Goal: Task Accomplishment & Management: Manage account settings

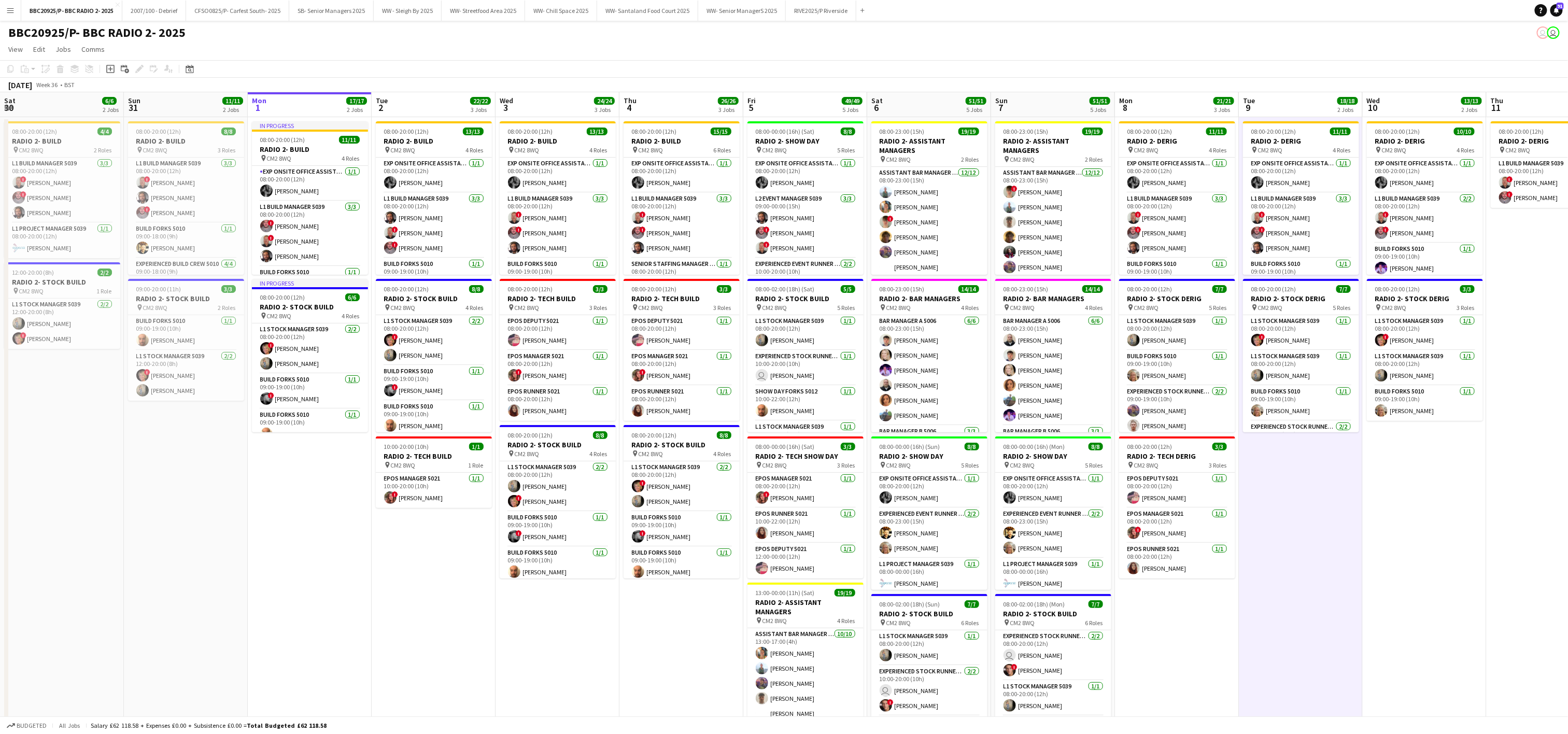
scroll to position [87, 0]
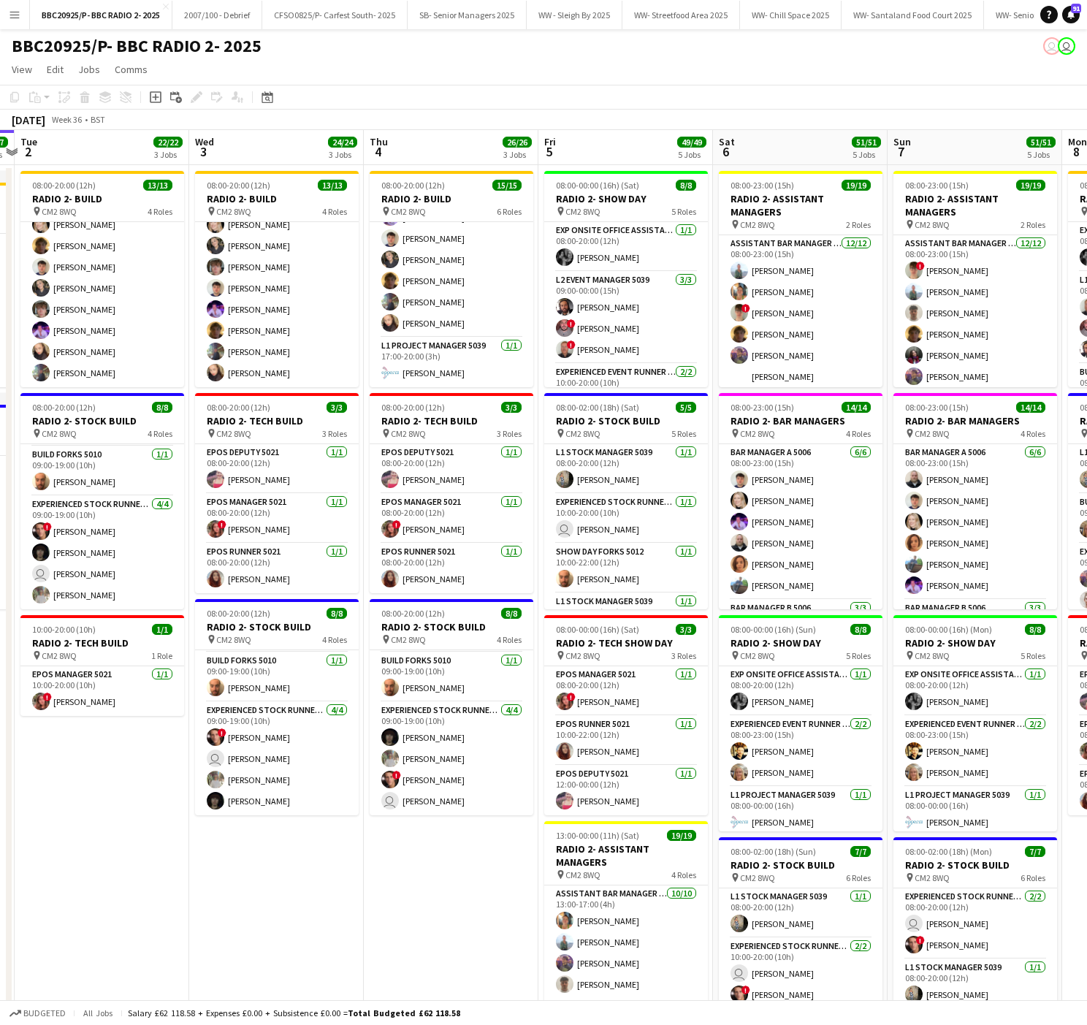
click at [357, 908] on app-date-cell "08:00-20:00 (12h) 13/13 RADIO 2- BUILD pin CM2 8WQ 4 Roles Exp Onsite Office As…" at bounding box center [276, 734] width 175 height 1139
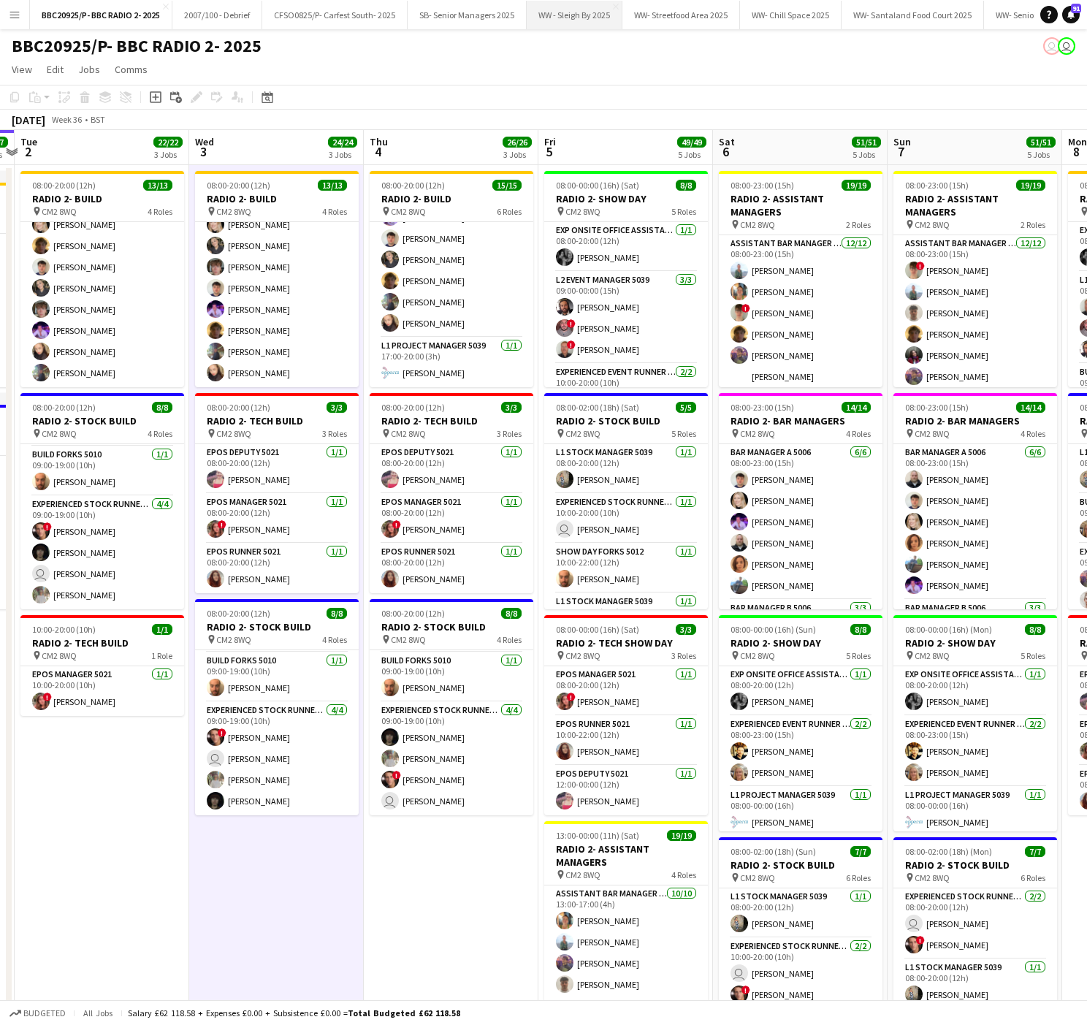
click at [563, 14] on button "WW - Sleigh By 2025 Close" at bounding box center [575, 15] width 96 height 29
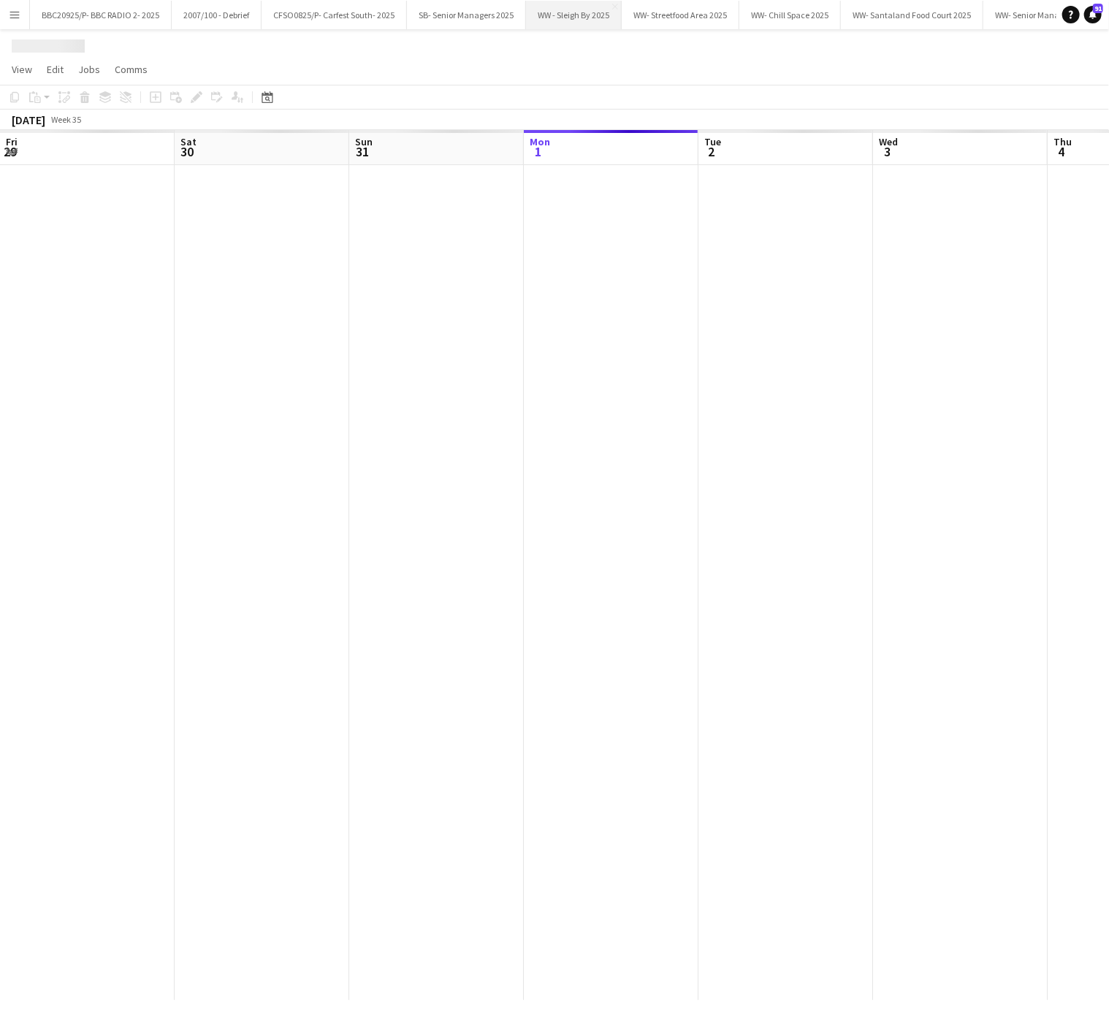
scroll to position [0, 349]
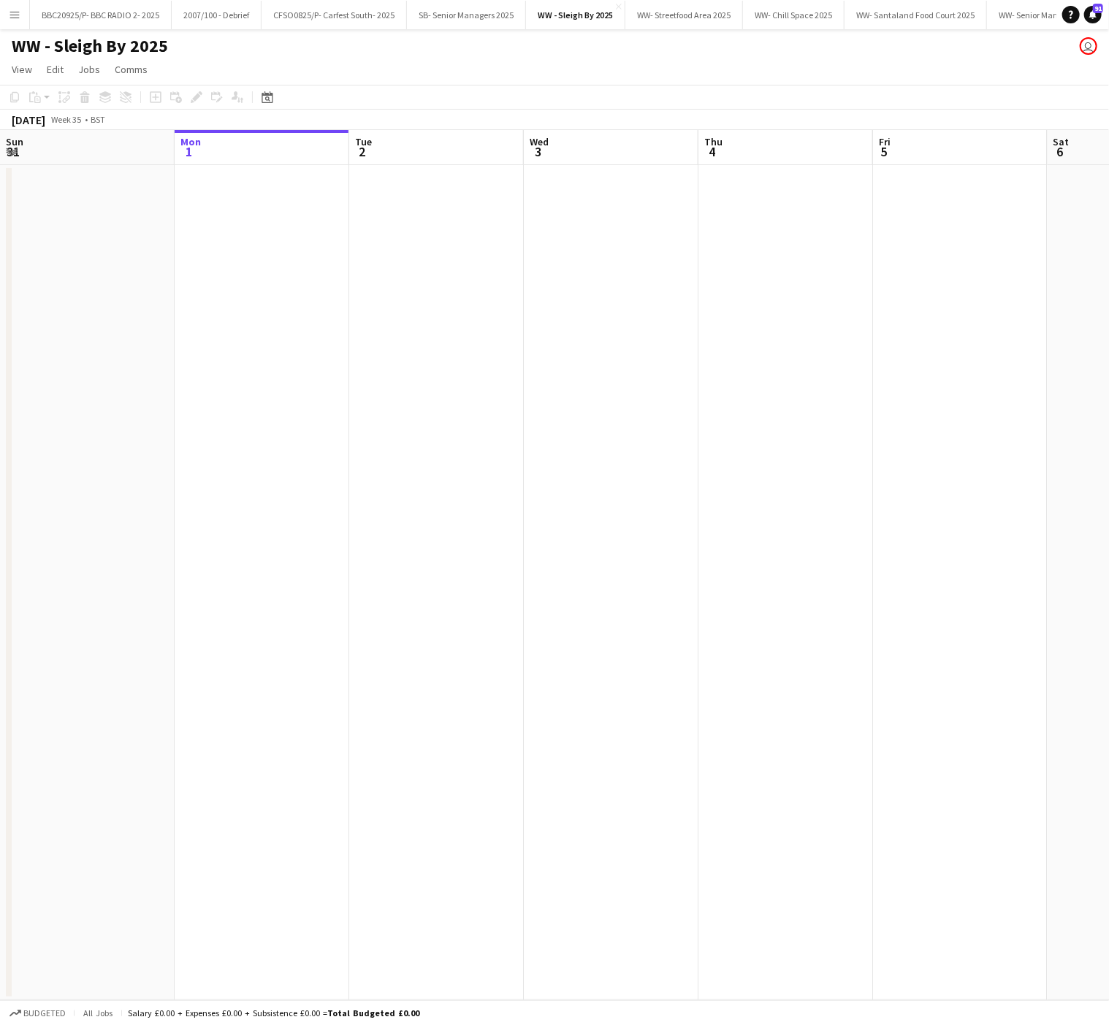
click at [371, 256] on app-date-cell at bounding box center [436, 582] width 175 height 835
click at [371, 210] on app-date-cell at bounding box center [446, 582] width 175 height 835
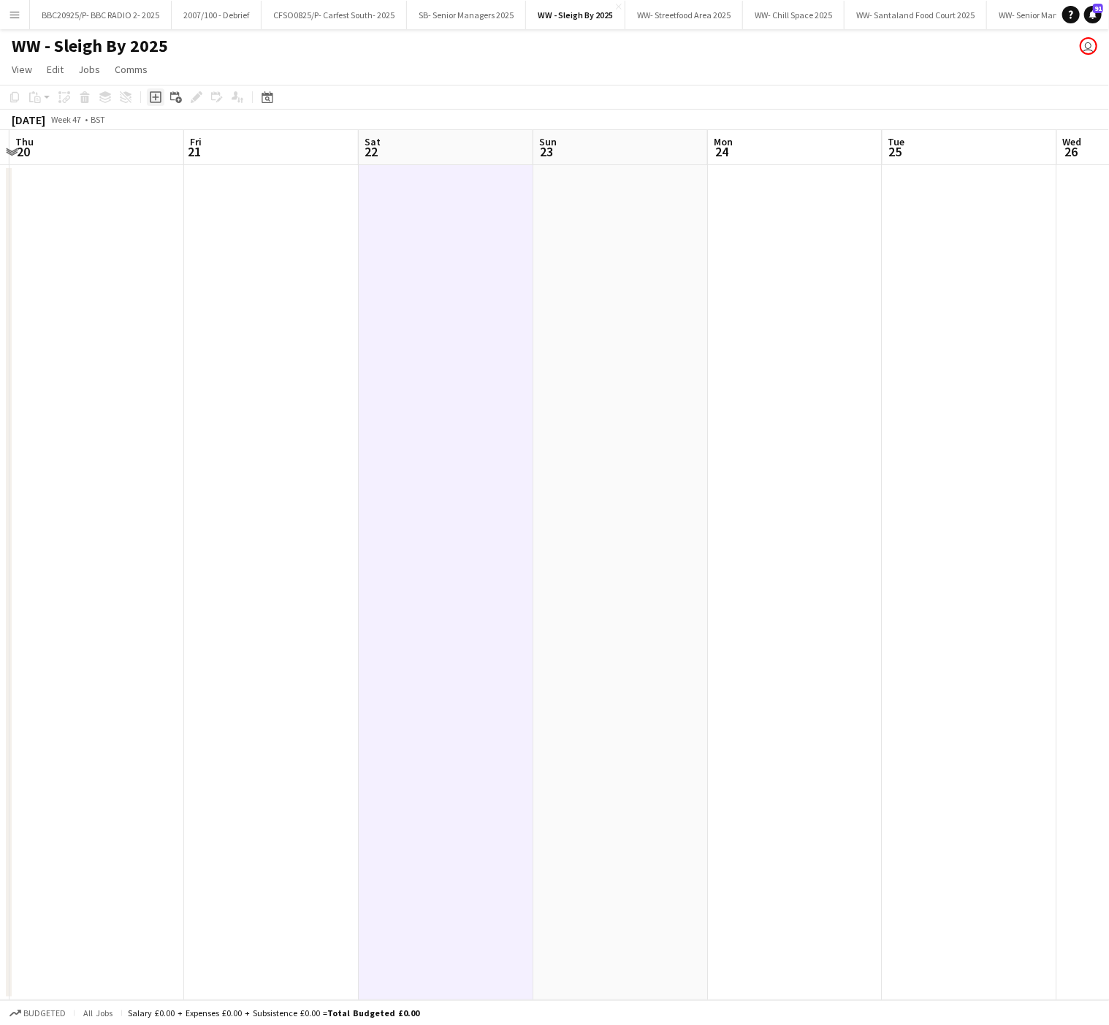
click at [153, 95] on icon "Add job" at bounding box center [156, 97] width 12 height 12
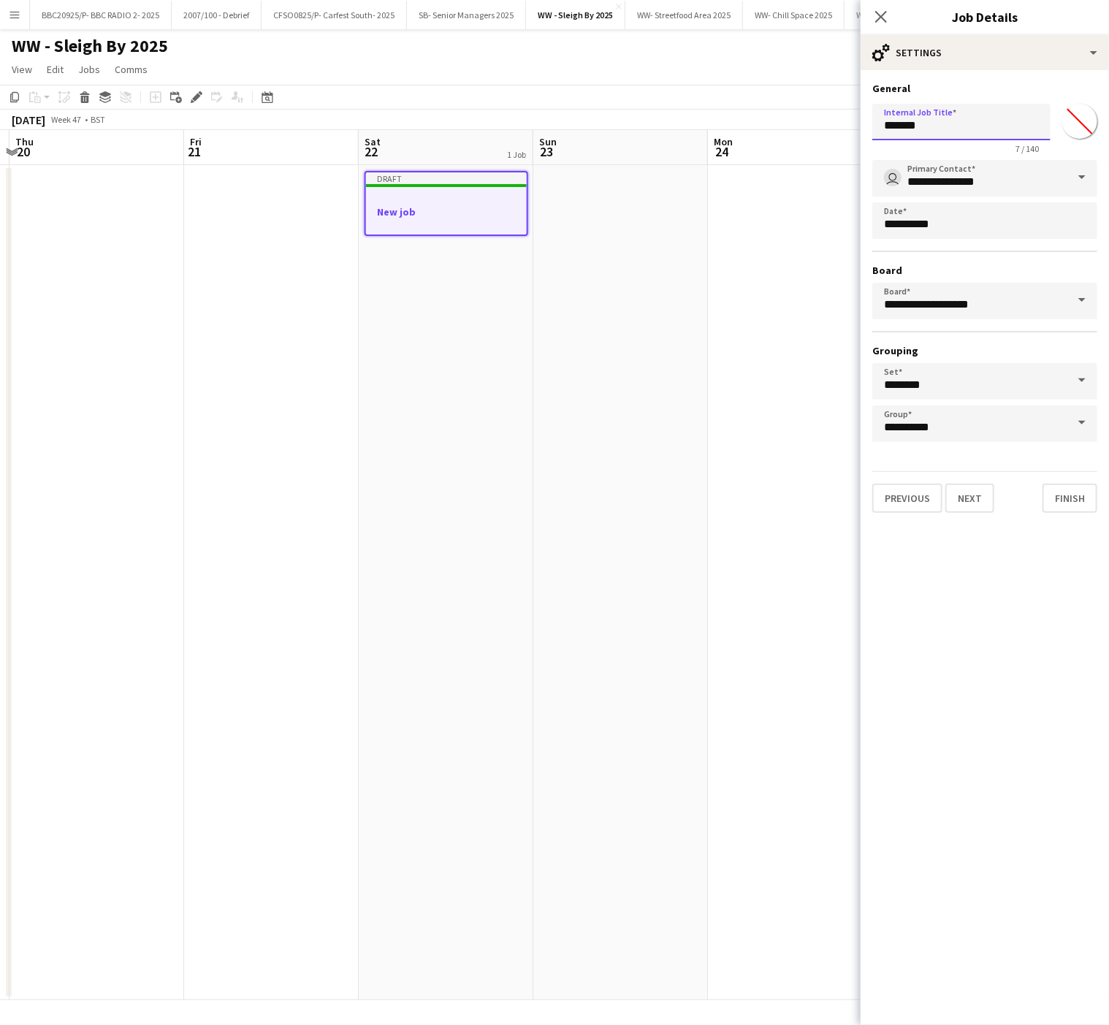
drag, startPoint x: 977, startPoint y: 131, endPoint x: 848, endPoint y: 119, distance: 129.9
click at [848, 119] on body "Menu Boards Boards Boards All jobs Status Workforce Workforce My Workforce Recr…" at bounding box center [554, 512] width 1109 height 1025
click at [1003, 126] on input "**********" at bounding box center [962, 122] width 178 height 37
type input "**********"
click at [1074, 127] on input "*******" at bounding box center [1080, 121] width 53 height 53
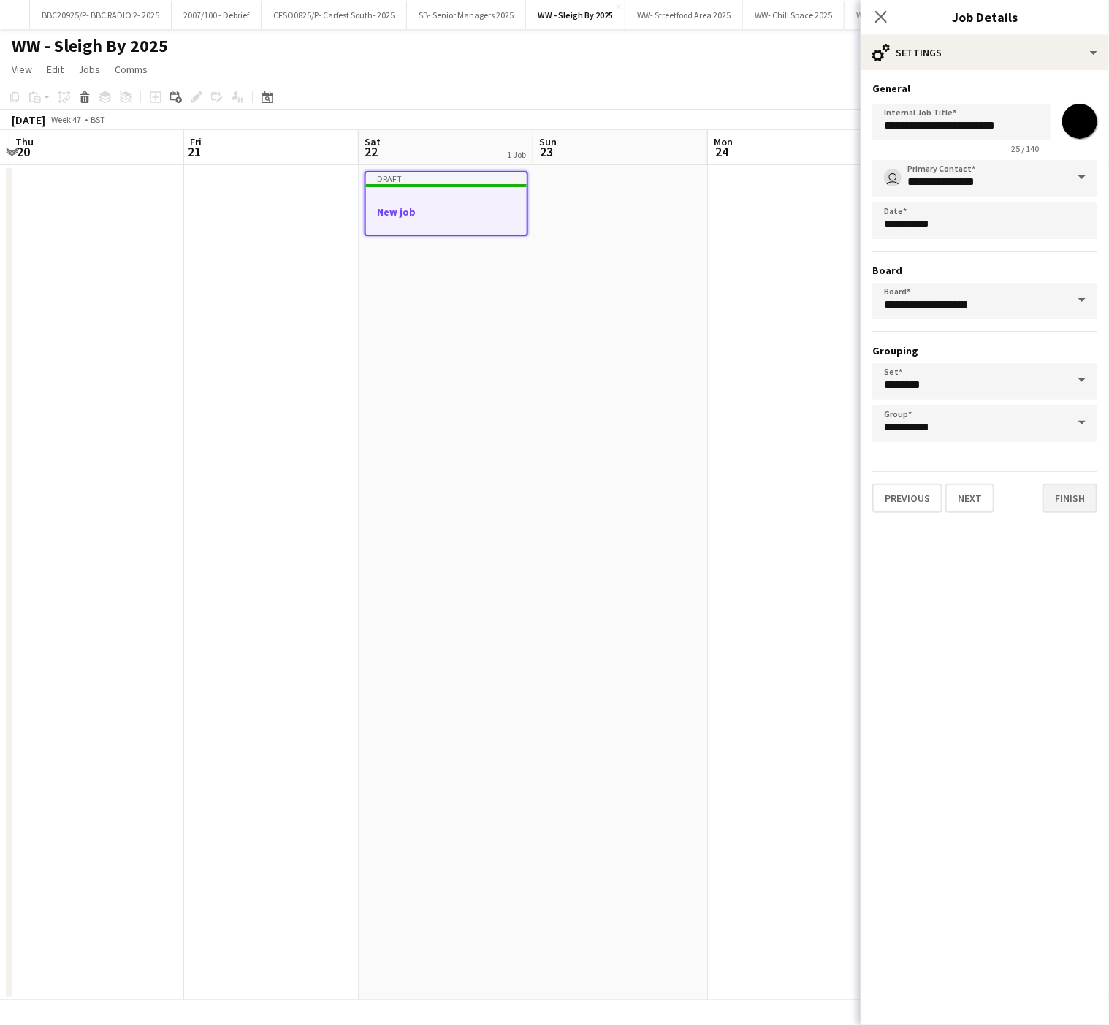
type input "*******"
click at [1072, 501] on button "Finish" at bounding box center [1070, 498] width 55 height 29
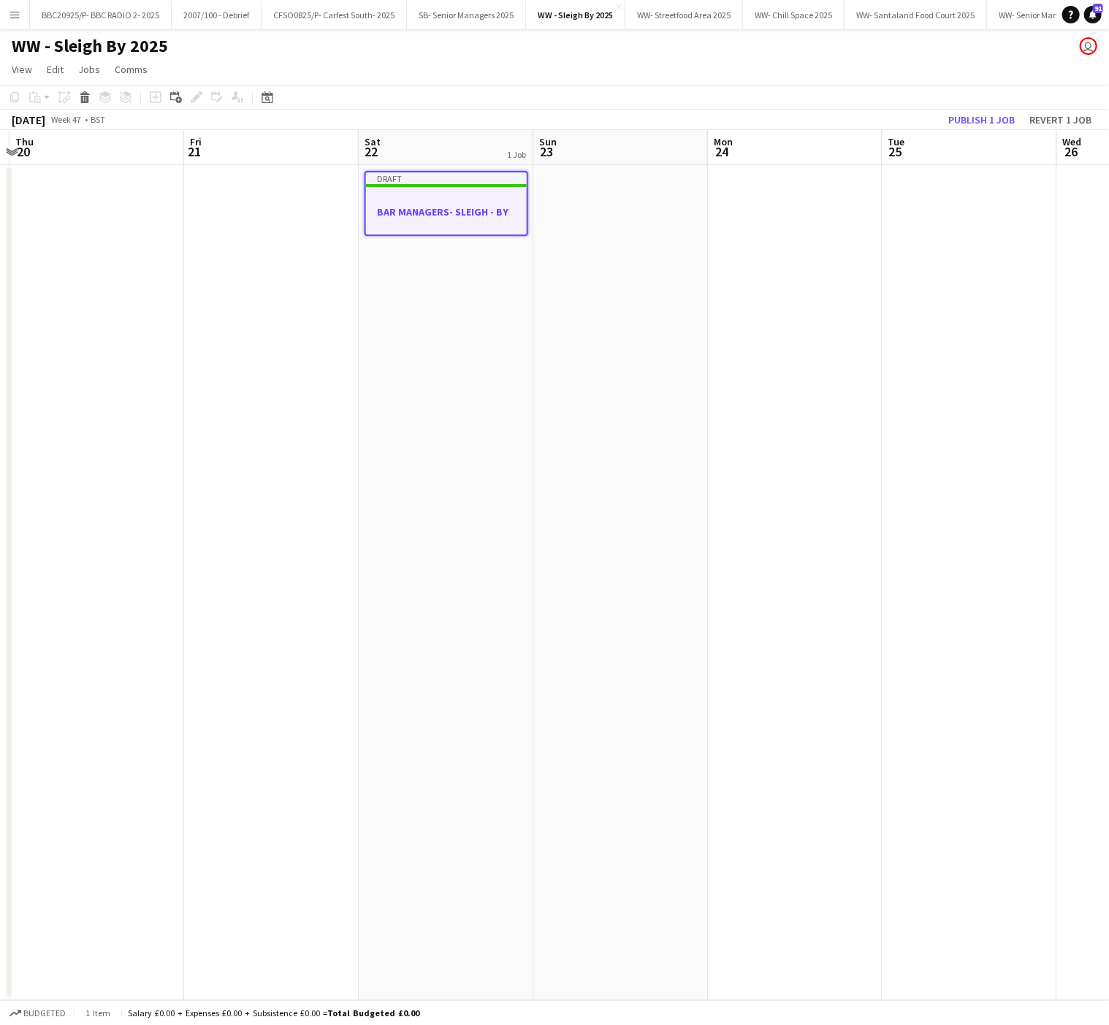
click at [429, 222] on div at bounding box center [446, 225] width 161 height 12
click at [409, 173] on div "Draft" at bounding box center [447, 177] width 164 height 12
click at [193, 94] on icon "Edit" at bounding box center [197, 97] width 12 height 12
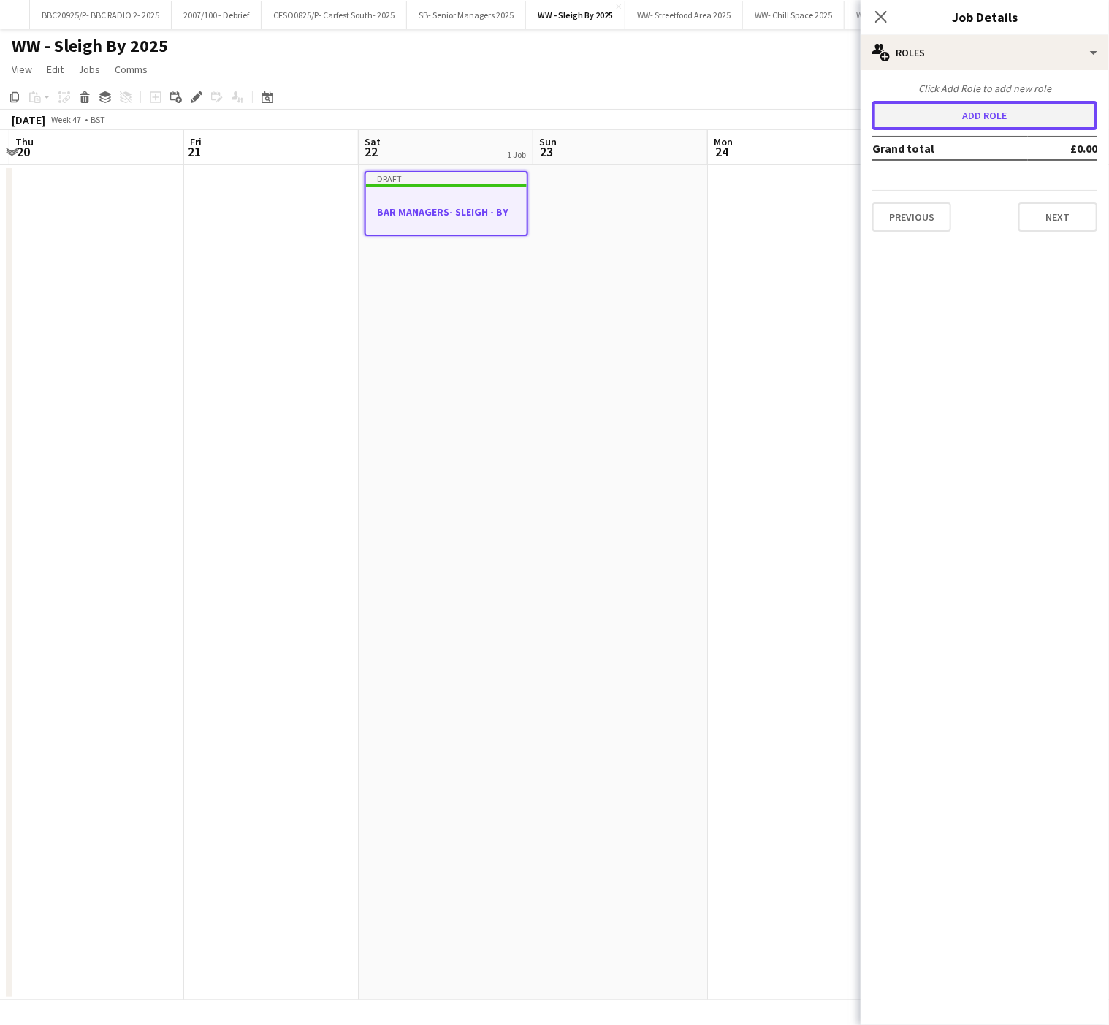
click at [987, 110] on button "Add role" at bounding box center [985, 115] width 225 height 29
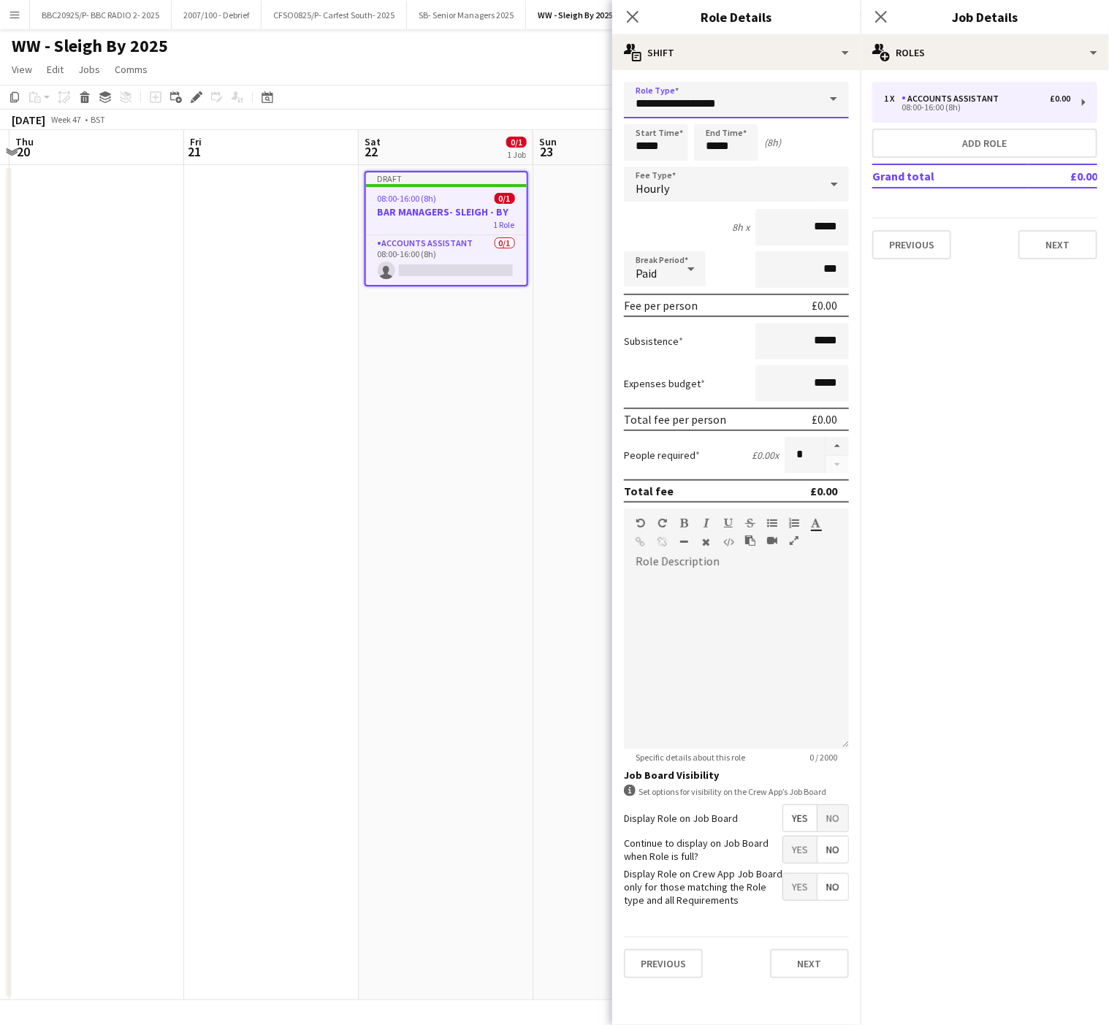
drag, startPoint x: 792, startPoint y: 101, endPoint x: 507, endPoint y: 148, distance: 288.9
click at [507, 148] on body "Menu Boards Boards Boards All jobs Status Workforce Workforce My Workforce Recr…" at bounding box center [554, 512] width 1109 height 1025
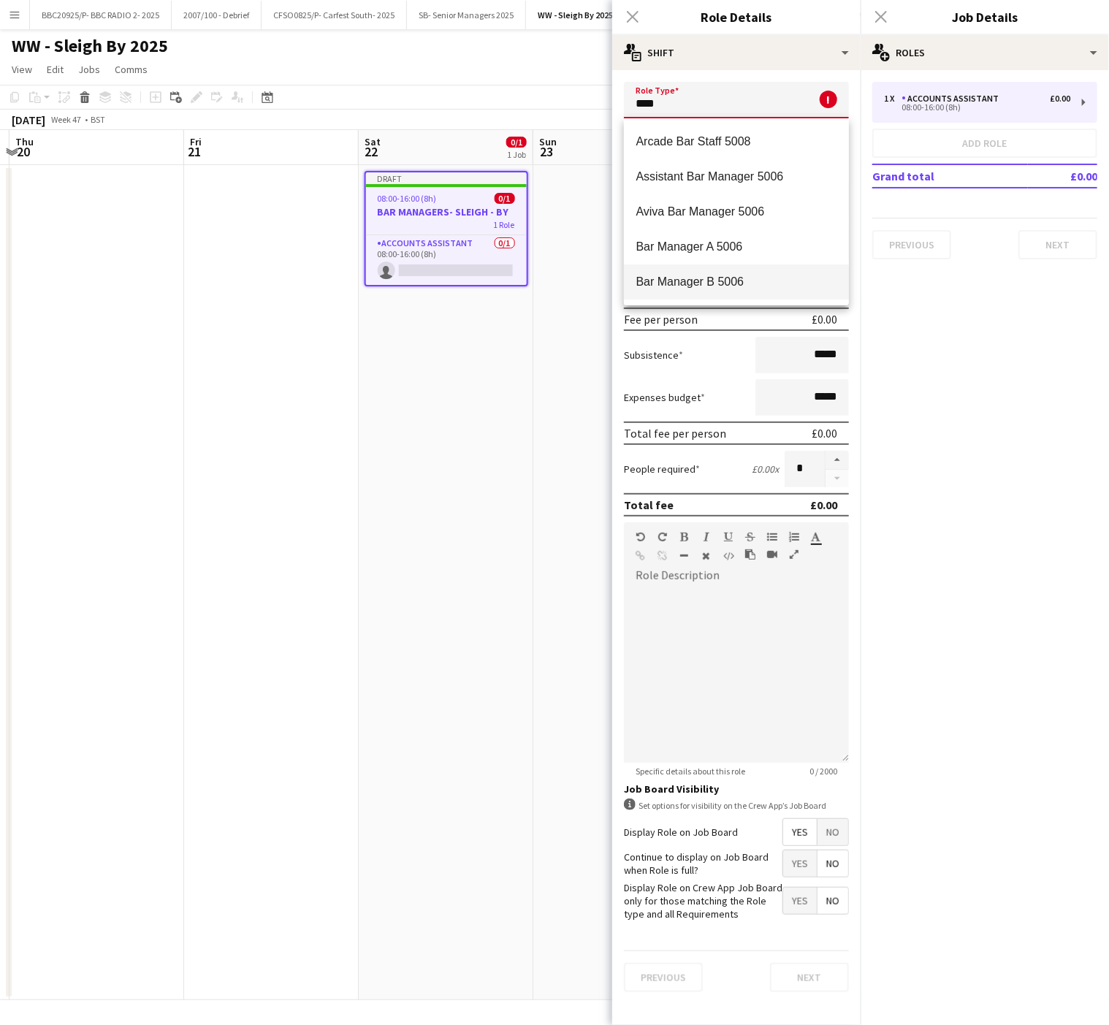
click at [675, 288] on span "Bar Manager B 5006" at bounding box center [737, 282] width 202 height 14
type input "**********"
type input "******"
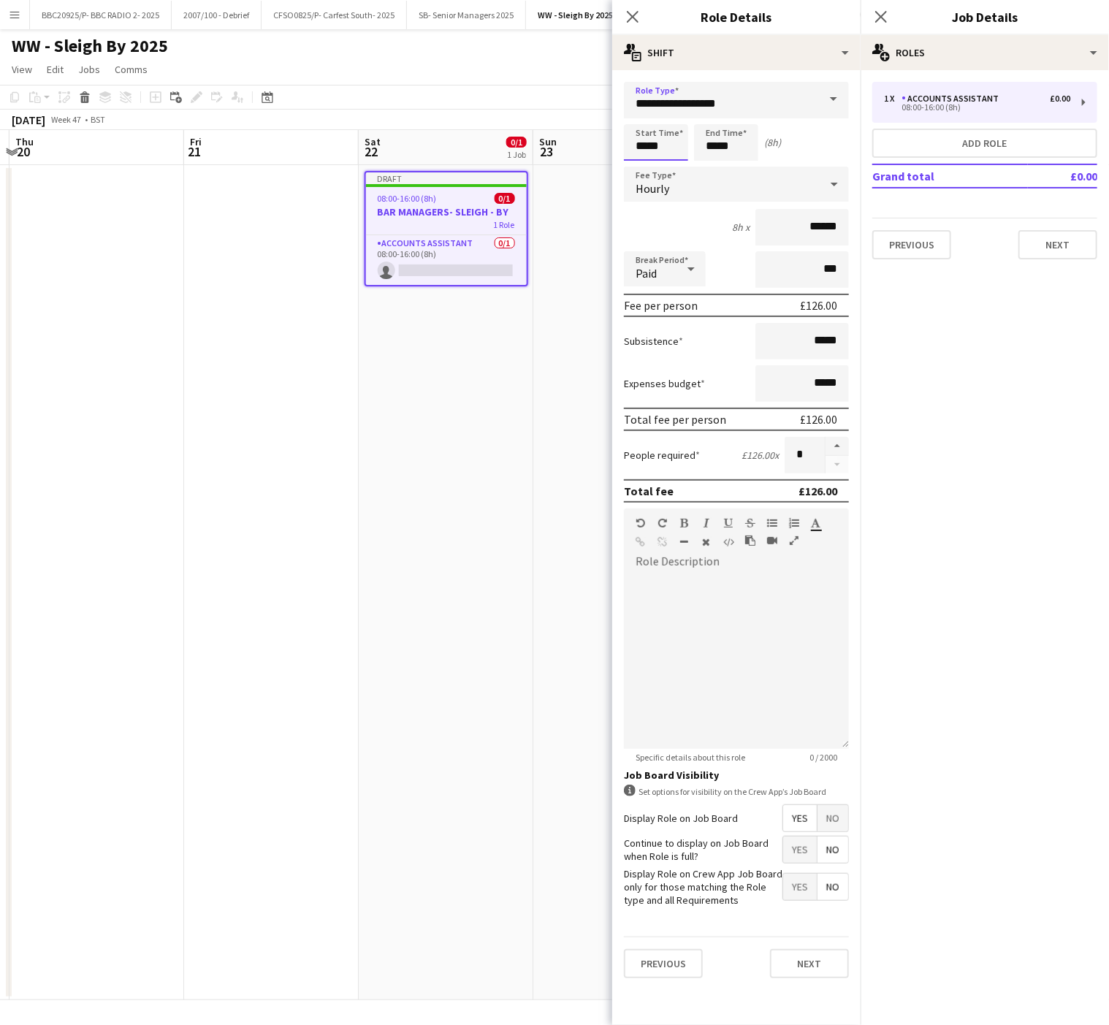
click at [642, 156] on input "*****" at bounding box center [656, 142] width 64 height 37
click at [639, 113] on div at bounding box center [641, 117] width 29 height 15
type input "*****"
click at [639, 113] on div at bounding box center [641, 117] width 29 height 15
click at [722, 130] on input "*****" at bounding box center [726, 142] width 64 height 37
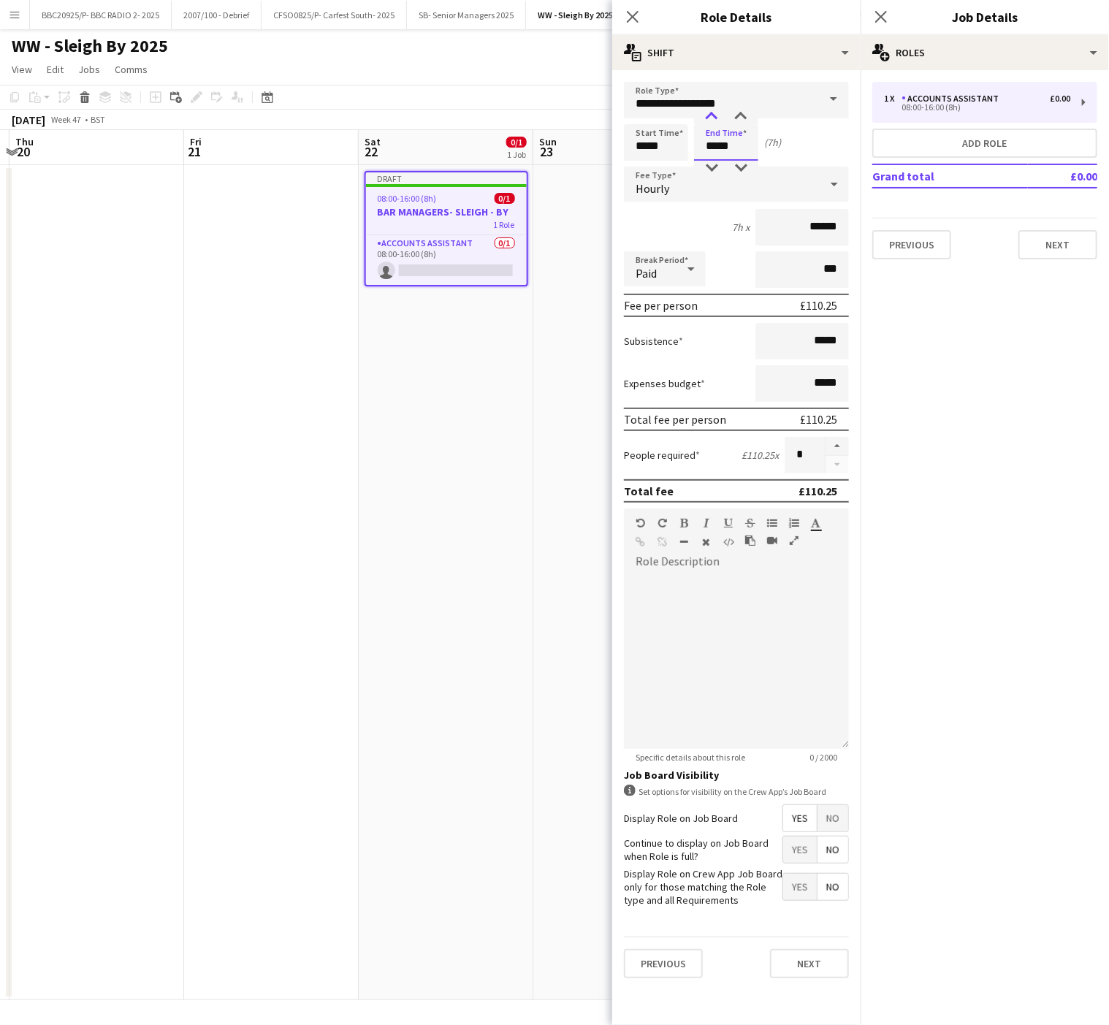
click at [707, 117] on div at bounding box center [711, 117] width 29 height 15
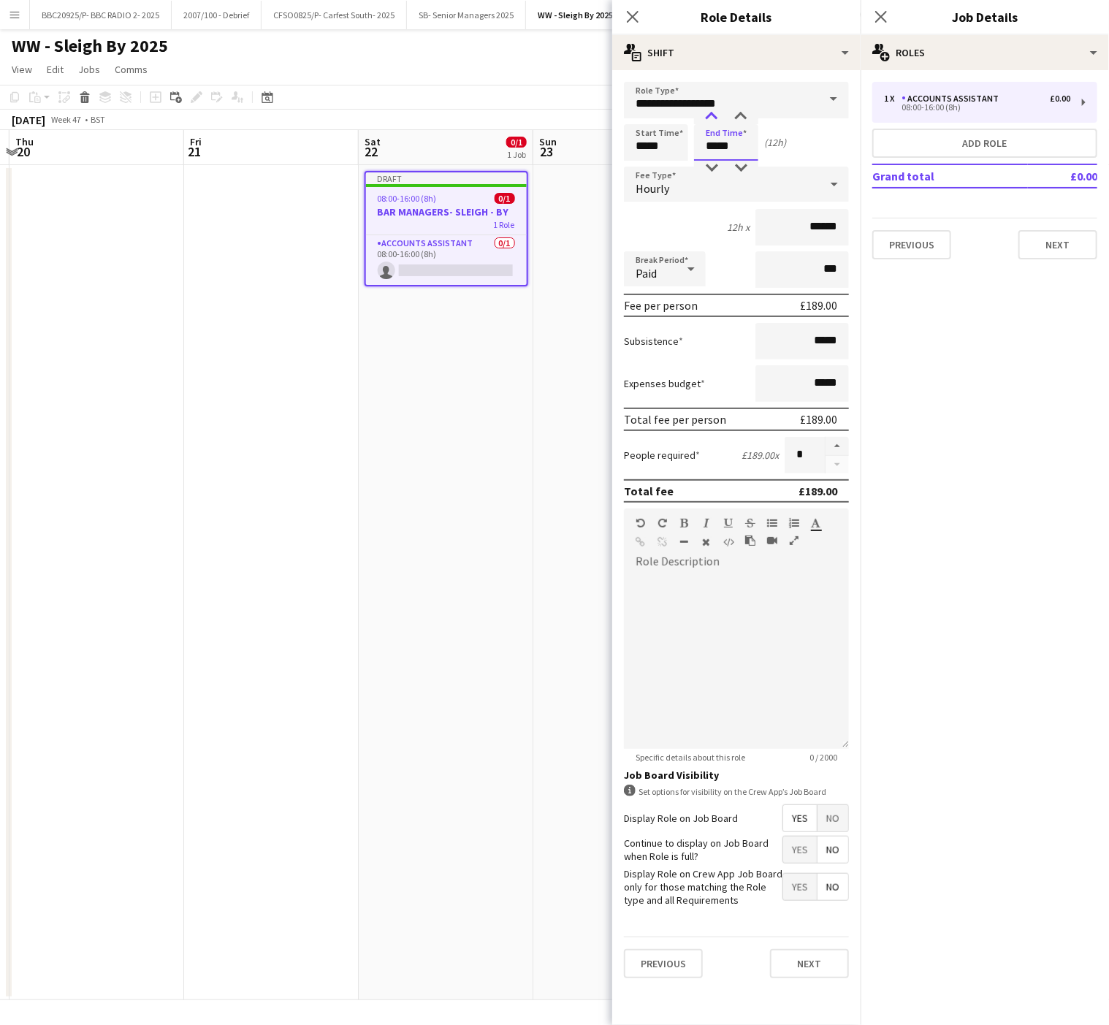
click at [707, 117] on div at bounding box center [711, 117] width 29 height 15
type input "*****"
click at [707, 117] on div at bounding box center [711, 117] width 29 height 15
click at [832, 820] on span "No" at bounding box center [833, 818] width 31 height 26
click at [835, 446] on button "button" at bounding box center [837, 446] width 23 height 19
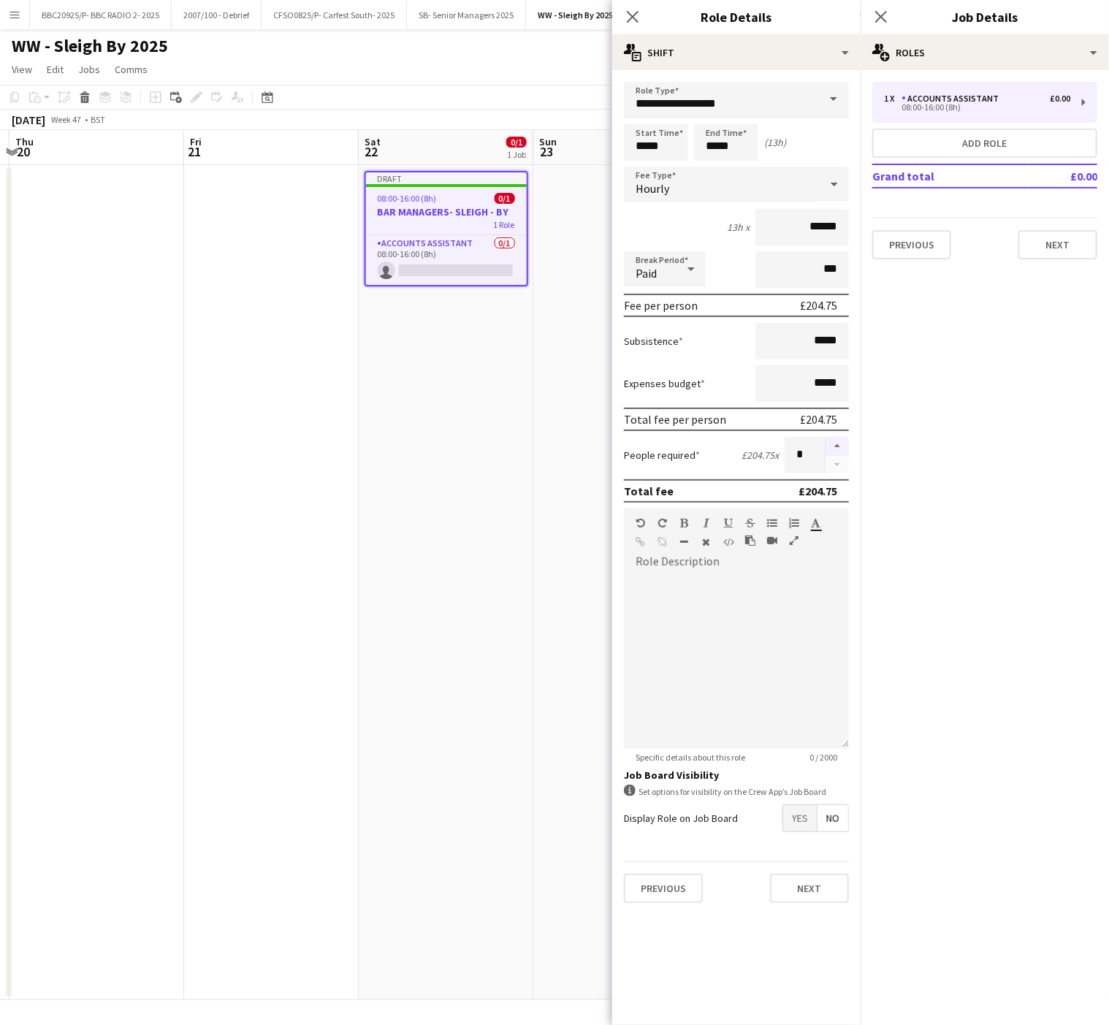
type input "*"
click at [492, 514] on app-date-cell "Draft 08:00-16:00 (8h) 0/1 BAR MANAGERS- SLEIGH - BY 1 Role Accounts Assistant …" at bounding box center [446, 582] width 175 height 835
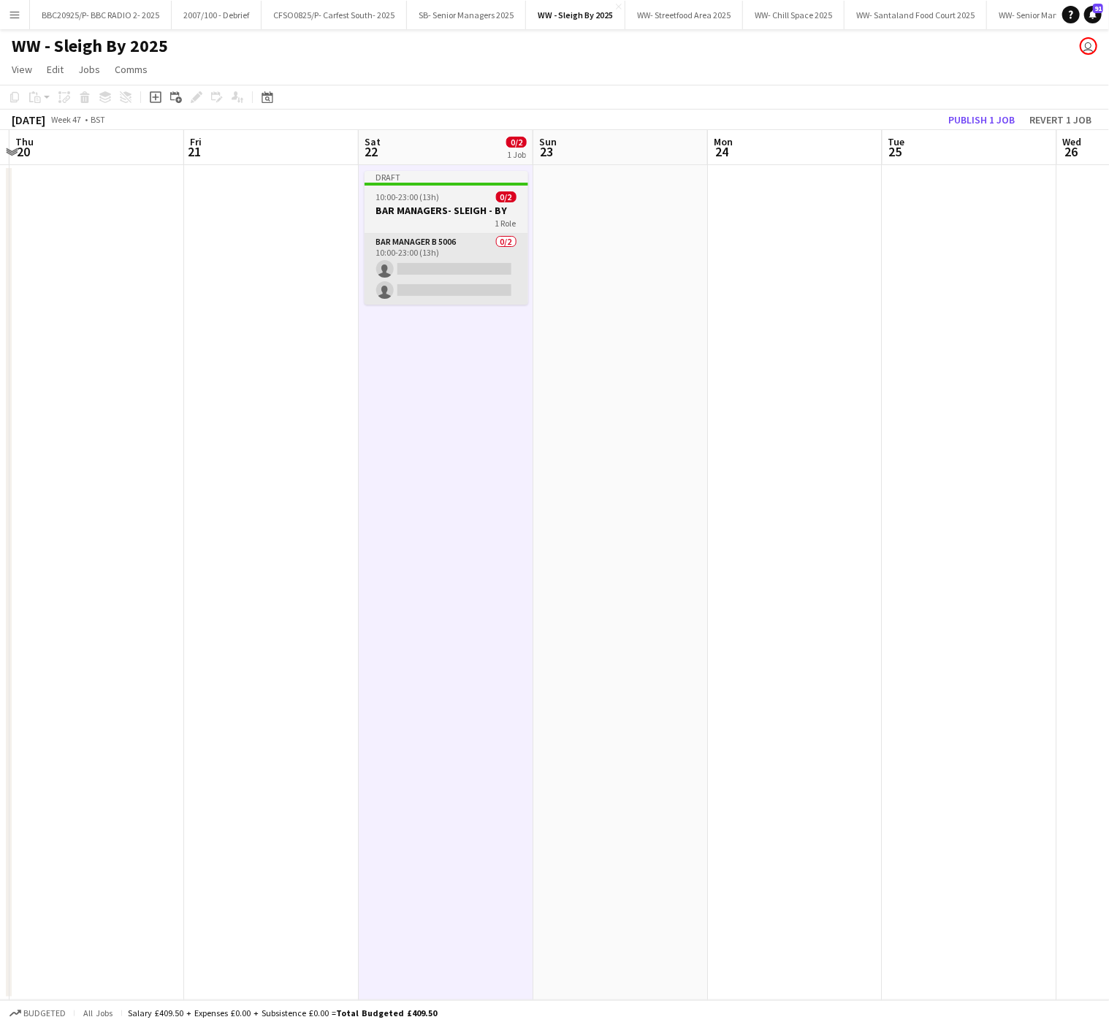
click at [419, 262] on app-card-role "Bar Manager B 5006 0/2 10:00-23:00 (13h) single-neutral-actions single-neutral-…" at bounding box center [447, 269] width 164 height 71
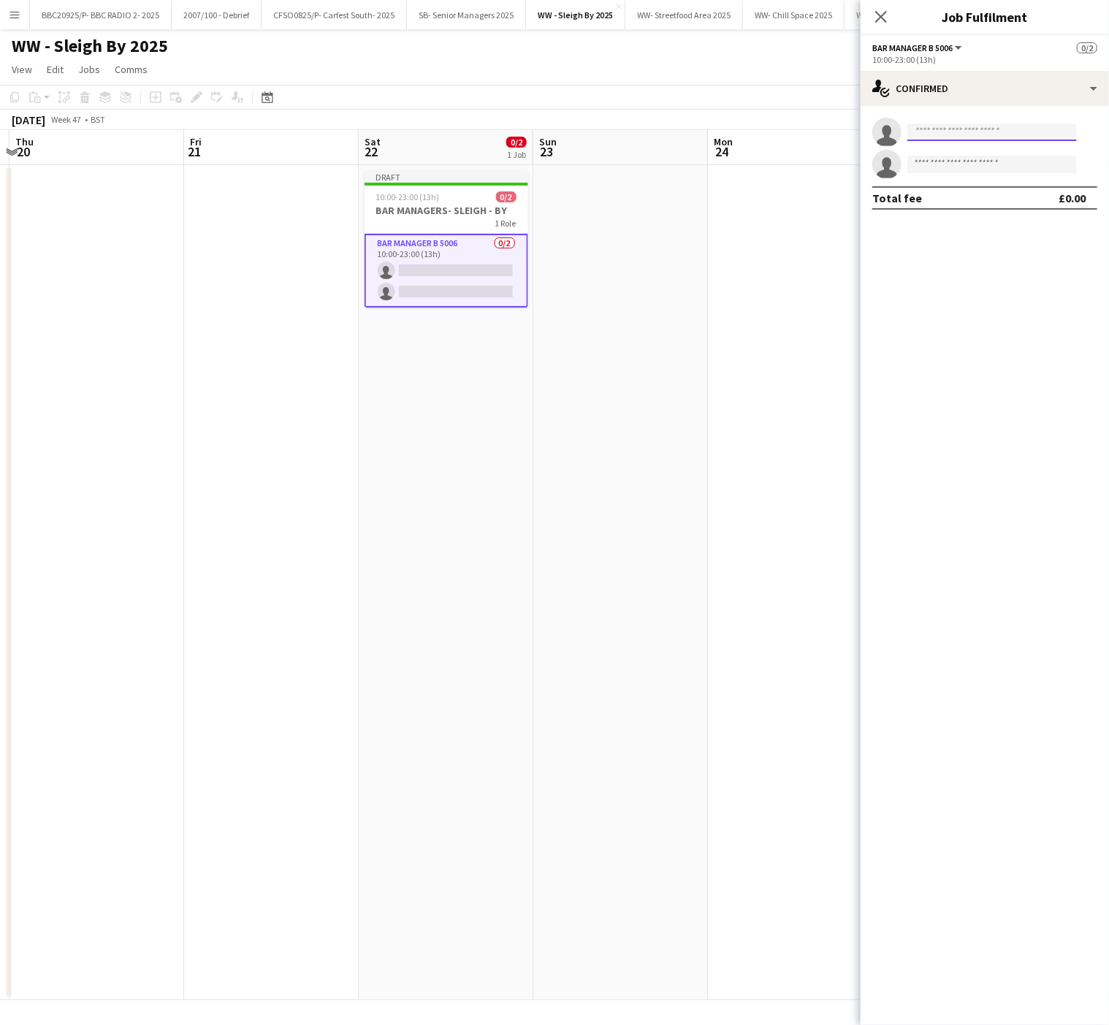
click at [965, 133] on input at bounding box center [993, 133] width 170 height 18
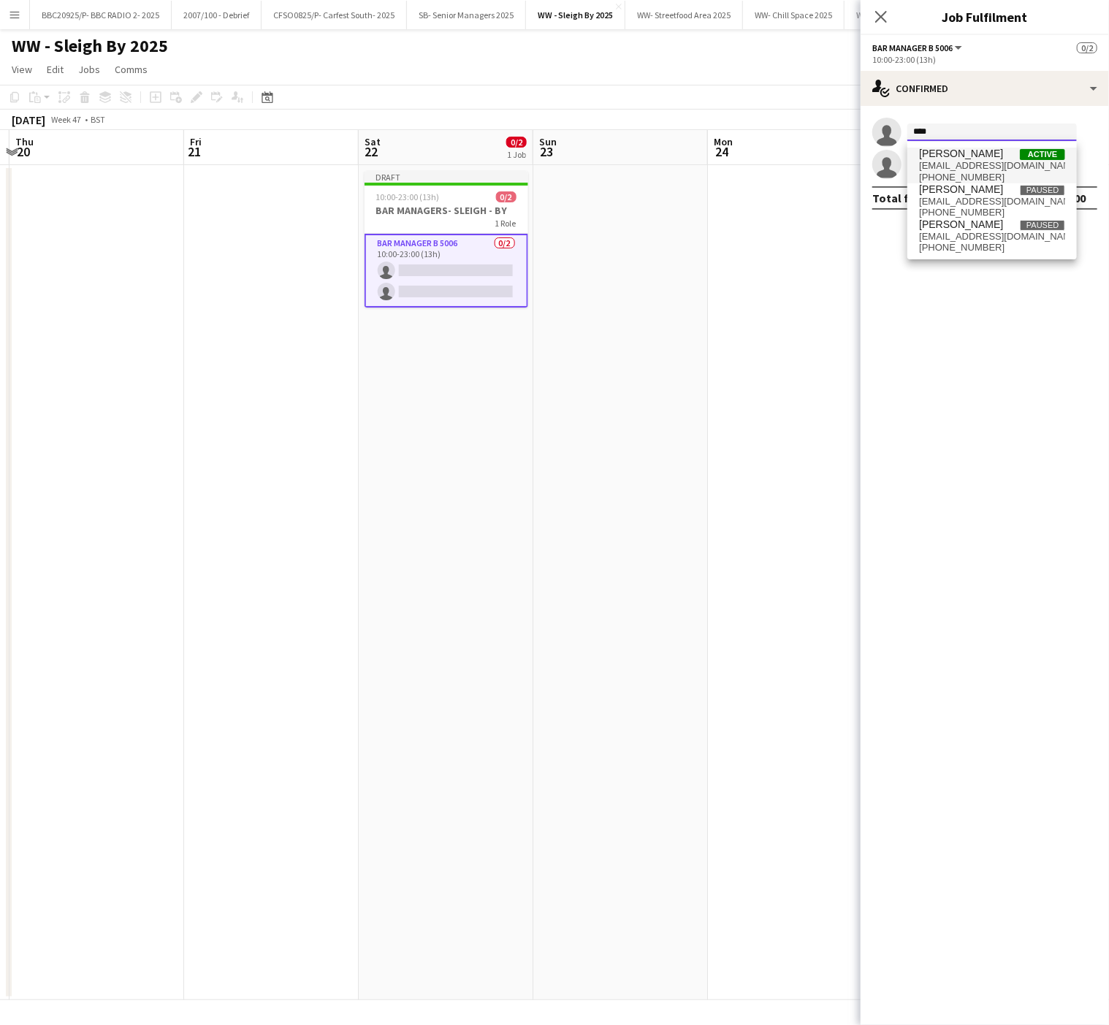
type input "****"
click at [984, 162] on span "[EMAIL_ADDRESS][DOMAIN_NAME]" at bounding box center [992, 166] width 146 height 12
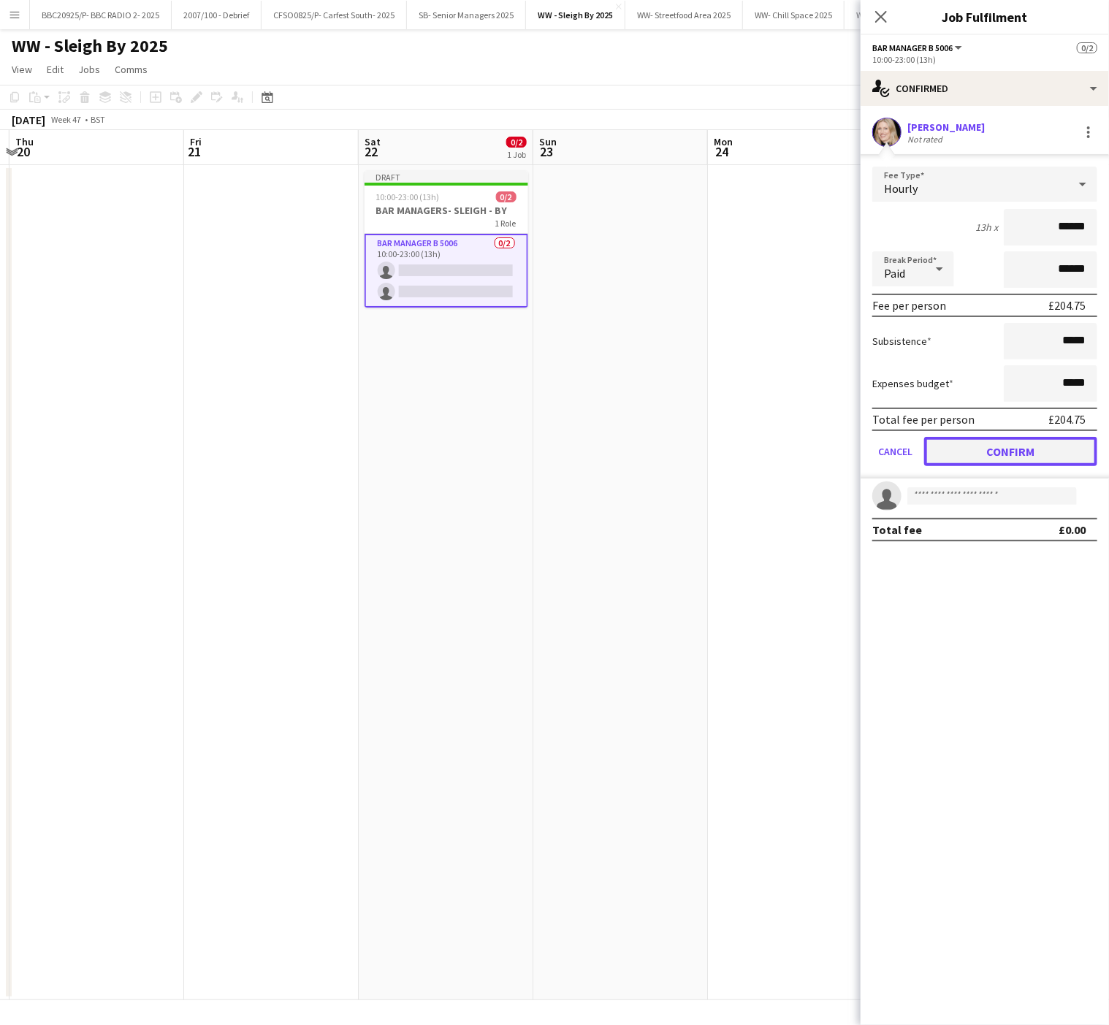
click at [1025, 449] on button "Confirm" at bounding box center [1010, 451] width 173 height 29
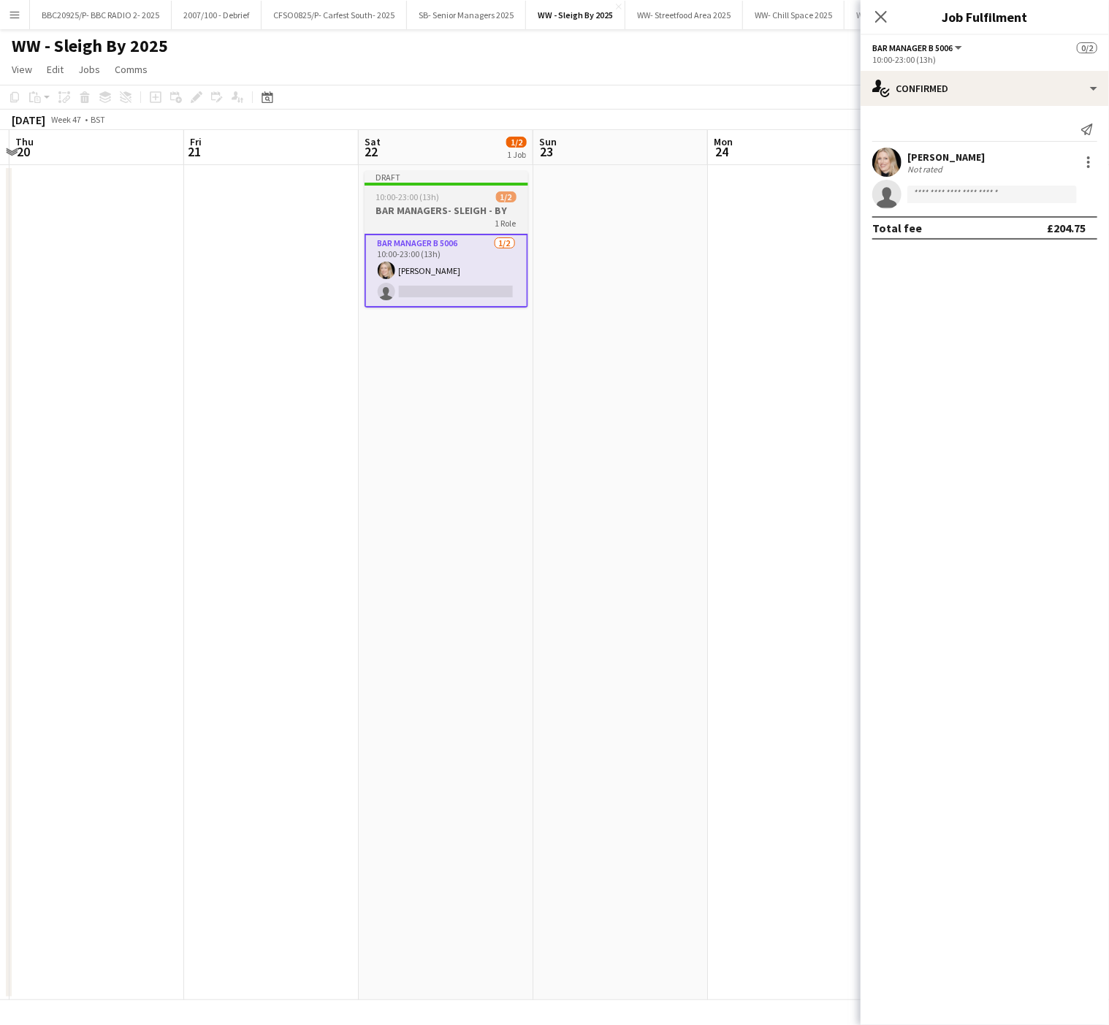
click at [485, 194] on div "10:00-23:00 (13h) 1/2" at bounding box center [447, 196] width 164 height 11
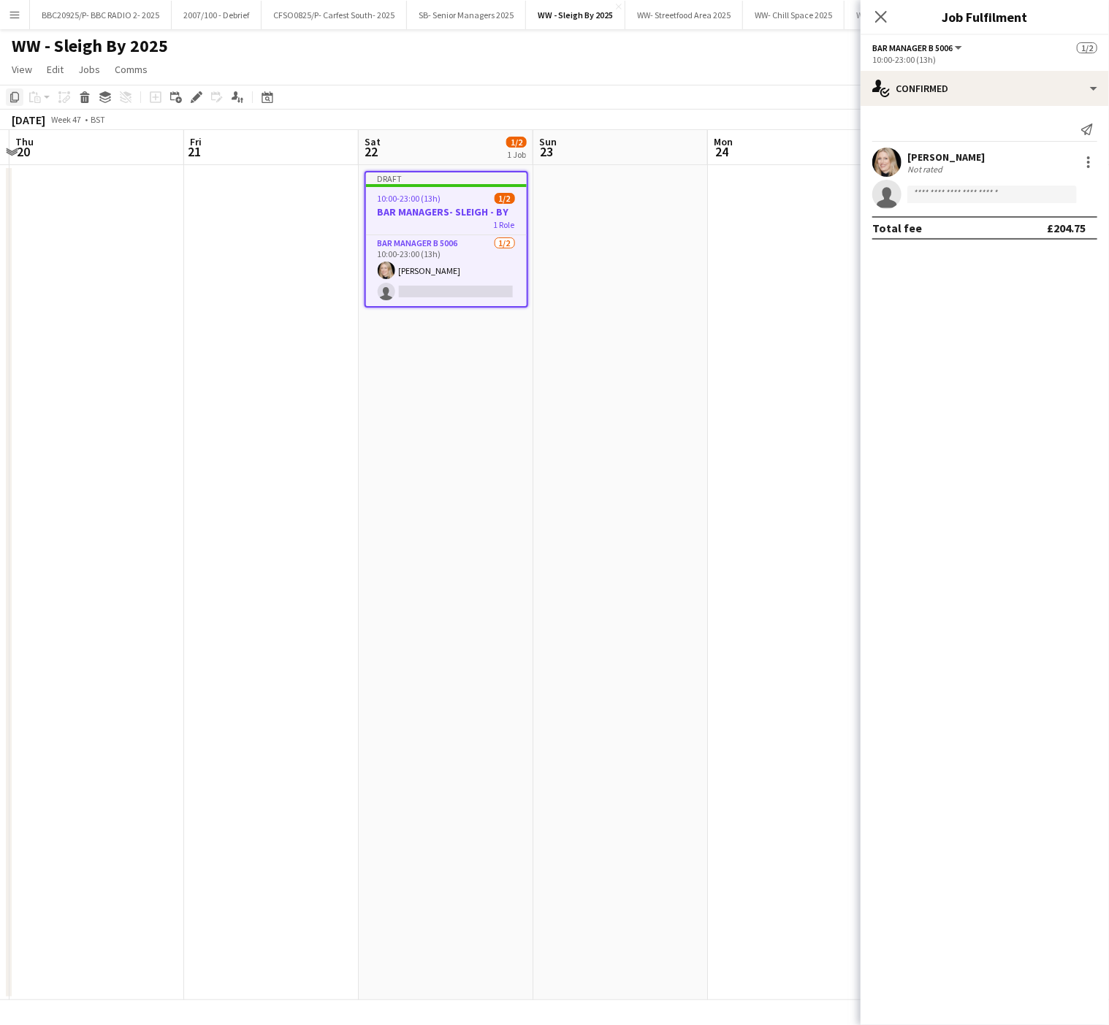
click at [9, 91] on icon "Copy" at bounding box center [15, 97] width 12 height 12
click at [562, 199] on app-date-cell at bounding box center [620, 582] width 175 height 835
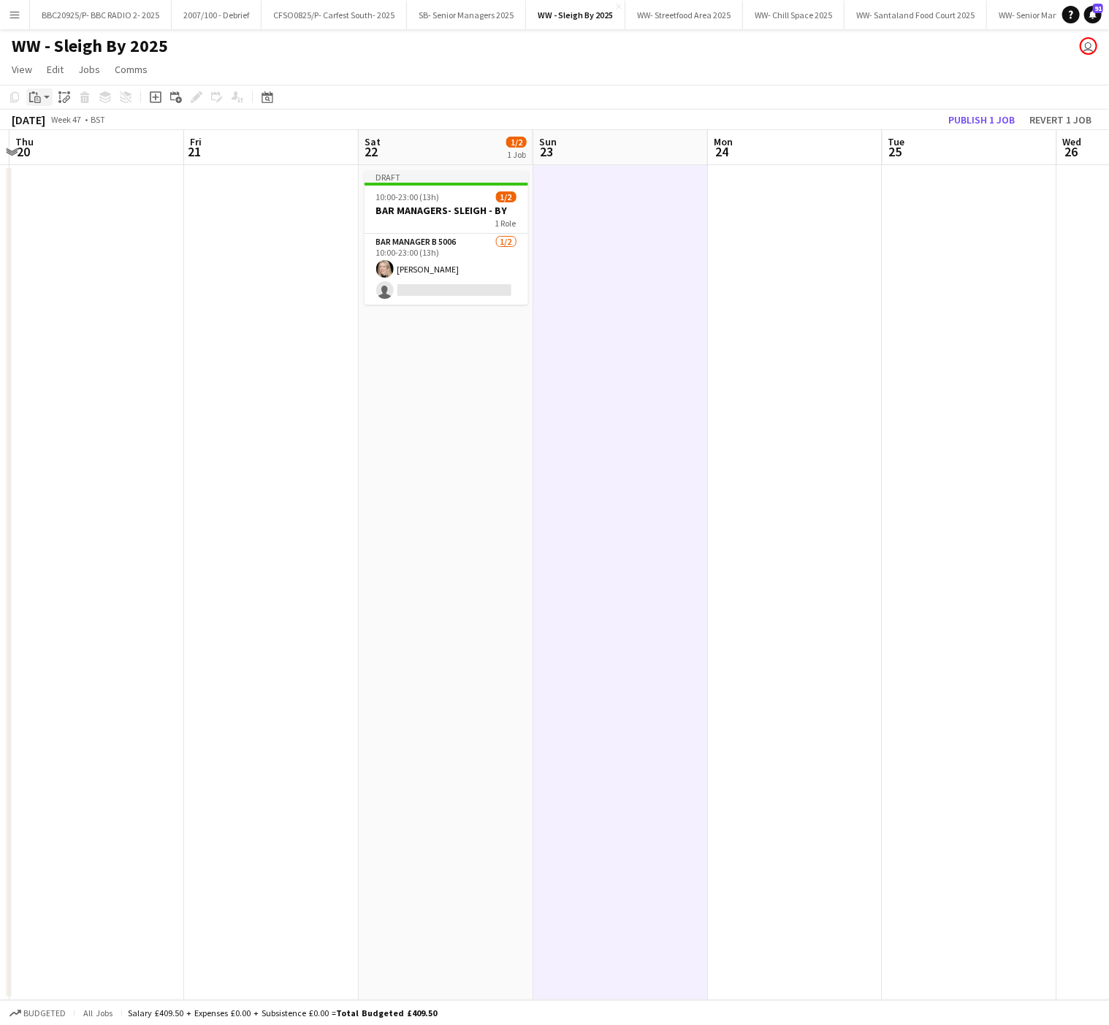
click at [41, 97] on div "Paste" at bounding box center [35, 97] width 18 height 18
click at [69, 152] on link "Paste with crew Ctrl+Shift+V" at bounding box center [107, 149] width 137 height 13
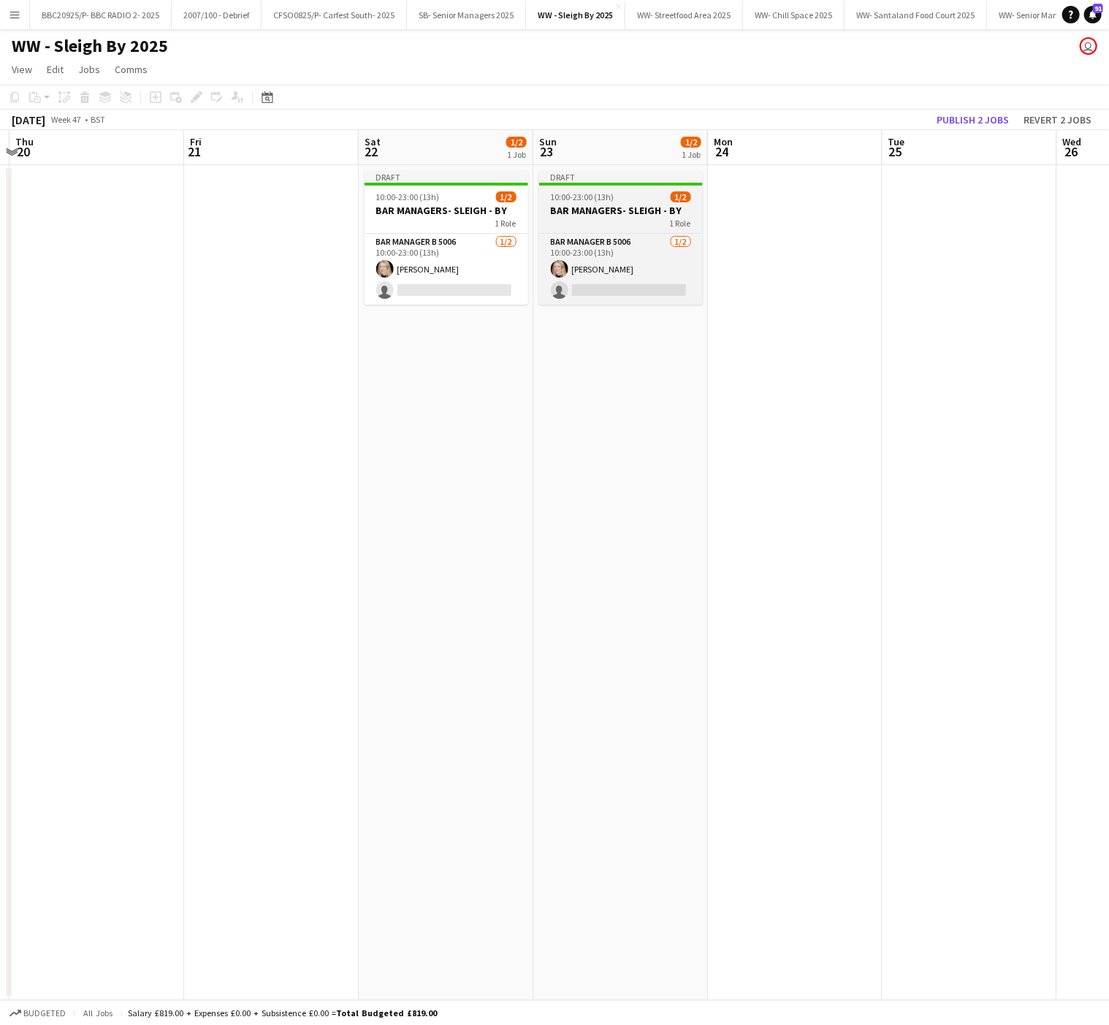
click at [624, 194] on div "10:00-23:00 (13h) 1/2" at bounding box center [621, 196] width 164 height 11
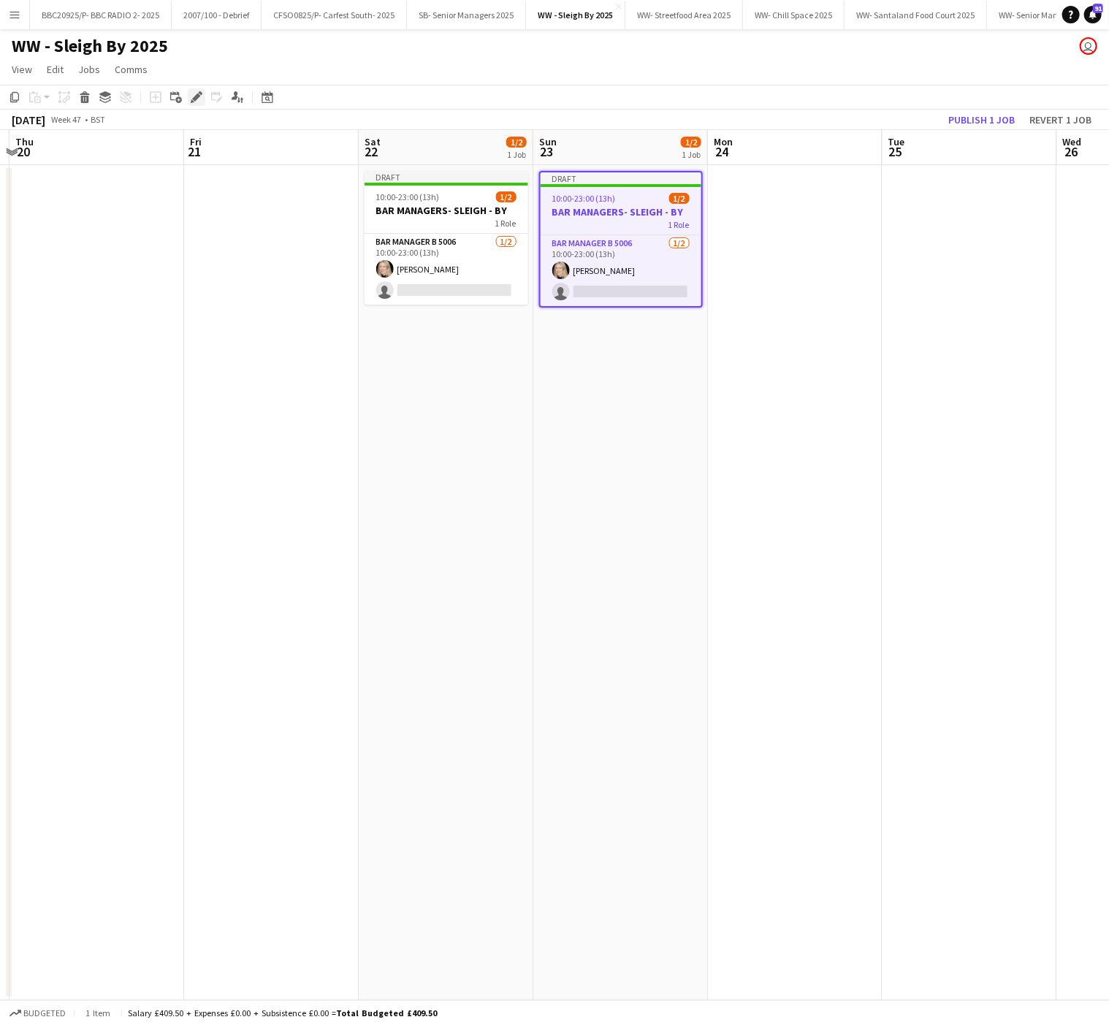
click at [195, 92] on icon "Edit" at bounding box center [197, 97] width 12 height 12
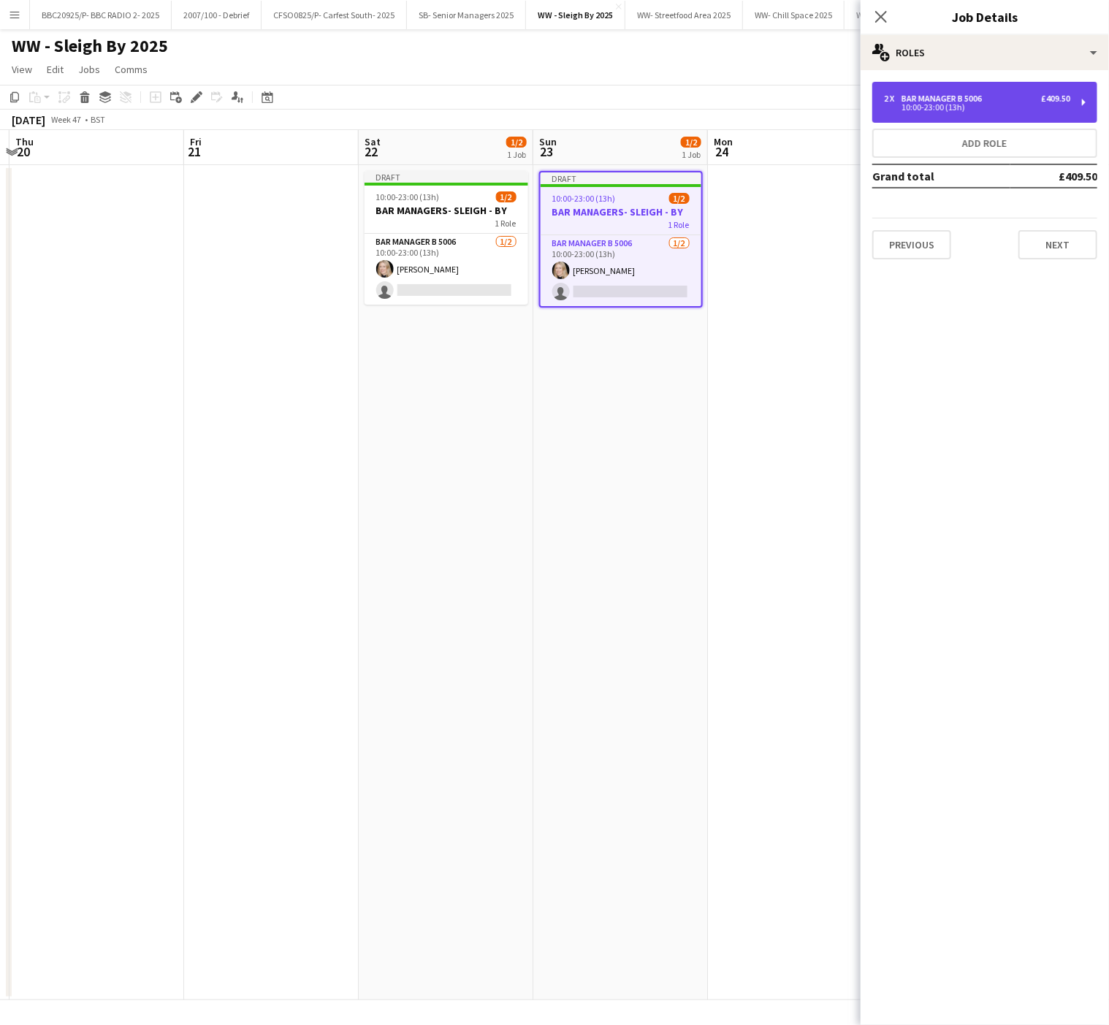
click at [947, 97] on div "Bar Manager B 5006" at bounding box center [945, 99] width 86 height 10
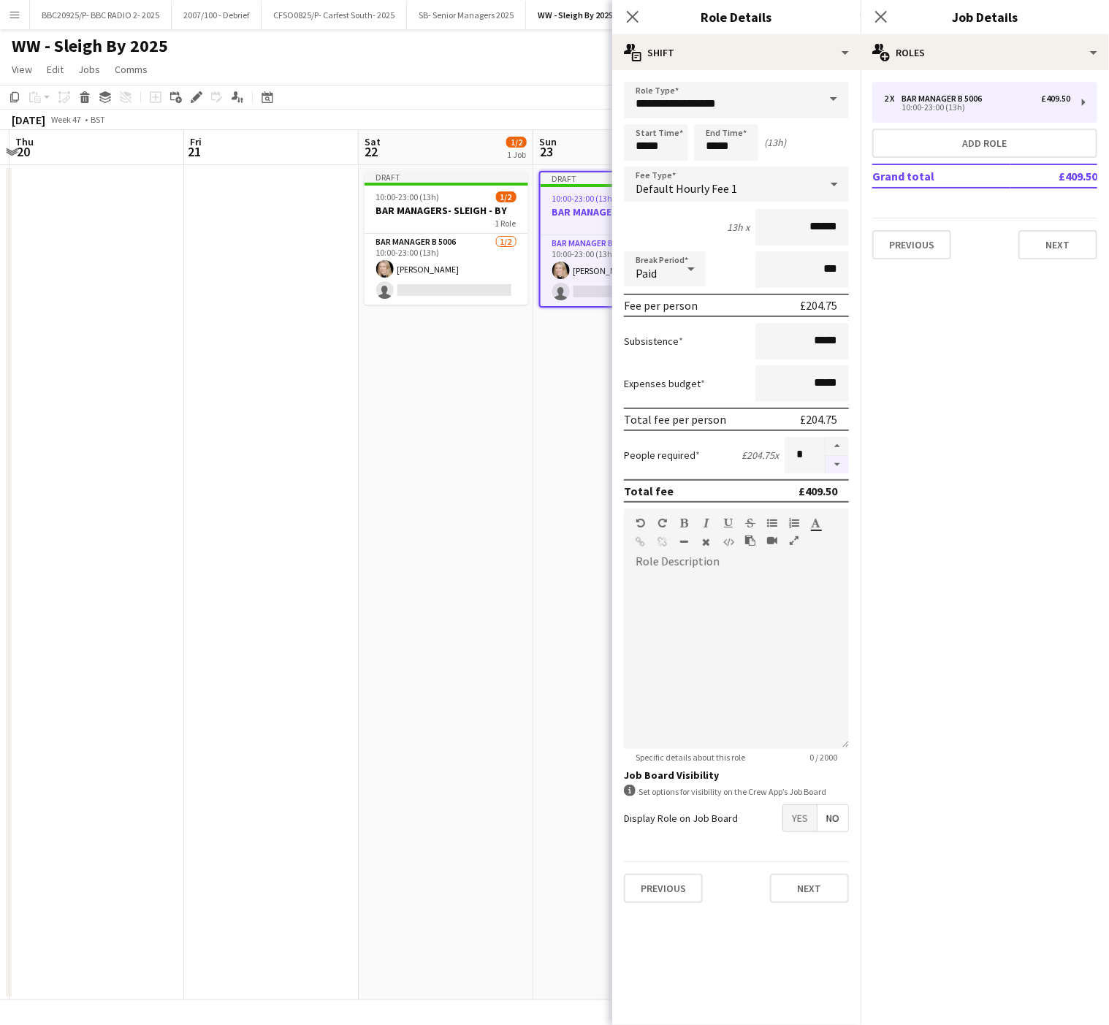
click at [833, 466] on button "button" at bounding box center [837, 465] width 23 height 18
type input "*"
click at [833, 466] on div at bounding box center [837, 455] width 24 height 37
drag, startPoint x: 833, startPoint y: 466, endPoint x: 664, endPoint y: 152, distance: 357.1
click at [664, 152] on input "*****" at bounding box center [656, 142] width 64 height 37
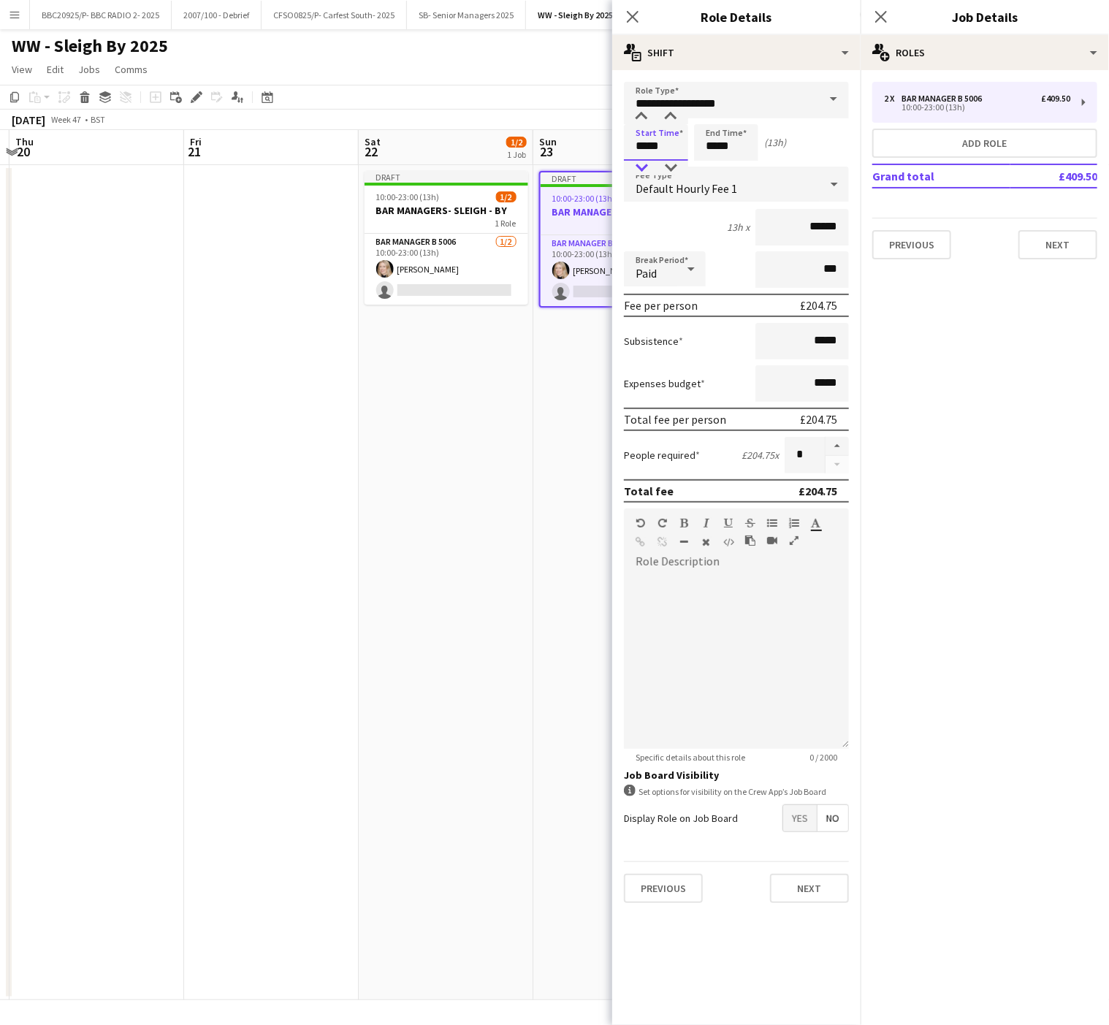
type input "*****"
click at [646, 164] on div at bounding box center [641, 168] width 29 height 15
click at [696, 148] on input "*****" at bounding box center [726, 142] width 64 height 37
click at [712, 164] on div at bounding box center [711, 168] width 29 height 15
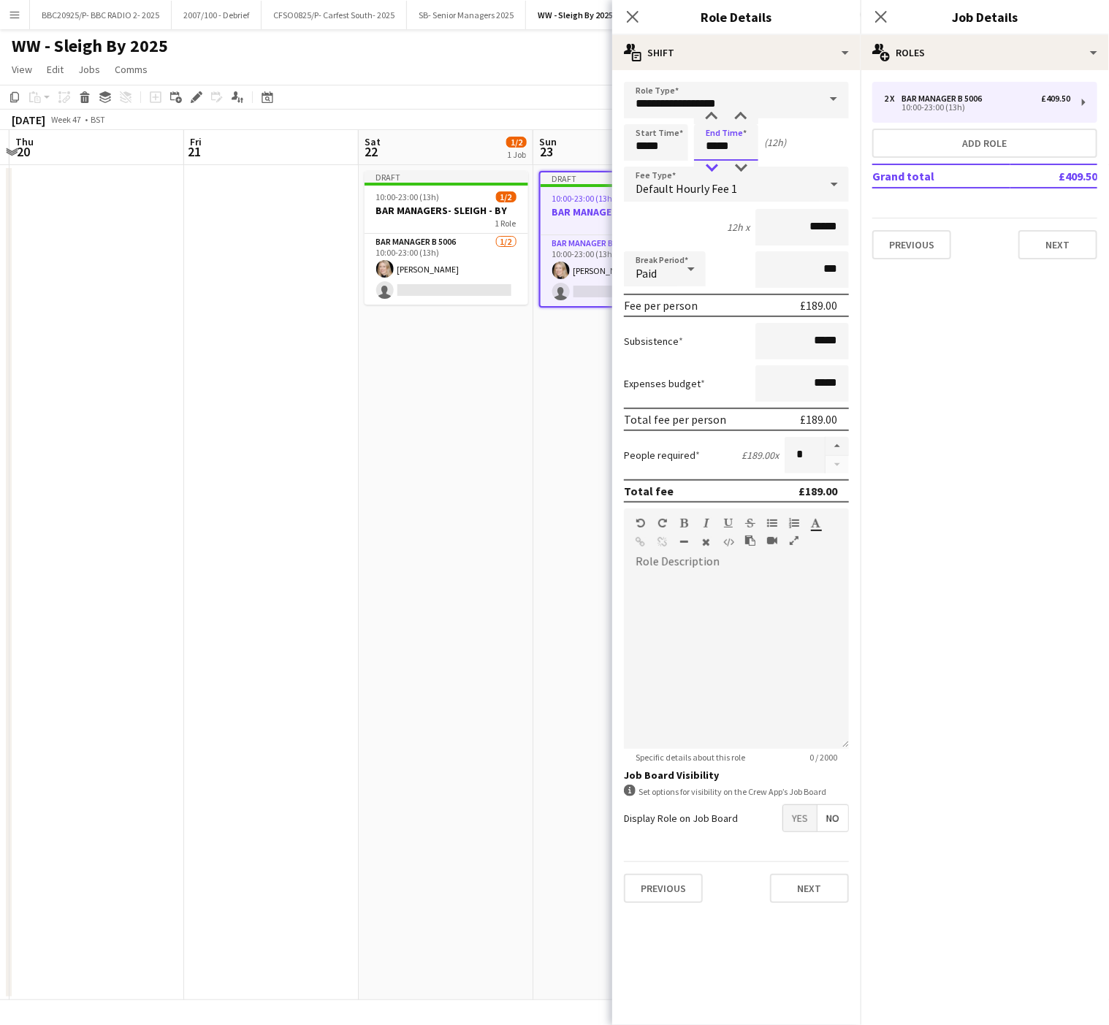
click at [712, 164] on div at bounding box center [711, 168] width 29 height 15
type input "*****"
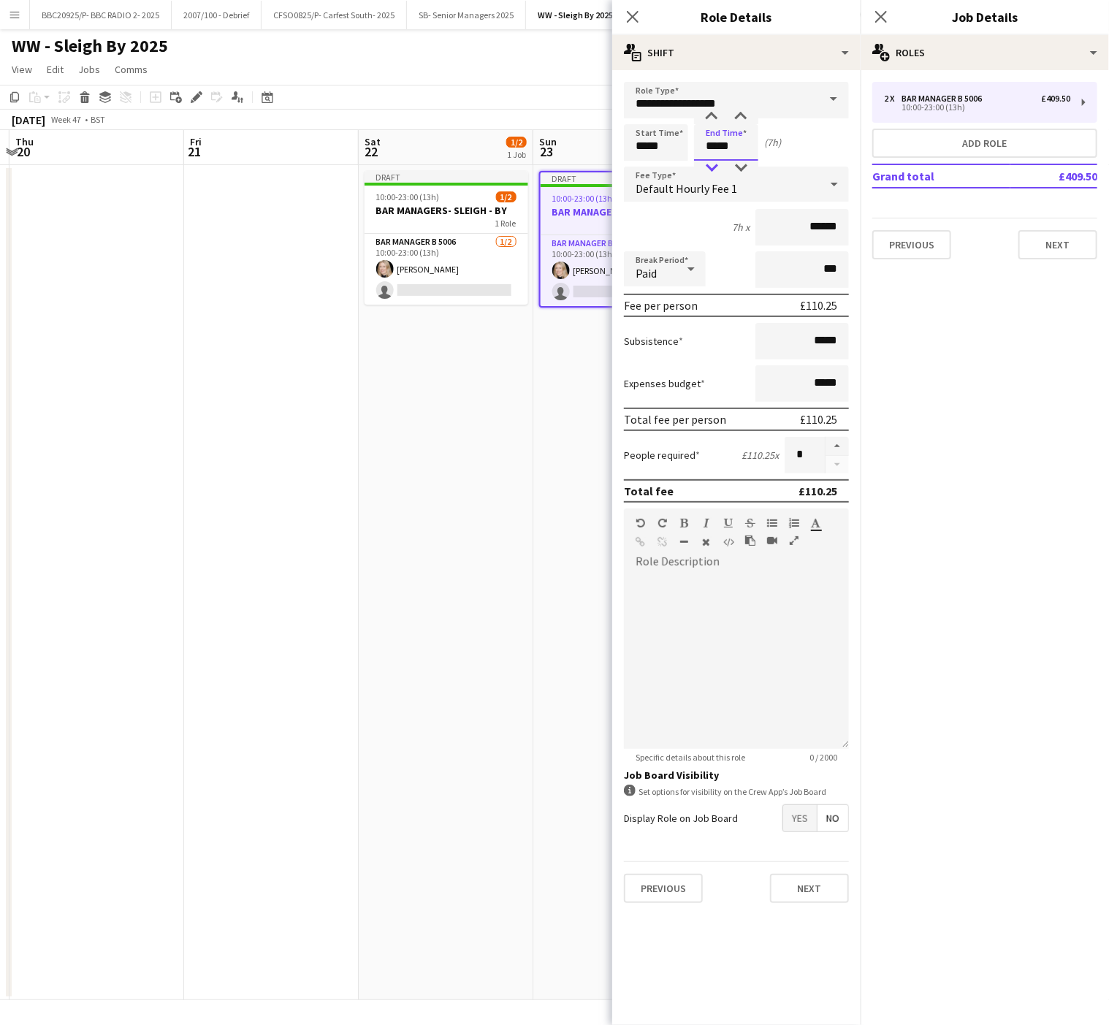
click at [712, 164] on div at bounding box center [711, 168] width 29 height 15
click at [813, 886] on button "Next" at bounding box center [809, 888] width 79 height 29
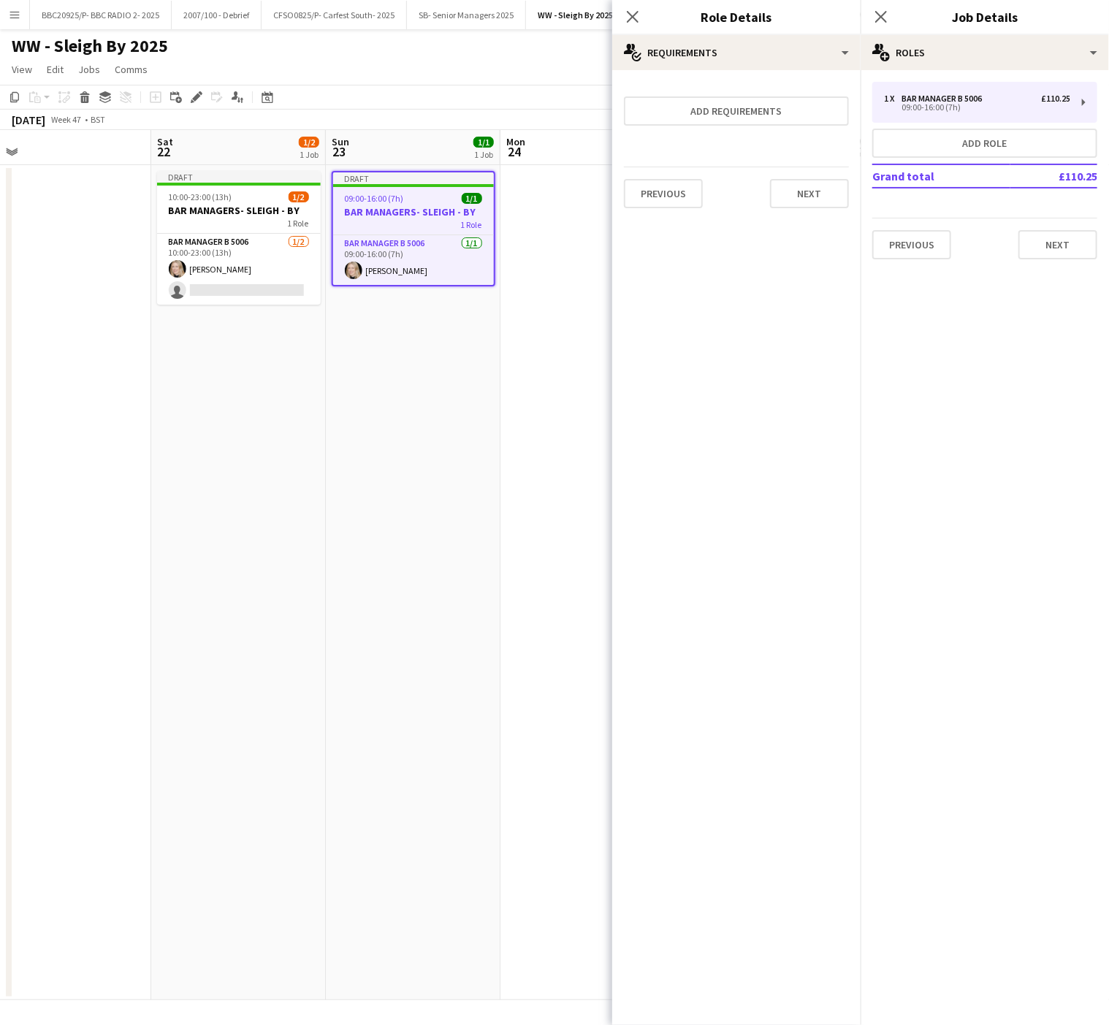
scroll to position [0, 517]
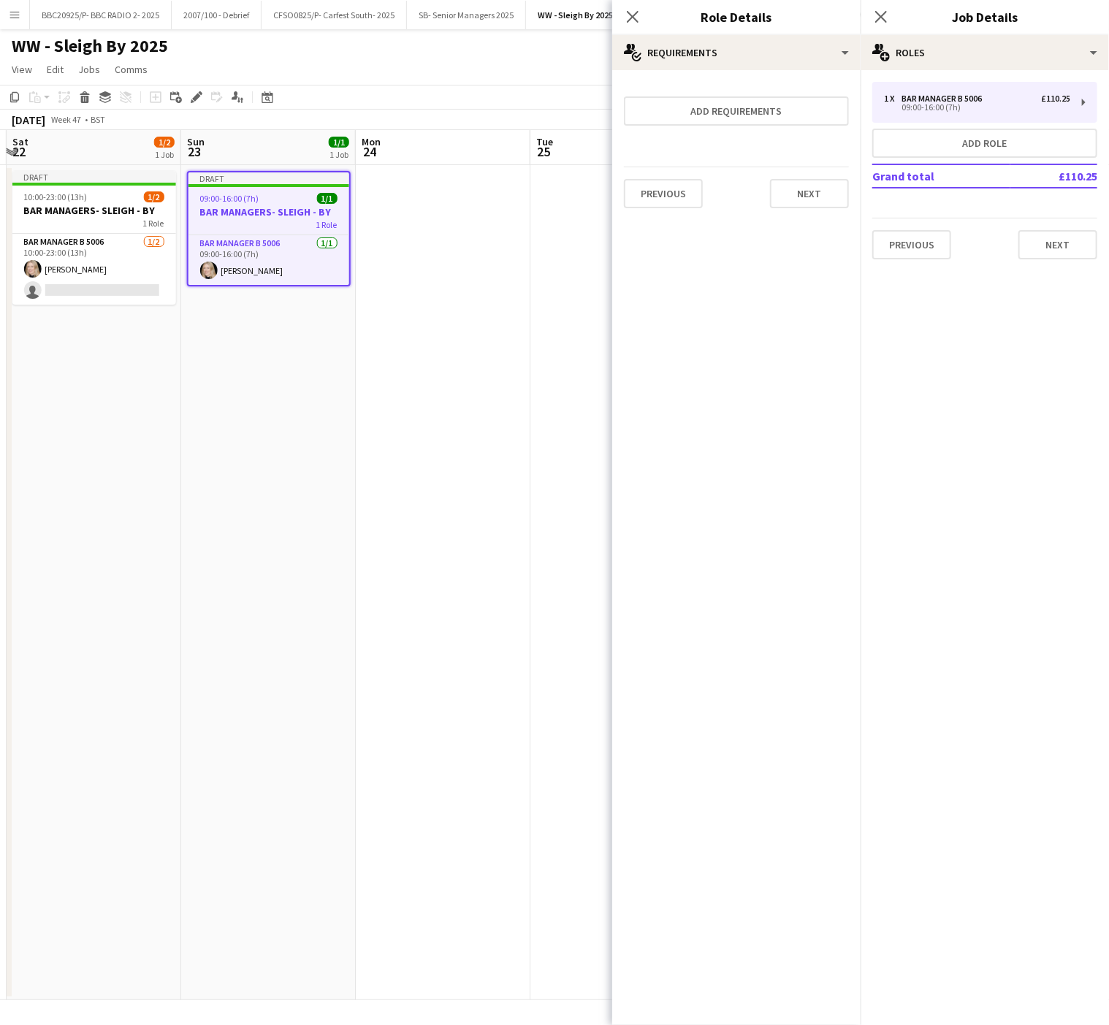
drag, startPoint x: 517, startPoint y: 528, endPoint x: 164, endPoint y: 530, distance: 352.3
click at [164, 530] on app-calendar-viewport "Wed 19 Thu 20 Fri 21 Sat 22 1/2 1 Job Sun 23 1/1 1 Job Mon 24 Tue 25 Wed 26 Thu…" at bounding box center [554, 565] width 1109 height 870
click at [1012, 140] on button "Add role" at bounding box center [985, 143] width 225 height 29
type input "**********"
type input "*****"
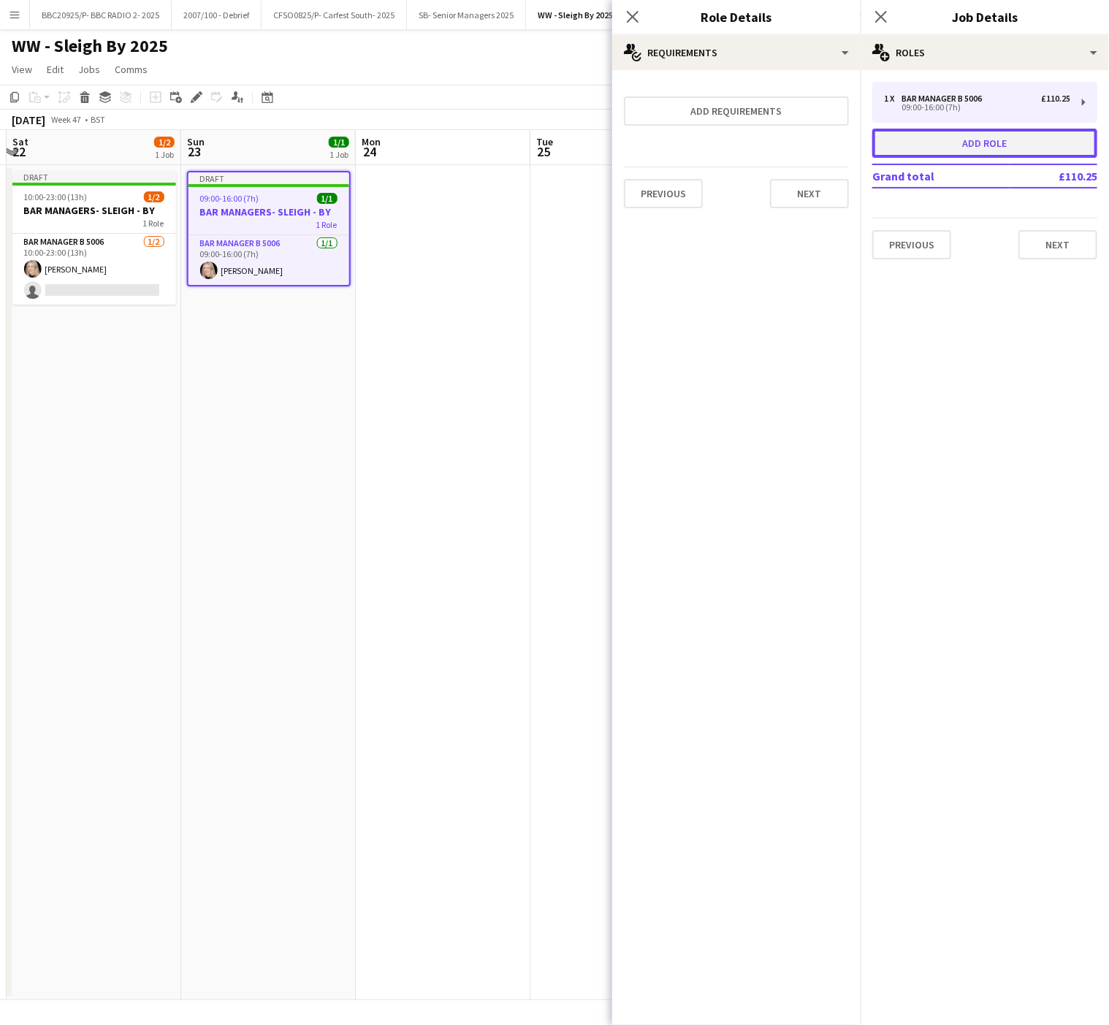
type input "*****"
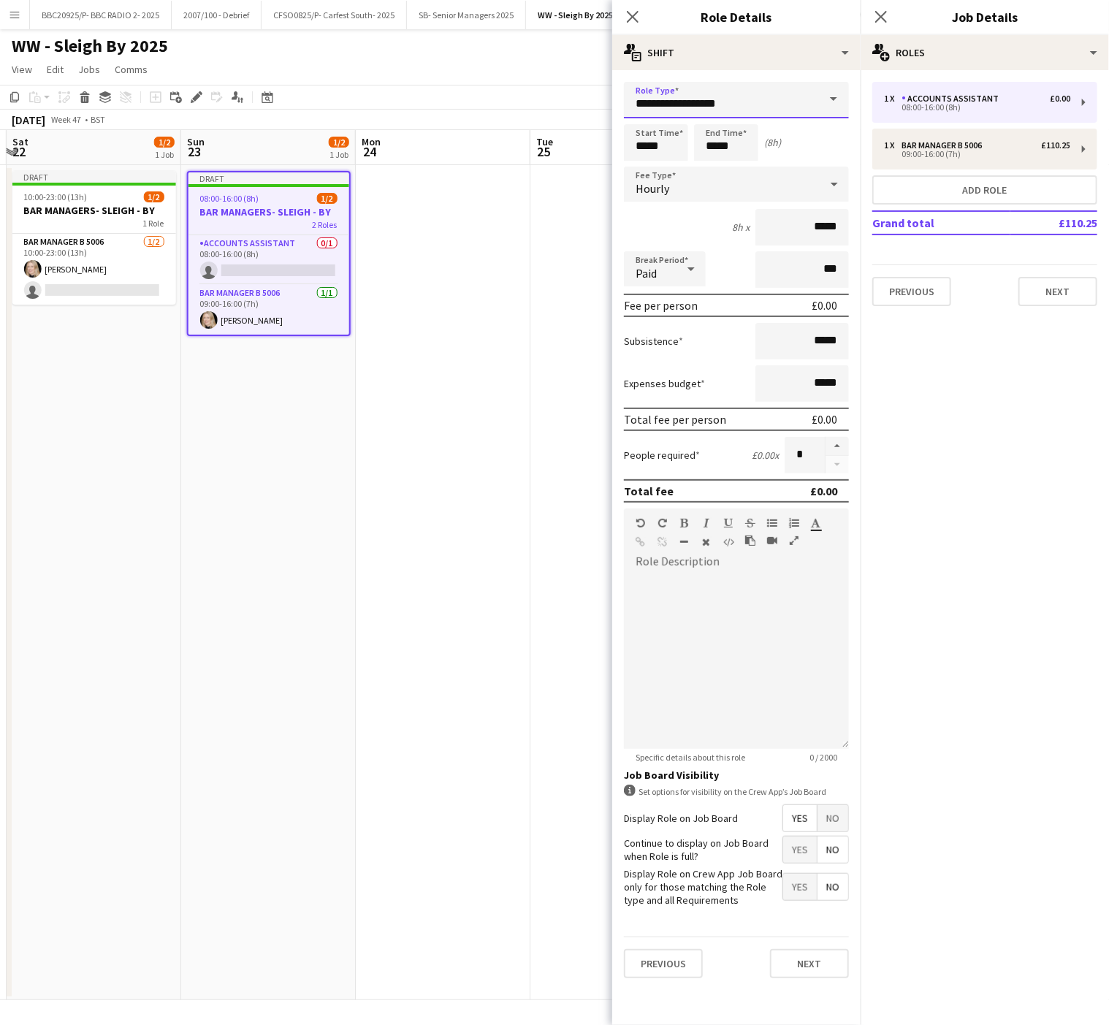
drag, startPoint x: 768, startPoint y: 99, endPoint x: 199, endPoint y: 224, distance: 582.7
click at [199, 224] on body "Menu Boards Boards Boards All jobs Status Workforce Workforce My Workforce Recr…" at bounding box center [554, 512] width 1109 height 1025
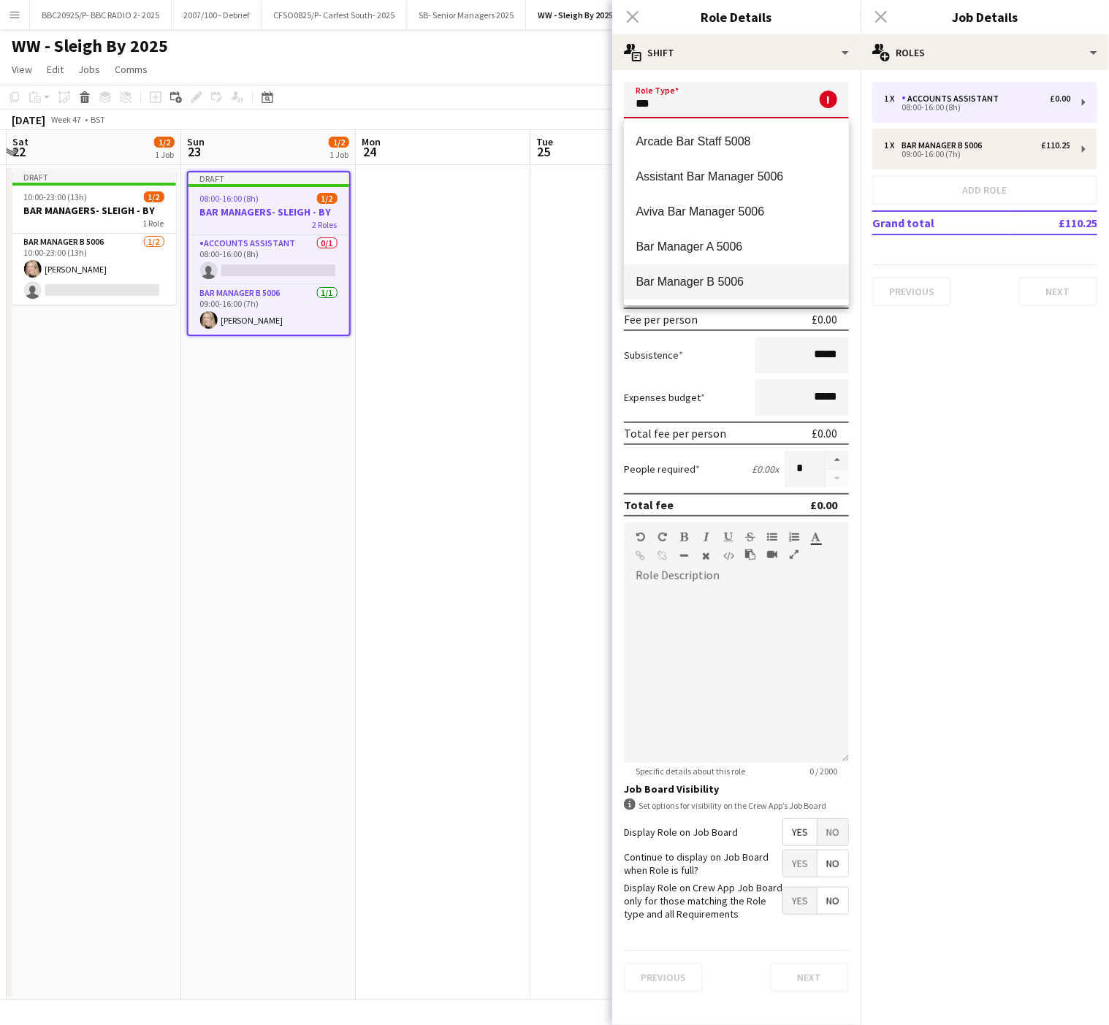
click at [656, 297] on mat-option "Bar Manager B 5006" at bounding box center [736, 282] width 225 height 35
type input "**********"
type input "******"
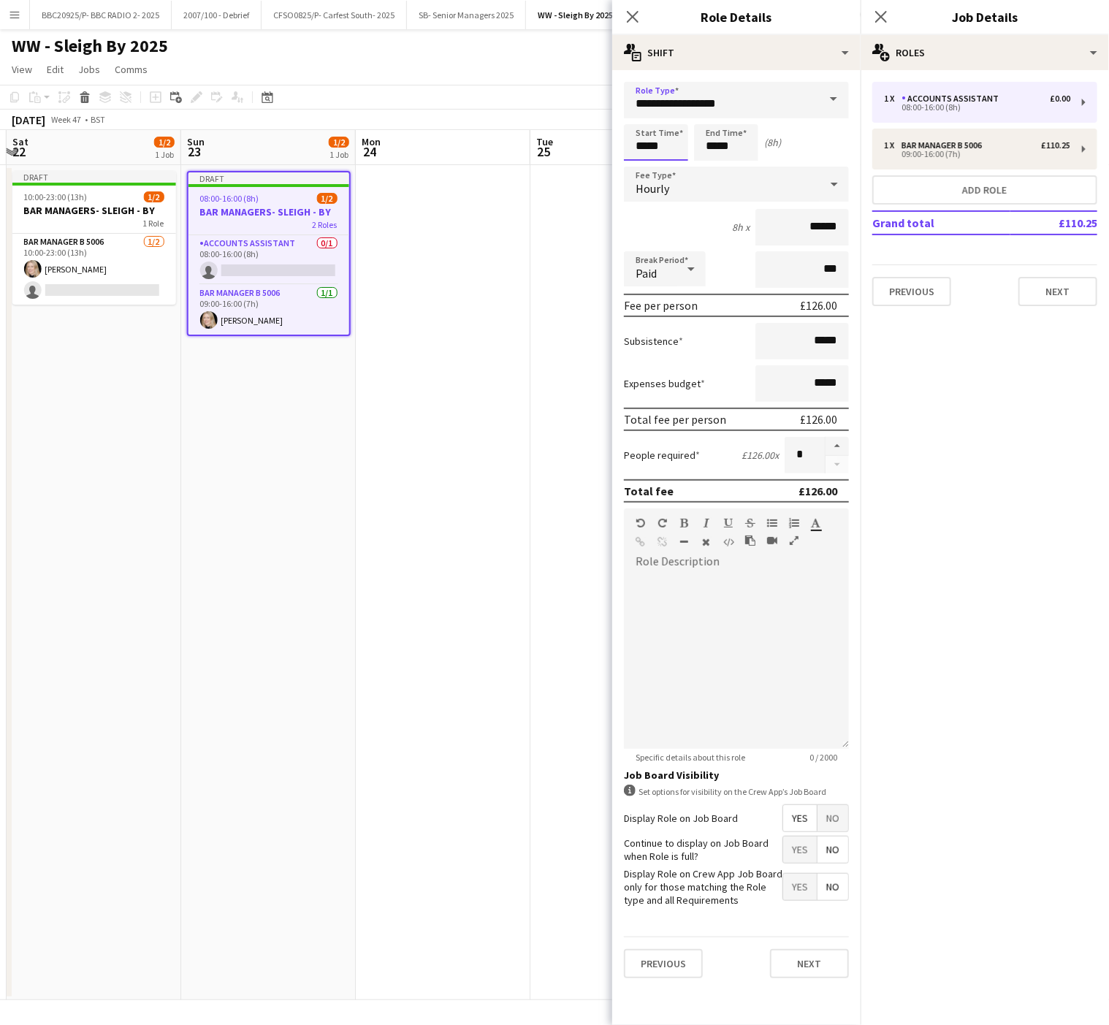
click at [649, 129] on input "*****" at bounding box center [656, 142] width 64 height 37
click at [643, 110] on div at bounding box center [641, 117] width 29 height 15
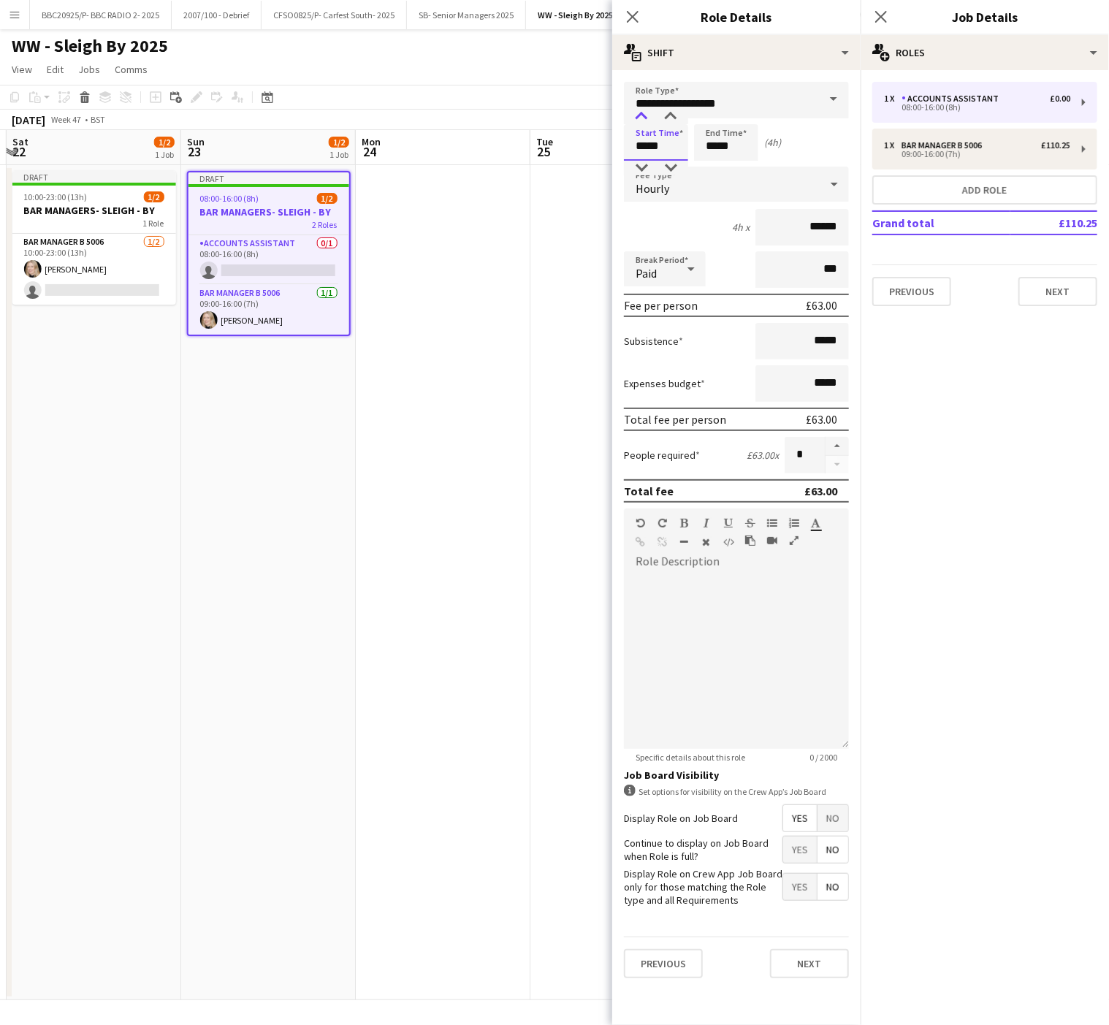
click at [643, 110] on div at bounding box center [641, 117] width 29 height 15
type input "*****"
click at [643, 110] on div at bounding box center [641, 117] width 29 height 15
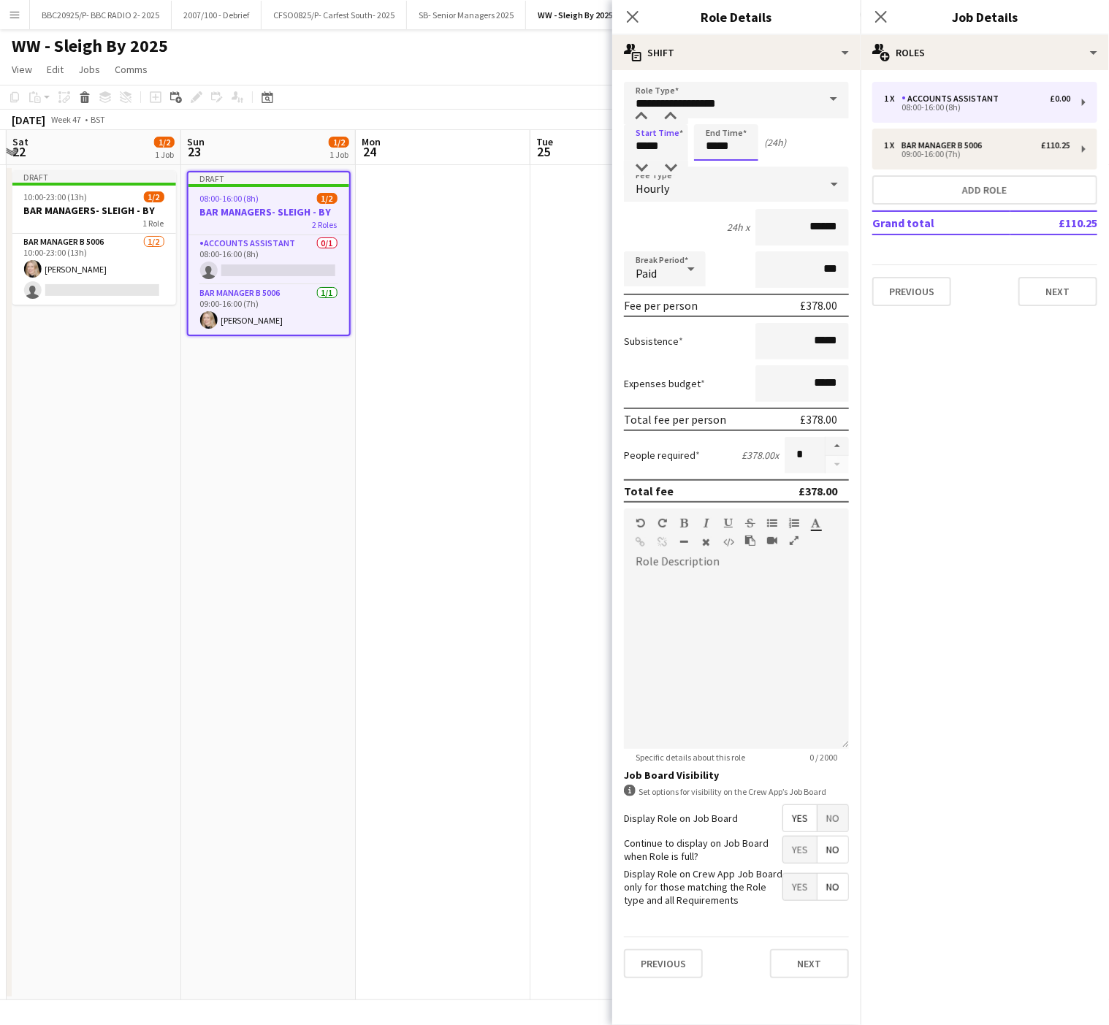
click at [725, 130] on input "*****" at bounding box center [726, 142] width 64 height 37
click at [708, 113] on div at bounding box center [711, 117] width 29 height 15
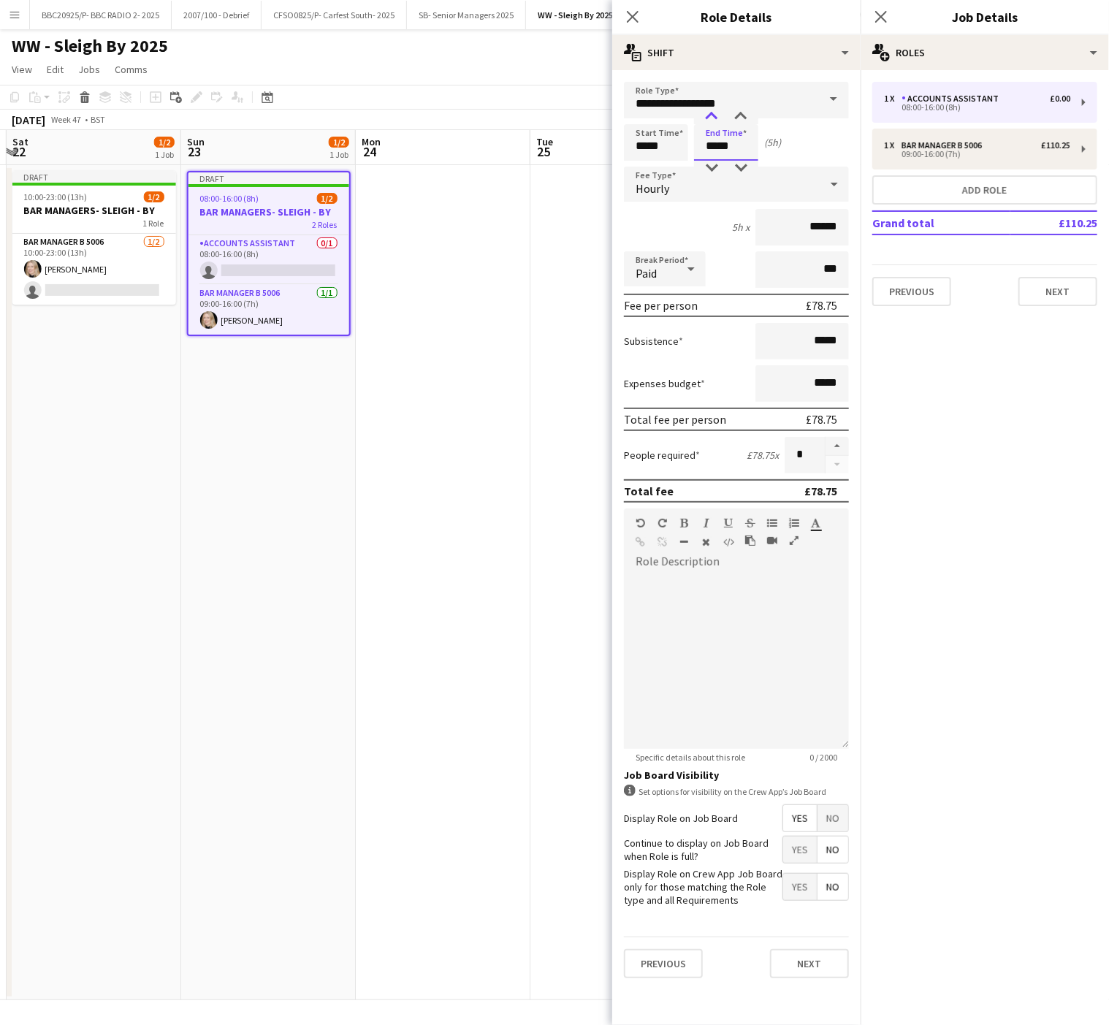
click at [708, 113] on div at bounding box center [711, 117] width 29 height 15
type input "*****"
click at [708, 113] on div at bounding box center [711, 117] width 29 height 15
click at [832, 808] on span "No" at bounding box center [833, 818] width 31 height 26
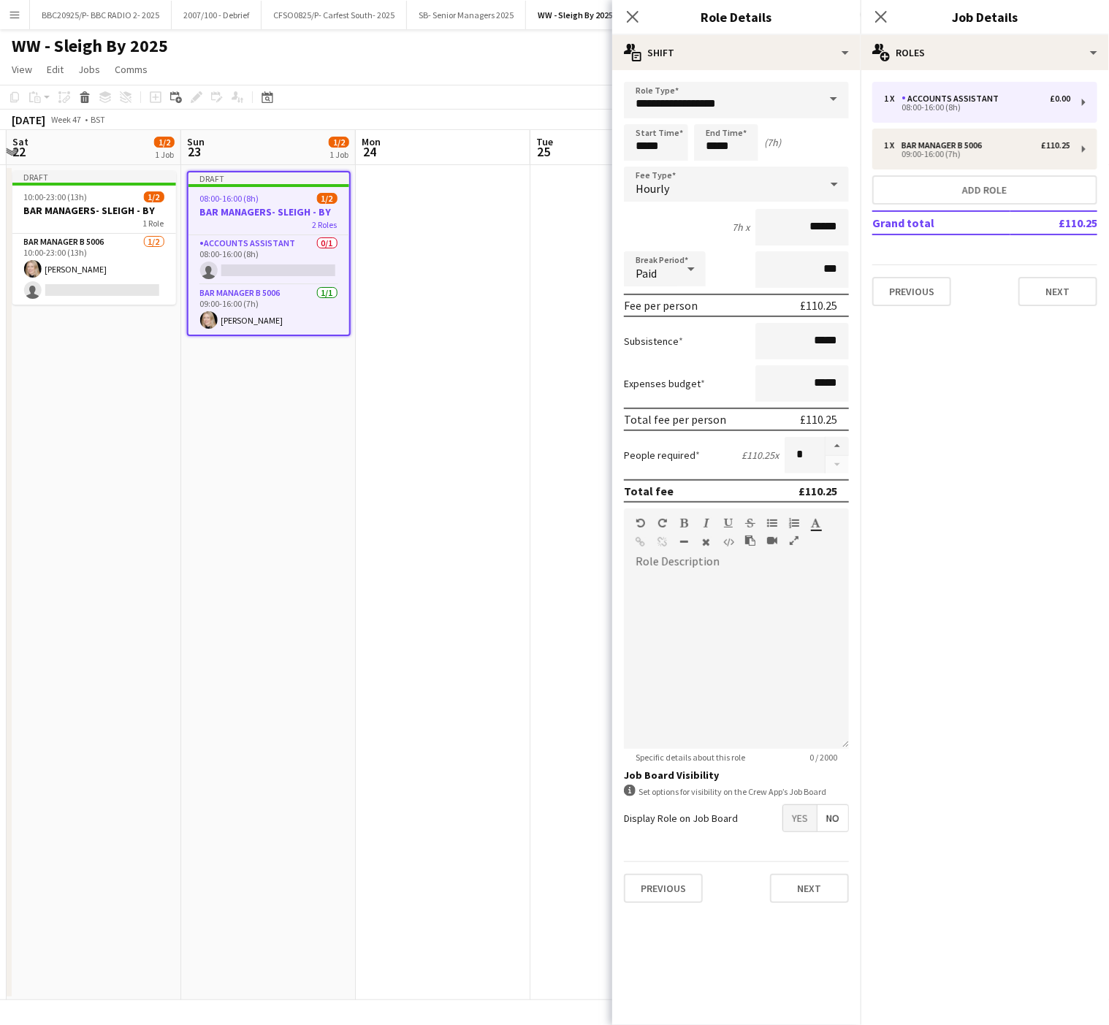
click at [400, 551] on app-date-cell at bounding box center [443, 582] width 175 height 835
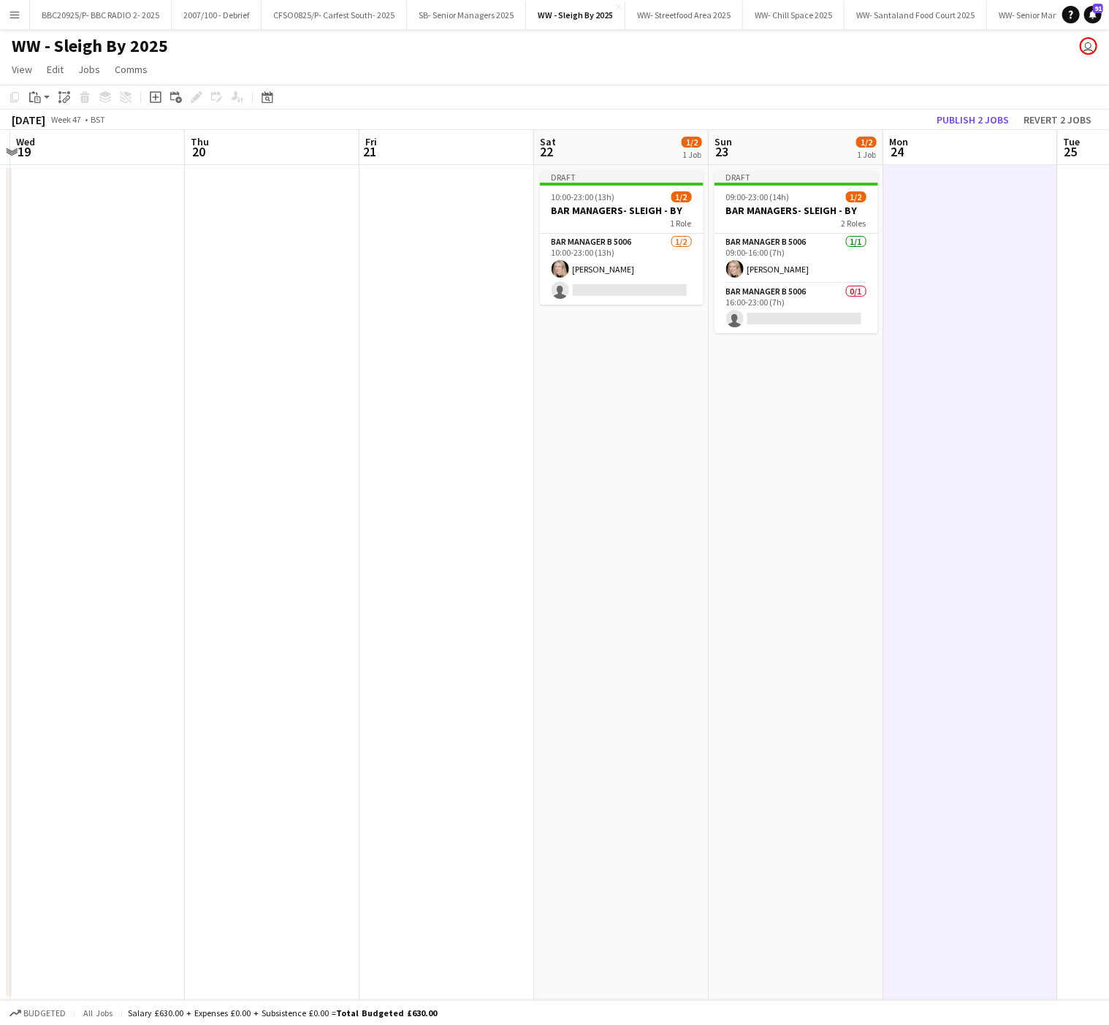
scroll to position [0, 341]
drag, startPoint x: 137, startPoint y: 518, endPoint x: 663, endPoint y: 487, distance: 527.1
click at [663, 487] on app-calendar-viewport "Mon 17 Tue 18 Wed 19 Thu 20 Fri 21 Sat 22 1/2 1 Job Sun 23 1/2 1 Job Mon 24 Tue…" at bounding box center [554, 565] width 1109 height 870
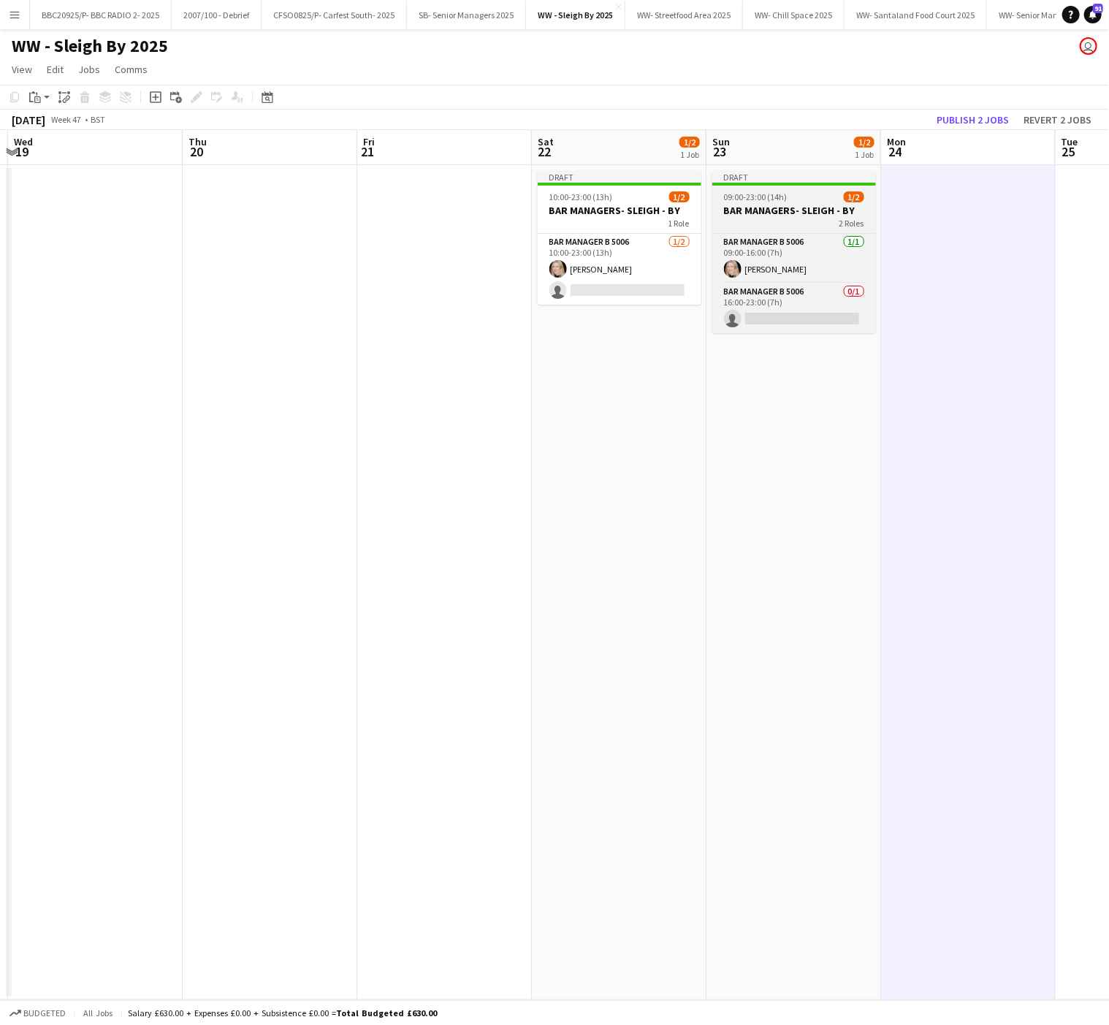
click at [789, 186] on app-job-card "Draft 09:00-23:00 (14h) 1/2 BAR MANAGERS- SLEIGH - BY 2 Roles Bar Manager B 500…" at bounding box center [795, 252] width 164 height 162
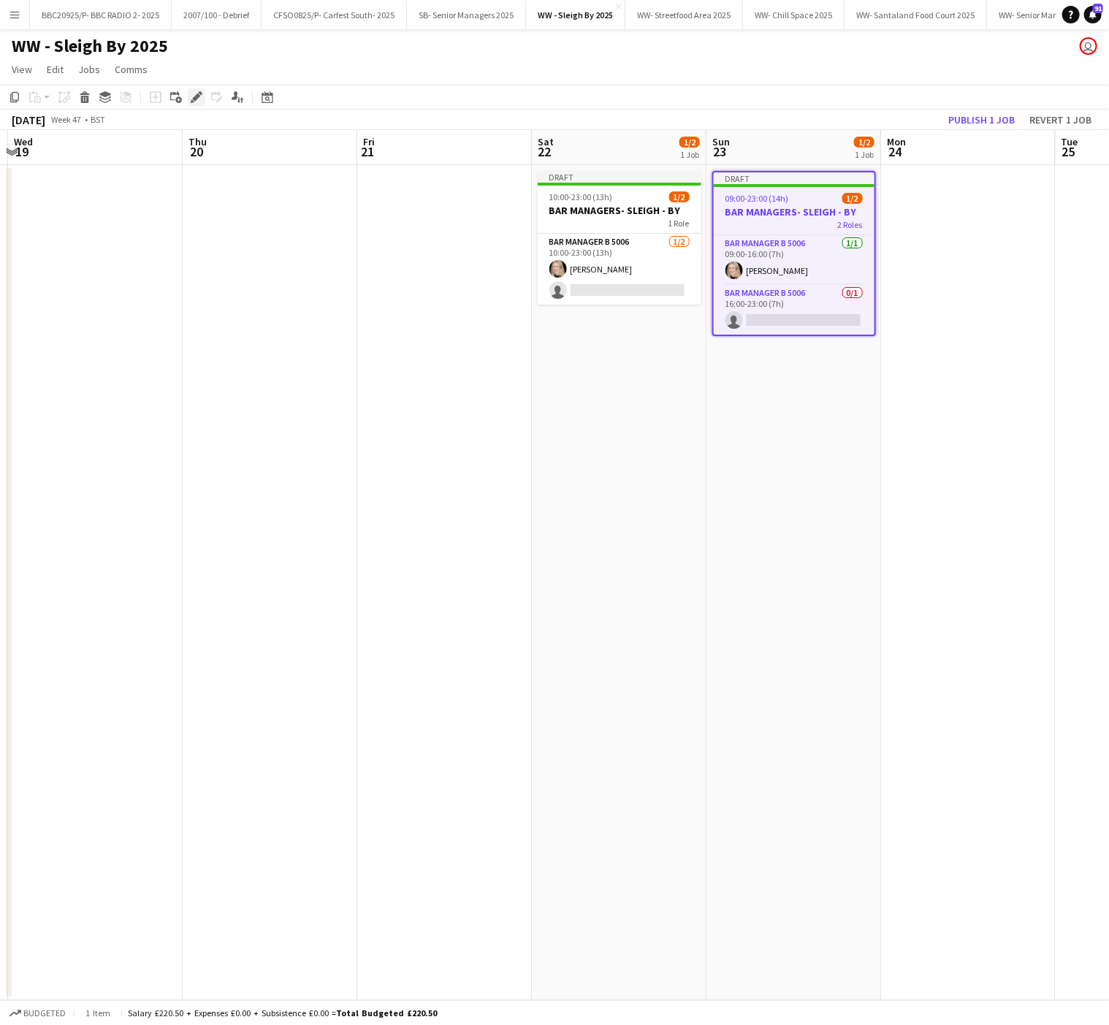
click at [196, 101] on icon "Edit" at bounding box center [197, 97] width 12 height 12
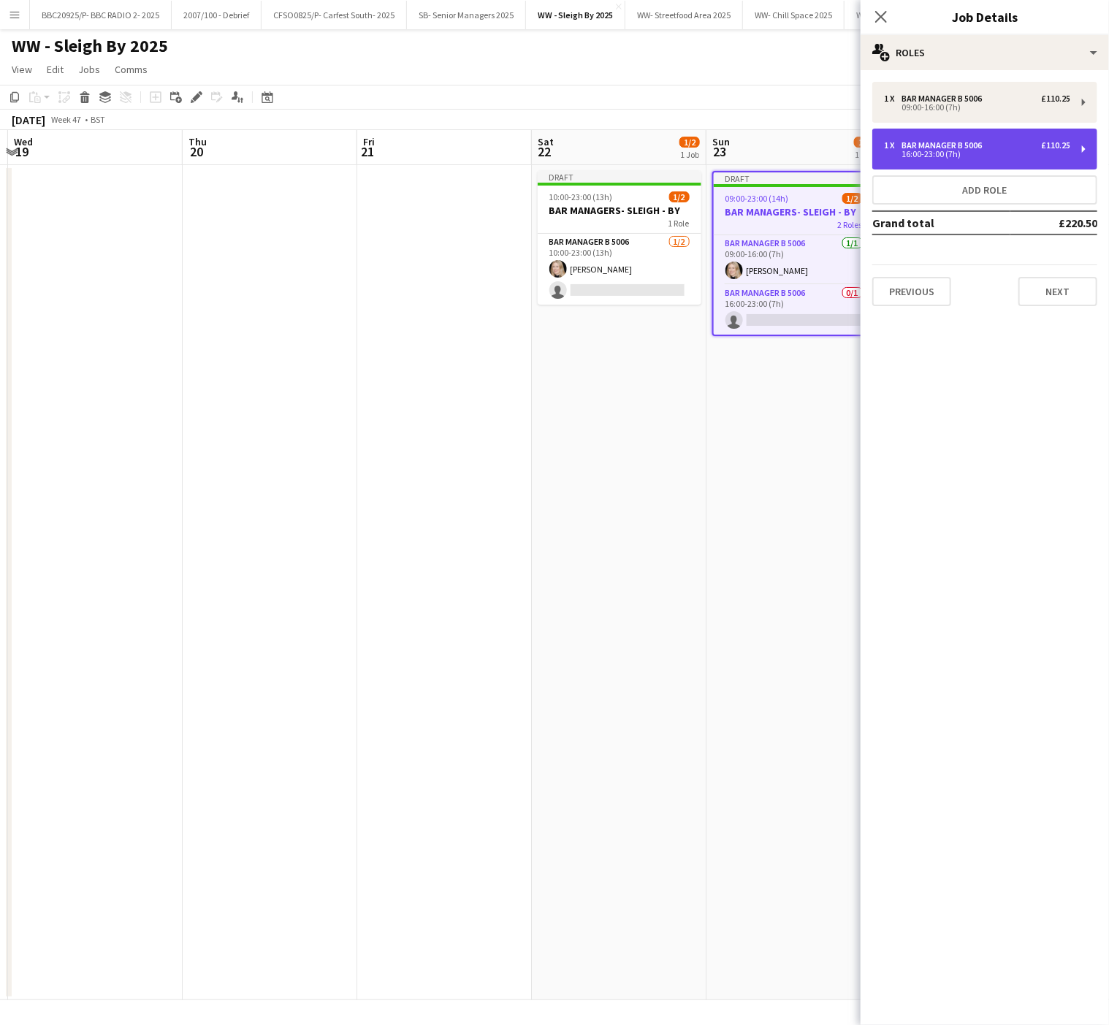
click at [920, 158] on div "16:00-23:00 (7h)" at bounding box center [977, 154] width 186 height 7
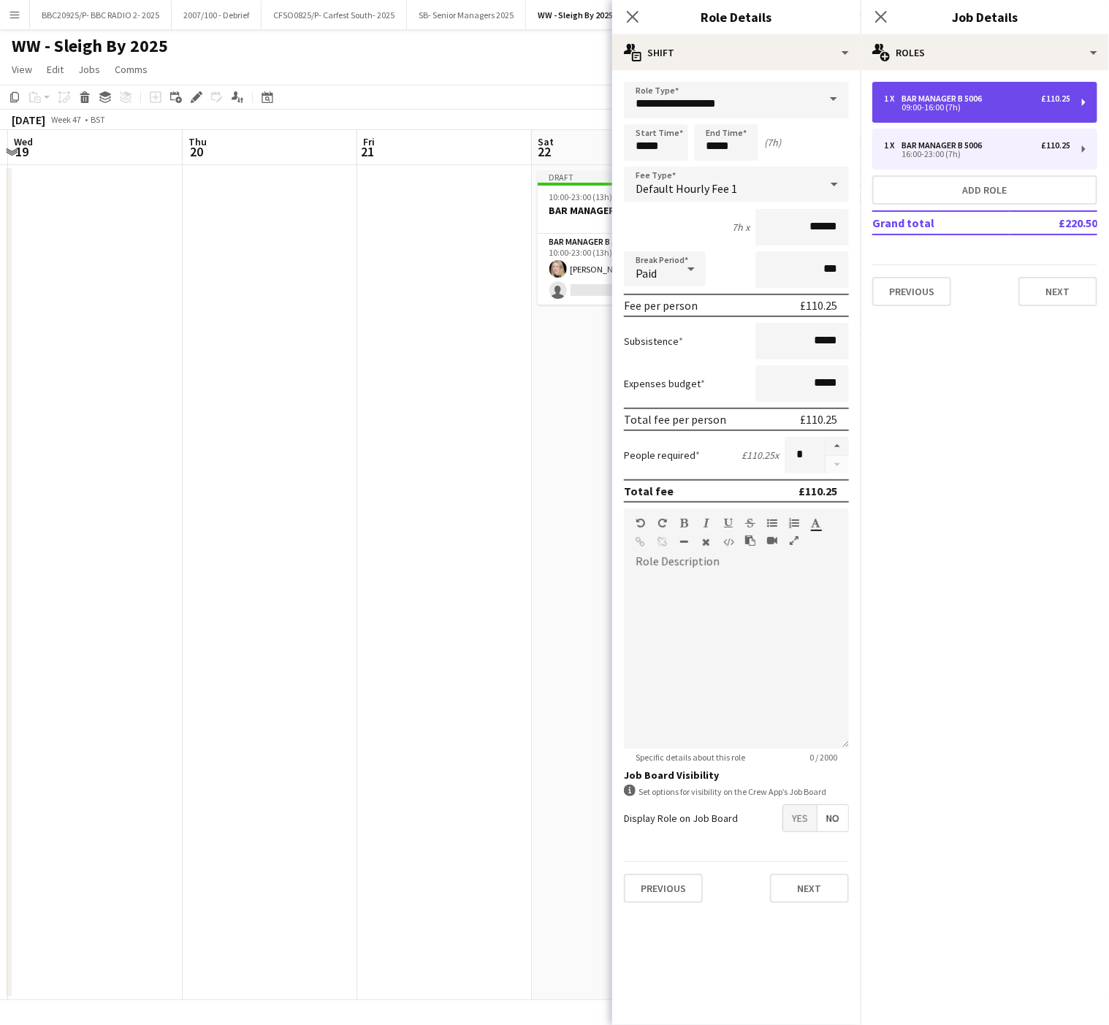
click at [926, 98] on div "Bar Manager B 5006" at bounding box center [945, 99] width 86 height 10
type input "*****"
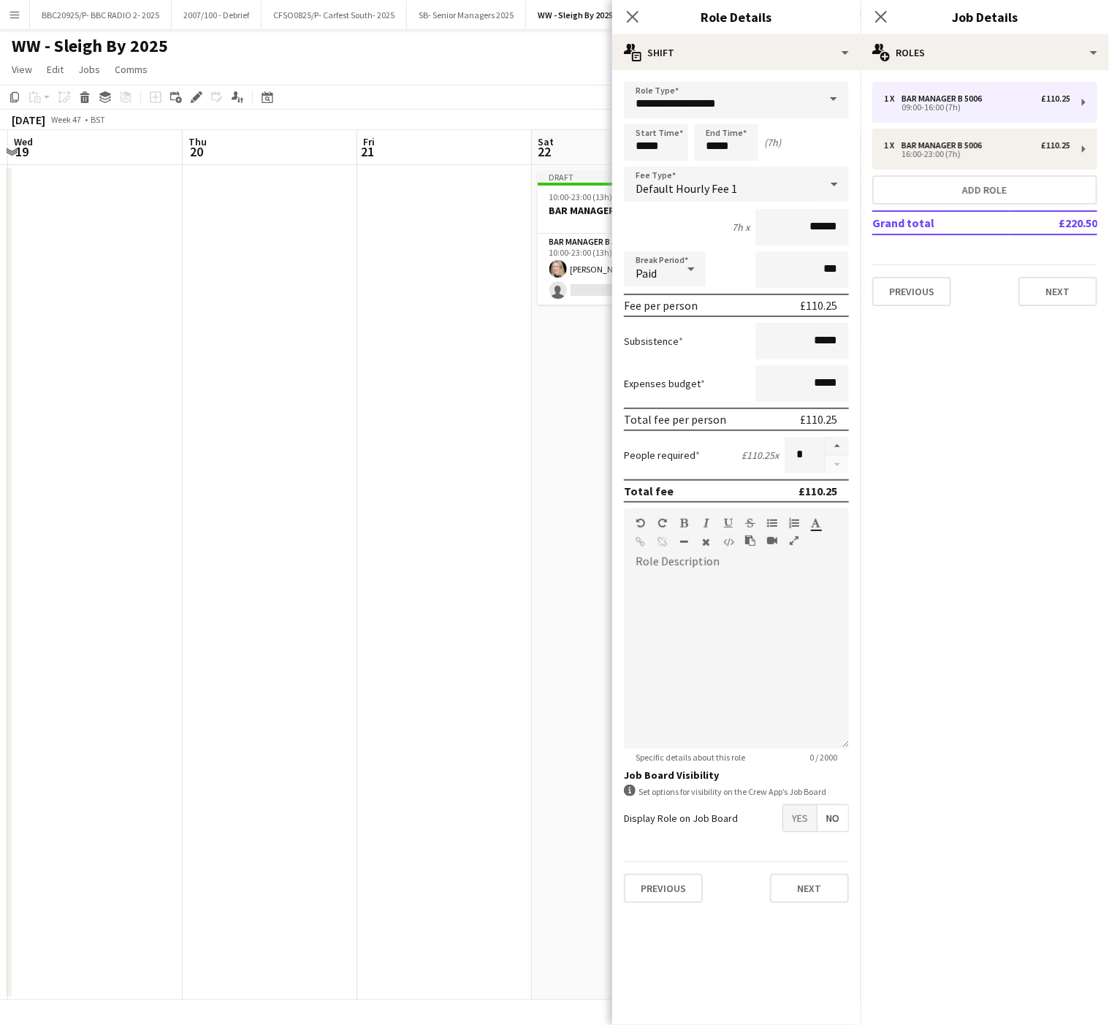
click at [433, 732] on app-date-cell at bounding box center [444, 582] width 175 height 835
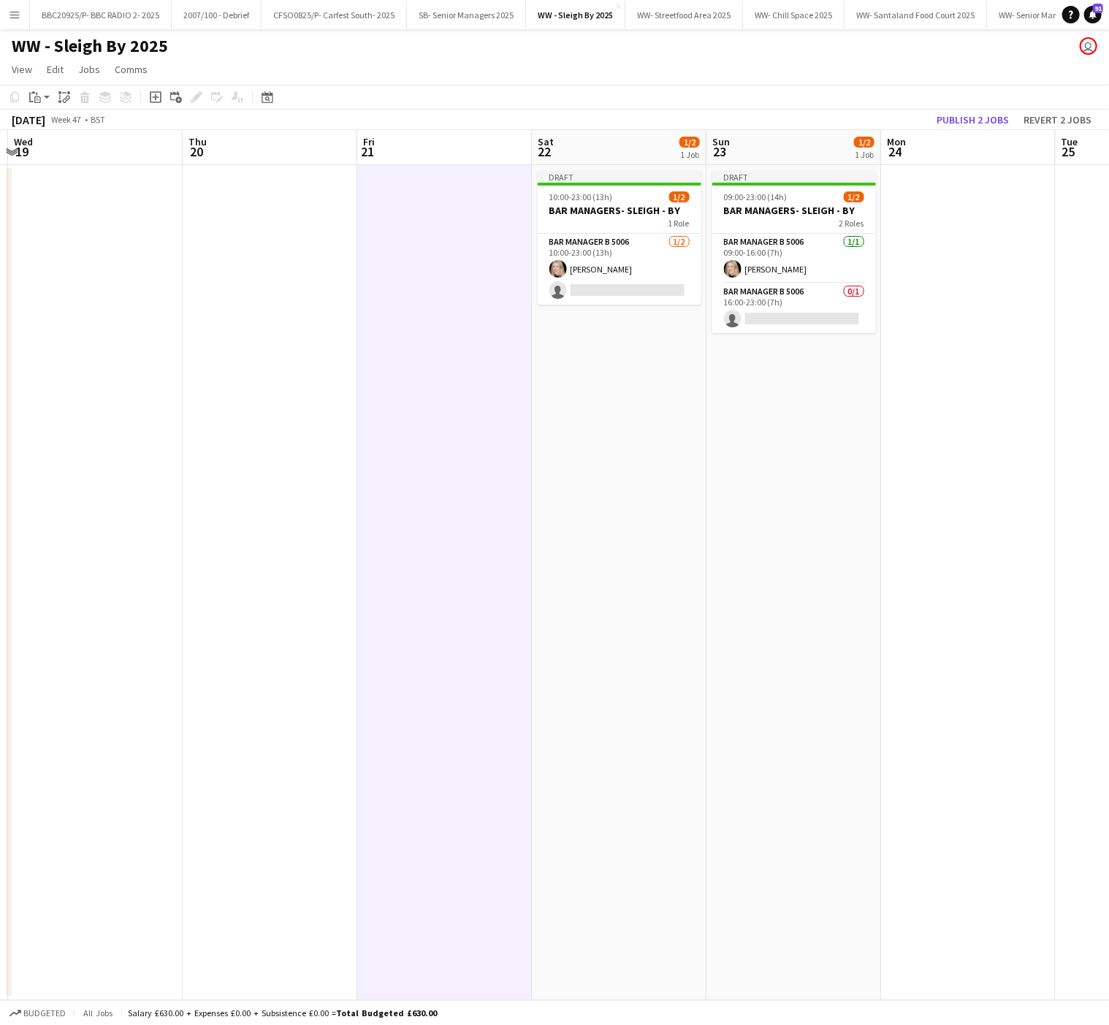
click at [582, 450] on app-date-cell "Draft 10:00-23:00 (13h) 1/2 BAR MANAGERS- SLEIGH - BY 1 Role Bar Manager B 5006…" at bounding box center [619, 582] width 175 height 835
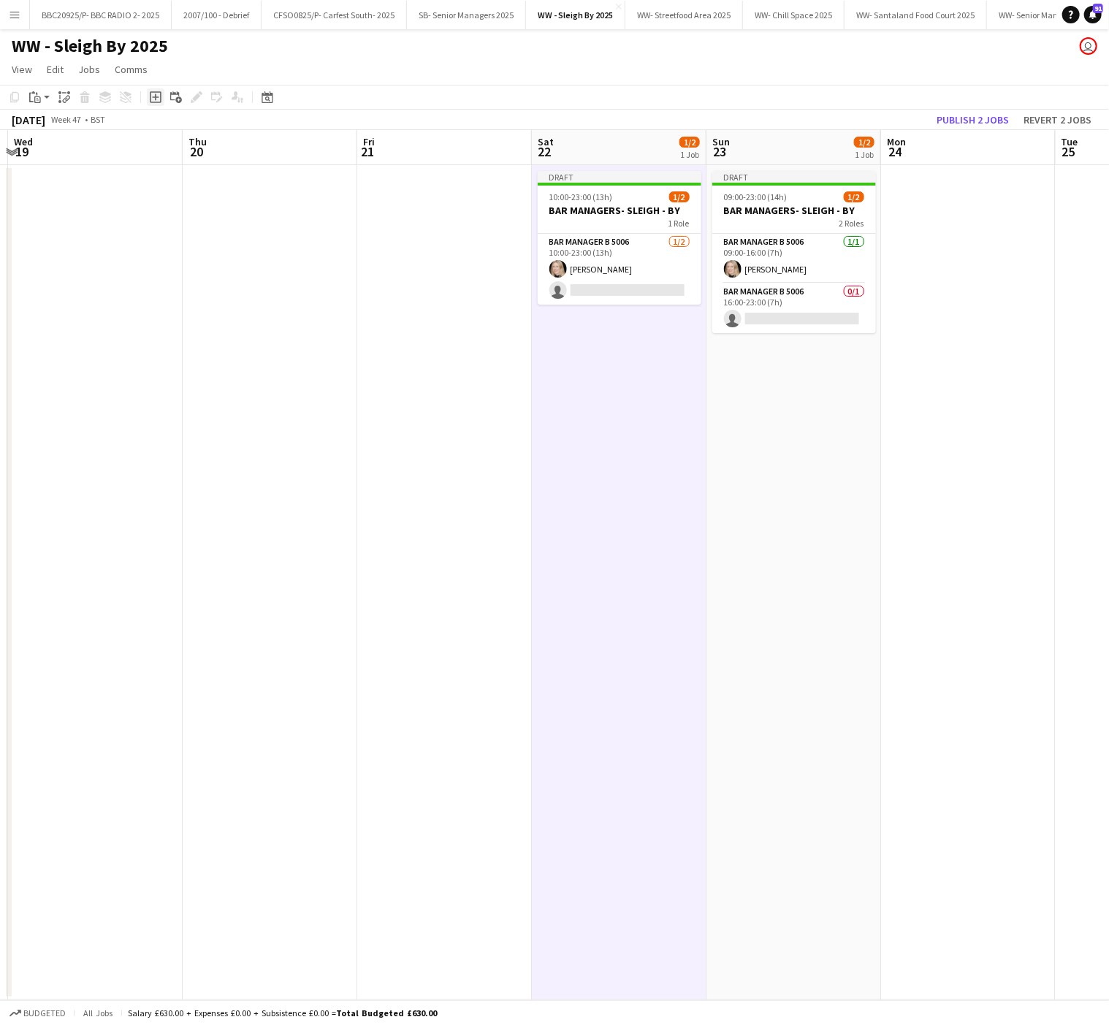
click at [150, 99] on icon at bounding box center [156, 97] width 12 height 12
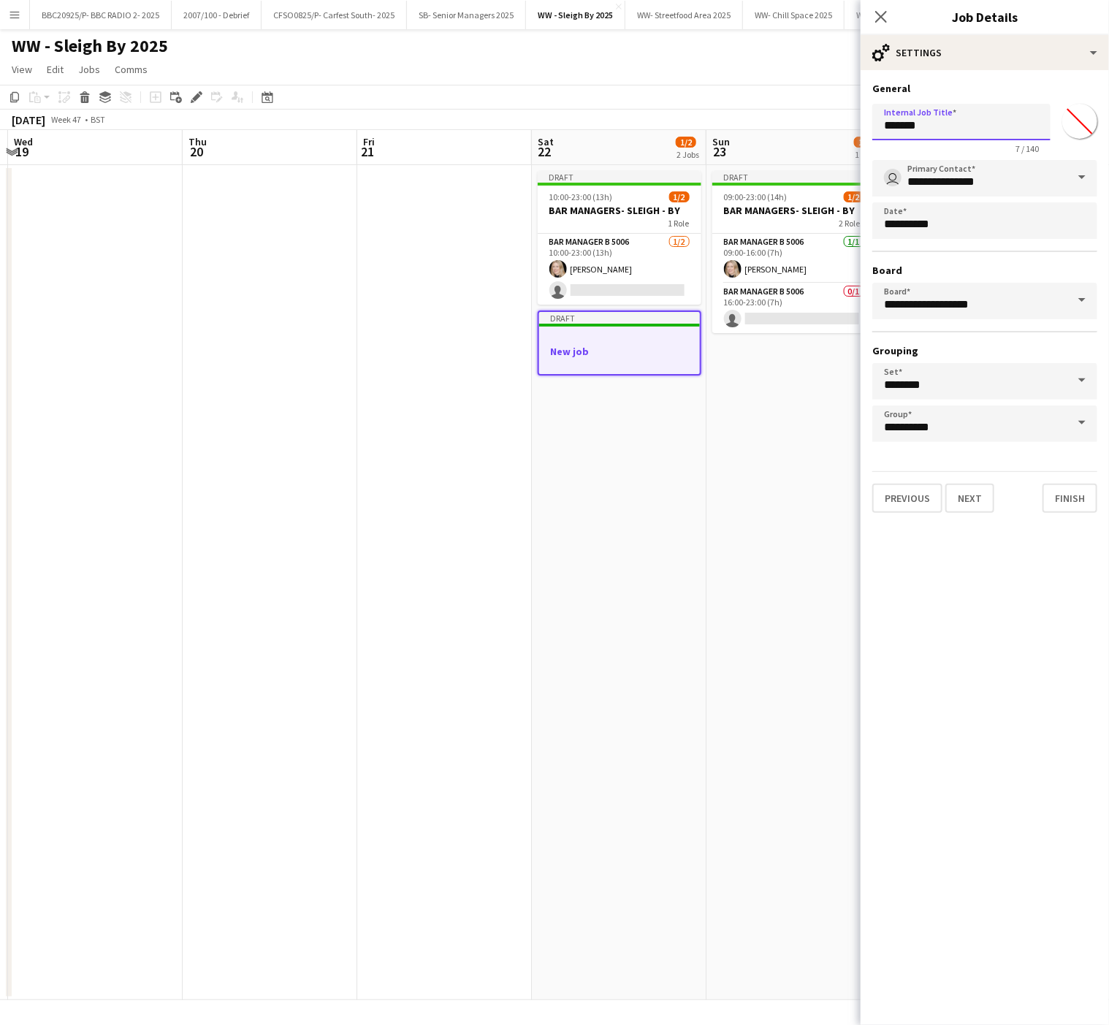
drag, startPoint x: 967, startPoint y: 136, endPoint x: 743, endPoint y: 99, distance: 226.6
click at [743, 99] on body "Menu Boards Boards Boards All jobs Status Workforce Workforce My Workforce Recr…" at bounding box center [554, 512] width 1109 height 1025
type input "**********"
click at [1080, 117] on input "*******" at bounding box center [1080, 121] width 53 height 53
type input "*******"
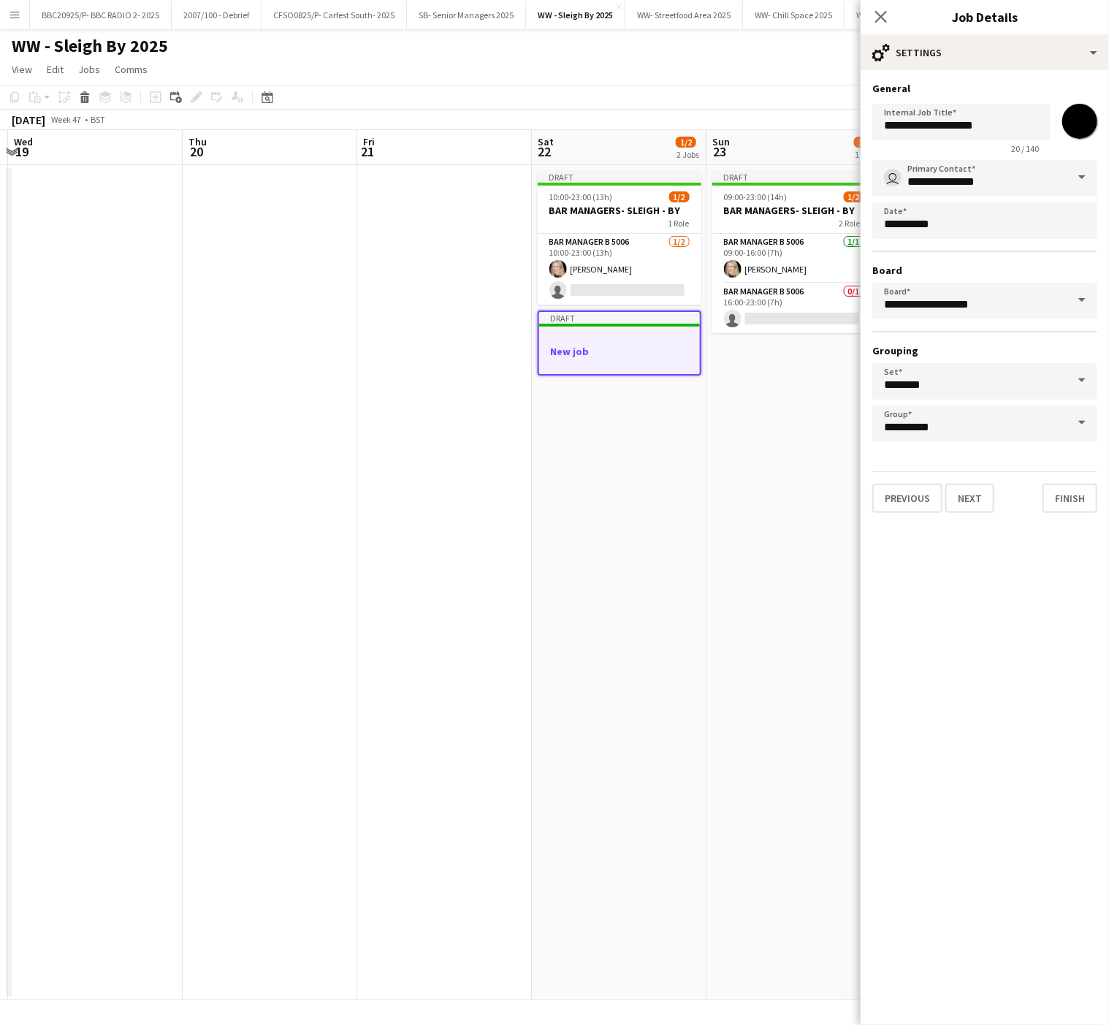
click at [607, 542] on app-date-cell "Draft 10:00-23:00 (13h) 1/2 BAR MANAGERS- SLEIGH - BY 1 Role Bar Manager B 5006…" at bounding box center [619, 582] width 175 height 835
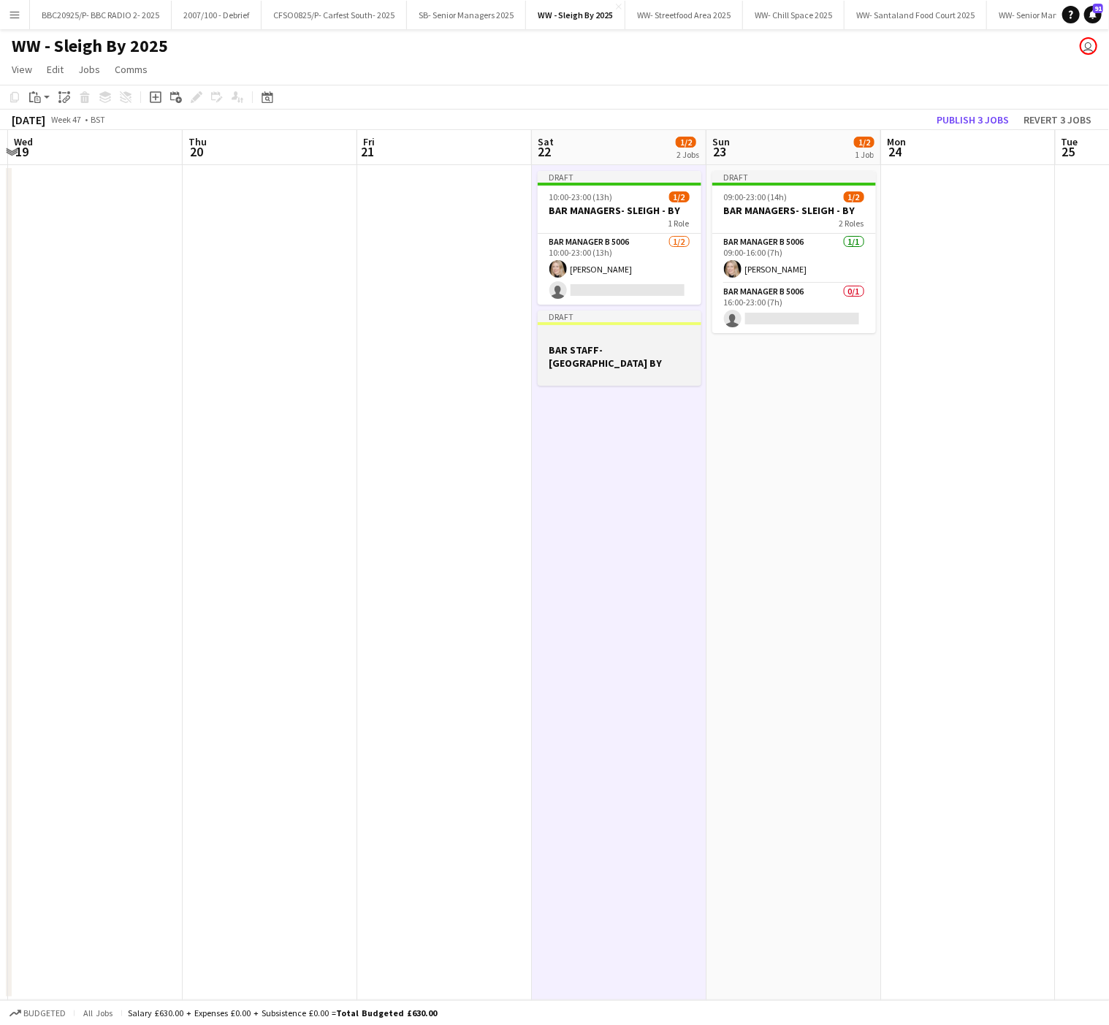
click at [603, 352] on h3 "BAR STAFF- [GEOGRAPHIC_DATA] BY" at bounding box center [620, 356] width 164 height 26
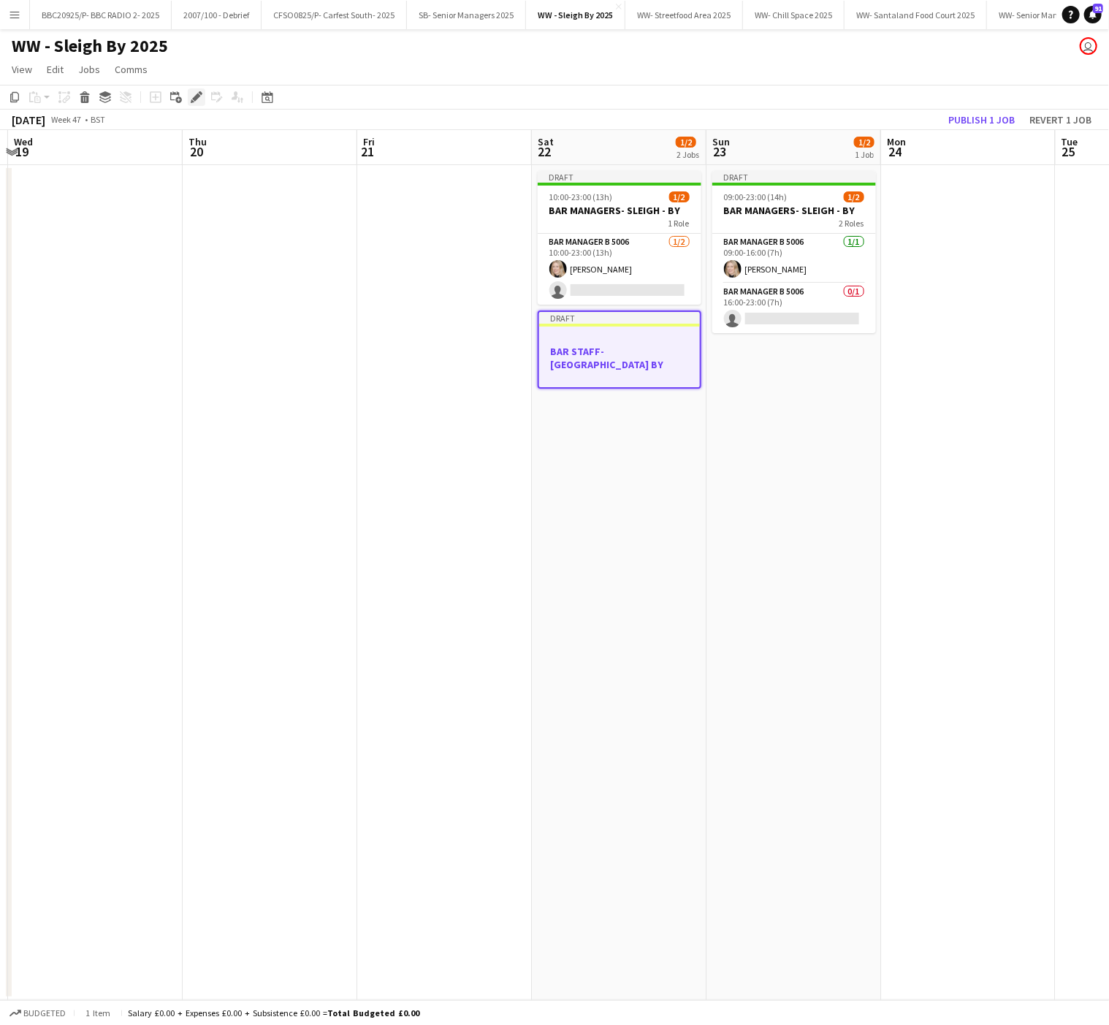
click at [193, 94] on icon "Edit" at bounding box center [197, 97] width 12 height 12
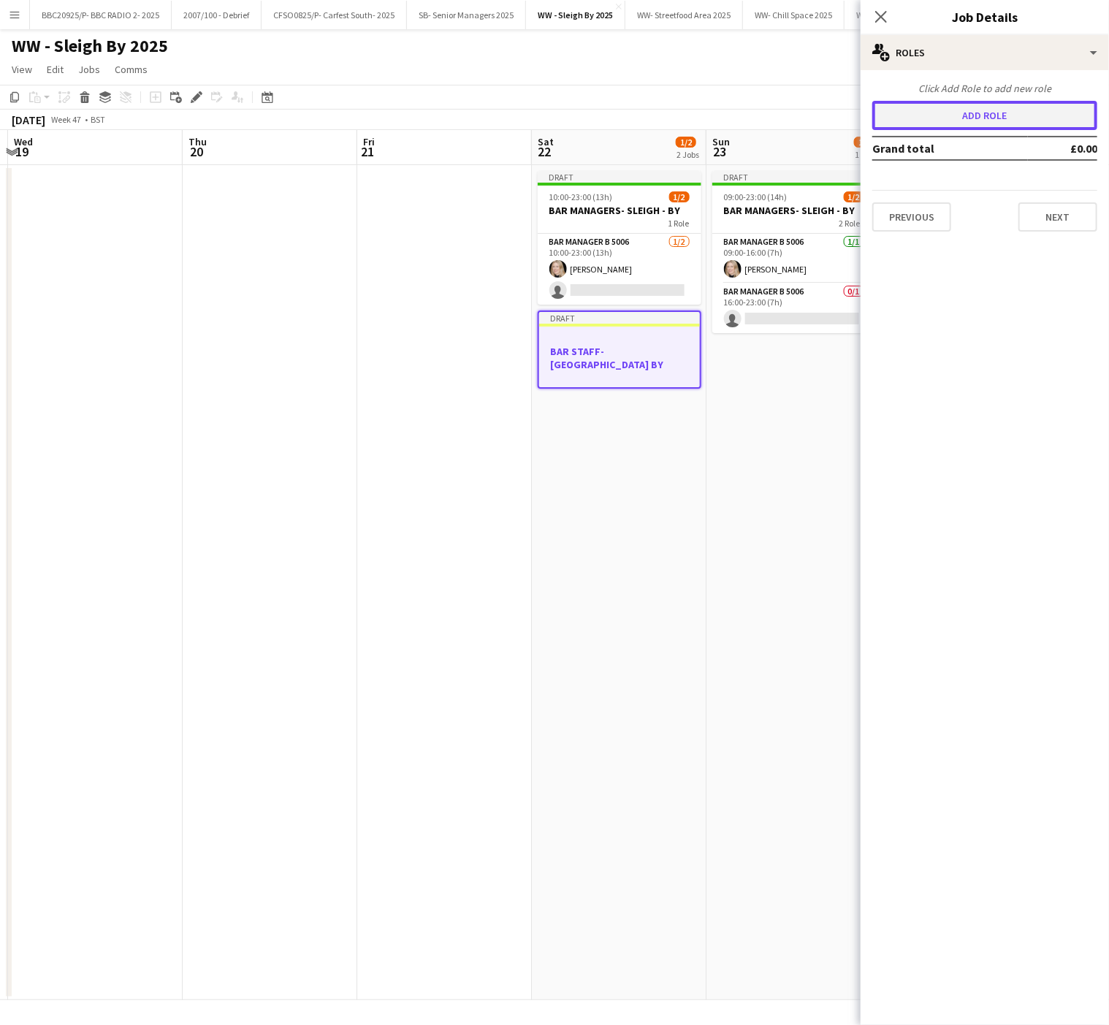
click at [1003, 119] on button "Add role" at bounding box center [985, 115] width 225 height 29
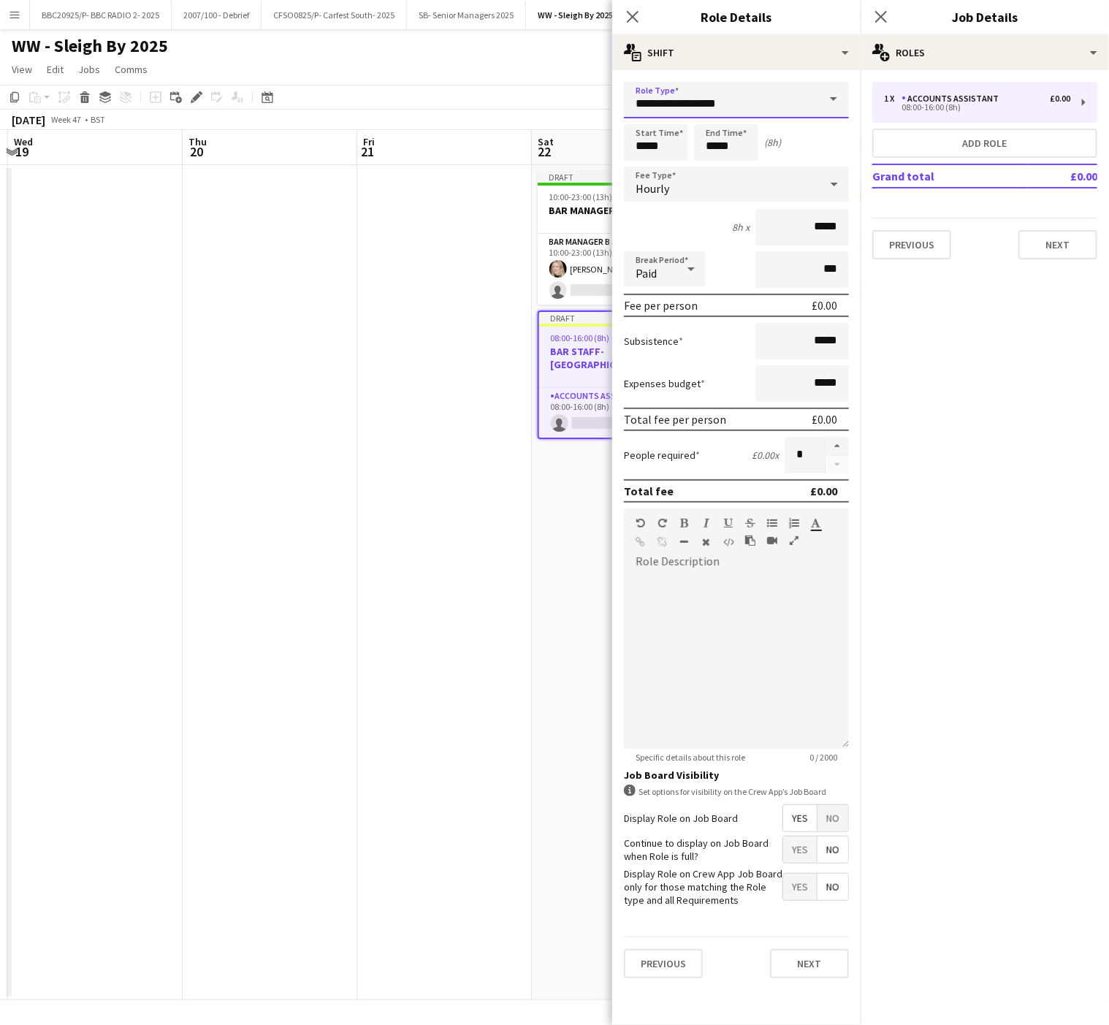
drag, startPoint x: 782, startPoint y: 99, endPoint x: 340, endPoint y: 118, distance: 442.6
click at [340, 118] on body "Menu Boards Boards Boards All jobs Status Workforce Workforce My Workforce Recr…" at bounding box center [554, 512] width 1109 height 1025
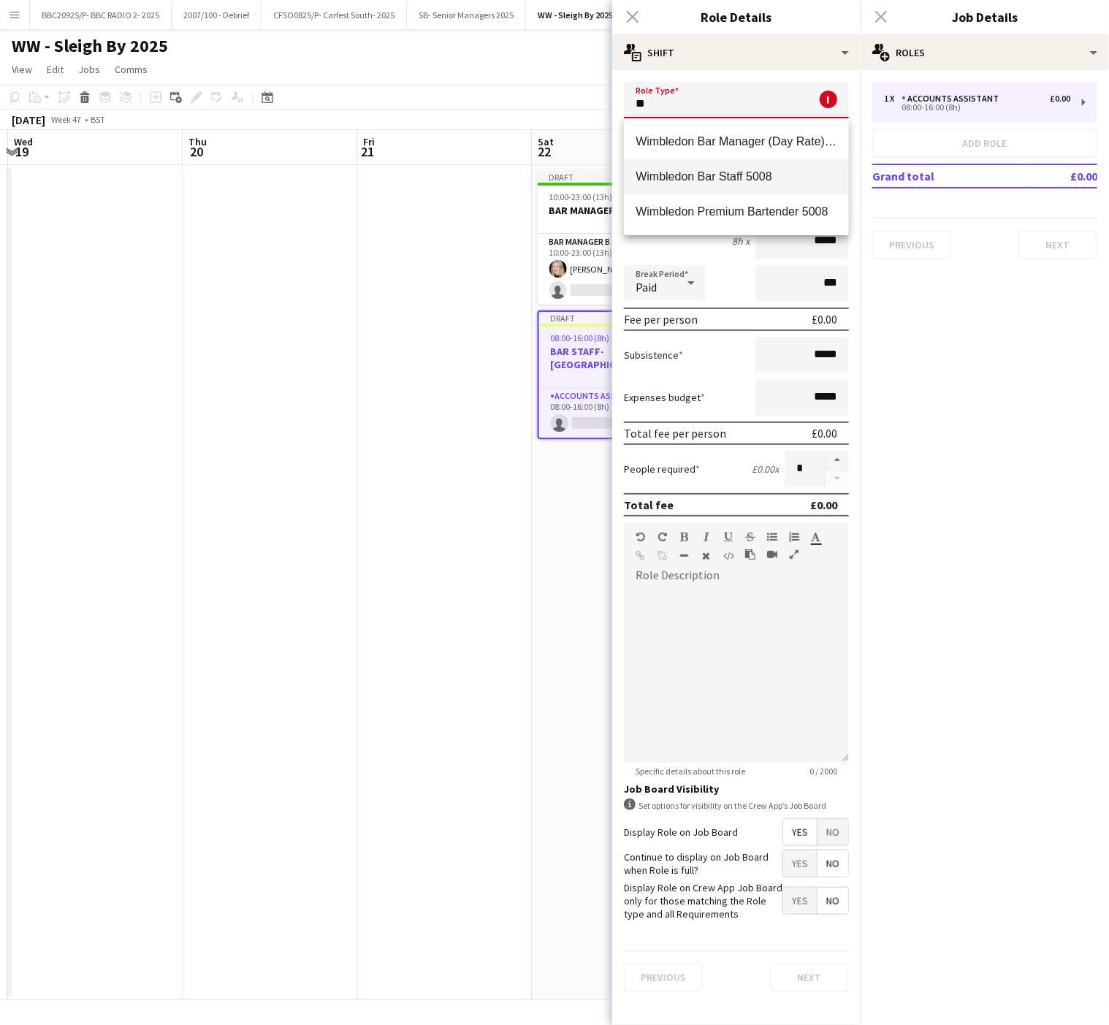
click at [690, 174] on span "Wimbledon Bar Staff 5008" at bounding box center [737, 177] width 202 height 14
type input "**********"
type input "******"
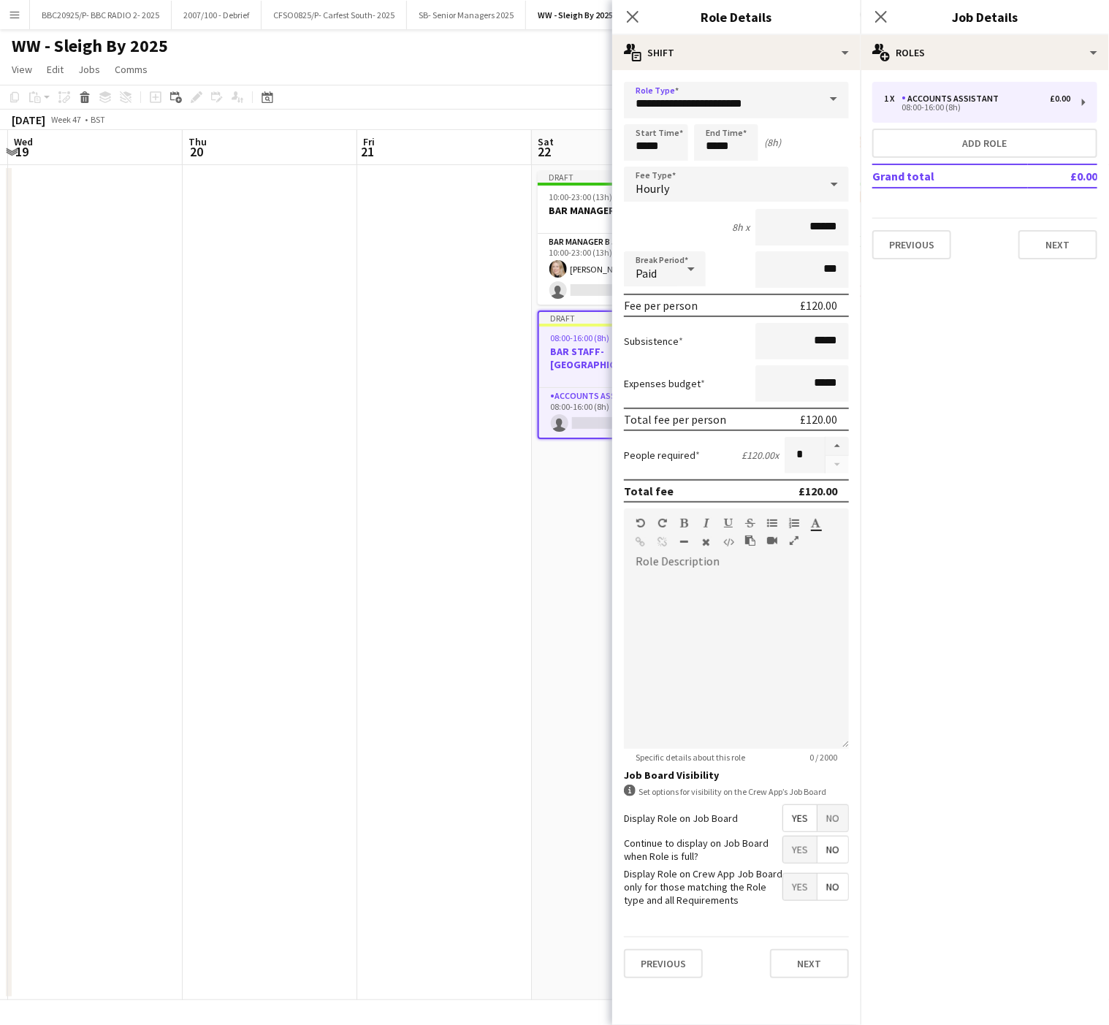
click at [824, 91] on span at bounding box center [834, 99] width 31 height 35
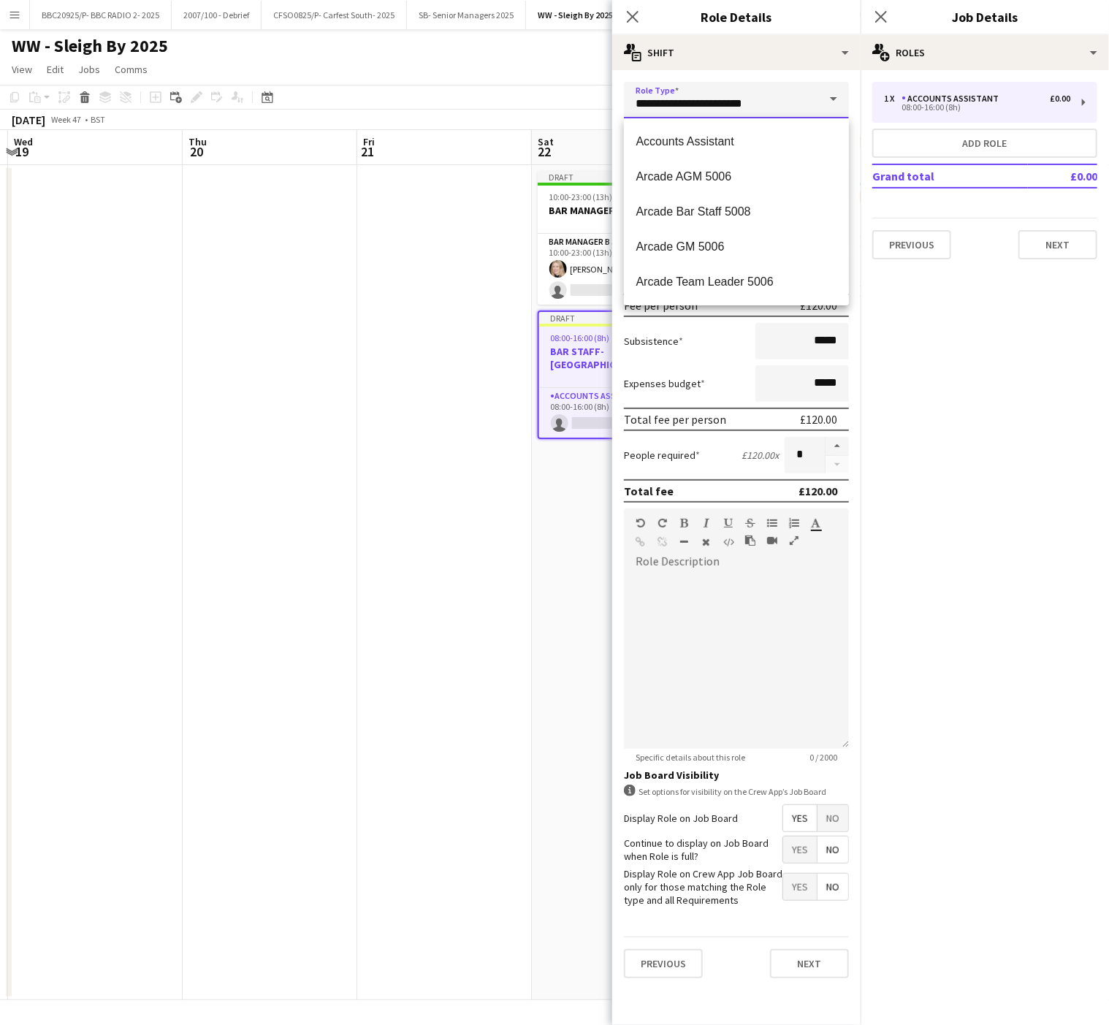
drag, startPoint x: 764, startPoint y: 110, endPoint x: 571, endPoint y: 76, distance: 195.8
click at [571, 76] on body "Menu Boards Boards Boards All jobs Status Workforce Workforce My Workforce Recr…" at bounding box center [554, 512] width 1109 height 1025
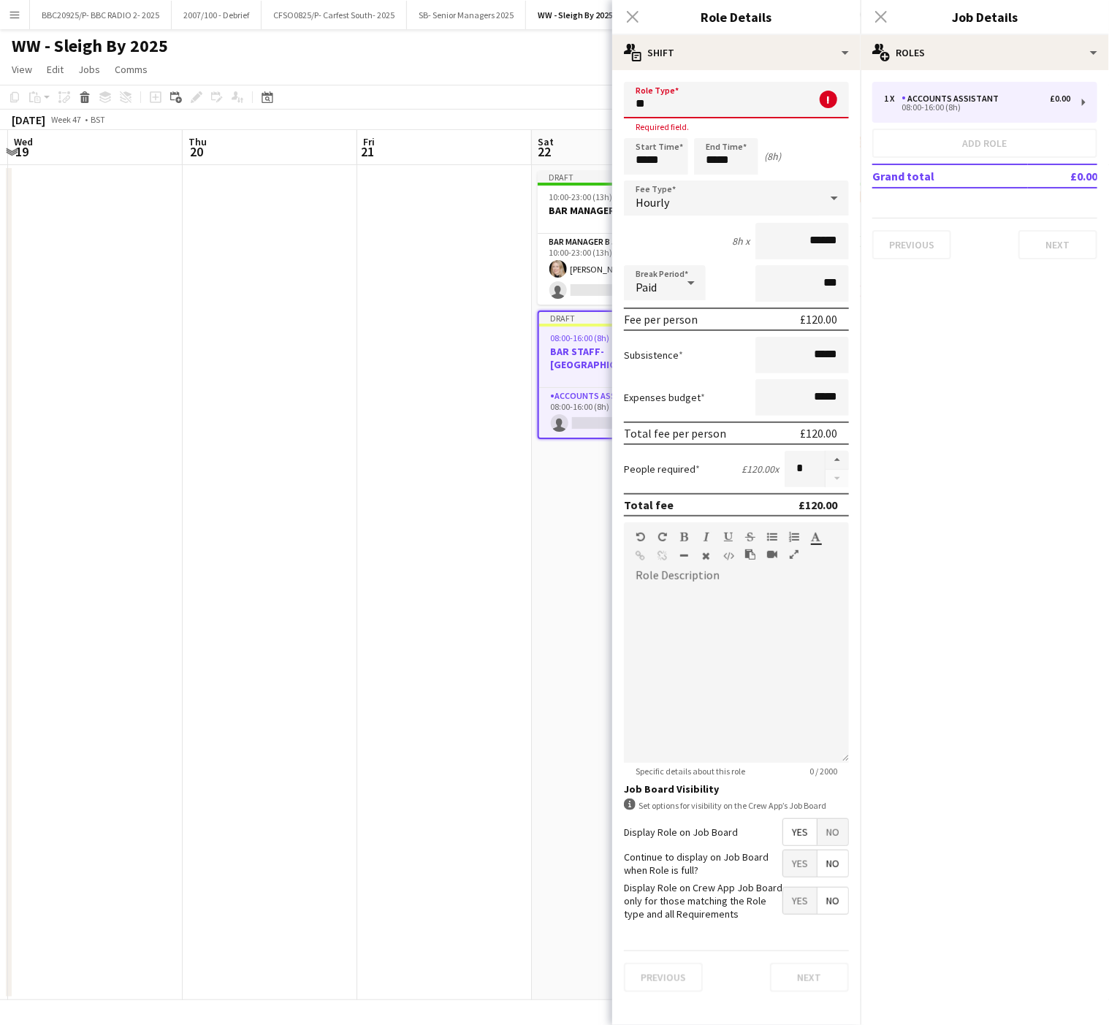
type input "*"
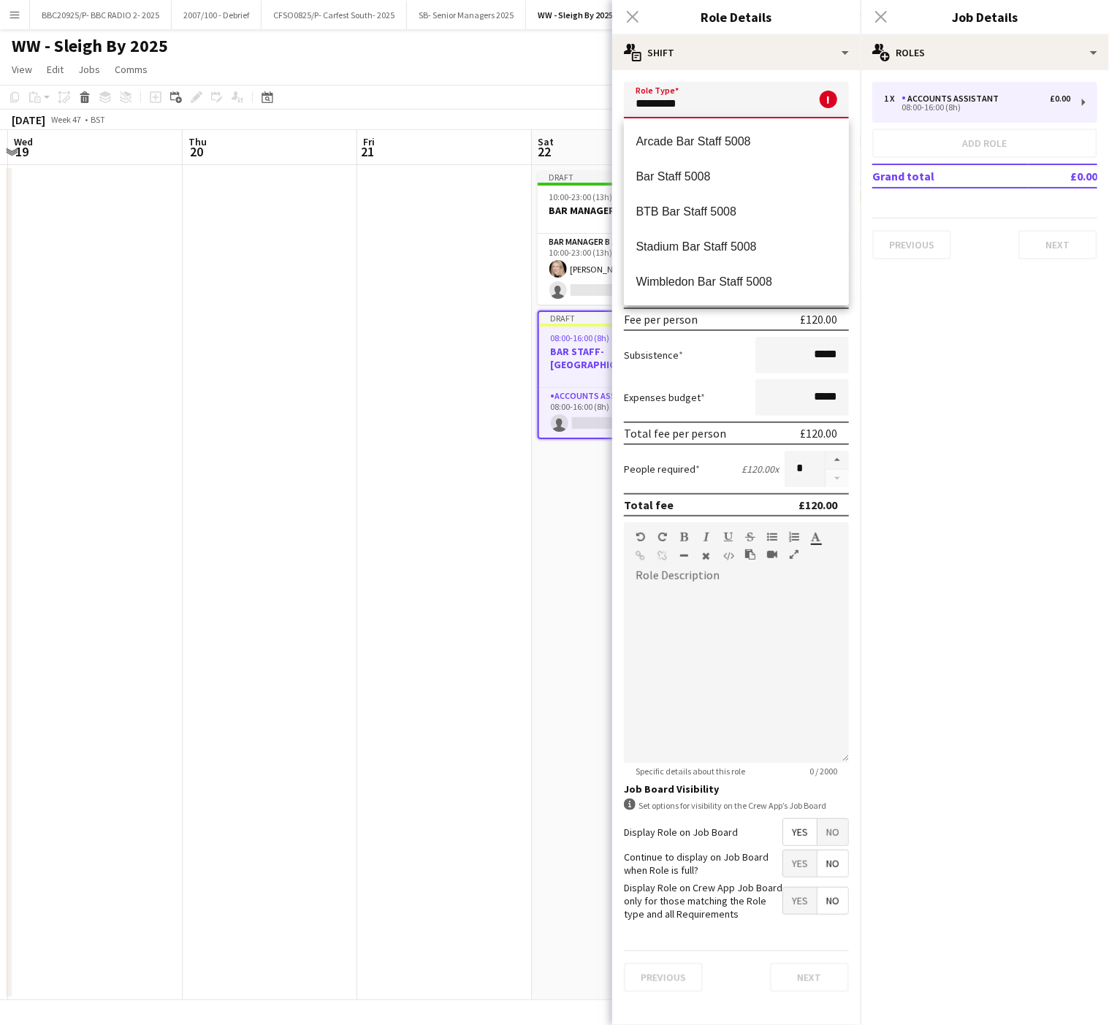
scroll to position [35, 0]
click at [724, 288] on span "WW Bar Staff 5008" at bounding box center [737, 282] width 202 height 14
type input "**********"
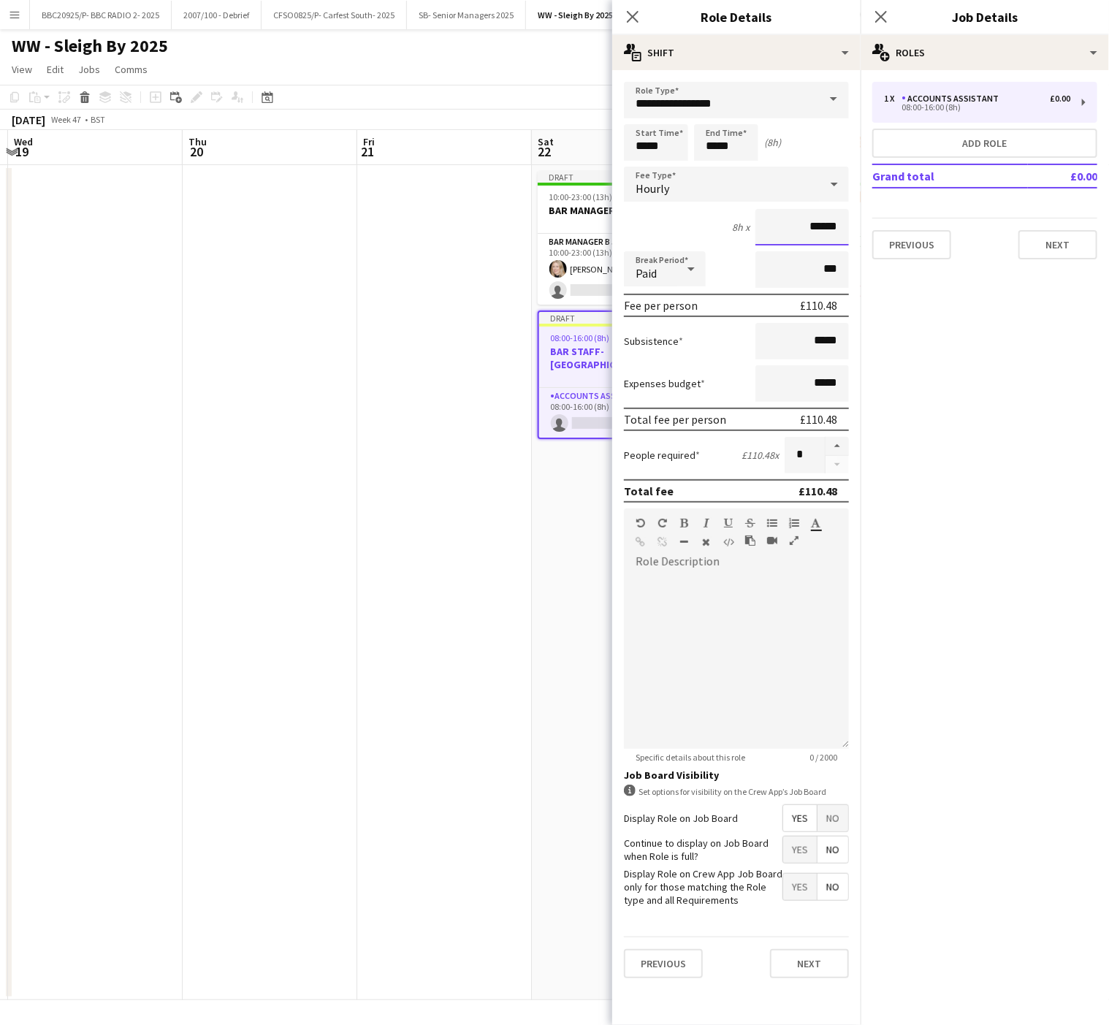
click at [842, 227] on input "******" at bounding box center [803, 227] width 94 height 37
click at [843, 224] on input "******" at bounding box center [803, 227] width 94 height 37
type input "******"
click at [837, 828] on span "No" at bounding box center [833, 818] width 31 height 26
click at [646, 134] on input "*****" at bounding box center [656, 142] width 64 height 37
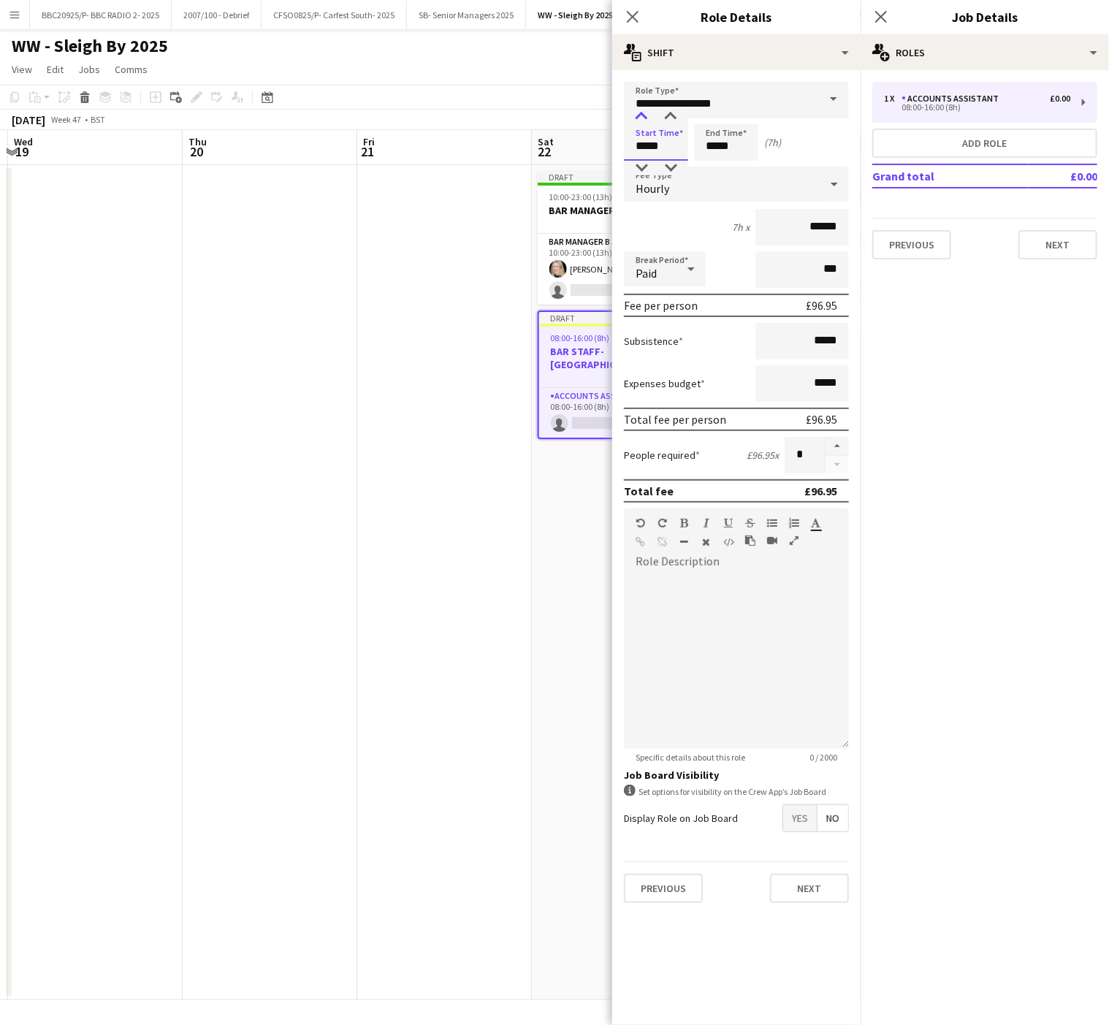
click at [639, 115] on div at bounding box center [641, 117] width 29 height 15
type input "*****"
click at [639, 115] on div at bounding box center [641, 117] width 29 height 15
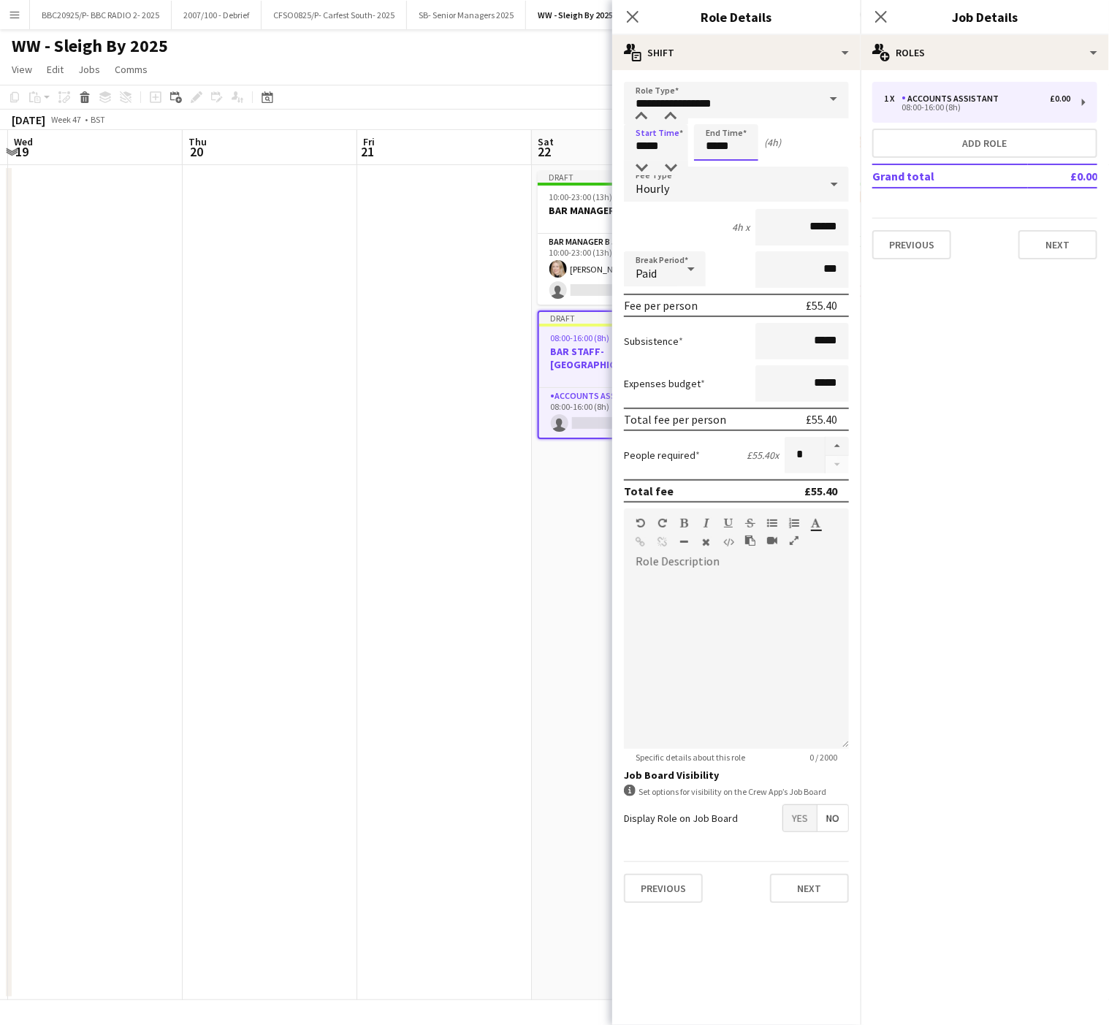
click at [710, 138] on input "*****" at bounding box center [726, 142] width 64 height 37
click at [710, 115] on div at bounding box center [711, 117] width 29 height 15
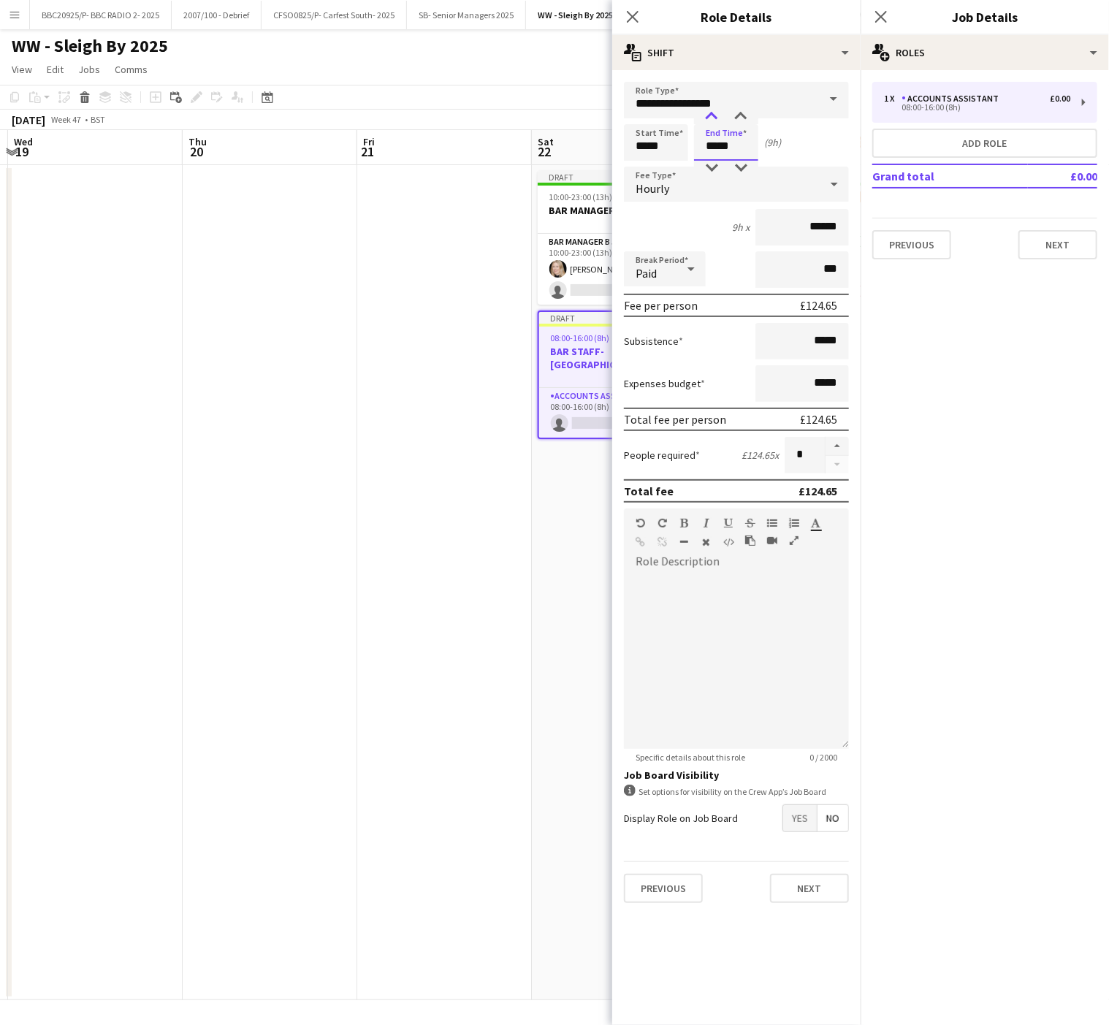
click at [710, 115] on div at bounding box center [711, 117] width 29 height 15
type input "*****"
click at [710, 115] on div at bounding box center [711, 117] width 29 height 15
click at [839, 438] on button "button" at bounding box center [837, 446] width 23 height 19
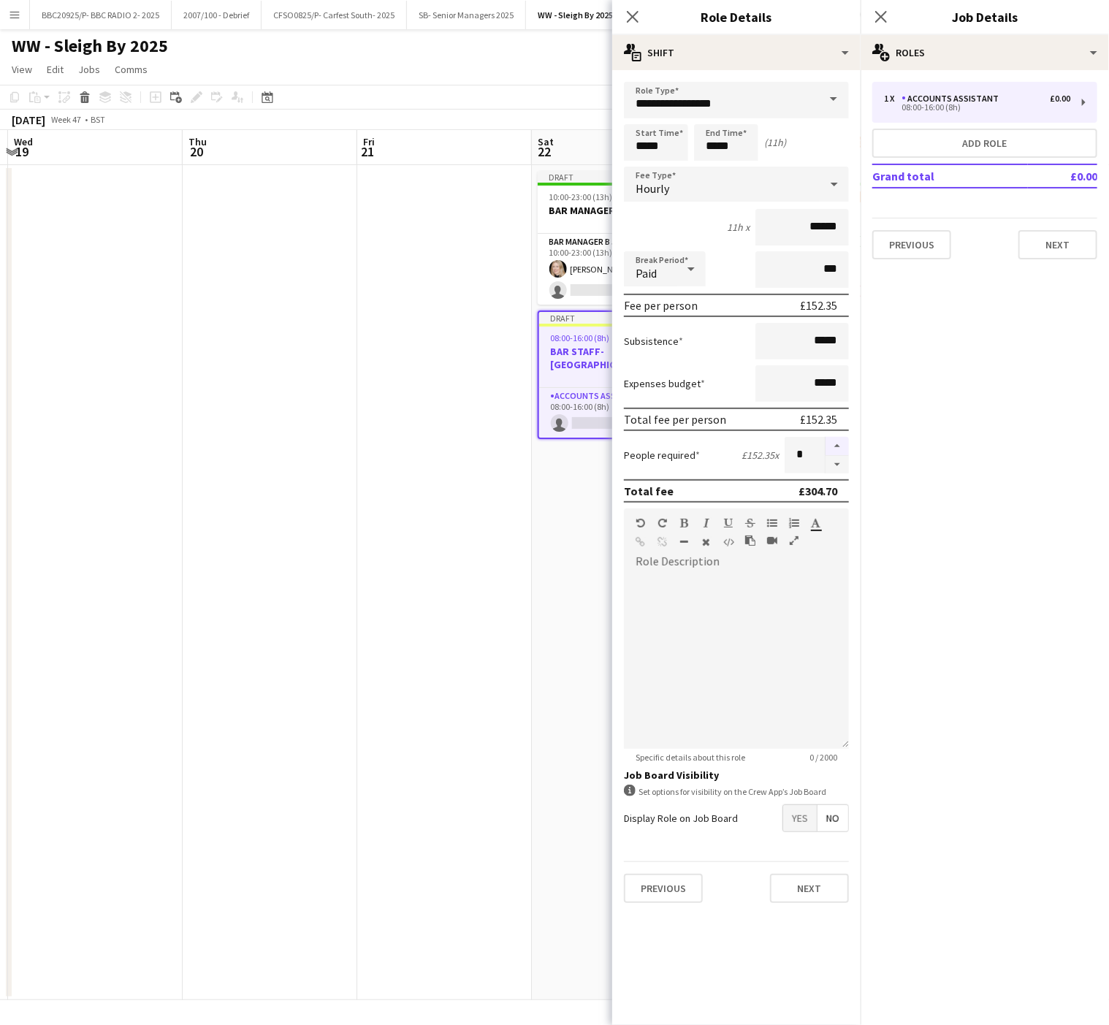
type input "*"
click at [546, 577] on app-date-cell "Draft 10:00-23:00 (13h) 1/2 BAR MANAGERS- SLEIGH - BY 1 Role Bar Manager B 5006…" at bounding box center [619, 582] width 175 height 835
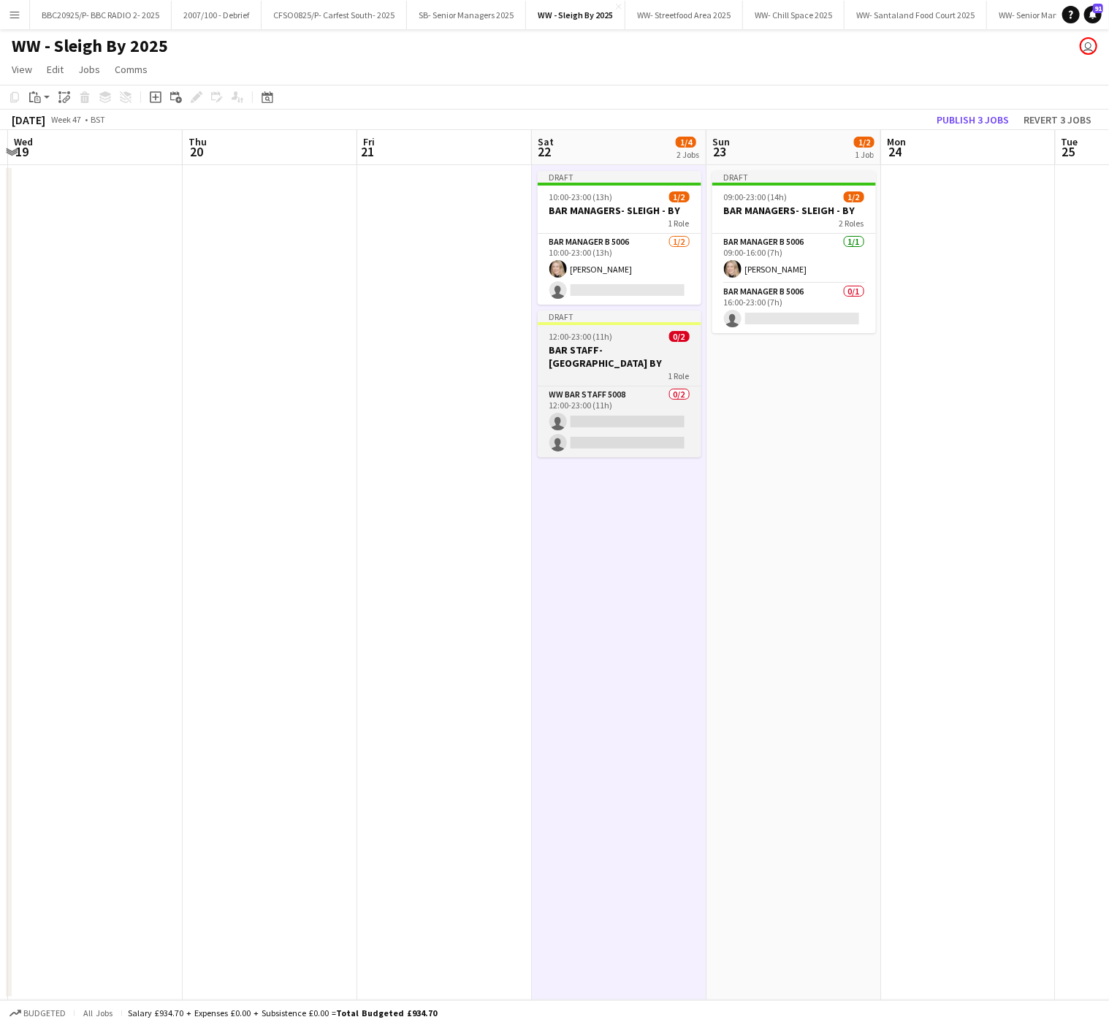
click at [589, 341] on span "12:00-23:00 (11h)" at bounding box center [582, 336] width 64 height 11
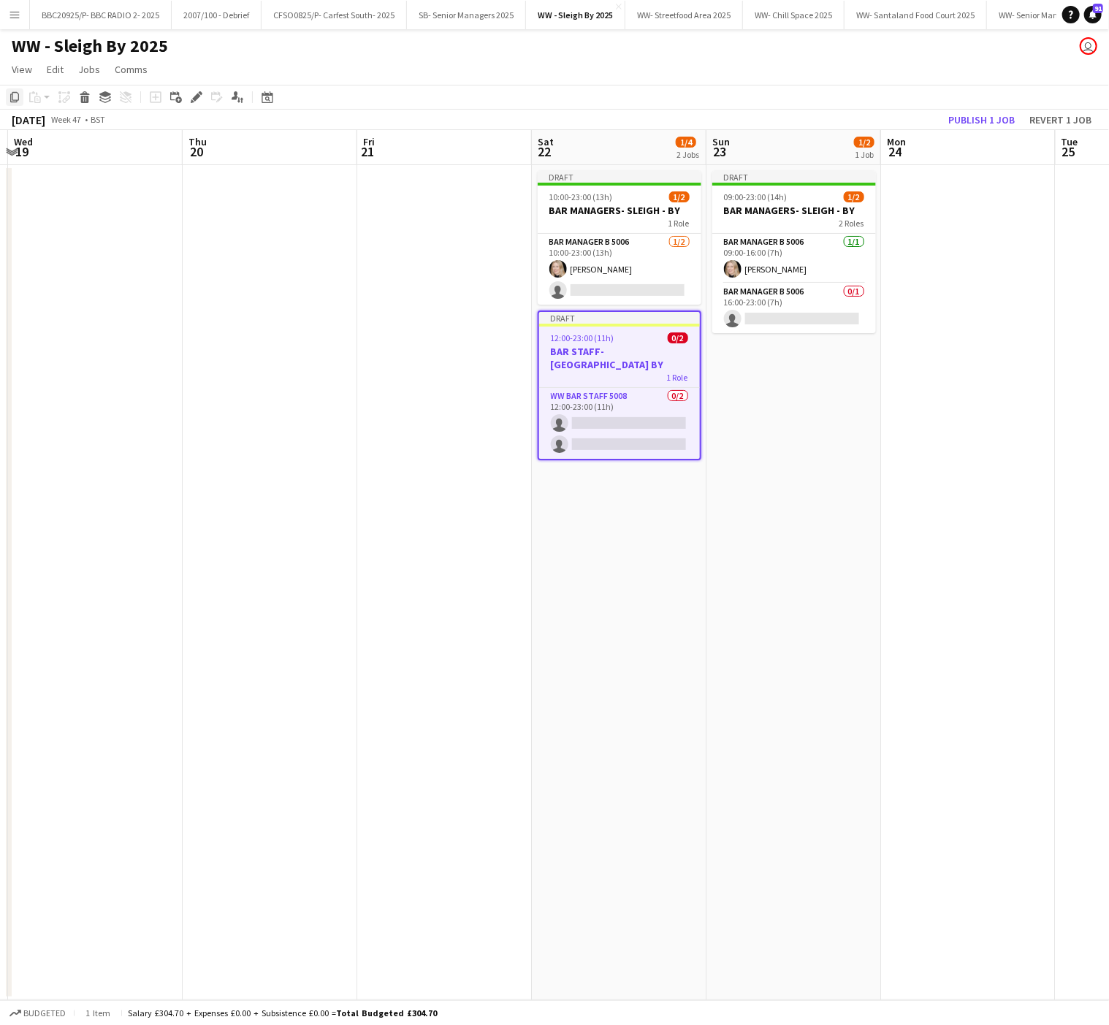
click at [9, 96] on icon "Copy" at bounding box center [15, 97] width 12 height 12
click at [778, 364] on app-date-cell "Draft 09:00-23:00 (14h) 1/2 BAR MANAGERS- SLEIGH - BY 2 Roles Bar Manager B 500…" at bounding box center [794, 582] width 175 height 835
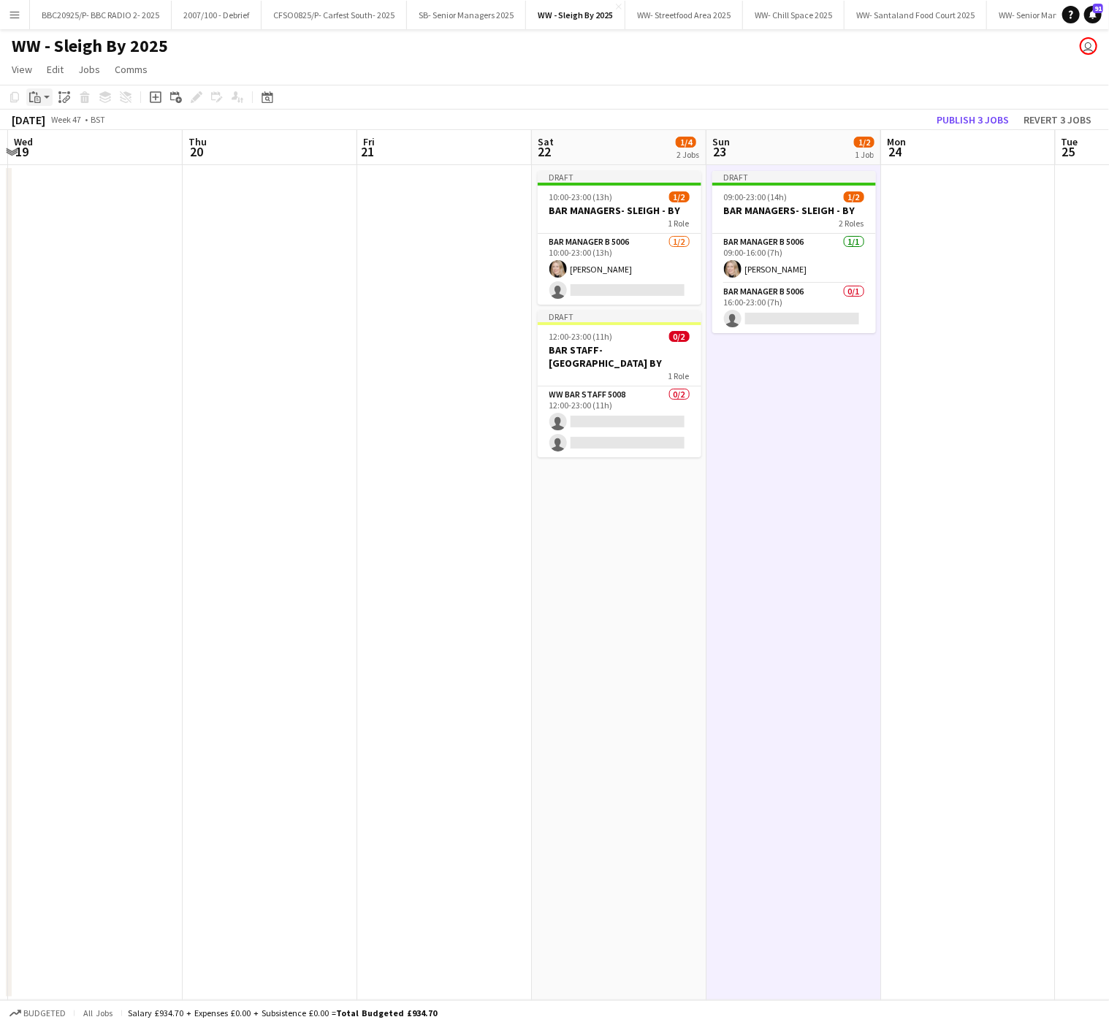
click at [34, 103] on div "Paste" at bounding box center [35, 97] width 18 height 18
click at [49, 125] on link "Paste Ctrl+V" at bounding box center [107, 124] width 137 height 13
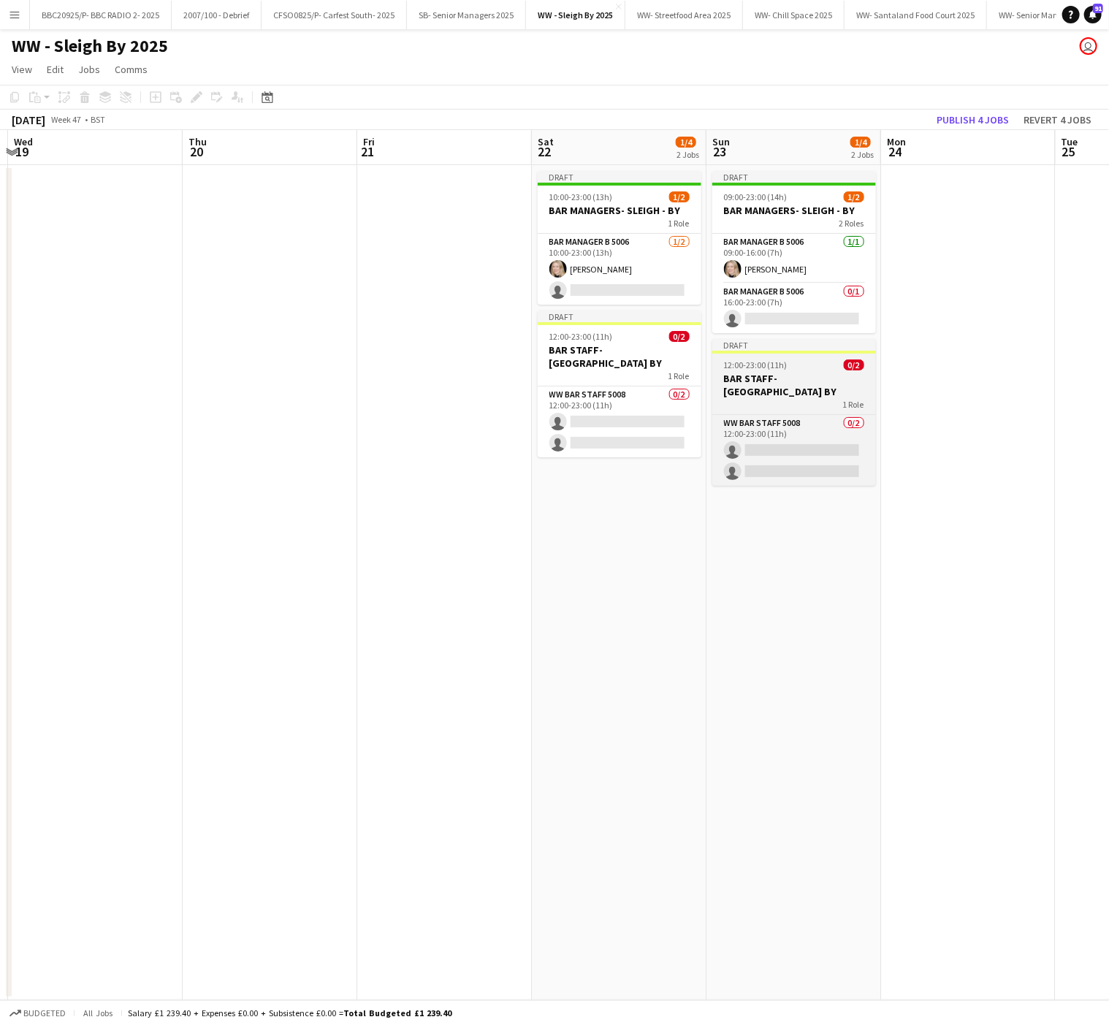
click at [774, 381] on h3 "BAR STAFF- [GEOGRAPHIC_DATA] BY" at bounding box center [795, 385] width 164 height 26
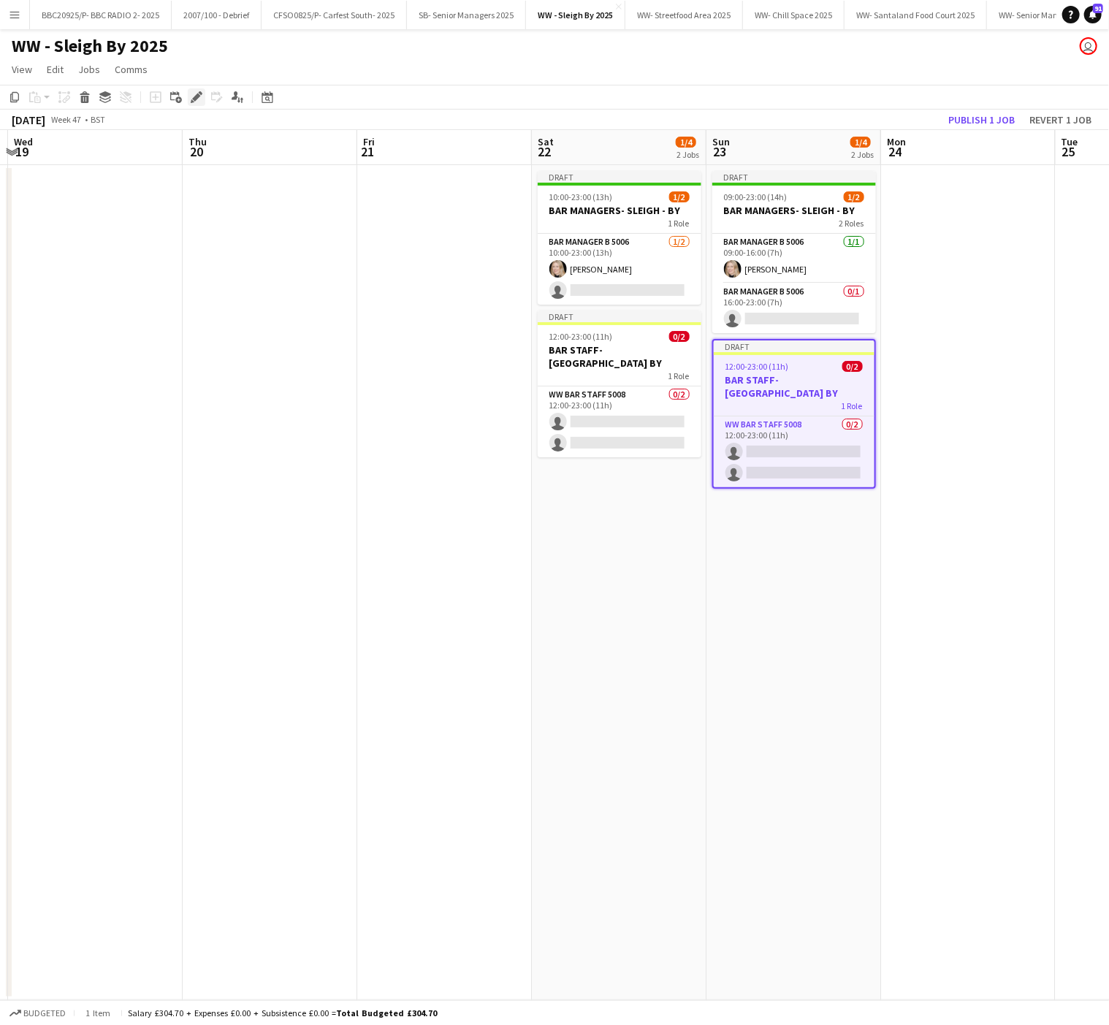
click at [196, 96] on icon at bounding box center [196, 98] width 8 height 8
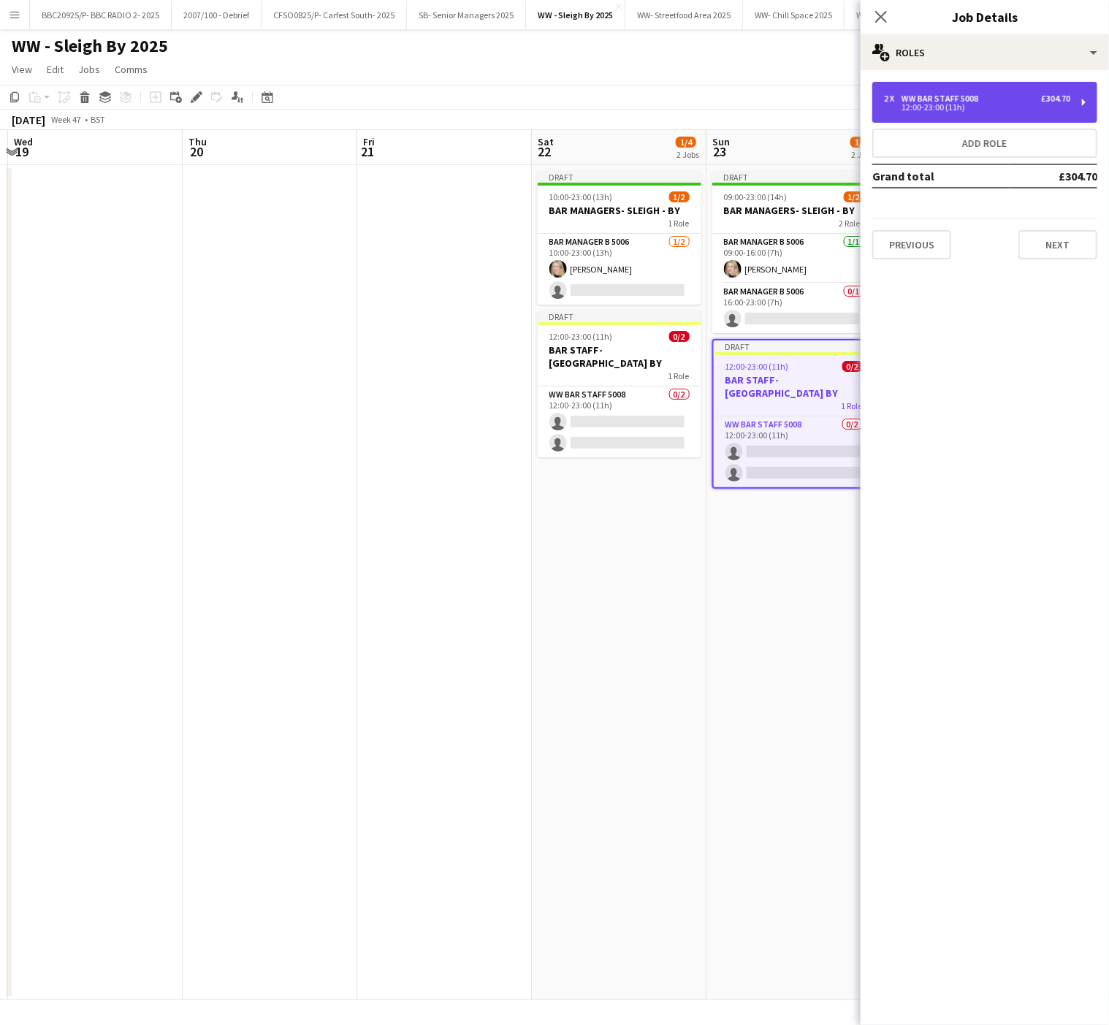
click at [981, 101] on div "WW Bar Staff 5008" at bounding box center [943, 99] width 83 height 10
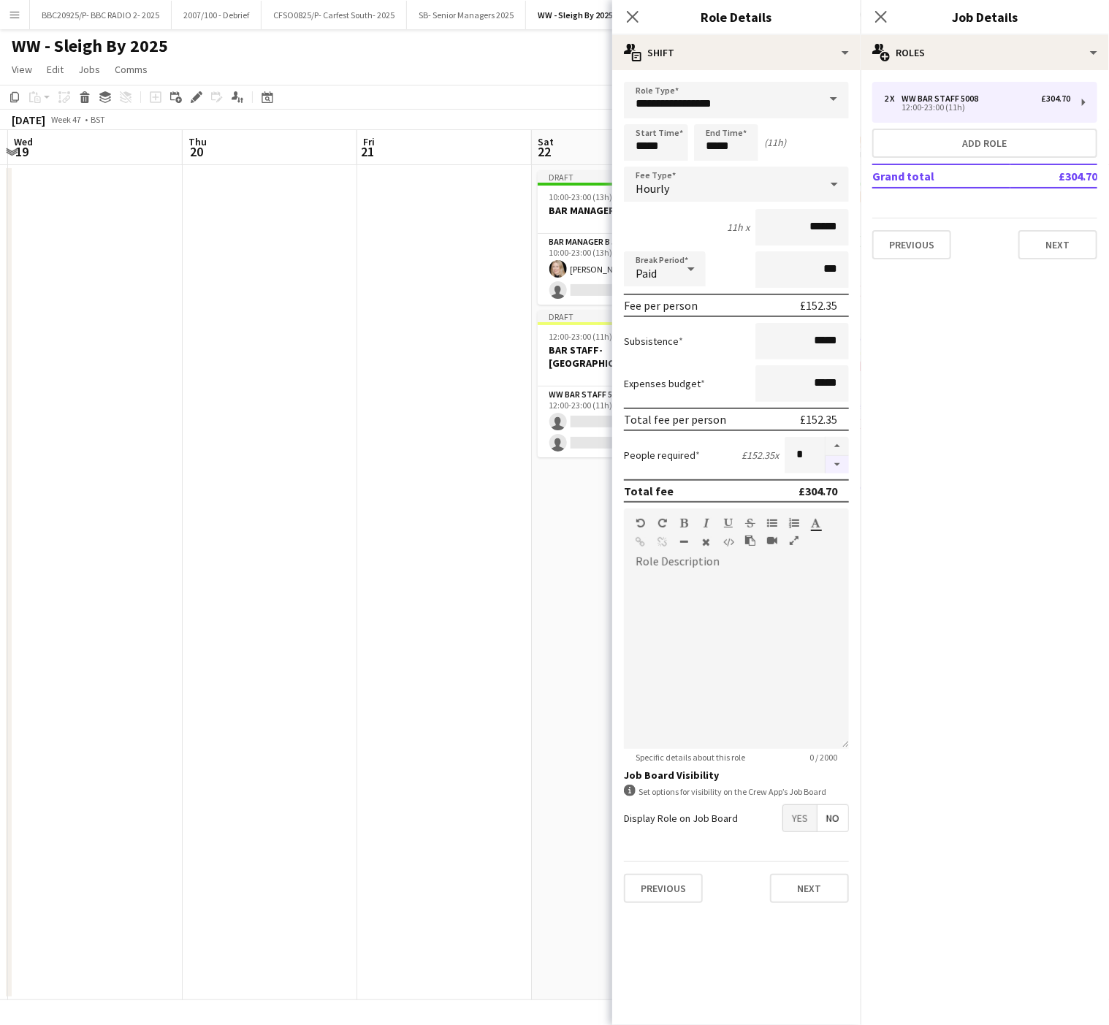
click at [838, 463] on button "button" at bounding box center [837, 465] width 23 height 18
type input "*"
click at [965, 131] on button "Add role" at bounding box center [985, 143] width 225 height 29
type input "**********"
type input "*****"
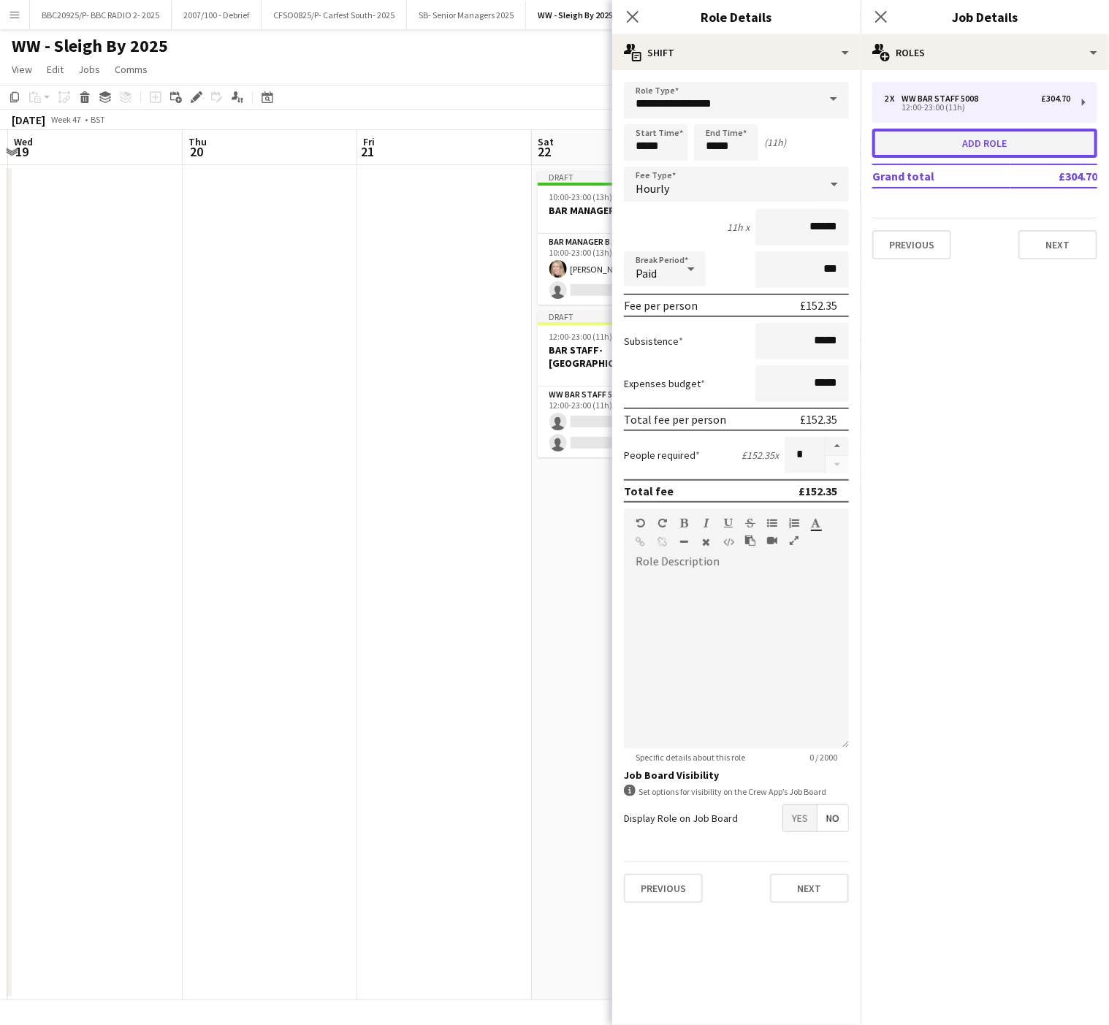
type input "*****"
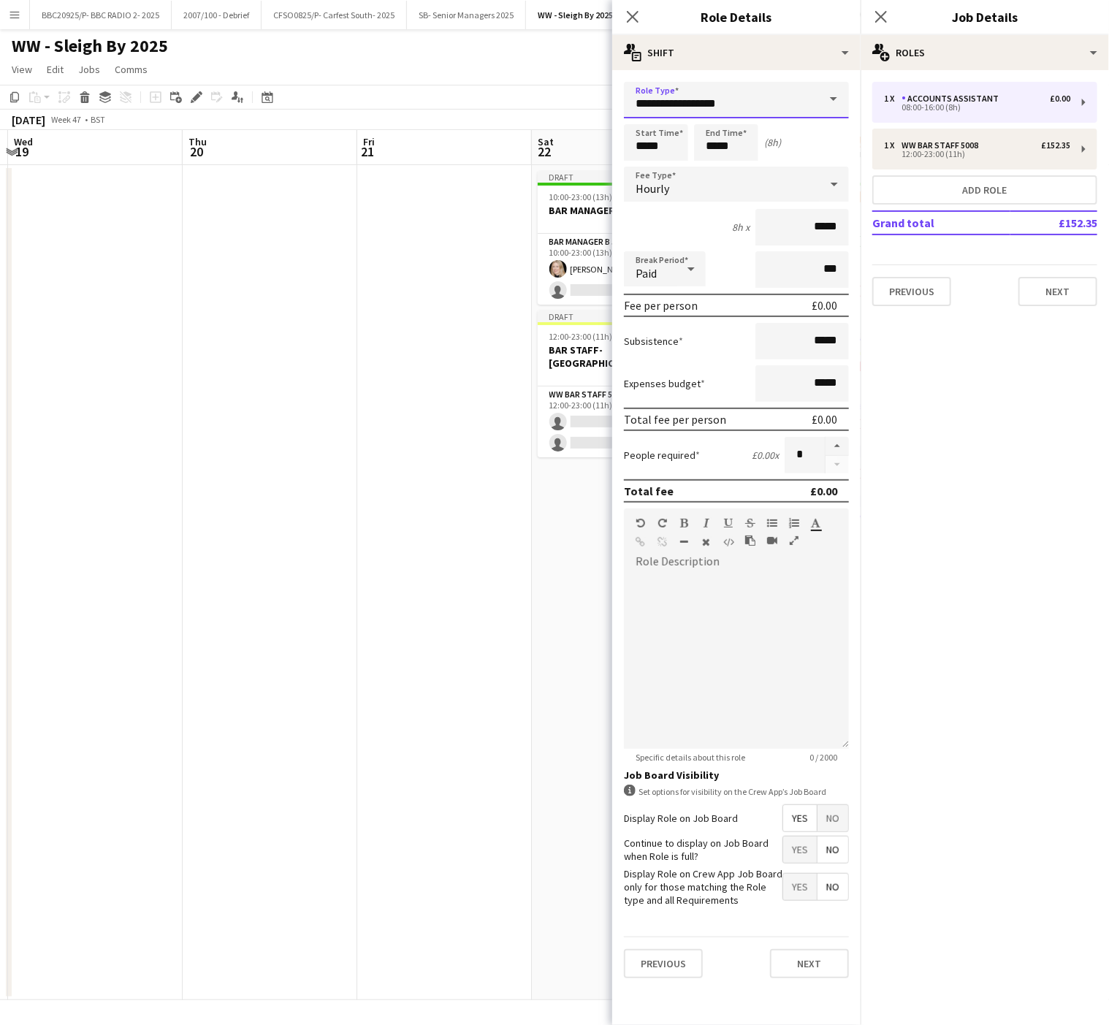
drag, startPoint x: 762, startPoint y: 92, endPoint x: 509, endPoint y: 88, distance: 252.9
click at [509, 88] on body "Menu Boards Boards Boards All jobs Status Workforce Workforce My Workforce Recr…" at bounding box center [554, 512] width 1109 height 1025
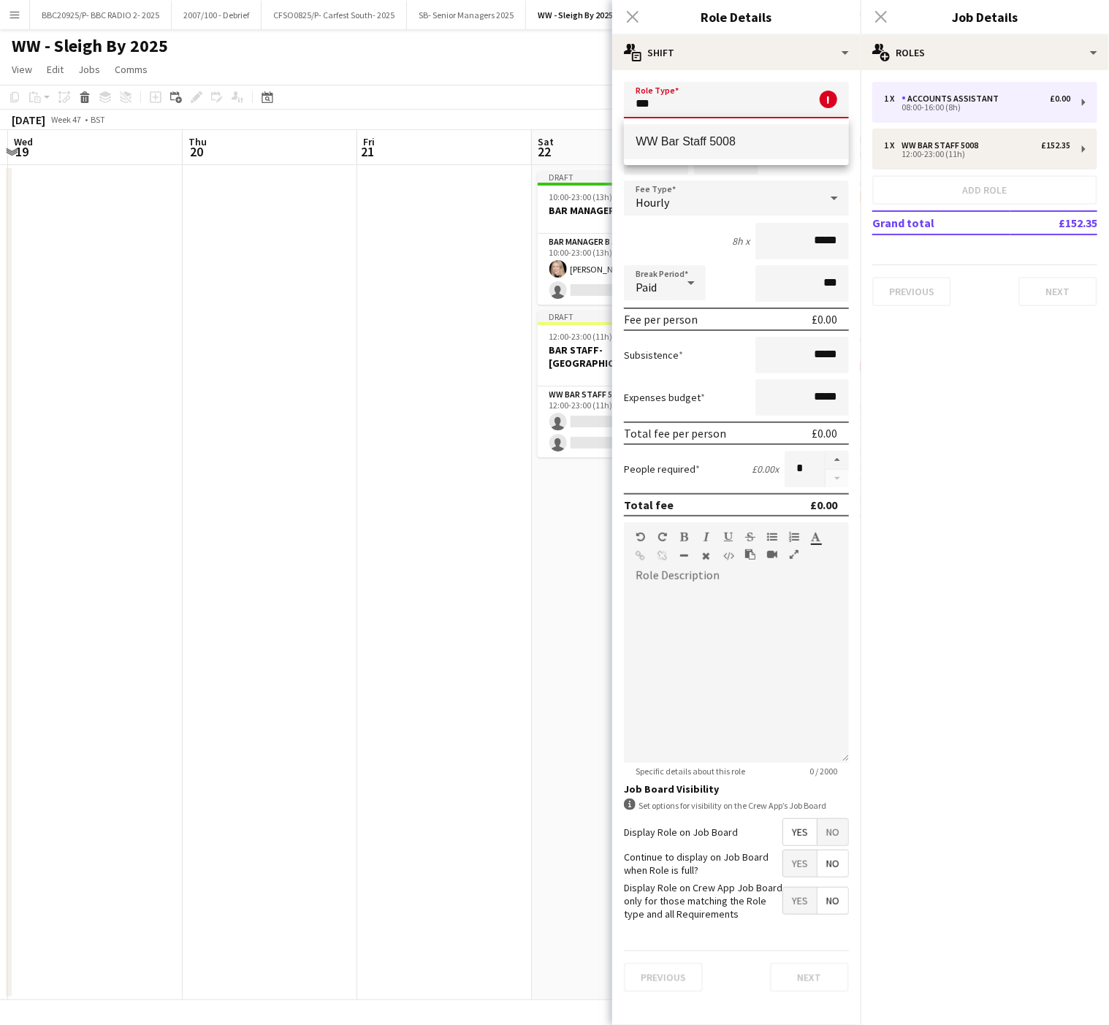
click at [700, 134] on span "WW Bar Staff 5008" at bounding box center [737, 141] width 202 height 14
type input "**********"
type input "******"
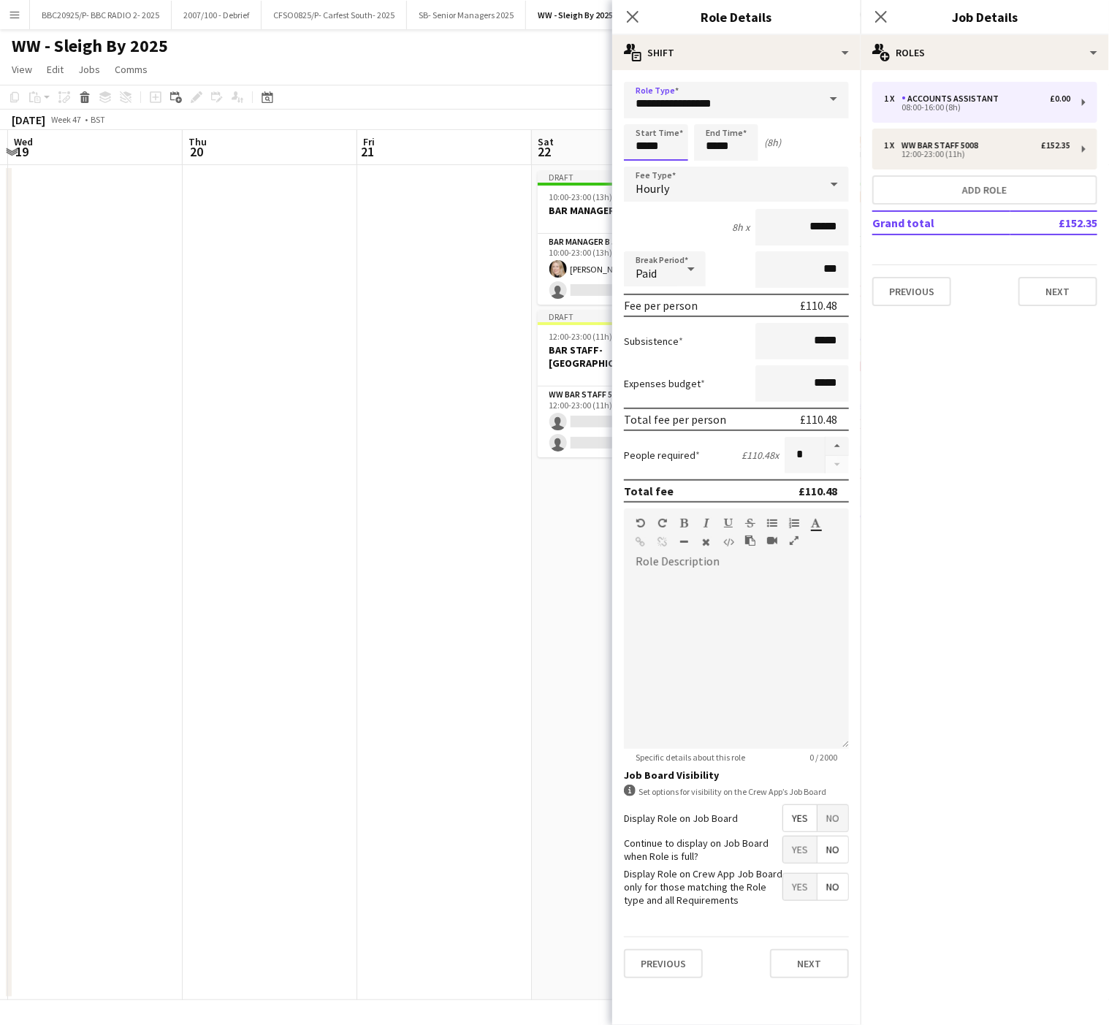
click at [639, 143] on input "*****" at bounding box center [656, 142] width 64 height 37
click at [642, 115] on div at bounding box center [641, 117] width 29 height 15
type input "*****"
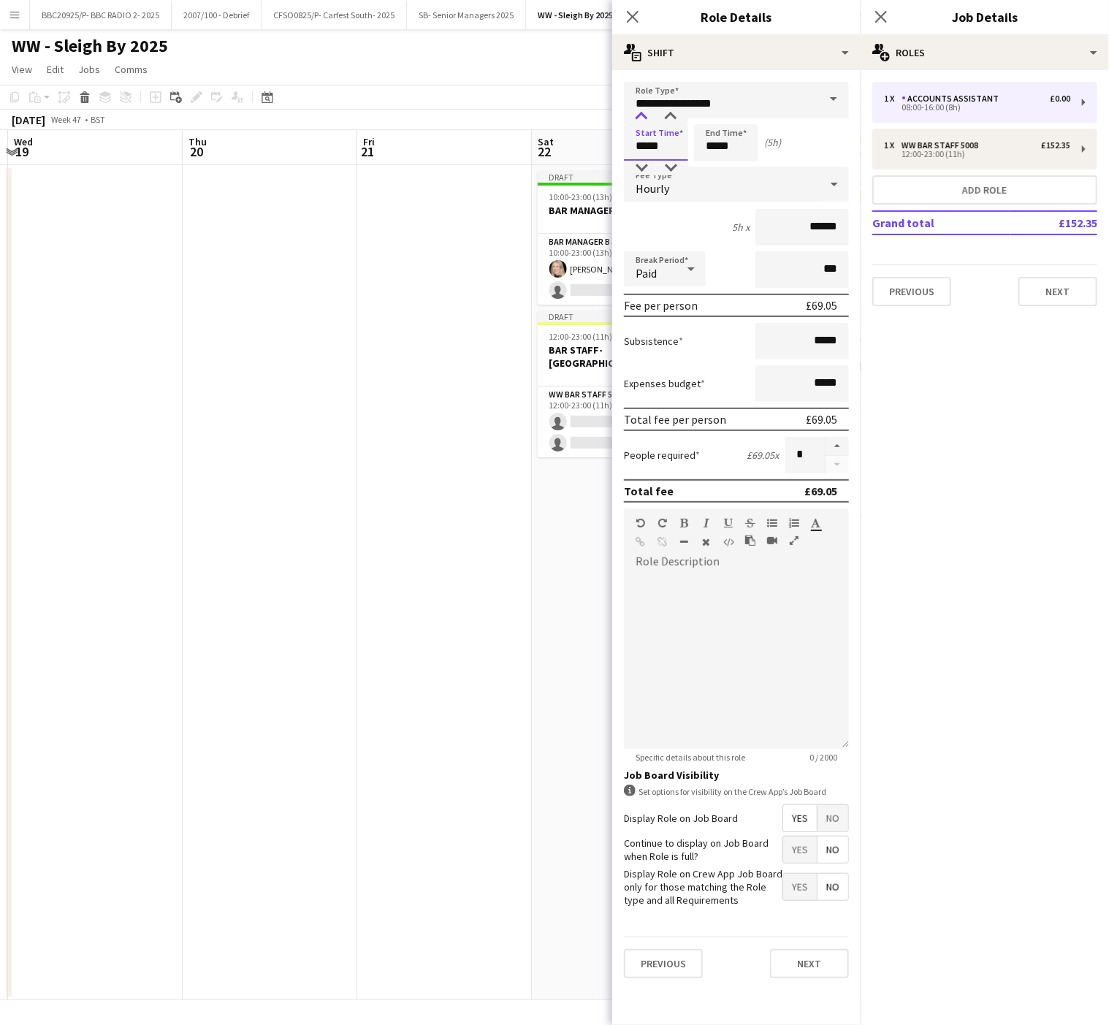
click at [642, 115] on div at bounding box center [641, 117] width 29 height 15
click at [716, 130] on input "*****" at bounding box center [726, 142] width 64 height 37
click at [710, 115] on div at bounding box center [711, 117] width 29 height 15
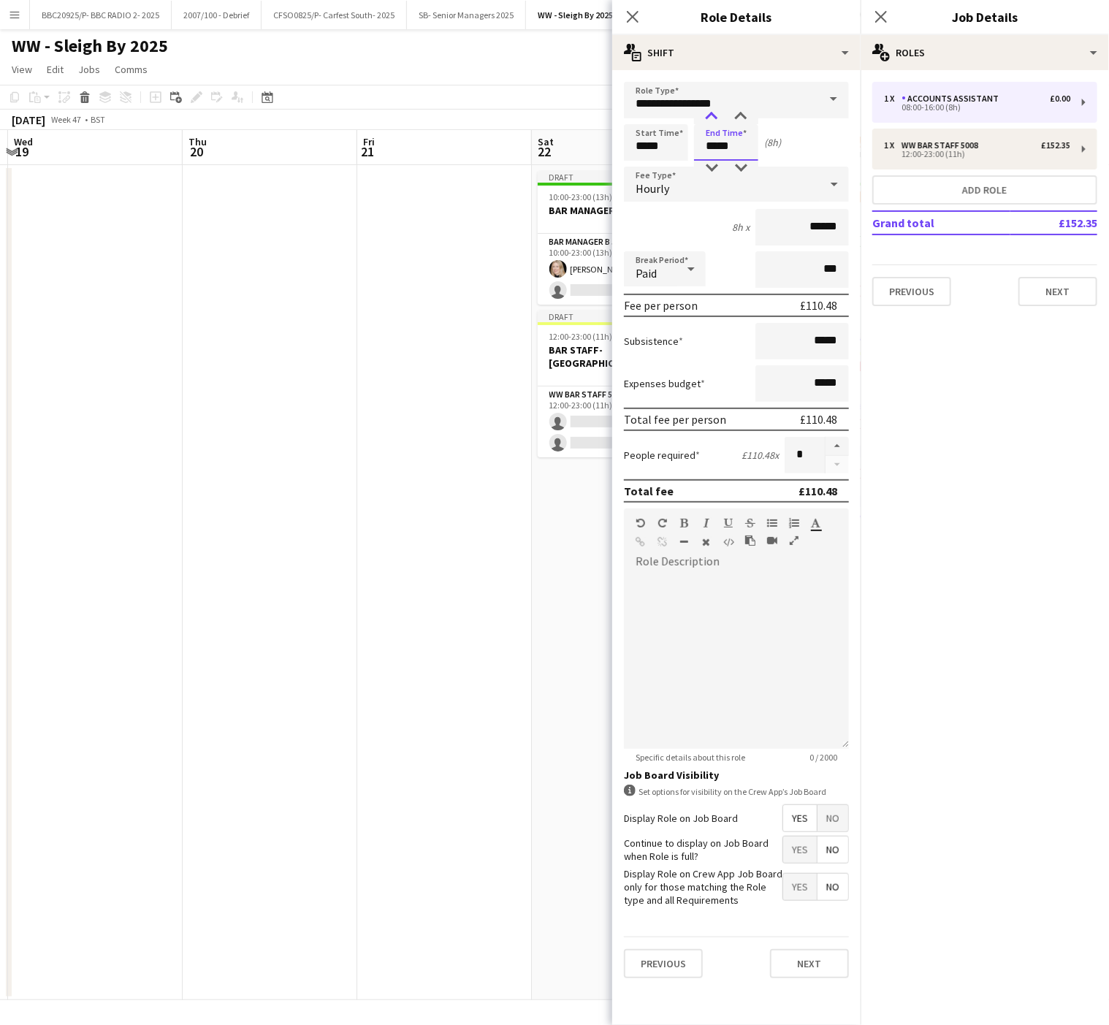
click at [710, 115] on div at bounding box center [711, 117] width 29 height 15
type input "*****"
click at [710, 115] on div at bounding box center [711, 117] width 29 height 15
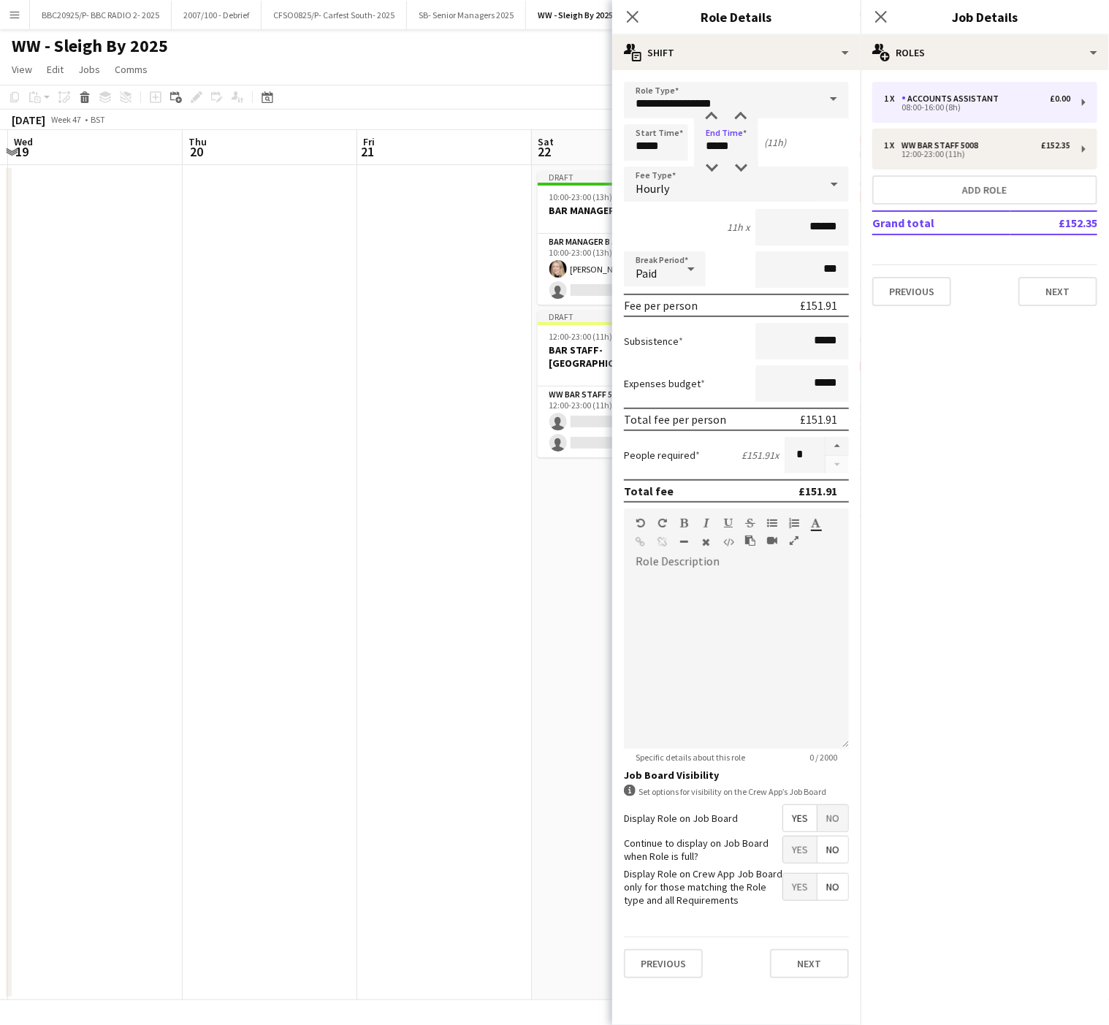
click at [842, 809] on span "No" at bounding box center [833, 818] width 31 height 26
click at [514, 783] on app-date-cell at bounding box center [444, 582] width 175 height 835
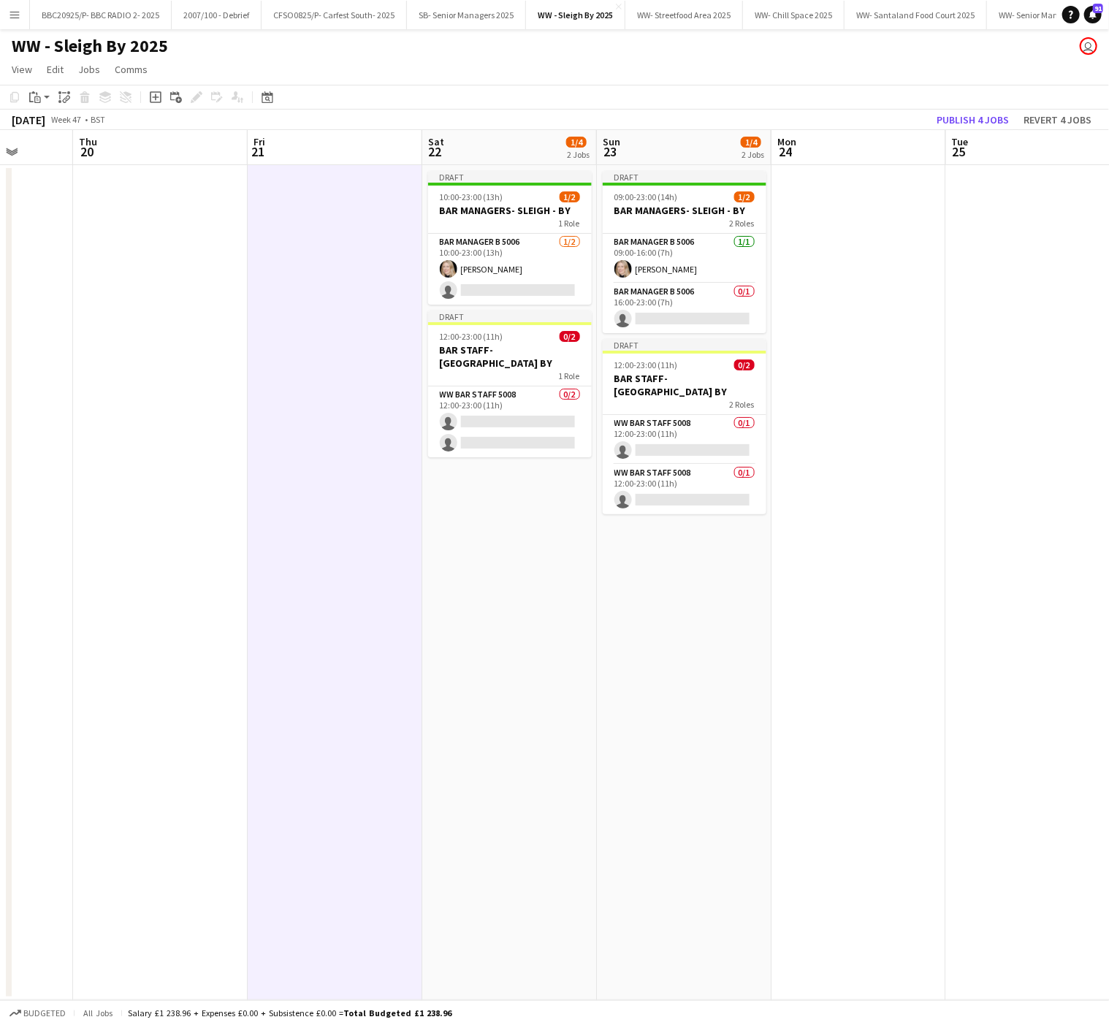
scroll to position [0, 458]
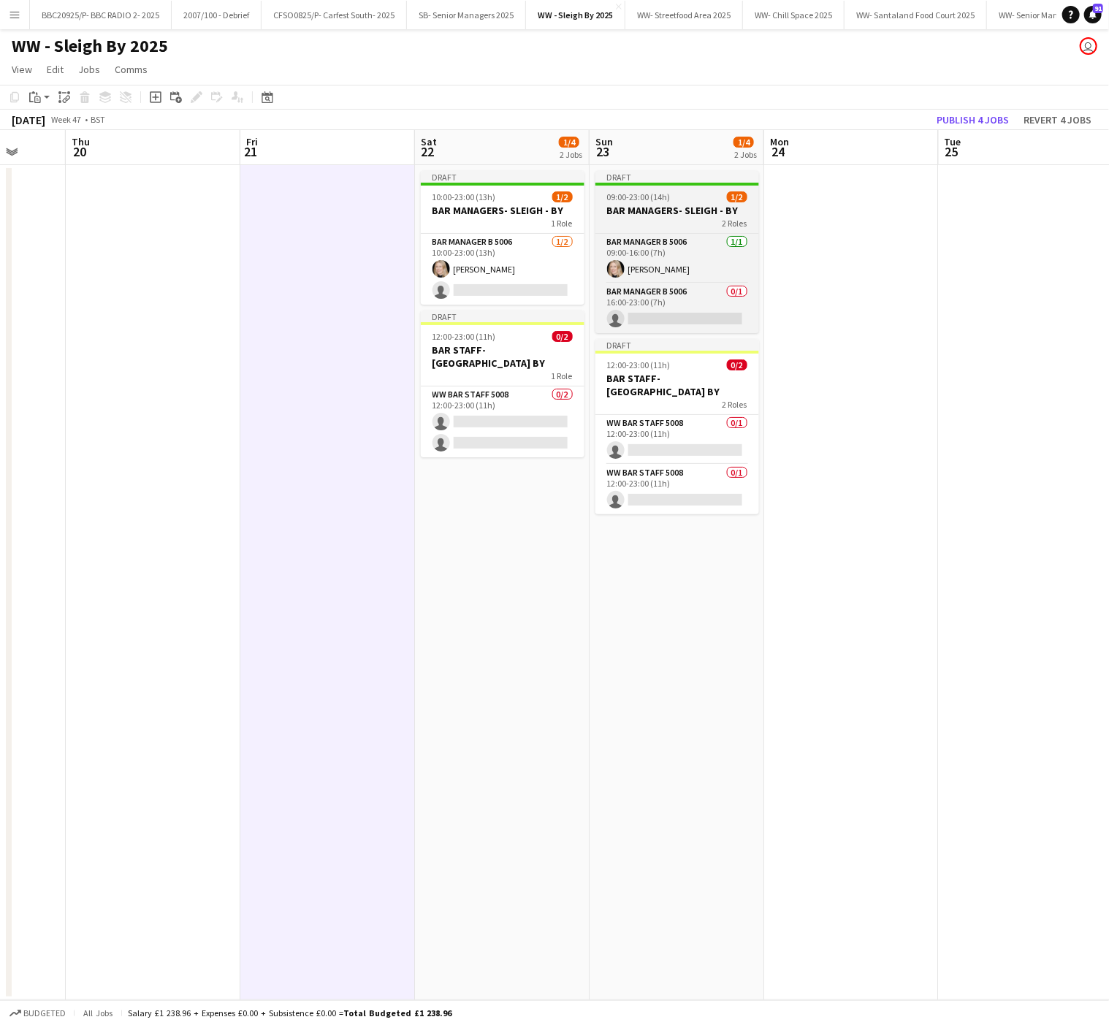
click at [631, 210] on h3 "BAR MANAGERS- SLEIGH - BY" at bounding box center [678, 210] width 164 height 13
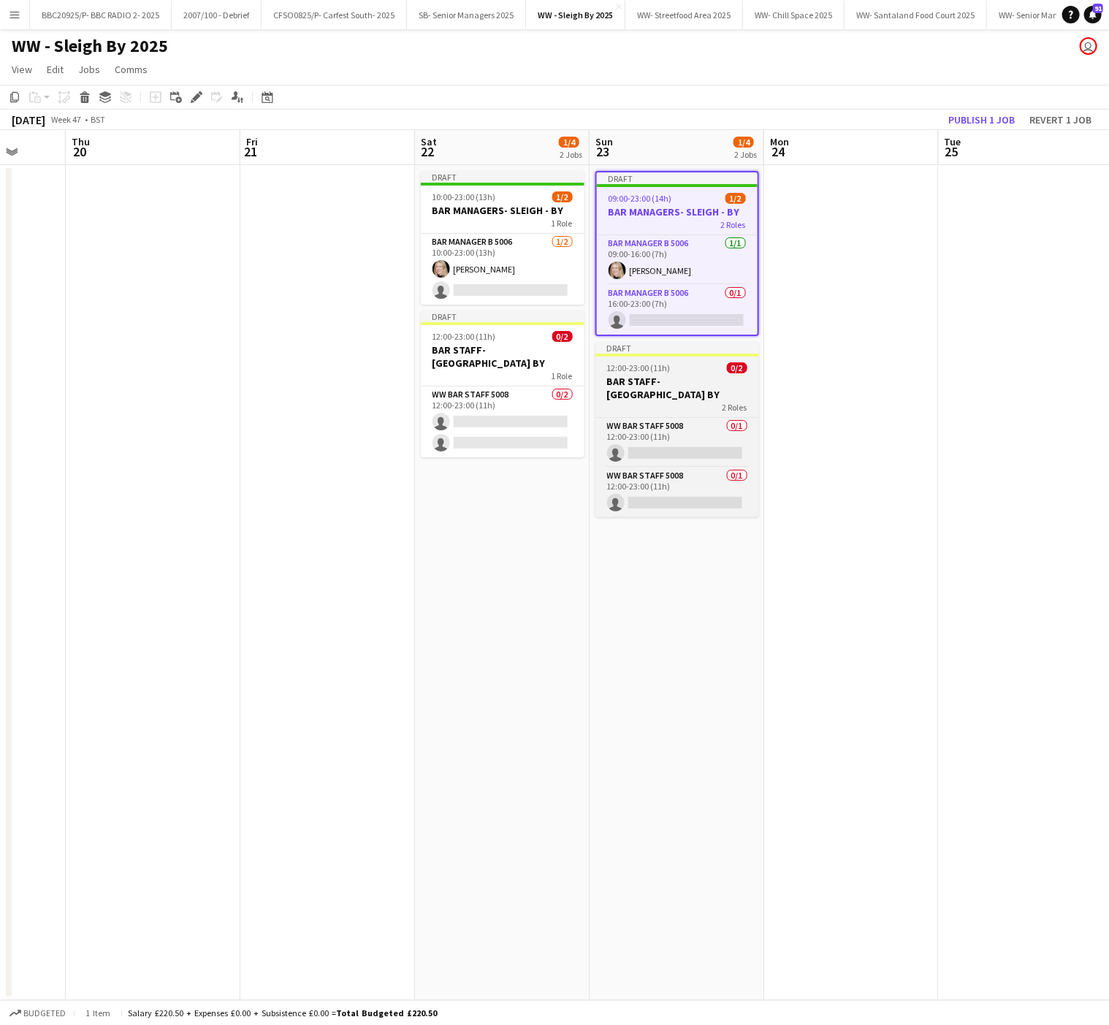
click at [651, 373] on span "12:00-23:00 (11h)" at bounding box center [639, 367] width 64 height 11
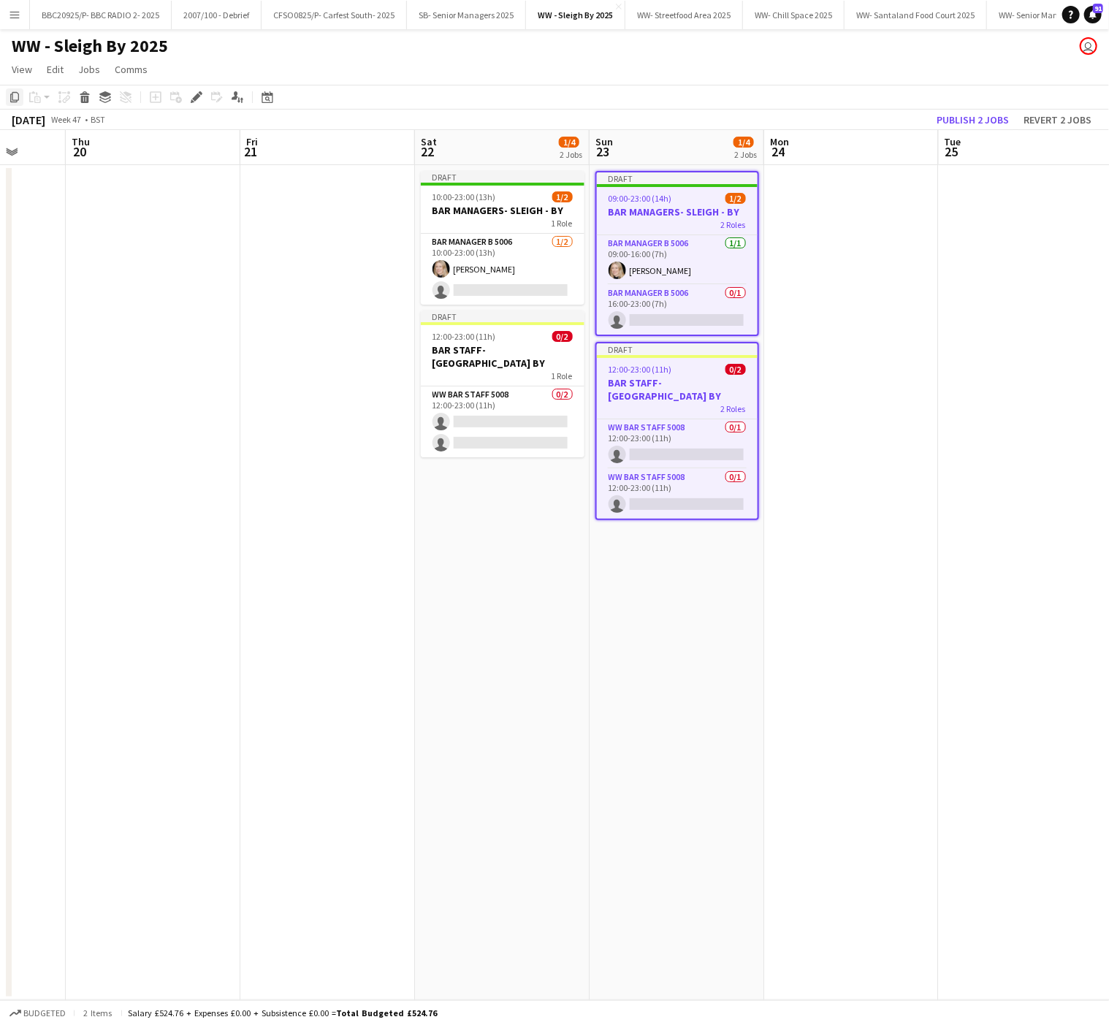
click at [14, 95] on icon "Copy" at bounding box center [15, 97] width 12 height 12
click at [798, 210] on app-date-cell at bounding box center [851, 582] width 175 height 835
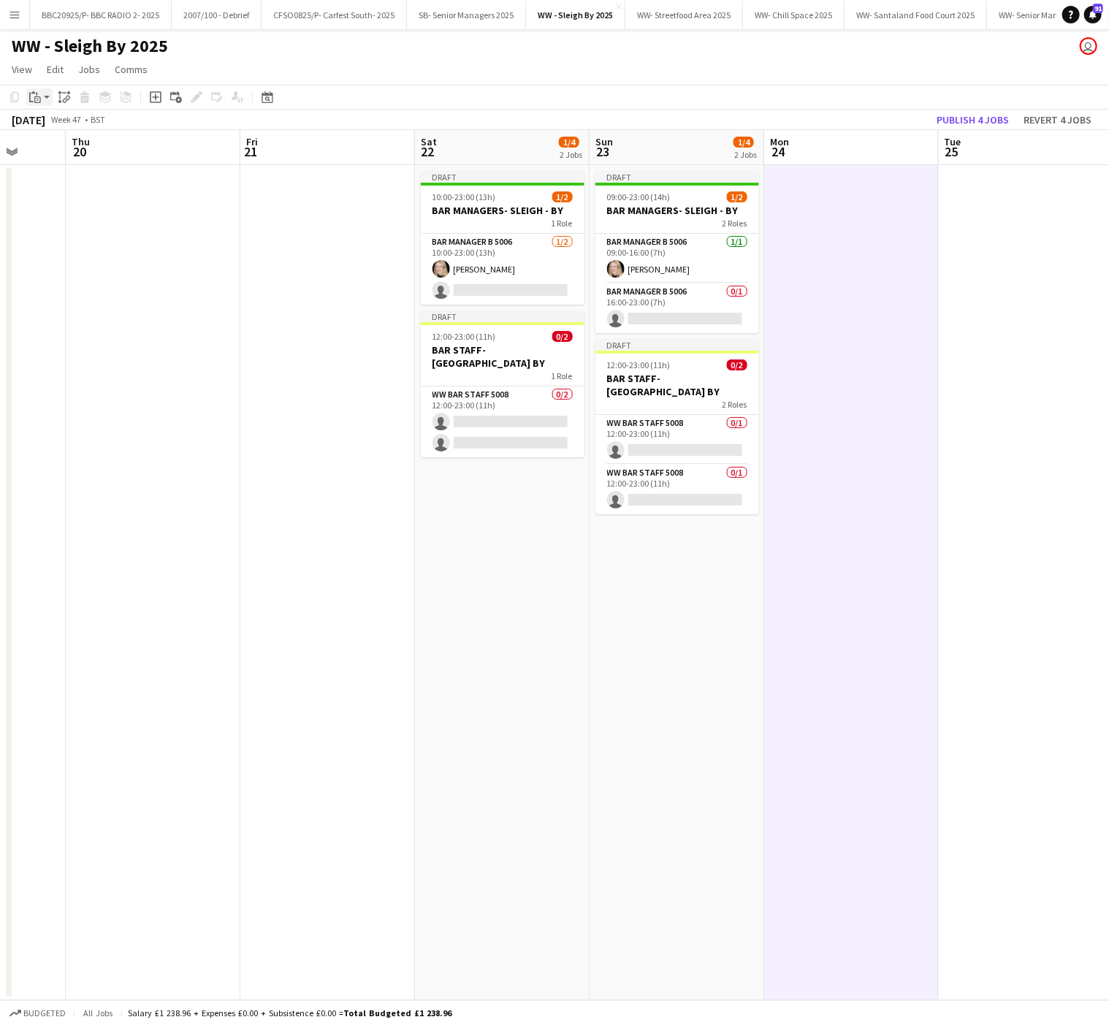
click at [38, 99] on icon "Paste" at bounding box center [35, 97] width 12 height 12
click at [70, 152] on link "Paste with crew Ctrl+Shift+V" at bounding box center [107, 149] width 137 height 13
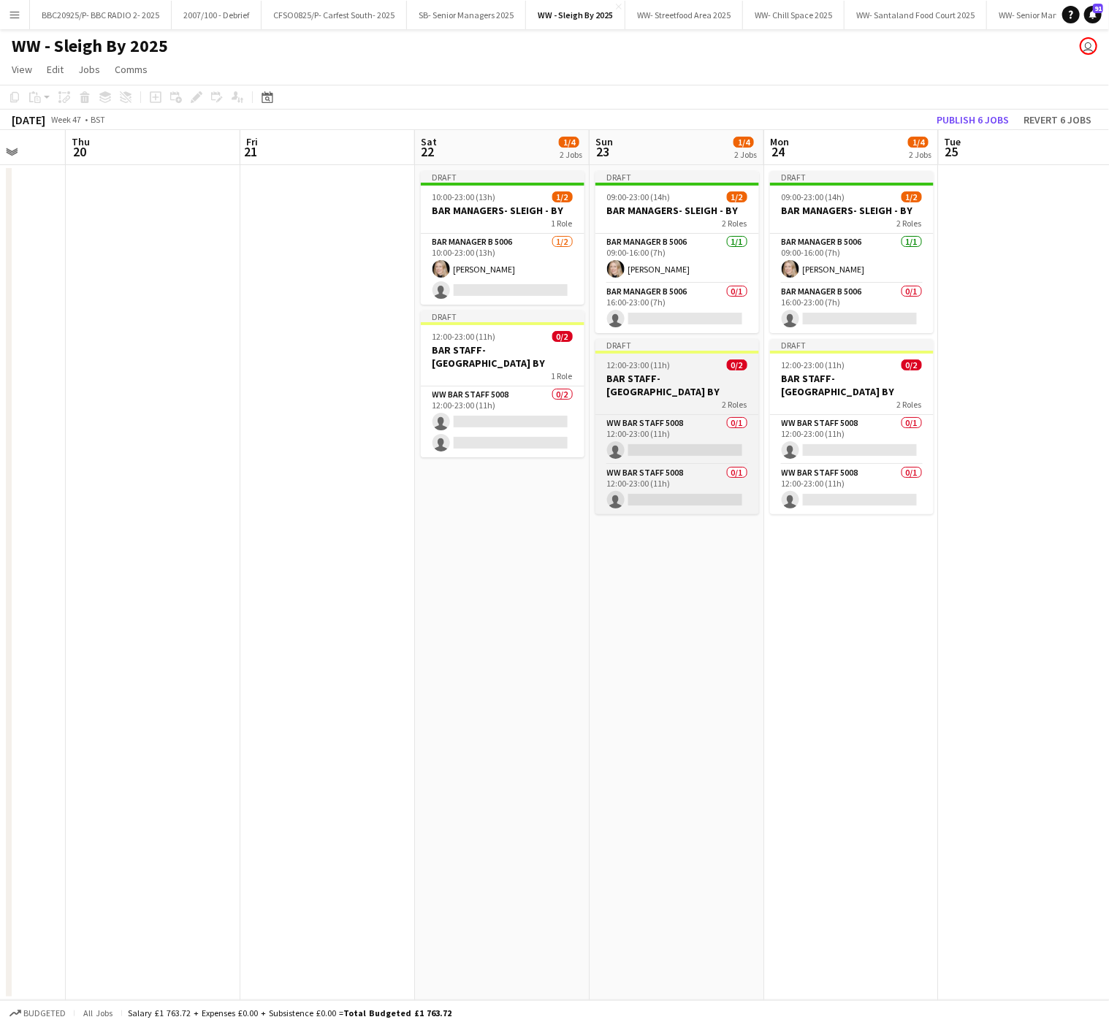
click at [650, 398] on div "2 Roles" at bounding box center [678, 404] width 164 height 12
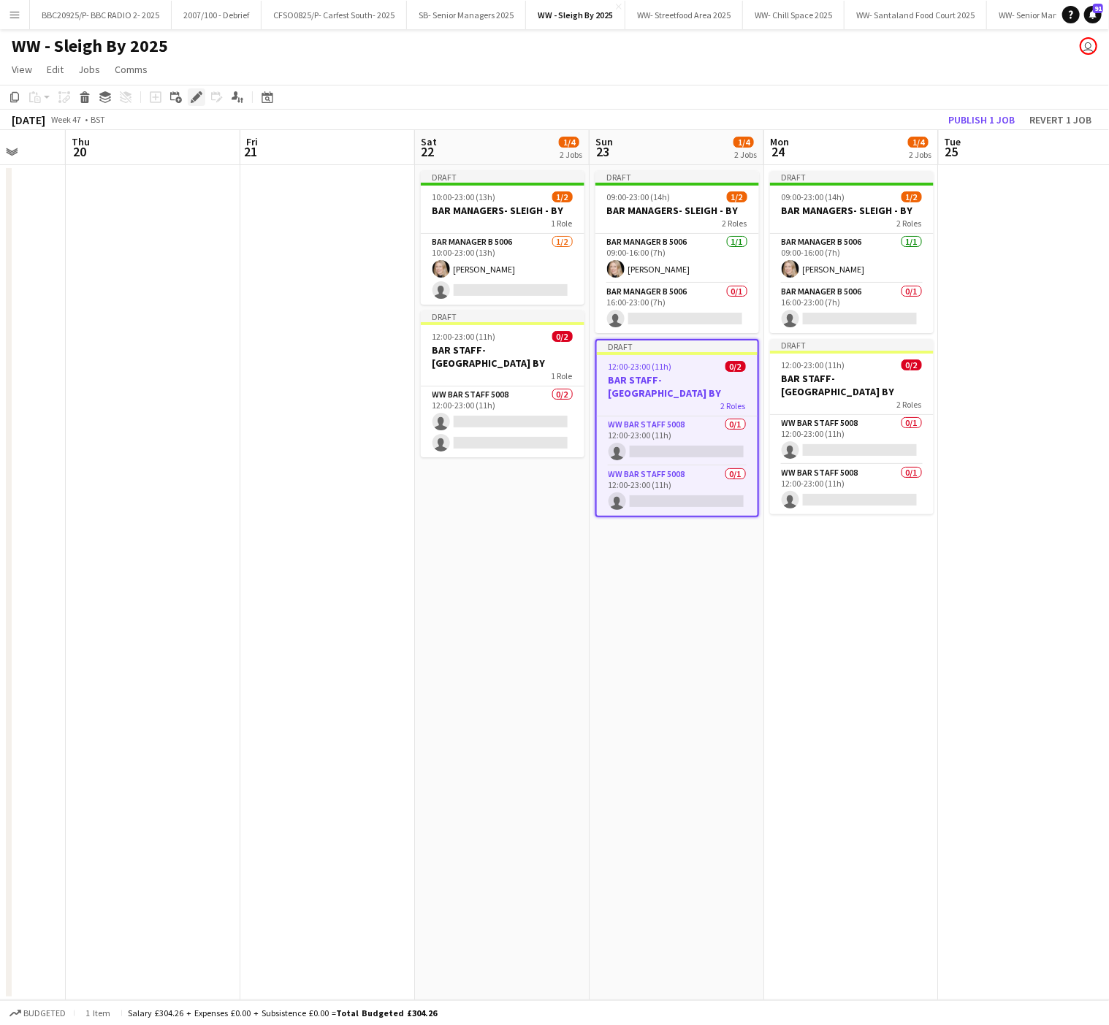
click at [188, 98] on div "Edit" at bounding box center [197, 97] width 18 height 18
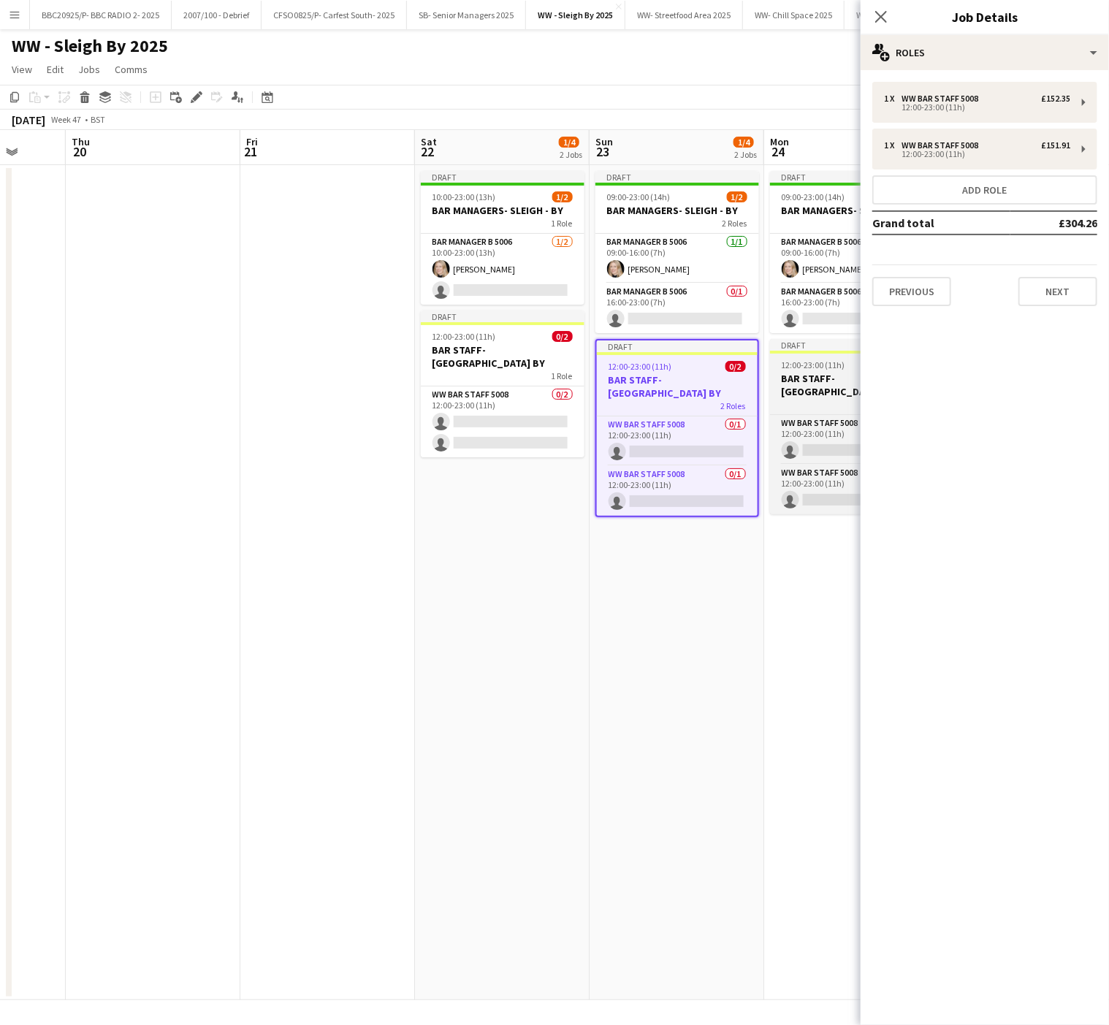
click at [788, 373] on h3 "BAR STAFF- [GEOGRAPHIC_DATA] BY" at bounding box center [852, 385] width 164 height 26
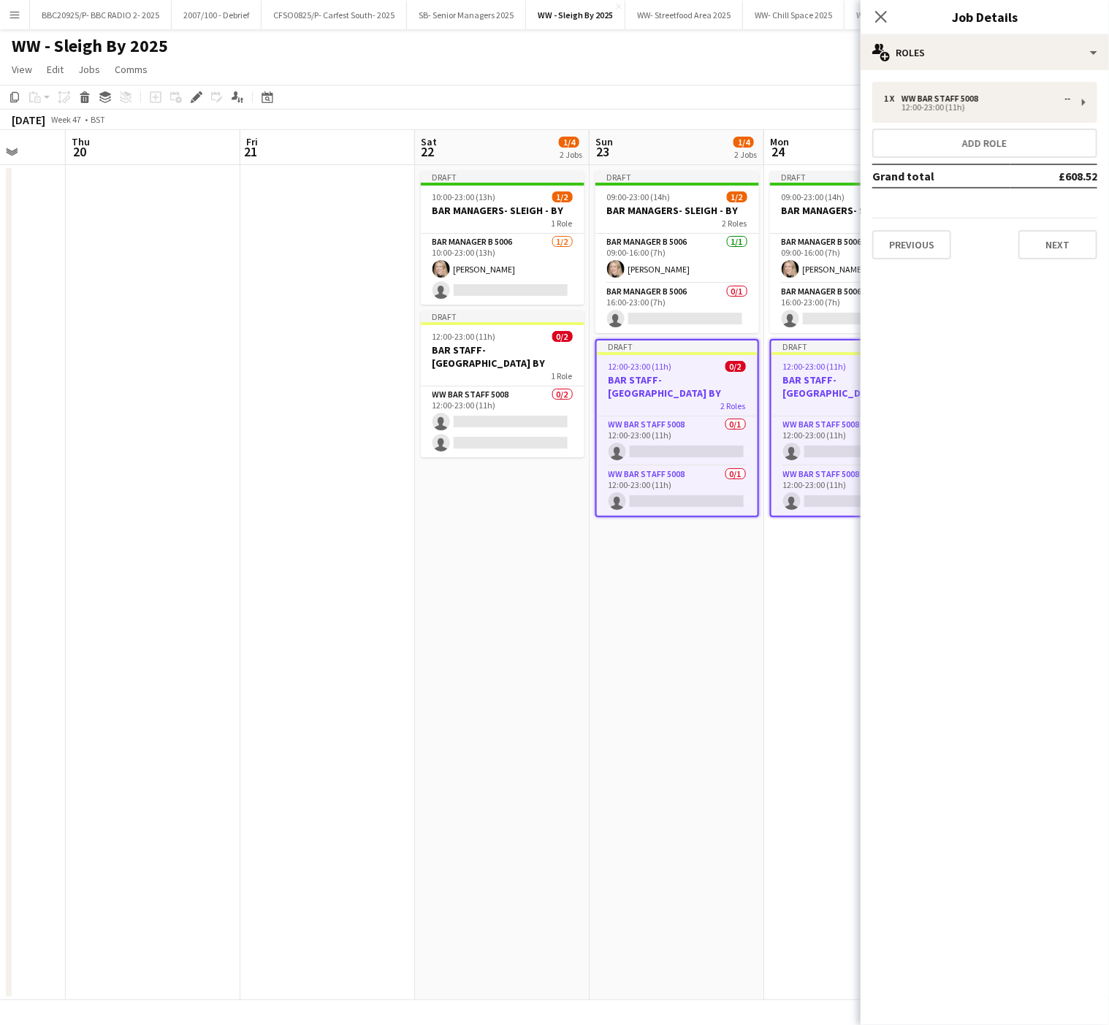
click at [731, 370] on span "0/2" at bounding box center [736, 366] width 20 height 11
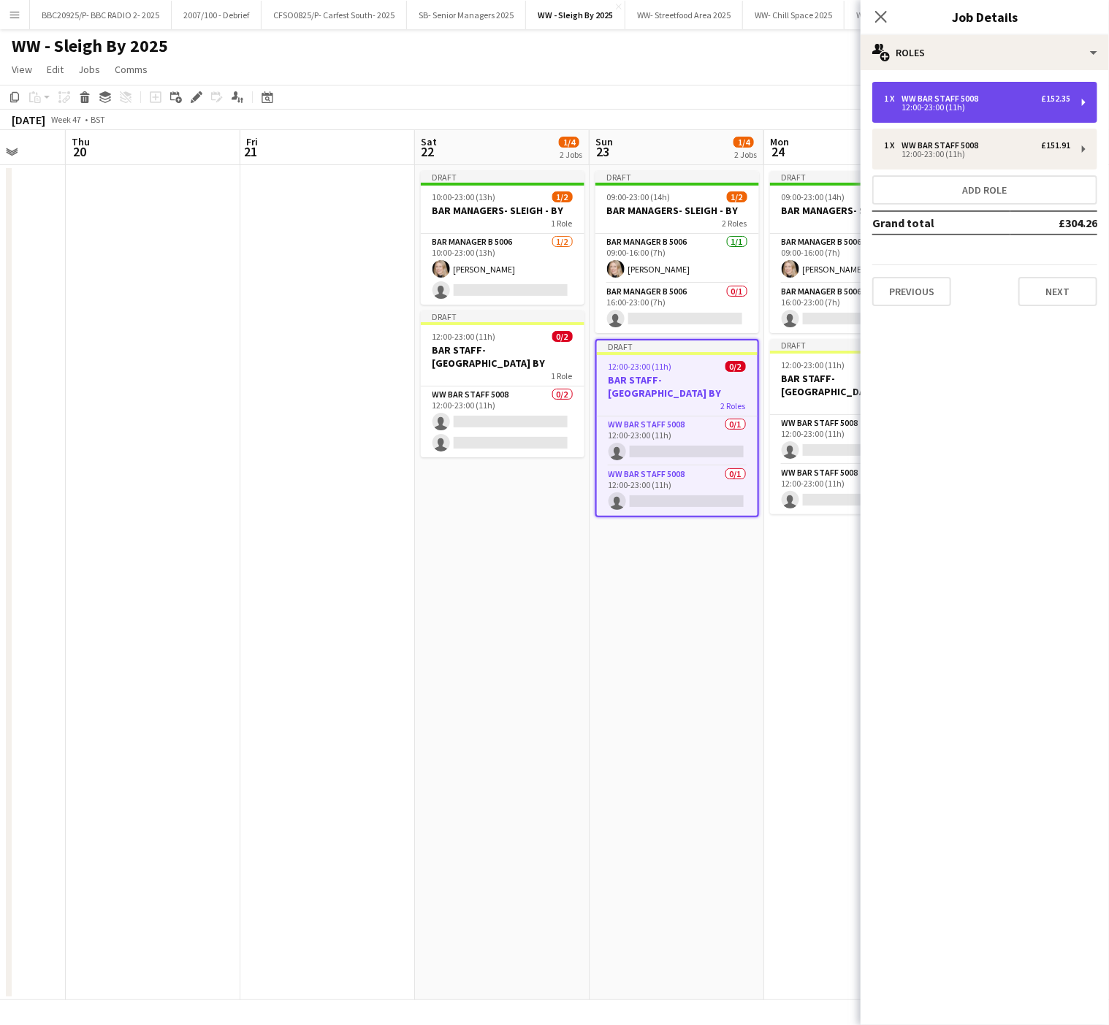
click at [941, 109] on div "12:00-23:00 (11h)" at bounding box center [977, 107] width 186 height 7
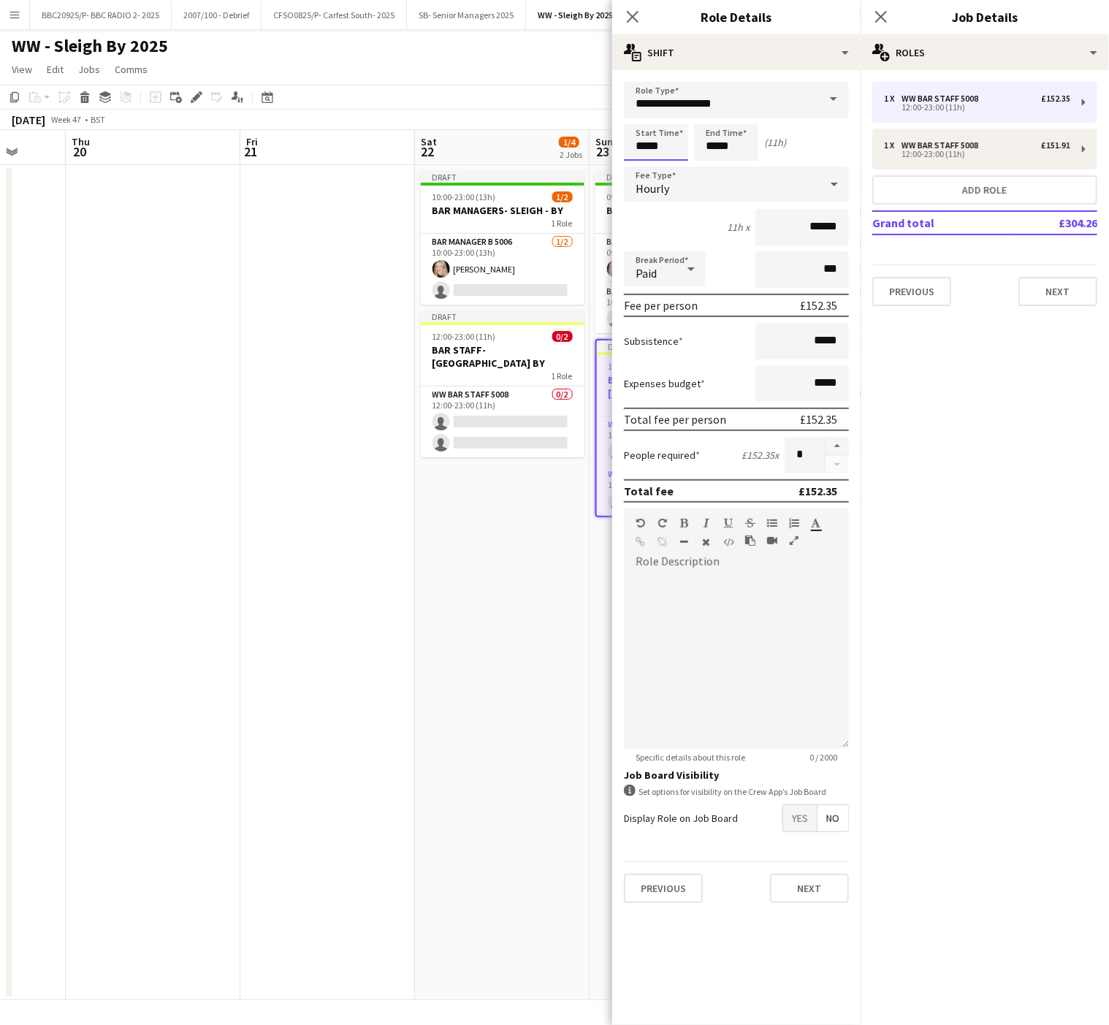
click at [639, 140] on input "*****" at bounding box center [656, 142] width 64 height 37
click at [640, 170] on div at bounding box center [641, 168] width 29 height 15
type input "*****"
click at [640, 170] on div at bounding box center [641, 168] width 29 height 15
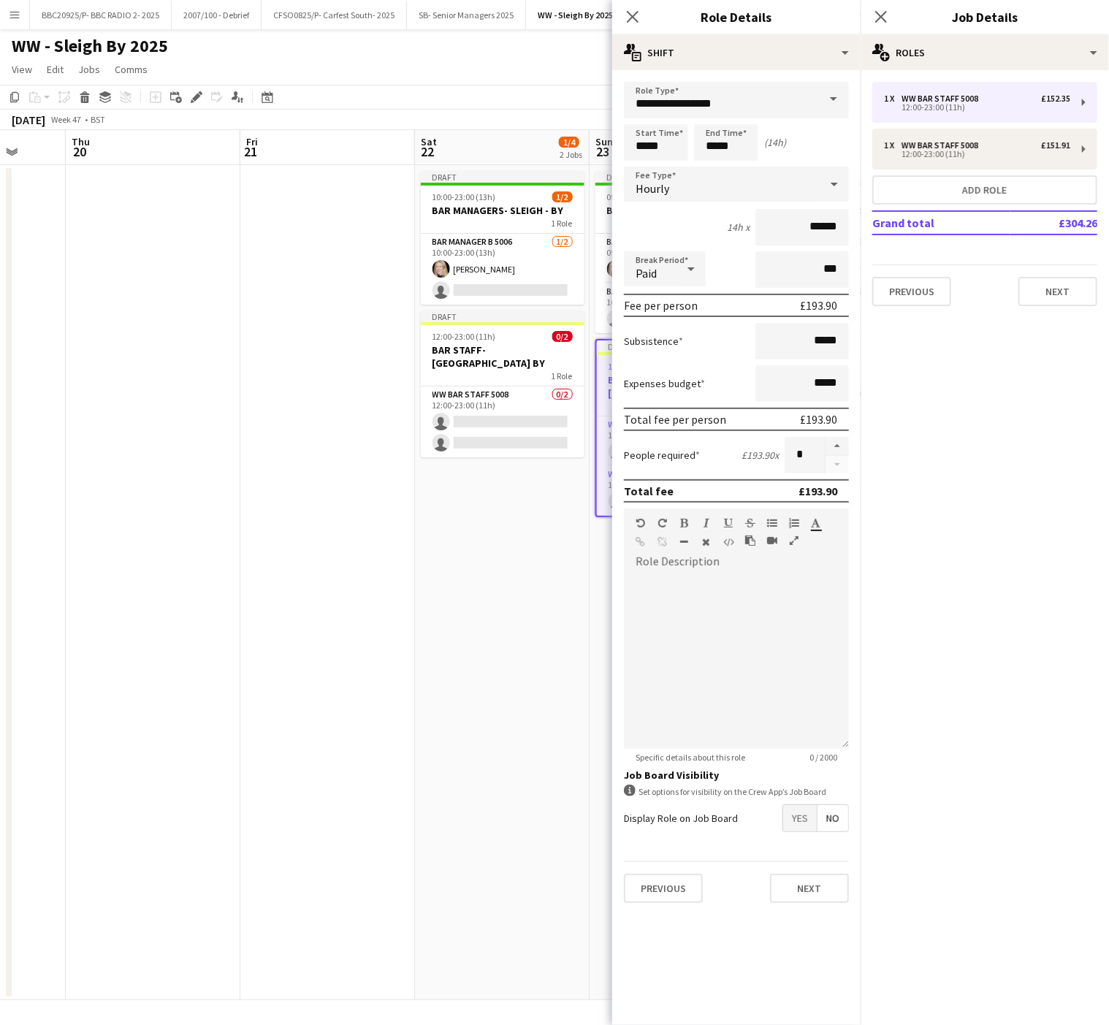
click at [428, 618] on app-date-cell "Draft 10:00-23:00 (13h) 1/2 BAR MANAGERS- SLEIGH - BY 1 Role Bar Manager B 5006…" at bounding box center [502, 582] width 175 height 835
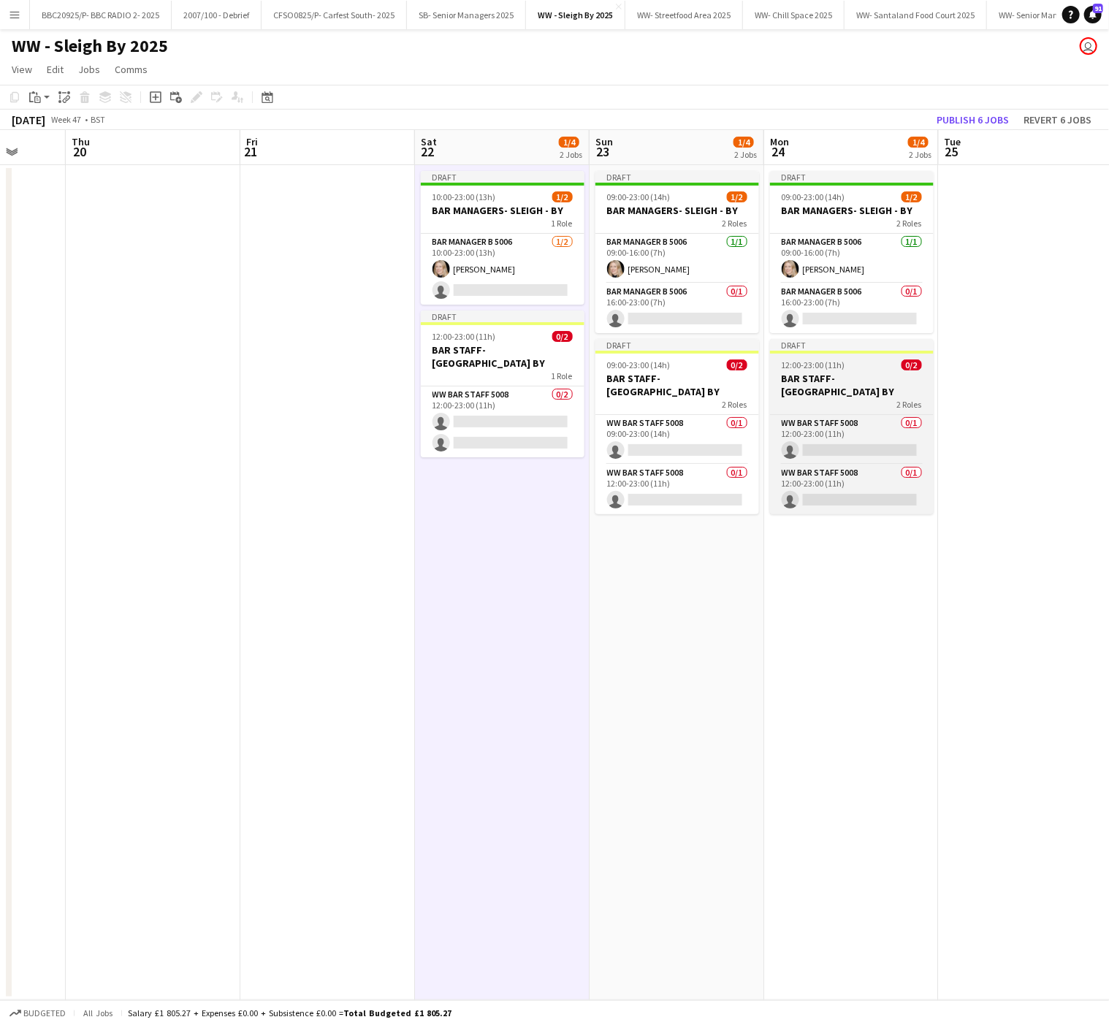
click at [874, 347] on div "Draft" at bounding box center [852, 345] width 164 height 12
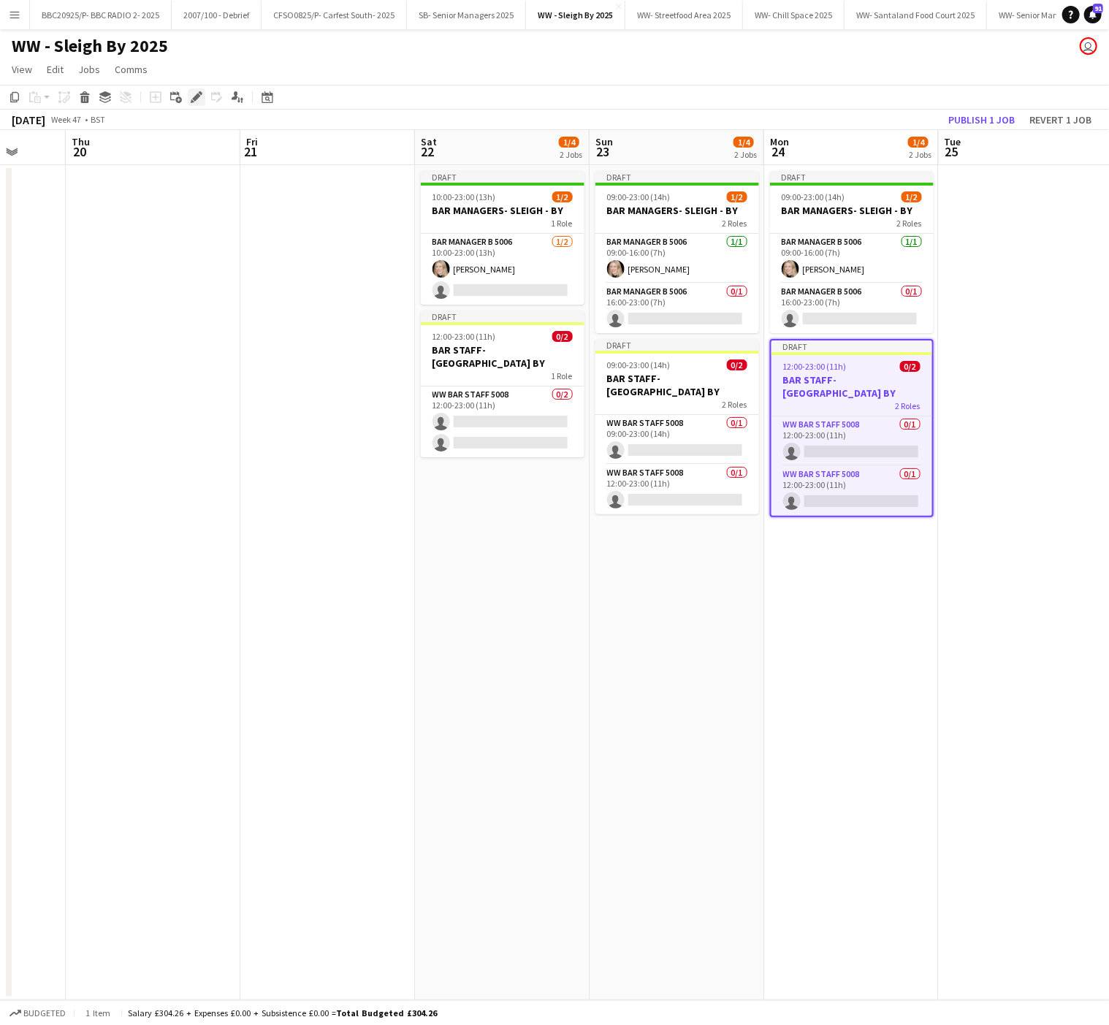
click at [197, 98] on icon "Edit" at bounding box center [197, 97] width 12 height 12
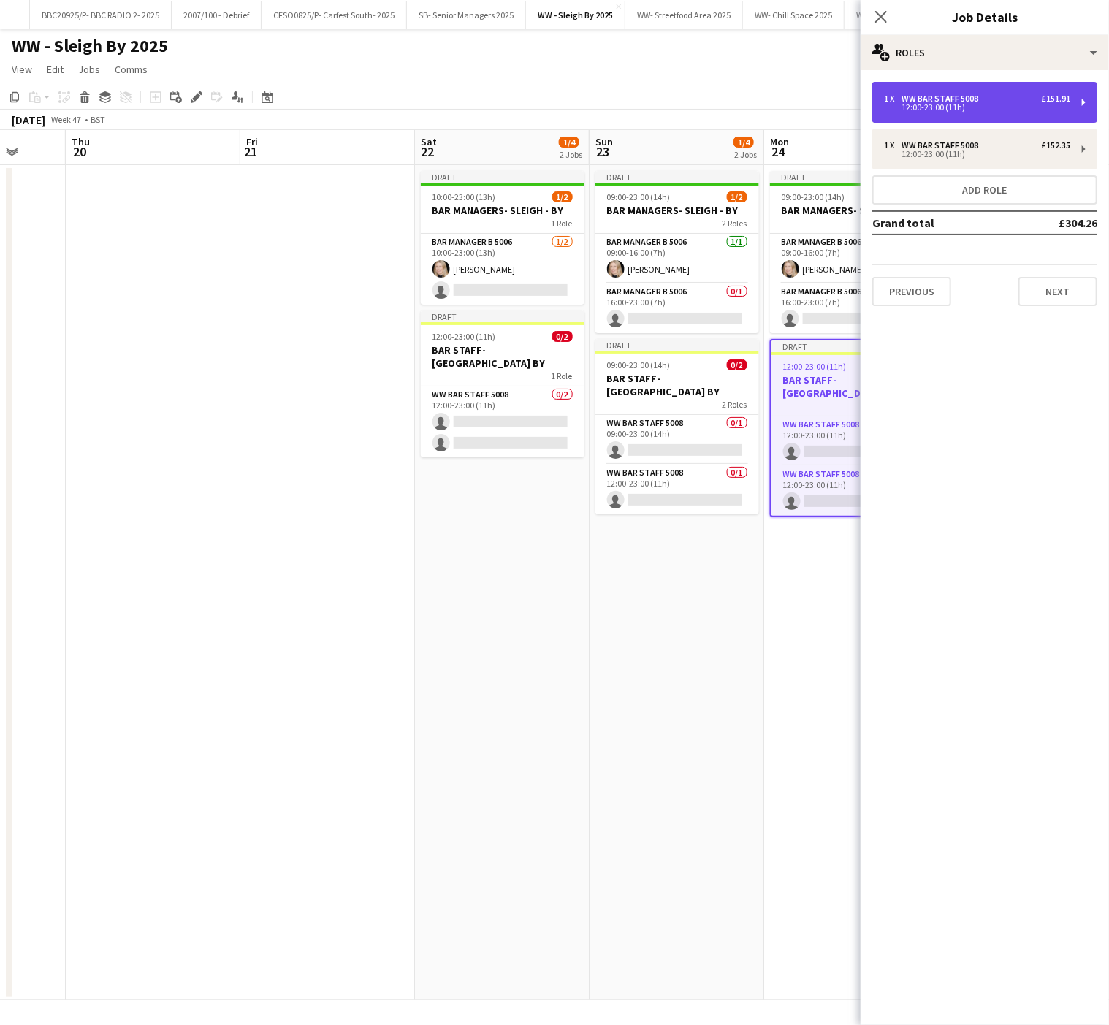
click at [955, 90] on div "1 x WW Bar Staff 5008 £151.91 12:00-23:00 (11h)" at bounding box center [985, 102] width 225 height 41
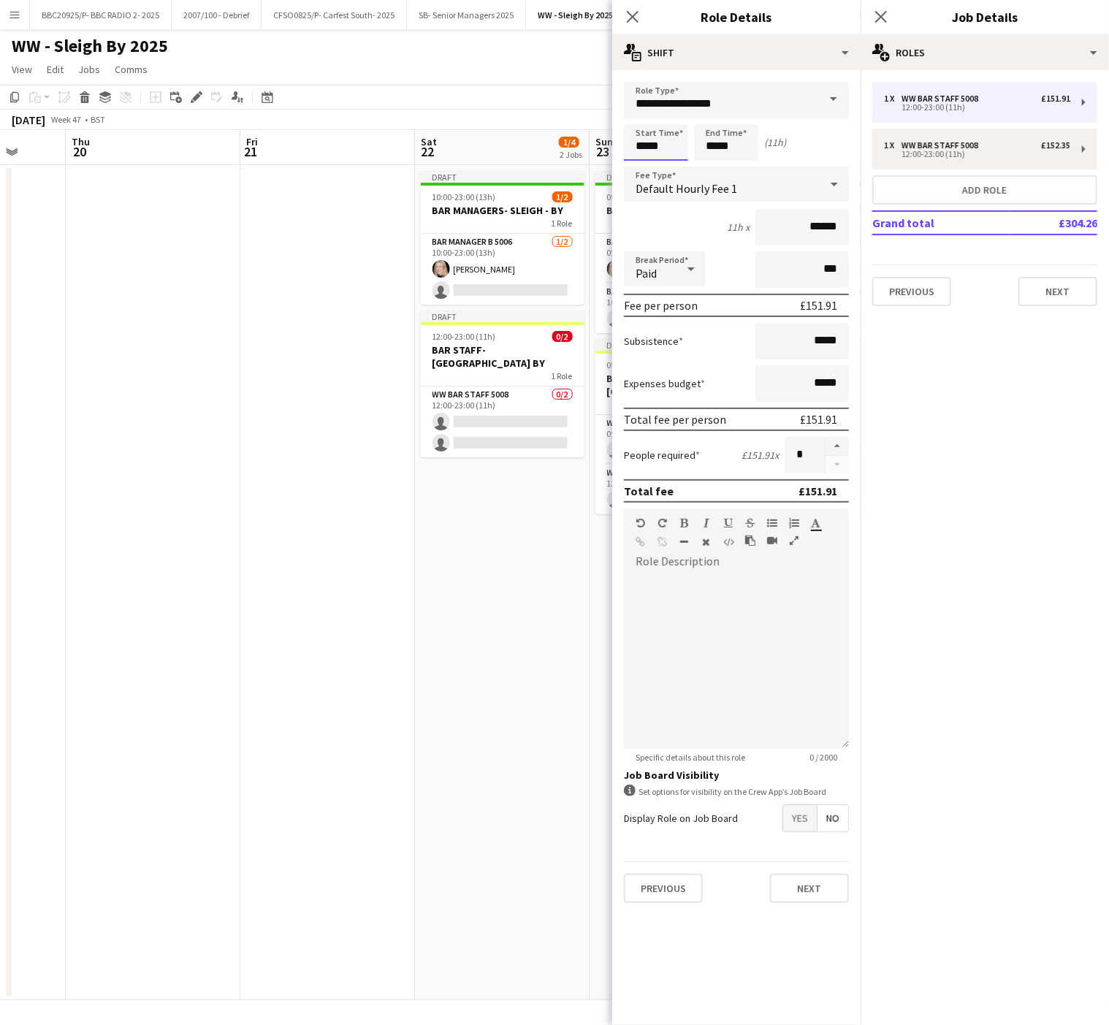
click at [626, 145] on input "*****" at bounding box center [656, 142] width 64 height 37
click at [640, 172] on div at bounding box center [641, 168] width 29 height 15
type input "*****"
click at [640, 172] on div at bounding box center [641, 168] width 29 height 15
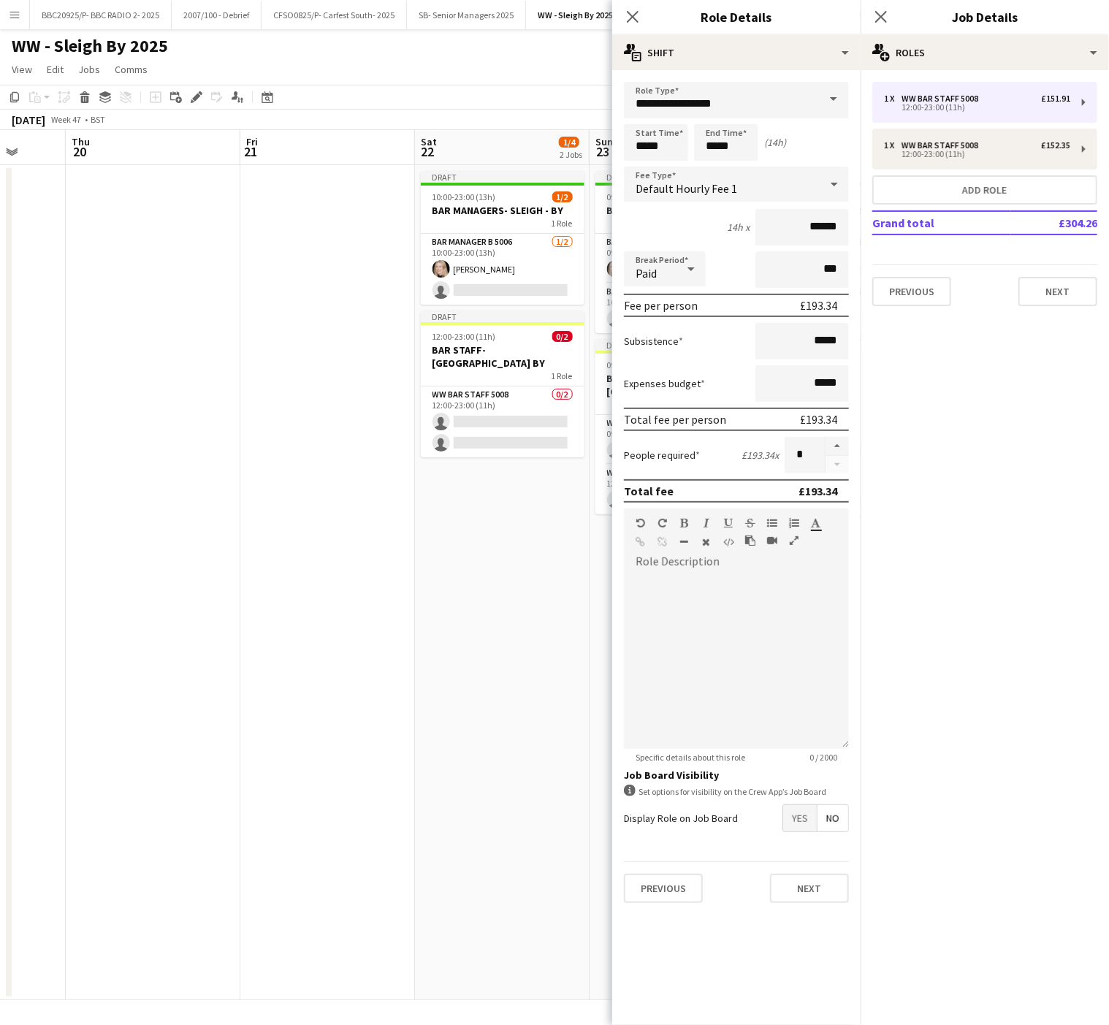
click at [511, 554] on app-date-cell "Draft 10:00-23:00 (13h) 1/2 BAR MANAGERS- SLEIGH - BY 1 Role Bar Manager B 5006…" at bounding box center [502, 582] width 175 height 835
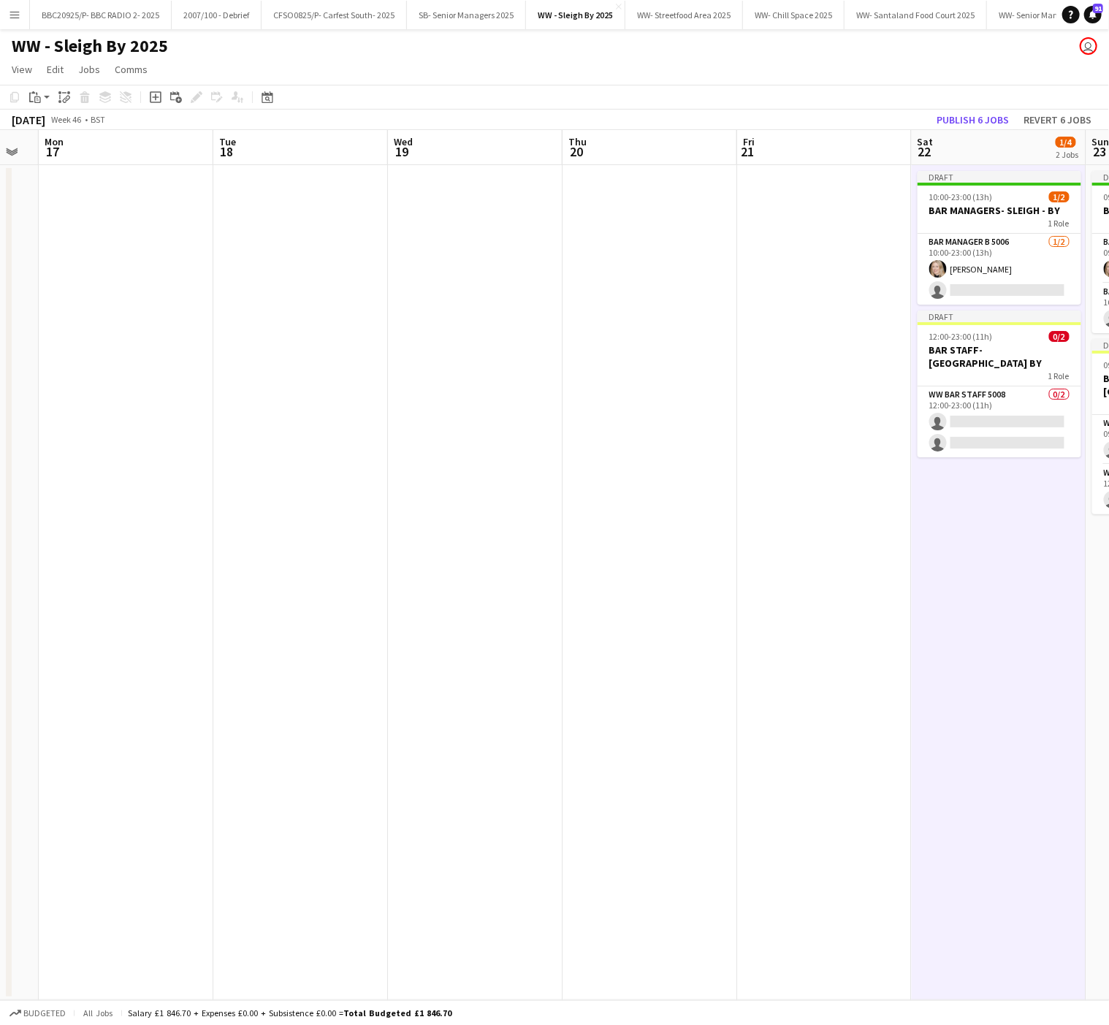
scroll to position [0, 514]
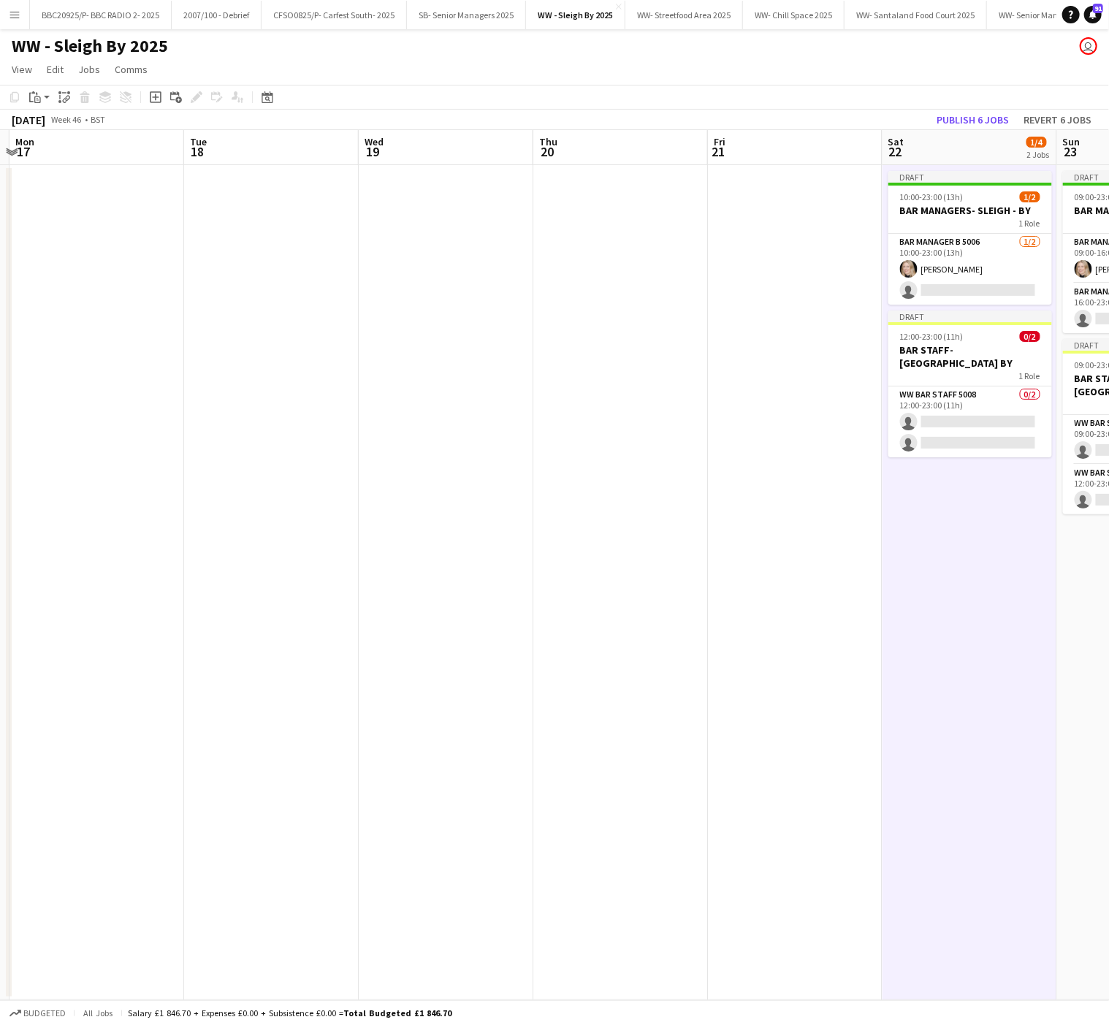
drag, startPoint x: 98, startPoint y: 610, endPoint x: 468, endPoint y: 600, distance: 370.7
click at [468, 600] on app-calendar-viewport "Fri 14 Sat 15 Sun 16 Mon 17 Tue 18 Wed 19 Thu 20 Fri 21 Sat 22 1/4 2 Jobs Sun 2…" at bounding box center [554, 565] width 1109 height 870
click at [920, 209] on h3 "BAR MANAGERS- SLEIGH - BY" at bounding box center [971, 210] width 164 height 13
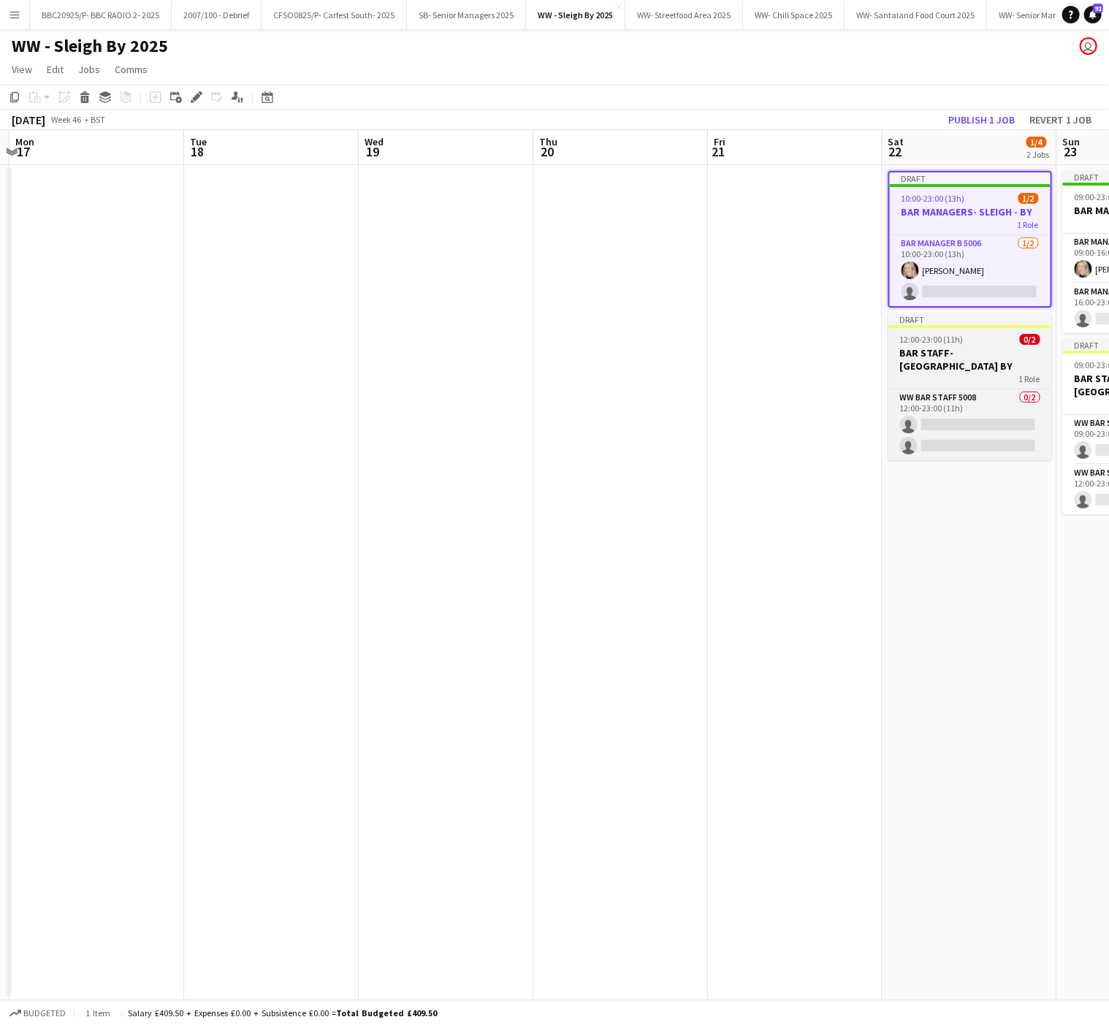
click at [955, 346] on h3 "BAR STAFF- [GEOGRAPHIC_DATA] BY" at bounding box center [971, 359] width 164 height 26
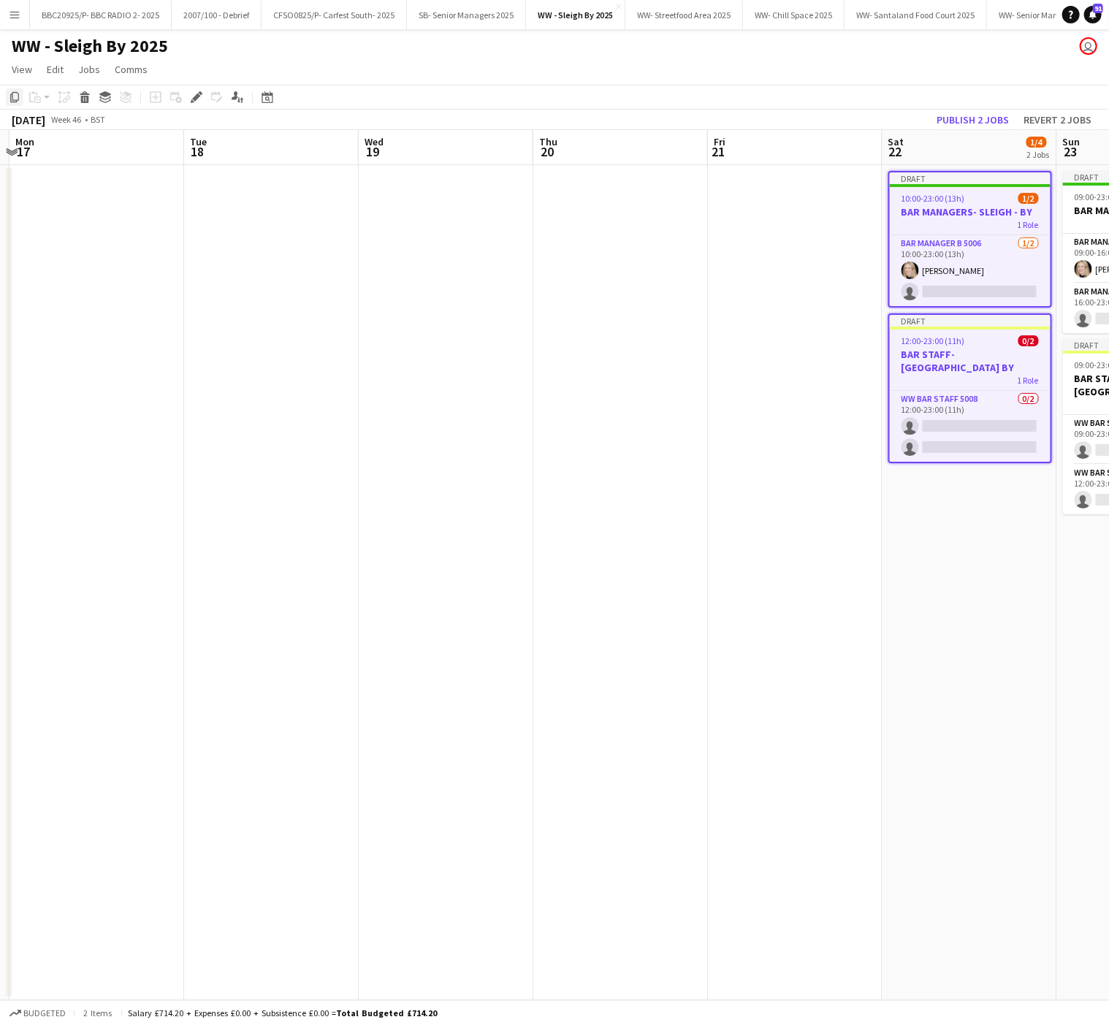
click at [9, 97] on icon "Copy" at bounding box center [15, 97] width 12 height 12
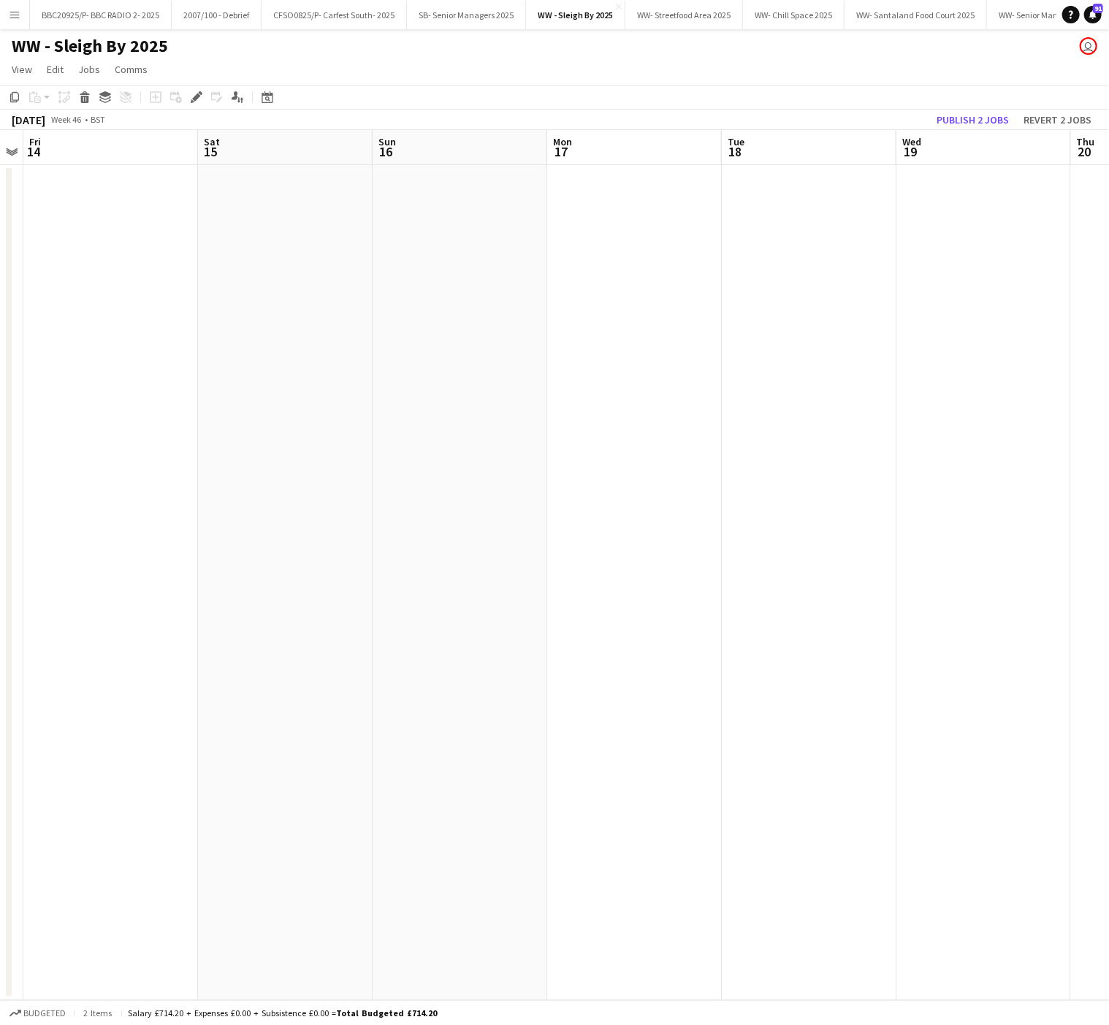
drag, startPoint x: 392, startPoint y: 531, endPoint x: 930, endPoint y: 485, distance: 539.8
click at [930, 485] on app-calendar-viewport "Wed 12 Thu 13 Fri 14 Sat 15 Sun 16 Mon 17 Tue 18 Wed 19 Thu 20 Fri 21 Sat 22 1/…" at bounding box center [554, 565] width 1109 height 870
drag, startPoint x: 310, startPoint y: 546, endPoint x: 901, endPoint y: 517, distance: 592.0
click at [901, 517] on app-calendar-viewport "Sat 8 Sun 9 Mon 10 Tue 11 Wed 12 Thu 13 Fri 14 Sat 15 Sun 16 Mon 17 Tue 18 Wed …" at bounding box center [554, 565] width 1109 height 870
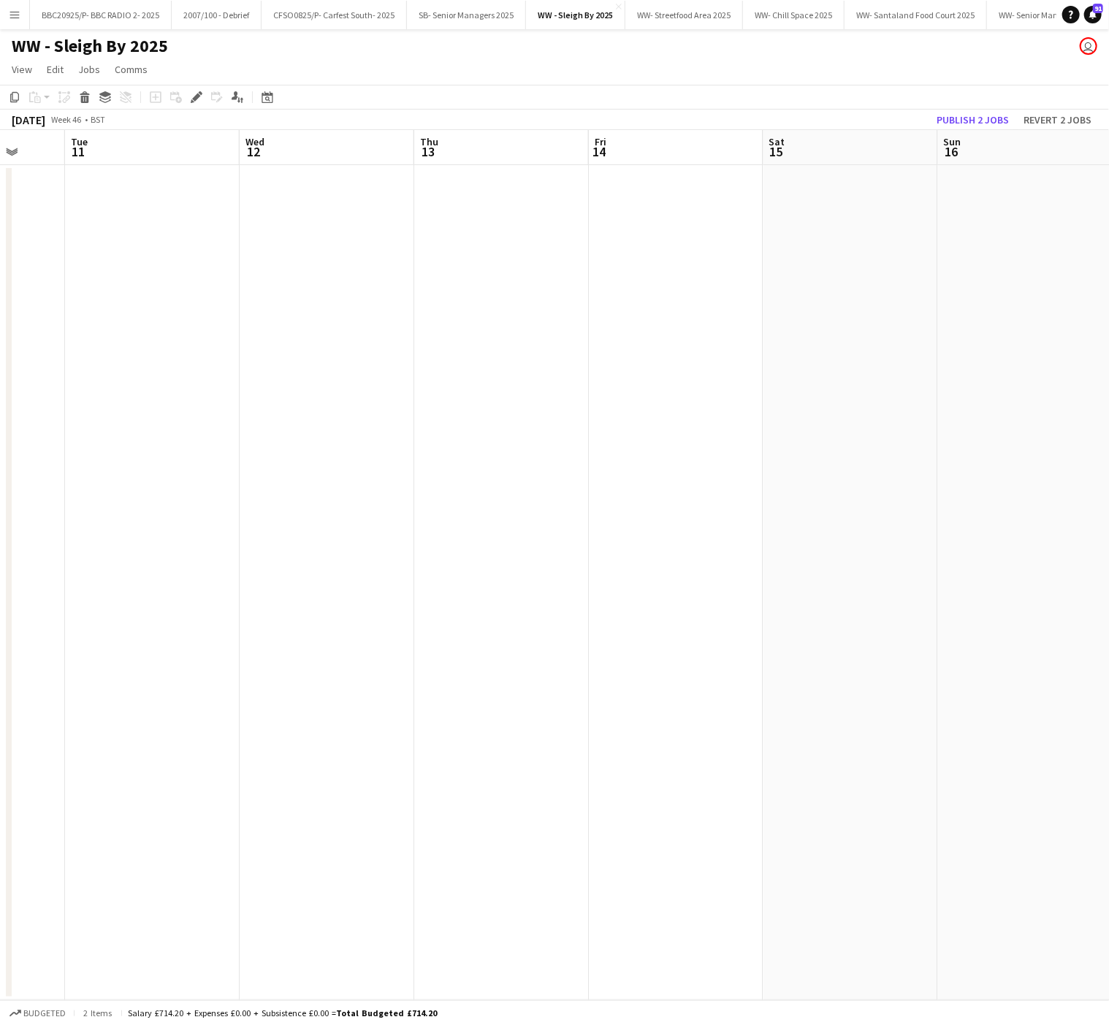
scroll to position [0, 651]
drag, startPoint x: 346, startPoint y: 349, endPoint x: 124, endPoint y: 368, distance: 223.0
click at [124, 368] on app-calendar-viewport "Fri 7 Sat 8 Sun 9 Mon 10 Tue 11 Wed 12 Thu 13 Fri 14 Sat 15 Sun 16 Mon 17 Tue 18" at bounding box center [554, 565] width 1109 height 870
click at [433, 191] on app-date-cell at bounding box center [484, 582] width 175 height 835
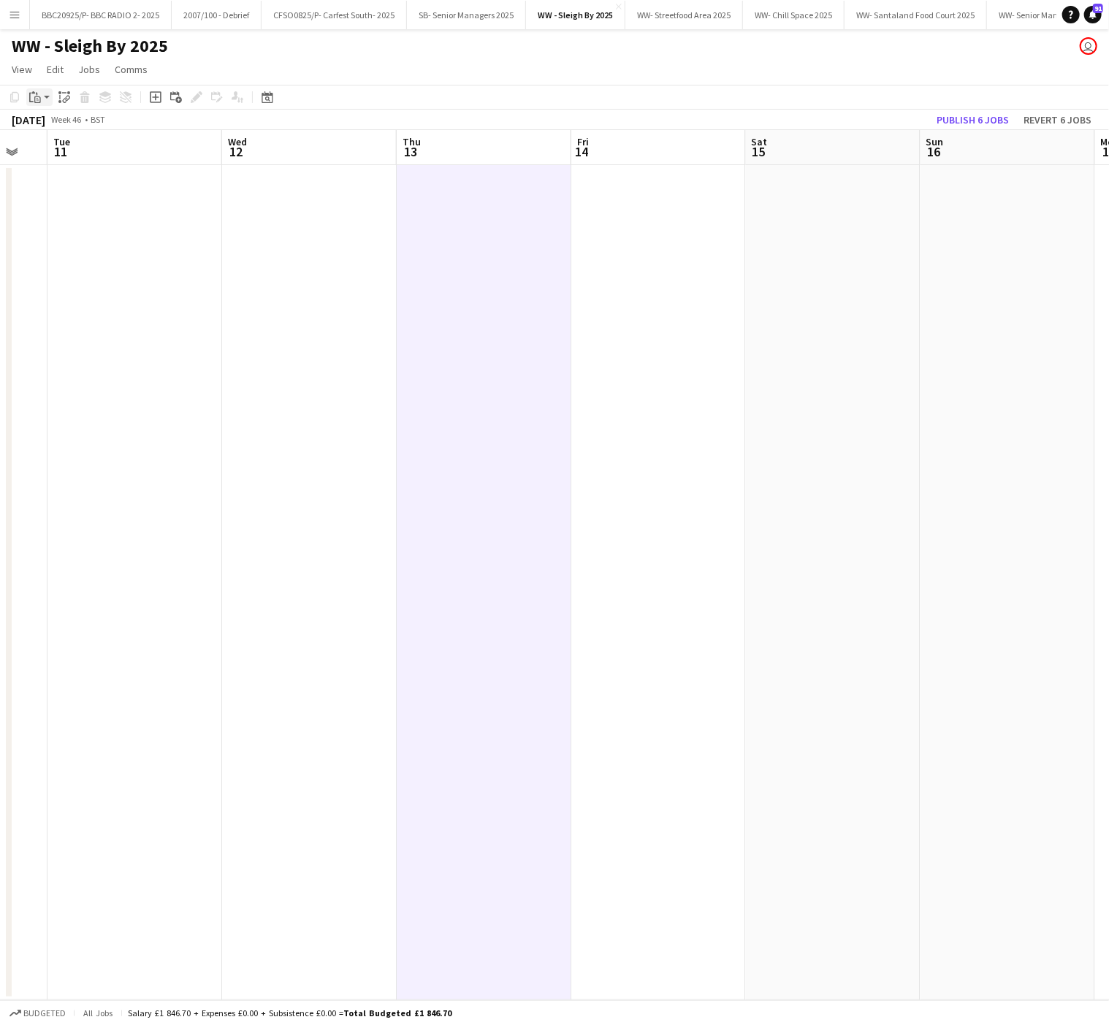
click at [36, 103] on div "Paste" at bounding box center [35, 97] width 18 height 18
click at [61, 145] on link "Paste with crew Ctrl+Shift+V" at bounding box center [107, 149] width 137 height 13
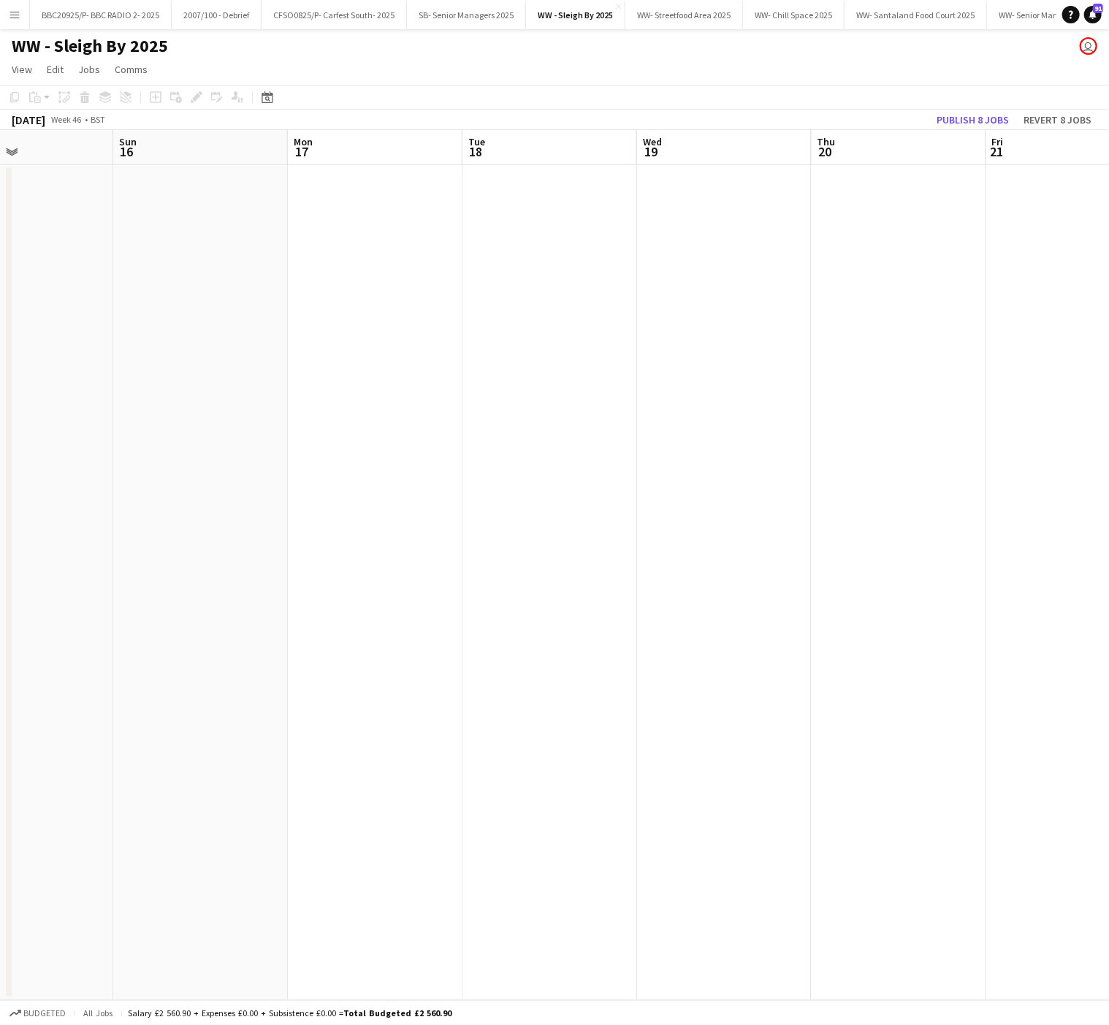
drag, startPoint x: 224, startPoint y: 470, endPoint x: 2, endPoint y: 499, distance: 224.1
click at [2, 499] on app-calendar-viewport "Wed 12 Thu 13 1/4 2 Jobs Fri 14 Sat 15 Sun 16 Mon 17 Tue 18 Wed 19 Thu 20 Fri 2…" at bounding box center [554, 565] width 1109 height 870
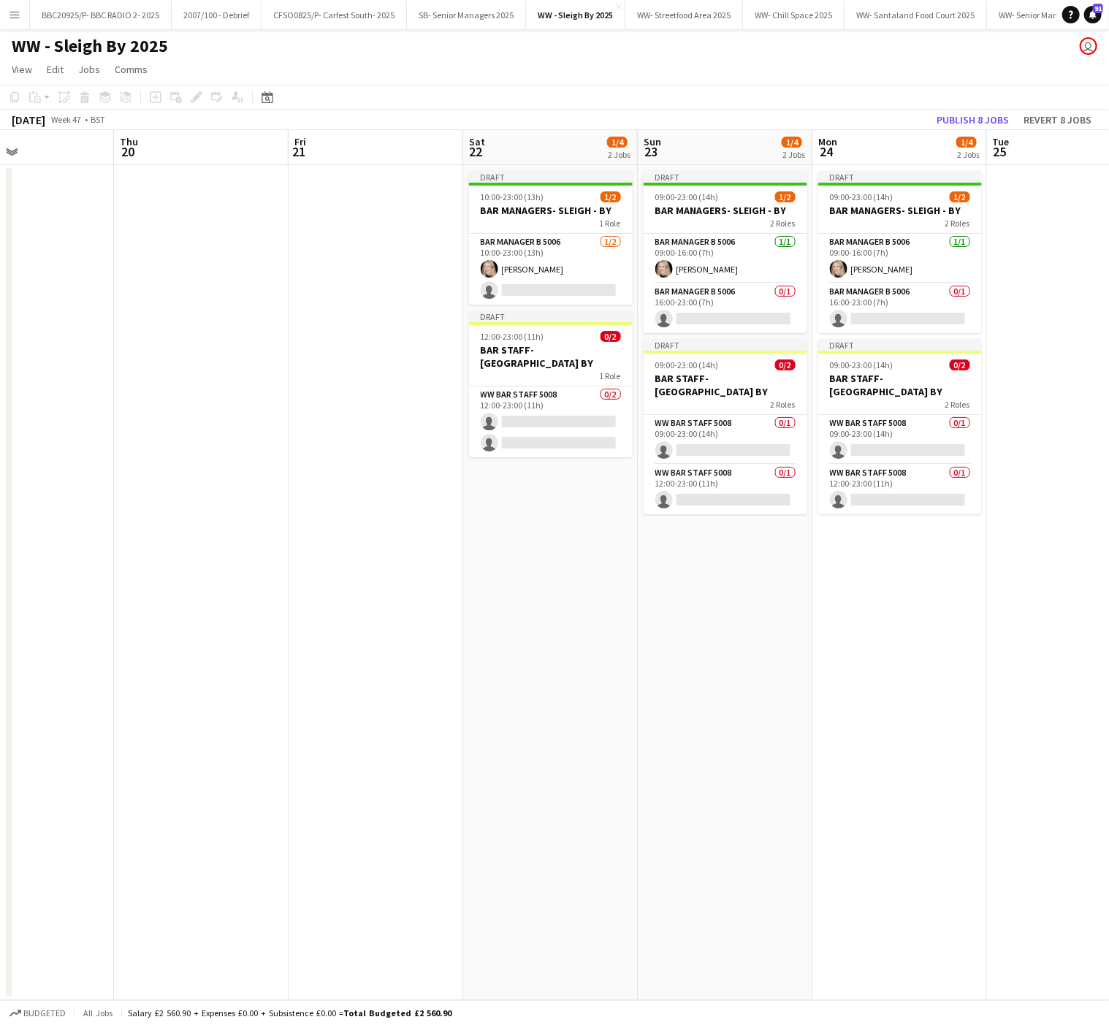
drag, startPoint x: 889, startPoint y: 540, endPoint x: 250, endPoint y: 520, distance: 639.8
click at [250, 520] on app-calendar-viewport "Mon 17 Tue 18 Wed 19 Thu 20 Fri 21 Sat 22 1/4 2 Jobs Sun 23 1/4 2 Jobs Mon 24 1…" at bounding box center [554, 565] width 1109 height 870
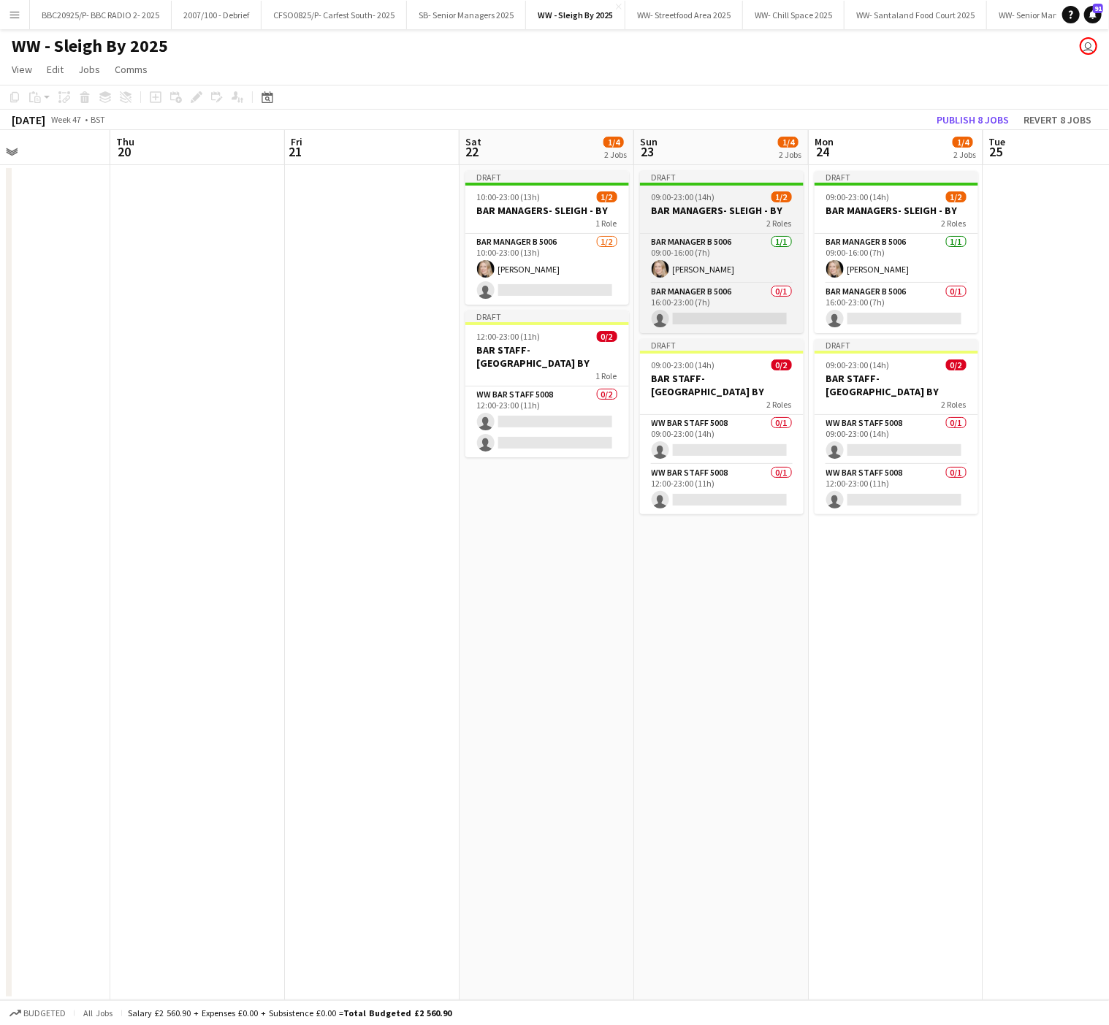
click at [655, 189] on app-job-card "Draft 09:00-23:00 (14h) 1/2 BAR MANAGERS- SLEIGH - BY 2 Roles Bar Manager B 500…" at bounding box center [722, 252] width 164 height 162
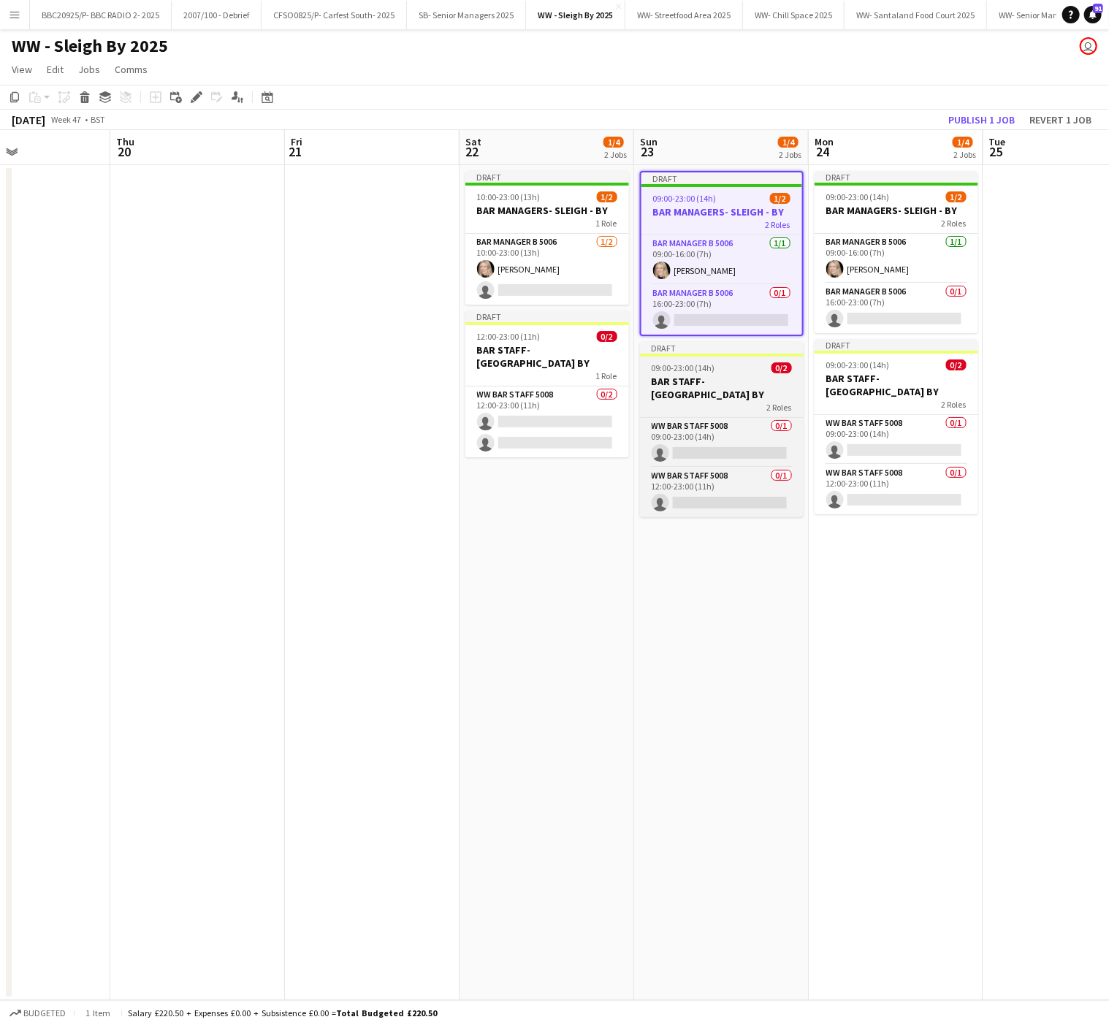
click at [747, 381] on h3 "BAR STAFF- [GEOGRAPHIC_DATA] BY" at bounding box center [722, 388] width 164 height 26
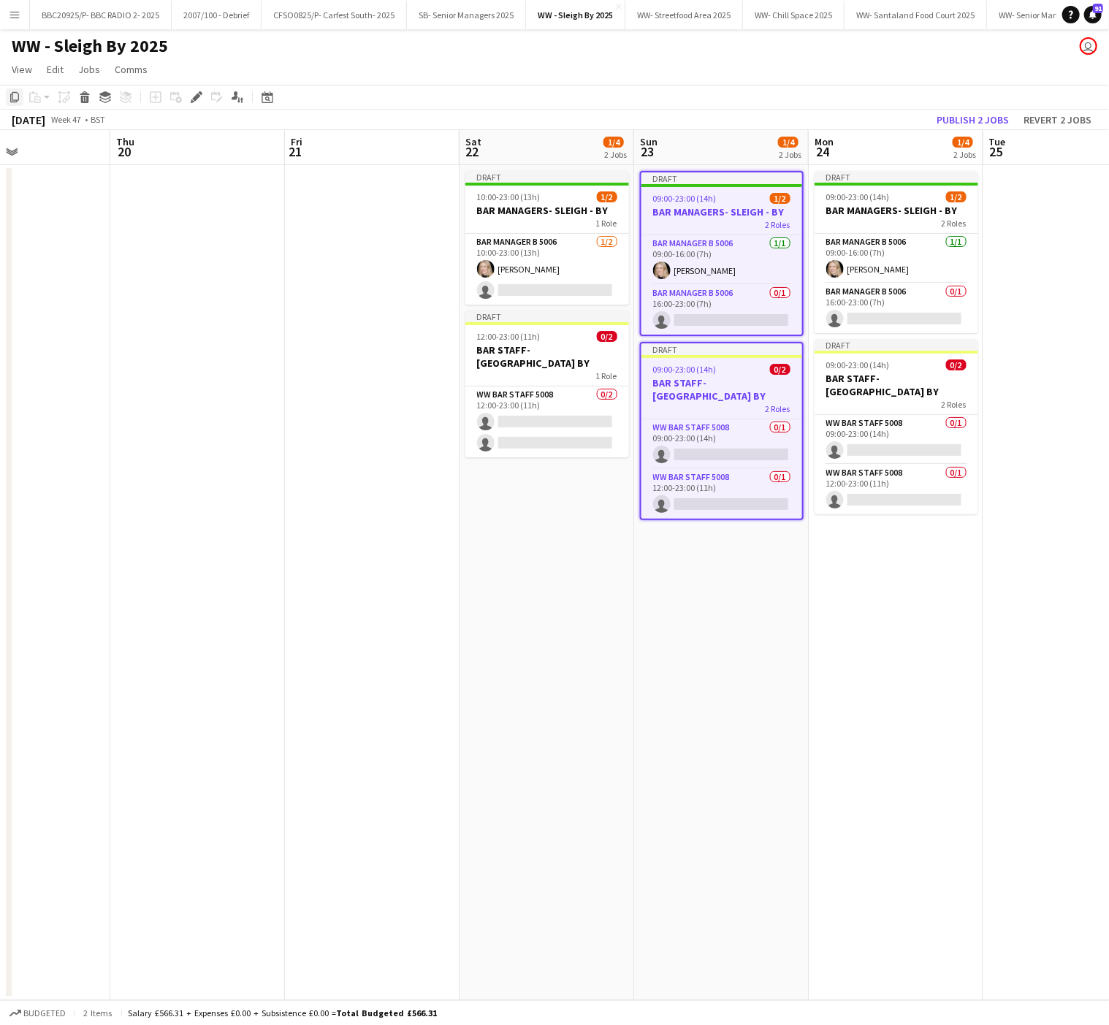
click at [15, 101] on icon at bounding box center [14, 97] width 9 height 10
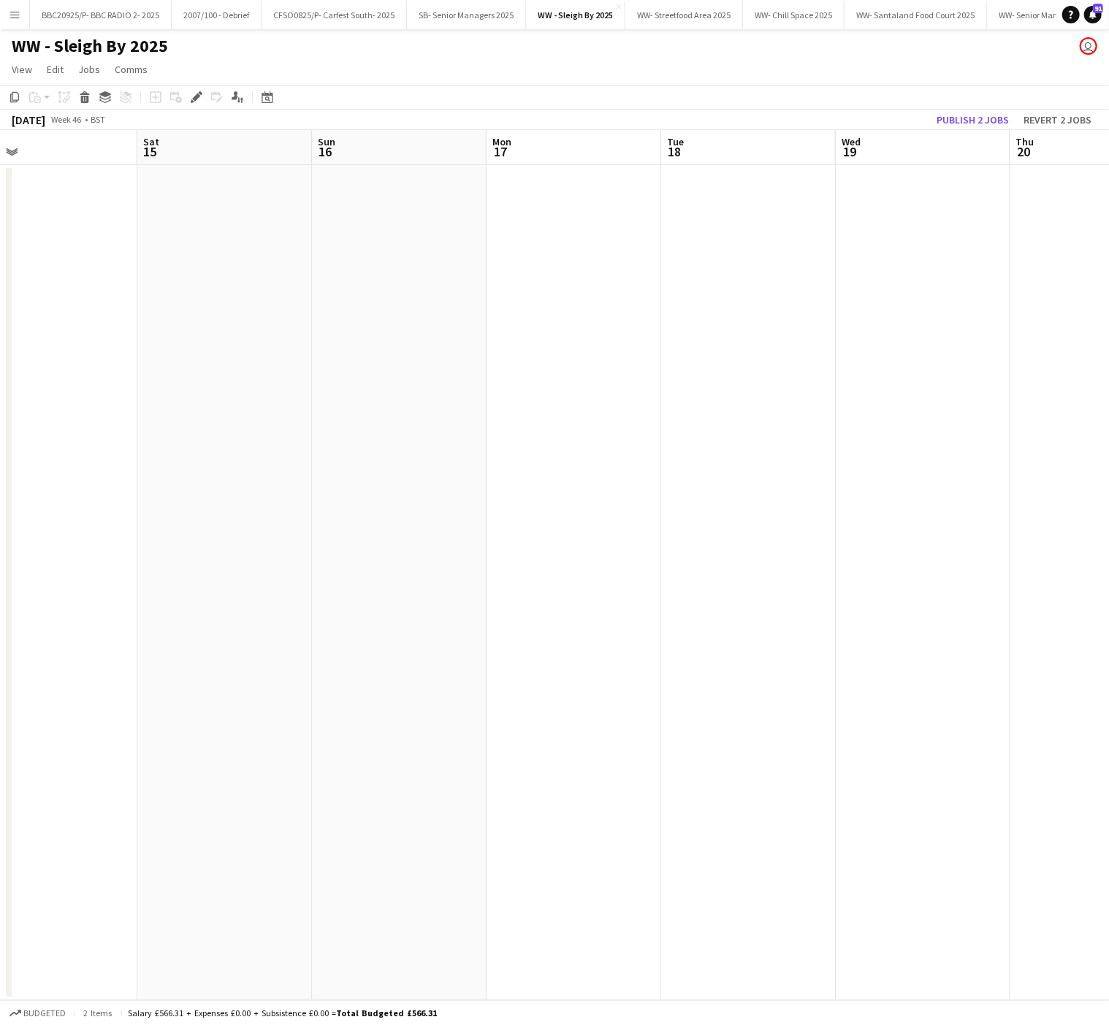
drag, startPoint x: 471, startPoint y: 403, endPoint x: 1052, endPoint y: 394, distance: 581.8
click at [1052, 394] on app-calendar-viewport "Wed 12 Thu 13 1/4 2 Jobs Fri 14 Sat 15 Sun 16 Mon 17 Tue 18 Wed 19 Thu 20 Fri 2…" at bounding box center [554, 565] width 1109 height 870
drag, startPoint x: 114, startPoint y: 411, endPoint x: 772, endPoint y: 415, distance: 658.5
click at [772, 415] on app-calendar-viewport "Wed 12 Thu 13 1/4 2 Jobs Fri 14 Sat 15 Sun 16 Mon 17 Tue 18 Wed 19 Thu 20 Fri 2…" at bounding box center [554, 565] width 1109 height 870
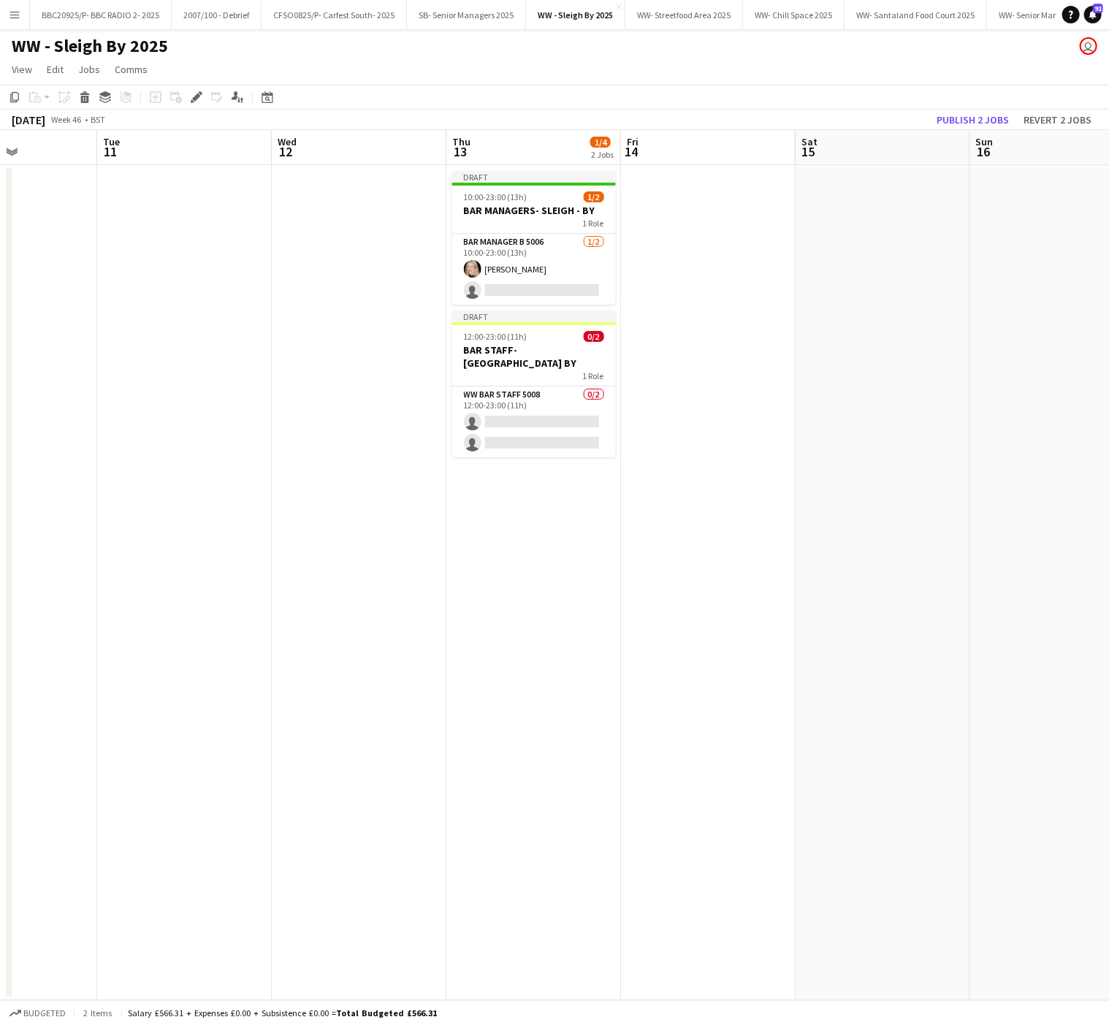
click at [704, 213] on app-date-cell at bounding box center [708, 582] width 175 height 835
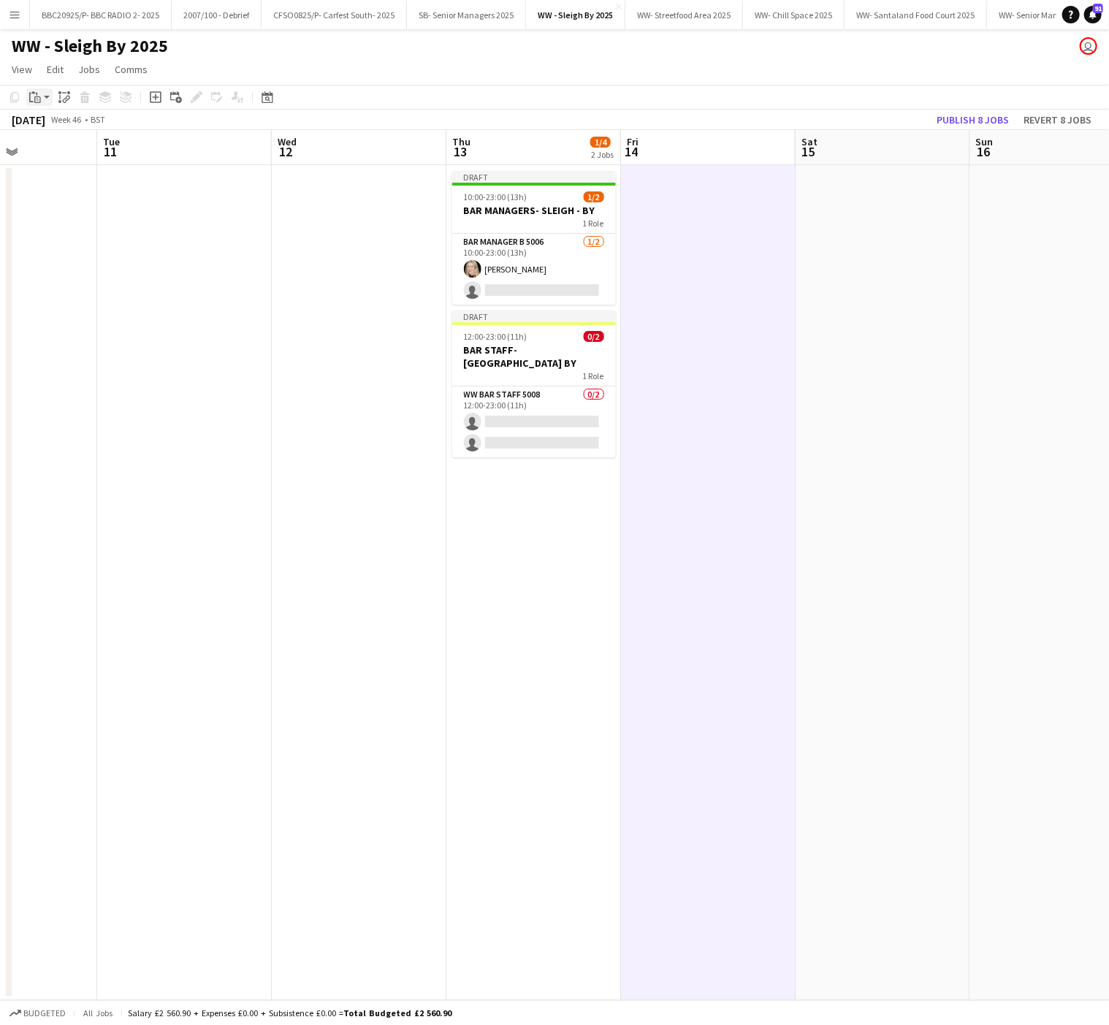
click at [38, 94] on icon "Paste" at bounding box center [35, 97] width 12 height 12
click at [64, 158] on div "Paste Ctrl+V Paste with crew Ctrl+Shift+V" at bounding box center [107, 137] width 161 height 61
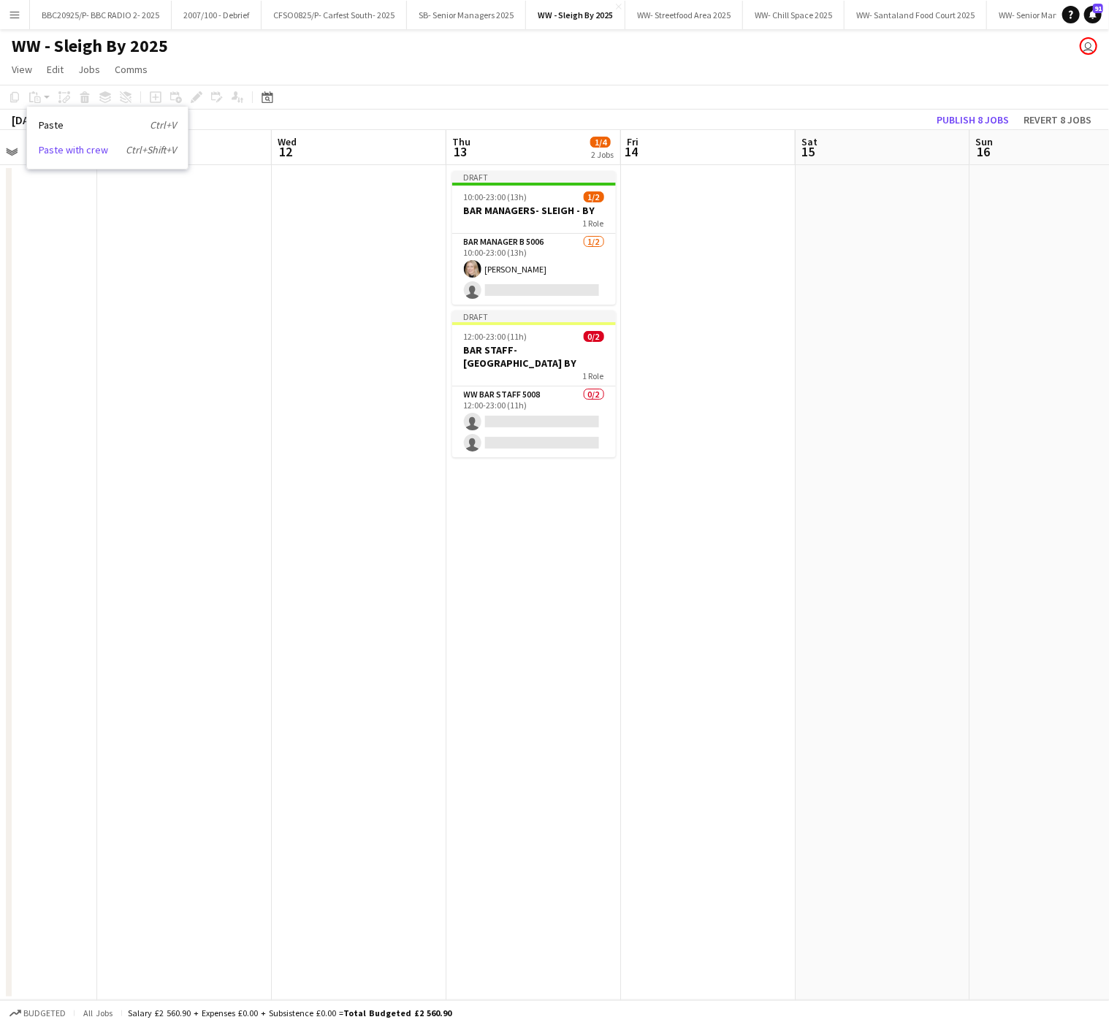
click at [70, 148] on link "Paste with crew Ctrl+Shift+V" at bounding box center [107, 149] width 137 height 13
click at [650, 207] on app-date-cell at bounding box center [708, 582] width 175 height 835
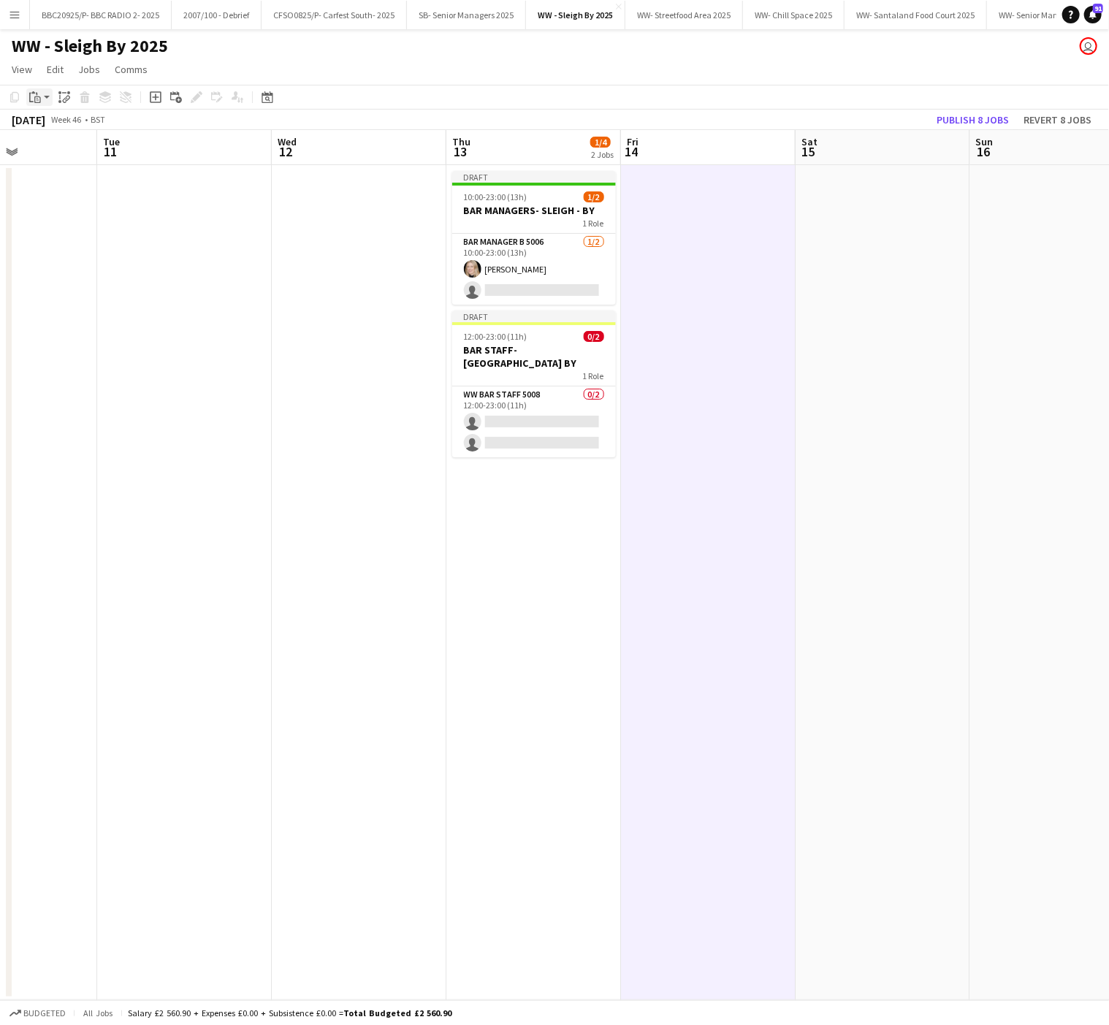
click at [30, 97] on icon at bounding box center [31, 98] width 4 height 10
click at [82, 148] on link "Paste with crew Ctrl+Shift+V" at bounding box center [107, 149] width 137 height 13
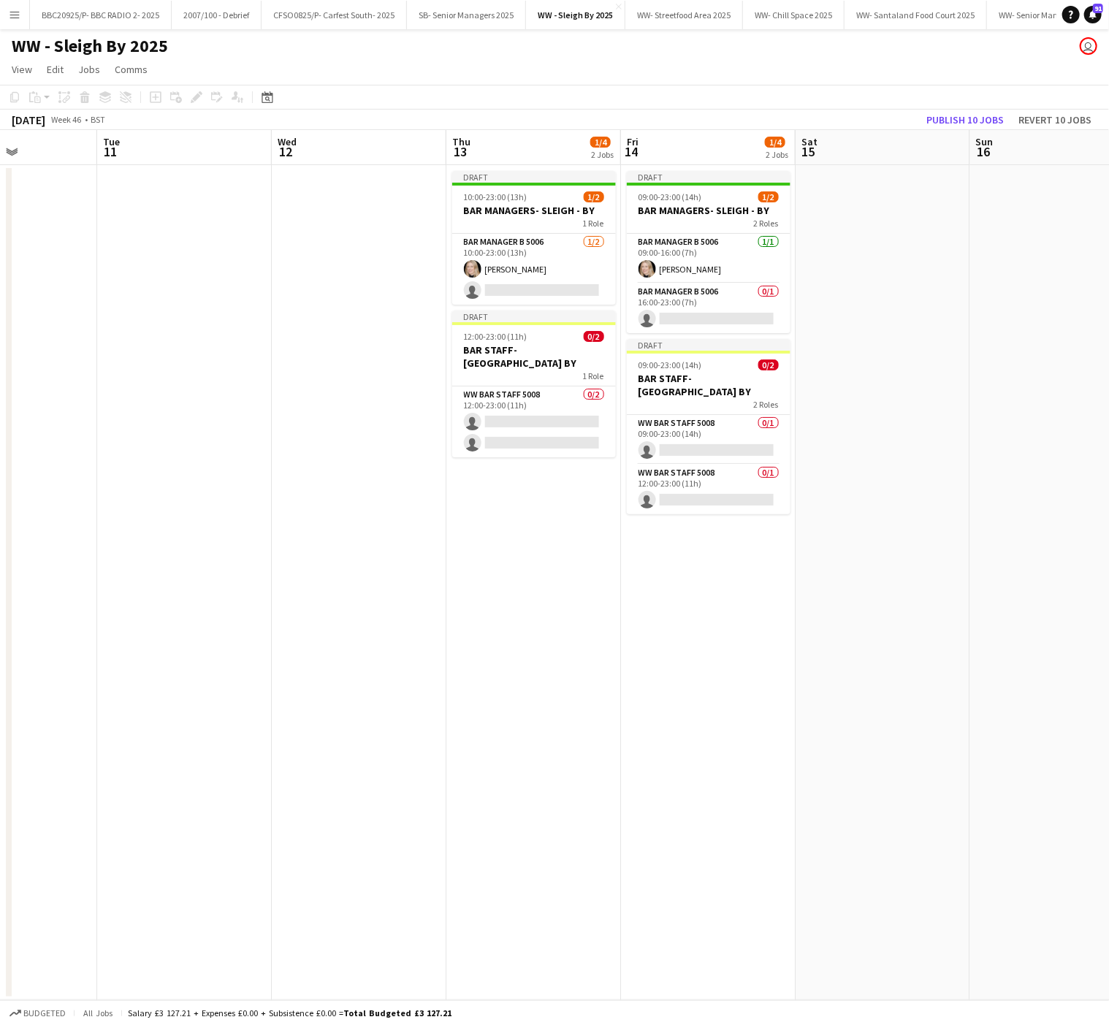
click at [921, 649] on app-date-cell at bounding box center [883, 582] width 175 height 835
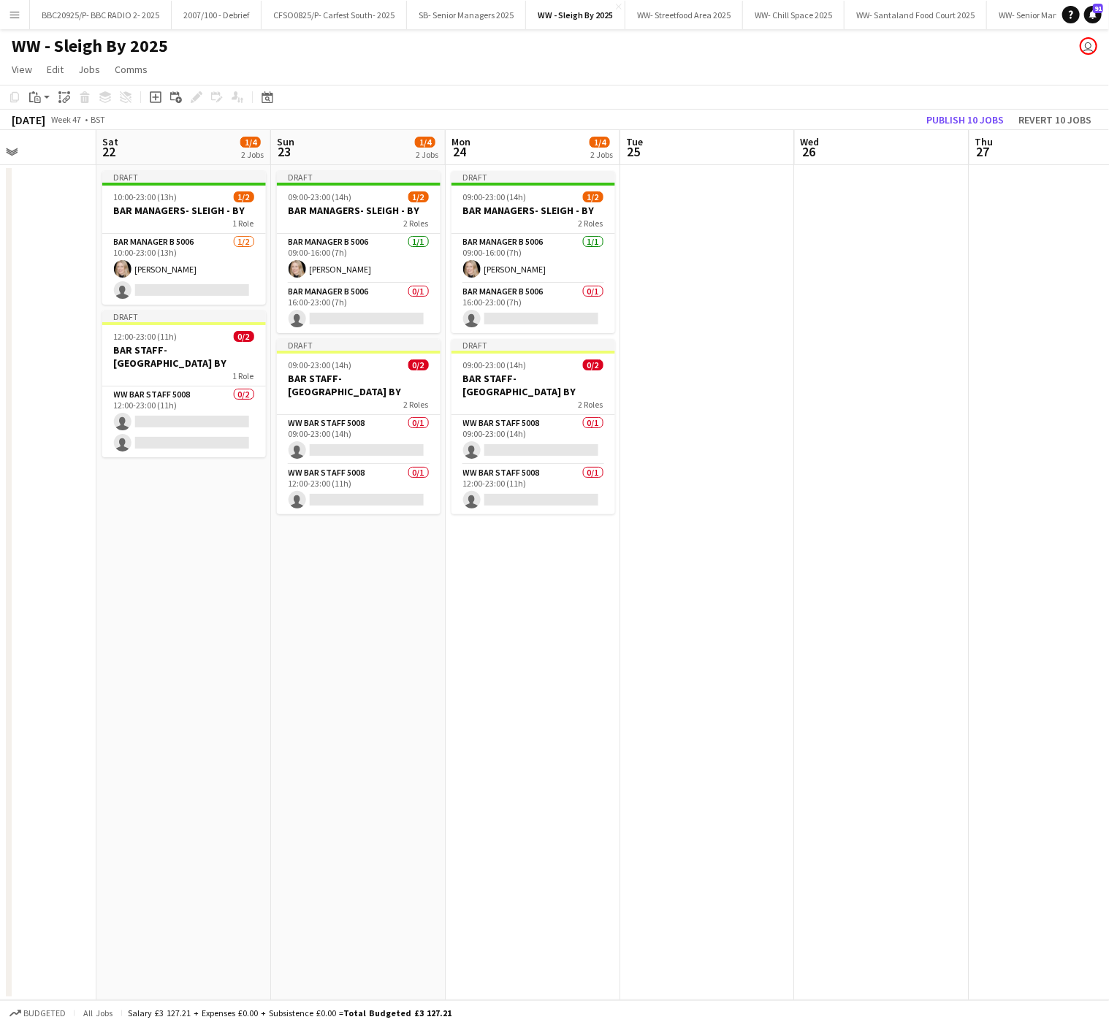
scroll to position [0, 610]
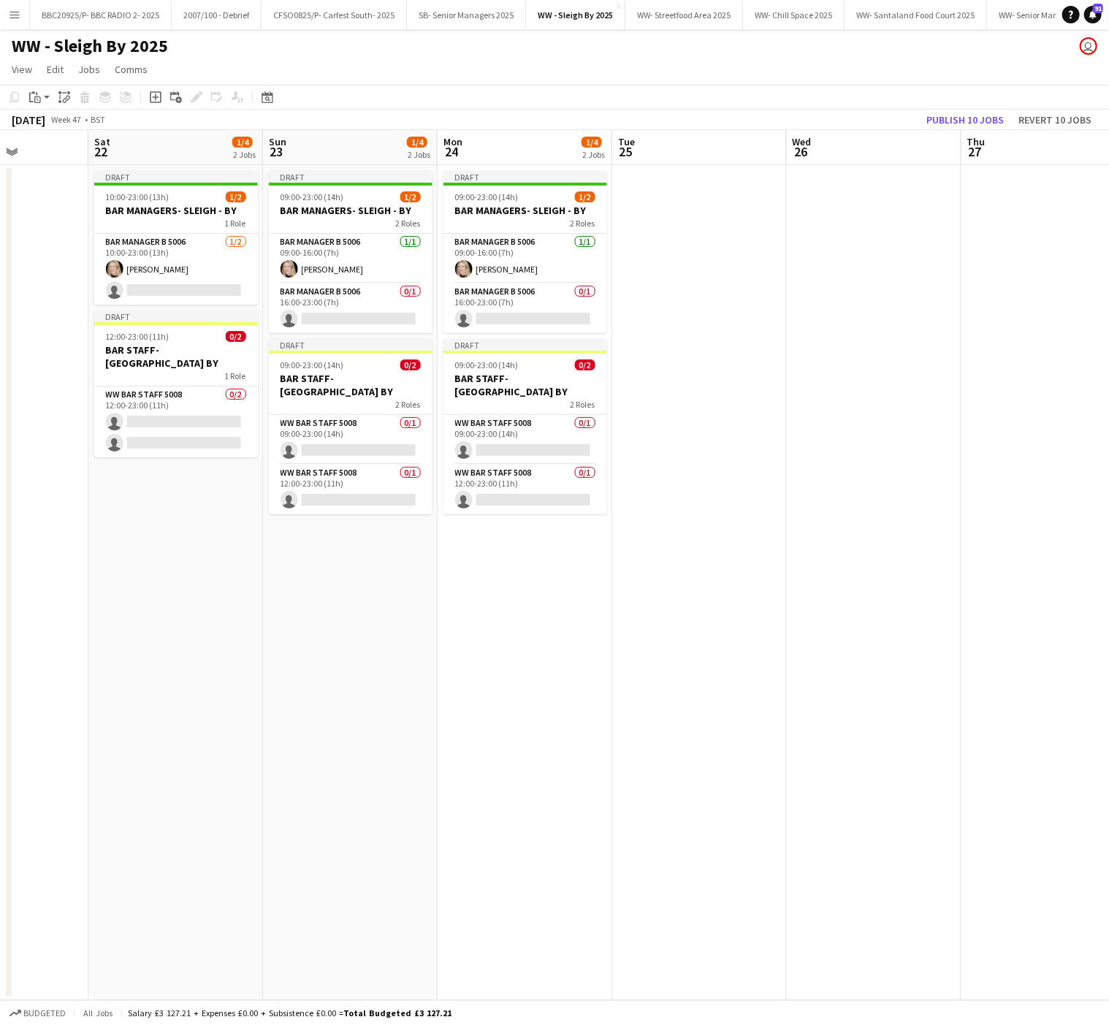
click at [506, 230] on app-job-card "Draft 09:00-23:00 (14h) 1/2 BAR MANAGERS- SLEIGH - BY 2 Roles Bar Manager B 500…" at bounding box center [526, 252] width 164 height 162
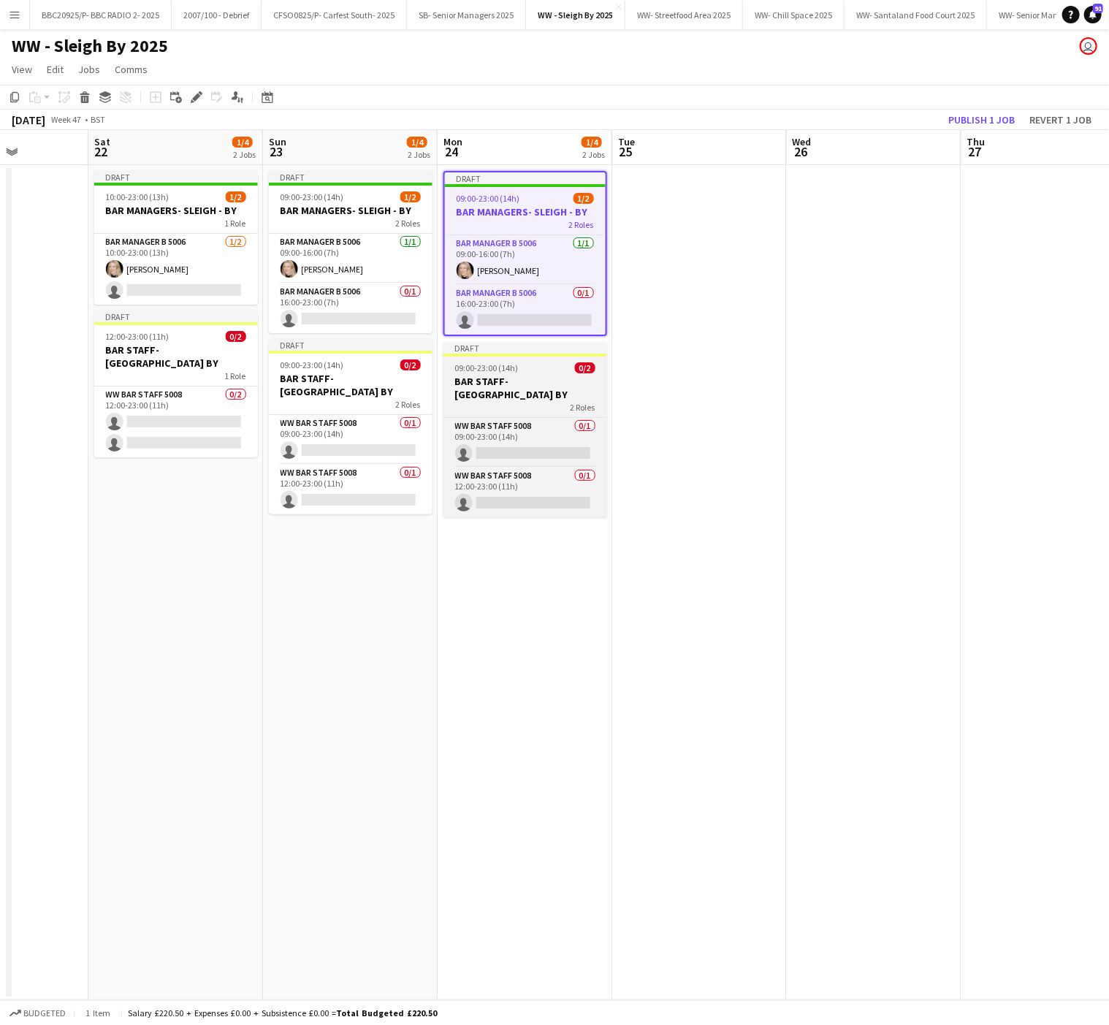
click at [462, 401] on div "2 Roles" at bounding box center [526, 407] width 164 height 12
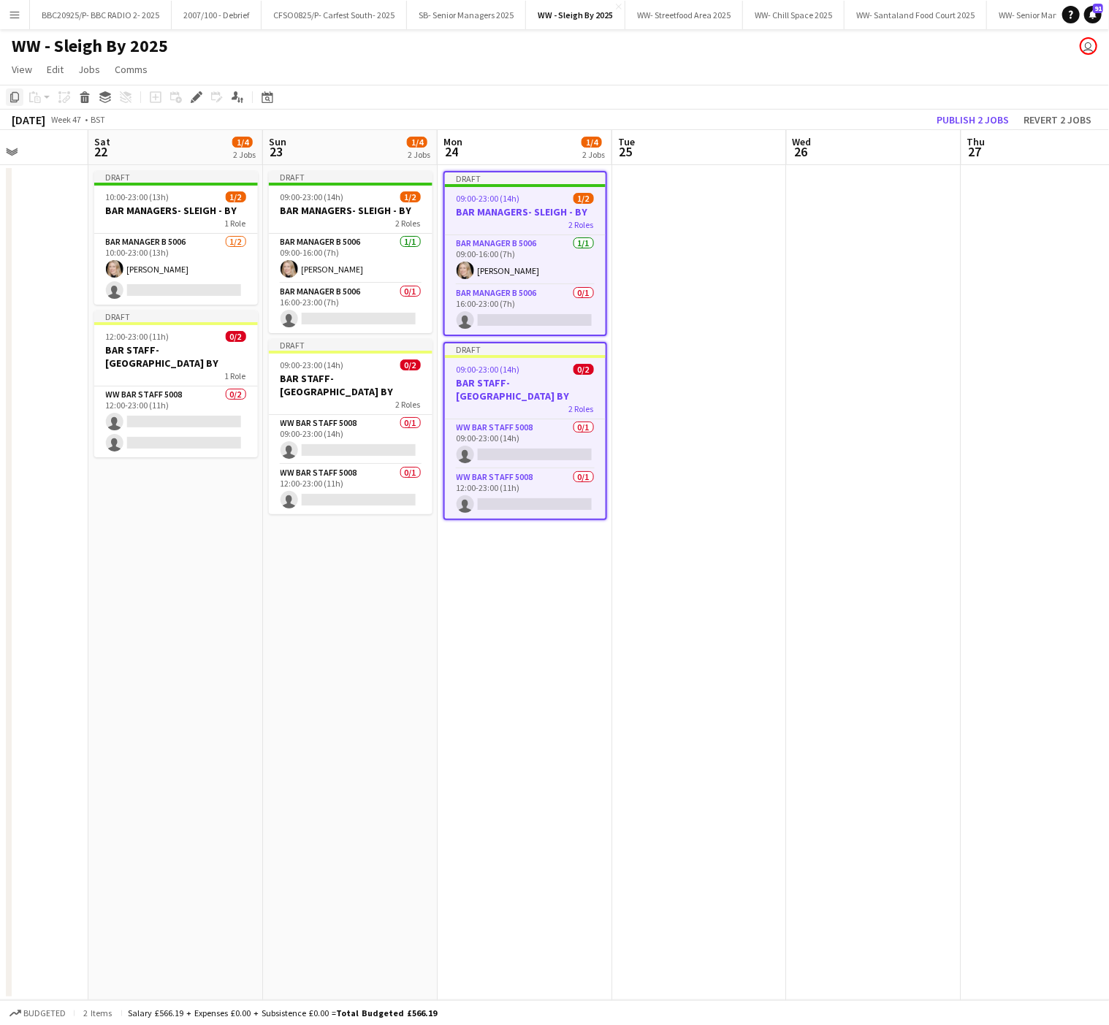
click at [16, 94] on icon "Copy" at bounding box center [15, 97] width 12 height 12
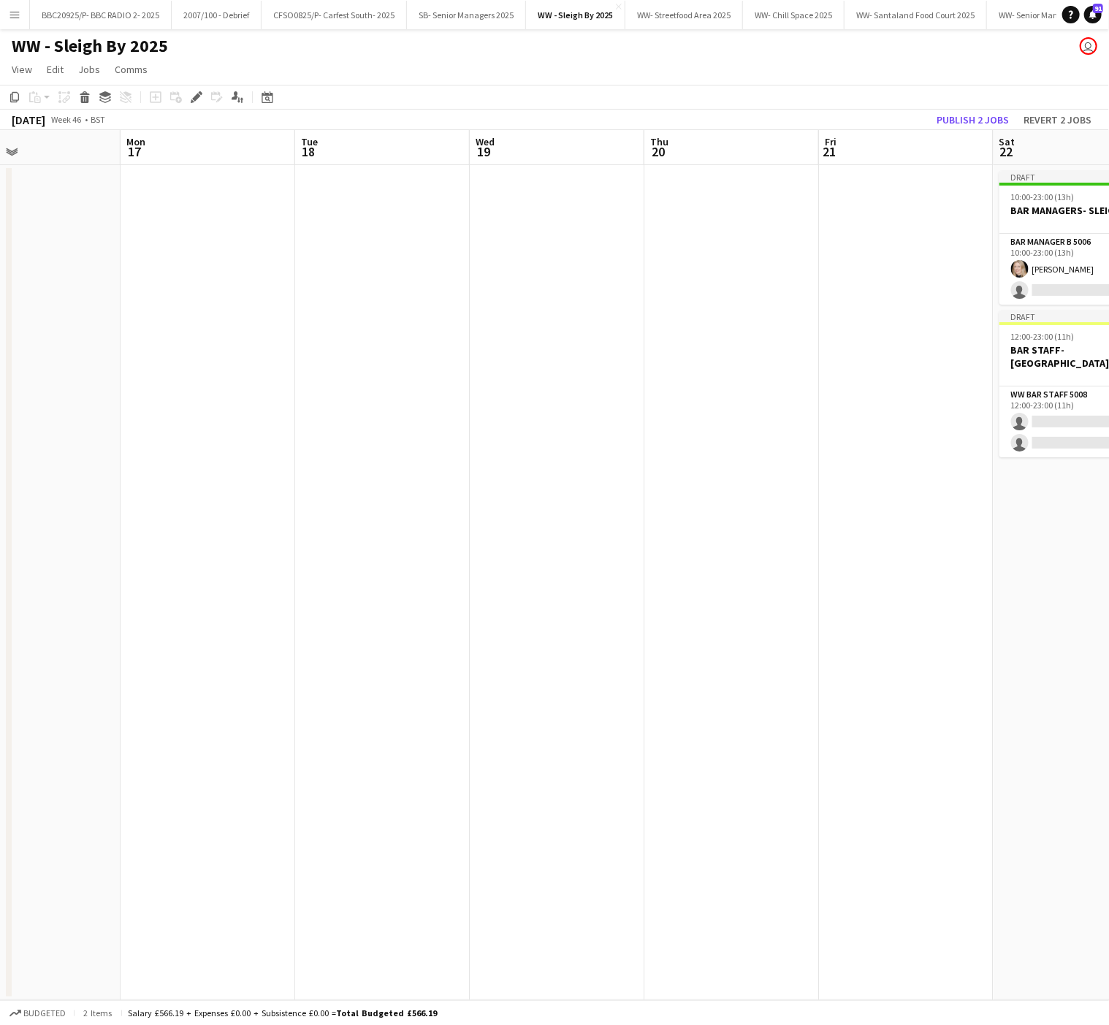
drag, startPoint x: 194, startPoint y: 571, endPoint x: 1207, endPoint y: 567, distance: 1013.7
click at [1109, 567] on html "Menu Boards Boards Boards All jobs Status Workforce Workforce My Workforce Recr…" at bounding box center [554, 512] width 1109 height 1025
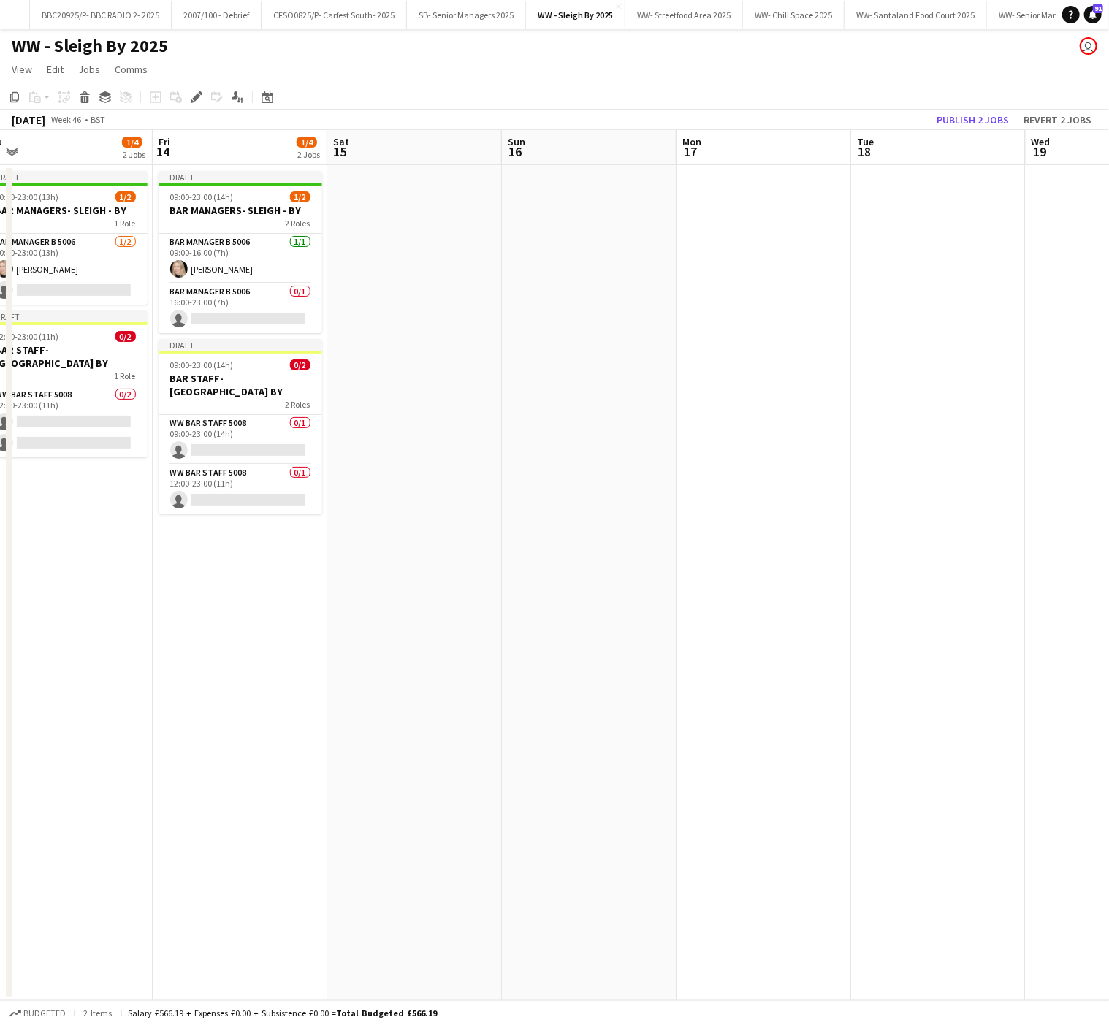
scroll to position [0, 346]
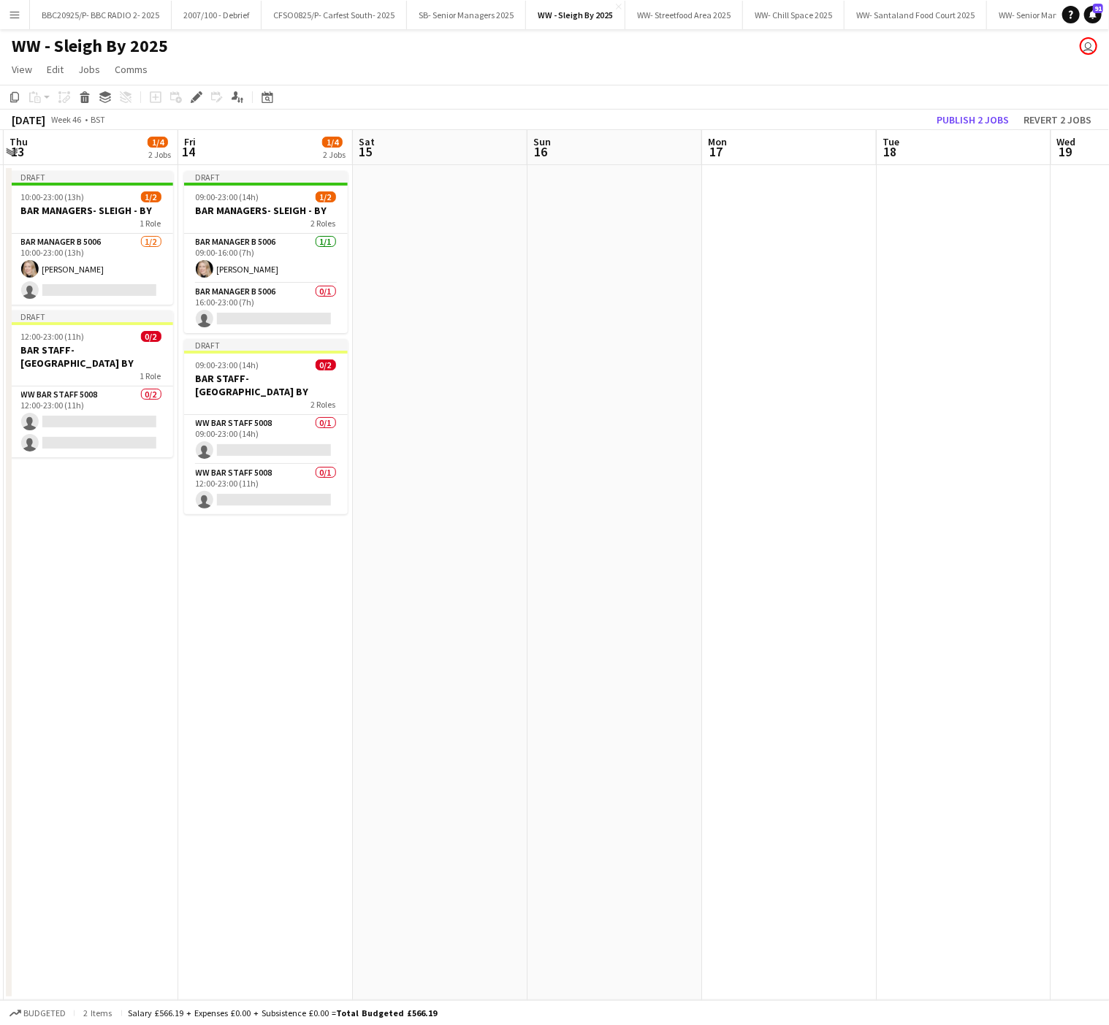
drag, startPoint x: 146, startPoint y: 425, endPoint x: 903, endPoint y: 408, distance: 756.6
click at [903, 408] on app-calendar-viewport "Tue 11 Wed 12 Thu 13 1/4 2 Jobs Fri 14 1/4 2 Jobs Sat 15 Sun 16 Mon 17 Tue 18 W…" at bounding box center [554, 565] width 1109 height 870
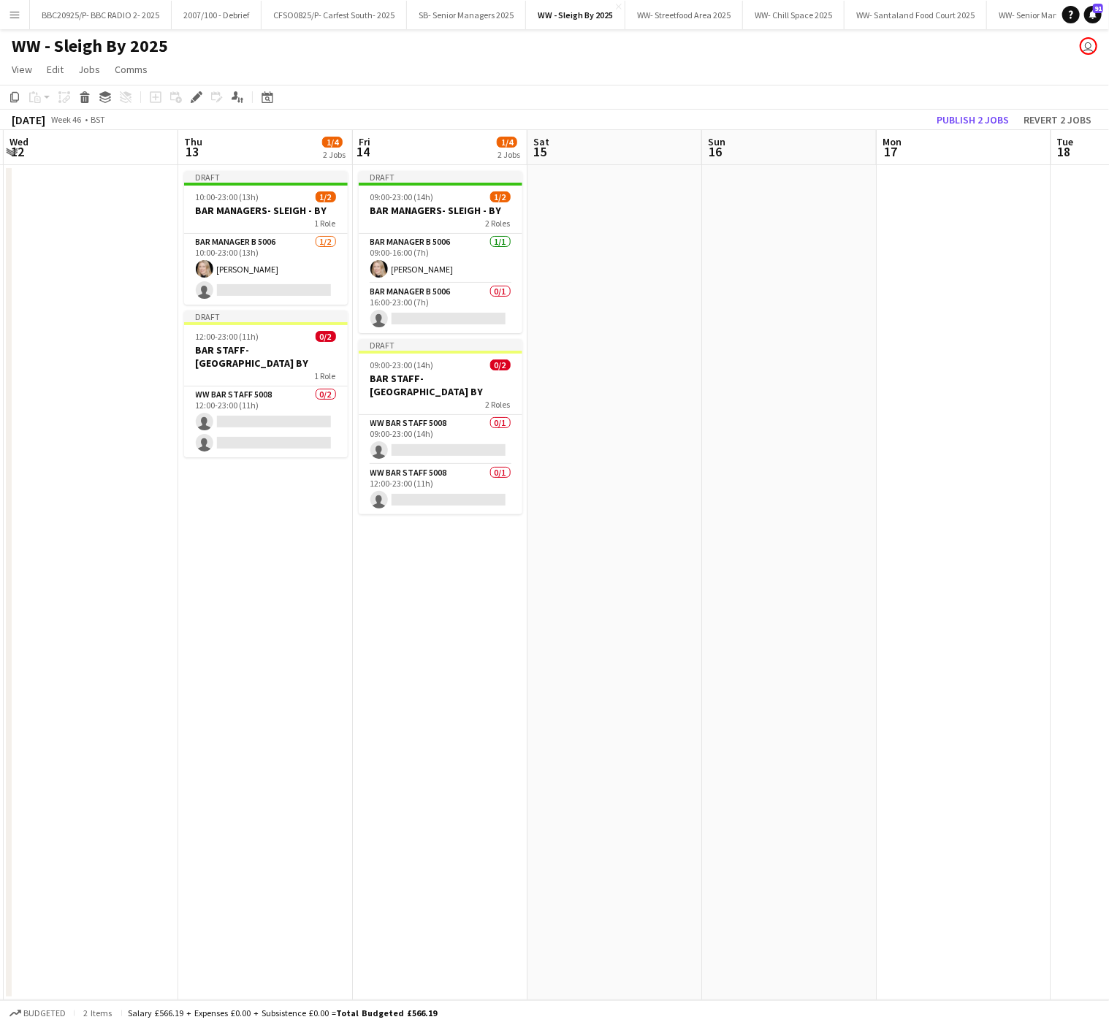
click at [612, 220] on app-date-cell at bounding box center [615, 582] width 175 height 835
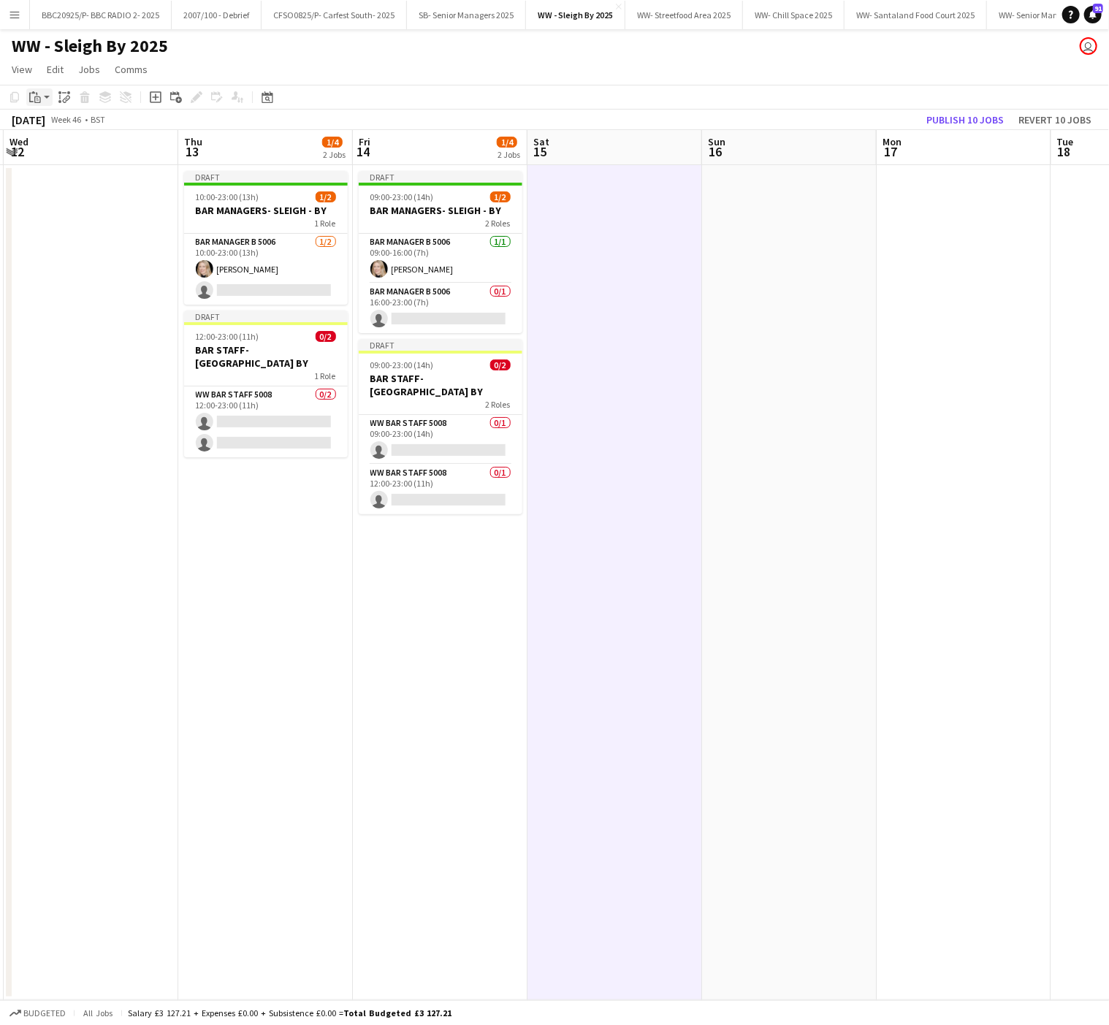
click at [31, 95] on icon "Paste" at bounding box center [35, 97] width 12 height 12
click at [77, 152] on link "Paste with crew Ctrl+Shift+V" at bounding box center [107, 149] width 137 height 13
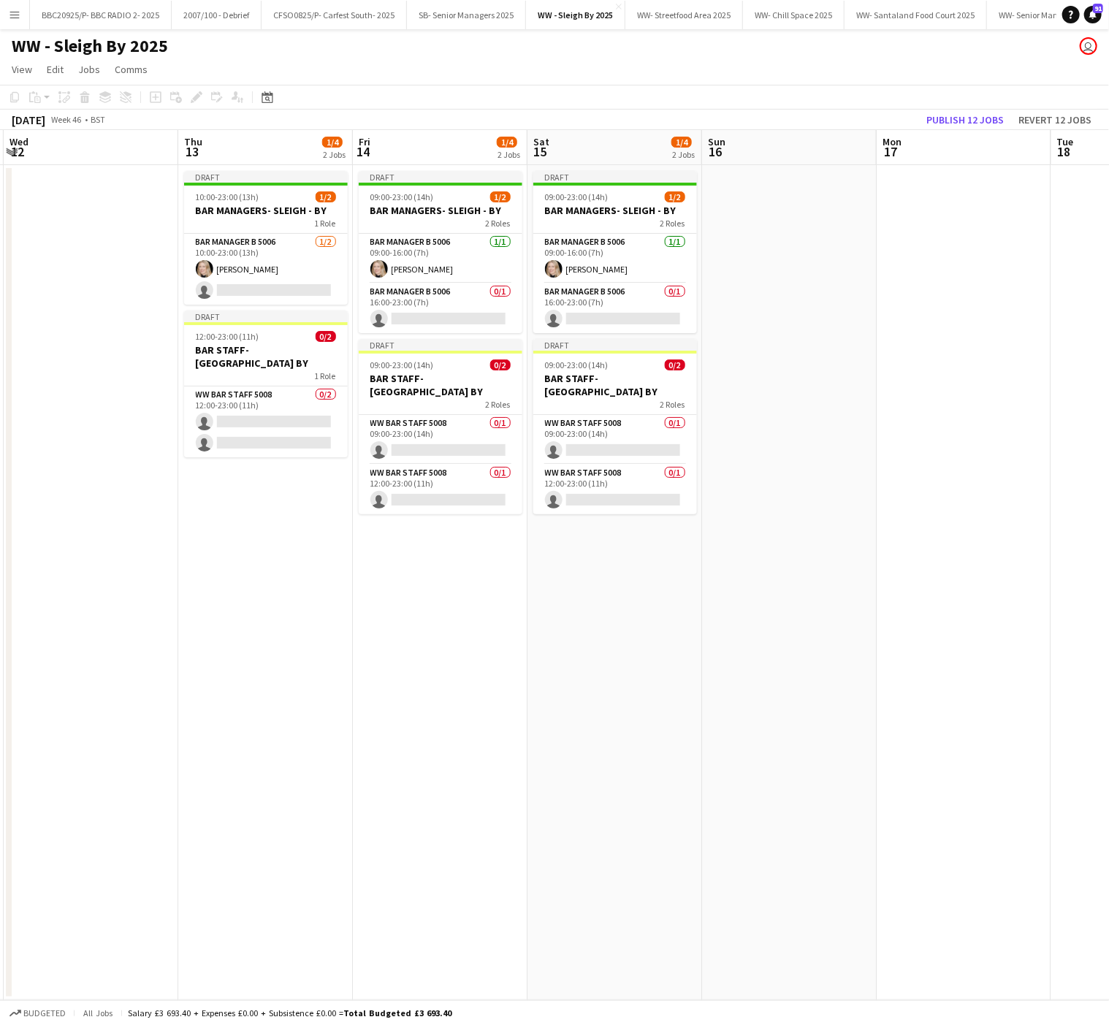
click at [655, 574] on app-date-cell "Draft 09:00-23:00 (14h) 1/2 BAR MANAGERS- SLEIGH - BY 2 Roles Bar Manager B 500…" at bounding box center [615, 582] width 175 height 835
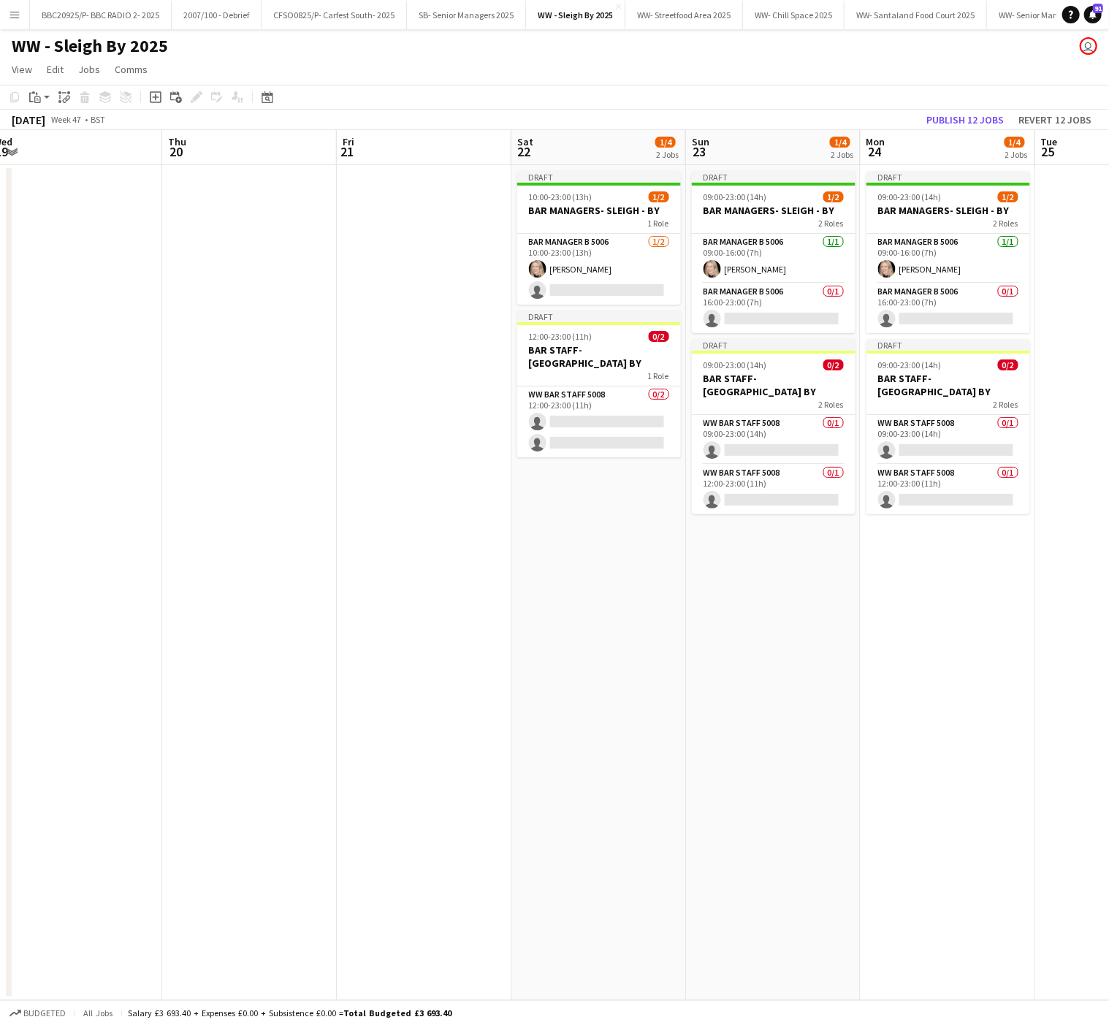
scroll to position [0, 409]
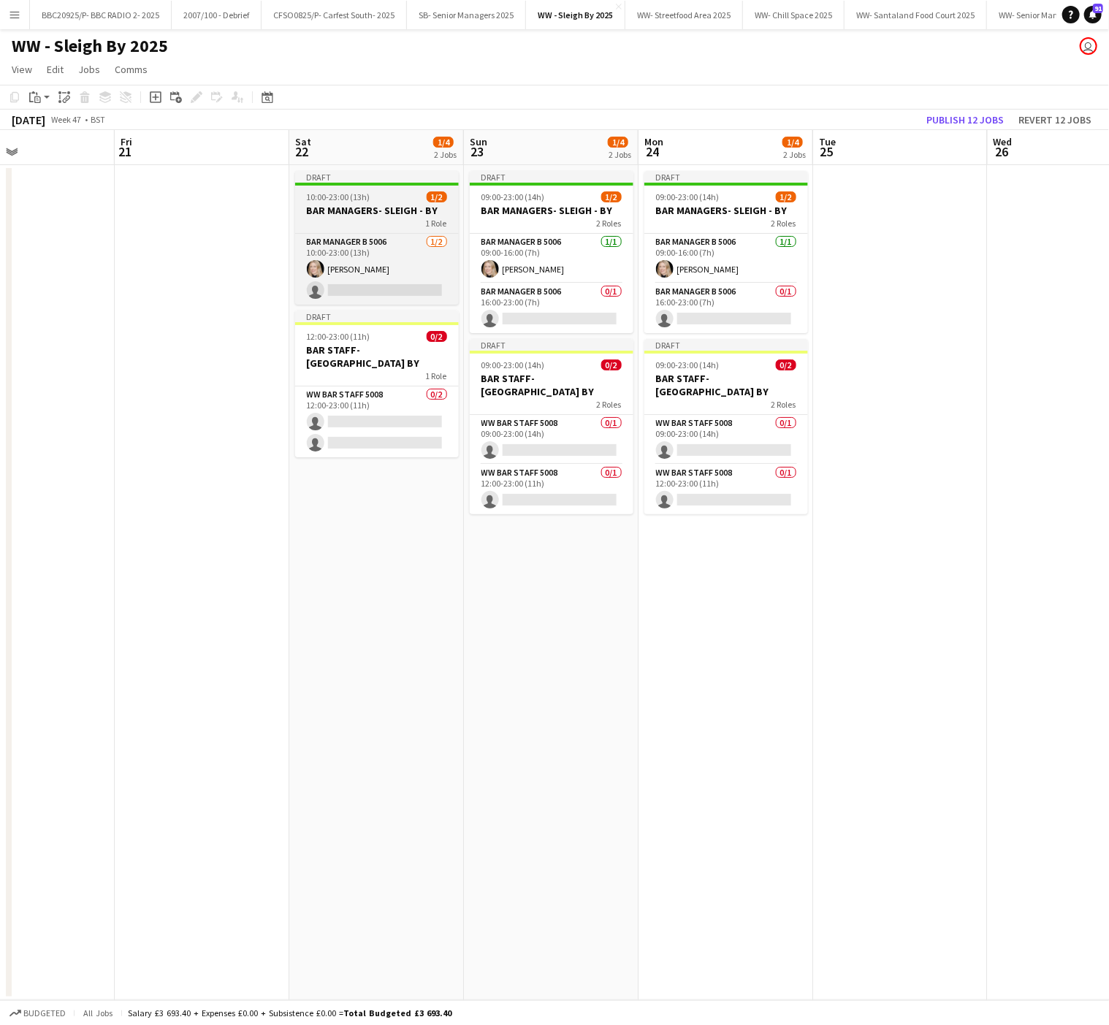
click at [382, 175] on div "Draft" at bounding box center [377, 177] width 164 height 12
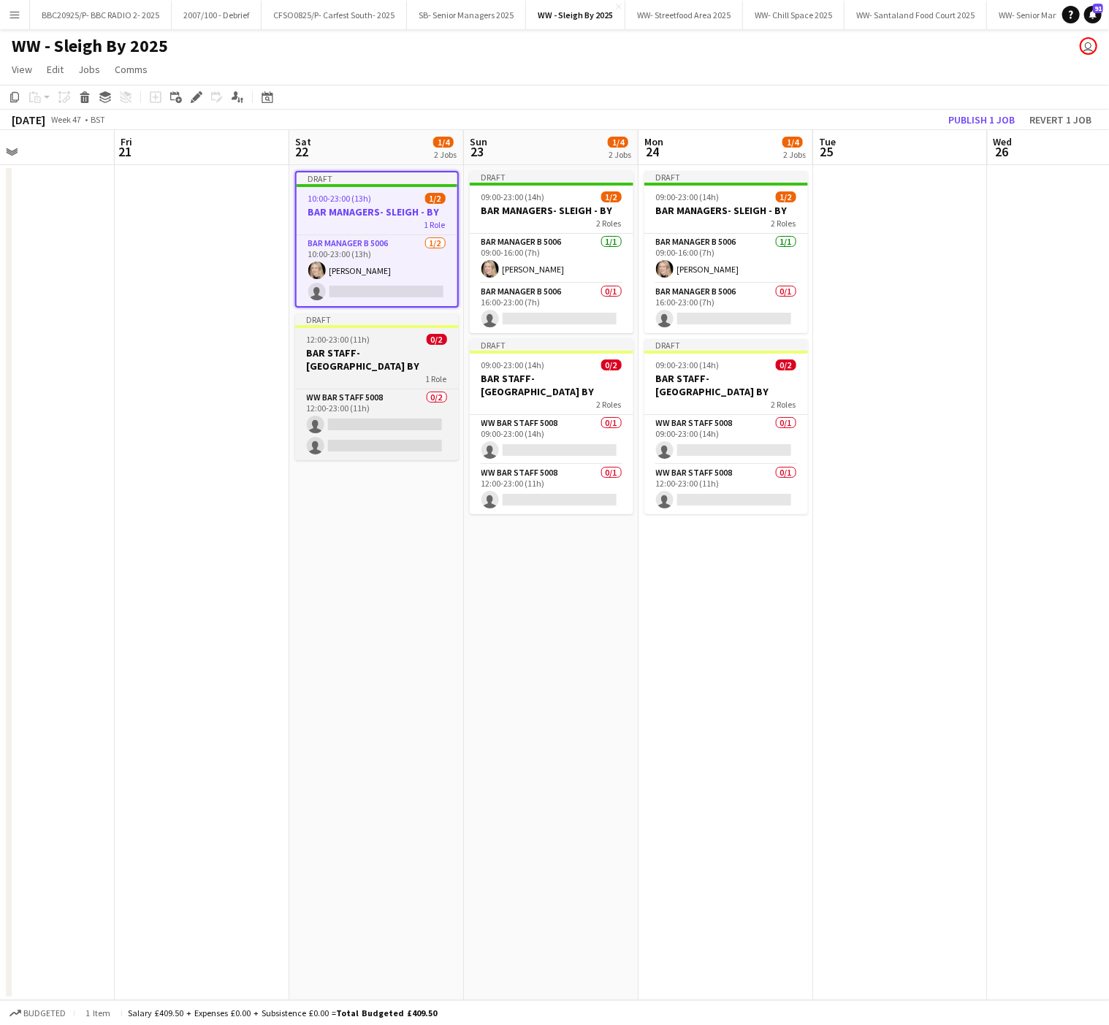
click at [390, 373] on div "1 Role" at bounding box center [377, 379] width 164 height 12
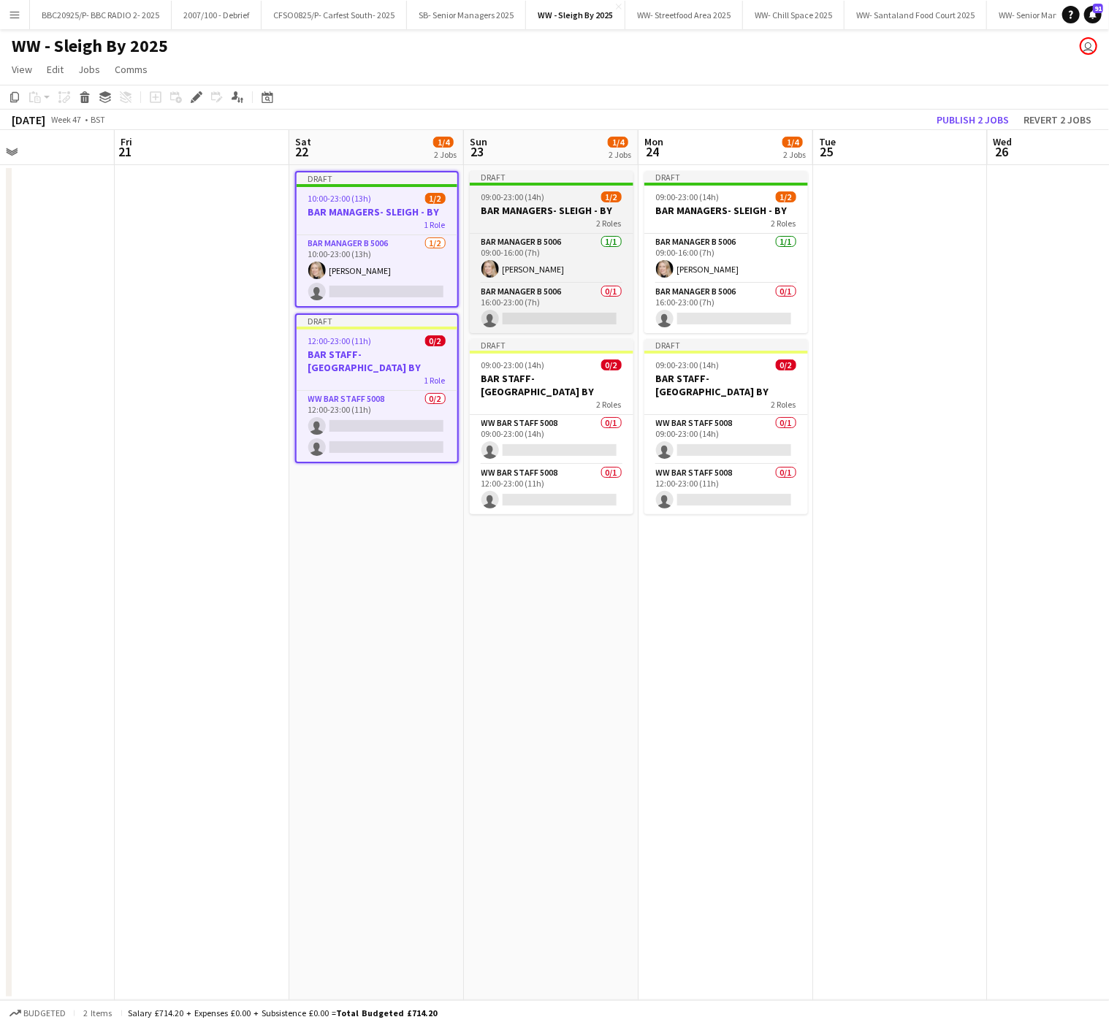
click at [528, 204] on h3 "BAR MANAGERS- SLEIGH - BY" at bounding box center [552, 210] width 164 height 13
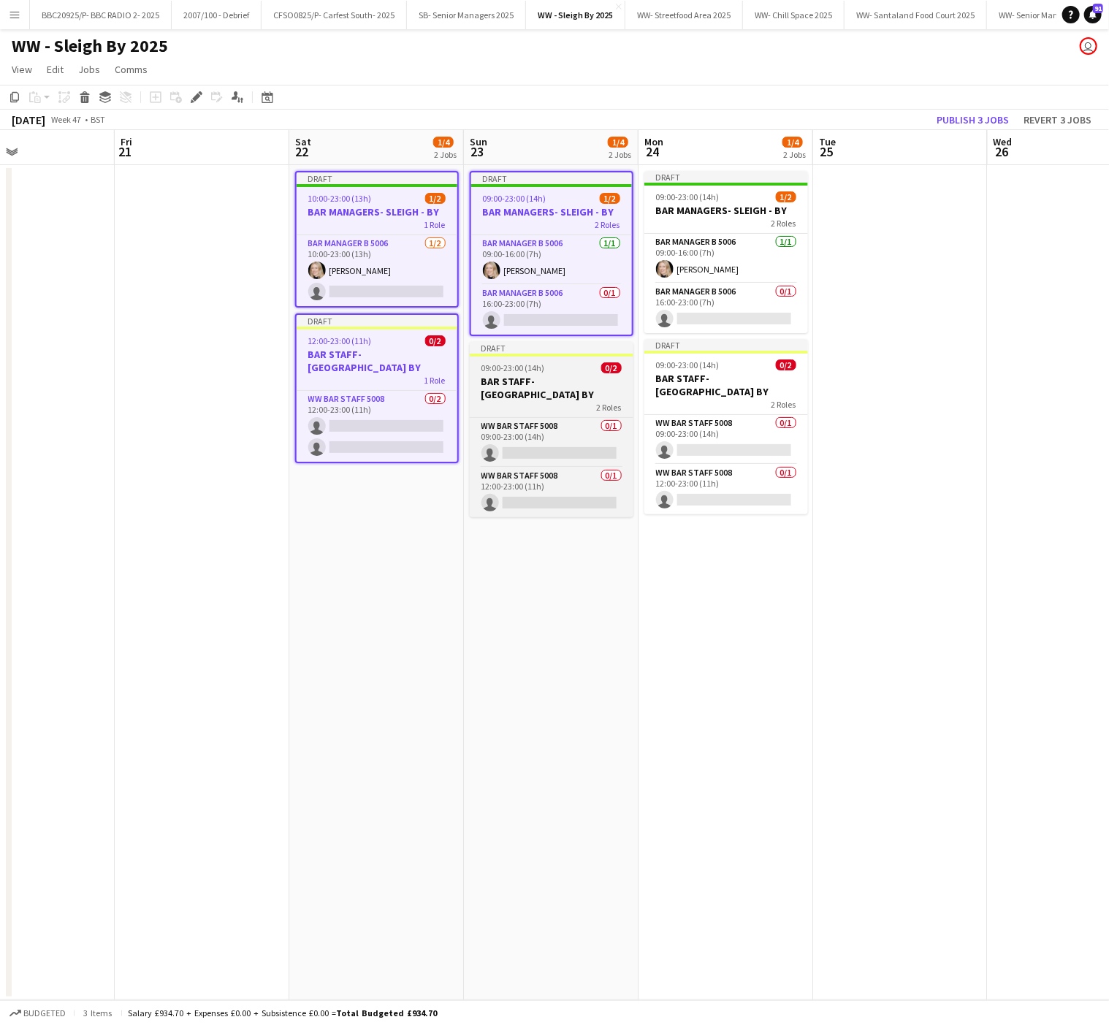
click at [561, 366] on div "09:00-23:00 (14h) 0/2" at bounding box center [552, 367] width 164 height 11
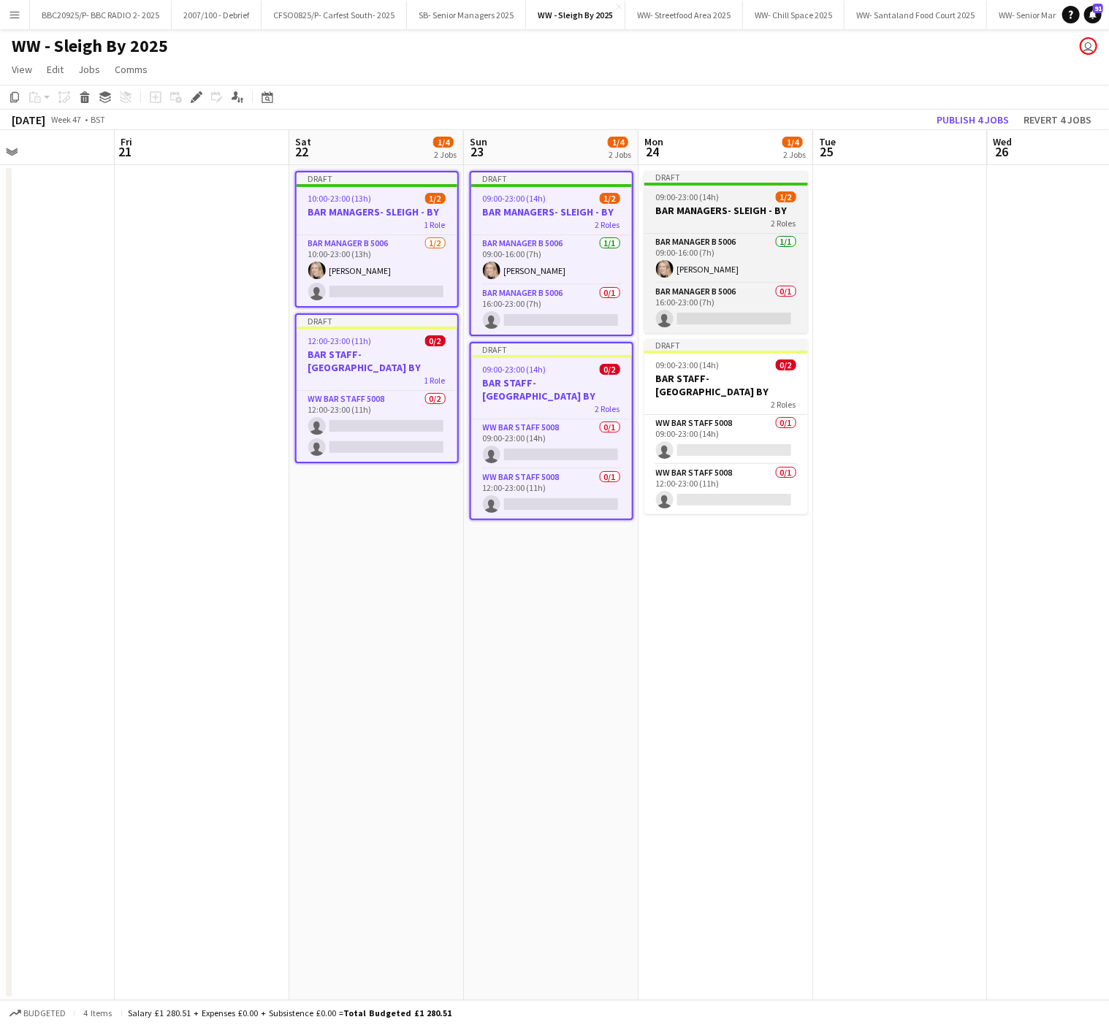
click at [734, 193] on div "09:00-23:00 (14h) 1/2" at bounding box center [727, 196] width 164 height 11
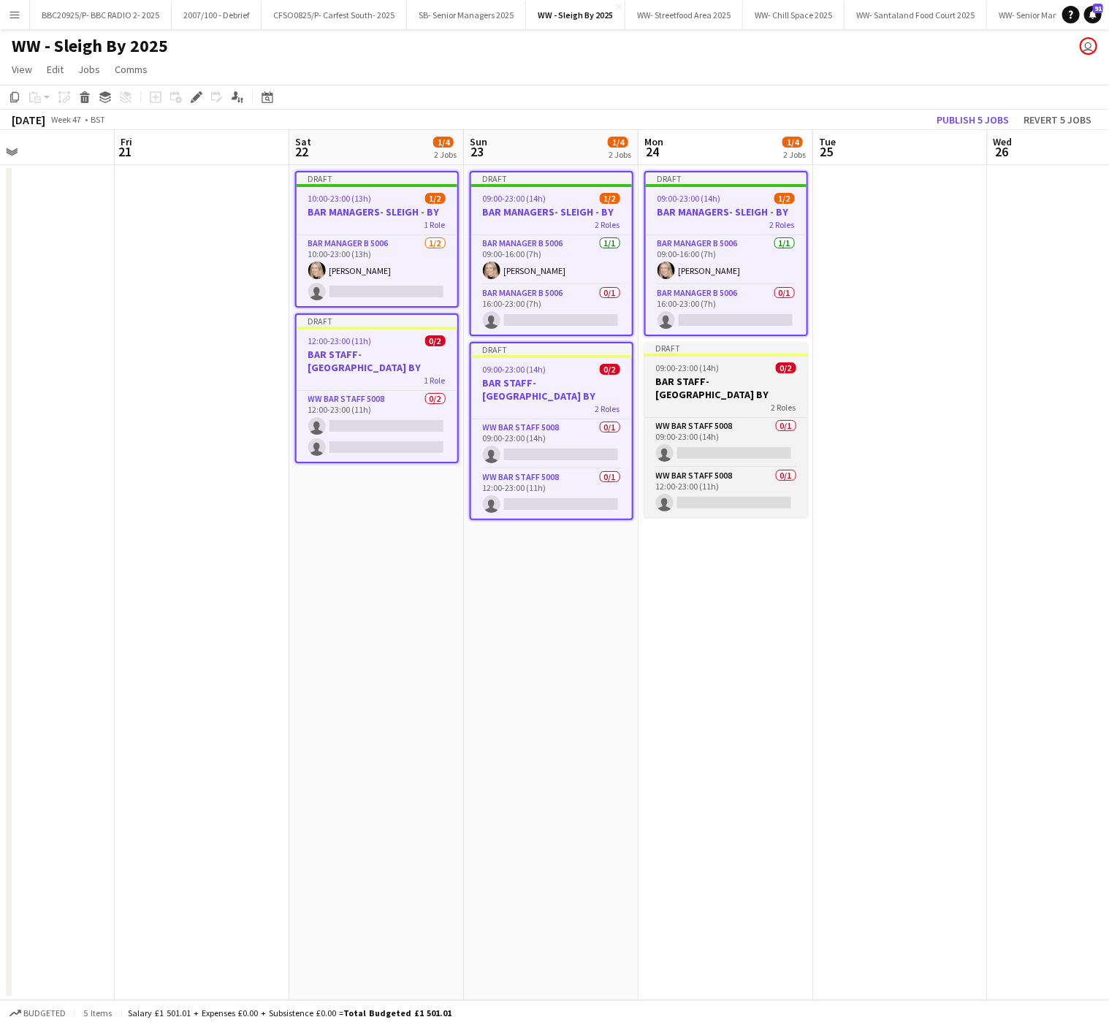
click at [735, 384] on h3 "BAR STAFF- [GEOGRAPHIC_DATA] BY" at bounding box center [727, 388] width 164 height 26
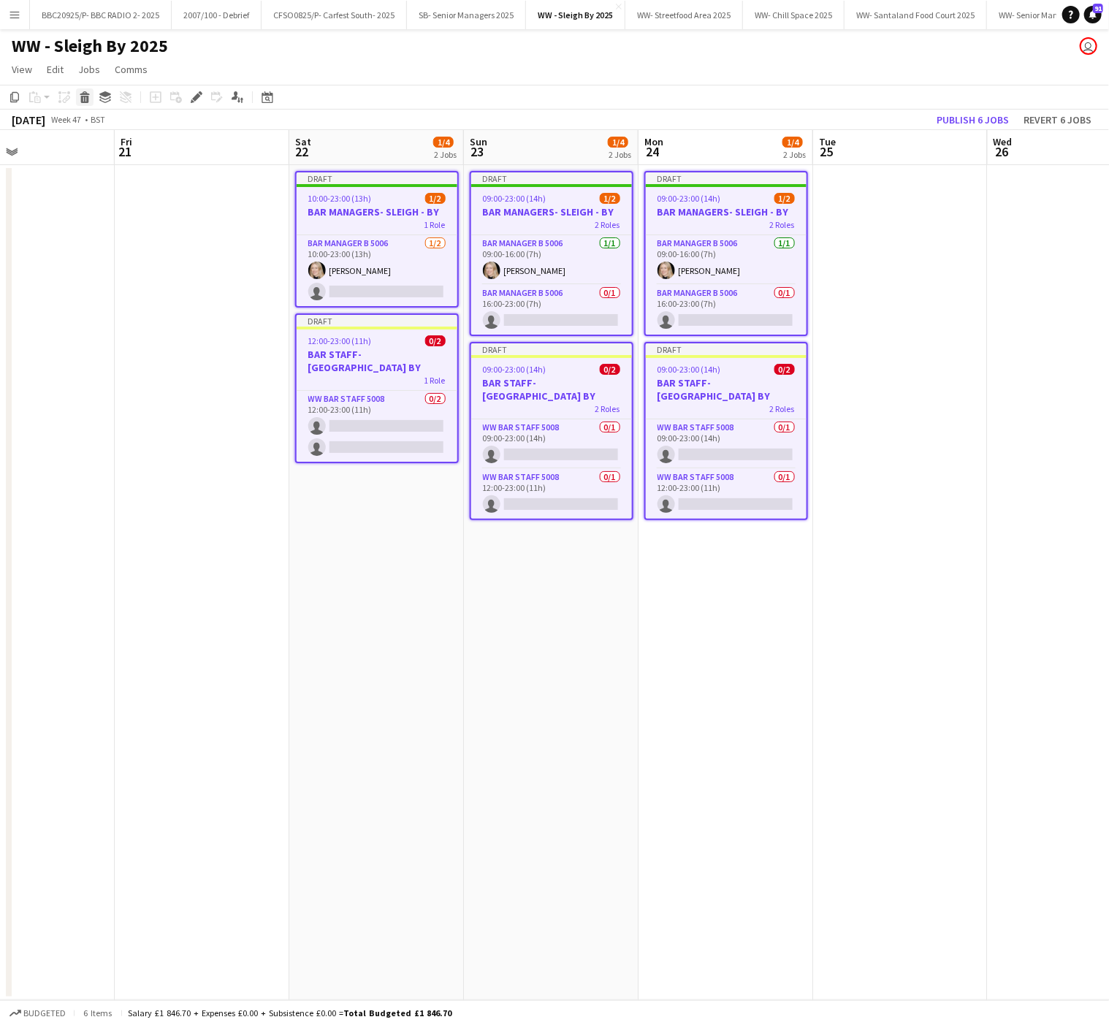
click at [83, 95] on icon at bounding box center [85, 93] width 10 height 4
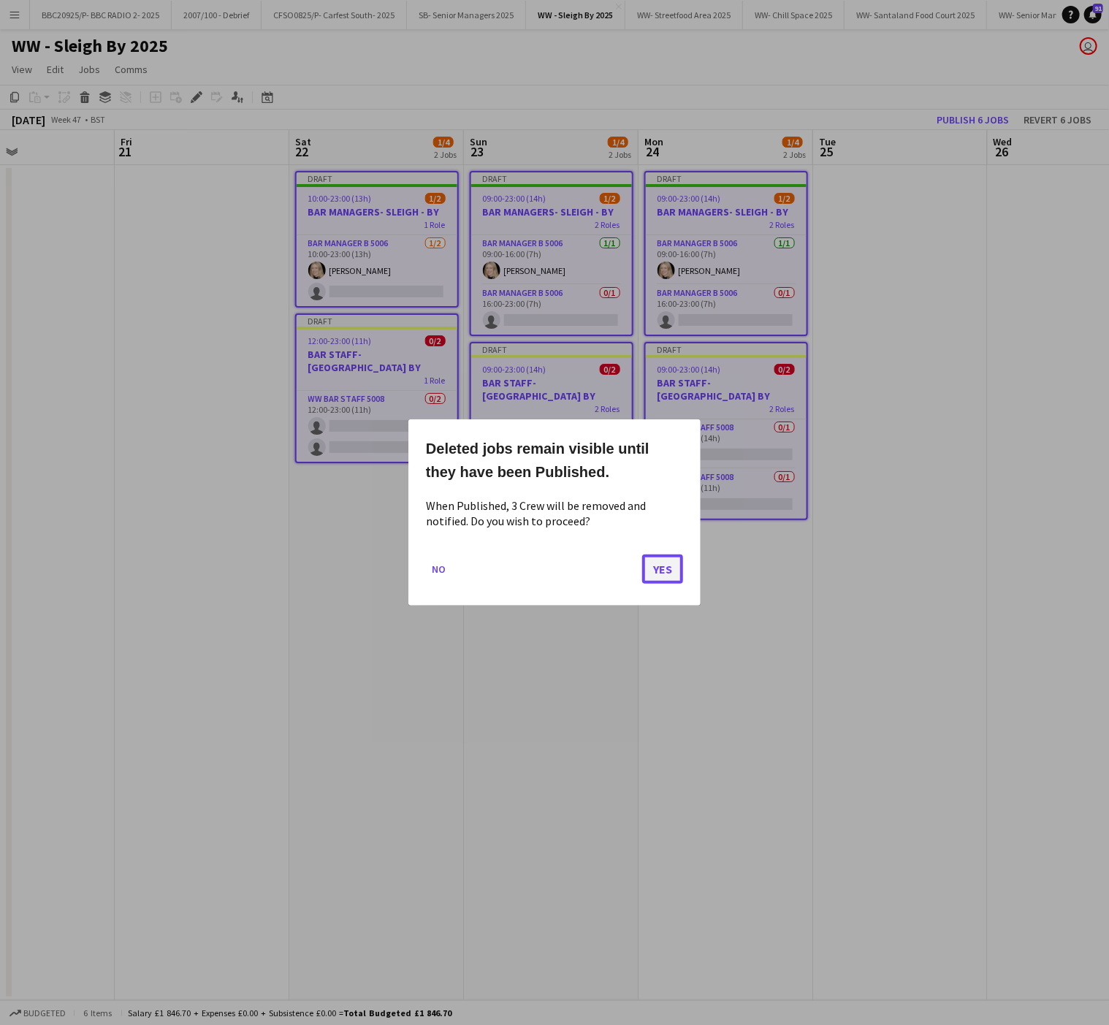
click at [669, 581] on button "Yes" at bounding box center [662, 569] width 41 height 29
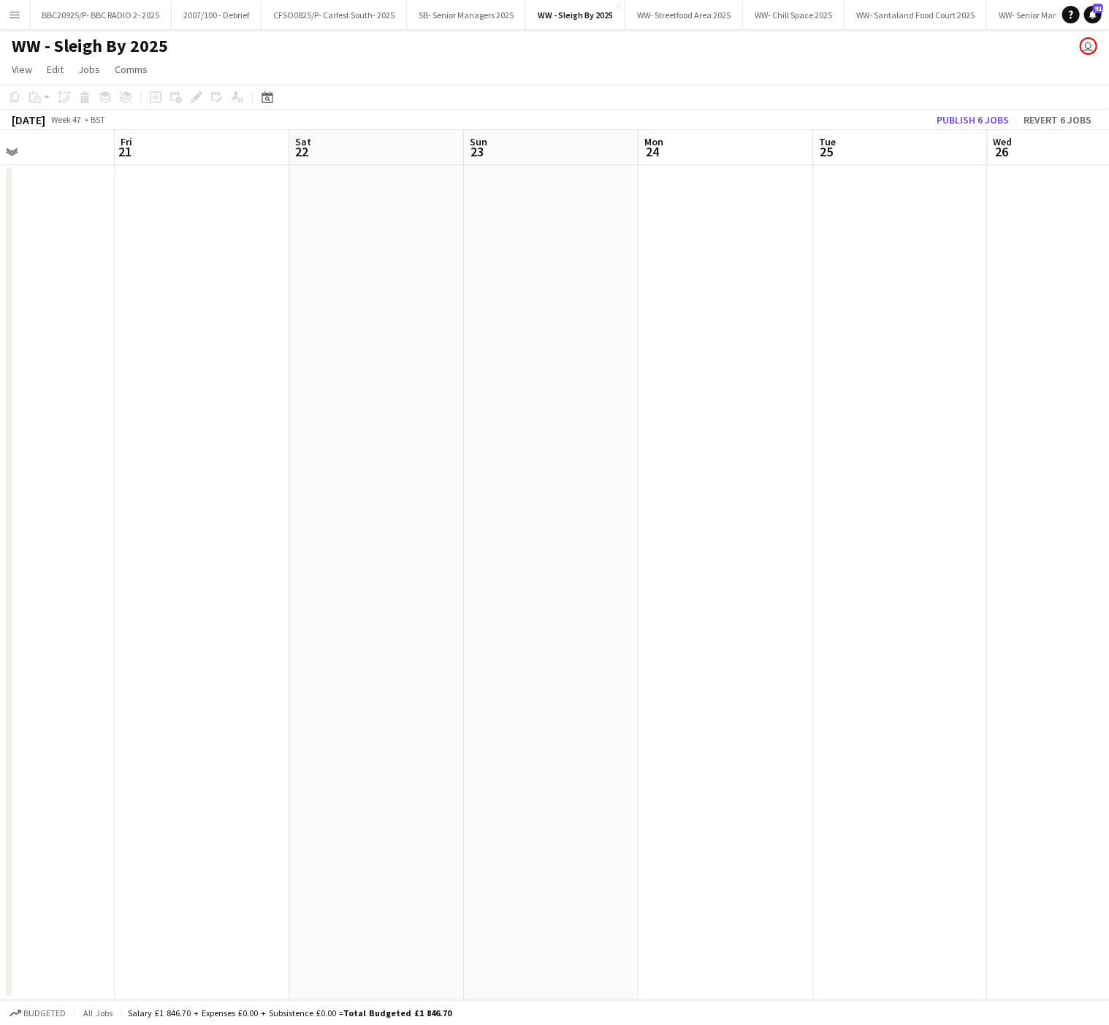
click at [124, 645] on app-date-cell at bounding box center [202, 582] width 175 height 835
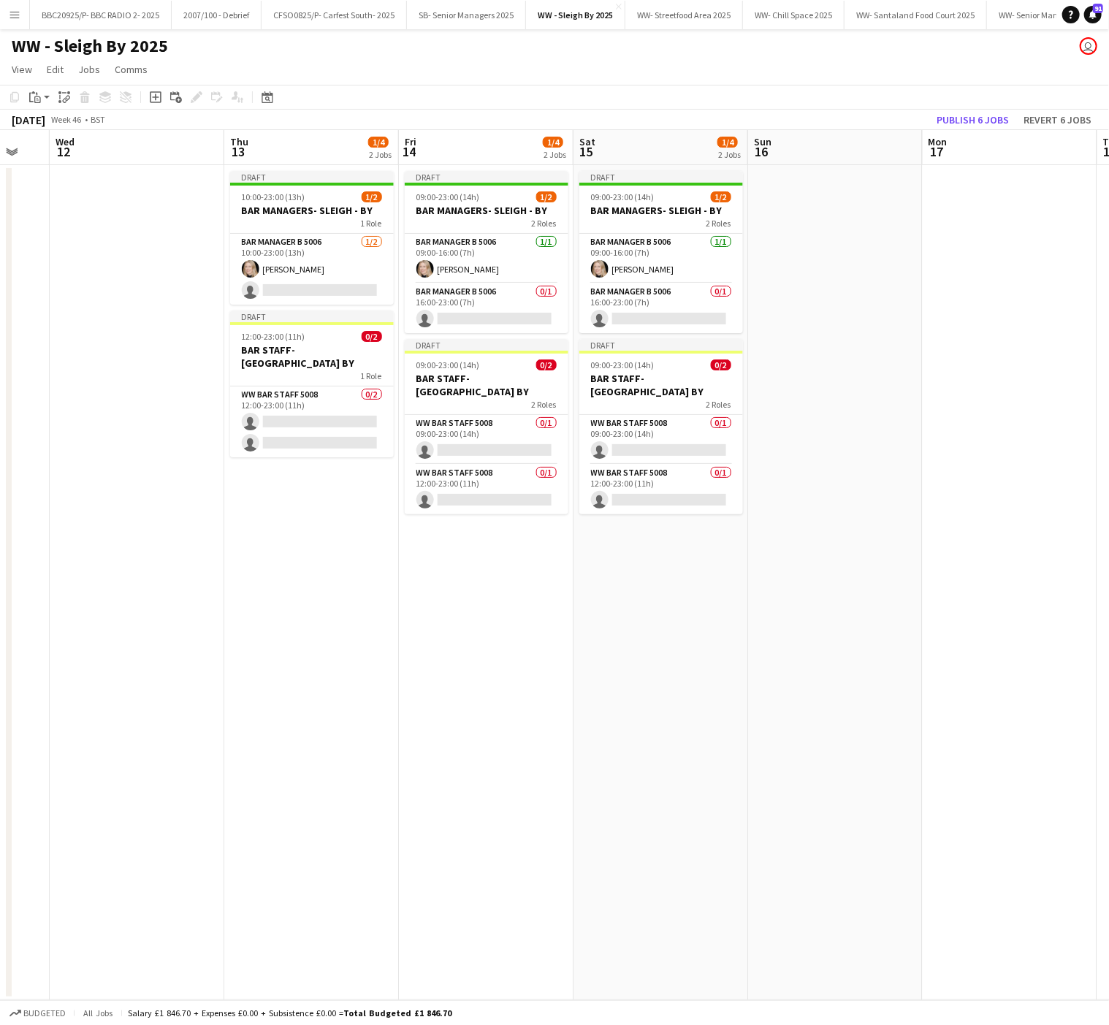
scroll to position [0, 515]
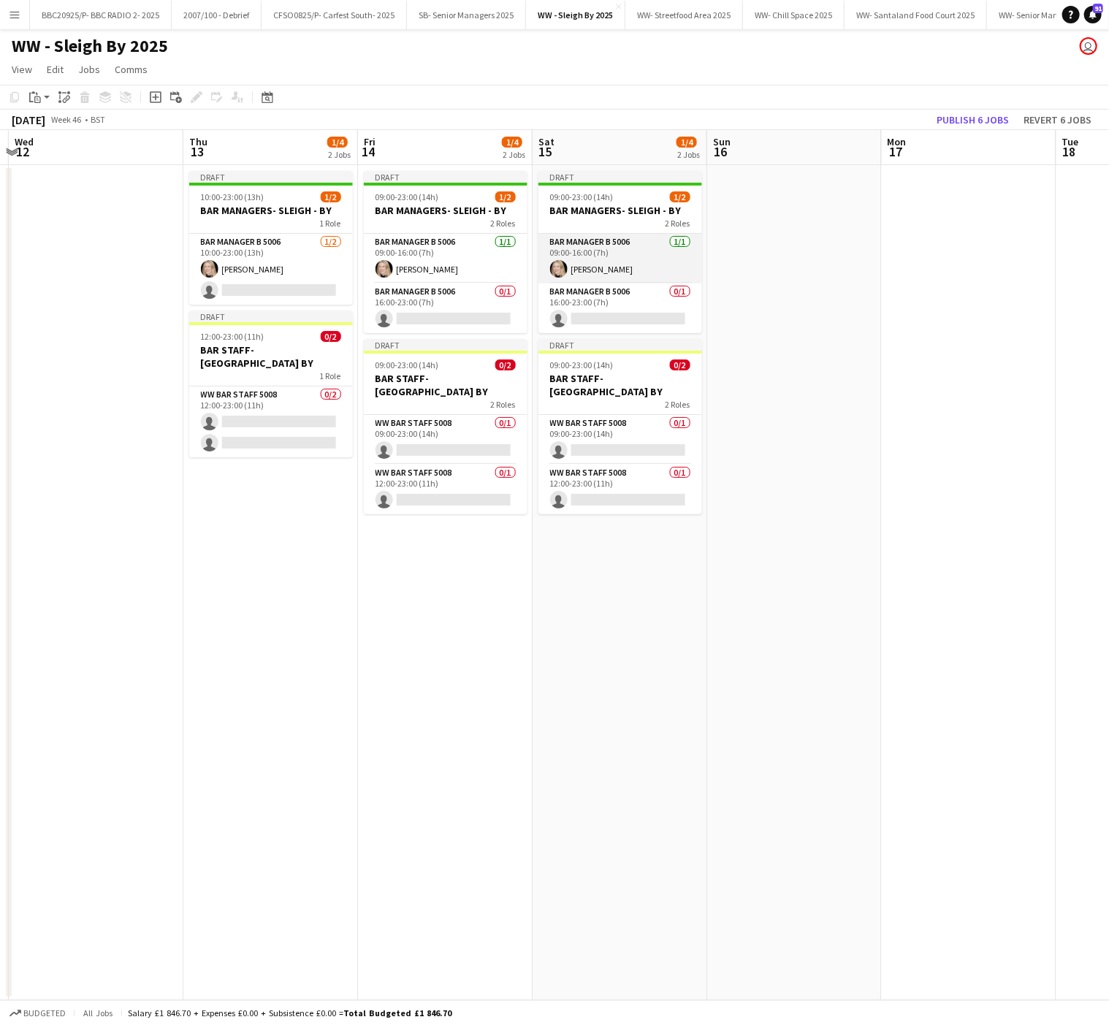
click at [596, 254] on app-card-role "Bar Manager B 5006 [DATE] 09:00-16:00 (7h) [PERSON_NAME]" at bounding box center [621, 259] width 164 height 50
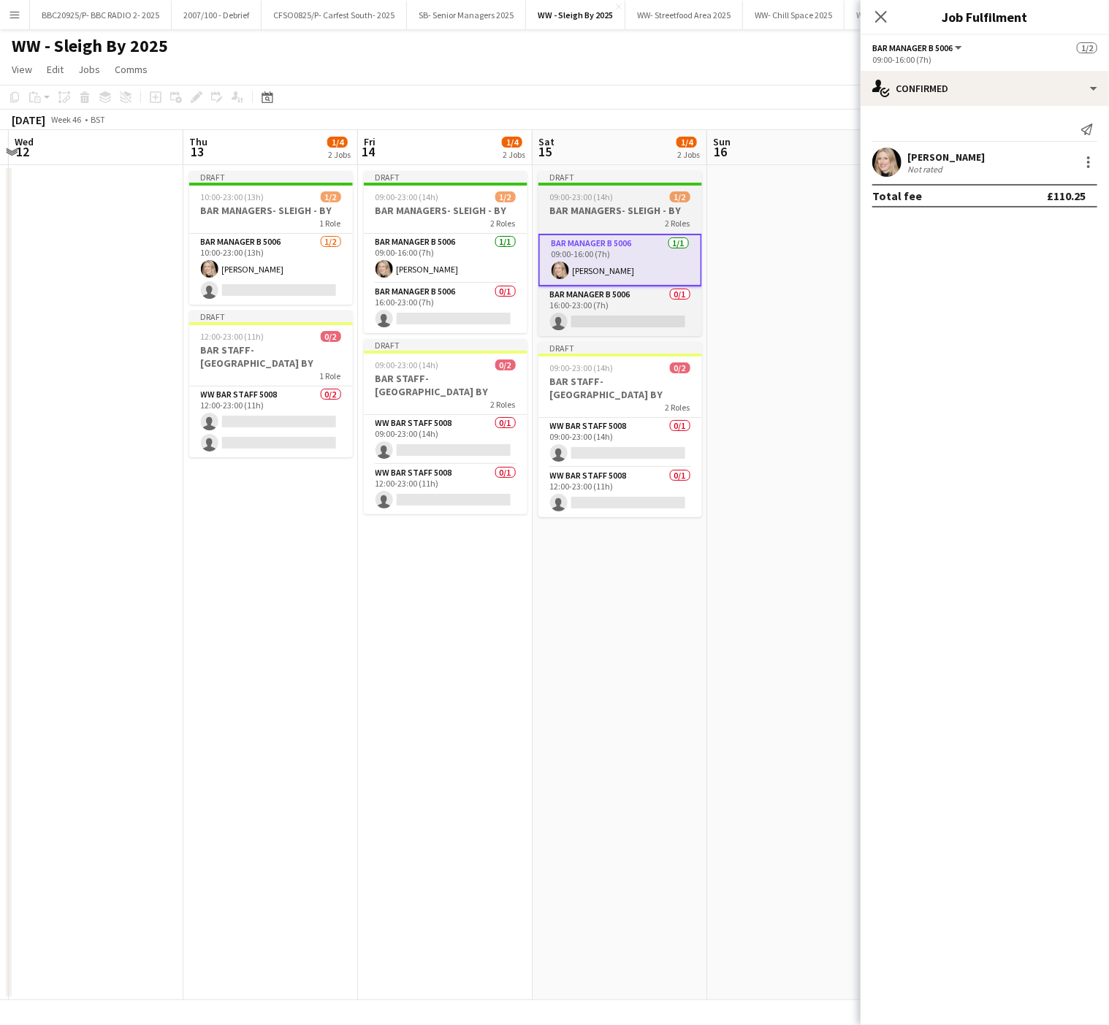
click at [579, 221] on div "2 Roles" at bounding box center [621, 223] width 164 height 12
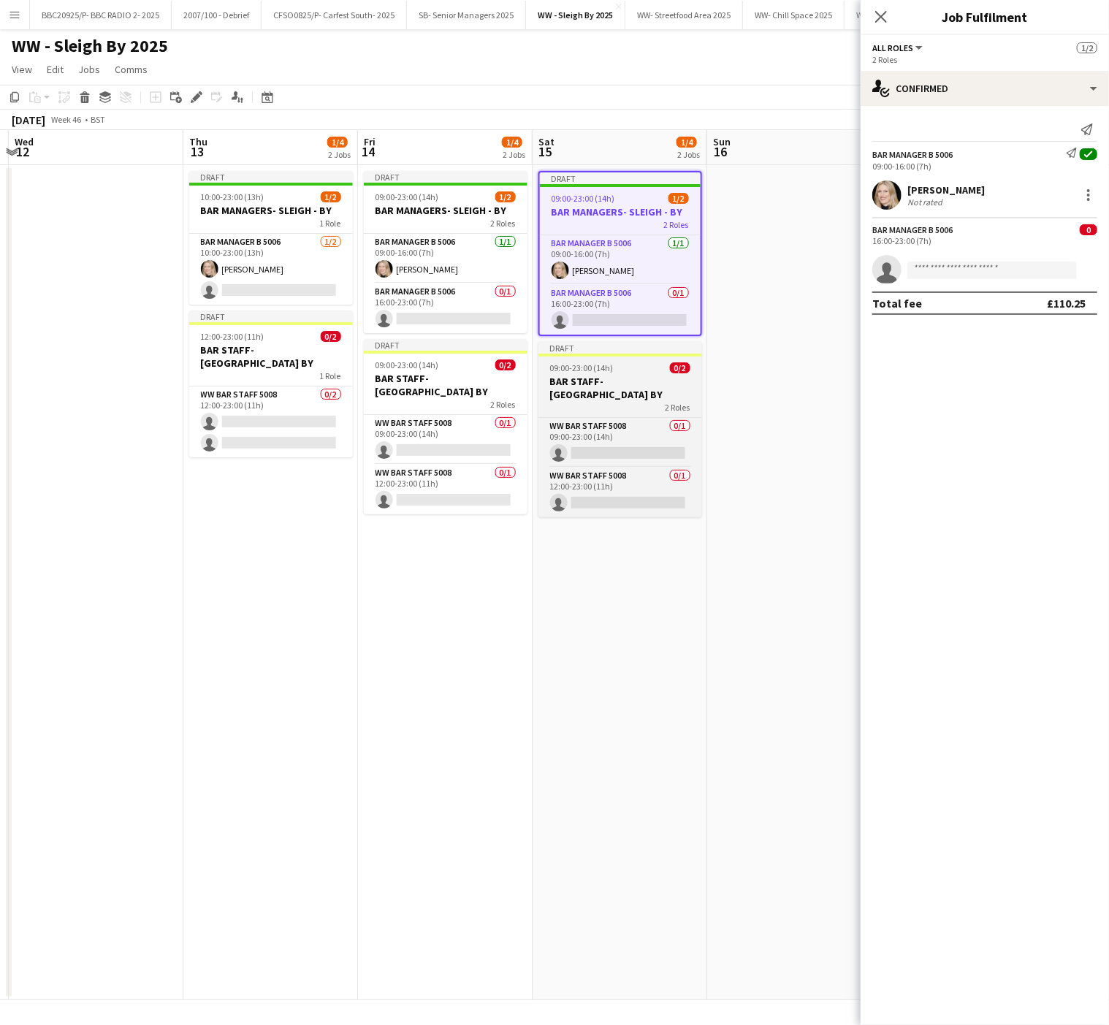
click at [588, 386] on h3 "BAR STAFF- [GEOGRAPHIC_DATA] BY" at bounding box center [621, 388] width 164 height 26
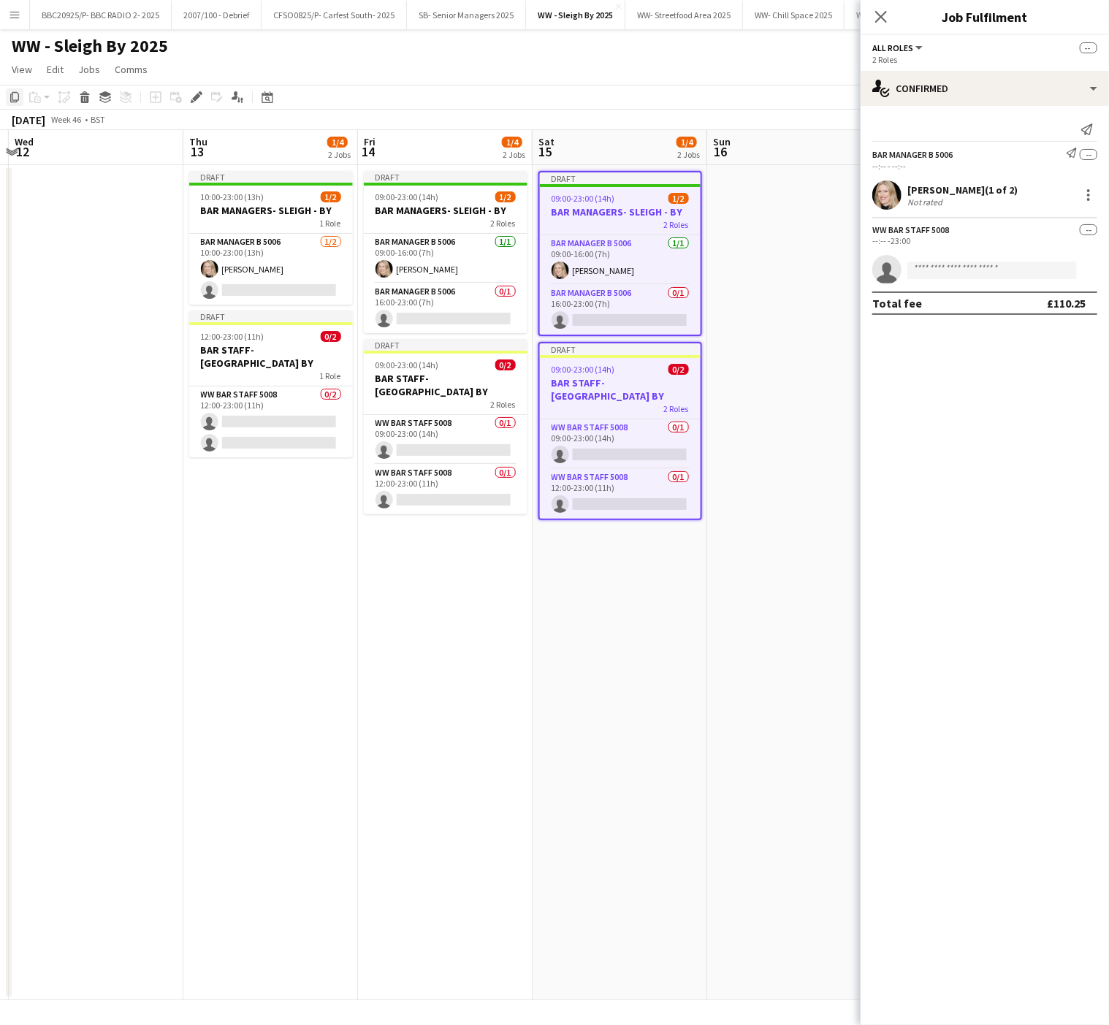
click at [15, 95] on icon "Copy" at bounding box center [15, 97] width 12 height 12
click at [774, 203] on app-date-cell at bounding box center [794, 582] width 175 height 835
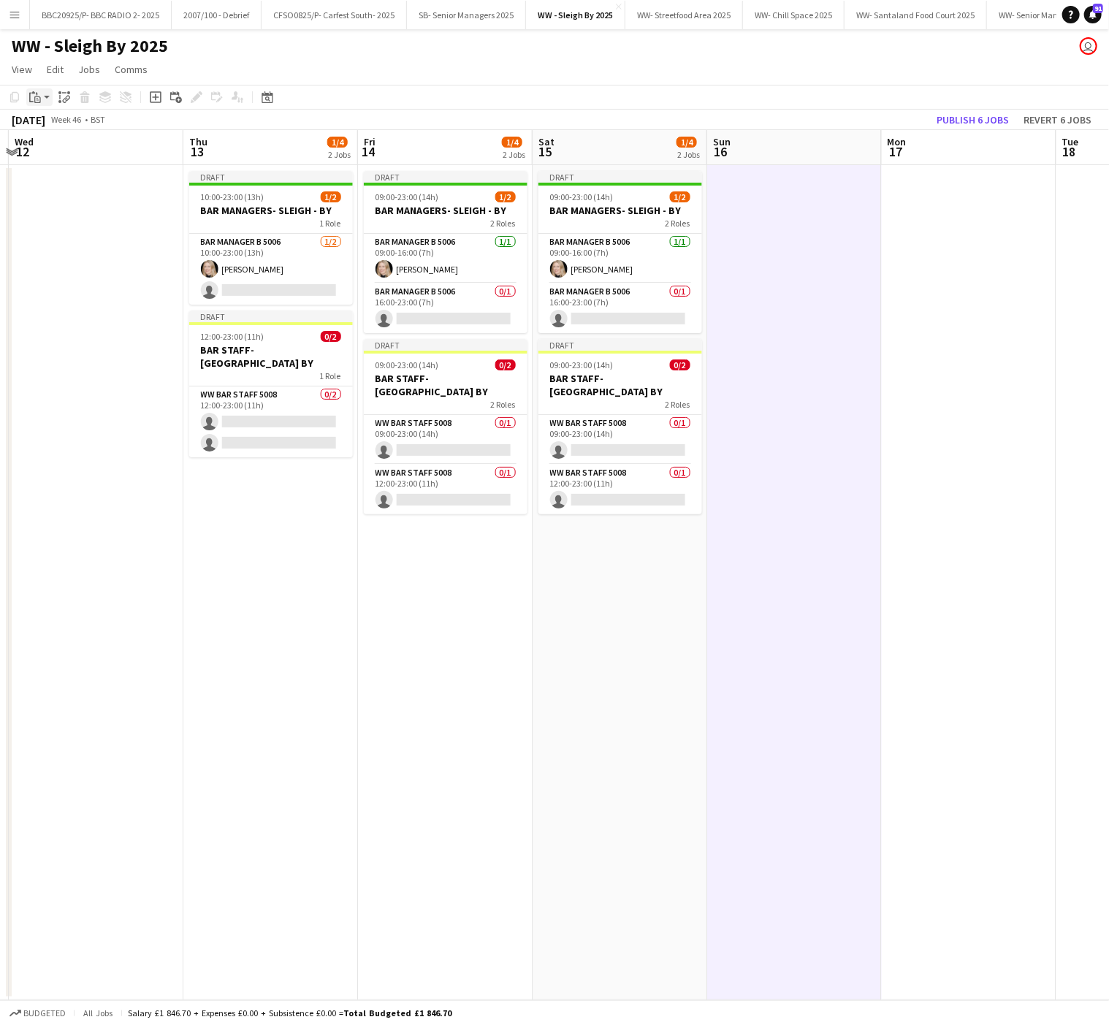
click at [32, 103] on div "Paste" at bounding box center [35, 97] width 18 height 18
click at [96, 156] on link "Paste with crew Ctrl+Shift+V" at bounding box center [107, 149] width 137 height 13
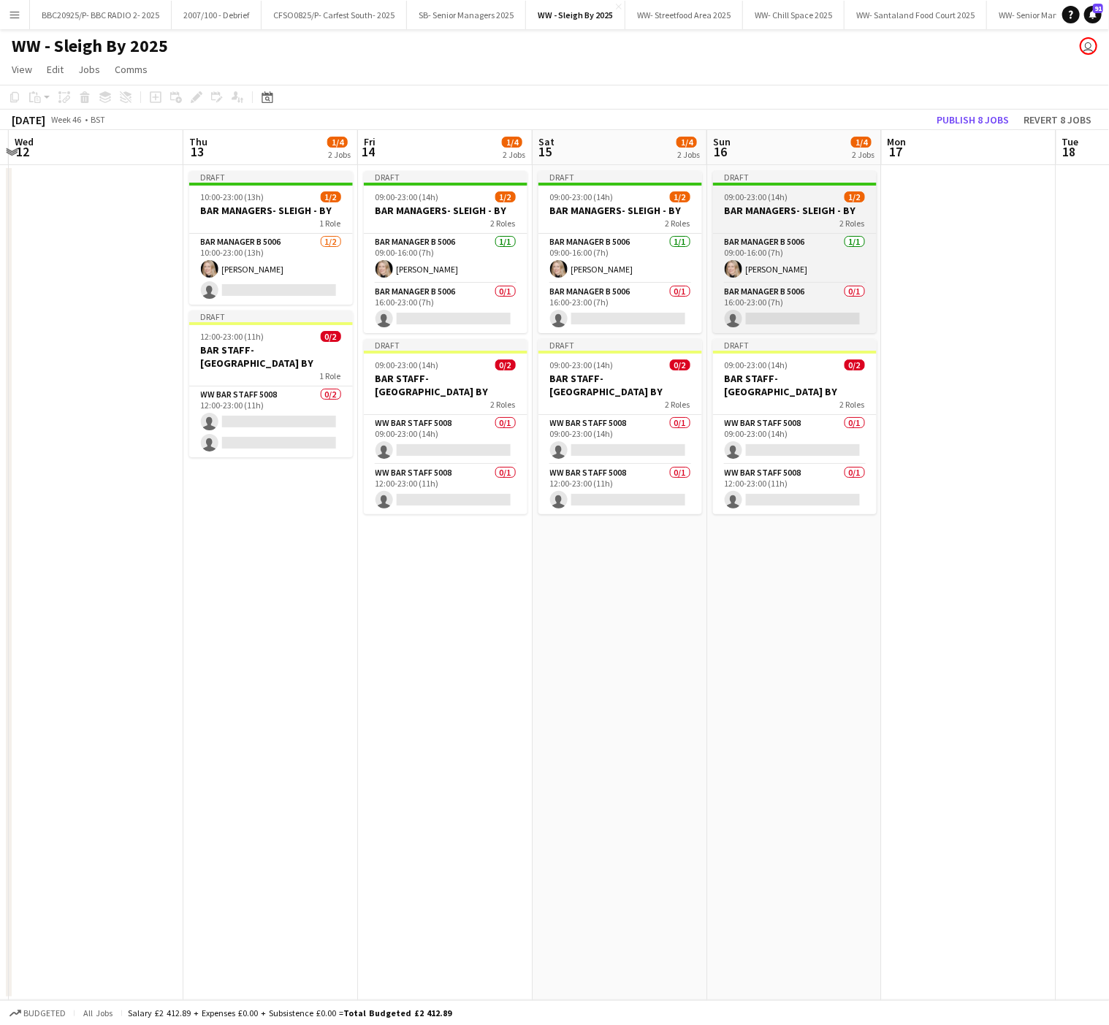
click at [757, 208] on h3 "BAR MANAGERS- SLEIGH - BY" at bounding box center [795, 210] width 164 height 13
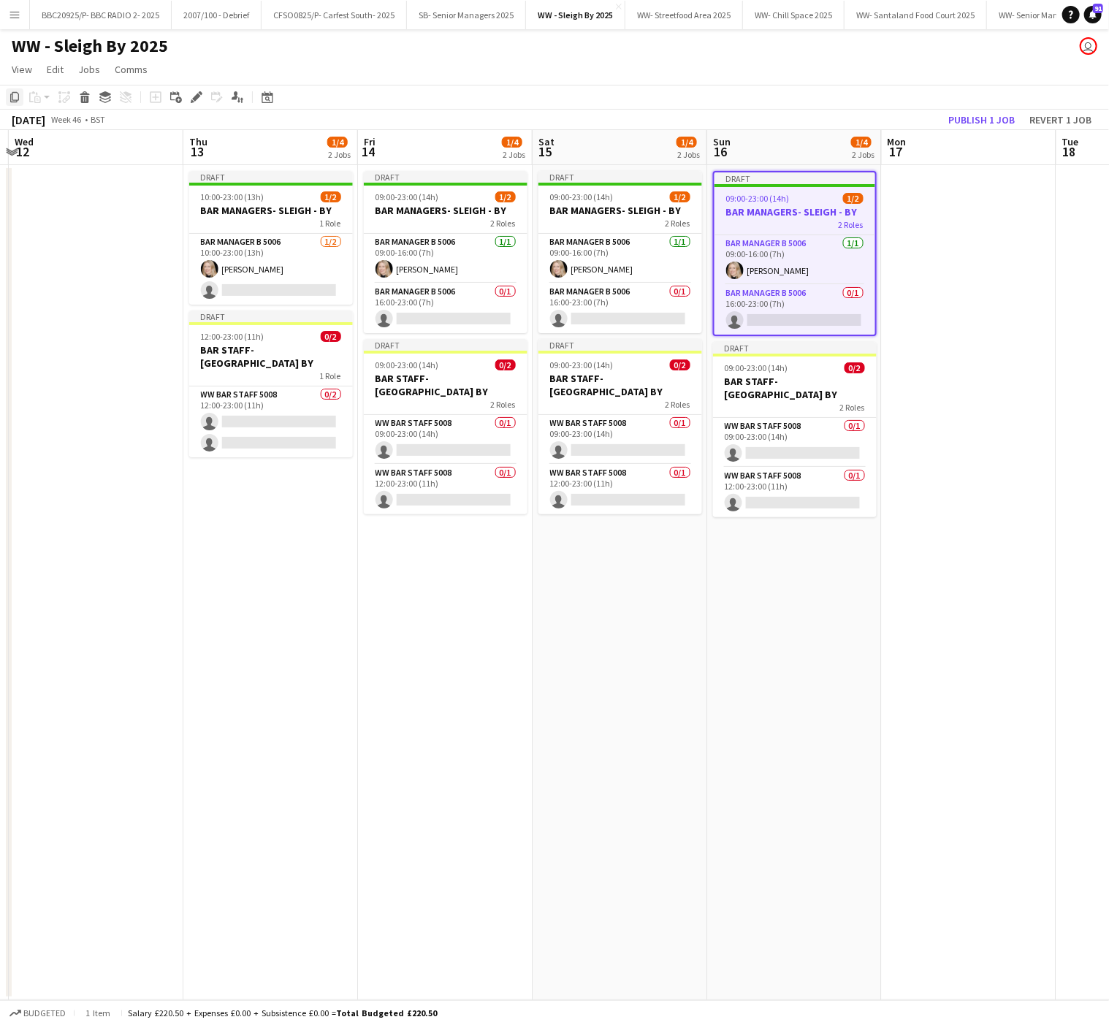
click at [10, 96] on icon at bounding box center [14, 97] width 9 height 10
click at [934, 232] on app-date-cell at bounding box center [969, 582] width 175 height 835
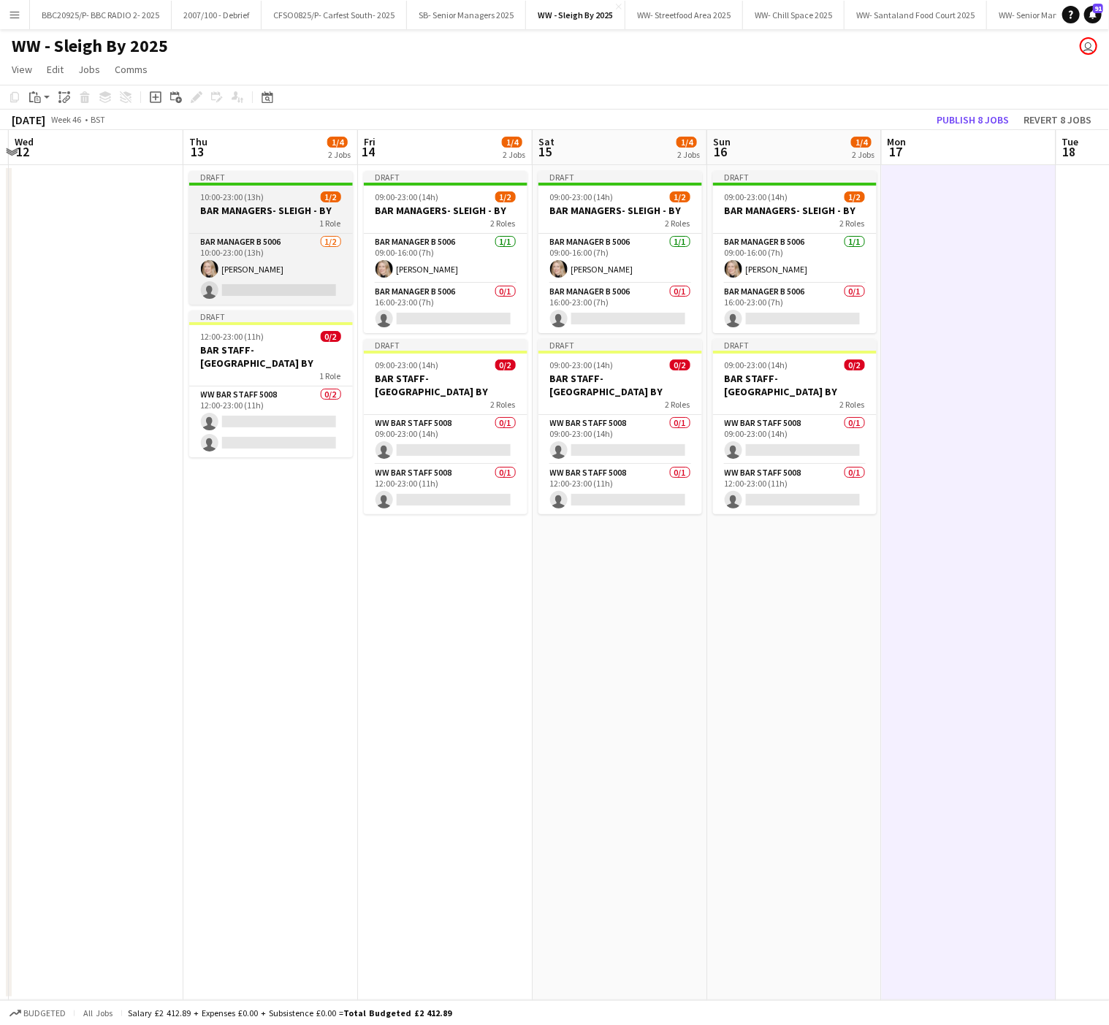
click at [225, 183] on div at bounding box center [271, 184] width 164 height 3
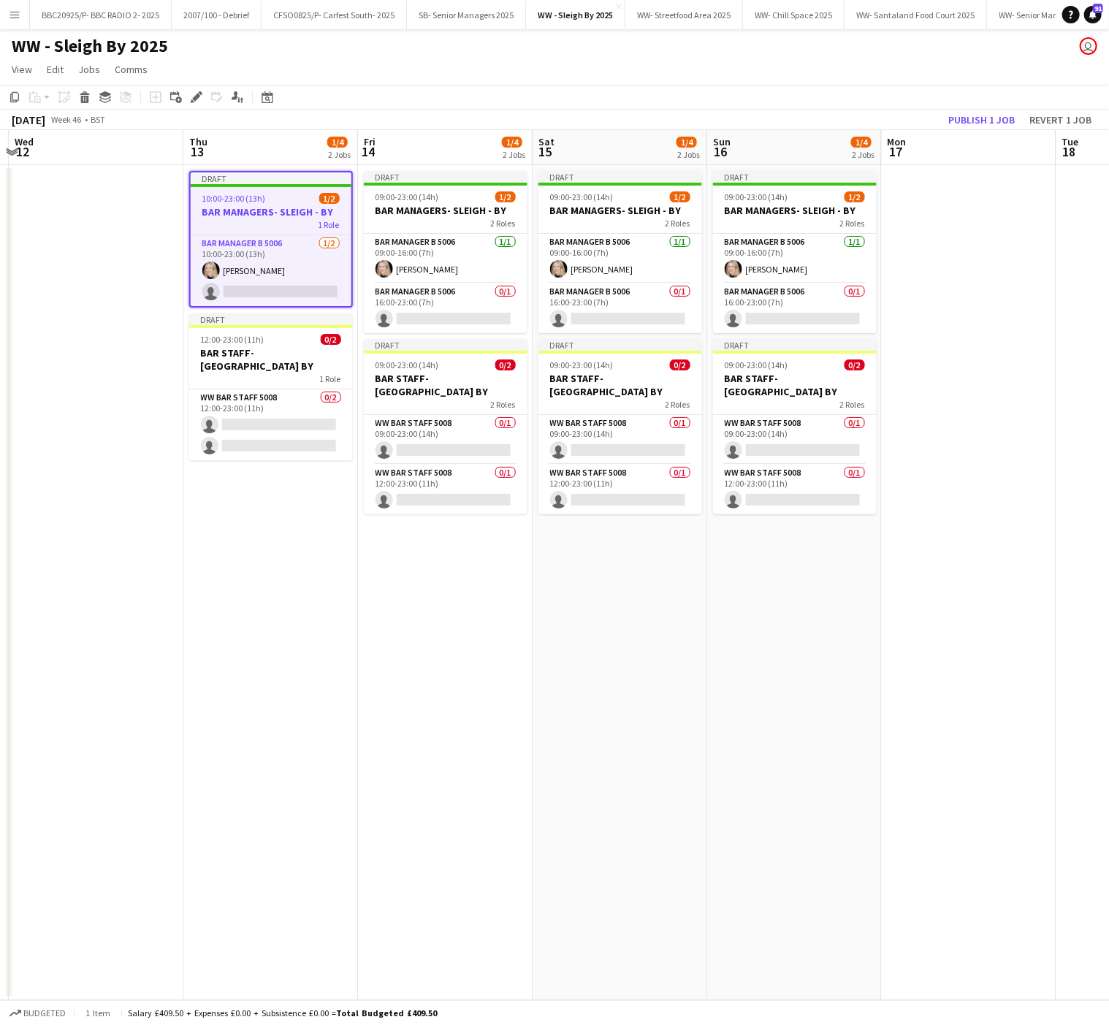
click at [1032, 181] on app-date-cell at bounding box center [969, 582] width 175 height 835
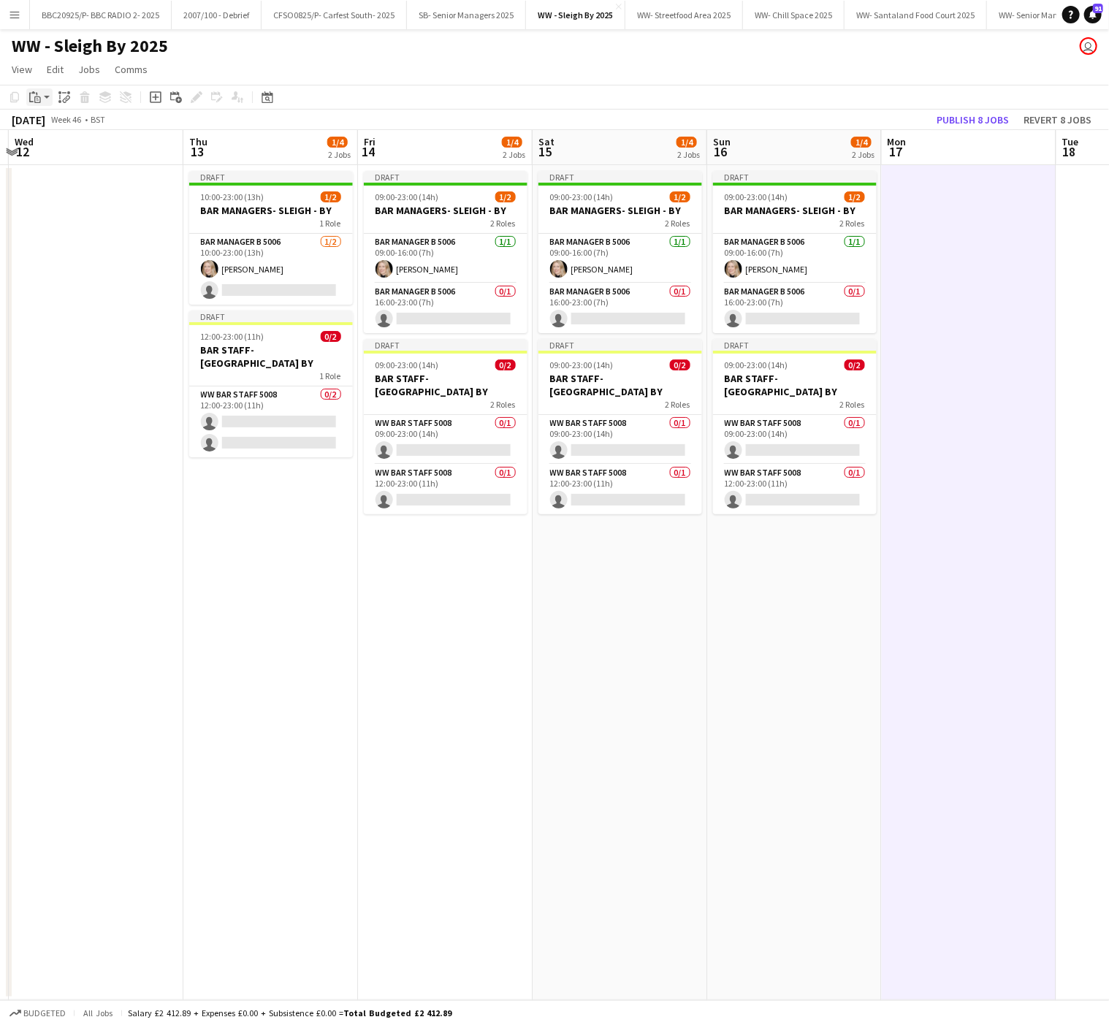
click at [38, 99] on icon "Paste" at bounding box center [35, 97] width 12 height 12
click at [67, 156] on link "Paste with crew Ctrl+Shift+V" at bounding box center [107, 149] width 137 height 13
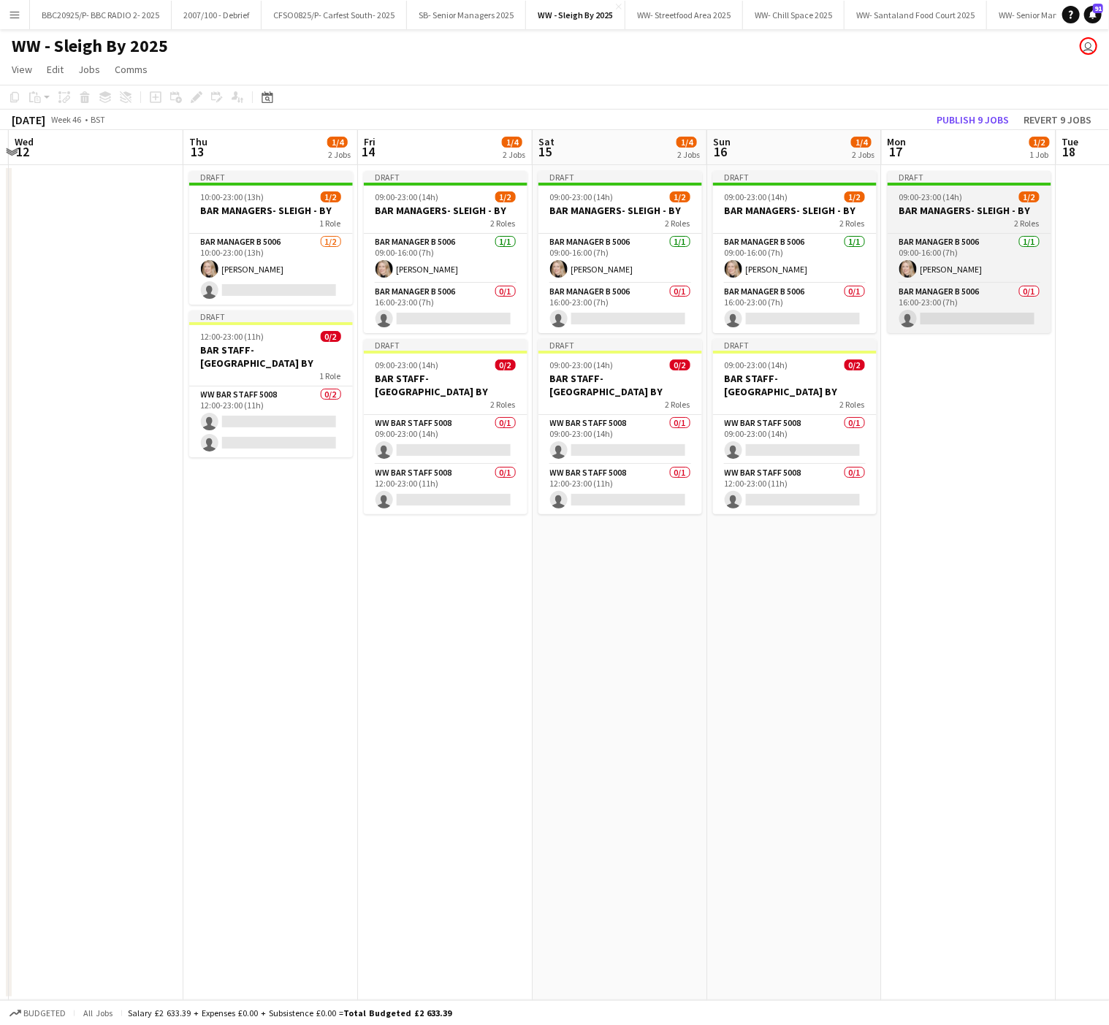
click at [914, 195] on span "09:00-23:00 (14h)" at bounding box center [932, 196] width 64 height 11
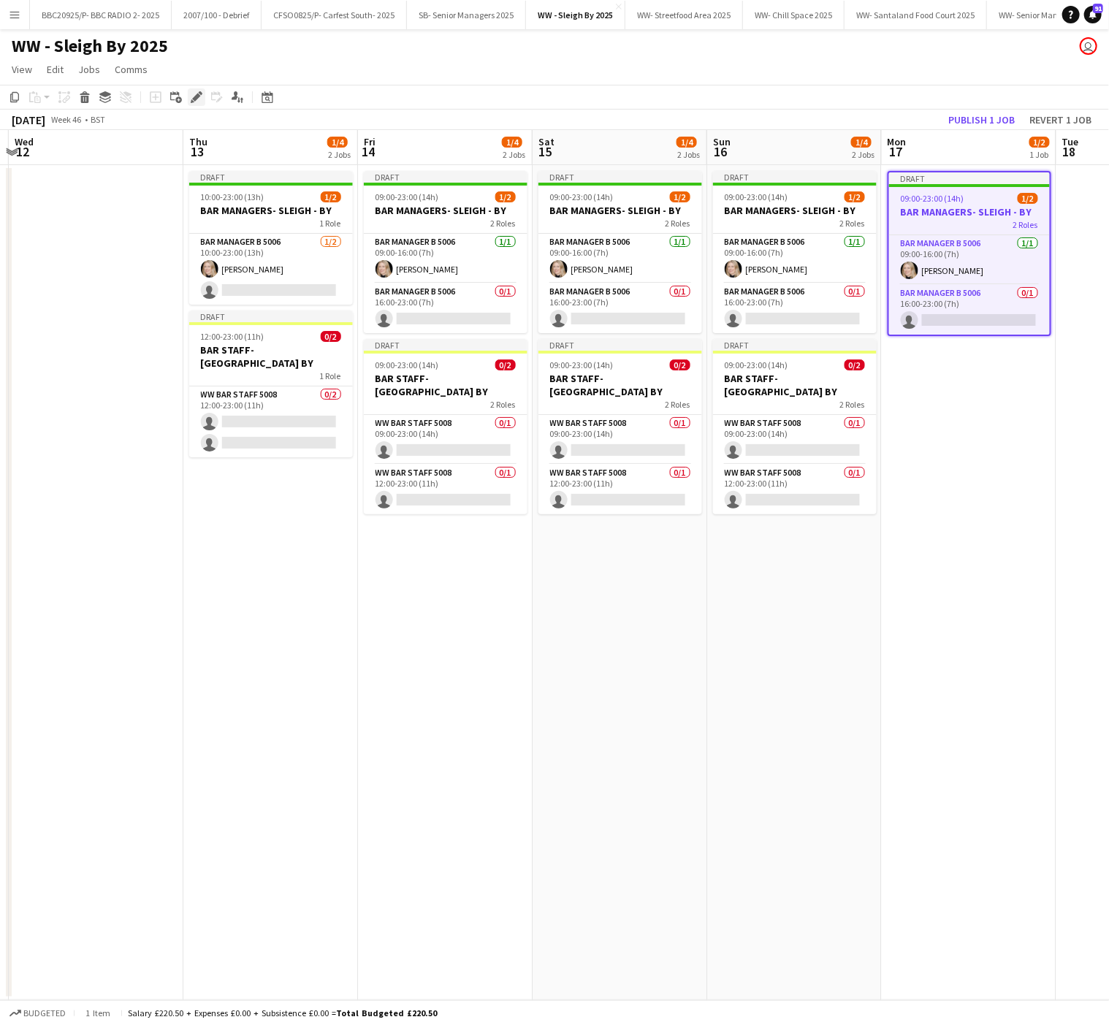
click at [196, 94] on icon at bounding box center [196, 98] width 8 height 8
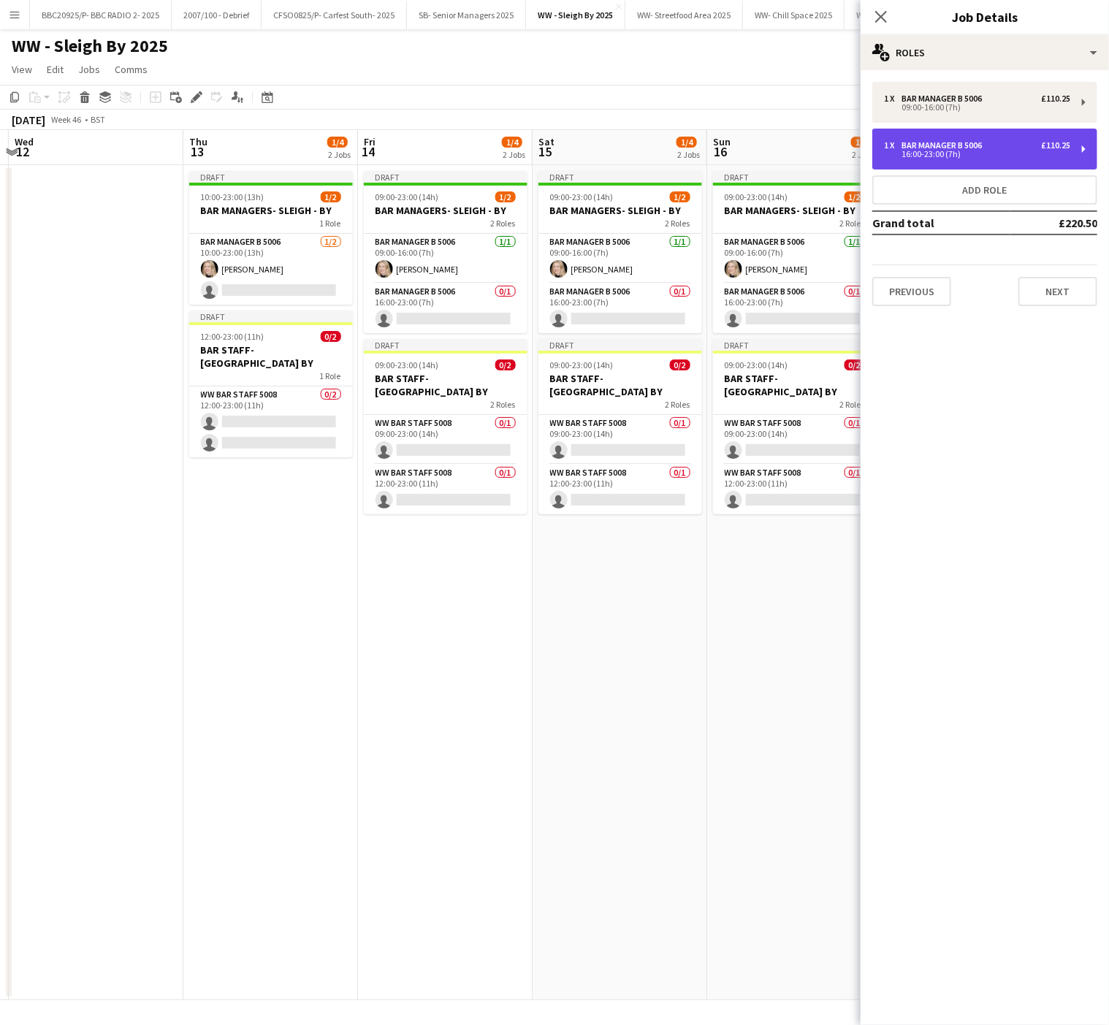
click at [924, 159] on div "1 x Bar Manager B 5006 £110.25 16:00-23:00 (7h)" at bounding box center [985, 149] width 225 height 41
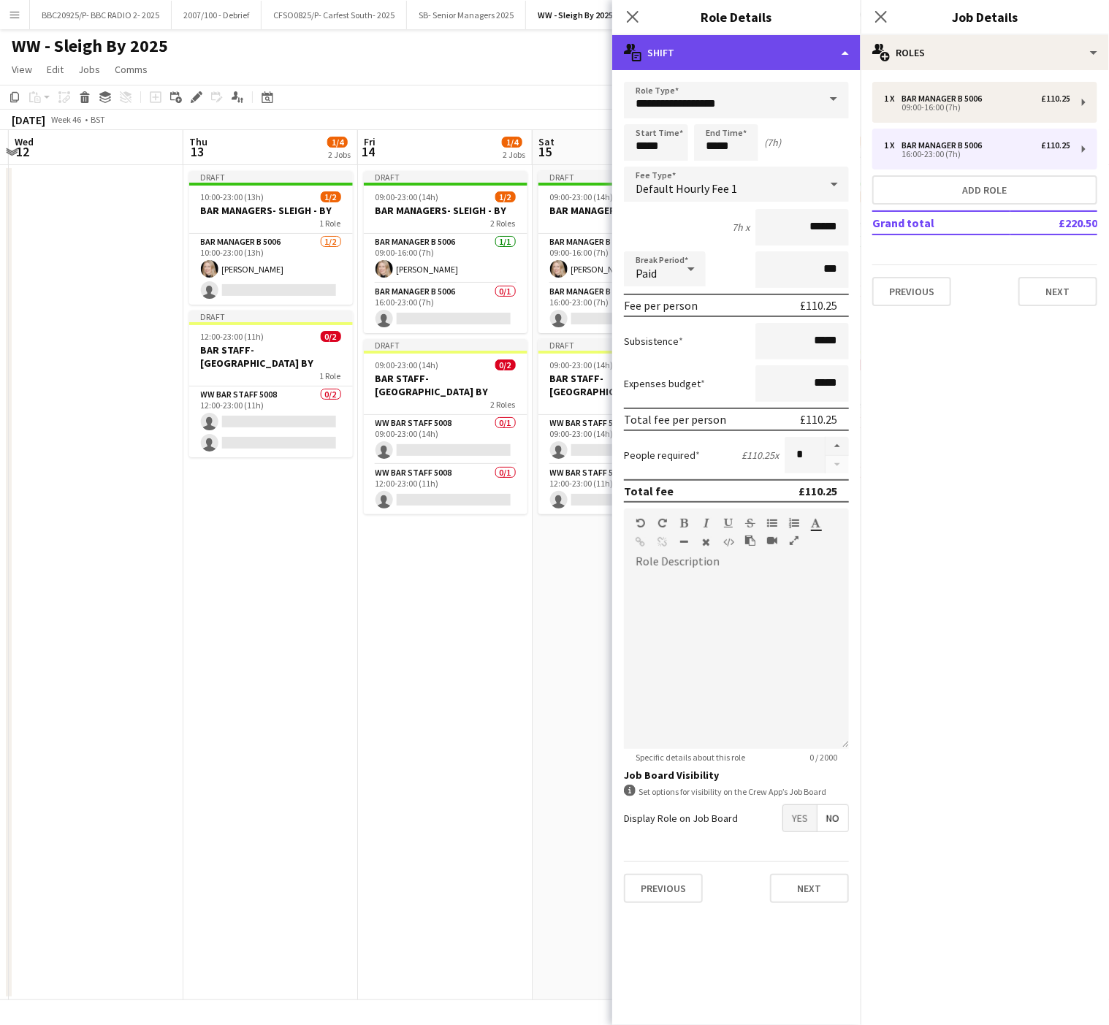
click at [772, 50] on div "multiple-actions-text Shift" at bounding box center [736, 52] width 248 height 35
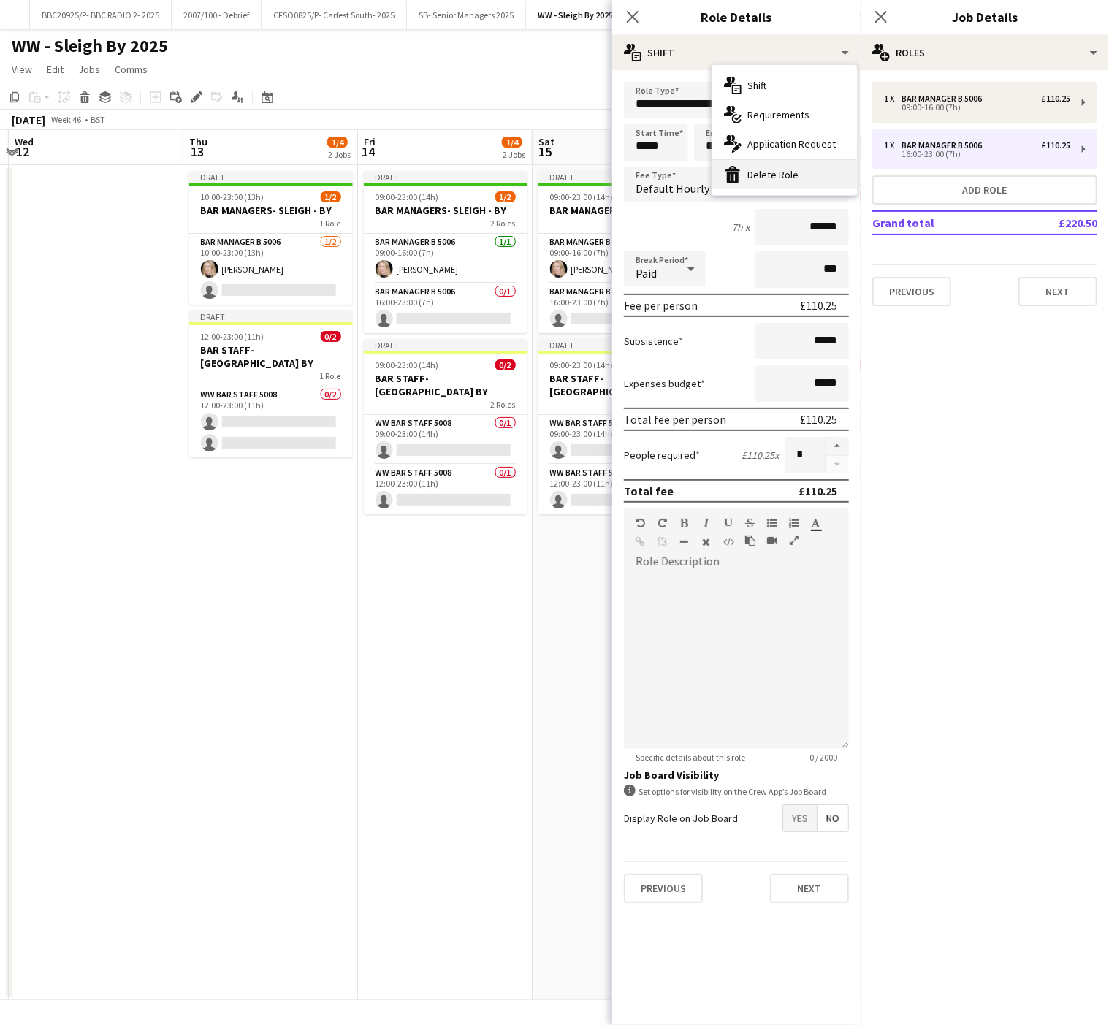
click at [821, 180] on div "bin-2 Delete Role" at bounding box center [785, 174] width 145 height 29
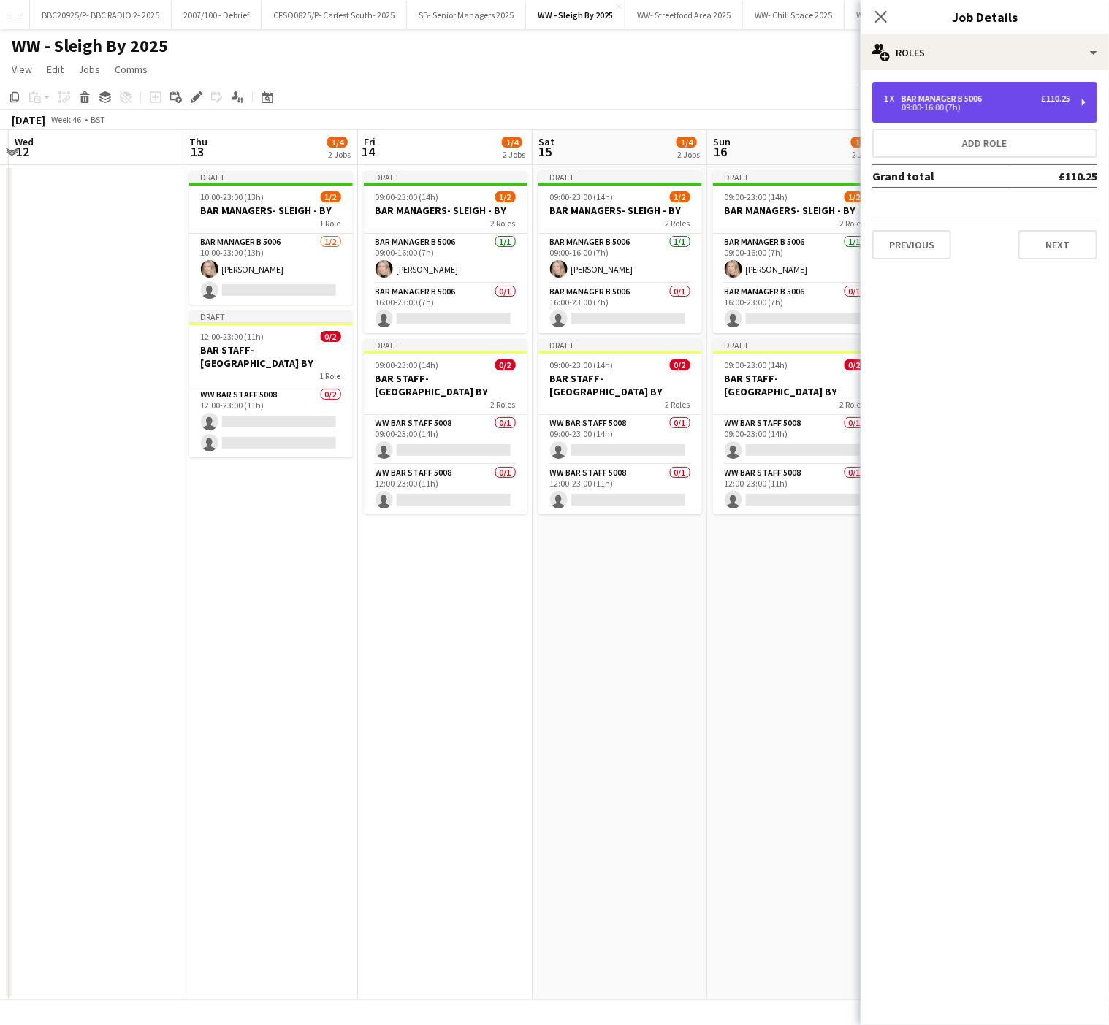
click at [930, 109] on div "09:00-16:00 (7h)" at bounding box center [977, 107] width 186 height 7
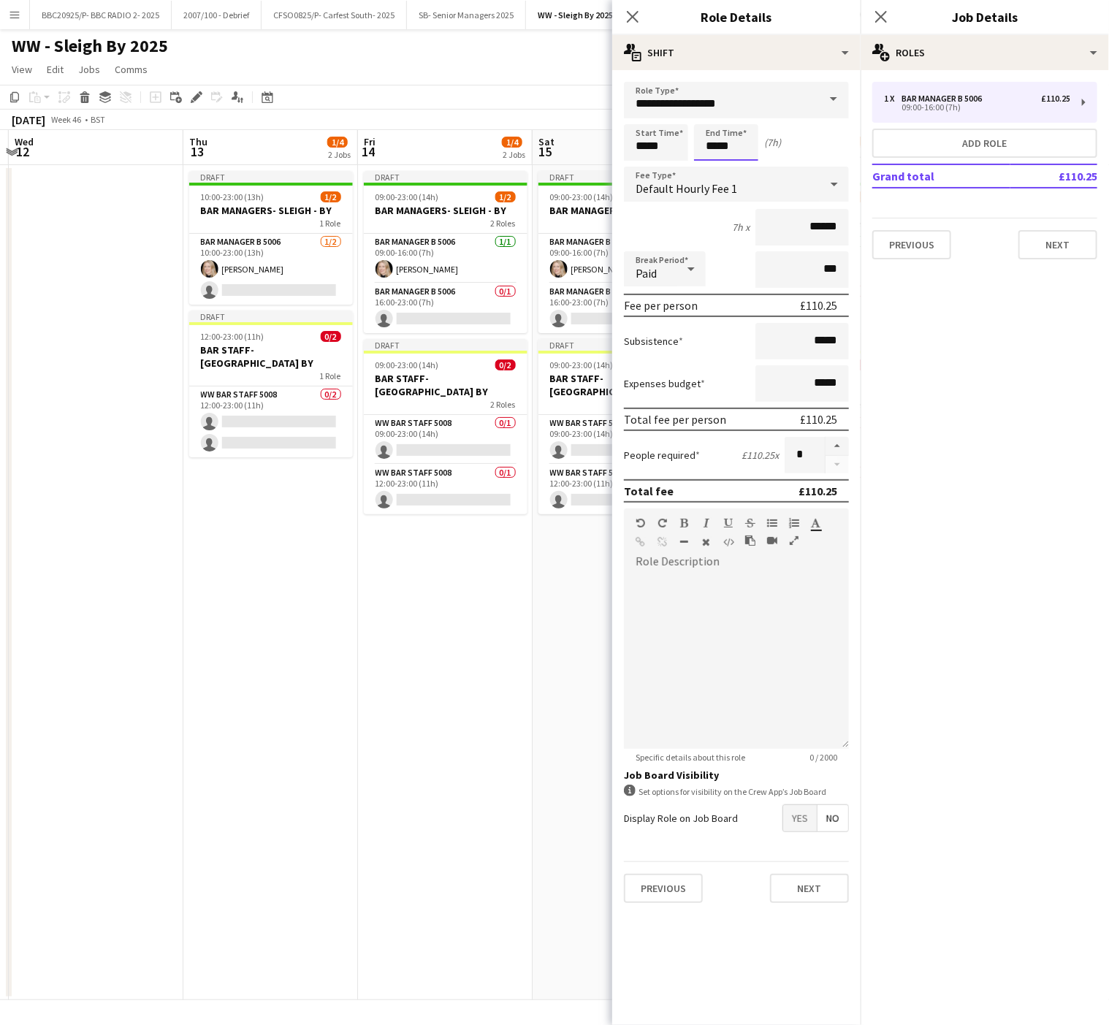
click at [722, 143] on input "*****" at bounding box center [726, 142] width 64 height 37
click at [710, 115] on div at bounding box center [711, 117] width 29 height 15
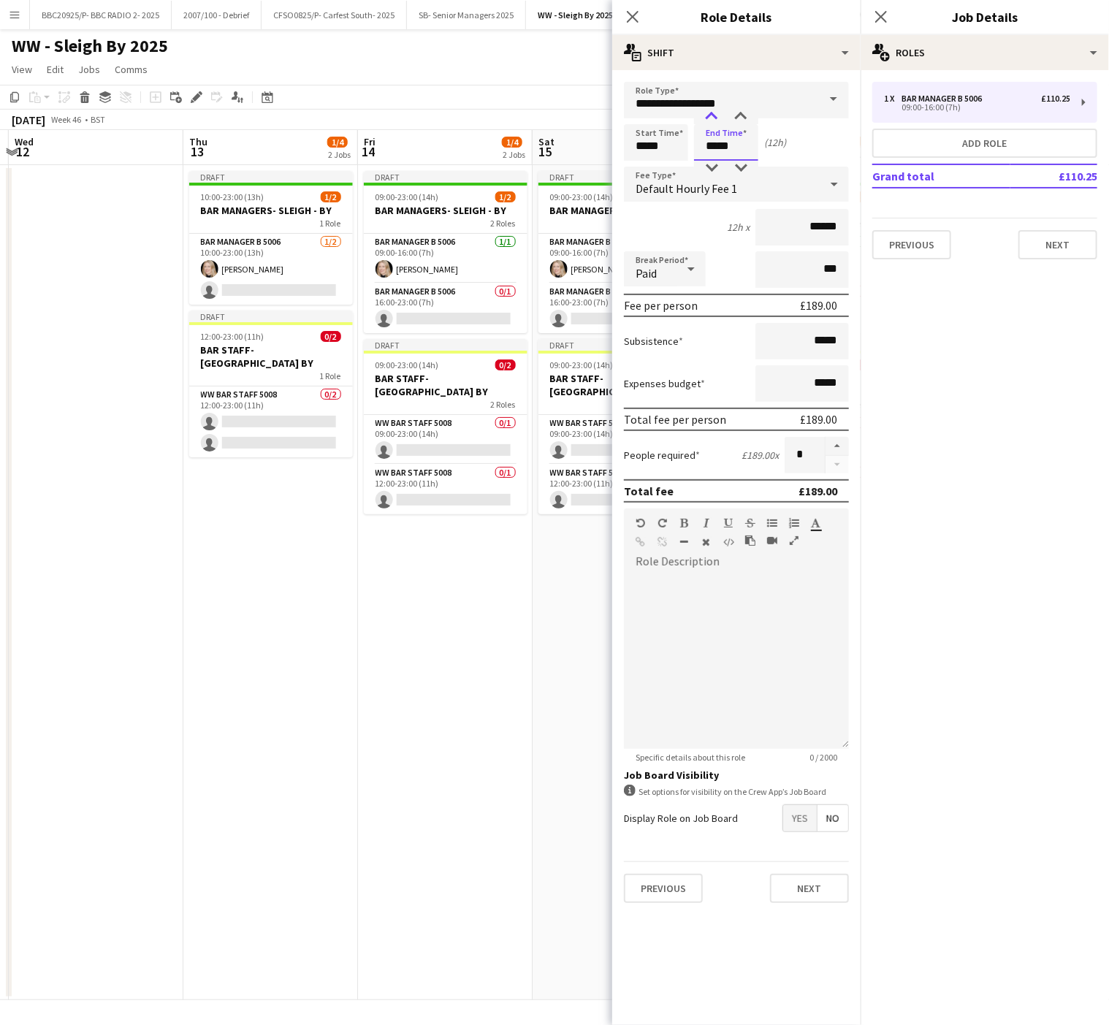
click at [710, 115] on div at bounding box center [711, 117] width 29 height 15
type input "*****"
click at [710, 115] on div at bounding box center [711, 117] width 29 height 15
click at [493, 649] on app-date-cell "Draft 09:00-23:00 (14h) 1/2 BAR MANAGERS- SLEIGH - BY 2 Roles Bar Manager B 500…" at bounding box center [445, 582] width 175 height 835
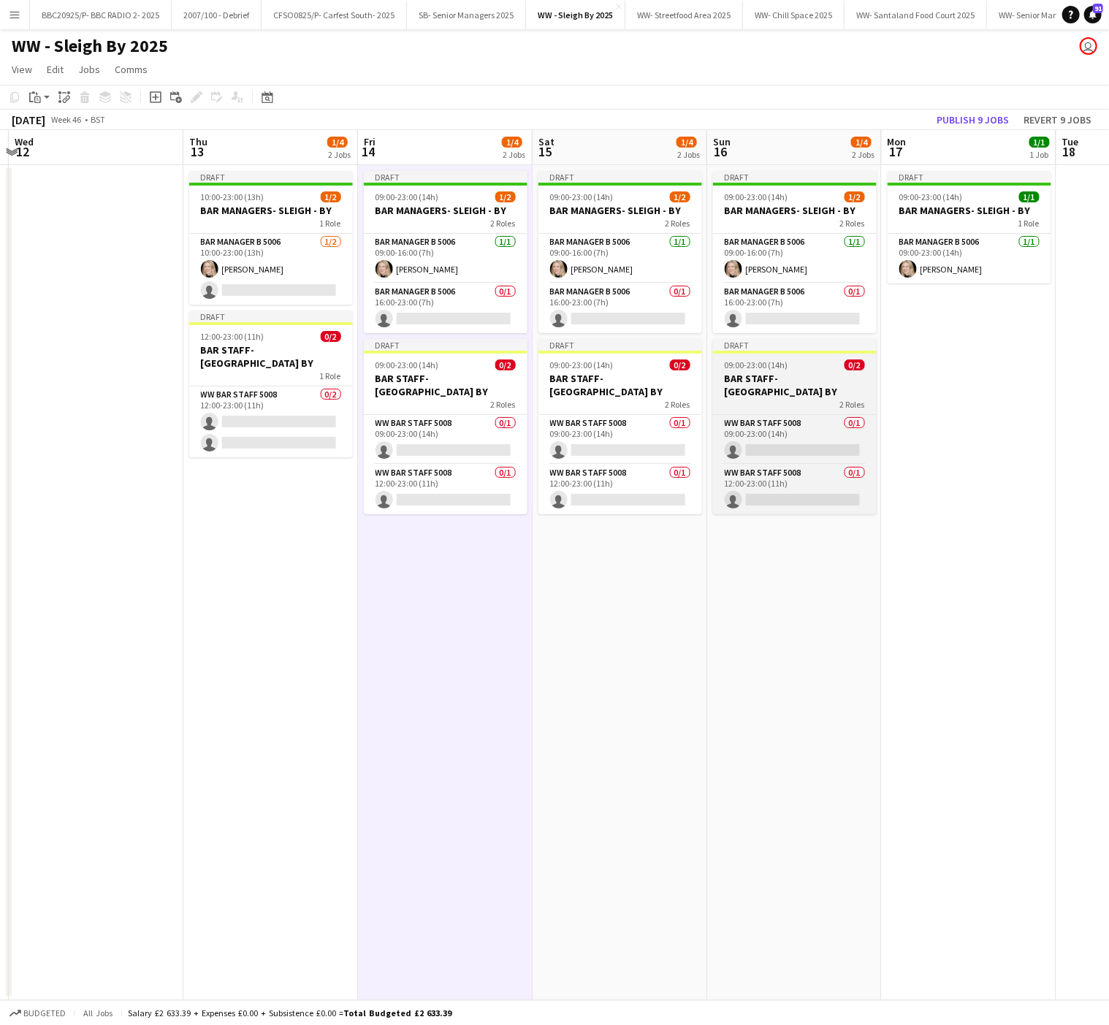
click at [747, 398] on div "2 Roles" at bounding box center [795, 404] width 164 height 12
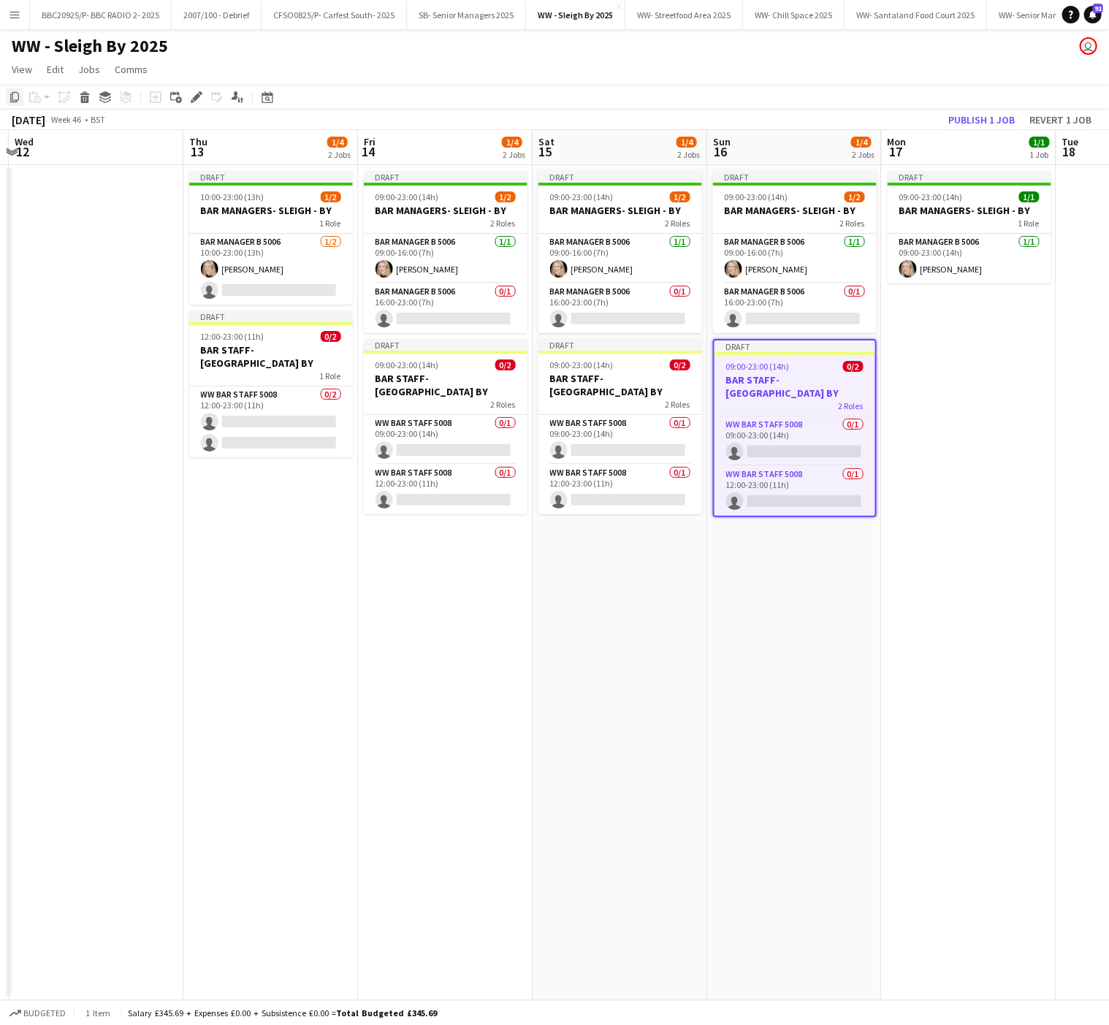
click at [16, 92] on icon at bounding box center [14, 97] width 9 height 10
click at [941, 354] on app-date-cell "Draft 09:00-23:00 (14h) 1/1 BAR MANAGERS- SLEIGH - BY 1 Role Bar Manager B 5006…" at bounding box center [969, 582] width 175 height 835
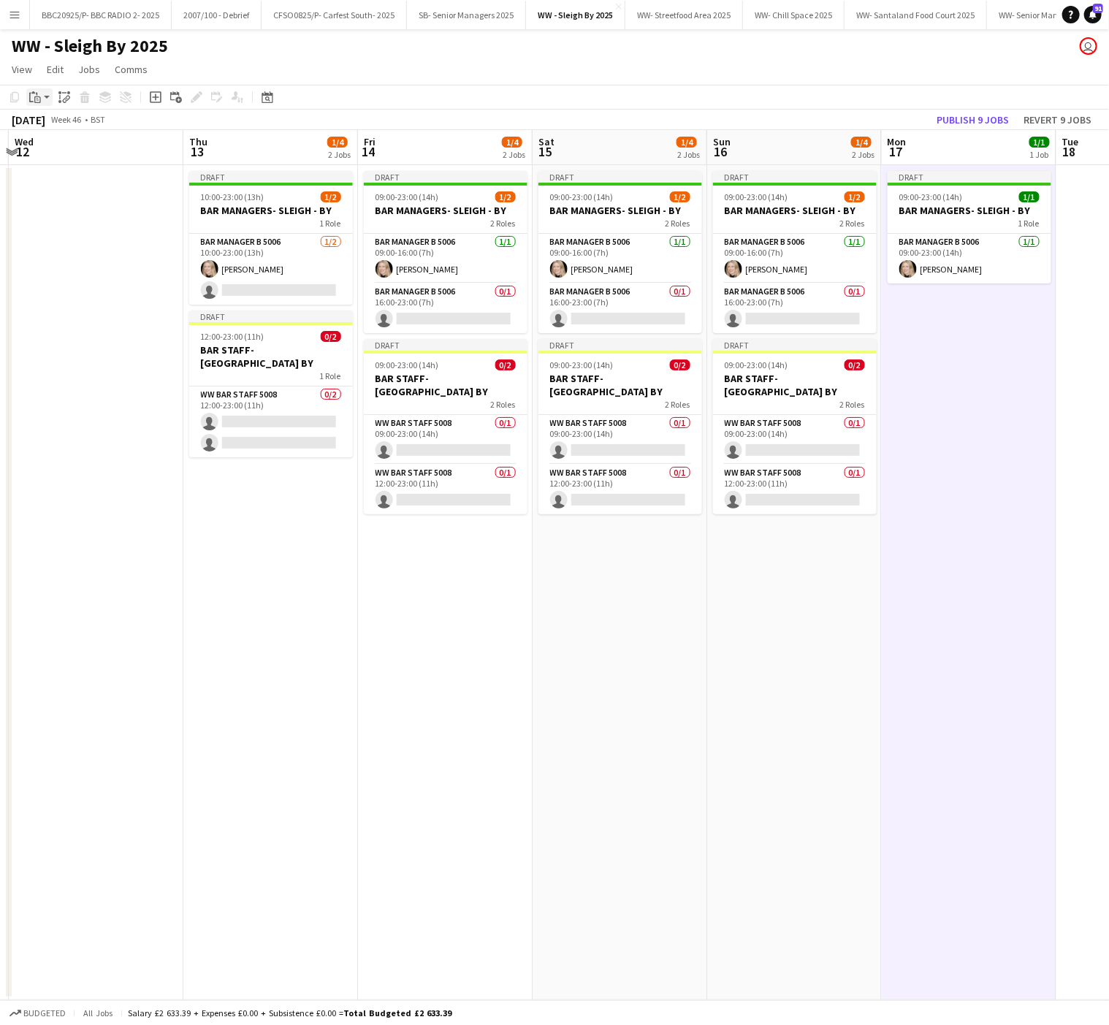
click at [37, 89] on div "Paste" at bounding box center [35, 97] width 18 height 18
click at [70, 125] on link "Paste Ctrl+V" at bounding box center [107, 124] width 137 height 13
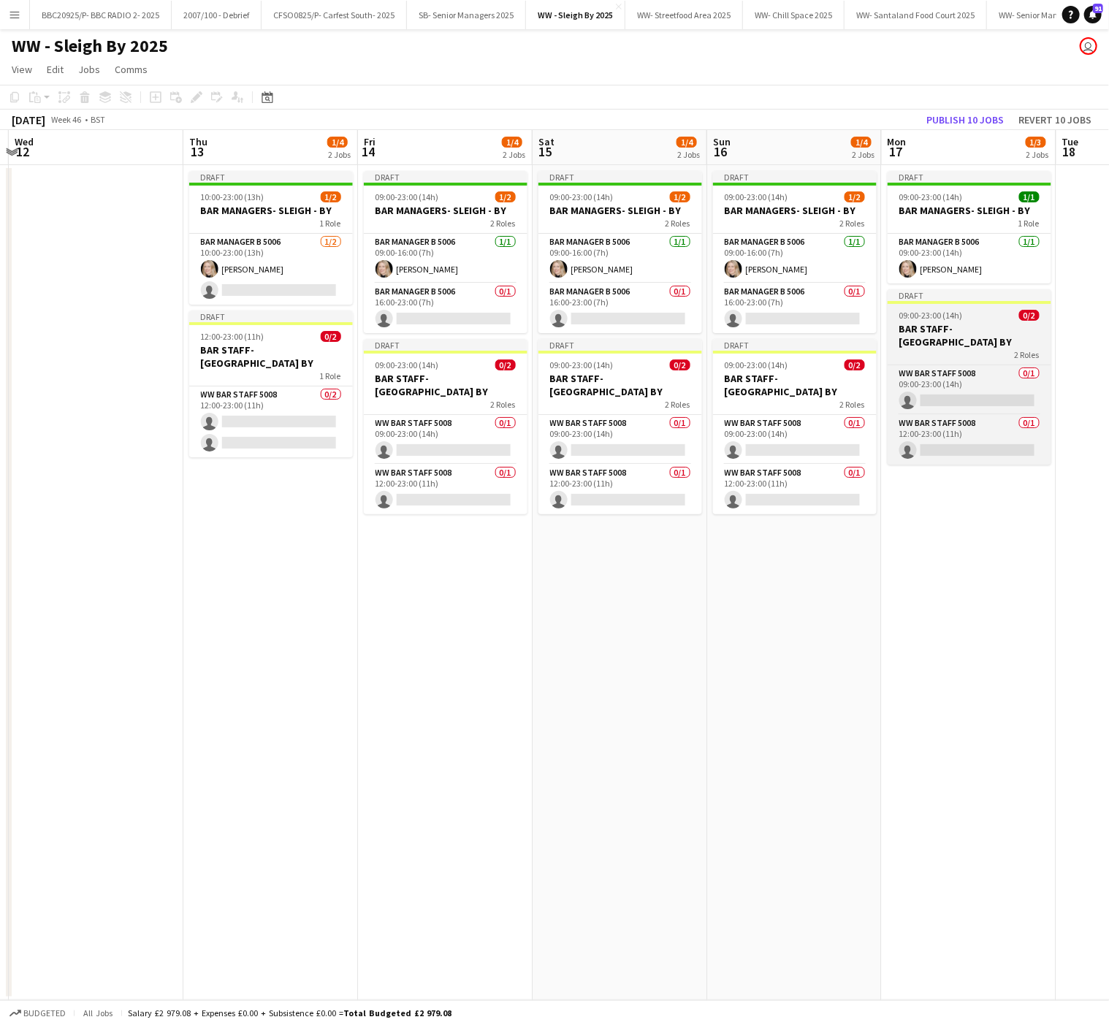
click at [935, 316] on span "09:00-23:00 (14h)" at bounding box center [932, 315] width 64 height 11
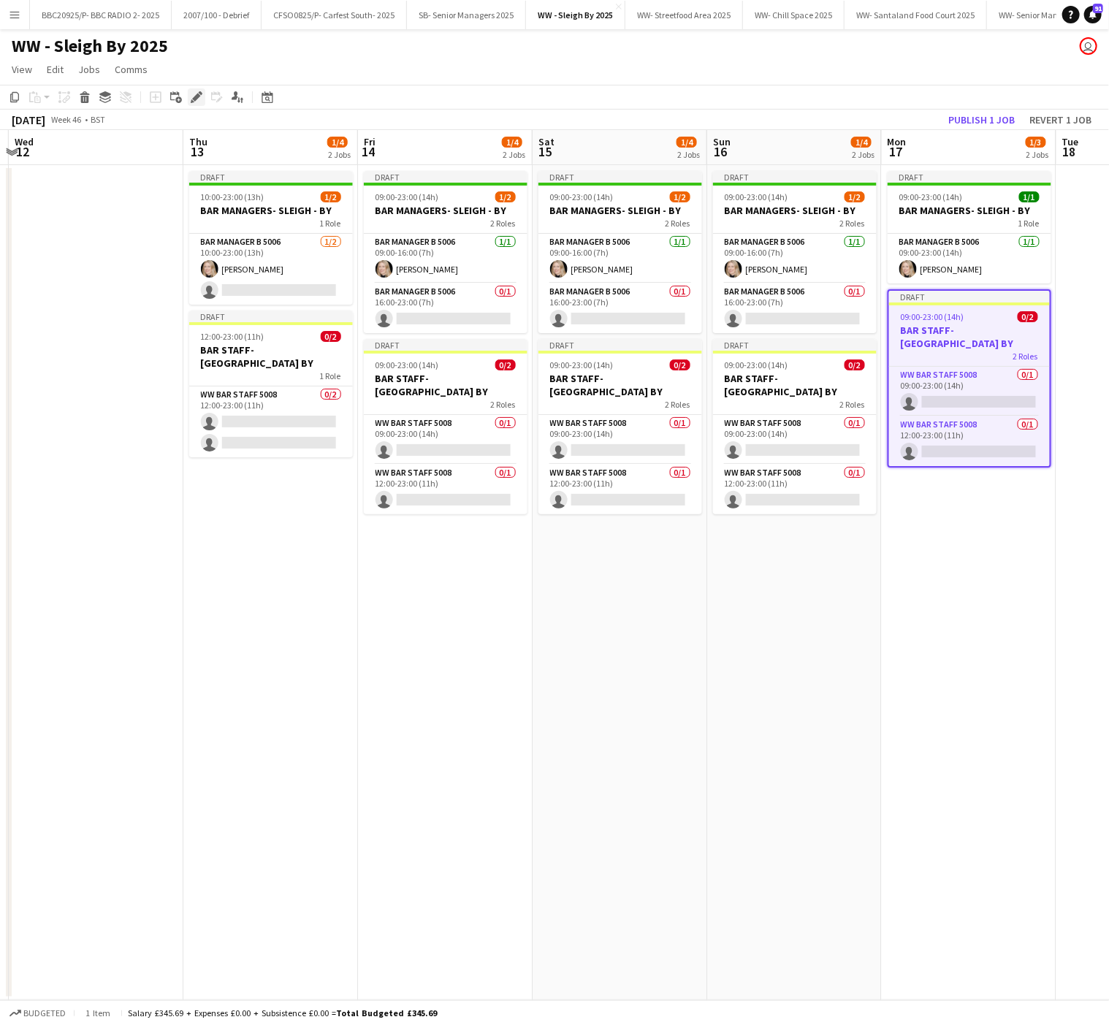
click at [195, 95] on icon at bounding box center [196, 98] width 8 height 8
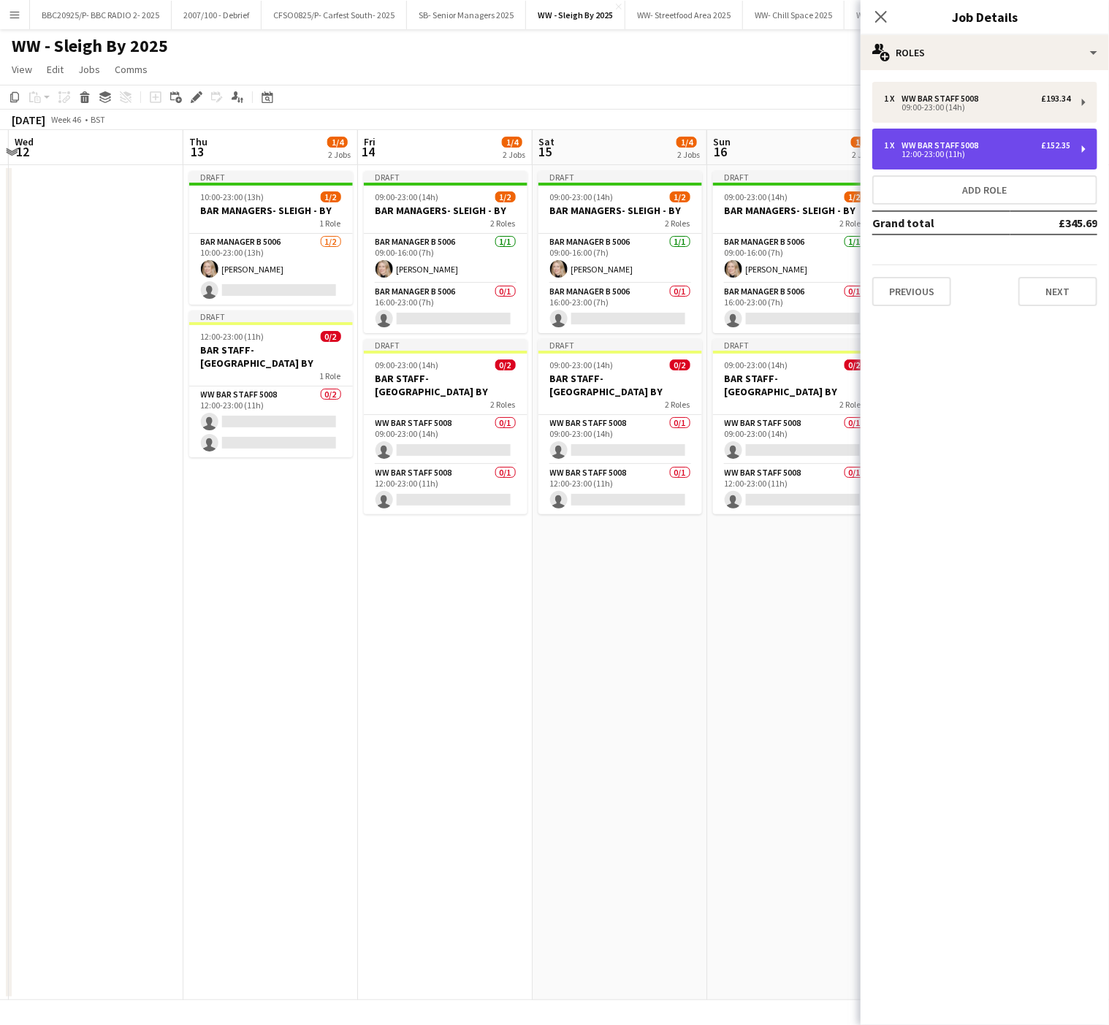
click at [961, 154] on div "12:00-23:00 (11h)" at bounding box center [977, 154] width 186 height 7
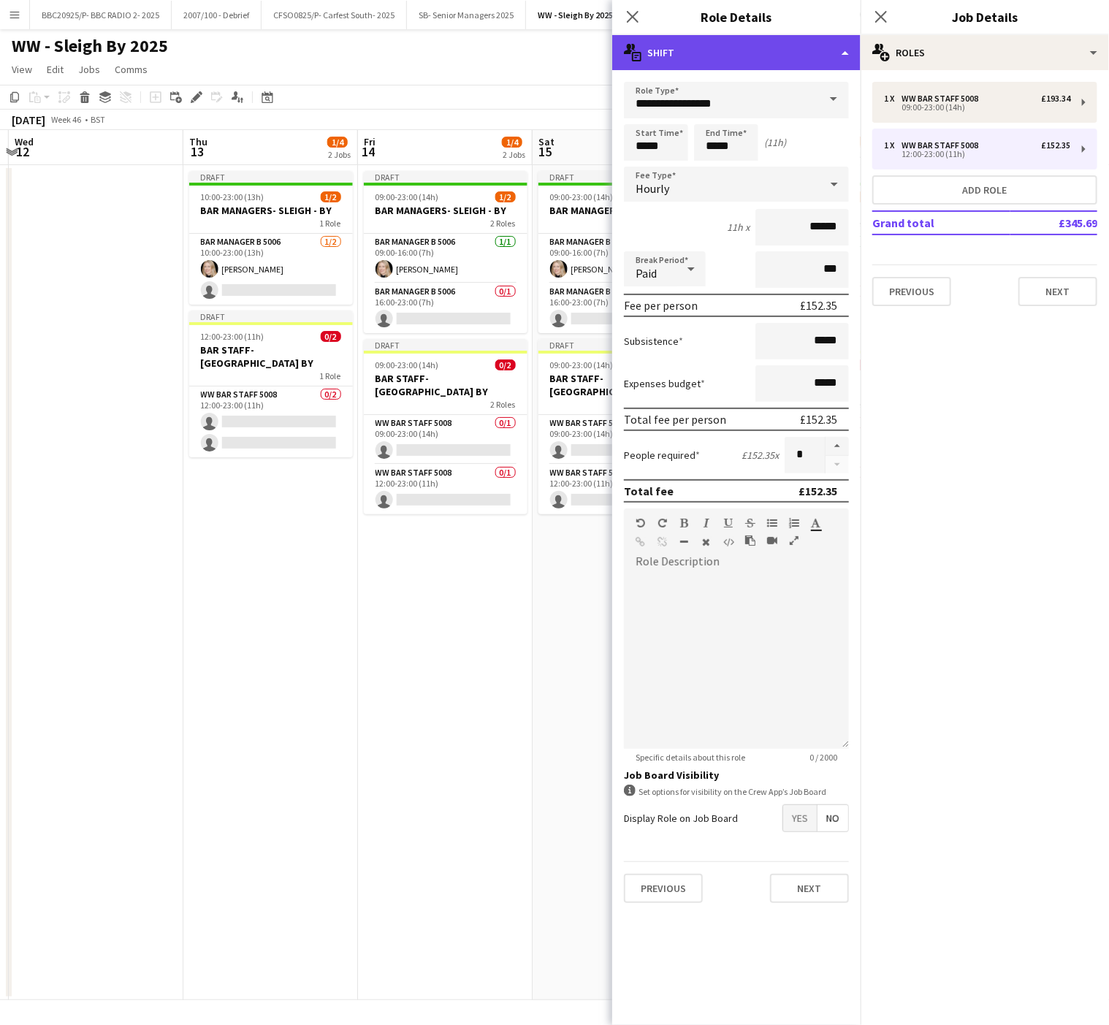
click at [737, 51] on div "multiple-actions-text Shift" at bounding box center [736, 52] width 248 height 35
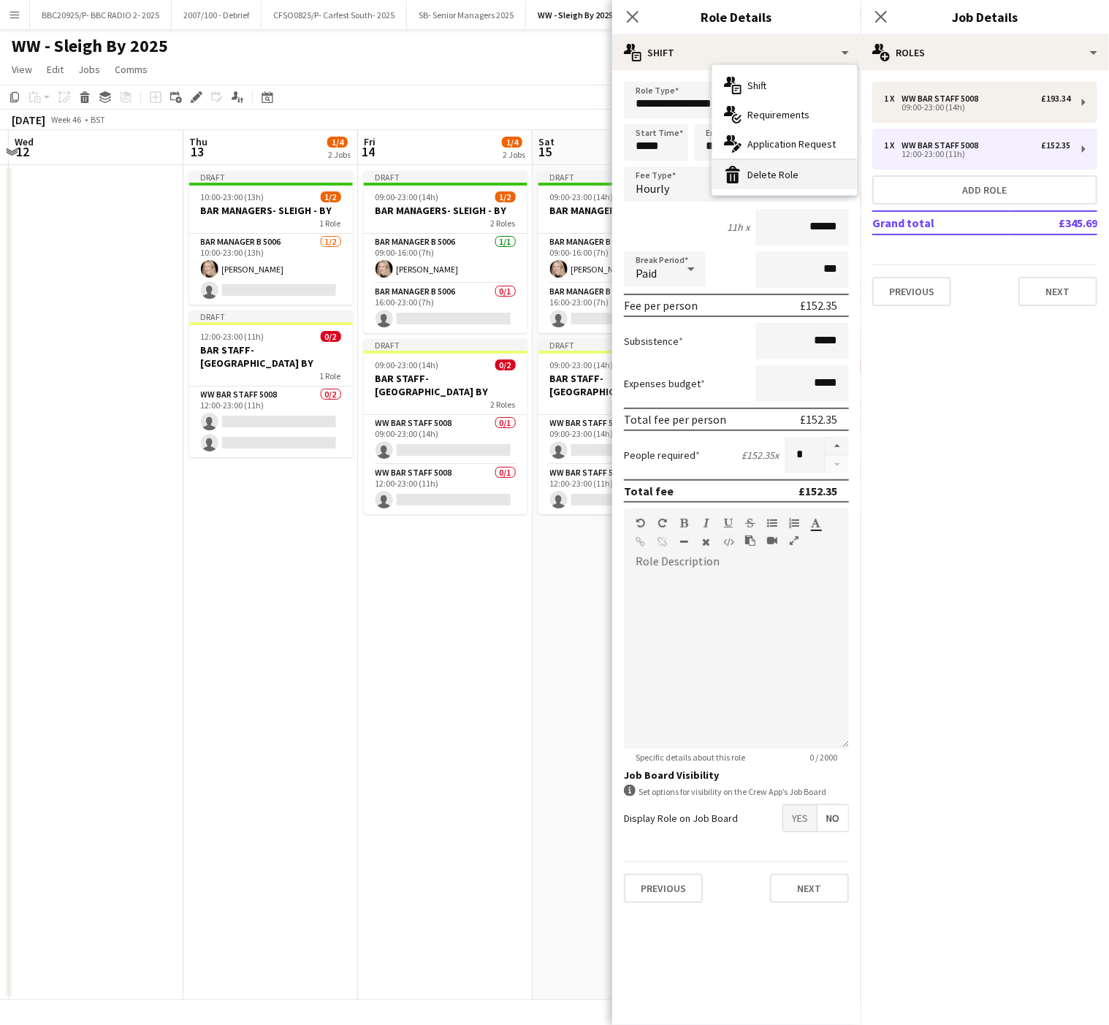
click at [786, 168] on div "bin-2 Delete Role" at bounding box center [785, 174] width 145 height 29
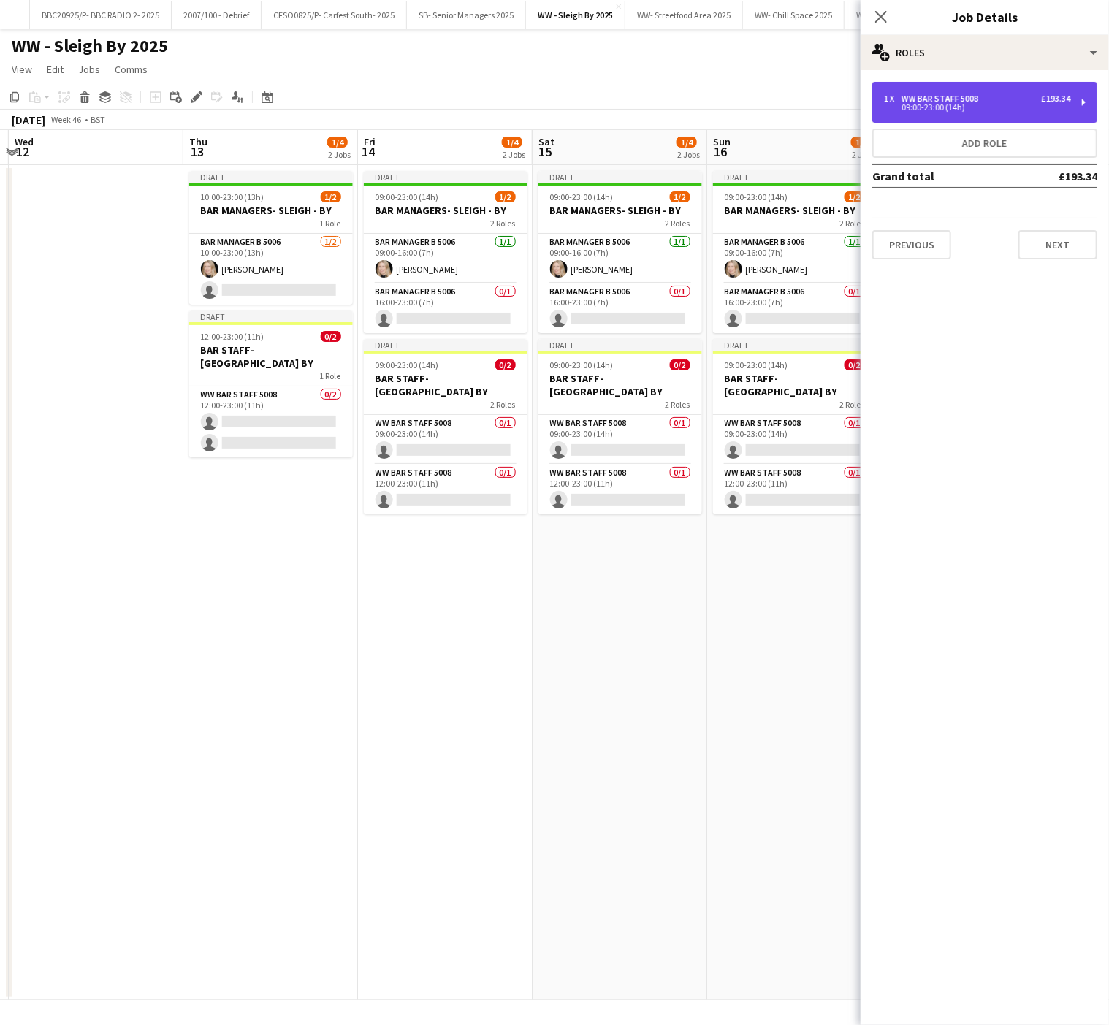
click at [940, 113] on div "1 x WW Bar Staff 5008 £193.34 09:00-23:00 (14h)" at bounding box center [985, 102] width 225 height 41
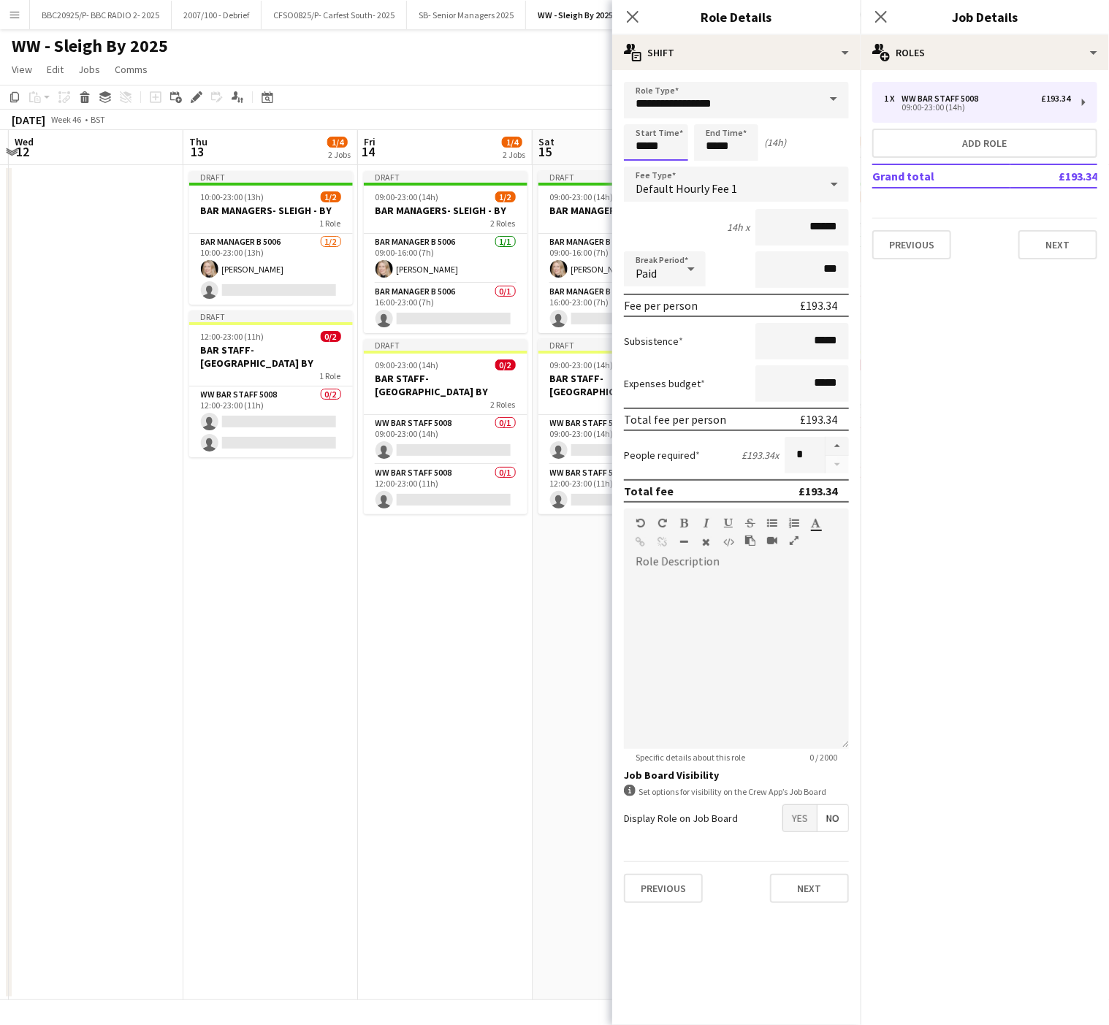
click at [667, 145] on input "*****" at bounding box center [656, 142] width 64 height 37
click at [650, 115] on div at bounding box center [641, 117] width 29 height 15
click at [642, 115] on div at bounding box center [641, 117] width 29 height 15
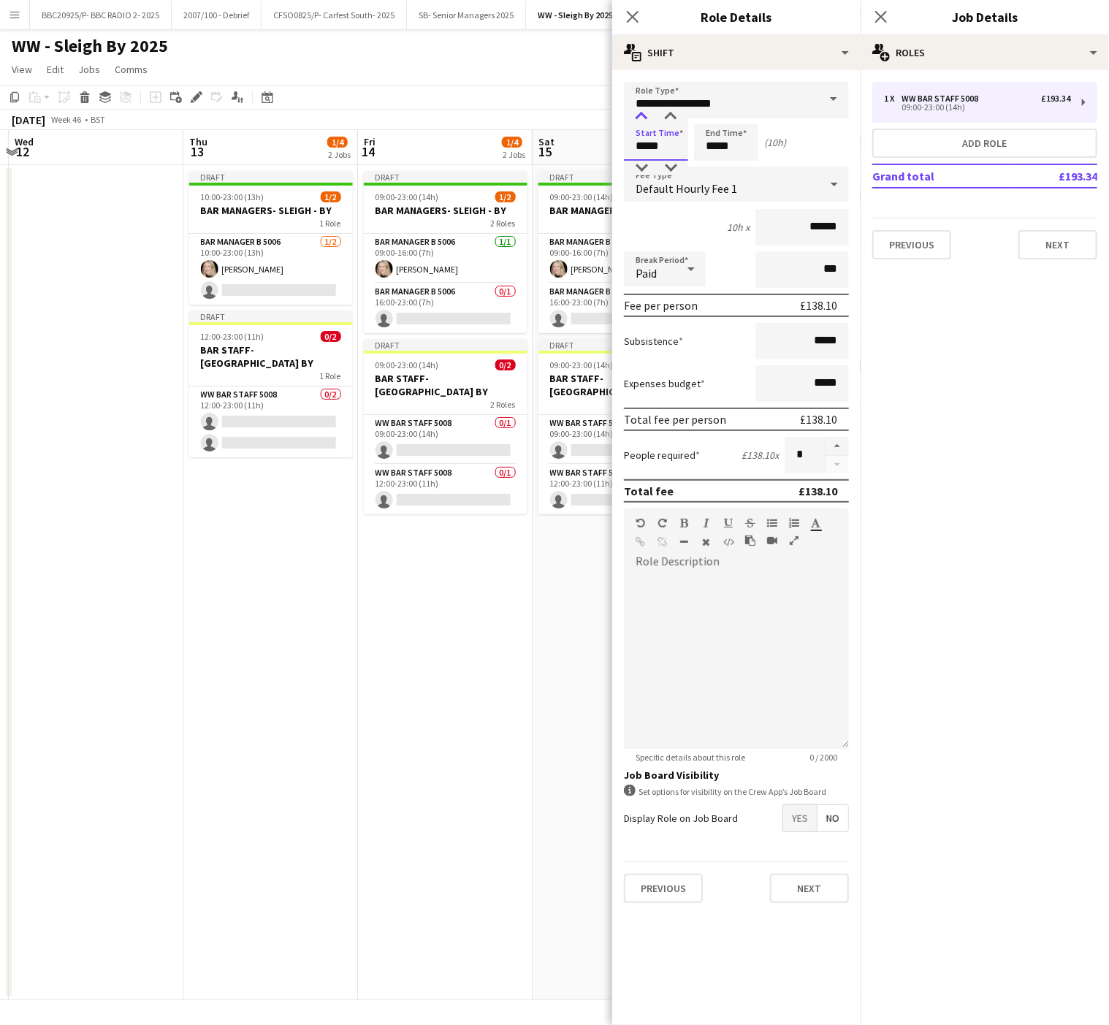
click at [642, 115] on div at bounding box center [641, 117] width 29 height 15
type input "*****"
click at [642, 115] on div at bounding box center [641, 117] width 29 height 15
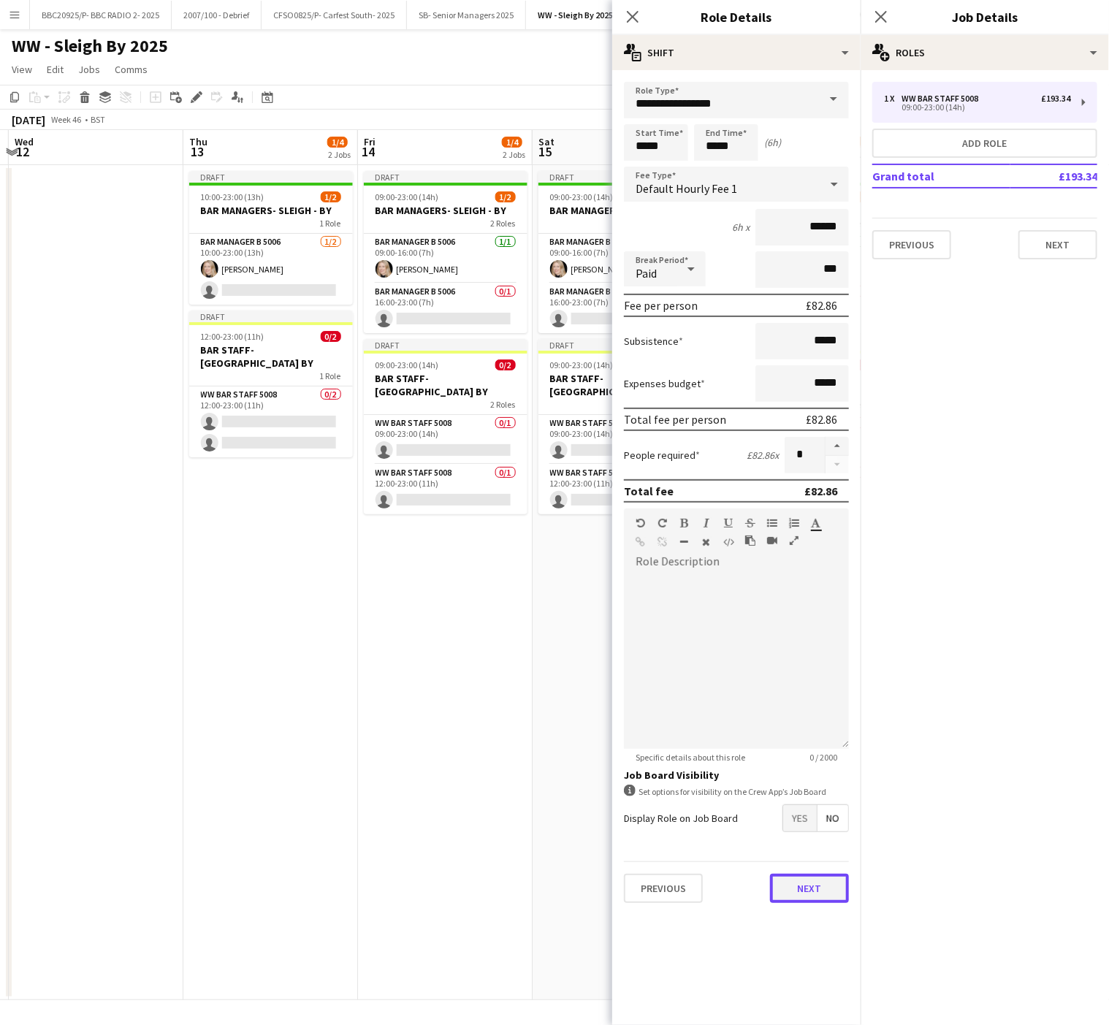
click at [816, 879] on button "Next" at bounding box center [809, 888] width 79 height 29
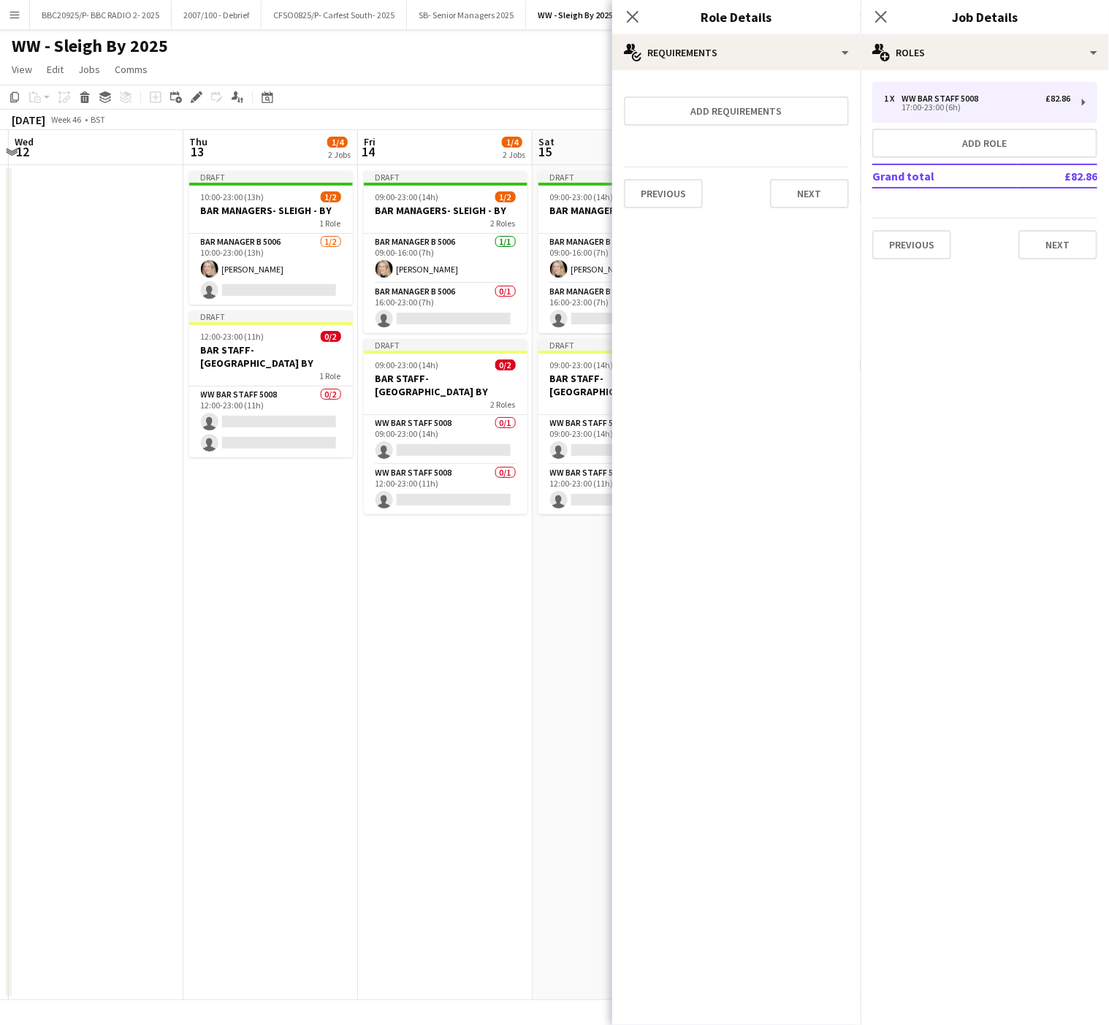
click at [427, 783] on app-date-cell "Draft 09:00-23:00 (14h) 1/2 BAR MANAGERS- SLEIGH - BY 2 Roles Bar Manager B 500…" at bounding box center [445, 582] width 175 height 835
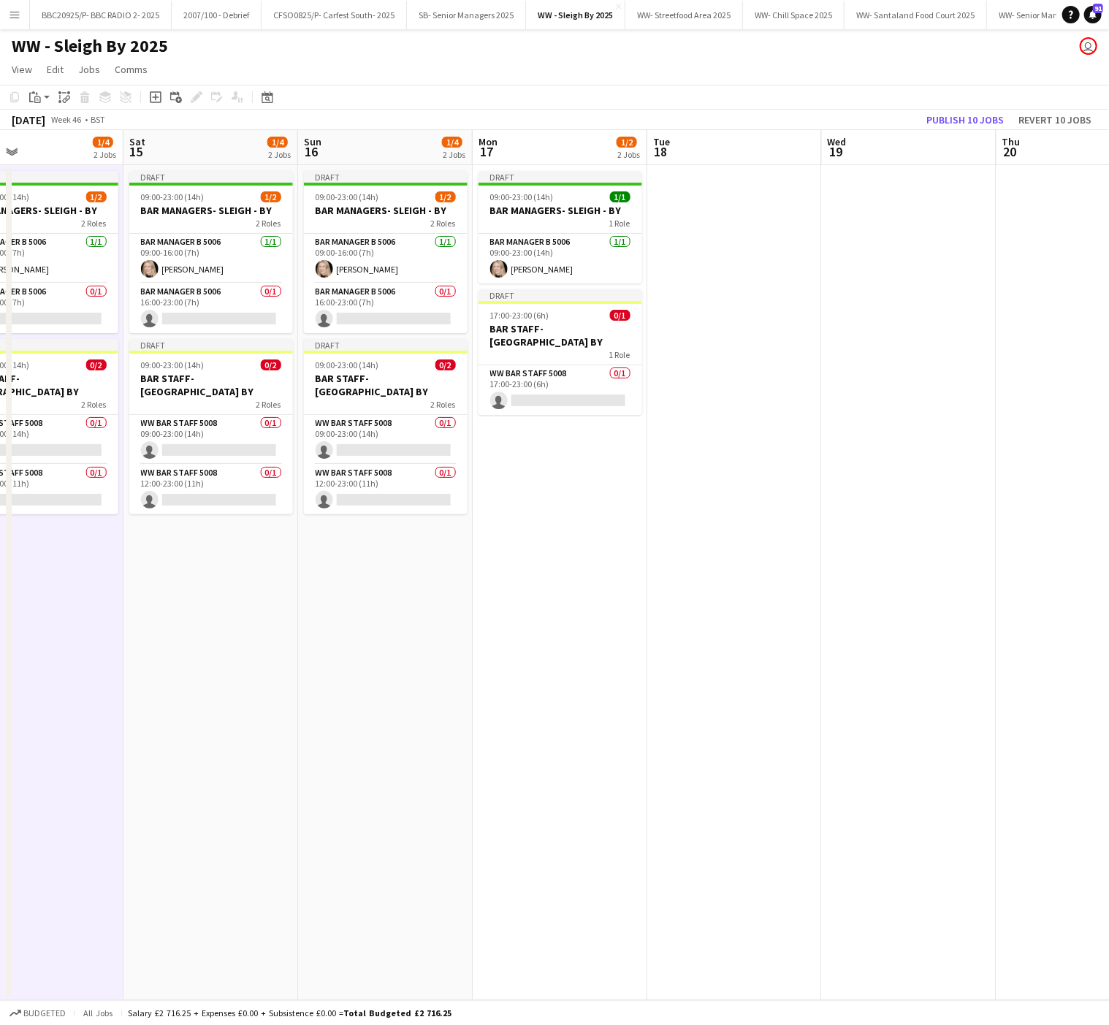
scroll to position [0, 634]
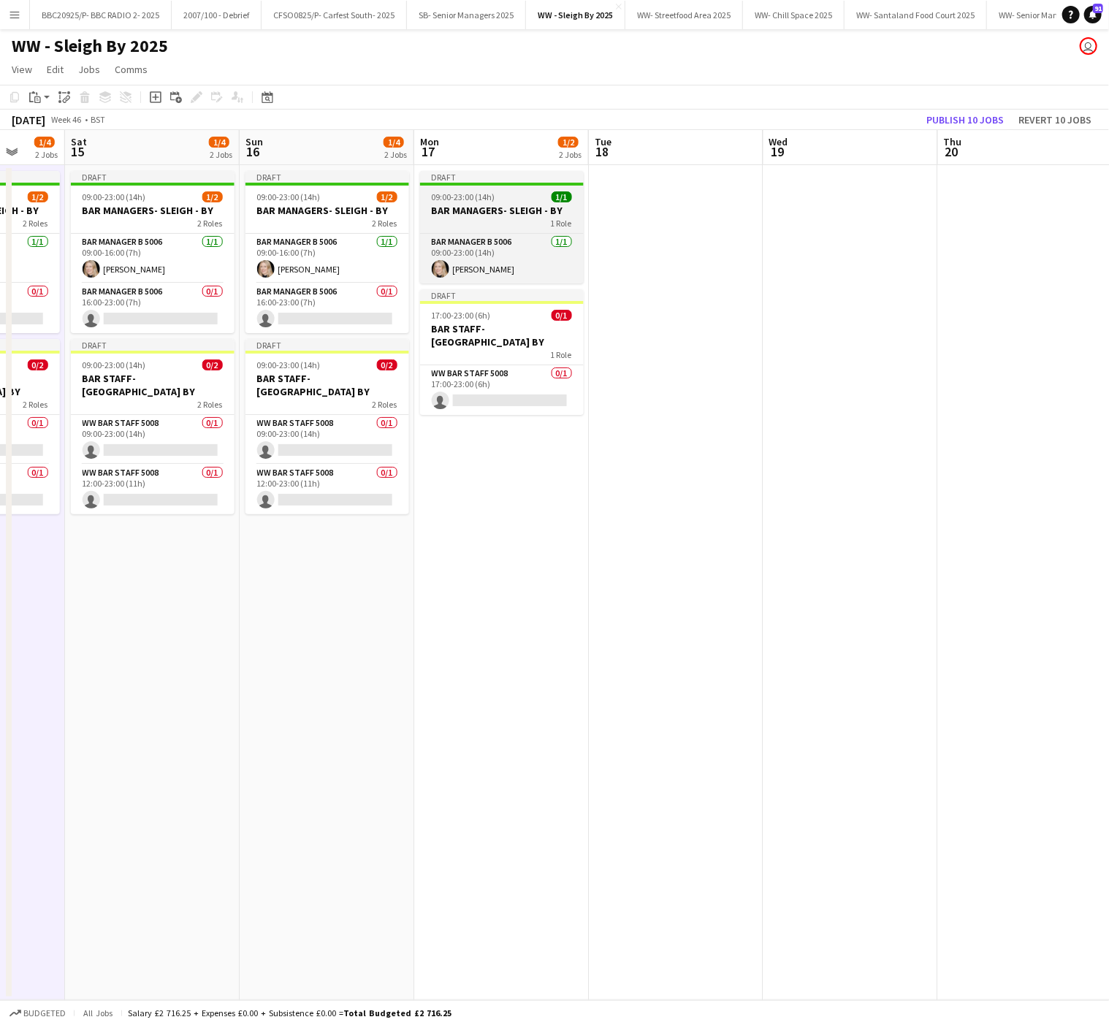
click at [466, 205] on h3 "BAR MANAGERS- SLEIGH - BY" at bounding box center [502, 210] width 164 height 13
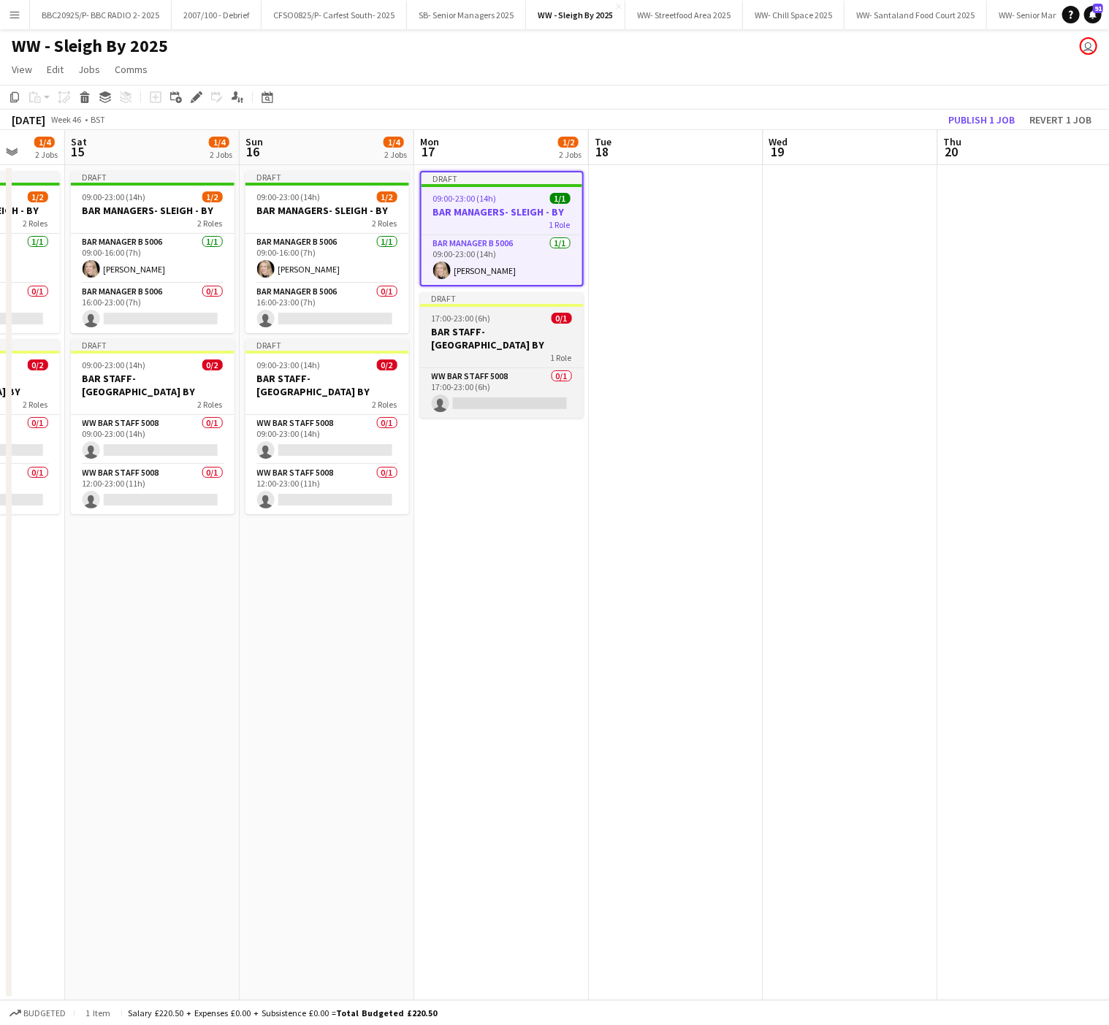
click at [485, 314] on span "17:00-23:00 (6h)" at bounding box center [461, 318] width 59 height 11
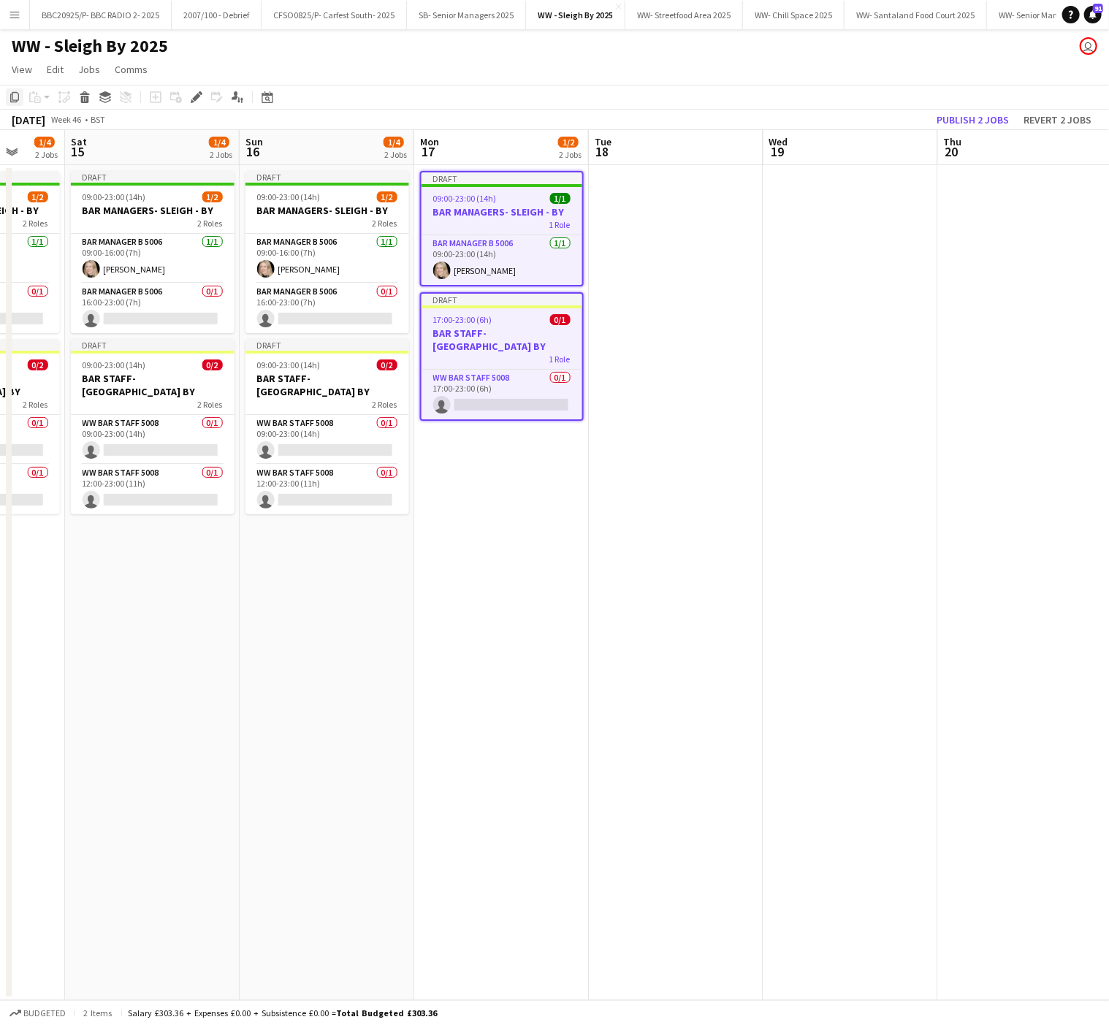
click at [10, 94] on icon "Copy" at bounding box center [15, 97] width 12 height 12
click at [789, 180] on app-date-cell at bounding box center [851, 582] width 175 height 835
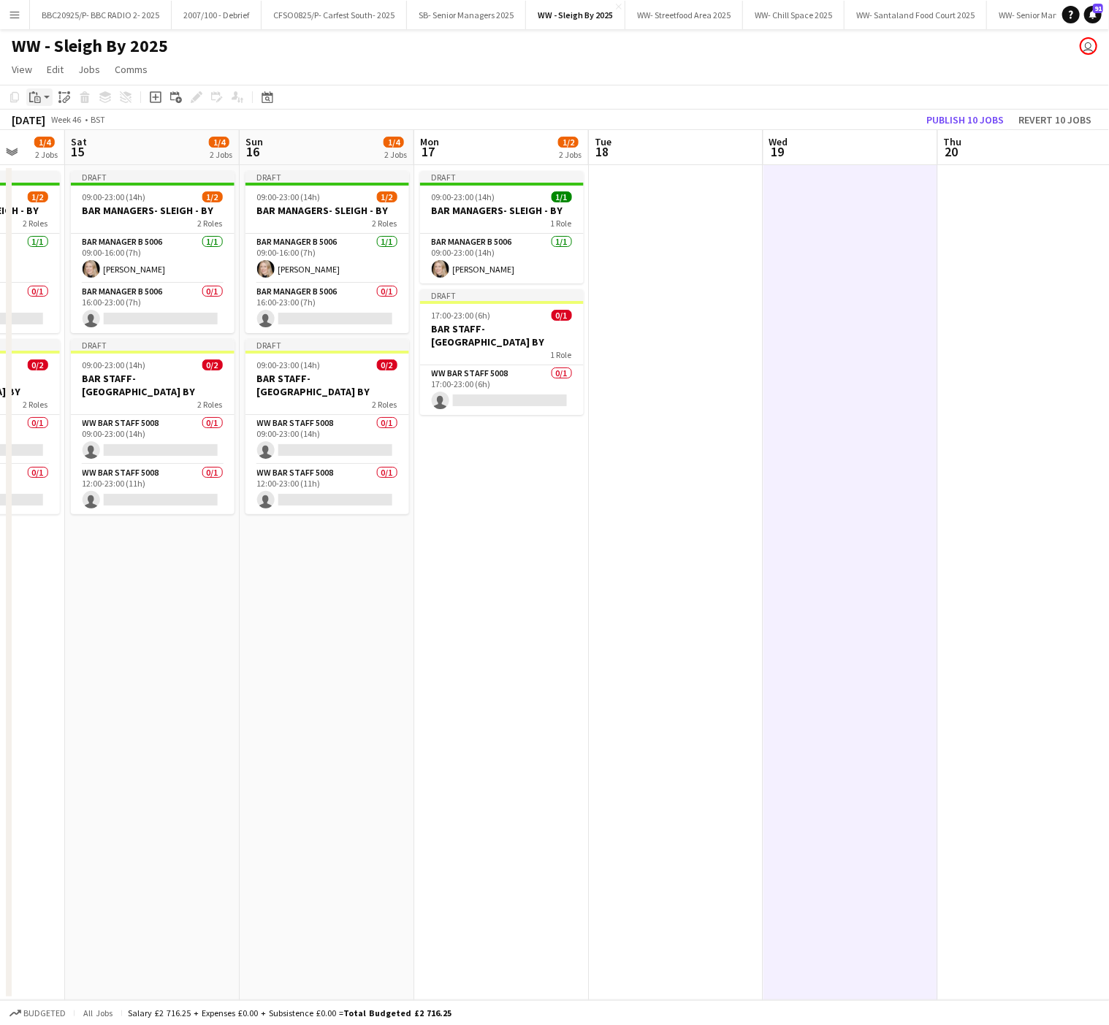
click at [45, 98] on app-action-btn "Paste" at bounding box center [39, 97] width 26 height 18
click at [56, 156] on link "Paste with crew Ctrl+Shift+V" at bounding box center [107, 149] width 137 height 13
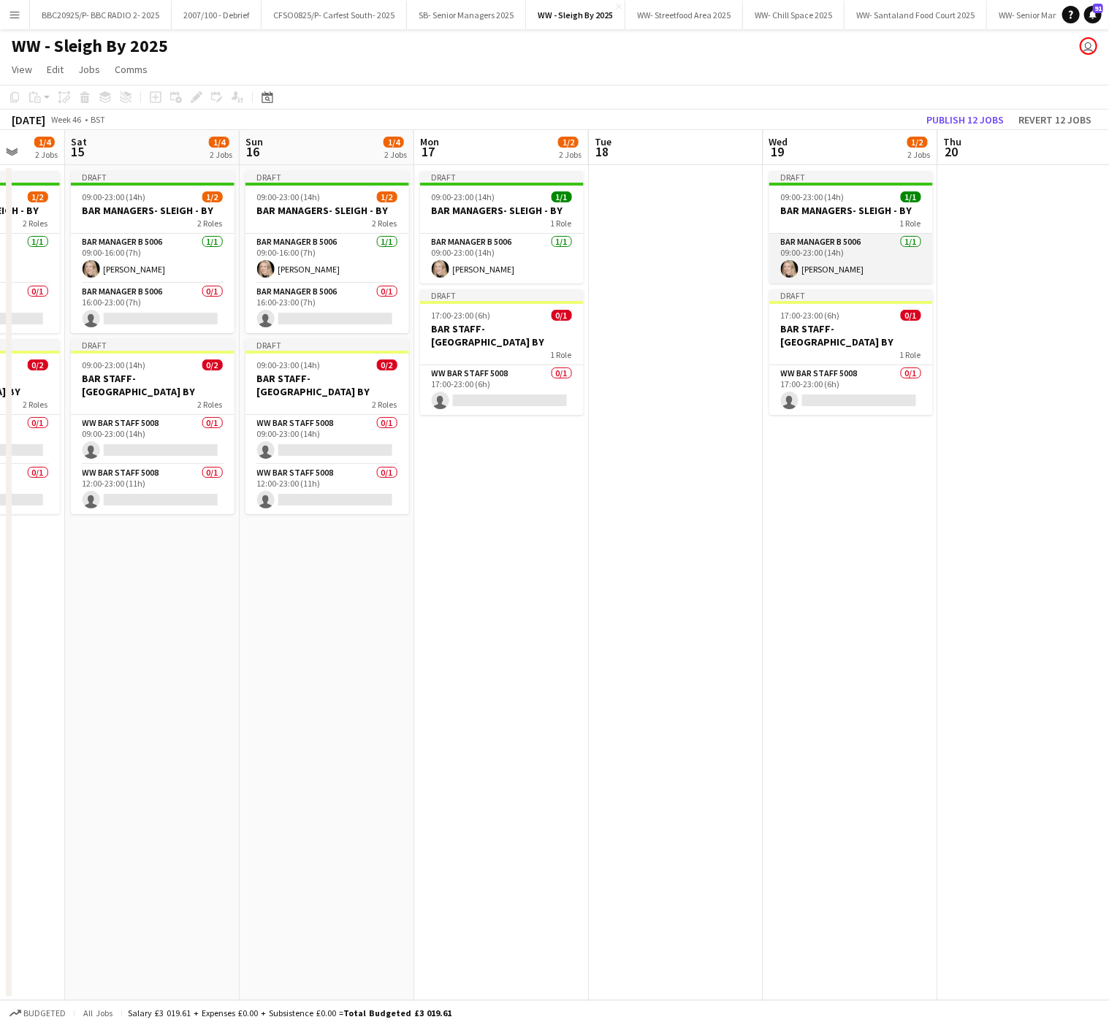
click at [786, 263] on app-user-avatar at bounding box center [790, 269] width 18 height 18
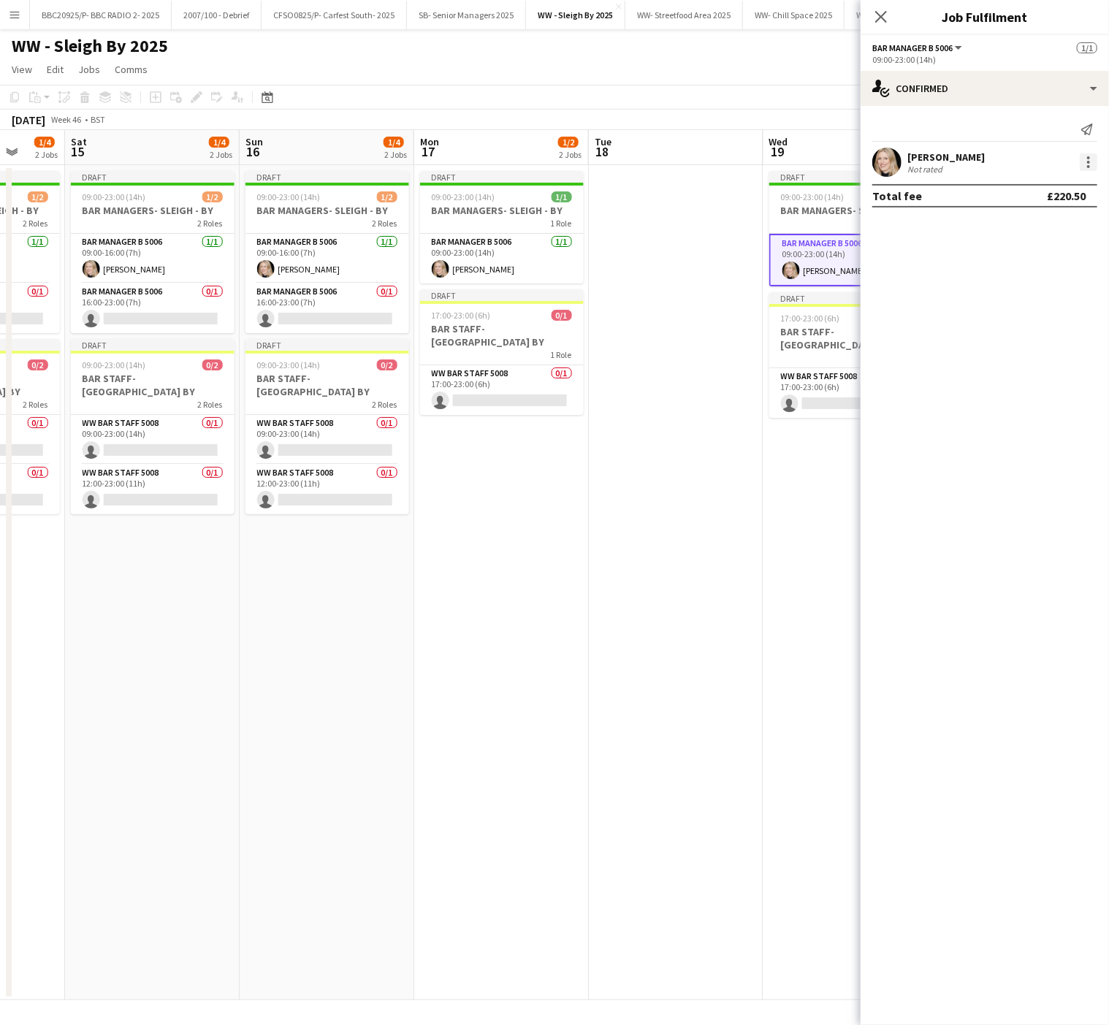
click at [1093, 162] on div at bounding box center [1089, 162] width 18 height 18
click at [1055, 329] on span "Remove" at bounding box center [1041, 330] width 91 height 13
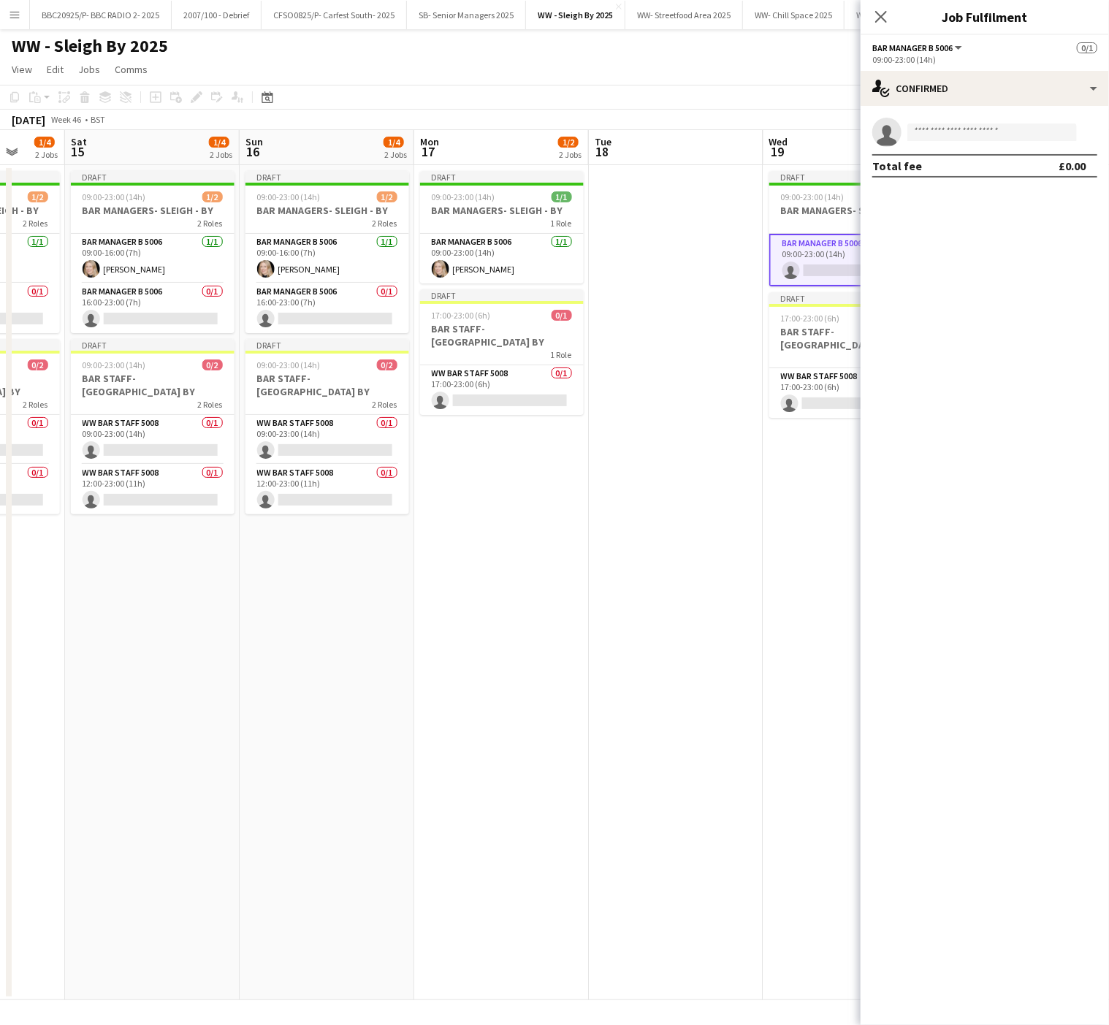
click at [810, 525] on app-date-cell "Draft 09:00-23:00 (14h) 0/1 BAR MANAGERS- SLEIGH - BY 1 Role Bar Manager B 5006…" at bounding box center [851, 582] width 175 height 835
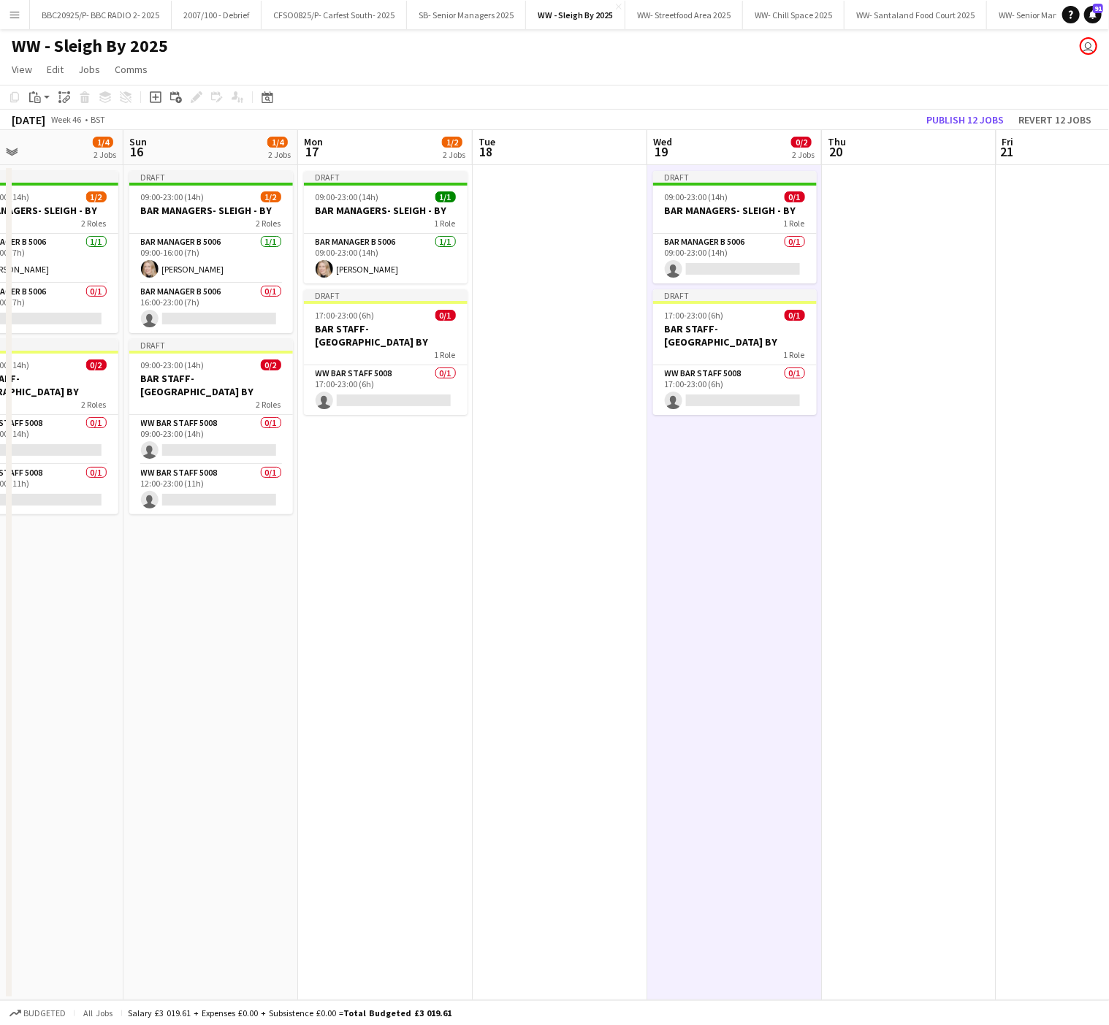
scroll to position [0, 459]
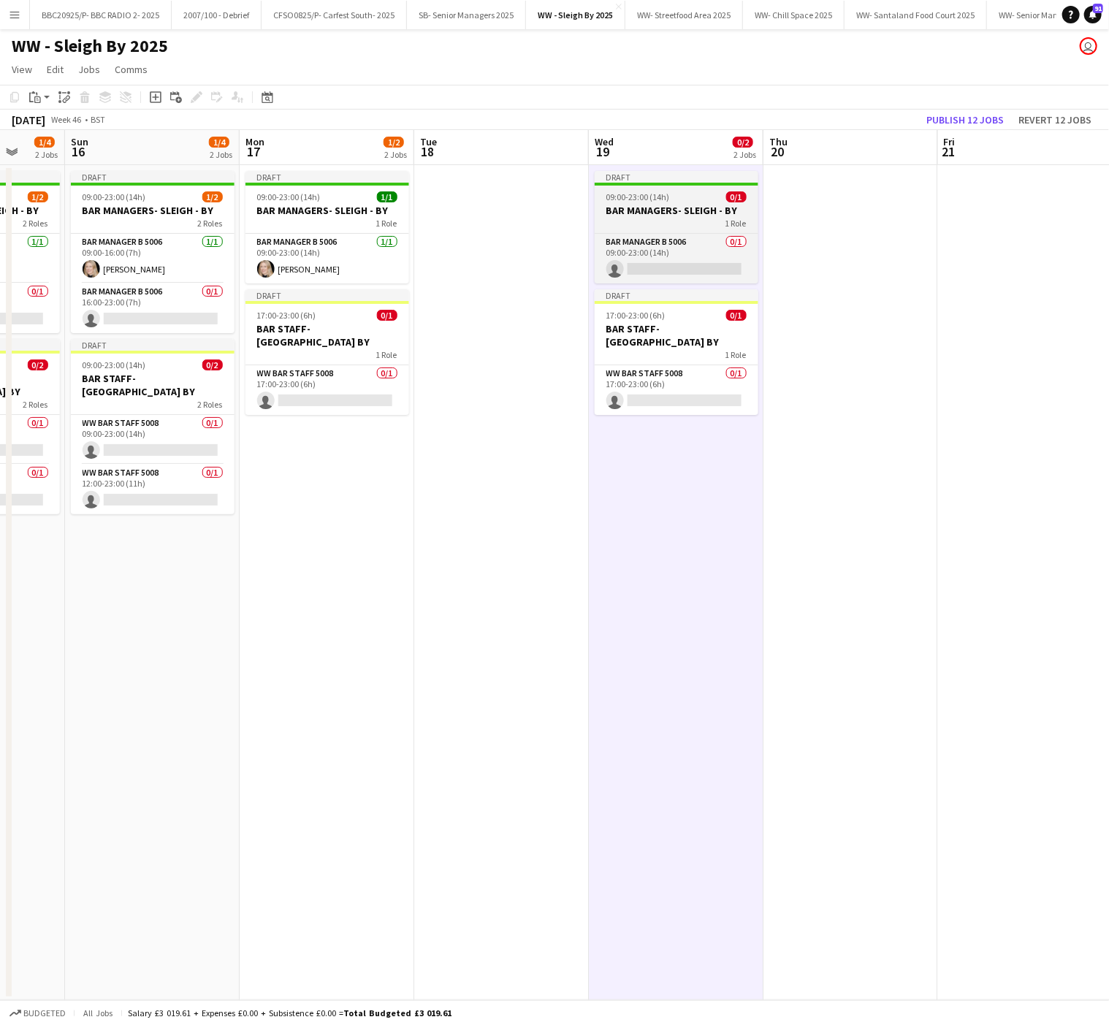
click at [667, 212] on h3 "BAR MANAGERS- SLEIGH - BY" at bounding box center [677, 210] width 164 height 13
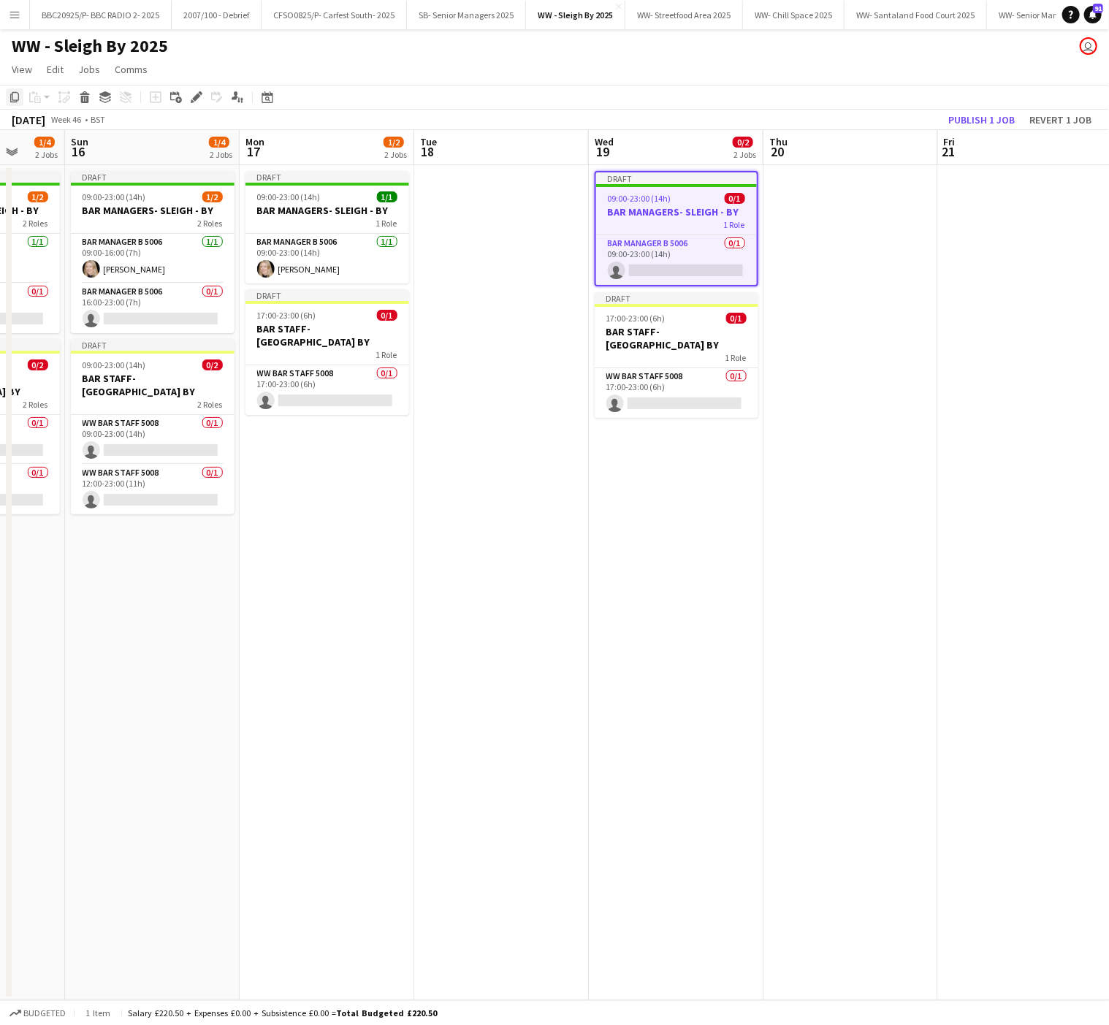
click at [9, 92] on icon "Copy" at bounding box center [15, 97] width 12 height 12
click at [870, 249] on app-date-cell at bounding box center [851, 582] width 175 height 835
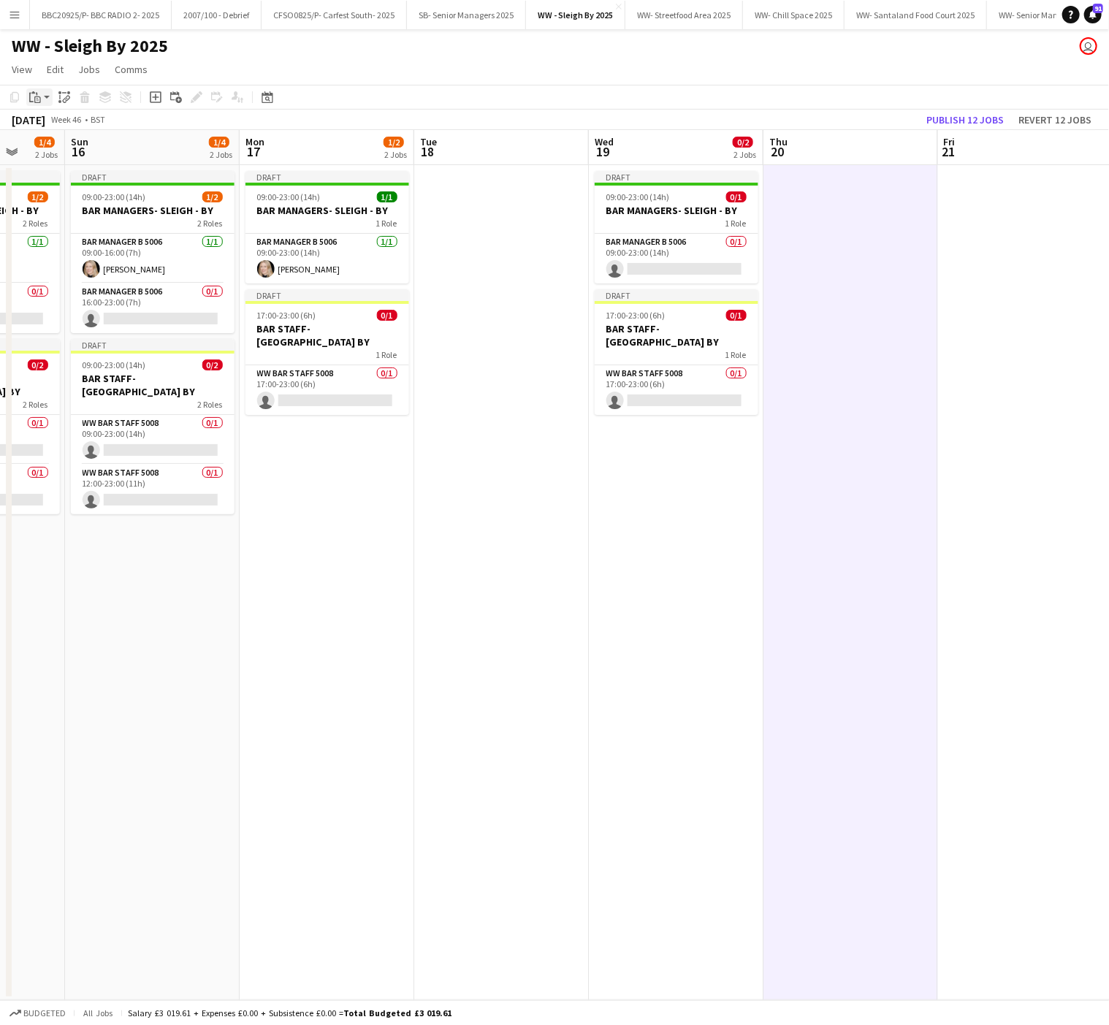
click at [35, 101] on icon at bounding box center [37, 99] width 7 height 7
click at [49, 124] on link "Paste Ctrl+V" at bounding box center [107, 124] width 137 height 13
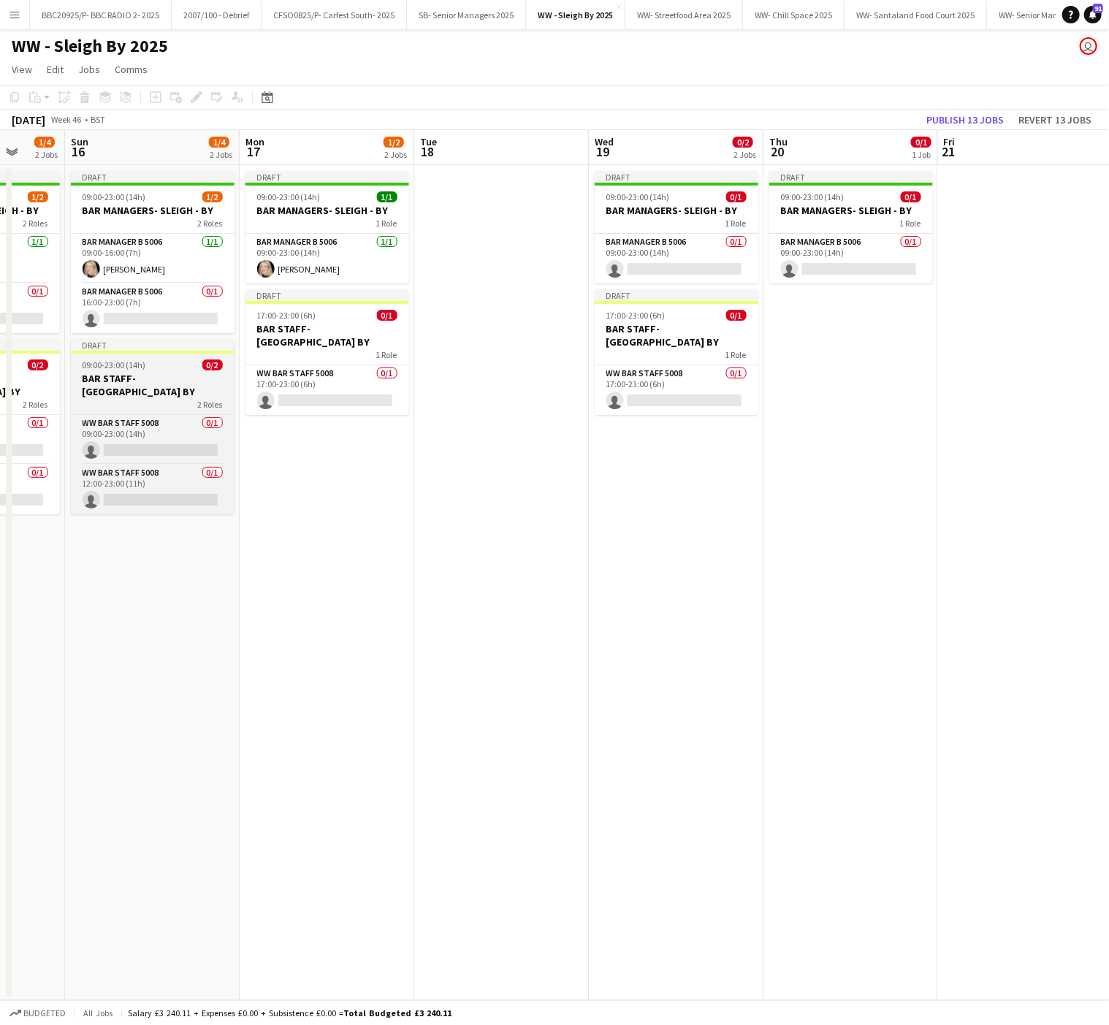
click at [172, 371] on div "09:00-23:00 (14h) 0/2" at bounding box center [153, 365] width 164 height 11
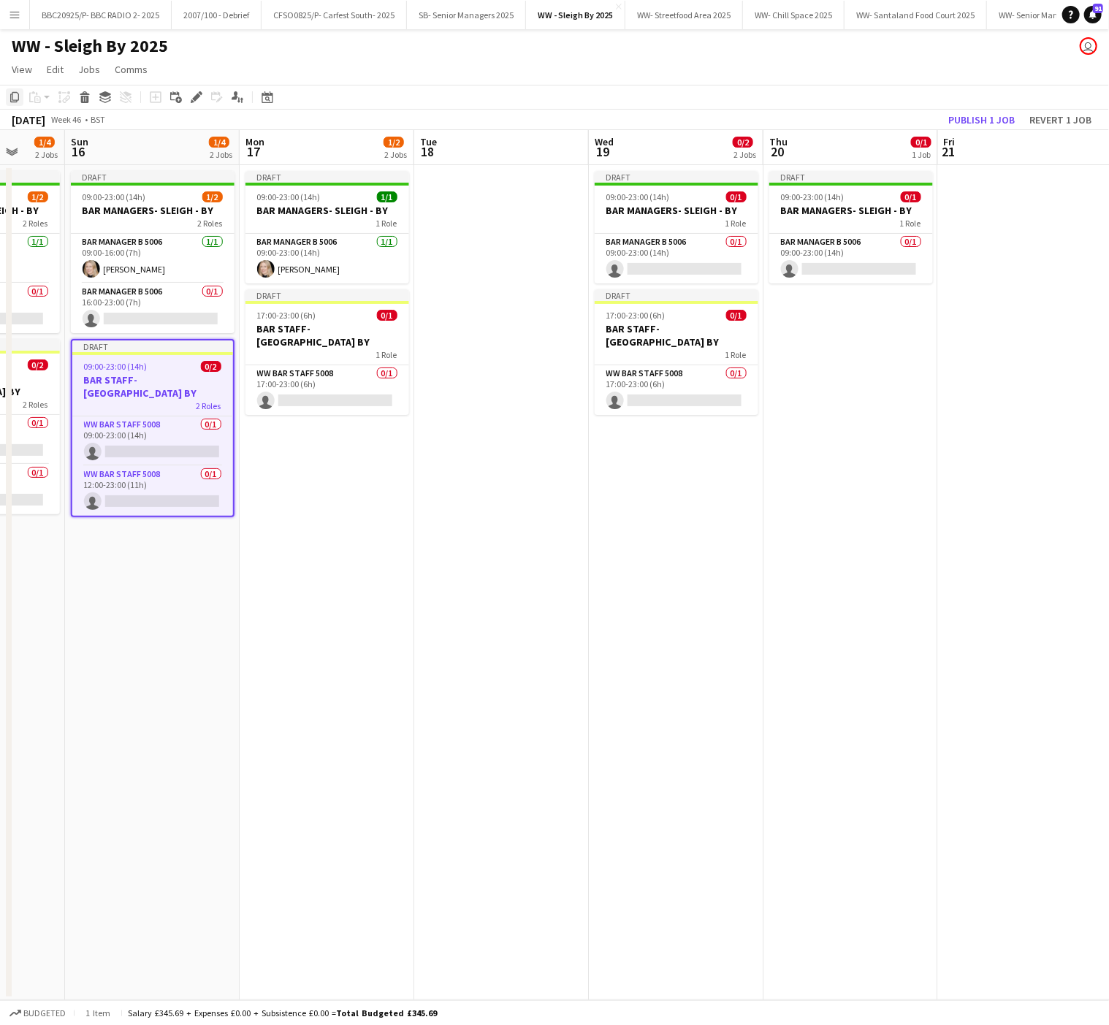
click at [9, 95] on icon "Copy" at bounding box center [15, 97] width 12 height 12
click at [846, 343] on app-date-cell "Draft 09:00-23:00 (14h) 0/1 BAR MANAGERS- SLEIGH - BY 1 Role Bar Manager B 5006…" at bounding box center [851, 582] width 175 height 835
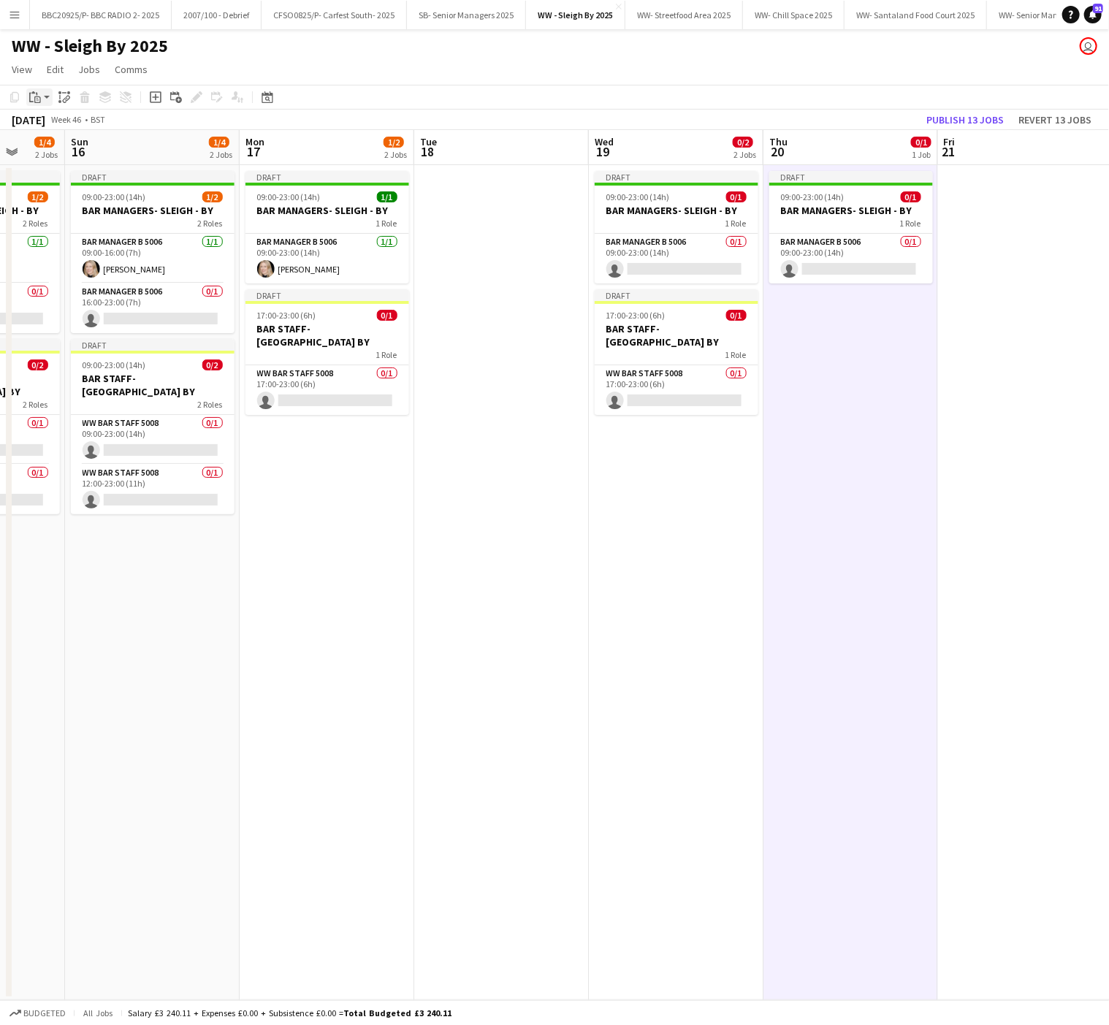
click at [36, 99] on icon "Paste" at bounding box center [35, 97] width 12 height 12
click at [53, 127] on link "Paste Ctrl+V" at bounding box center [107, 124] width 137 height 13
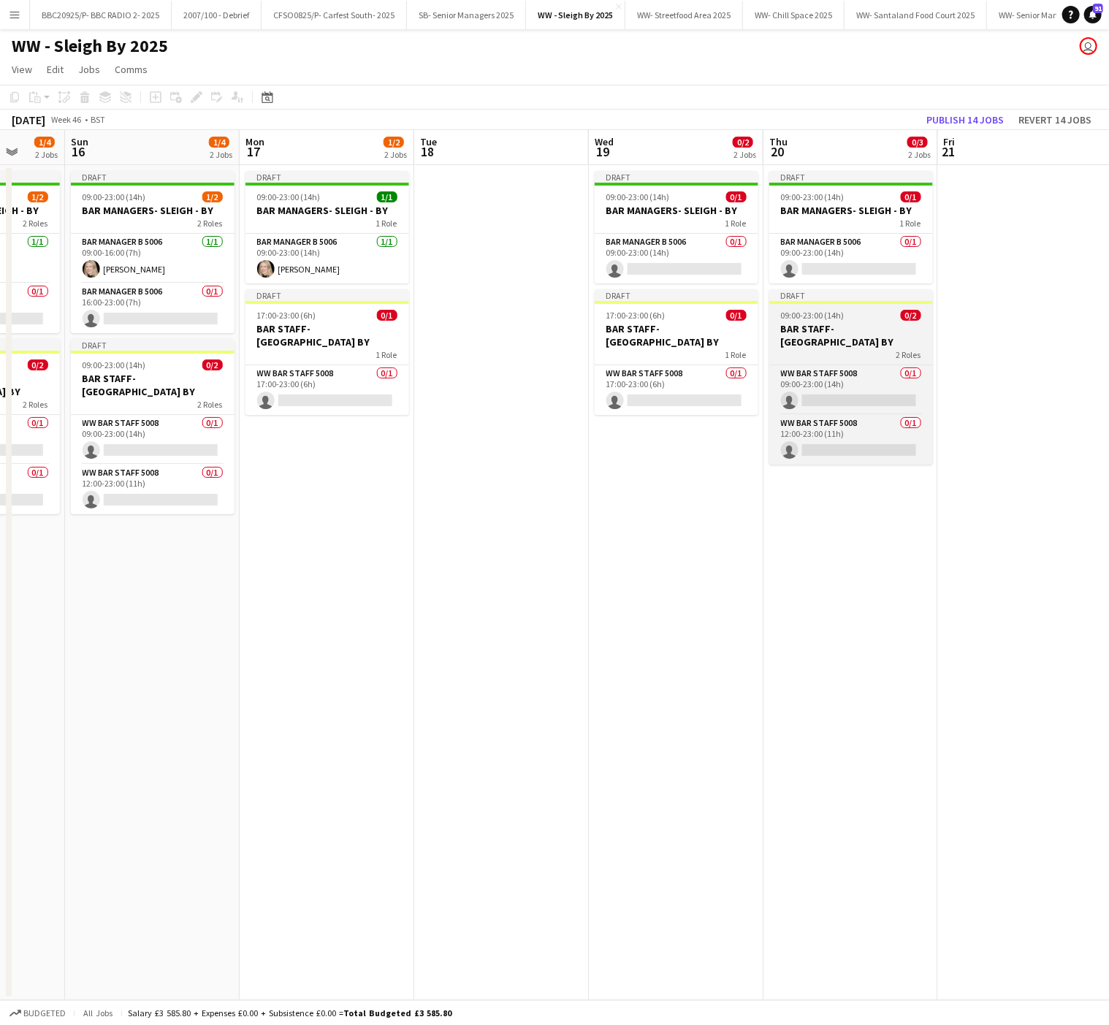
click at [833, 329] on h3 "BAR STAFF- [GEOGRAPHIC_DATA] BY" at bounding box center [852, 335] width 164 height 26
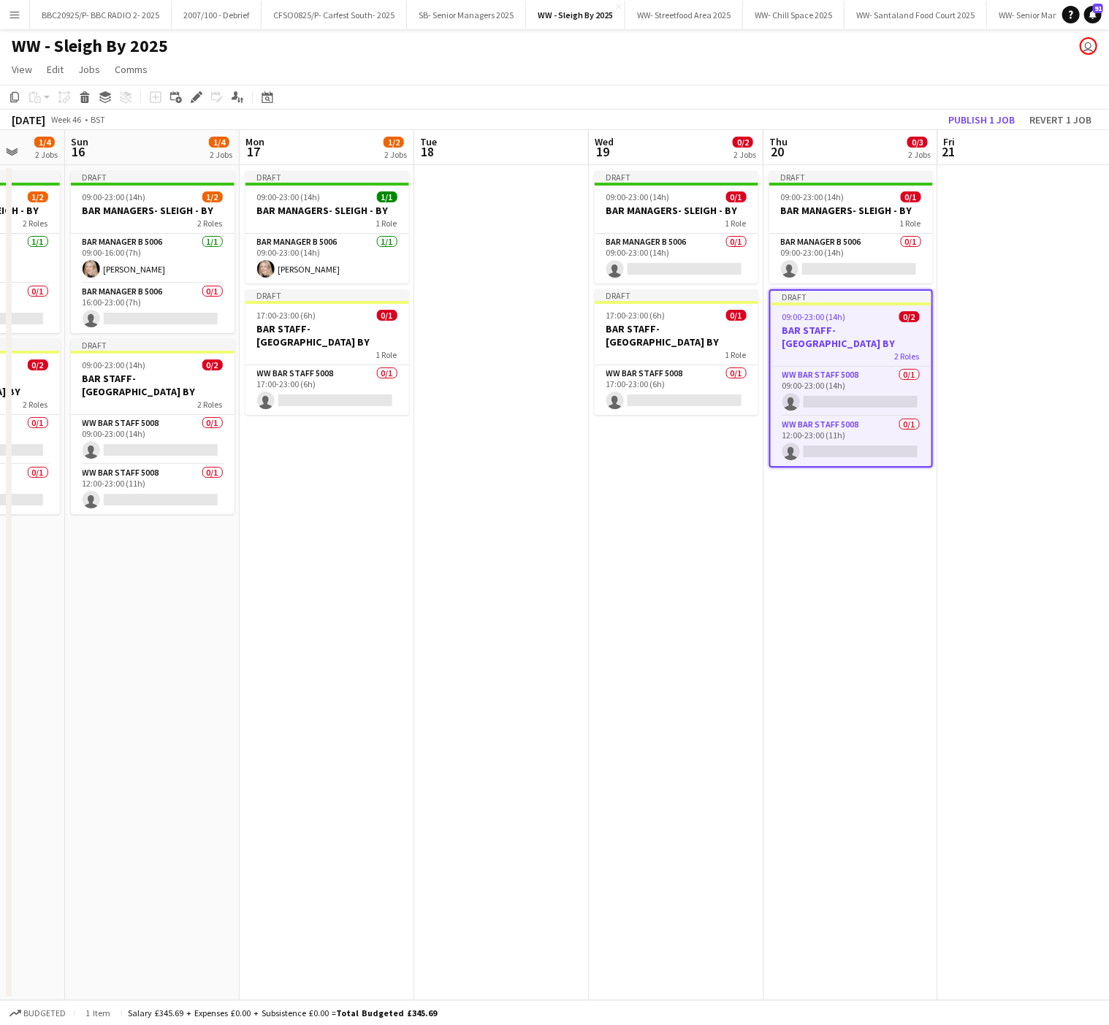
click at [865, 539] on app-date-cell "Draft 09:00-23:00 (14h) 0/1 BAR MANAGERS- SLEIGH - BY 1 Role Bar Manager B 5006…" at bounding box center [851, 582] width 175 height 835
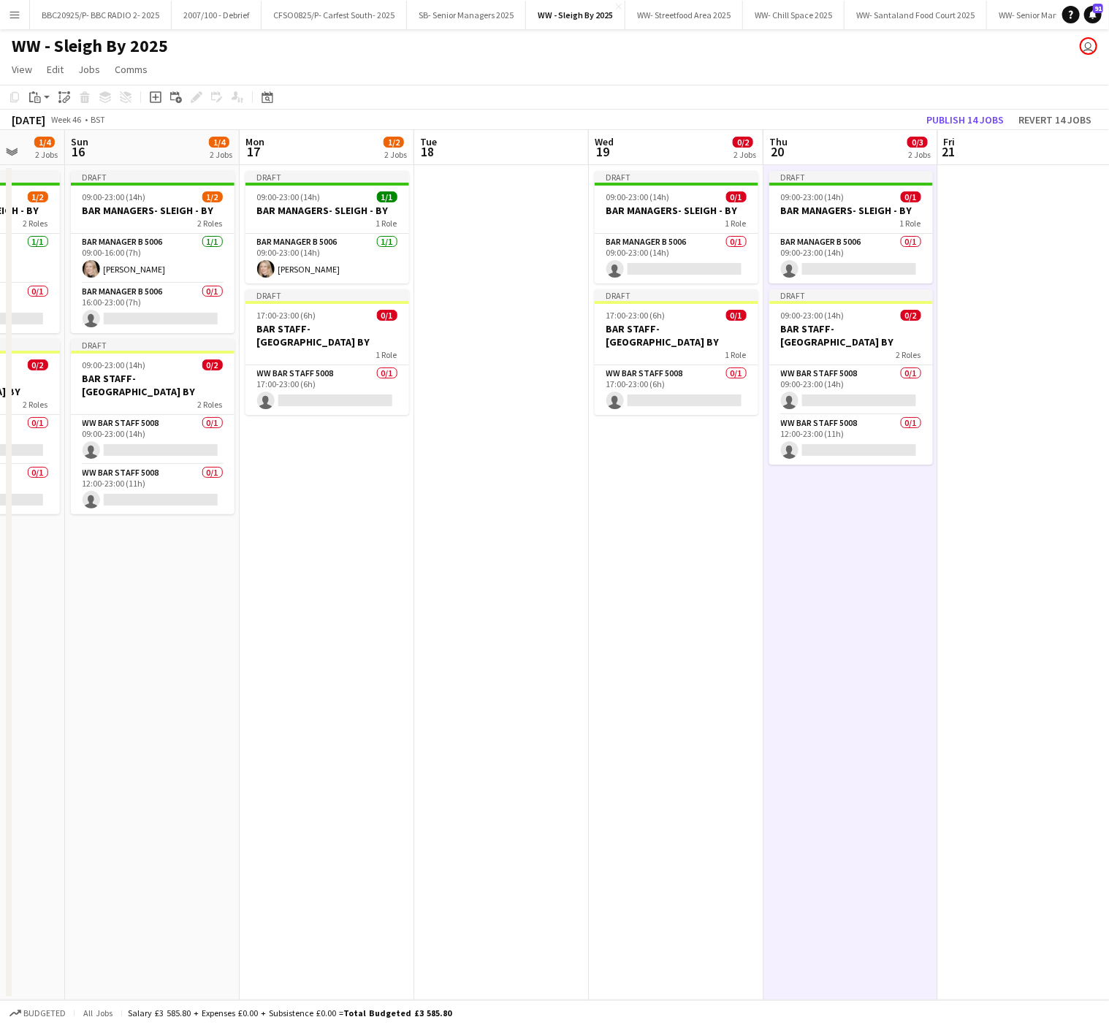
click at [353, 694] on app-date-cell "Draft 09:00-23:00 (14h) 1/1 BAR MANAGERS- SLEIGH - BY 1 Role Bar Manager B 5006…" at bounding box center [327, 582] width 175 height 835
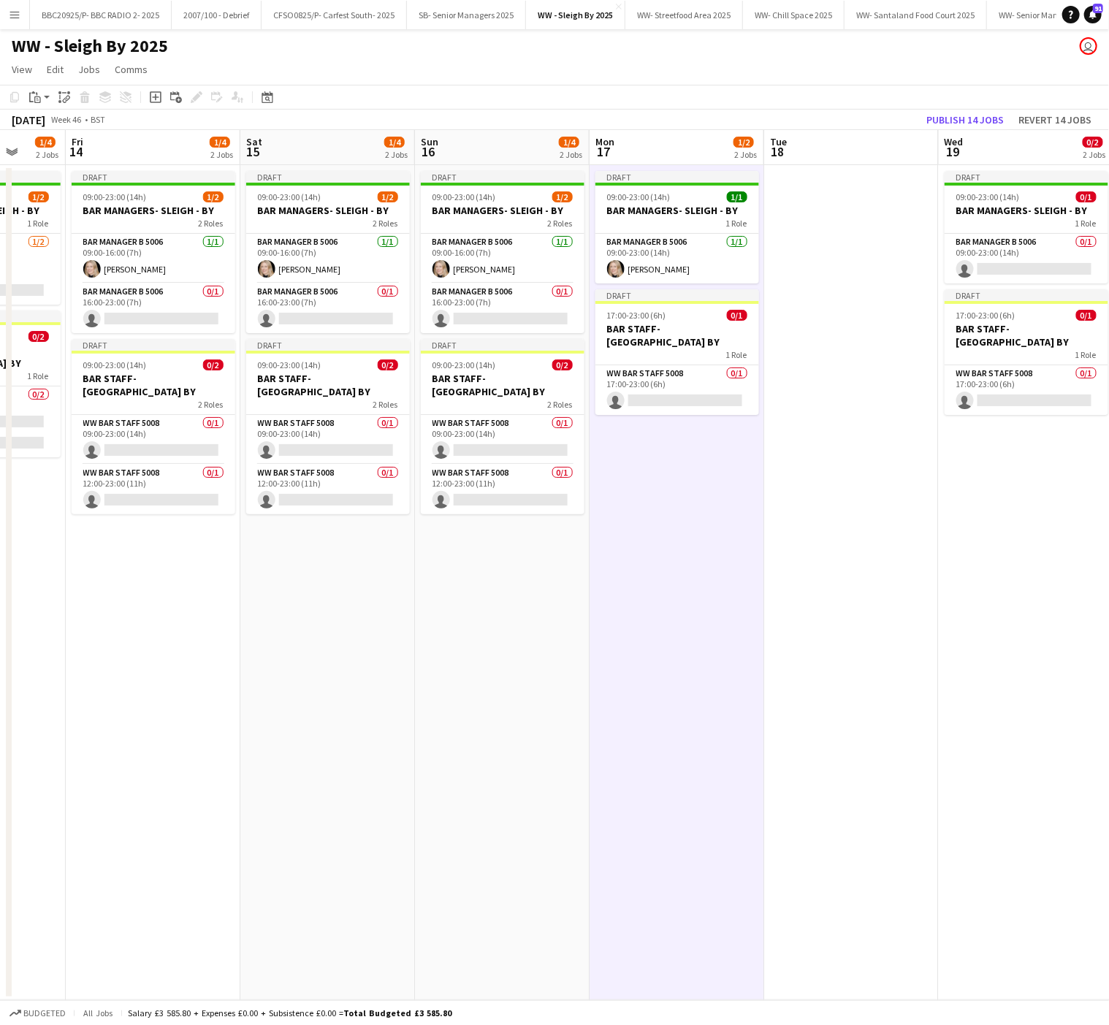
scroll to position [0, 457]
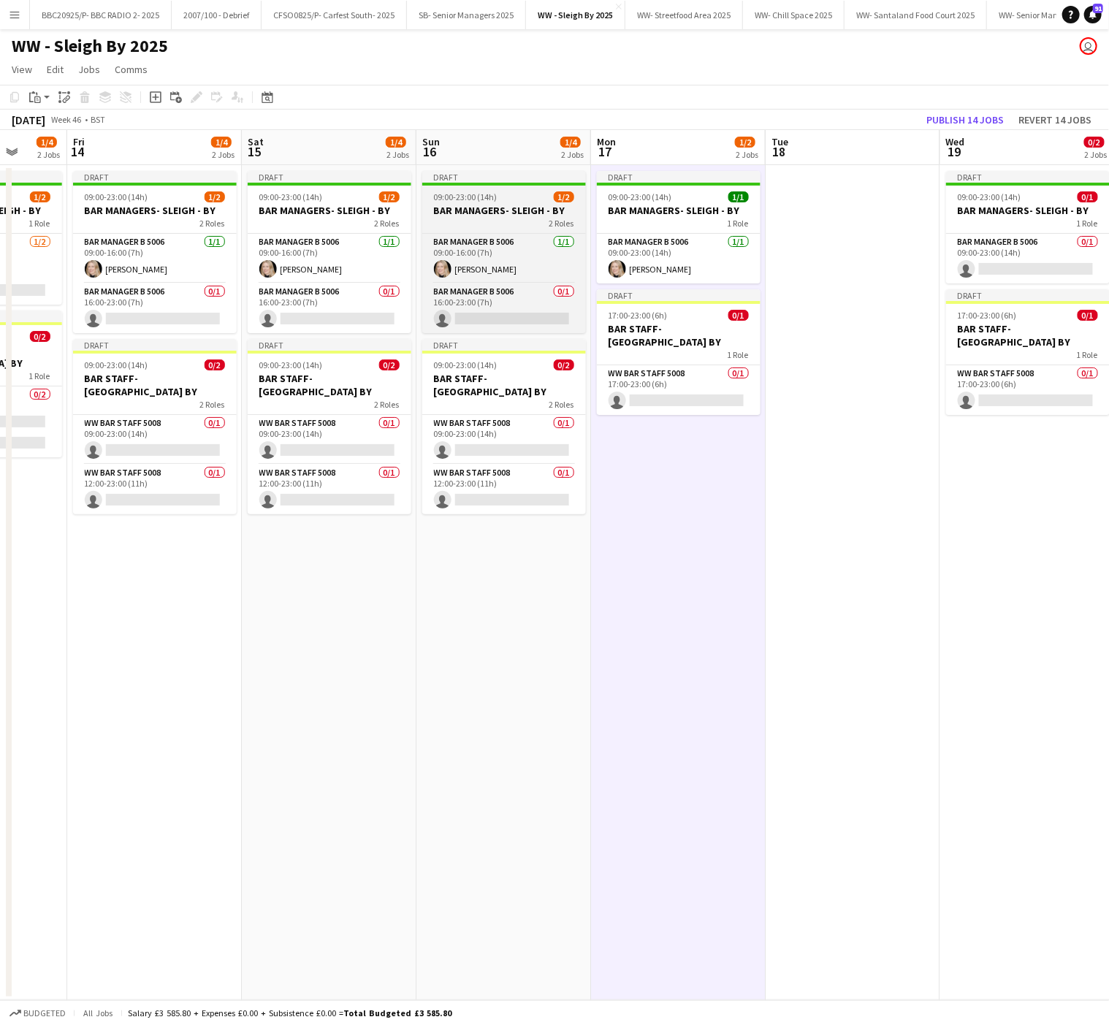
click at [480, 224] on div "2 Roles" at bounding box center [504, 223] width 164 height 12
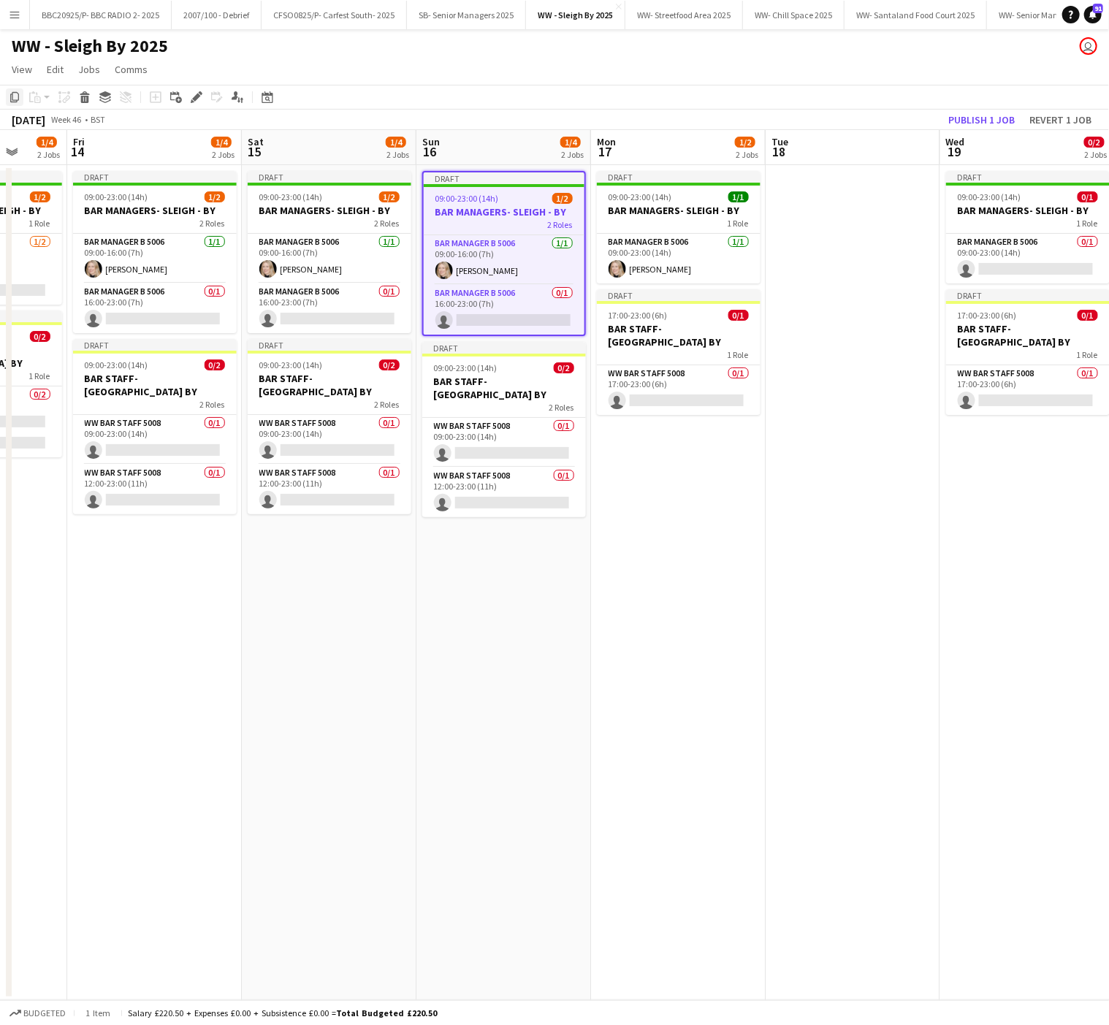
click at [10, 95] on icon at bounding box center [14, 97] width 9 height 10
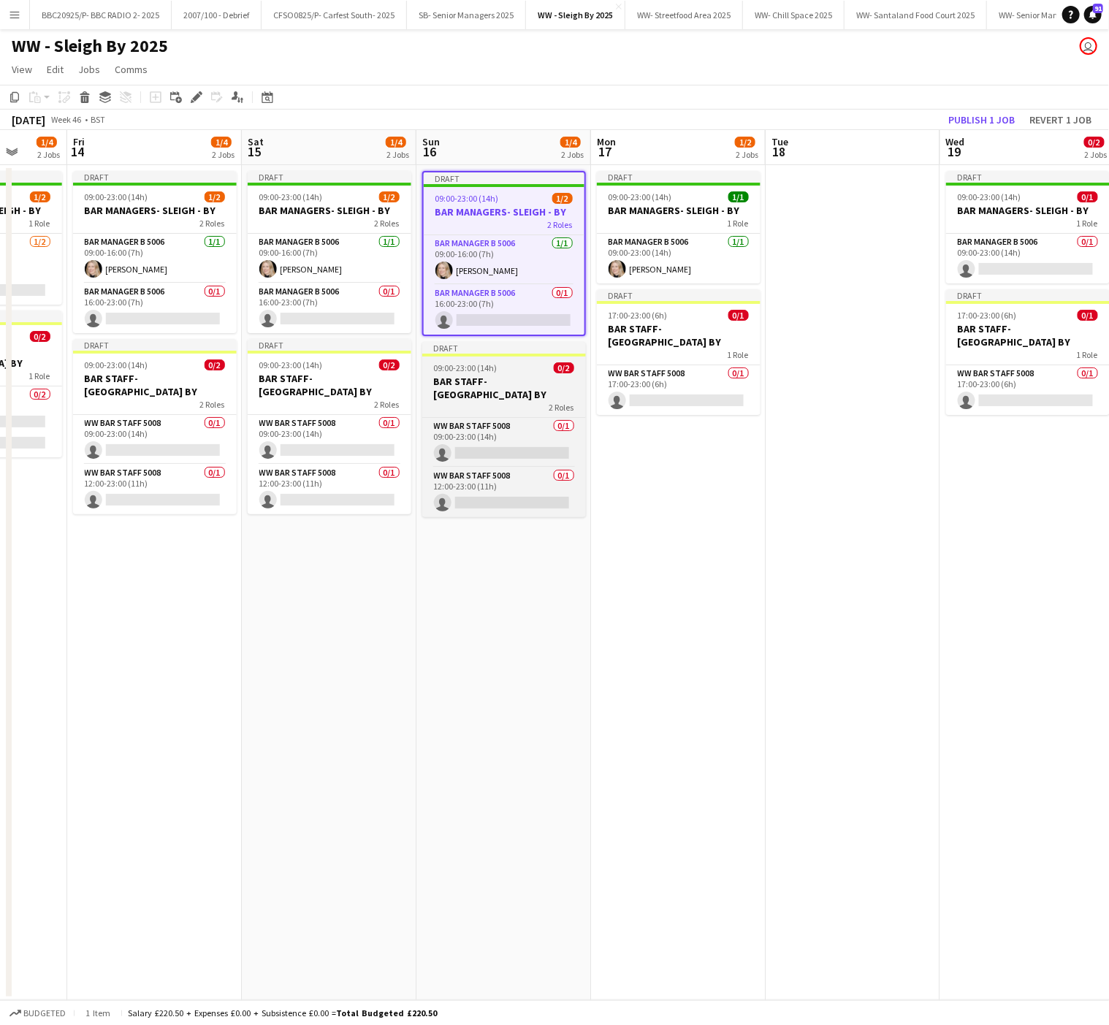
click at [532, 401] on app-job-card "Draft 09:00-23:00 (14h) 0/2 BAR STAFF- SLEIGH BY 2 Roles WW Bar Staff 5008 0/1 …" at bounding box center [504, 429] width 164 height 175
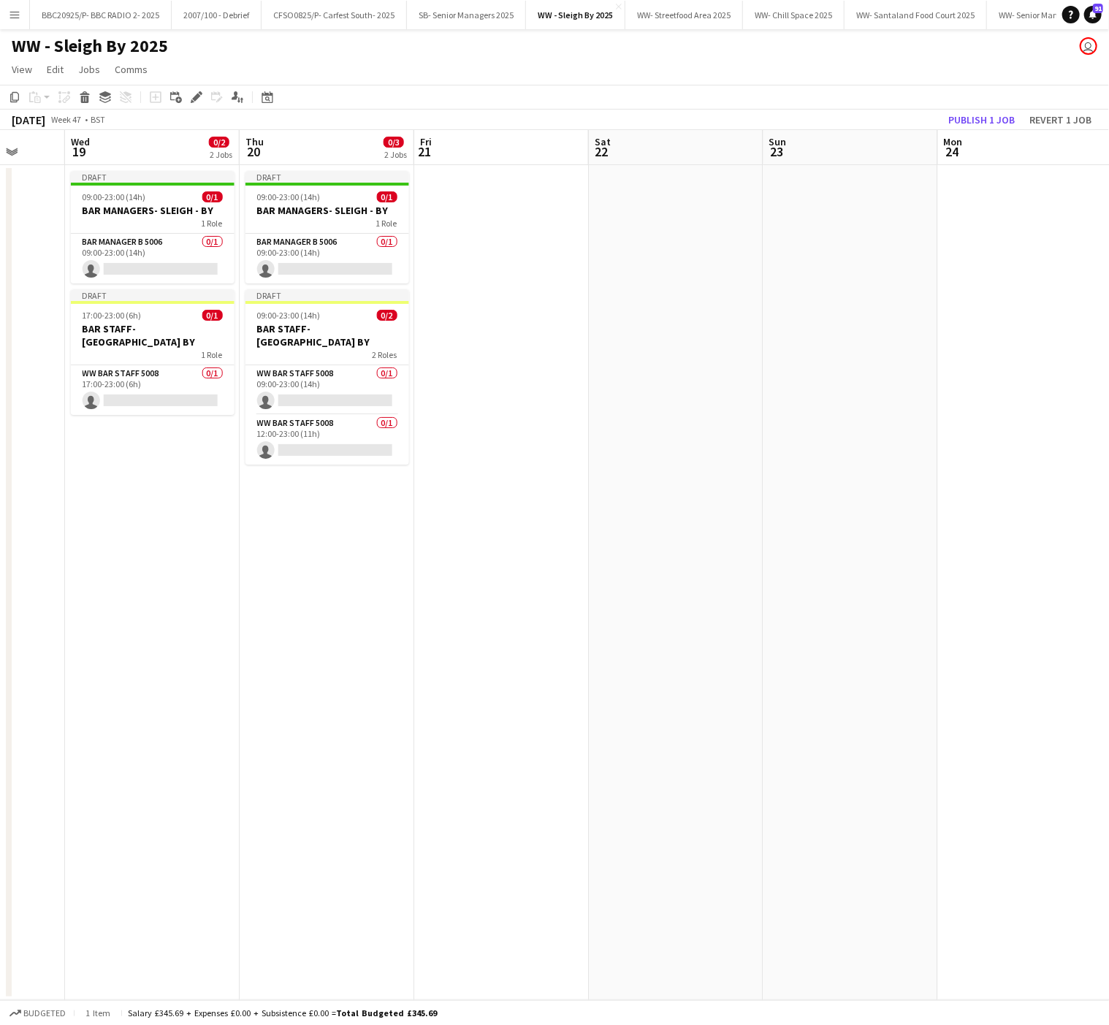
scroll to position [0, 634]
click at [450, 203] on app-date-cell at bounding box center [501, 582] width 175 height 835
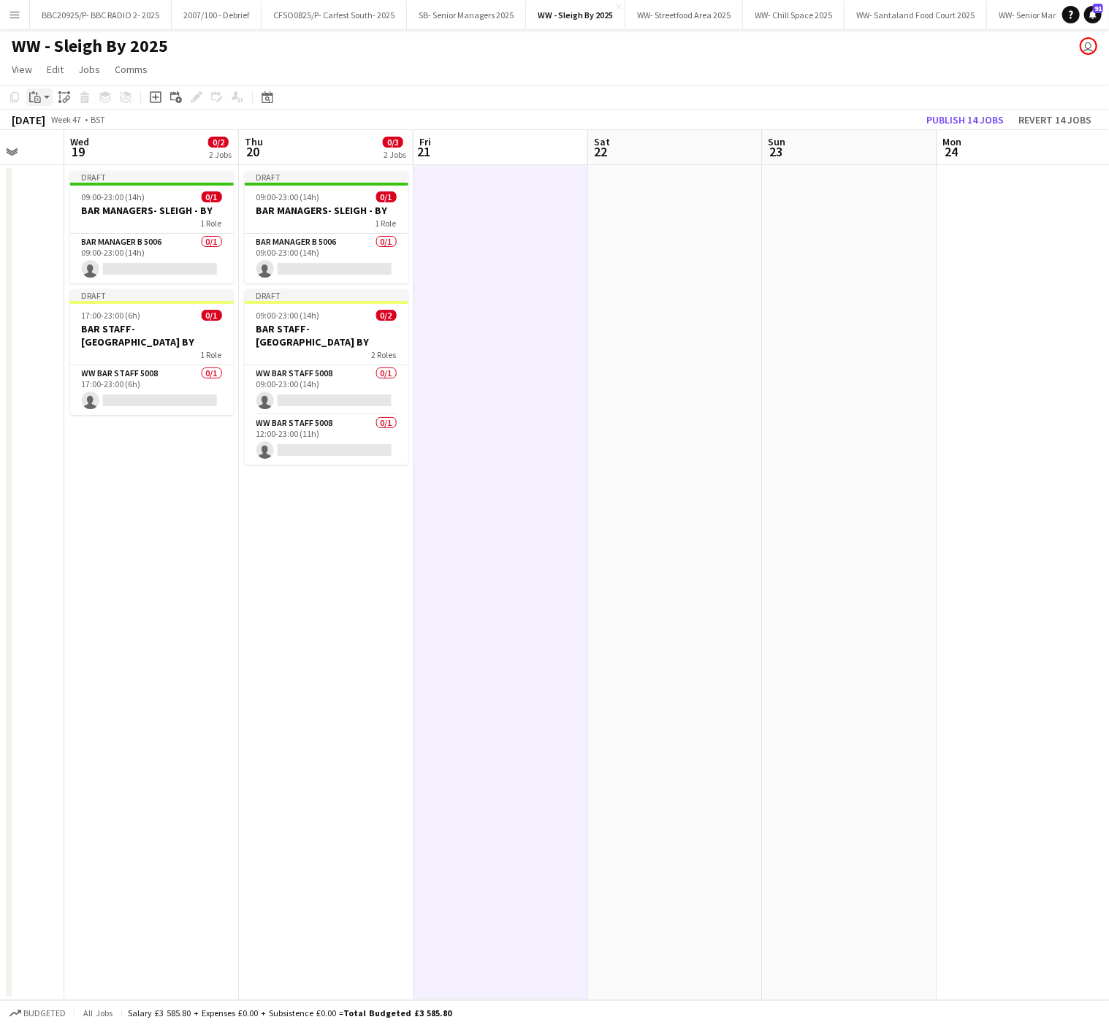
click at [32, 97] on icon "Paste" at bounding box center [35, 97] width 12 height 12
click at [53, 119] on link "Paste Ctrl+V" at bounding box center [107, 124] width 137 height 13
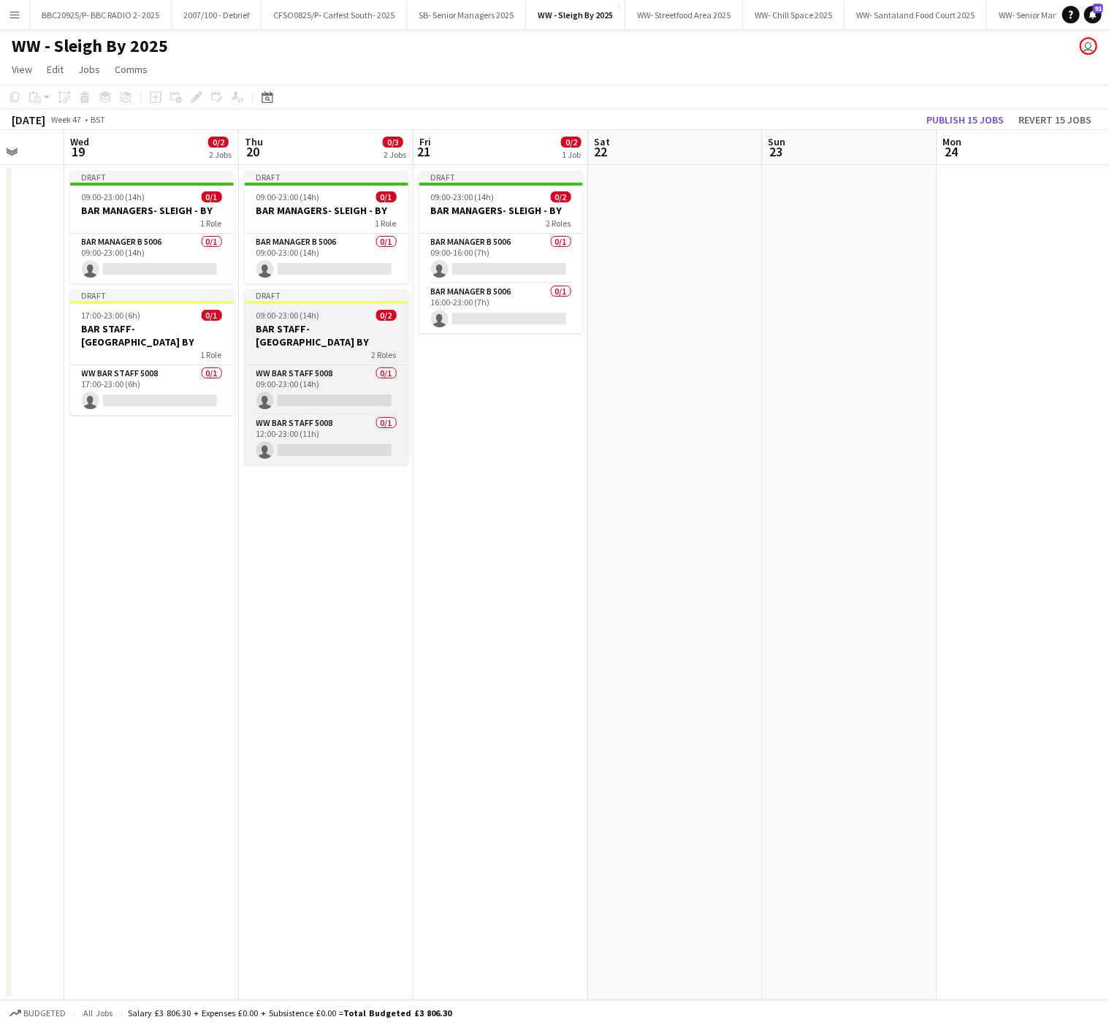
click at [275, 326] on h3 "BAR STAFF- [GEOGRAPHIC_DATA] BY" at bounding box center [327, 335] width 164 height 26
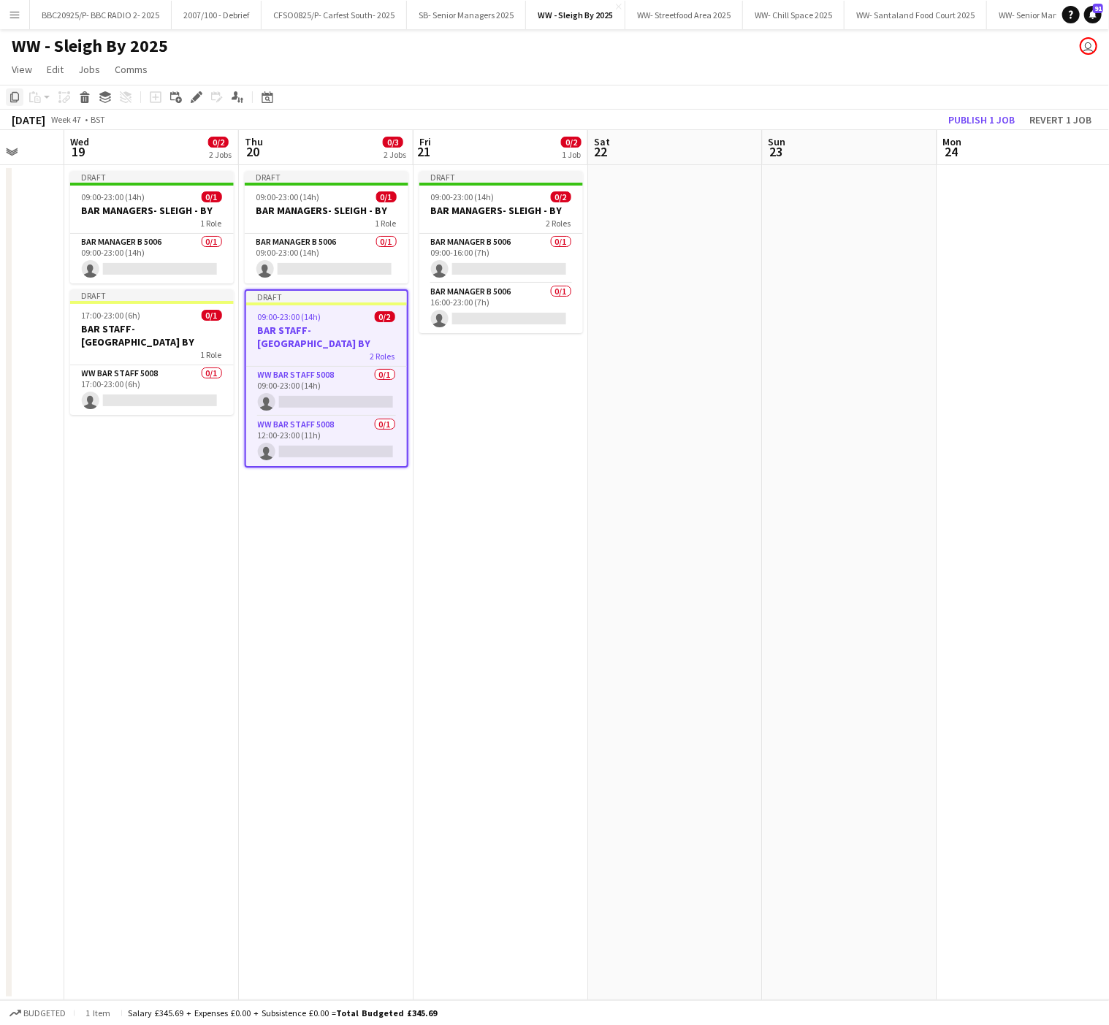
click at [10, 96] on icon at bounding box center [14, 97] width 9 height 10
click at [515, 390] on app-date-cell "Draft 09:00-23:00 (14h) 0/2 BAR MANAGERS- SLEIGH - BY 2 Roles Bar Manager B 500…" at bounding box center [501, 582] width 175 height 835
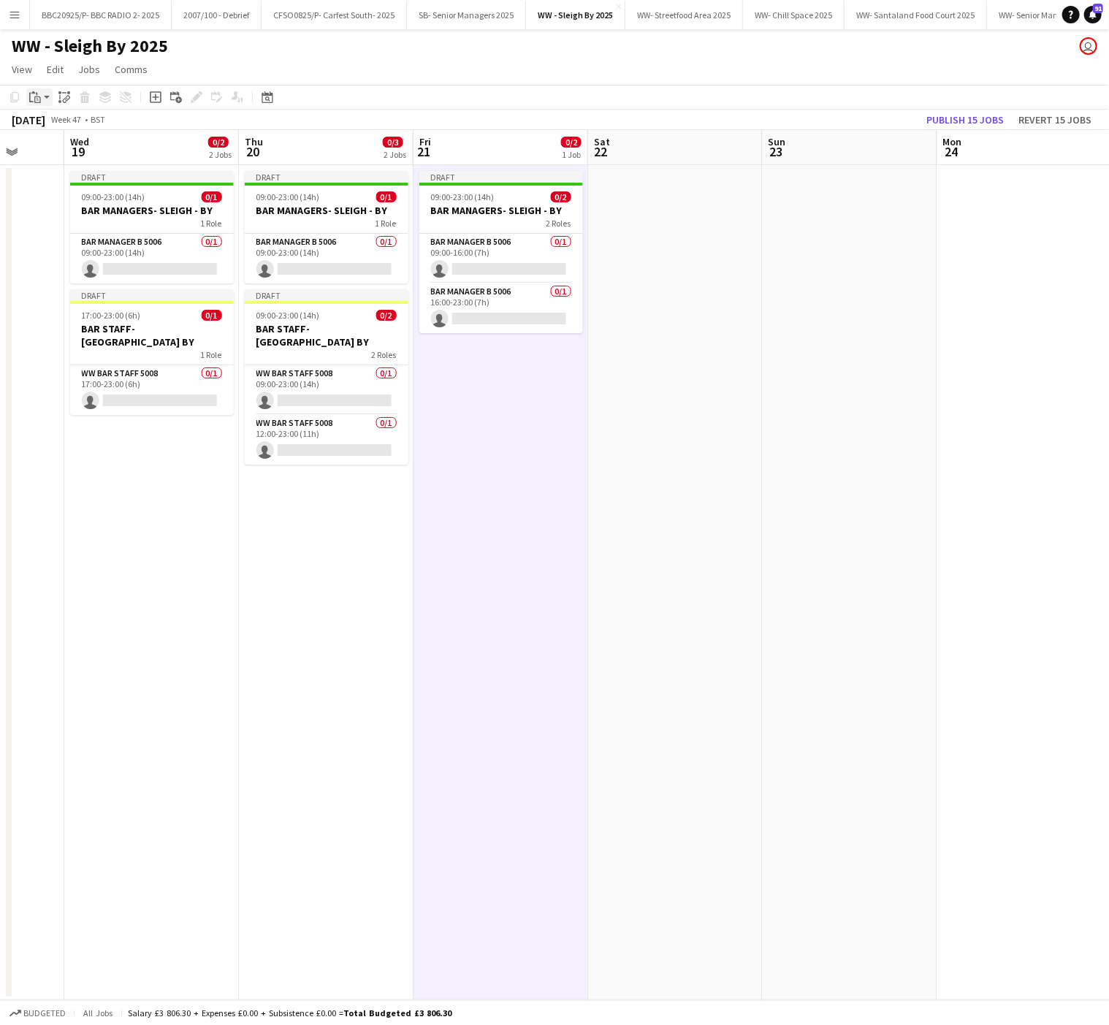
click at [38, 94] on icon "Paste" at bounding box center [35, 97] width 12 height 12
click at [56, 148] on link "Paste with crew Ctrl+Shift+V" at bounding box center [107, 149] width 137 height 13
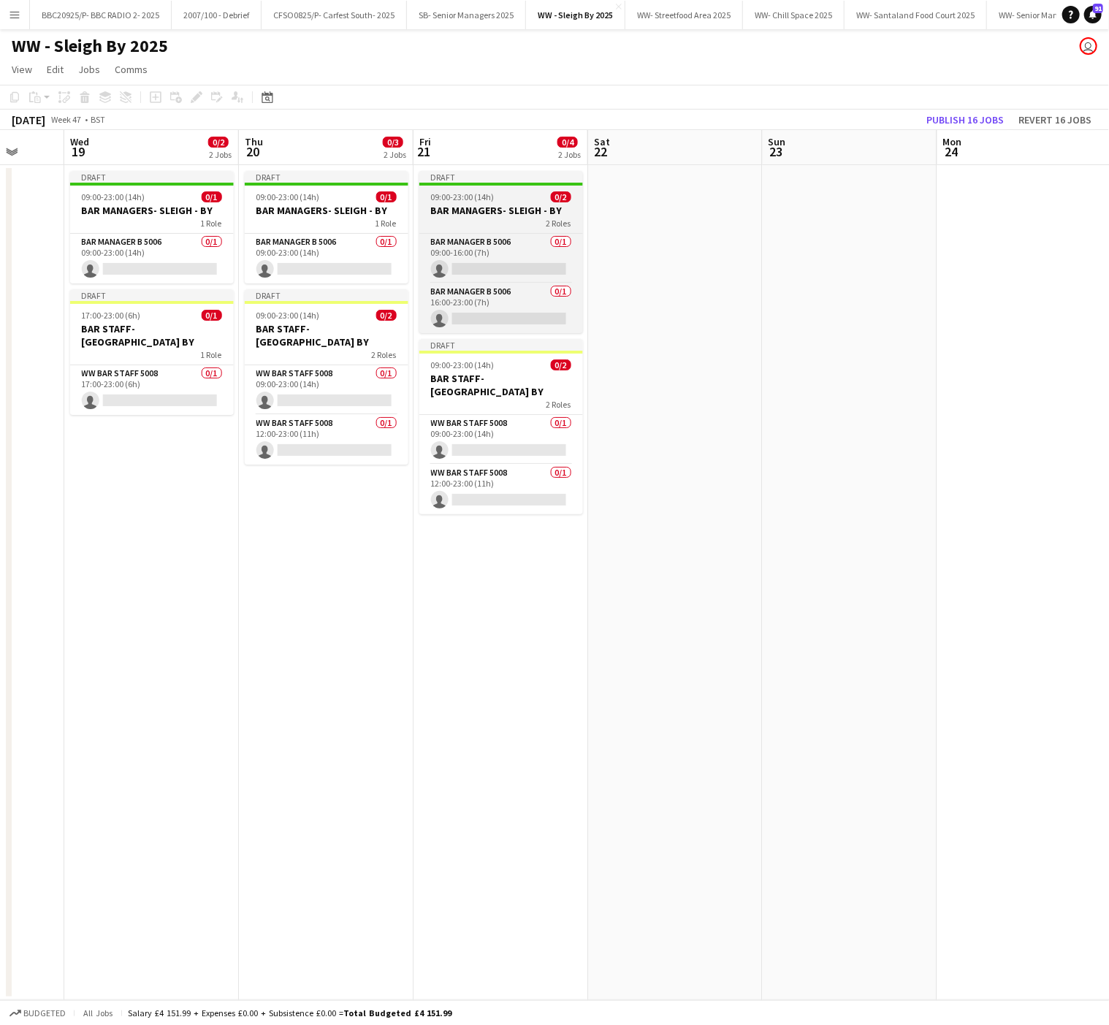
click at [465, 210] on h3 "BAR MANAGERS- SLEIGH - BY" at bounding box center [501, 210] width 164 height 13
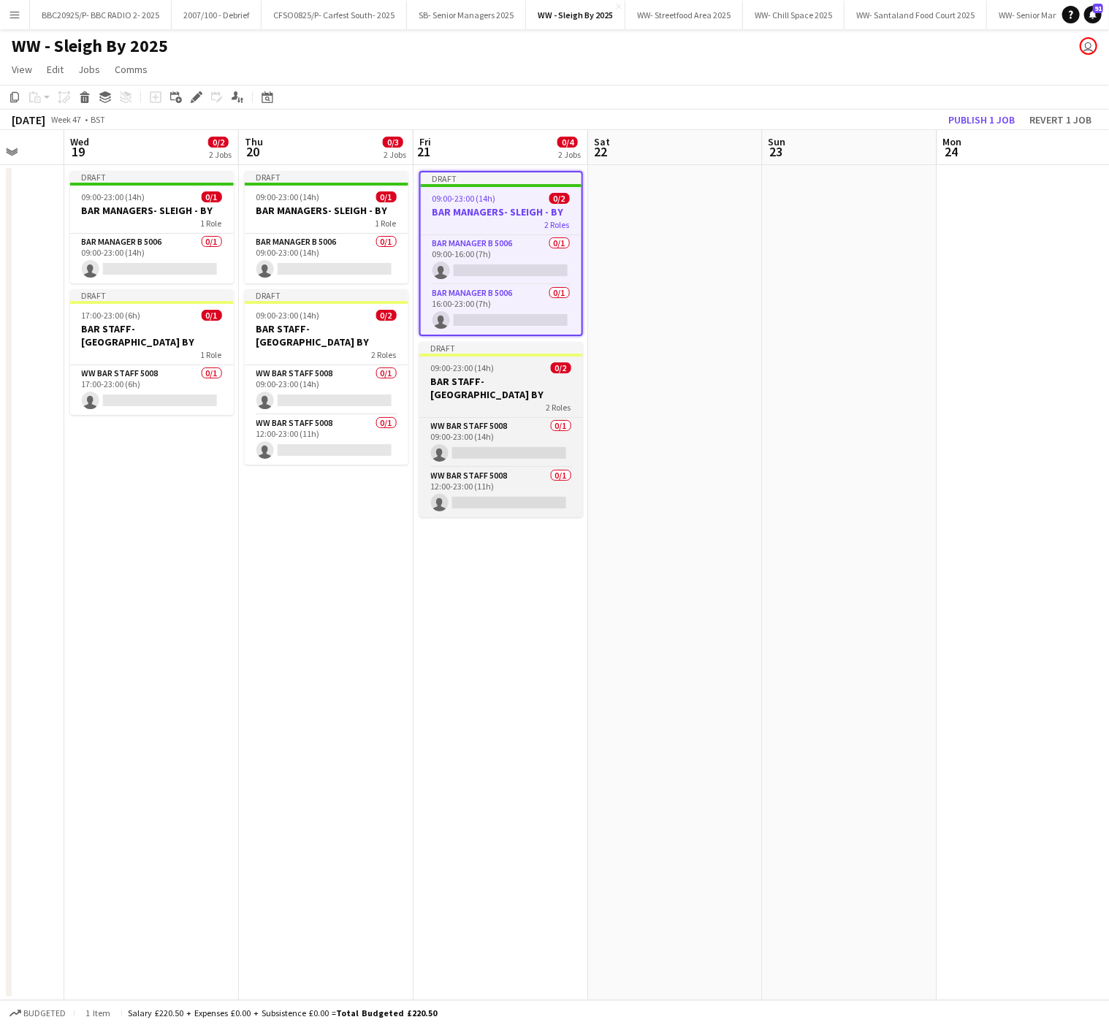
click at [495, 354] on div "Draft" at bounding box center [501, 348] width 164 height 12
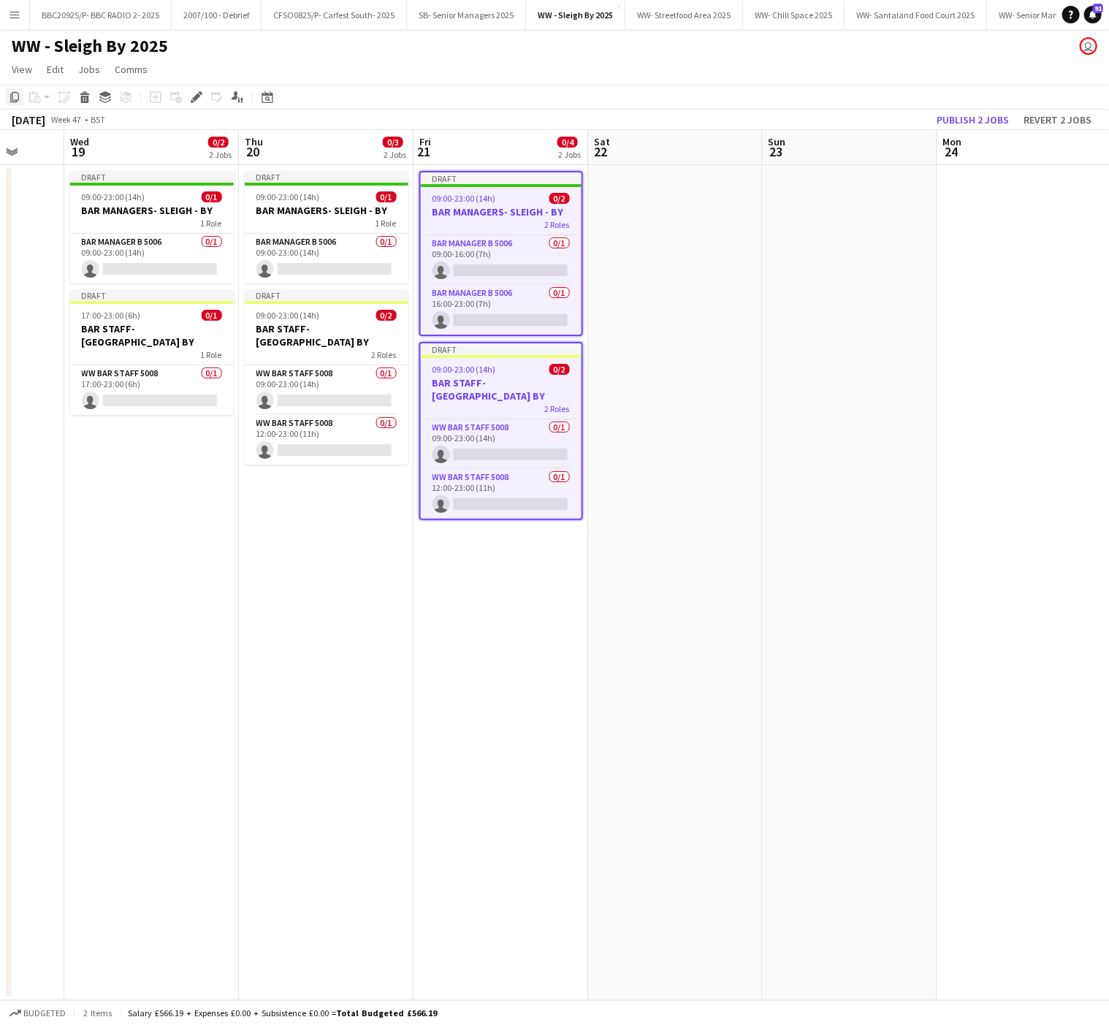
click at [12, 95] on icon at bounding box center [14, 97] width 9 height 10
click at [645, 259] on app-date-cell at bounding box center [675, 582] width 175 height 835
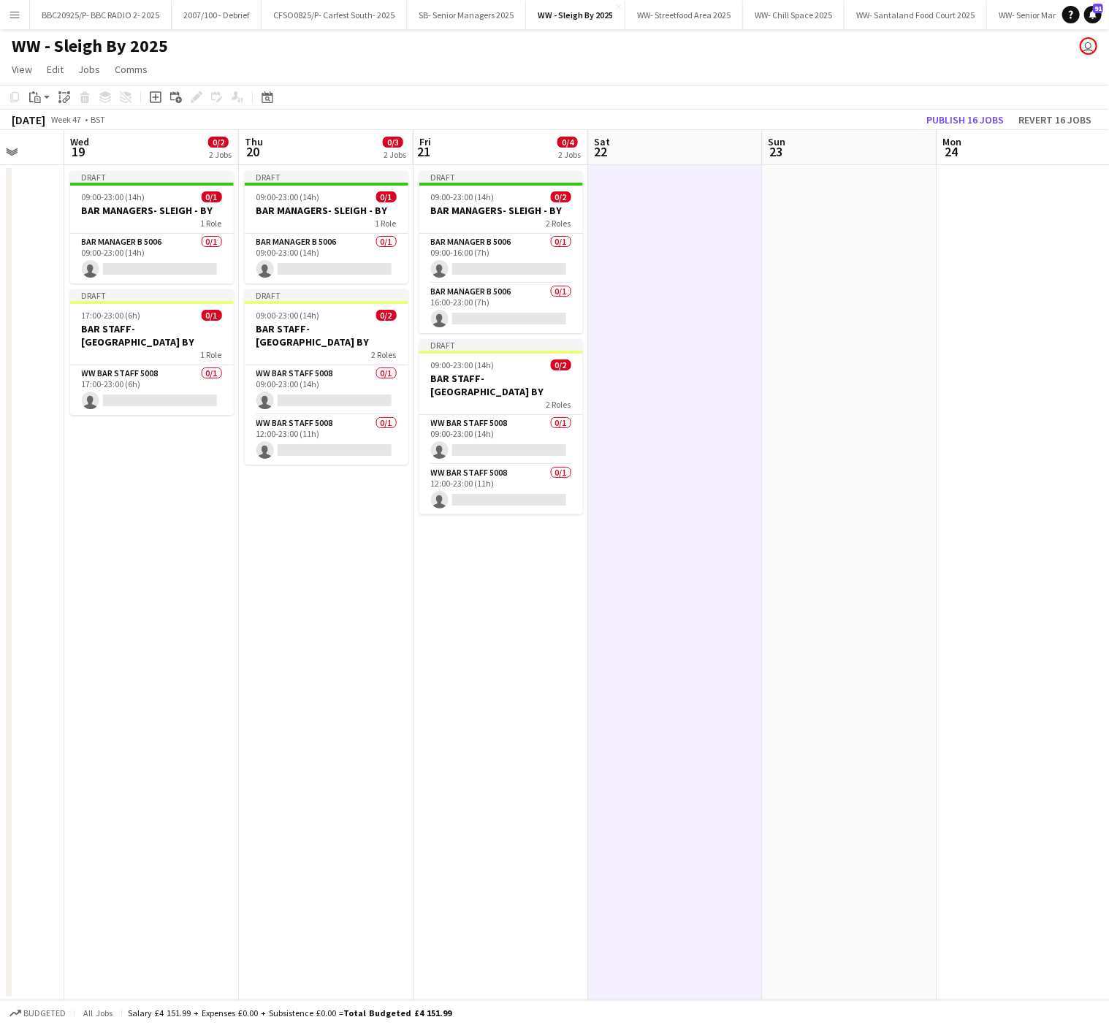
click at [816, 269] on app-date-cell at bounding box center [850, 582] width 175 height 835
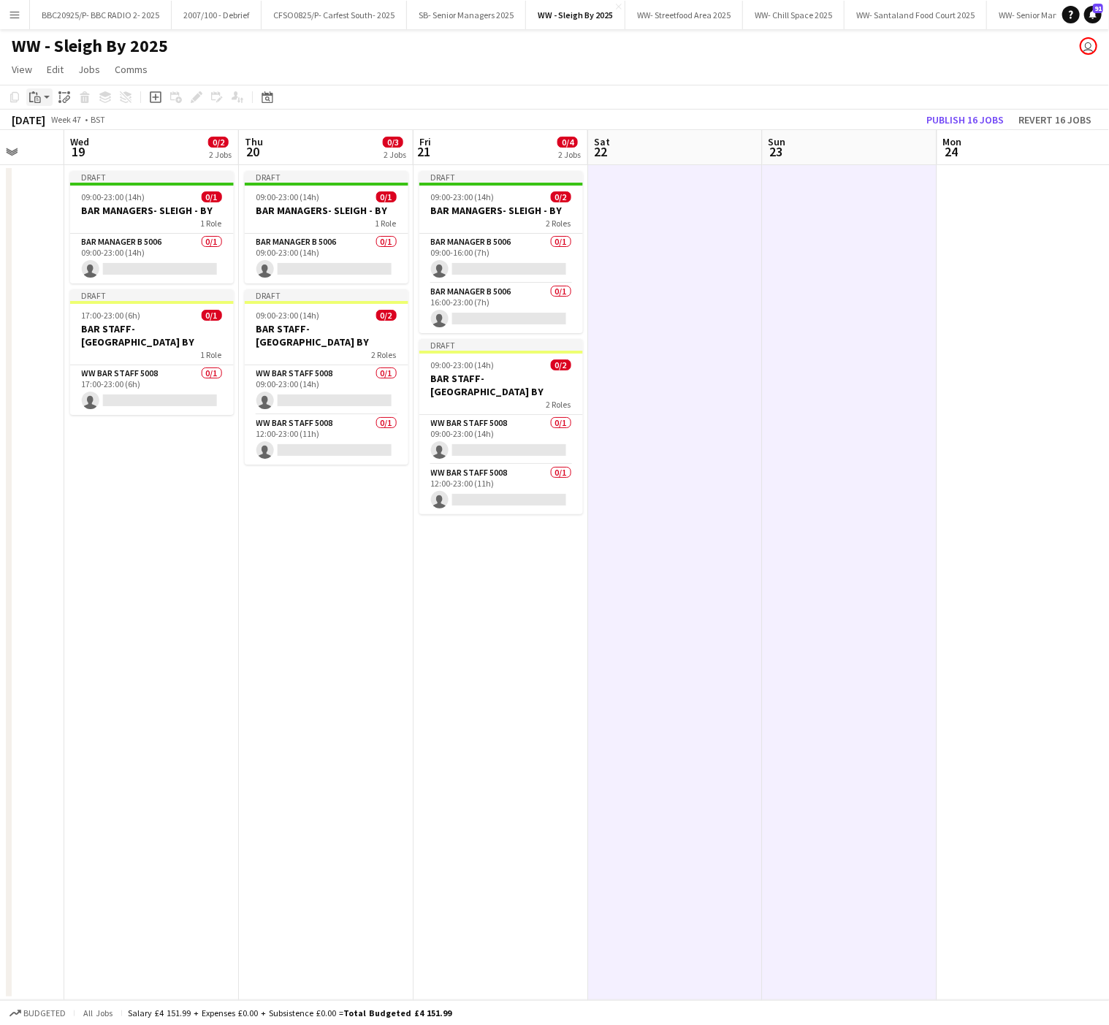
click at [37, 97] on icon at bounding box center [37, 99] width 7 height 7
click at [58, 129] on link "Paste Ctrl+V" at bounding box center [107, 124] width 137 height 13
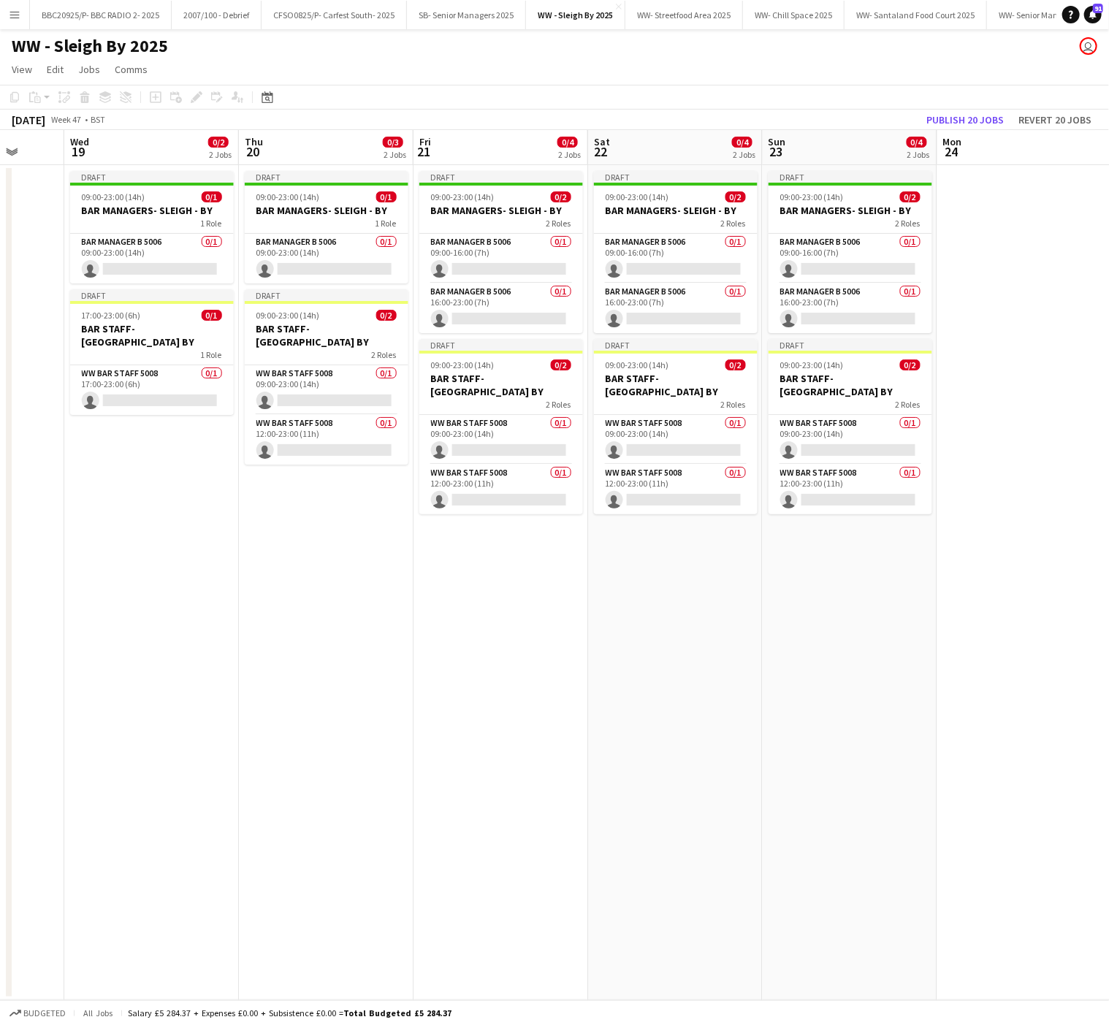
click at [829, 697] on app-date-cell "Draft 09:00-23:00 (14h) 0/2 BAR MANAGERS- SLEIGH - BY 2 Roles Bar Manager B 500…" at bounding box center [850, 582] width 175 height 835
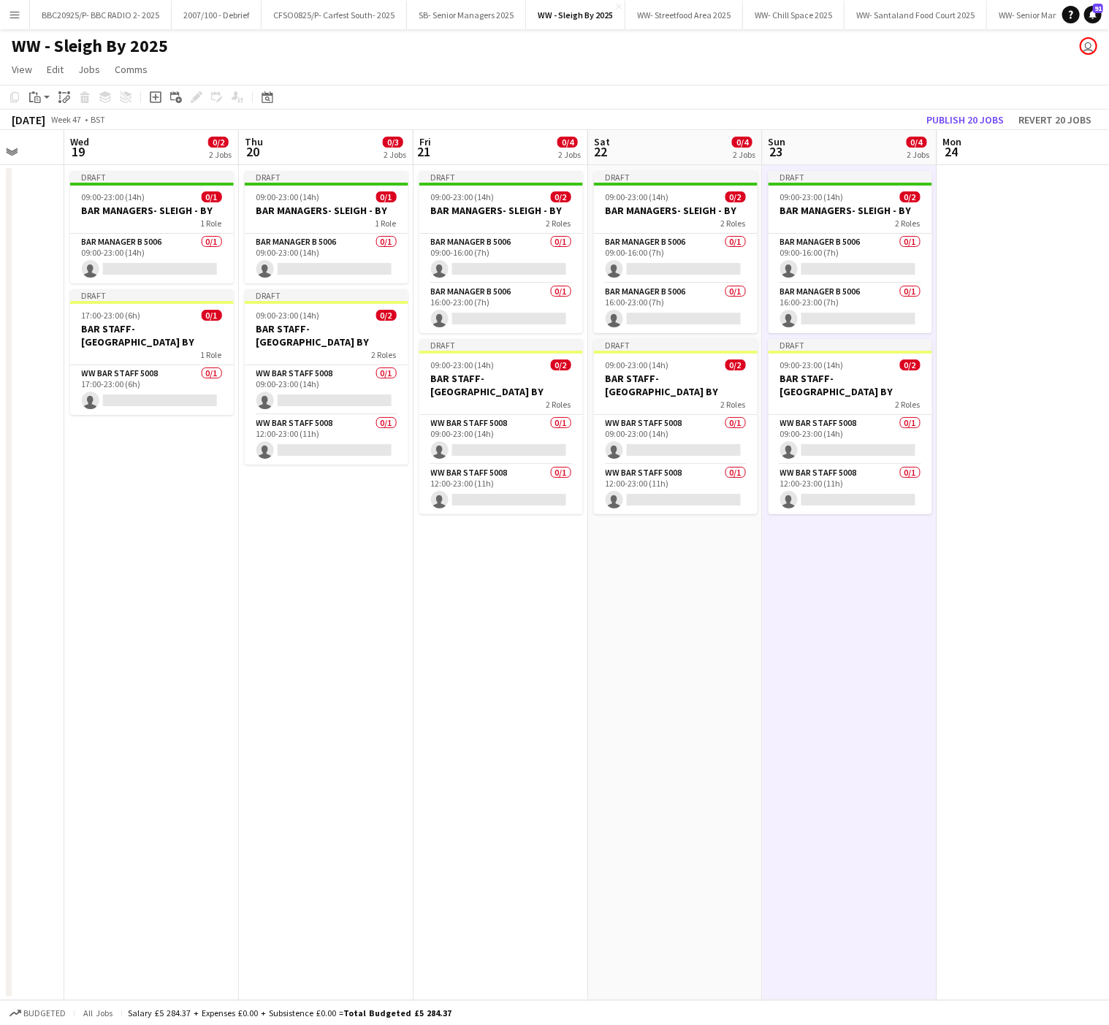
click at [745, 677] on app-date-cell "Draft 09:00-23:00 (14h) 0/2 BAR MANAGERS- SLEIGH - BY 2 Roles Bar Manager B 500…" at bounding box center [675, 582] width 175 height 835
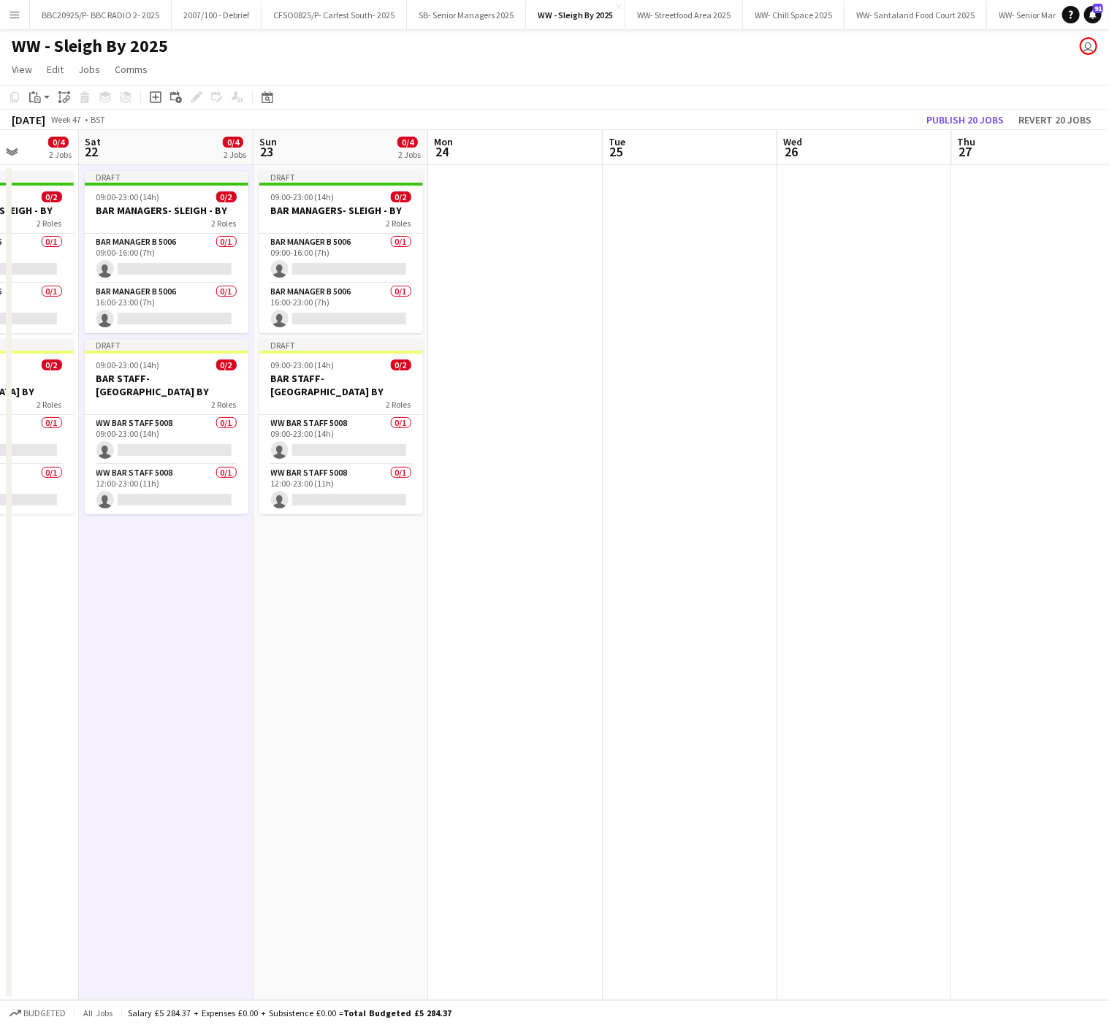
scroll to position [0, 463]
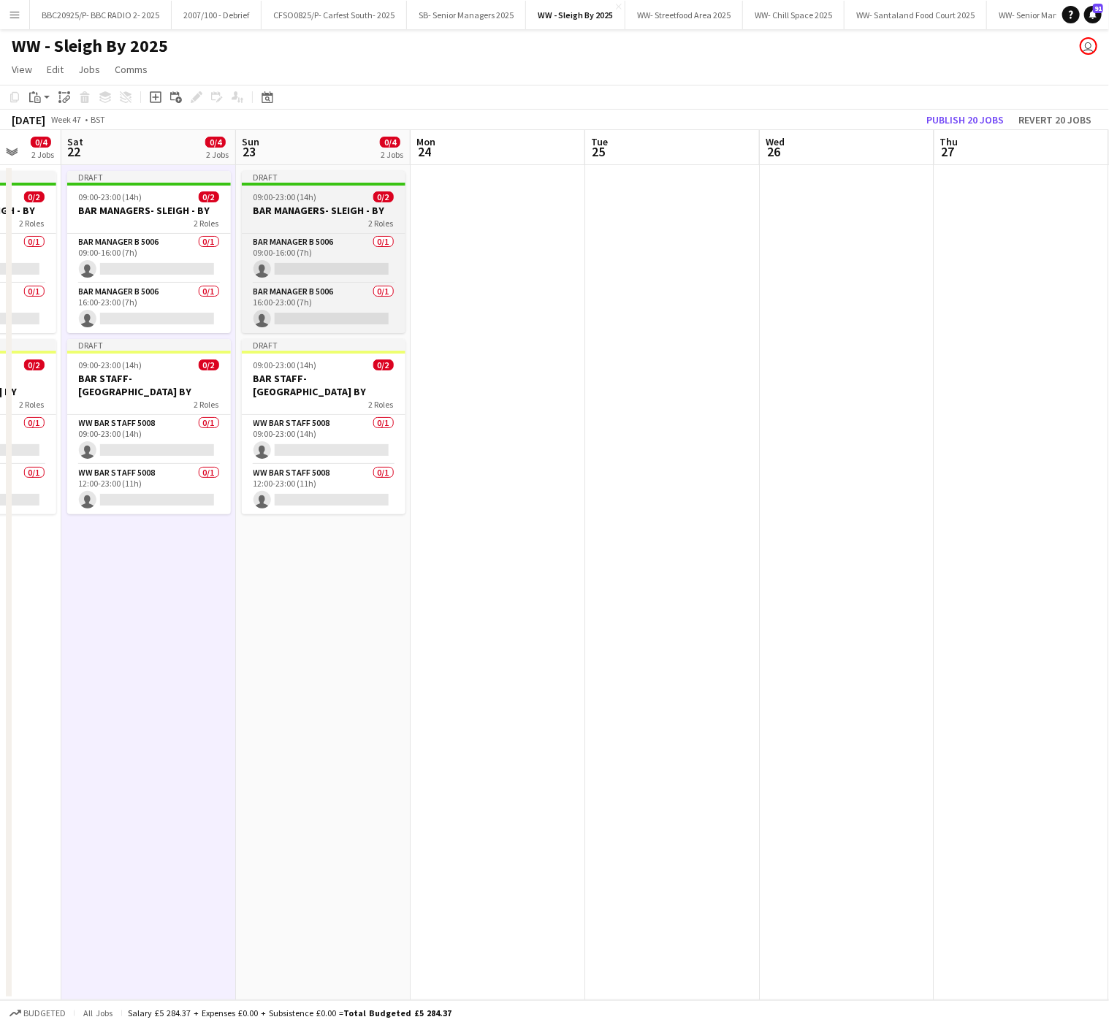
click at [264, 191] on span "09:00-23:00 (14h)" at bounding box center [286, 196] width 64 height 11
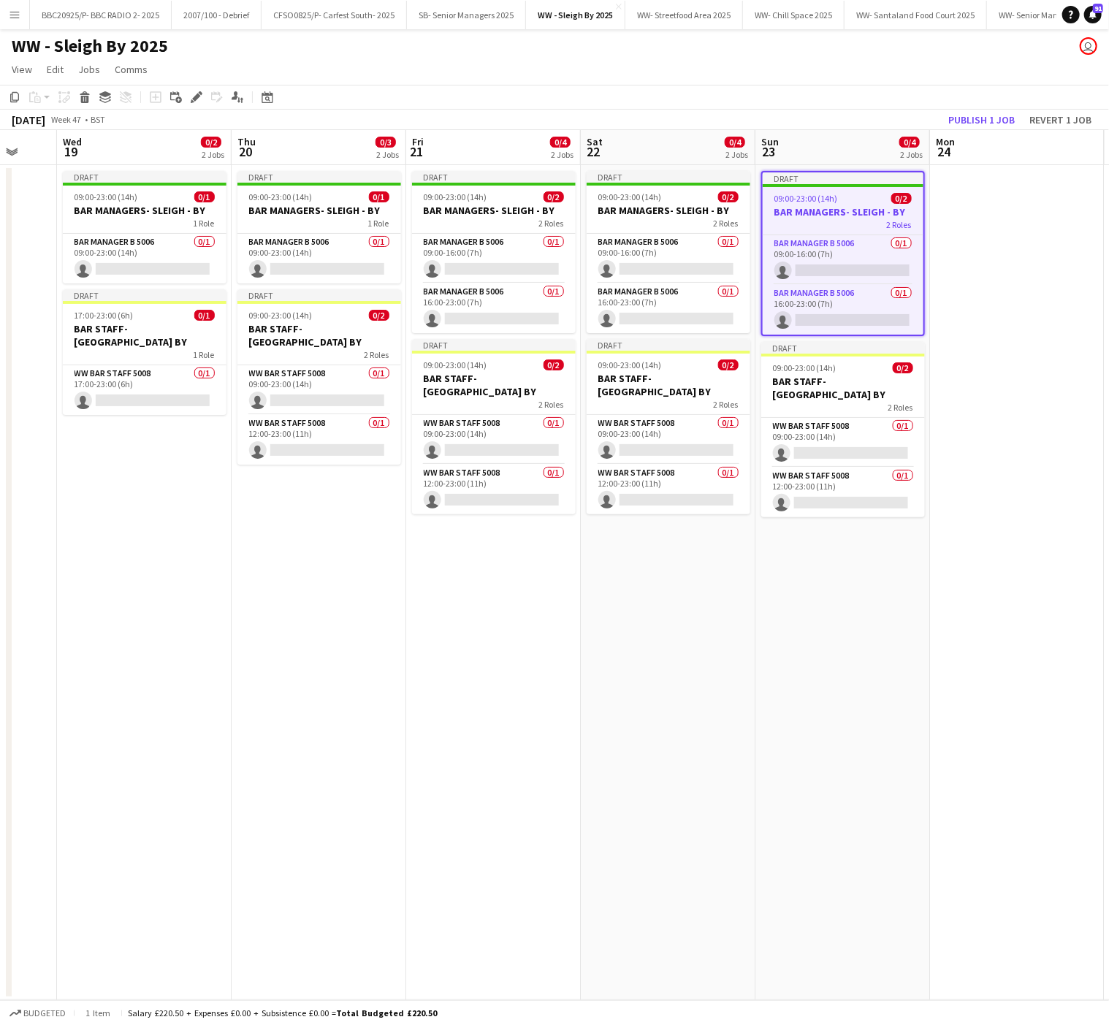
scroll to position [0, 423]
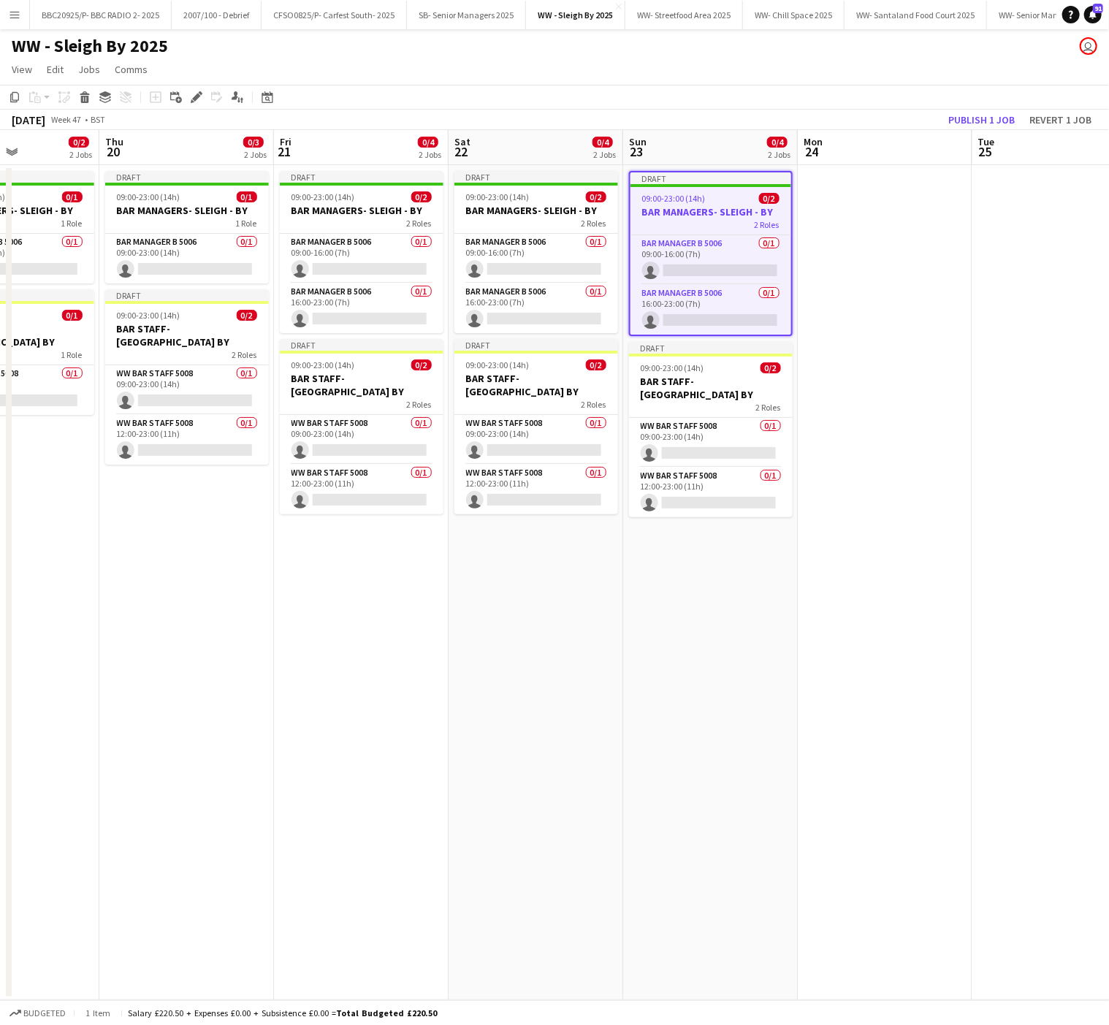
drag, startPoint x: 197, startPoint y: 589, endPoint x: 761, endPoint y: 623, distance: 564.5
click at [761, 623] on app-calendar-viewport "Mon 17 1/2 2 Jobs Tue 18 Wed 19 0/2 2 Jobs Thu 20 0/3 2 Jobs Fri 21 0/4 2 Jobs …" at bounding box center [554, 565] width 1109 height 870
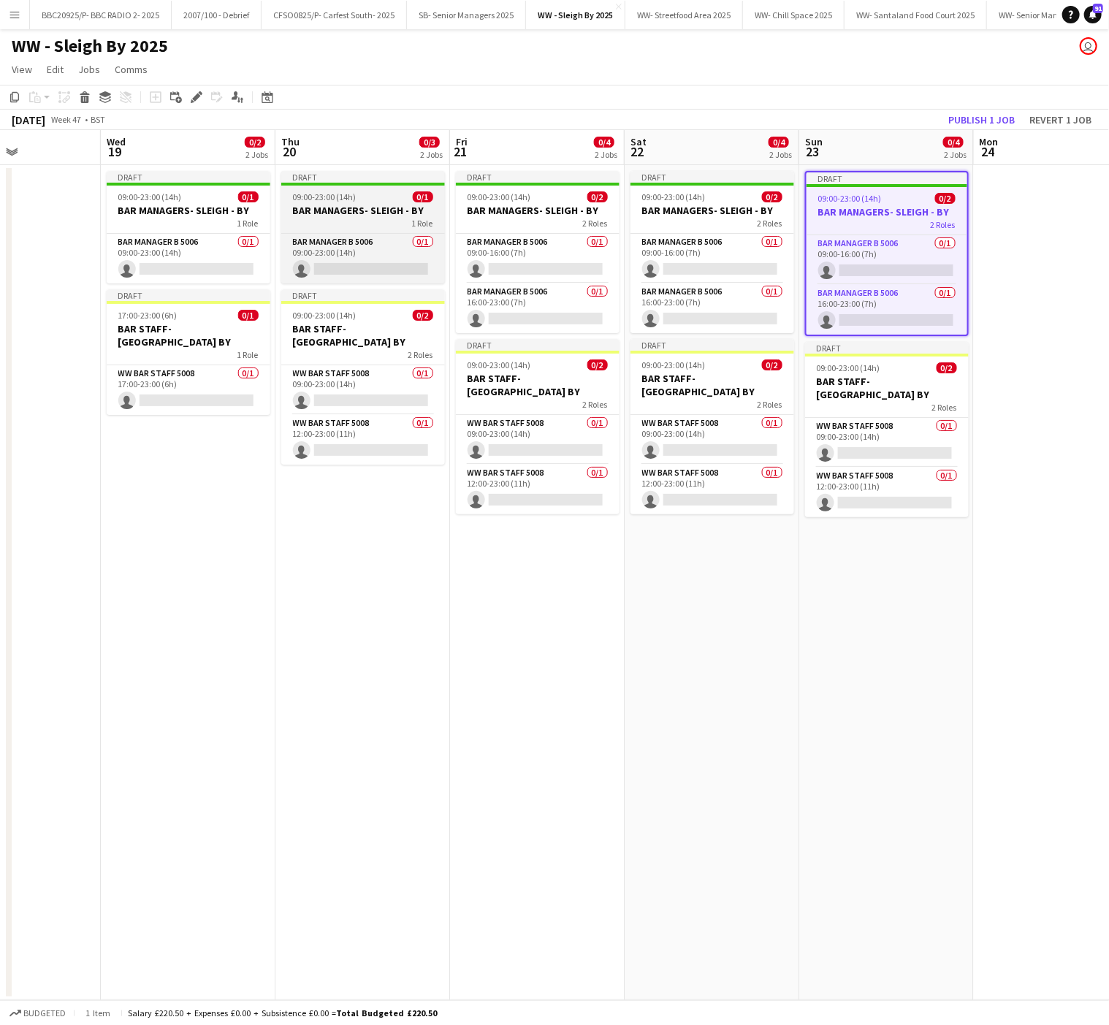
click at [390, 194] on div "09:00-23:00 (14h) 0/1" at bounding box center [363, 196] width 164 height 11
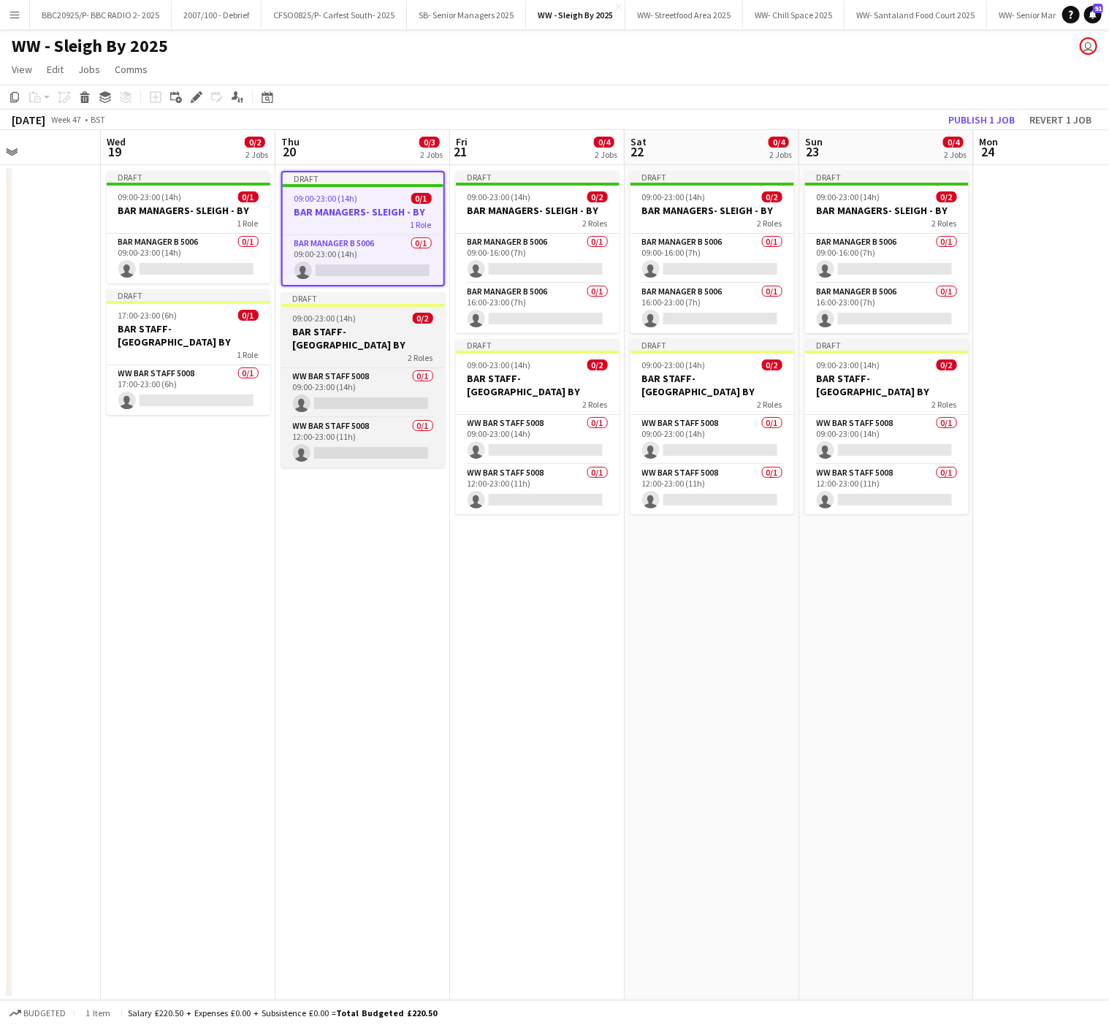
click at [326, 333] on h3 "BAR STAFF- [GEOGRAPHIC_DATA] BY" at bounding box center [363, 338] width 164 height 26
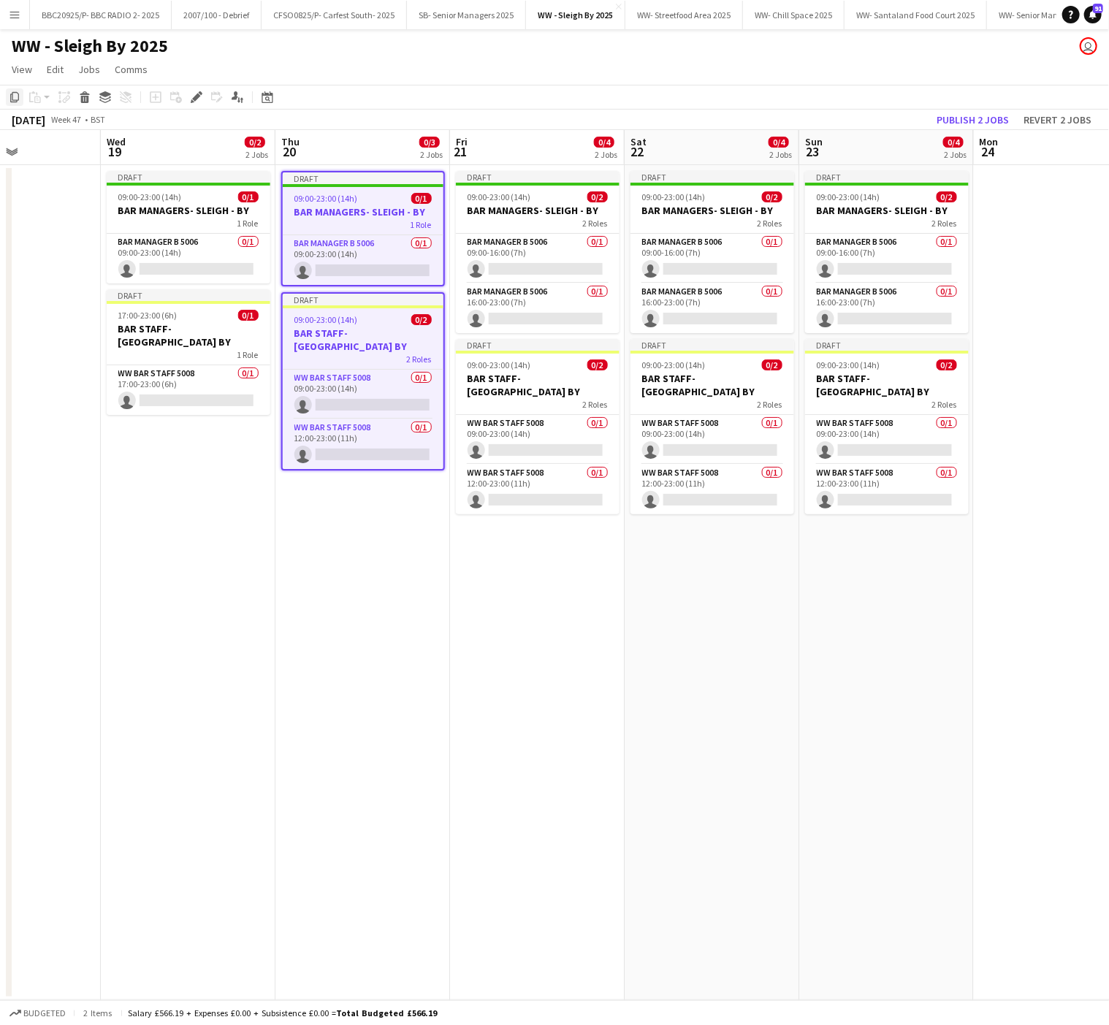
click at [10, 98] on icon at bounding box center [14, 97] width 9 height 10
click at [832, 675] on app-date-cell "Draft 09:00-23:00 (14h) 0/2 BAR MANAGERS- SLEIGH - BY 2 Roles Bar Manager B 500…" at bounding box center [887, 582] width 175 height 835
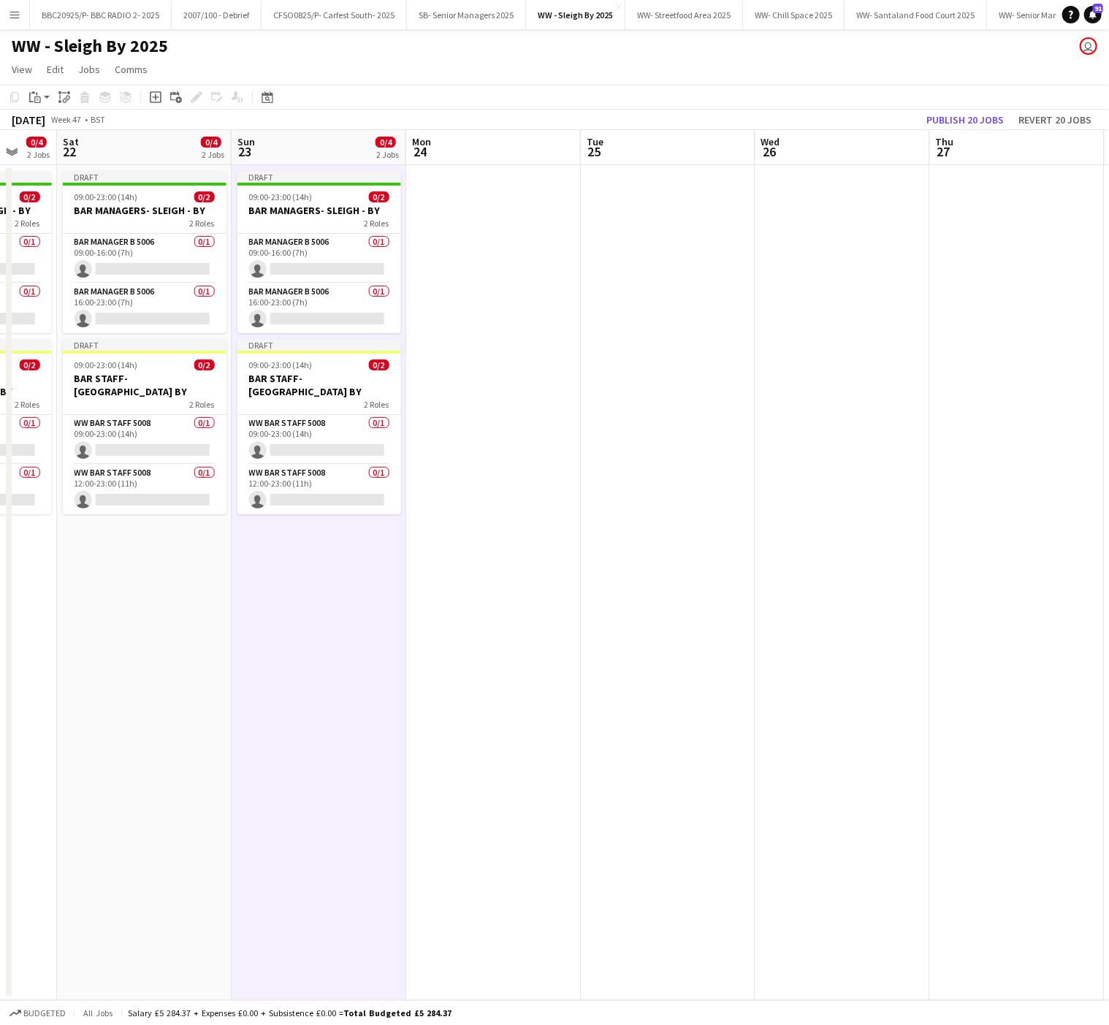
scroll to position [0, 658]
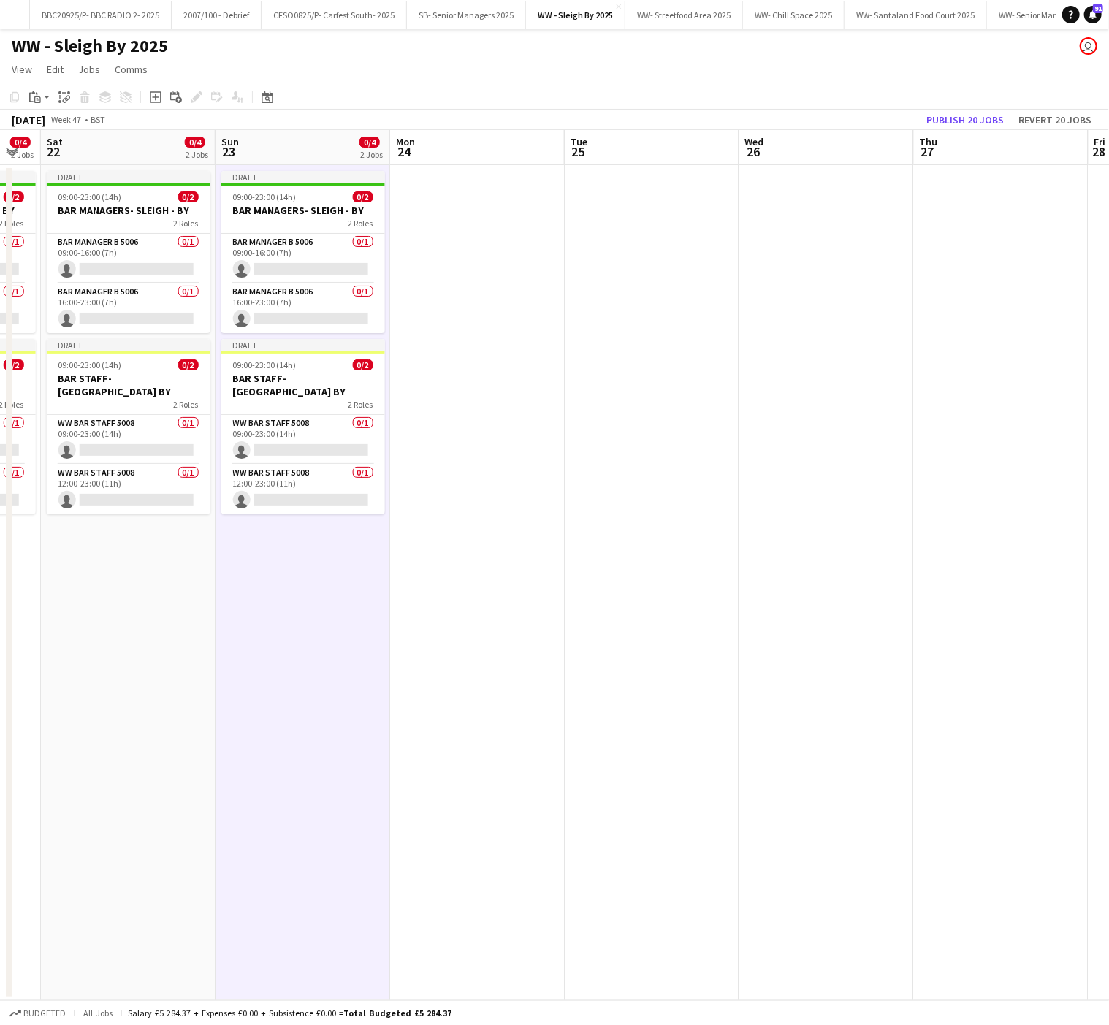
click at [815, 205] on app-date-cell at bounding box center [827, 582] width 175 height 835
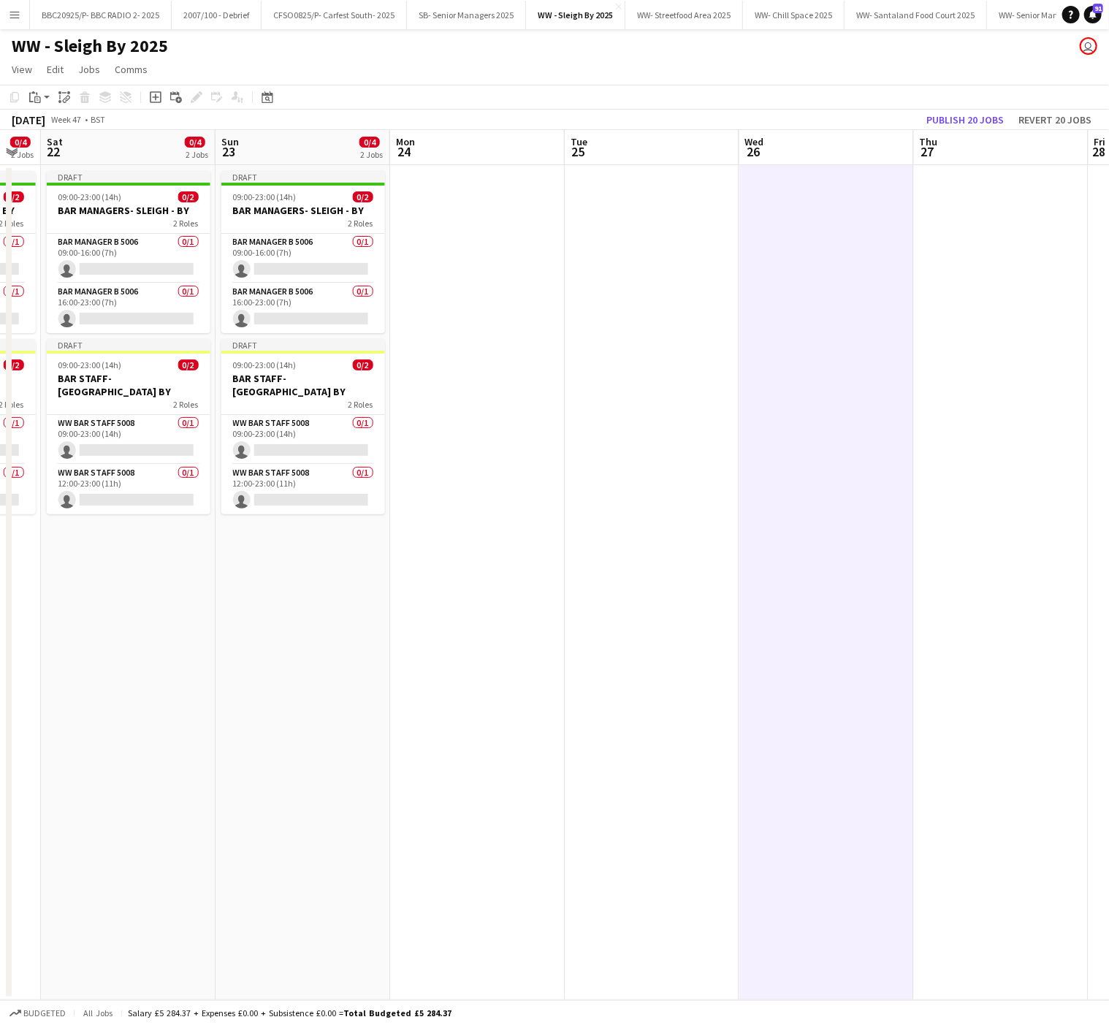
click at [20, 94] on div "Copy Paste Paste Ctrl+V Paste with crew Ctrl+Shift+V Paste linked Job [GEOGRAPH…" at bounding box center [70, 97] width 129 height 18
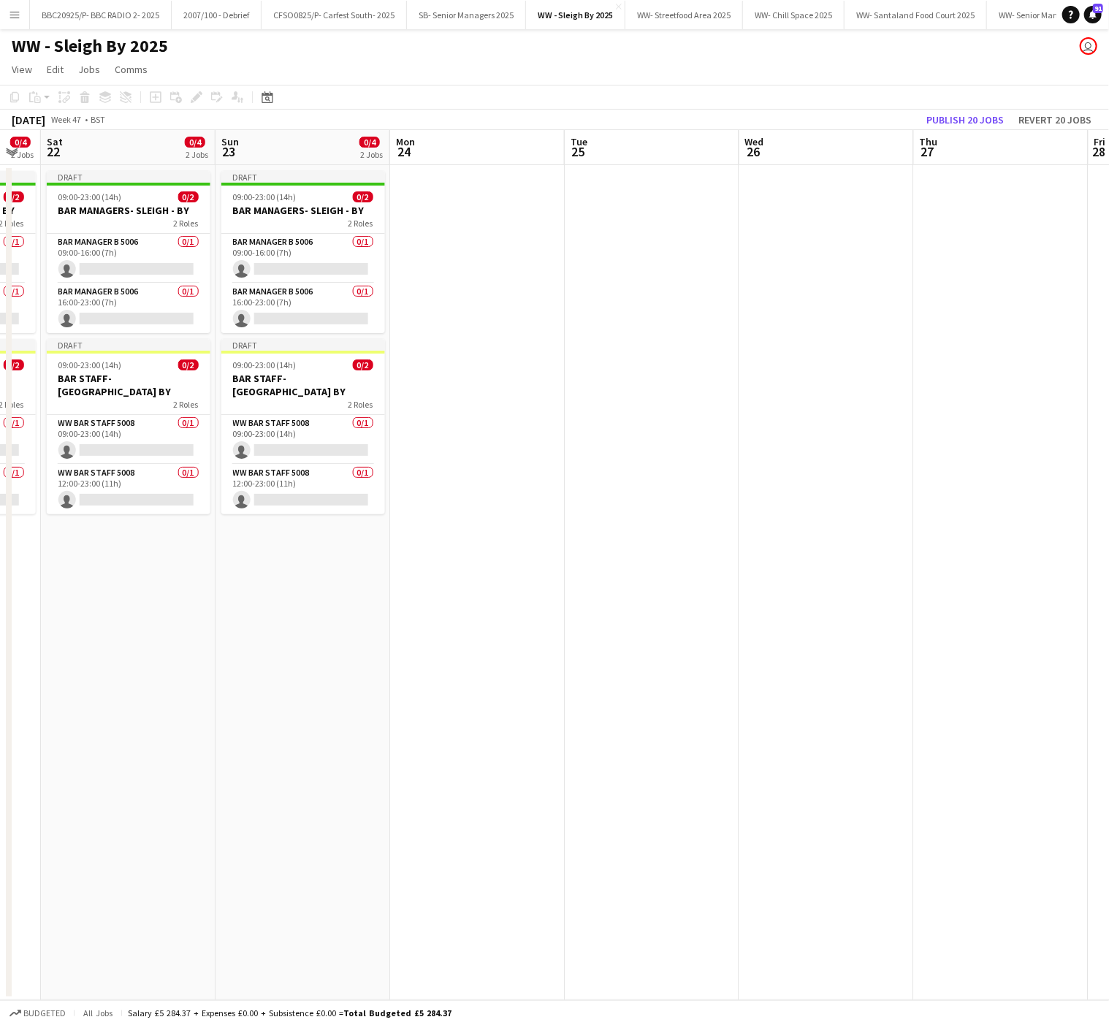
click at [776, 193] on app-date-cell at bounding box center [827, 582] width 175 height 835
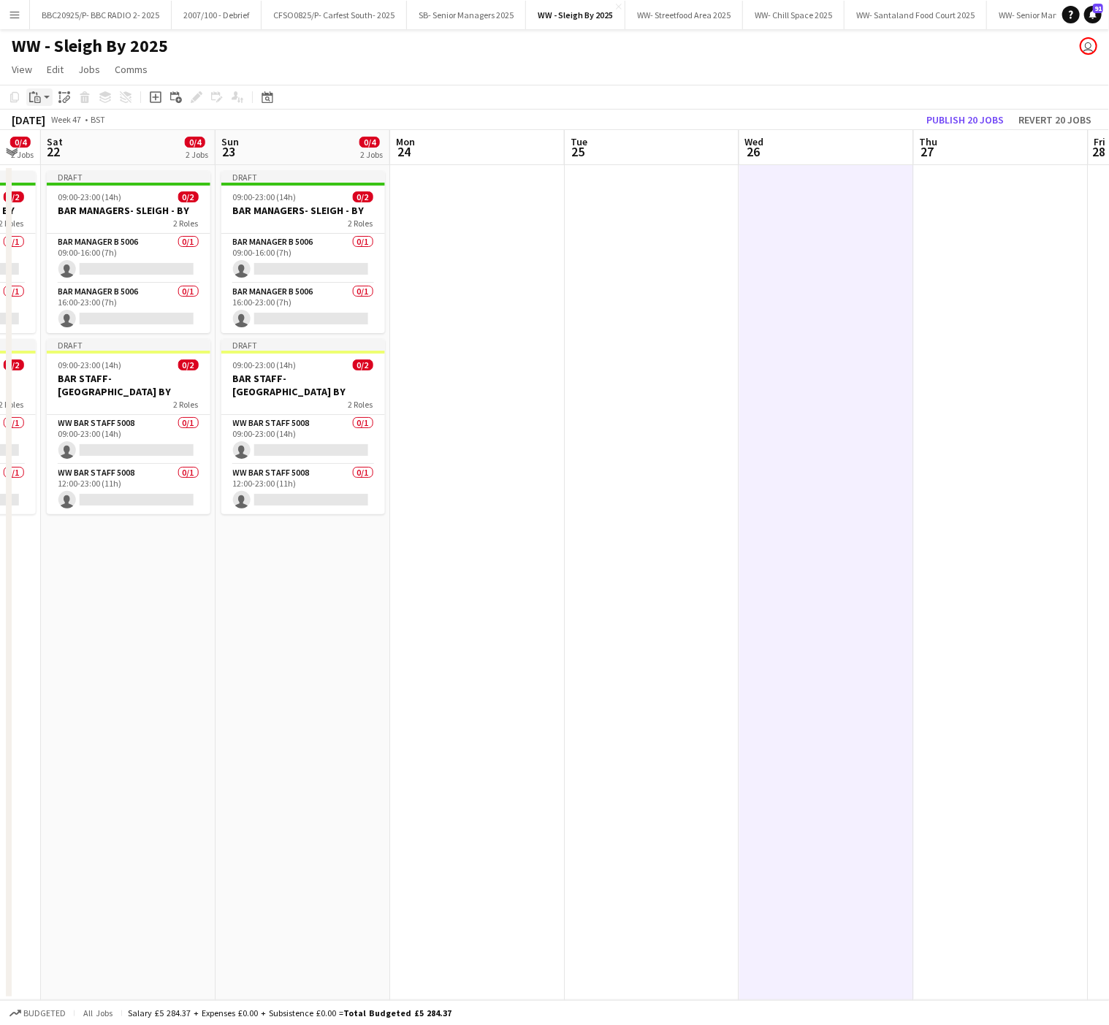
click at [35, 97] on icon at bounding box center [37, 99] width 7 height 7
click at [53, 123] on link "Paste Ctrl+V" at bounding box center [107, 124] width 137 height 13
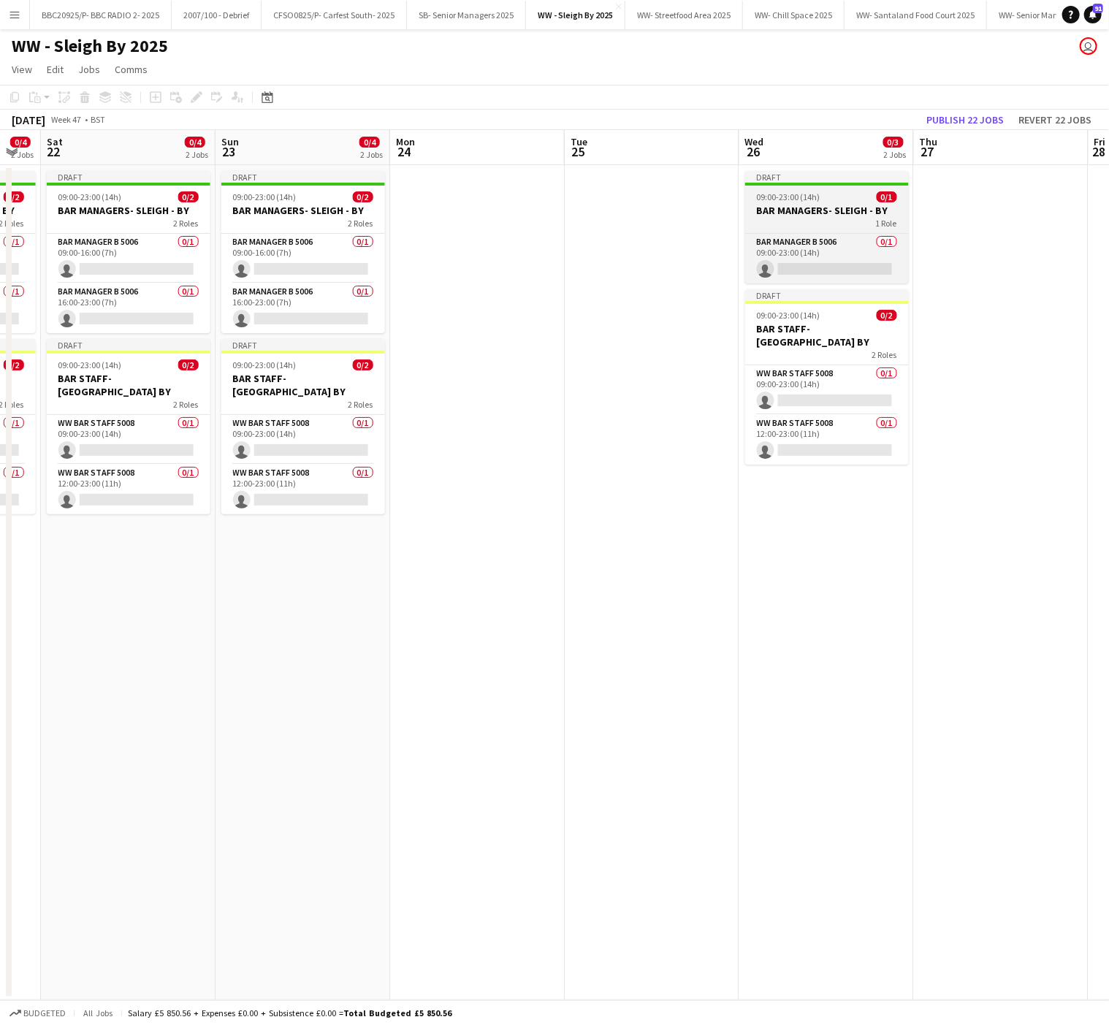
click at [763, 179] on div "Draft" at bounding box center [827, 177] width 164 height 12
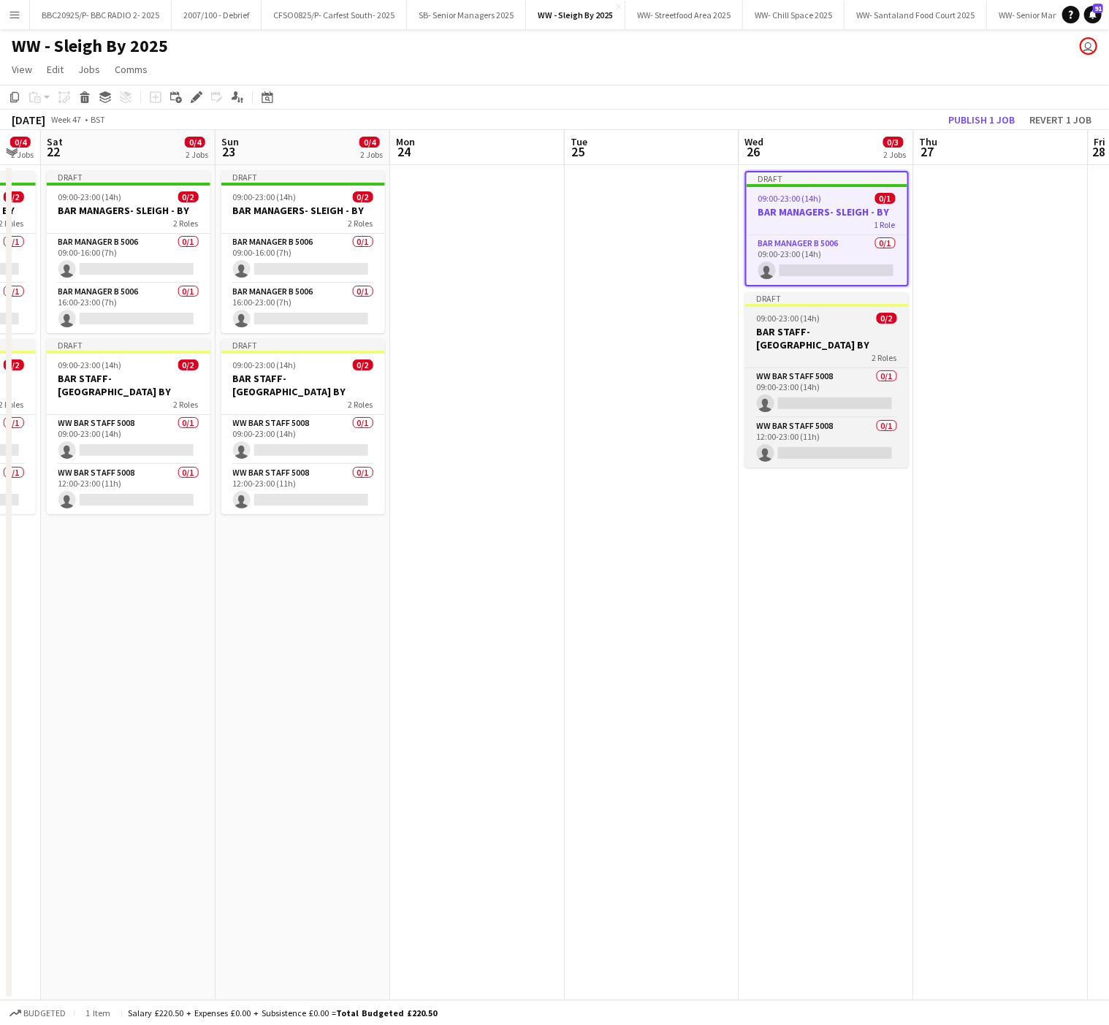
click at [819, 310] on app-job-card "Draft 09:00-23:00 (14h) 0/2 BAR STAFF- SLEIGH BY 2 Roles WW Bar Staff 5008 0/1 …" at bounding box center [827, 379] width 164 height 175
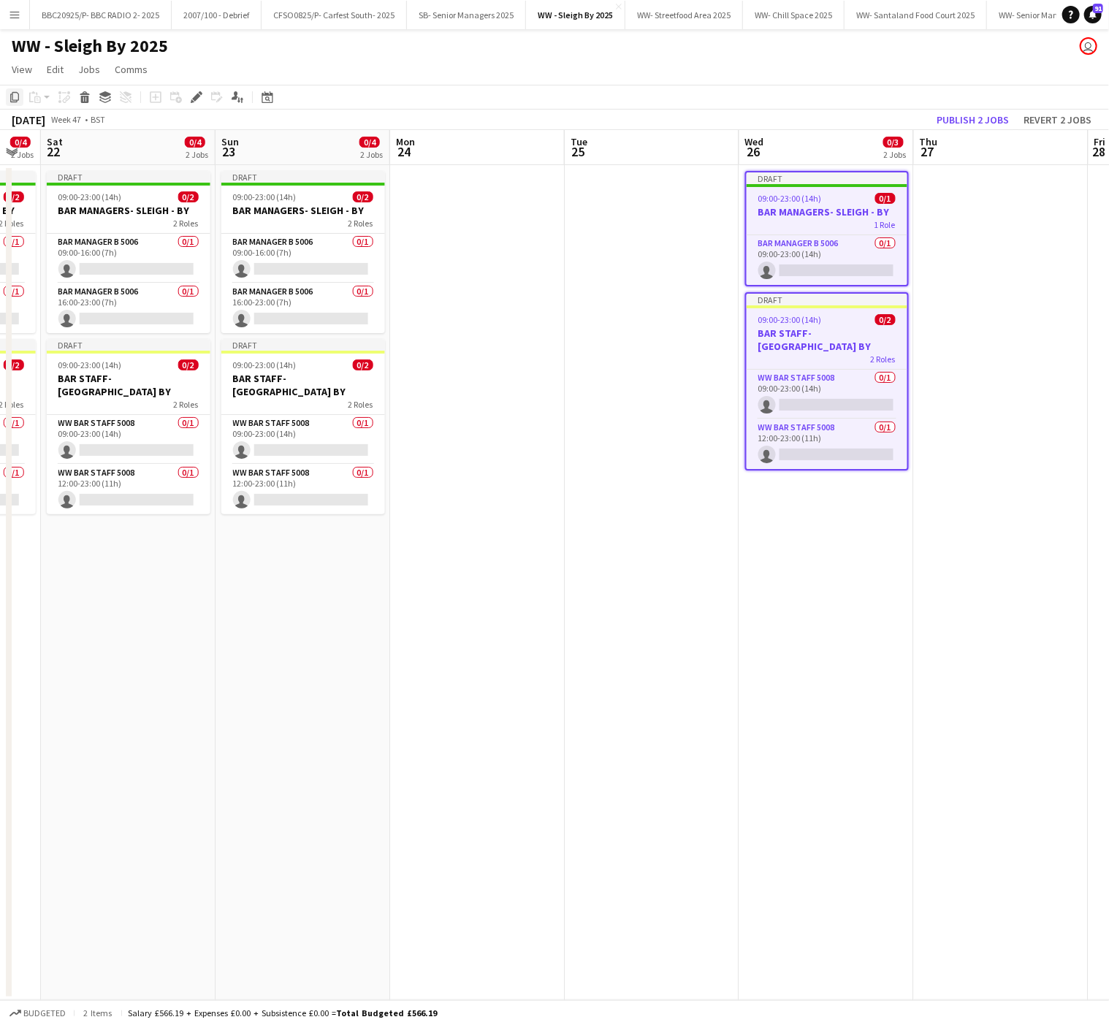
click at [10, 97] on icon at bounding box center [14, 97] width 9 height 10
click at [971, 216] on app-date-cell at bounding box center [1001, 582] width 175 height 835
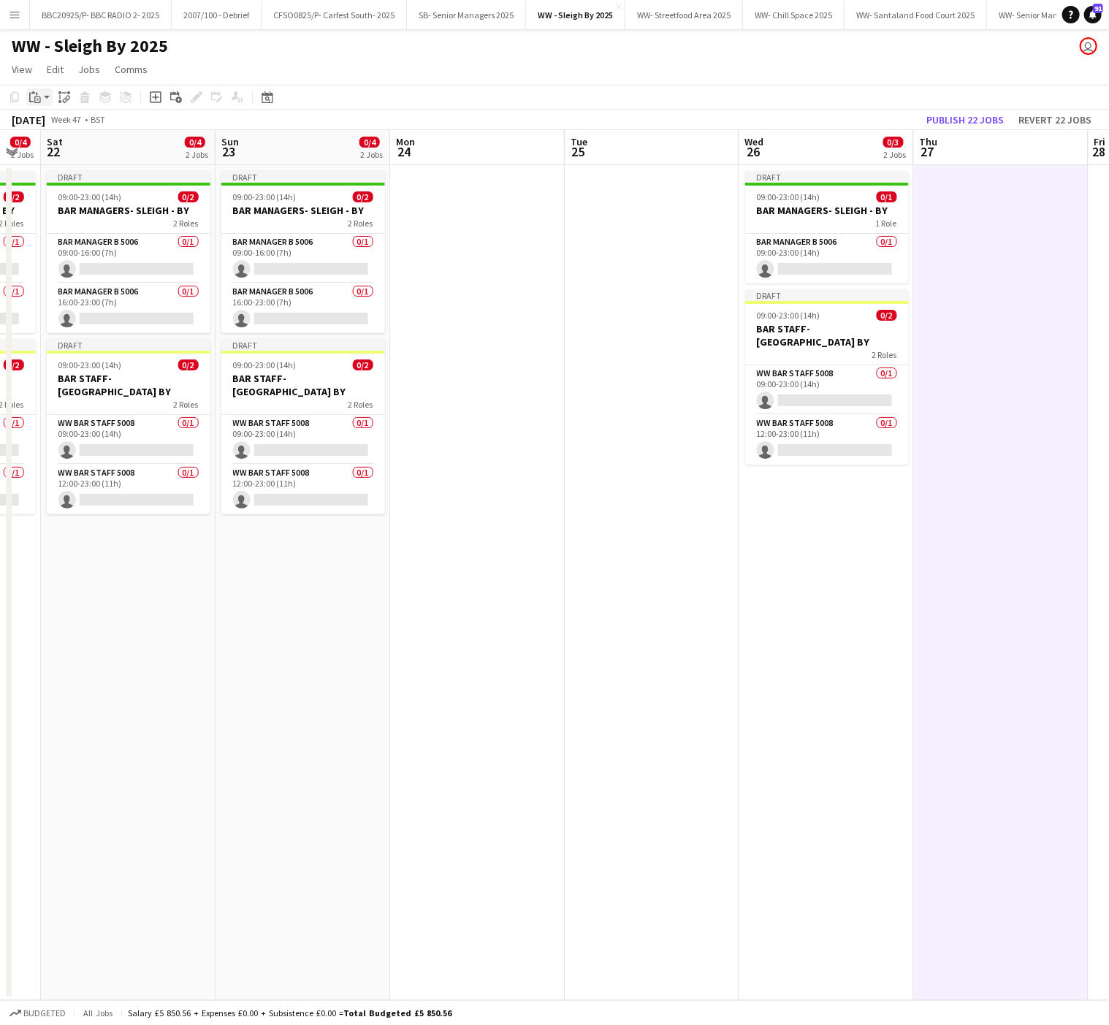
click at [30, 97] on icon at bounding box center [31, 98] width 4 height 10
click at [59, 127] on link "Paste Ctrl+V" at bounding box center [107, 124] width 137 height 13
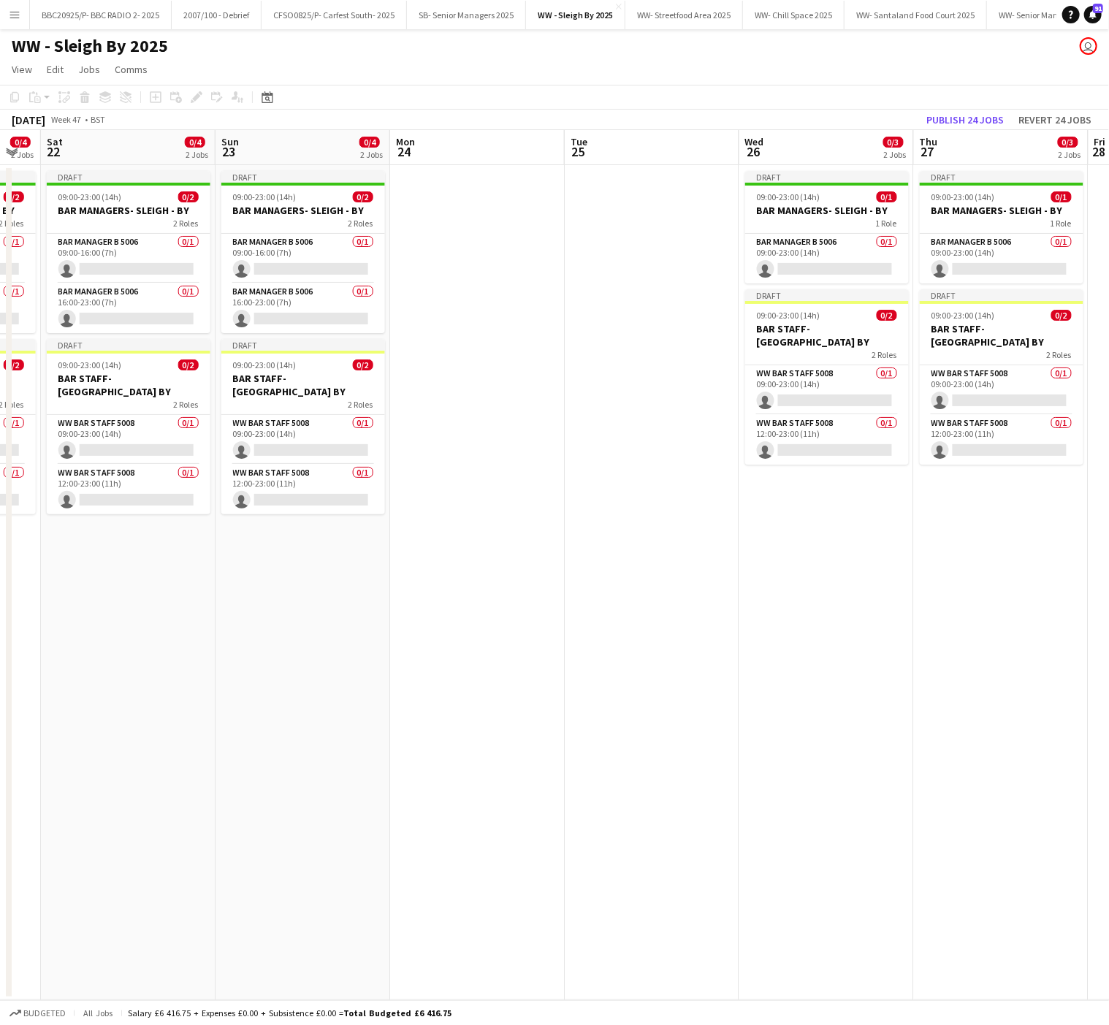
click at [248, 732] on app-date-cell "Draft 09:00-23:00 (14h) 0/2 BAR MANAGERS- SLEIGH - BY 2 Roles Bar Manager B 500…" at bounding box center [303, 582] width 175 height 835
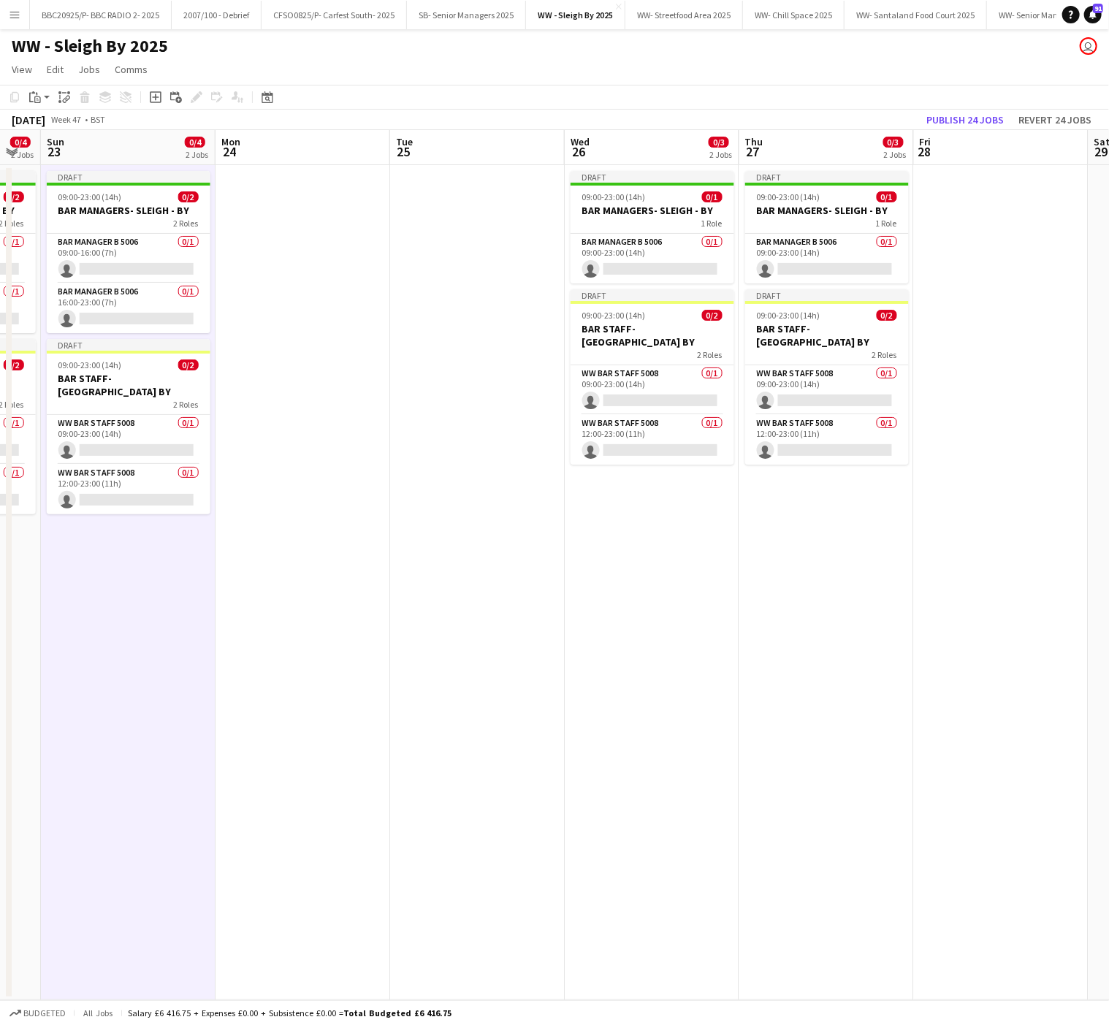
click at [719, 621] on app-date-cell "Draft 09:00-23:00 (14h) 0/1 BAR MANAGERS- SLEIGH - BY 1 Role Bar Manager B 5006…" at bounding box center [652, 582] width 175 height 835
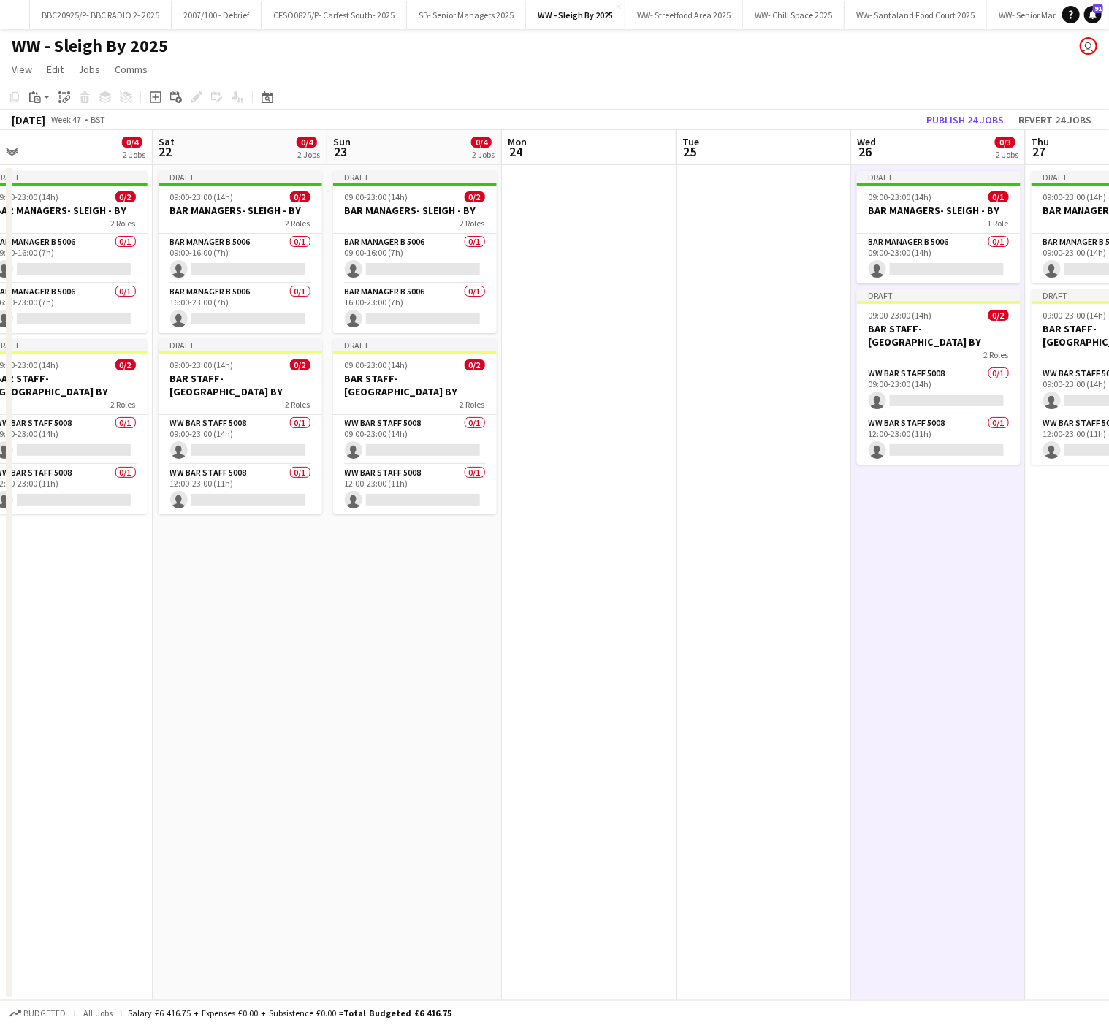
scroll to position [0, 328]
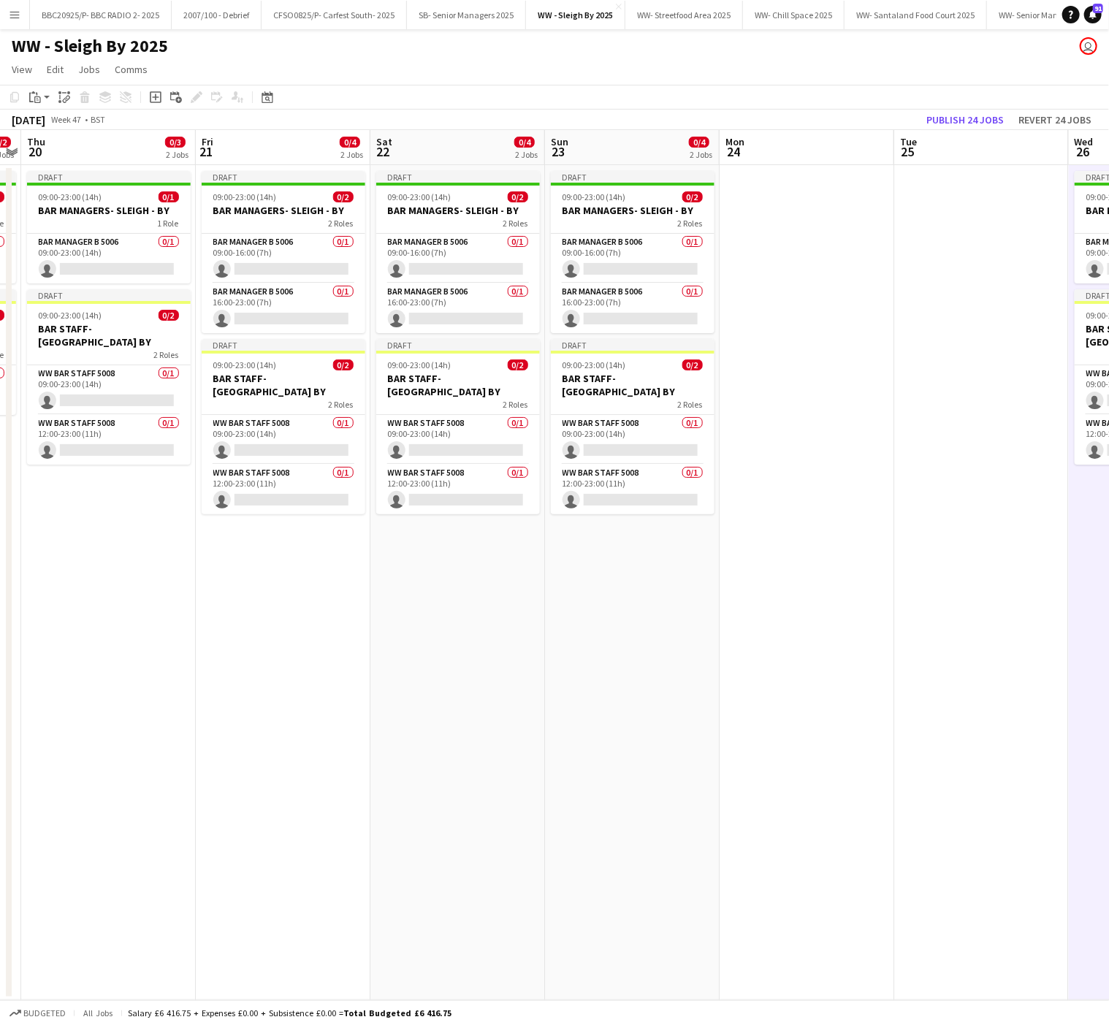
drag, startPoint x: 406, startPoint y: 616, endPoint x: 677, endPoint y: 616, distance: 270.4
click at [677, 616] on app-calendar-viewport "Tue 18 Wed 19 0/2 2 Jobs Thu 20 0/3 2 Jobs Fri 21 0/4 2 Jobs Sat 22 0/4 2 Jobs …" at bounding box center [554, 565] width 1109 height 870
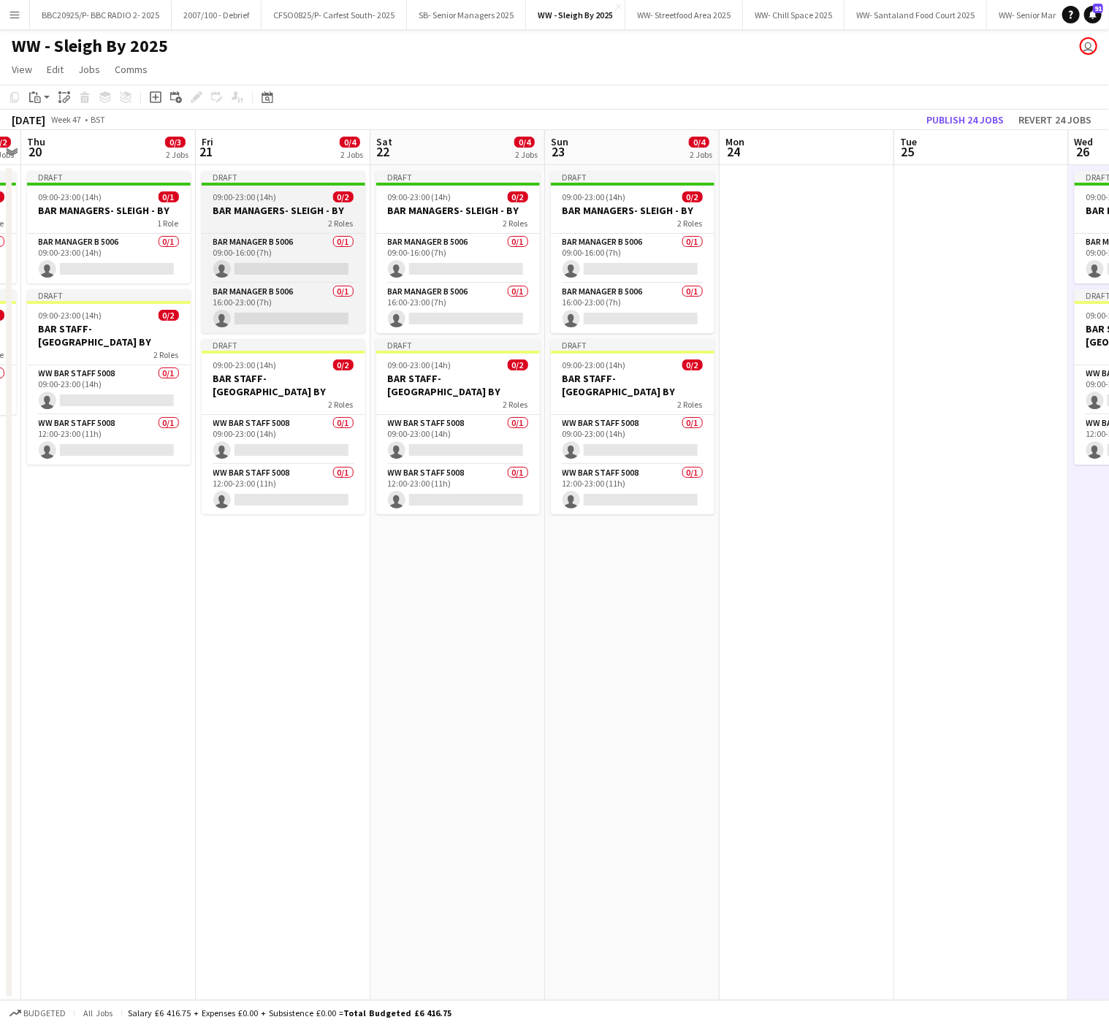
click at [281, 208] on h3 "BAR MANAGERS- SLEIGH - BY" at bounding box center [284, 210] width 164 height 13
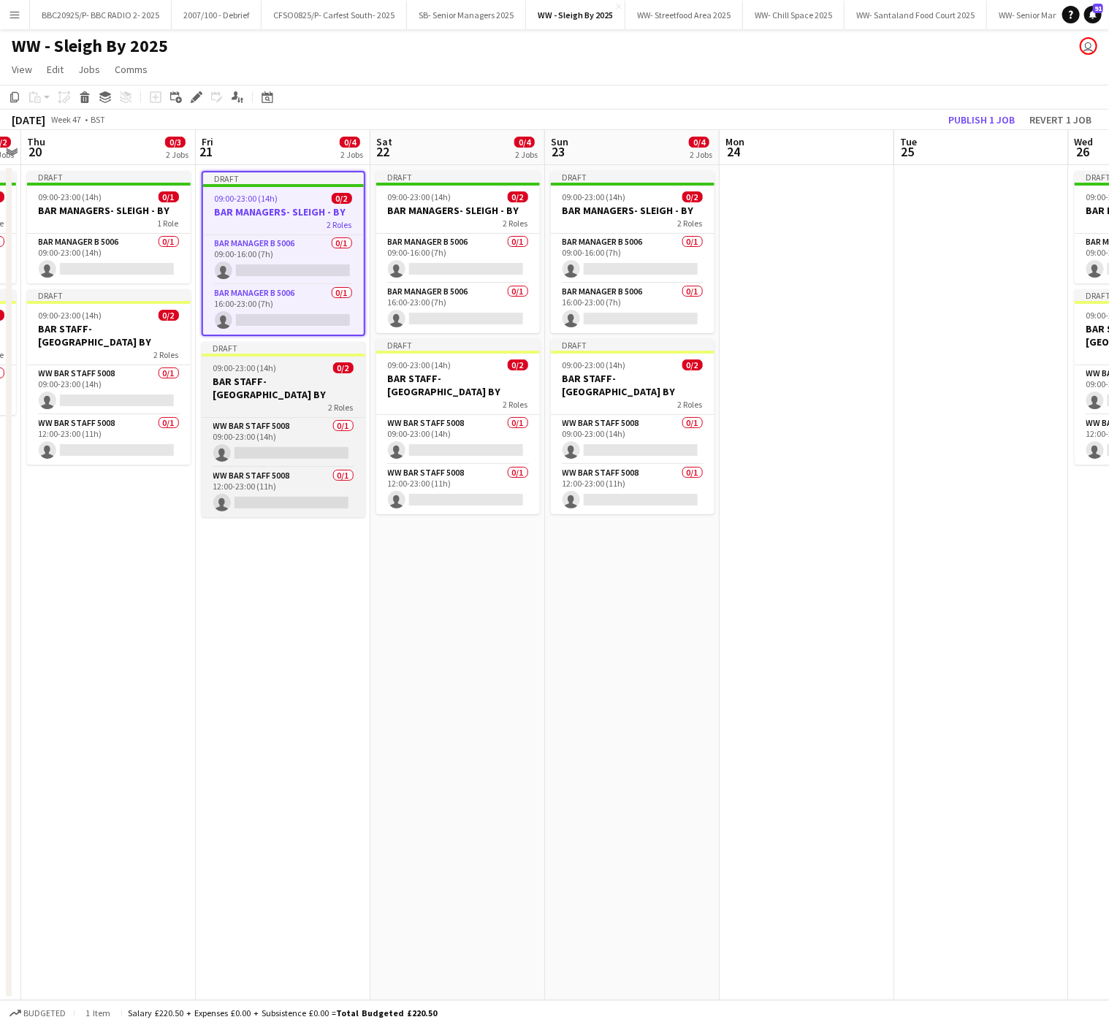
click at [269, 384] on h3 "BAR STAFF- [GEOGRAPHIC_DATA] BY" at bounding box center [284, 388] width 164 height 26
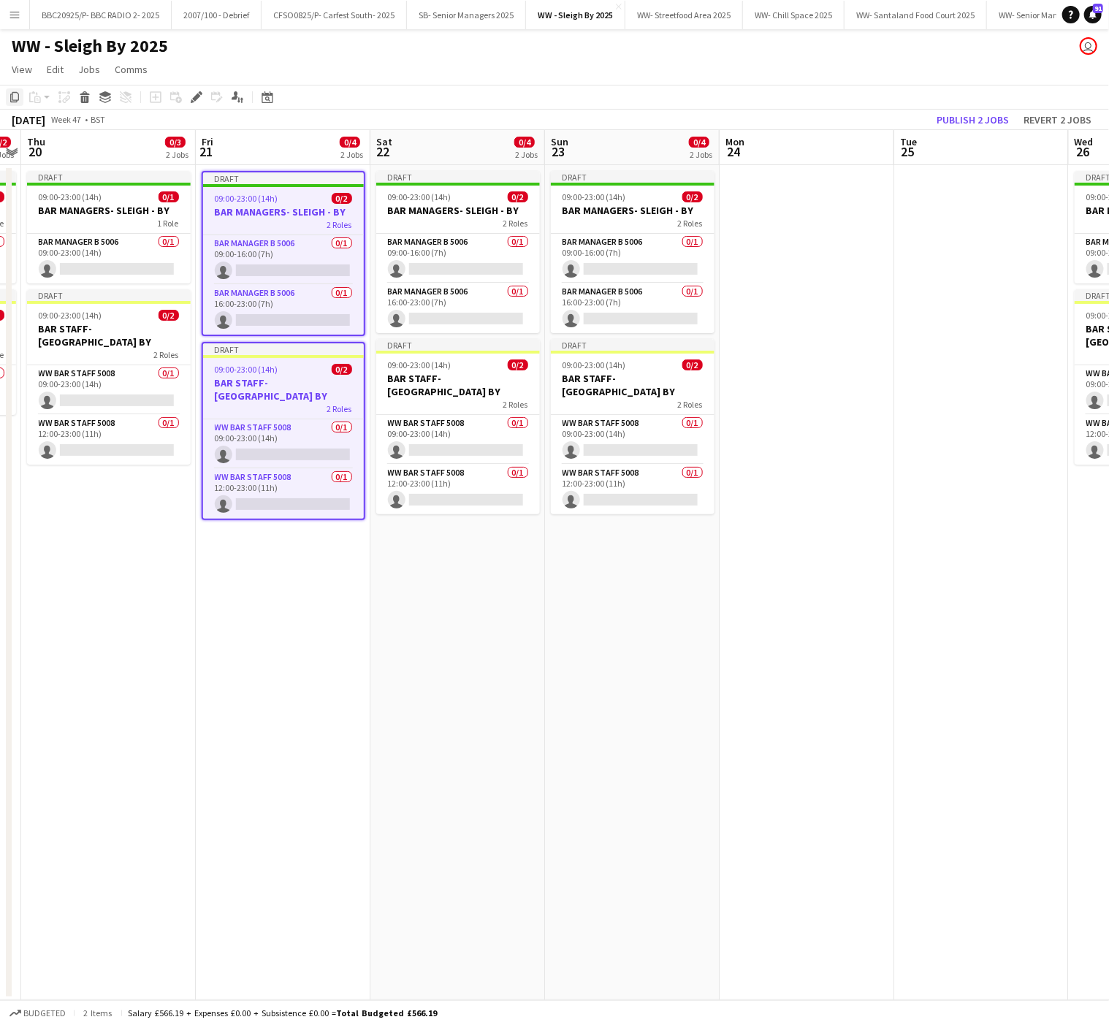
click at [9, 105] on div "Copy" at bounding box center [15, 97] width 18 height 18
click at [813, 707] on app-date-cell at bounding box center [807, 582] width 175 height 835
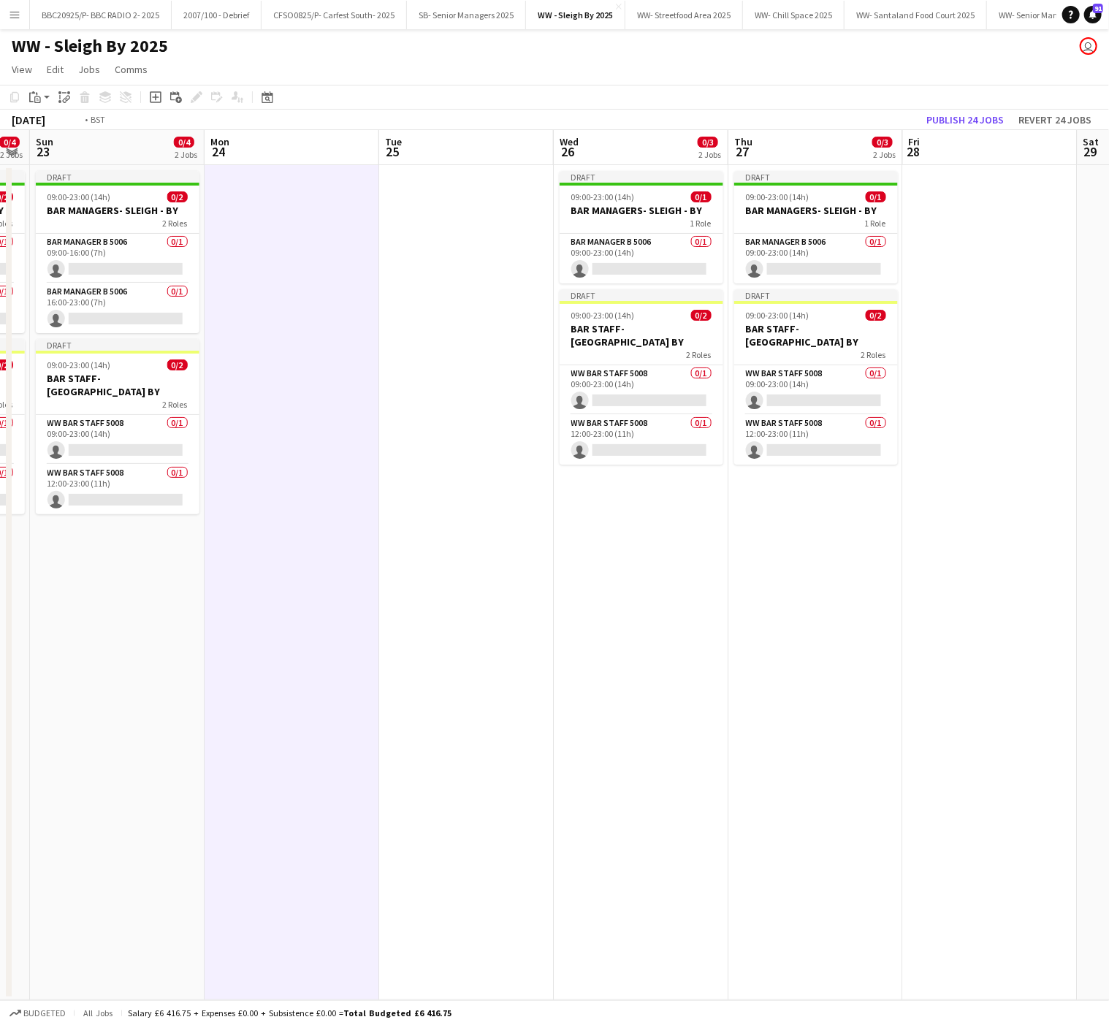
scroll to position [0, 564]
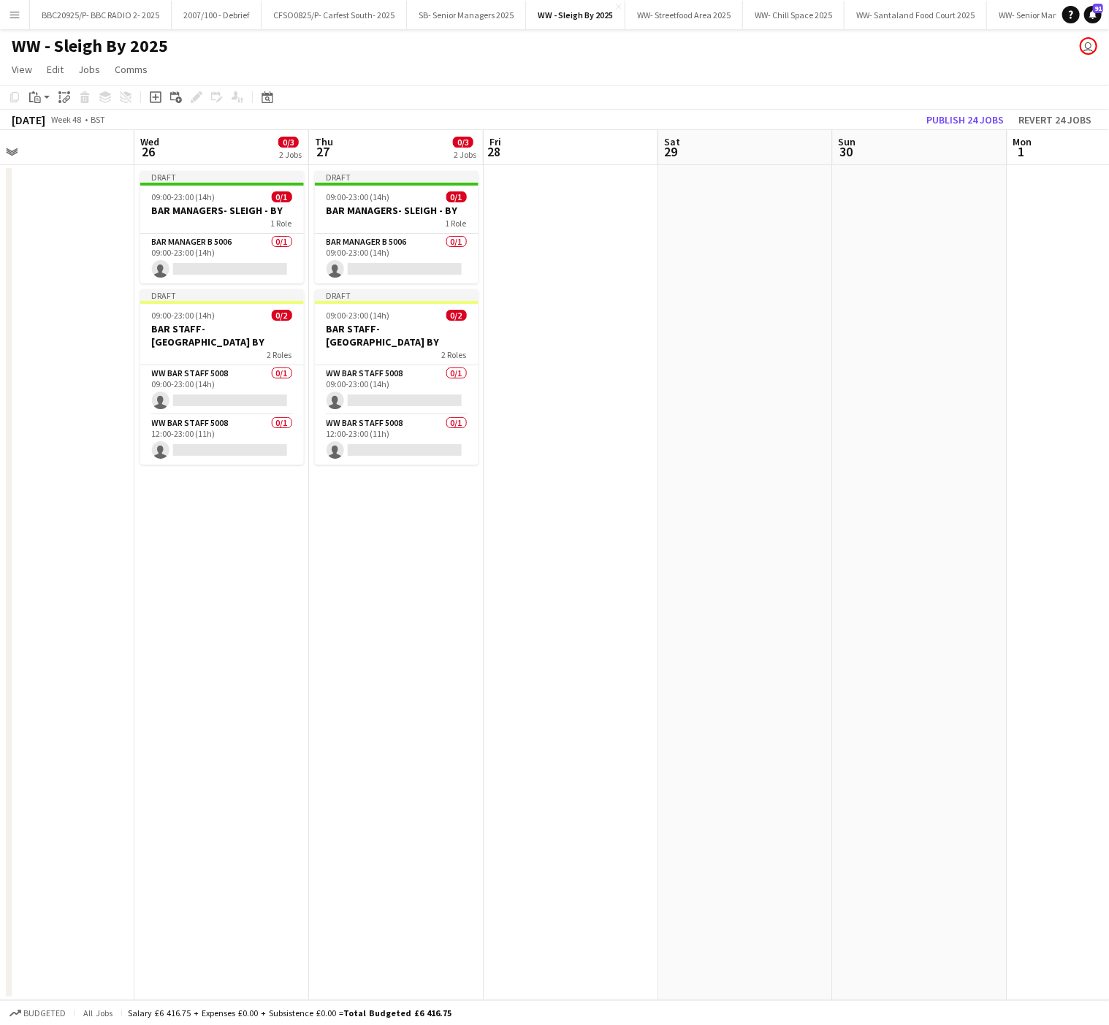
click at [531, 186] on app-date-cell at bounding box center [571, 582] width 175 height 835
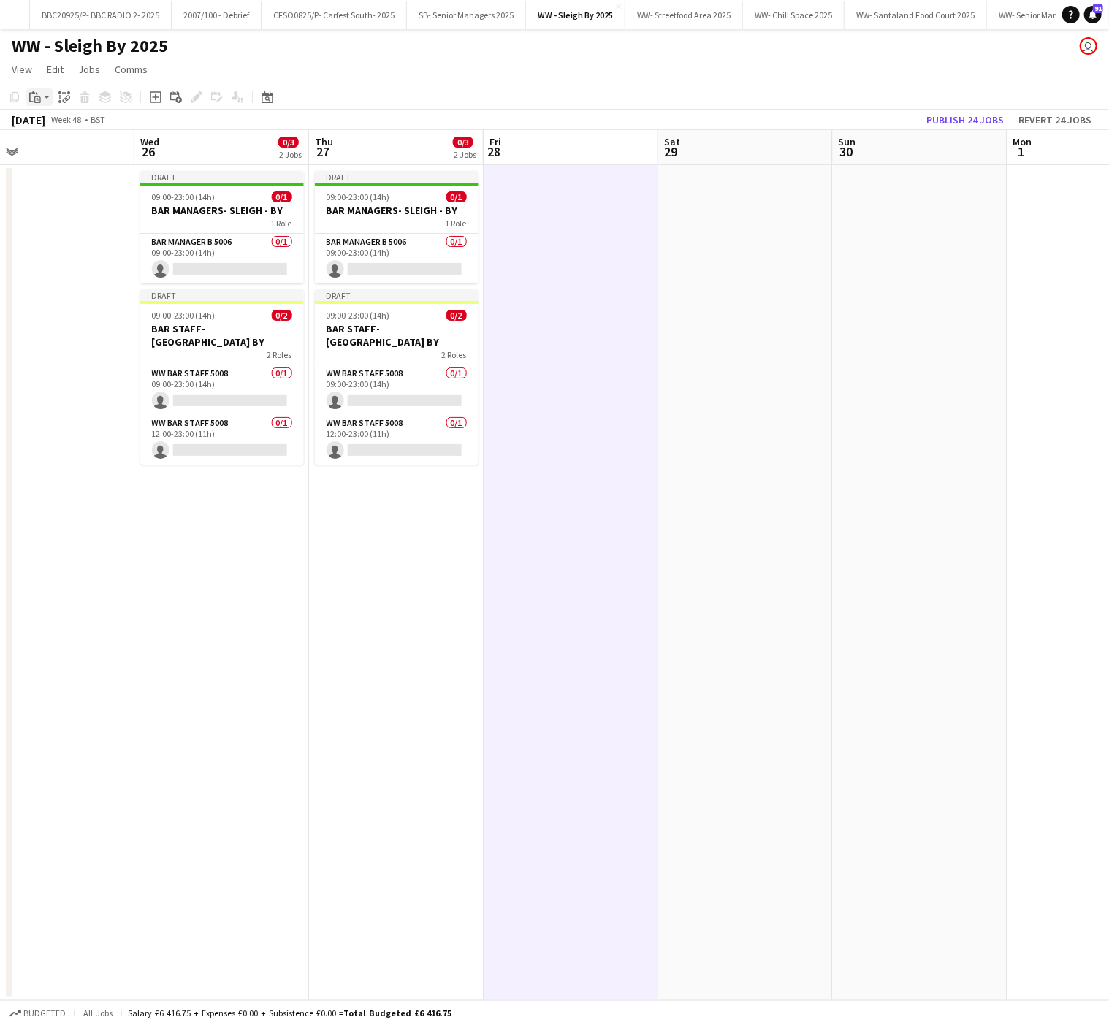
click at [38, 95] on icon "Paste" at bounding box center [35, 97] width 12 height 12
click at [59, 152] on link "Paste with crew Ctrl+Shift+V" at bounding box center [107, 149] width 137 height 13
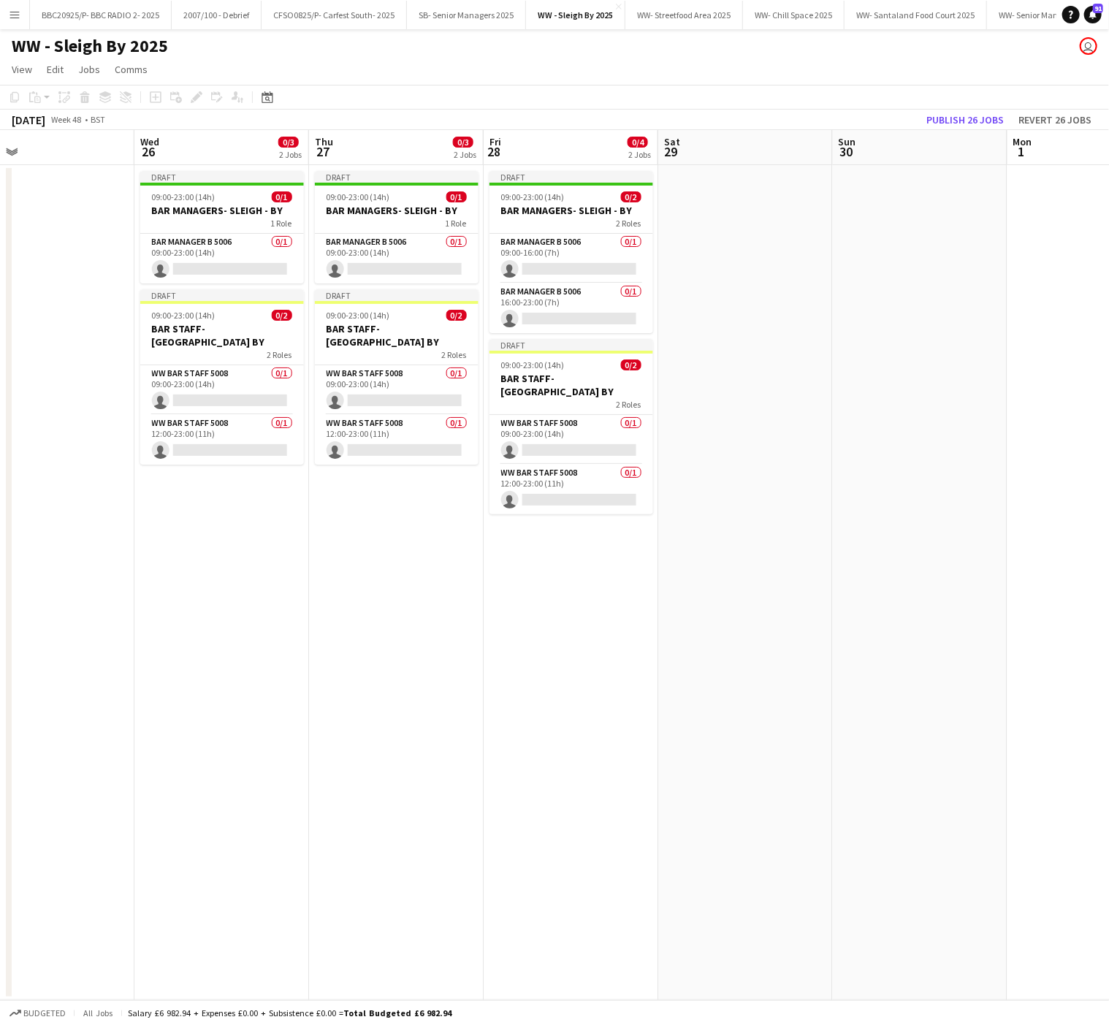
click at [671, 477] on app-date-cell at bounding box center [745, 582] width 175 height 835
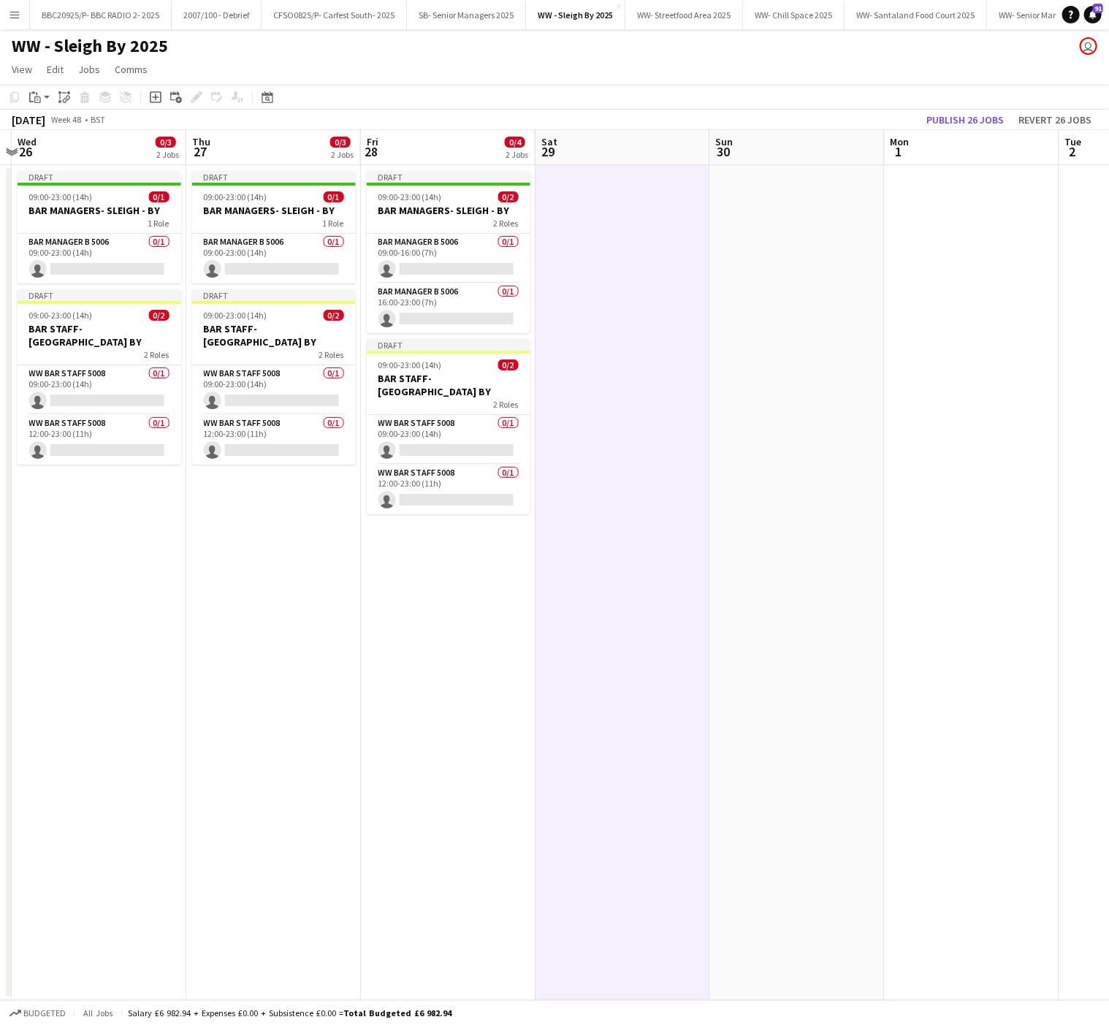
scroll to position [0, 690]
drag, startPoint x: 756, startPoint y: 661, endPoint x: 631, endPoint y: 669, distance: 125.2
click at [631, 669] on app-calendar-viewport "Sat 22 0/4 2 Jobs Sun 23 0/4 2 Jobs Mon 24 Tue 25 Wed 26 0/3 2 Jobs Thu 27 0/3 …" at bounding box center [554, 565] width 1109 height 870
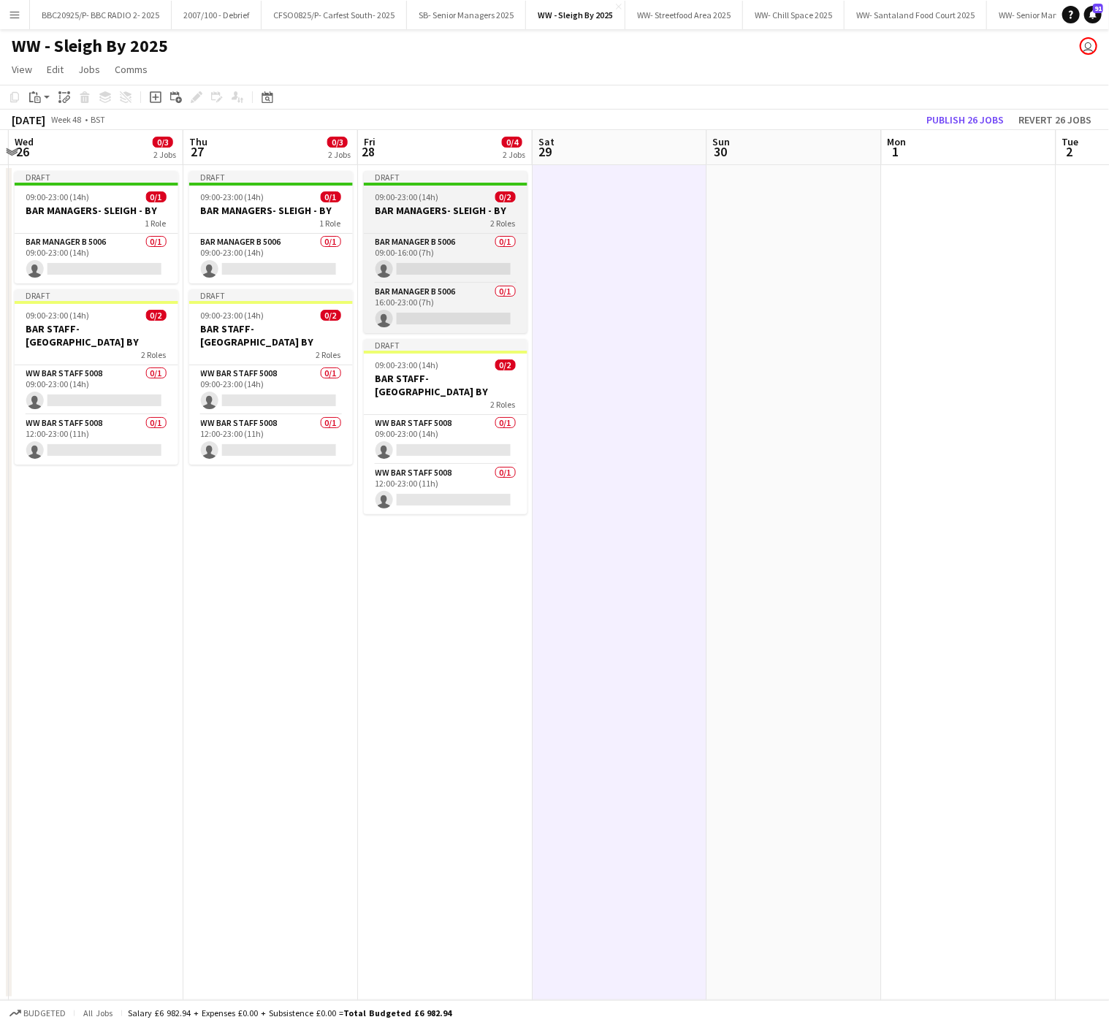
click at [422, 205] on h3 "BAR MANAGERS- SLEIGH - BY" at bounding box center [446, 210] width 164 height 13
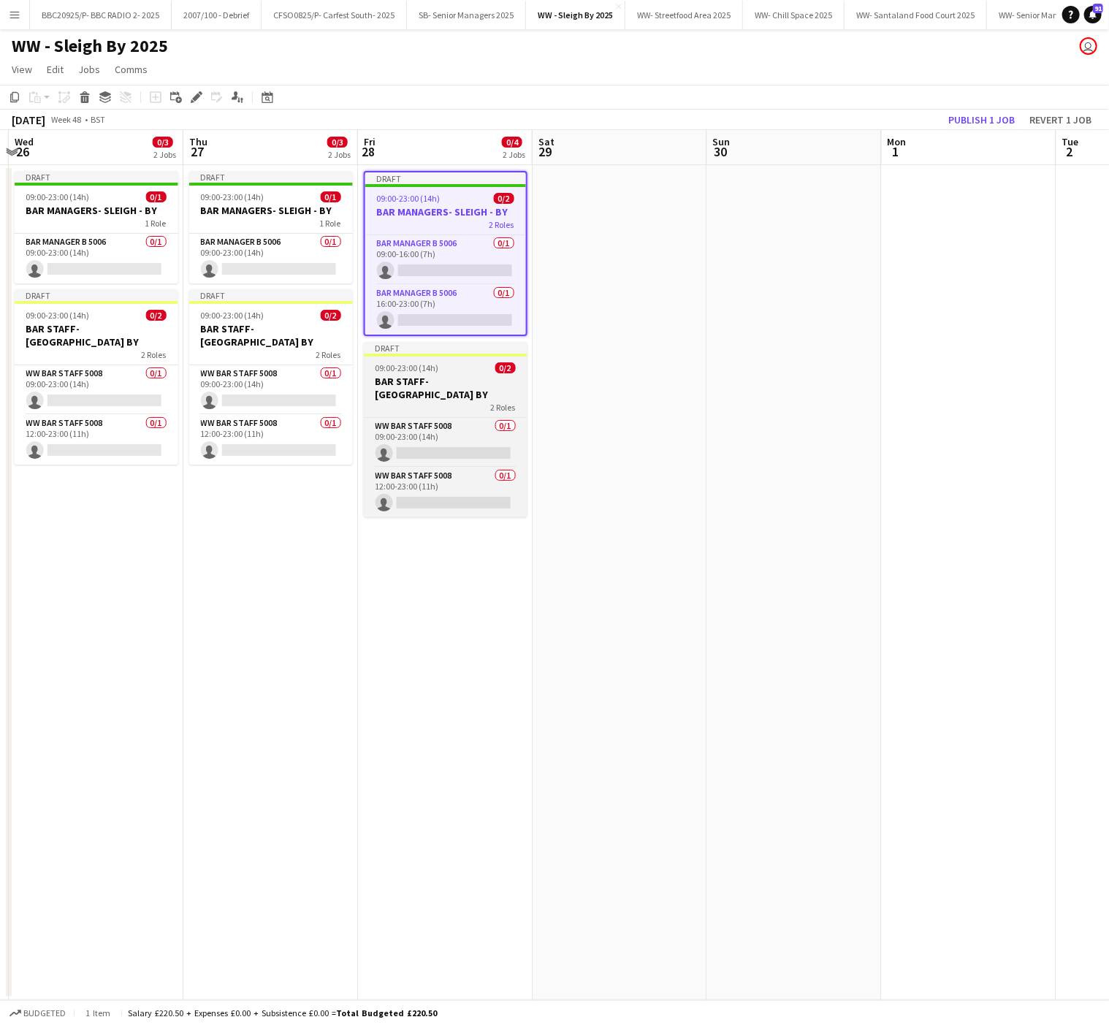
click at [417, 401] on div "2 Roles" at bounding box center [446, 407] width 164 height 12
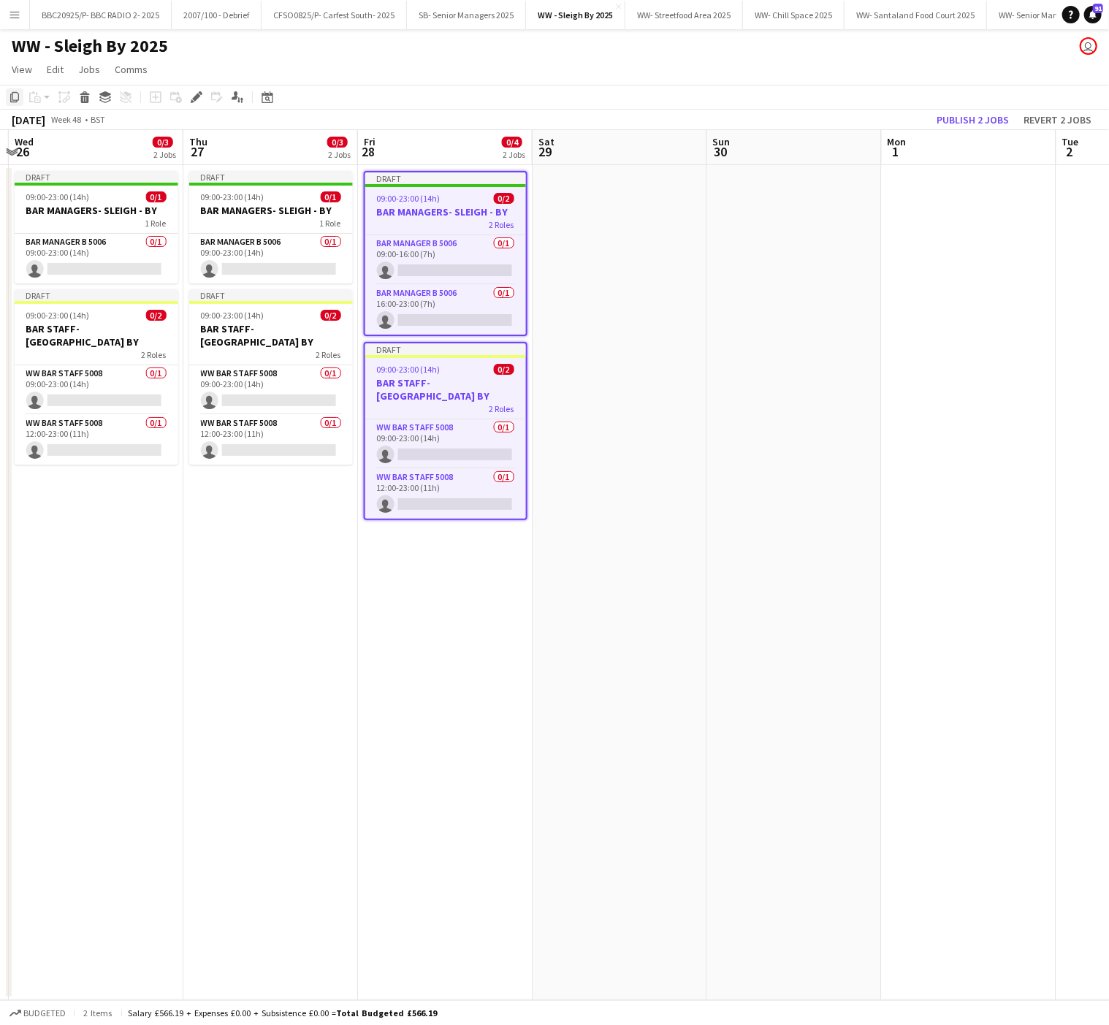
click at [15, 96] on icon "Copy" at bounding box center [15, 97] width 12 height 12
click at [604, 259] on app-date-cell at bounding box center [620, 582] width 175 height 835
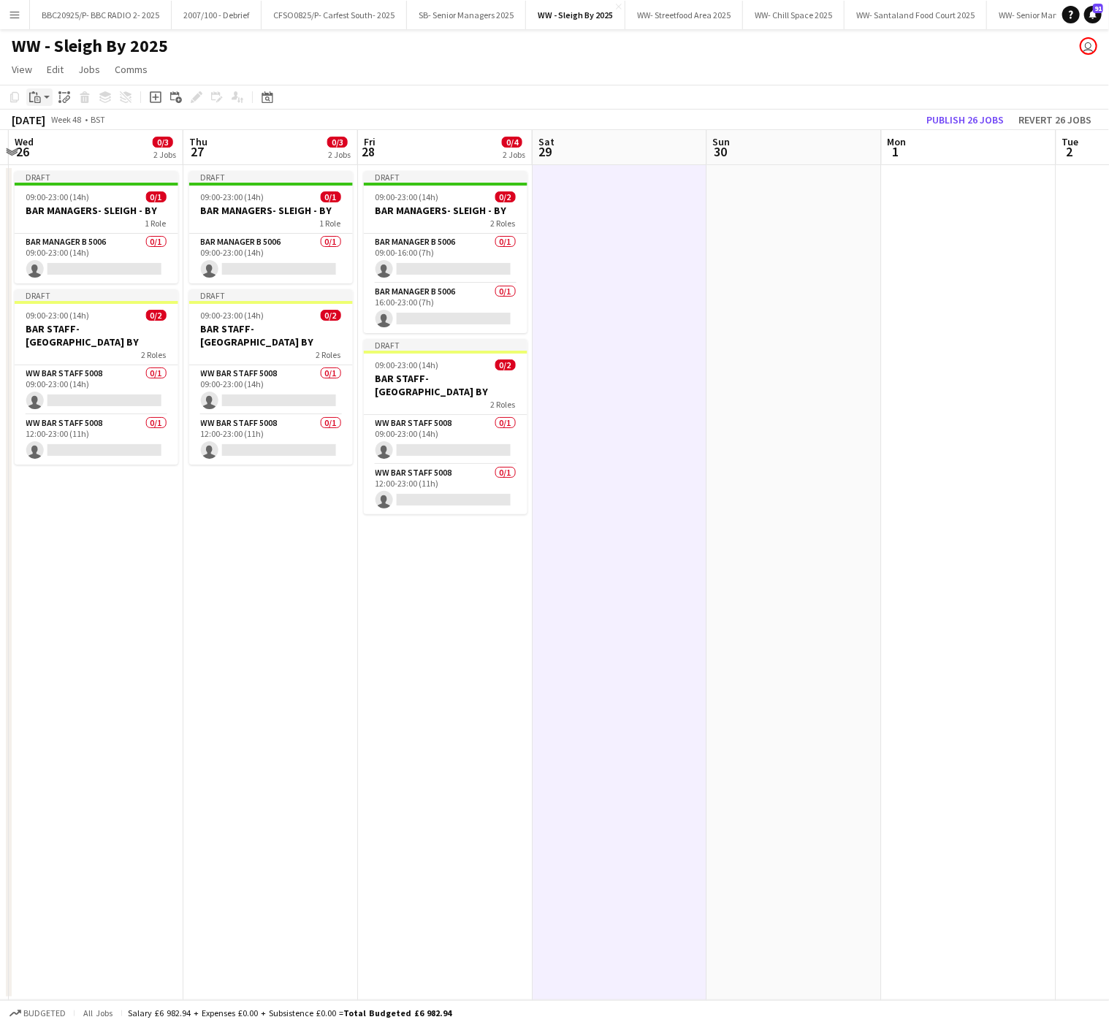
click at [39, 103] on div "Paste" at bounding box center [35, 97] width 18 height 18
click at [56, 126] on link "Paste Ctrl+V" at bounding box center [107, 124] width 137 height 13
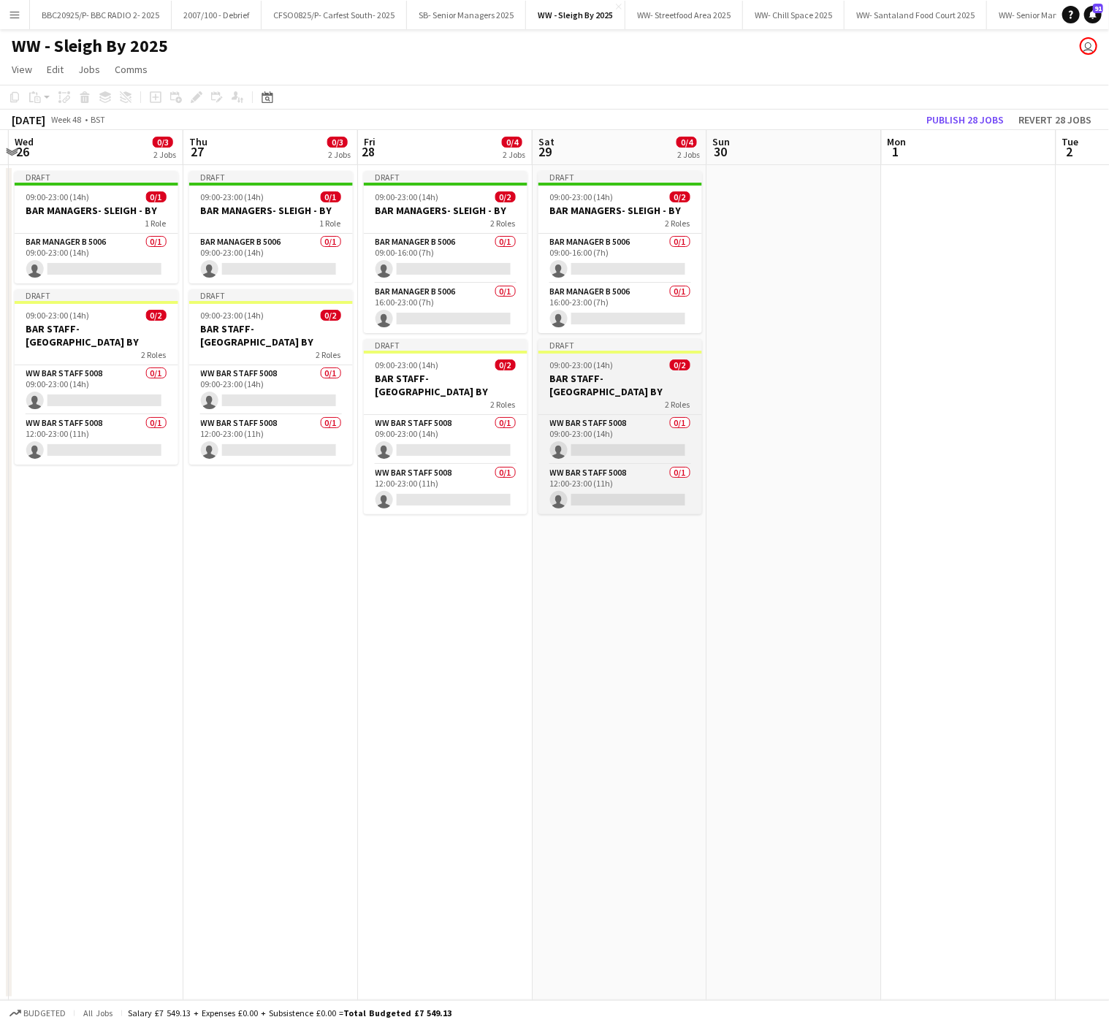
click at [593, 382] on h3 "BAR STAFF- [GEOGRAPHIC_DATA] BY" at bounding box center [621, 385] width 164 height 26
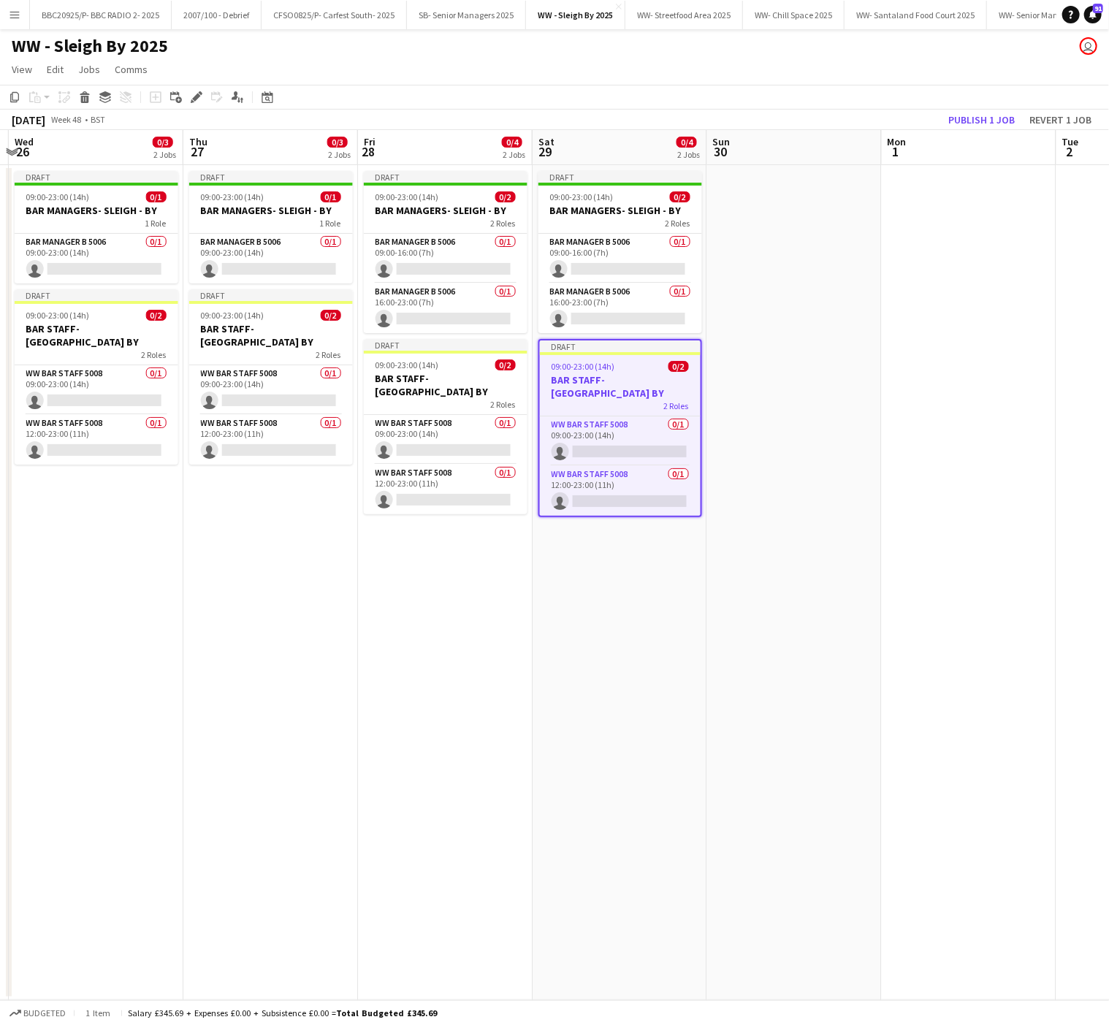
click at [634, 372] on div "09:00-23:00 (14h) 0/2" at bounding box center [620, 366] width 161 height 11
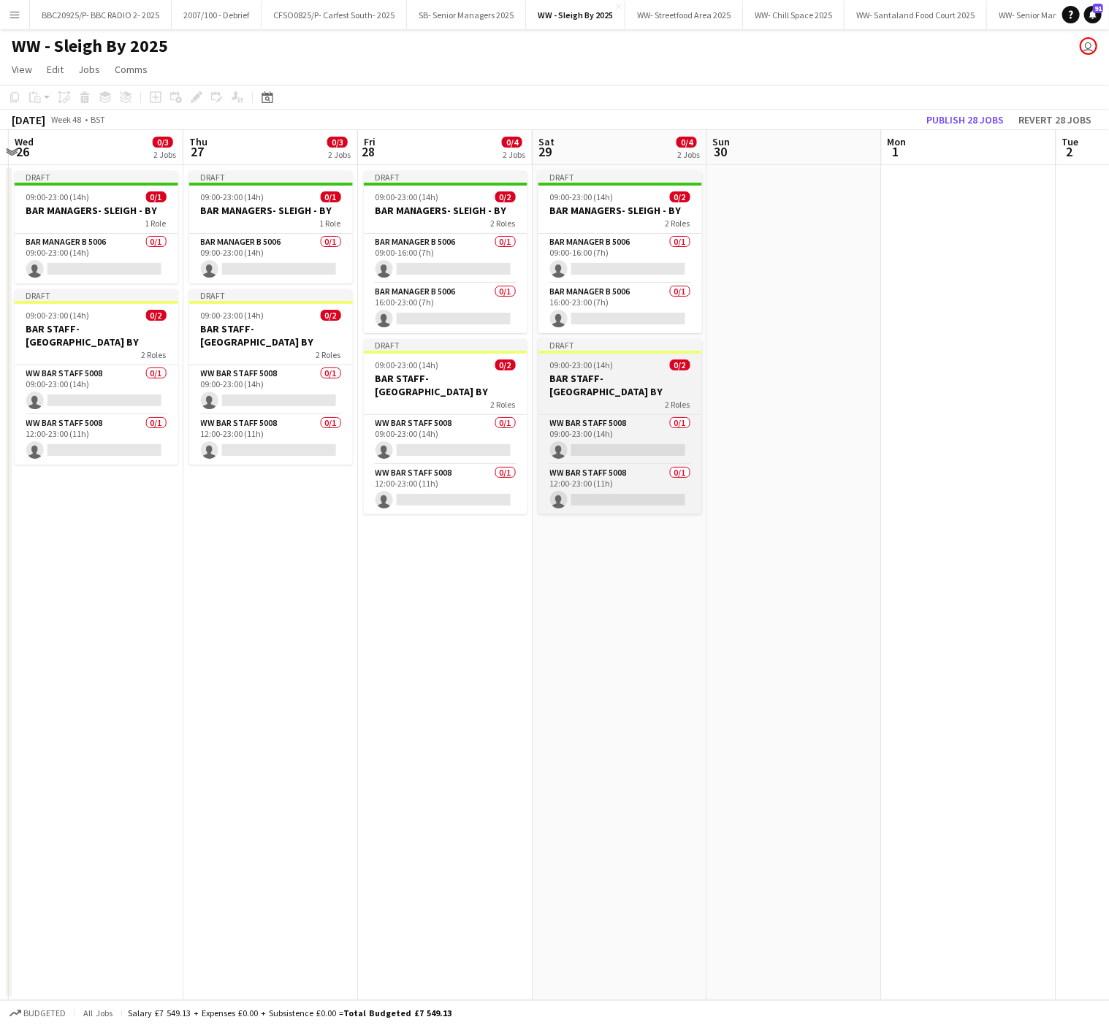
click at [634, 373] on h3 "BAR STAFF- [GEOGRAPHIC_DATA] BY" at bounding box center [621, 385] width 164 height 26
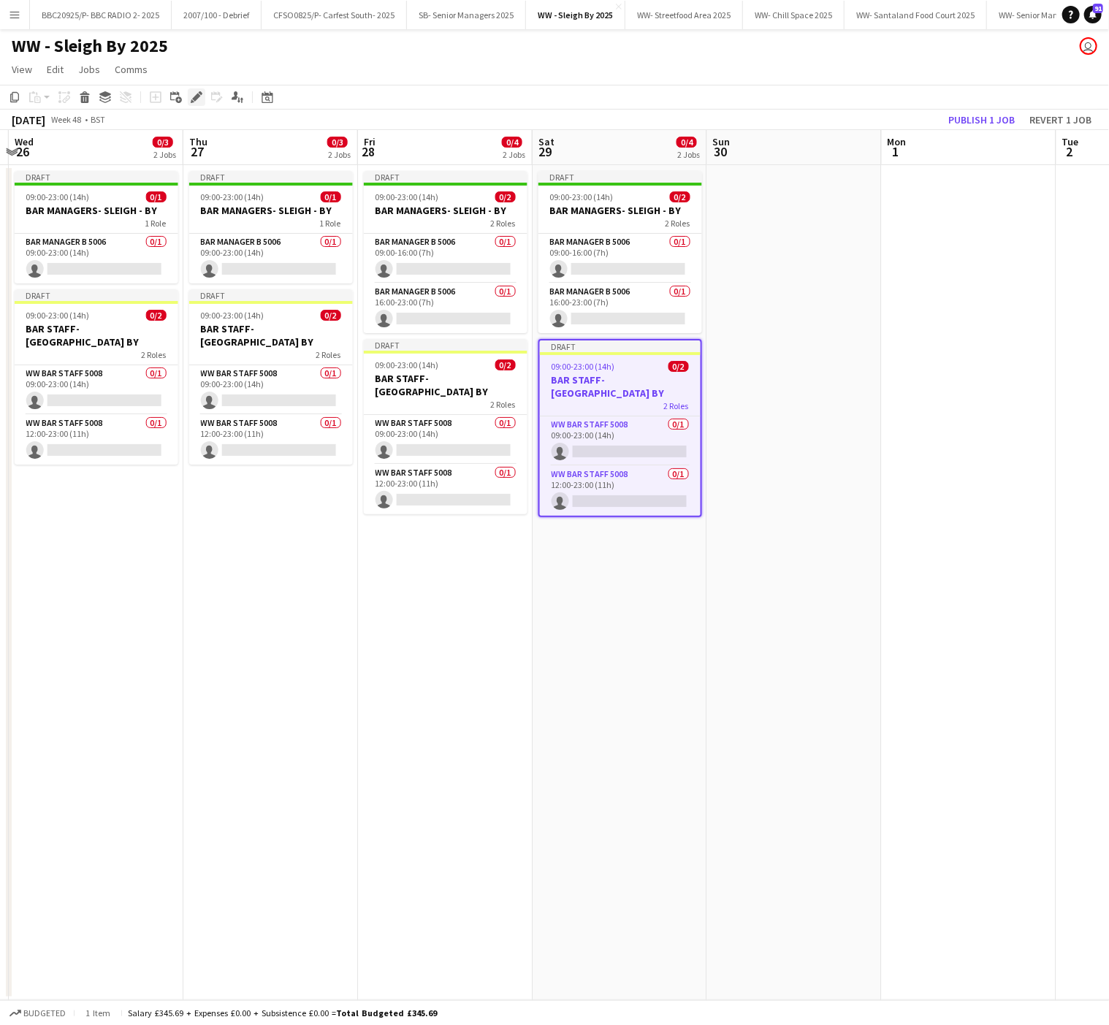
click at [199, 95] on icon "Edit" at bounding box center [197, 97] width 12 height 12
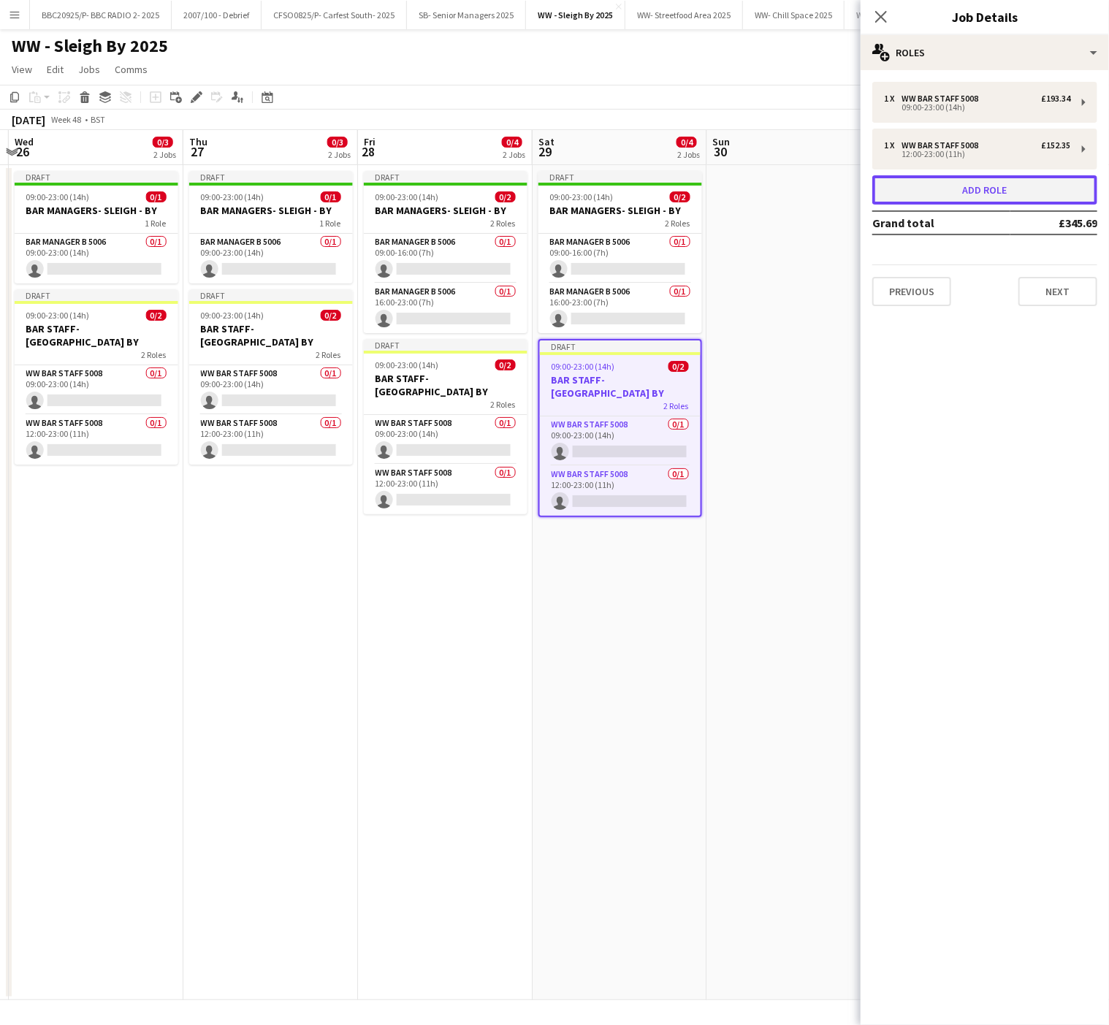
click at [1000, 191] on button "Add role" at bounding box center [985, 189] width 225 height 29
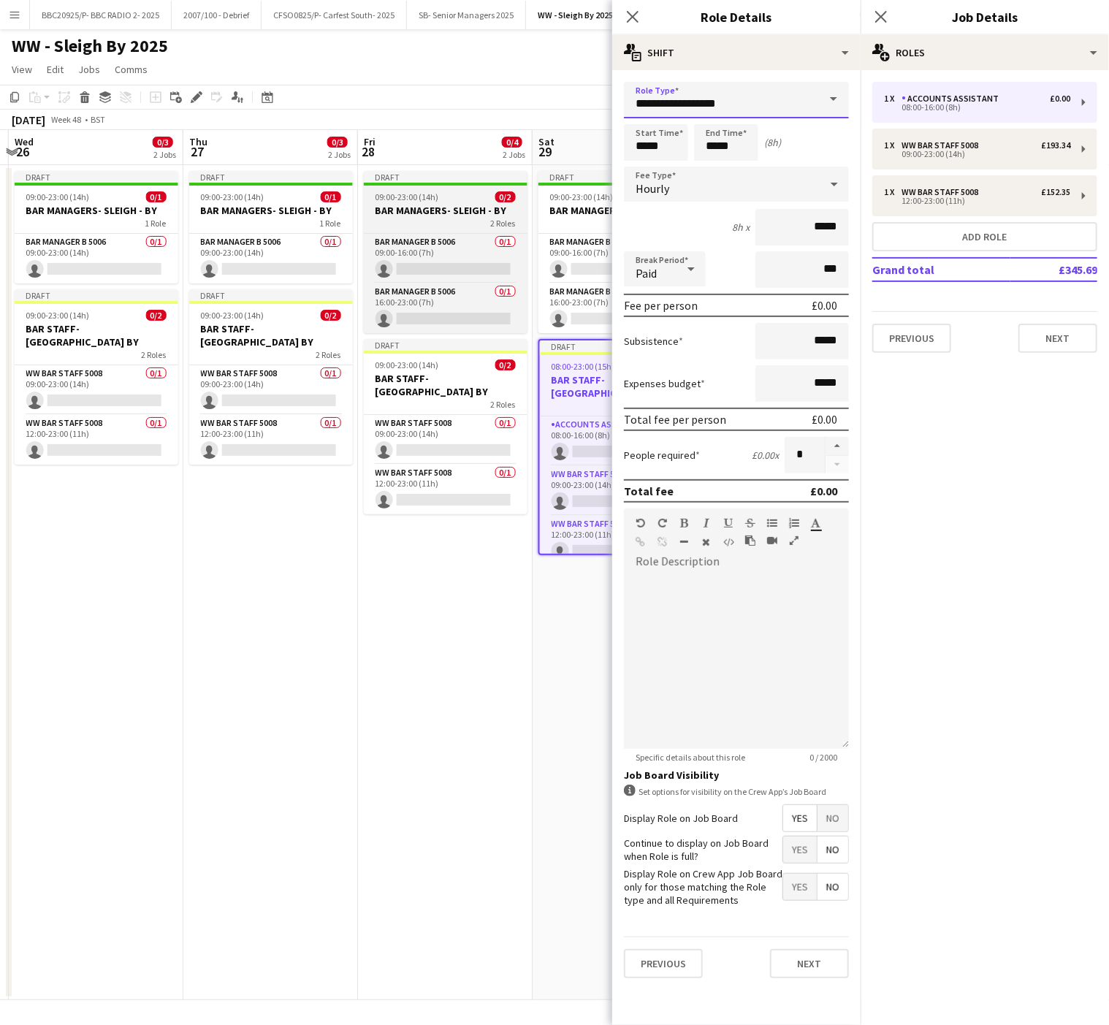
drag, startPoint x: 602, startPoint y: 133, endPoint x: 406, endPoint y: 205, distance: 208.5
click at [406, 205] on body "Menu Boards Boards Boards All jobs Status Workforce Workforce My Workforce Recr…" at bounding box center [554, 512] width 1109 height 1025
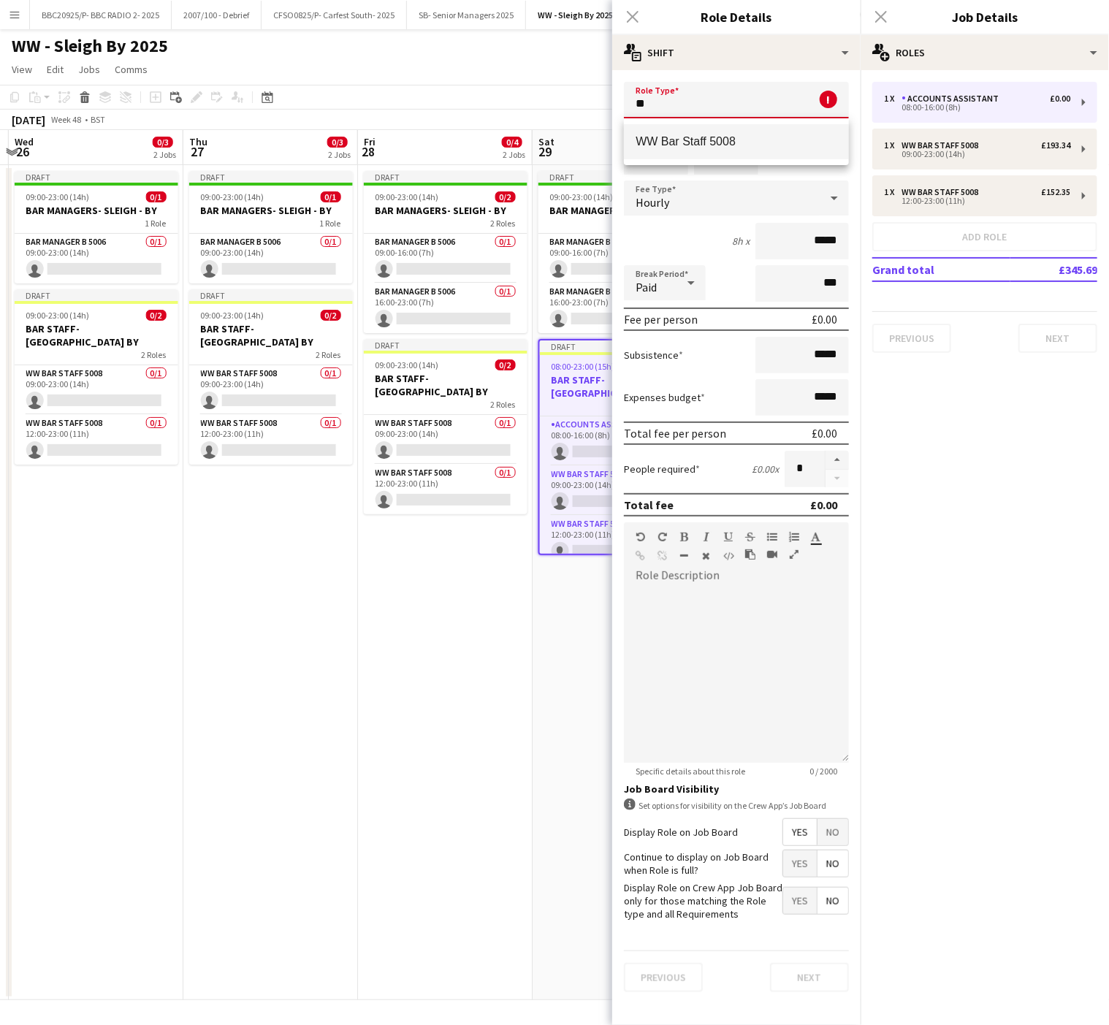
click at [710, 131] on mat-option "WW Bar Staff 5008" at bounding box center [736, 141] width 225 height 35
type input "**********"
type input "******"
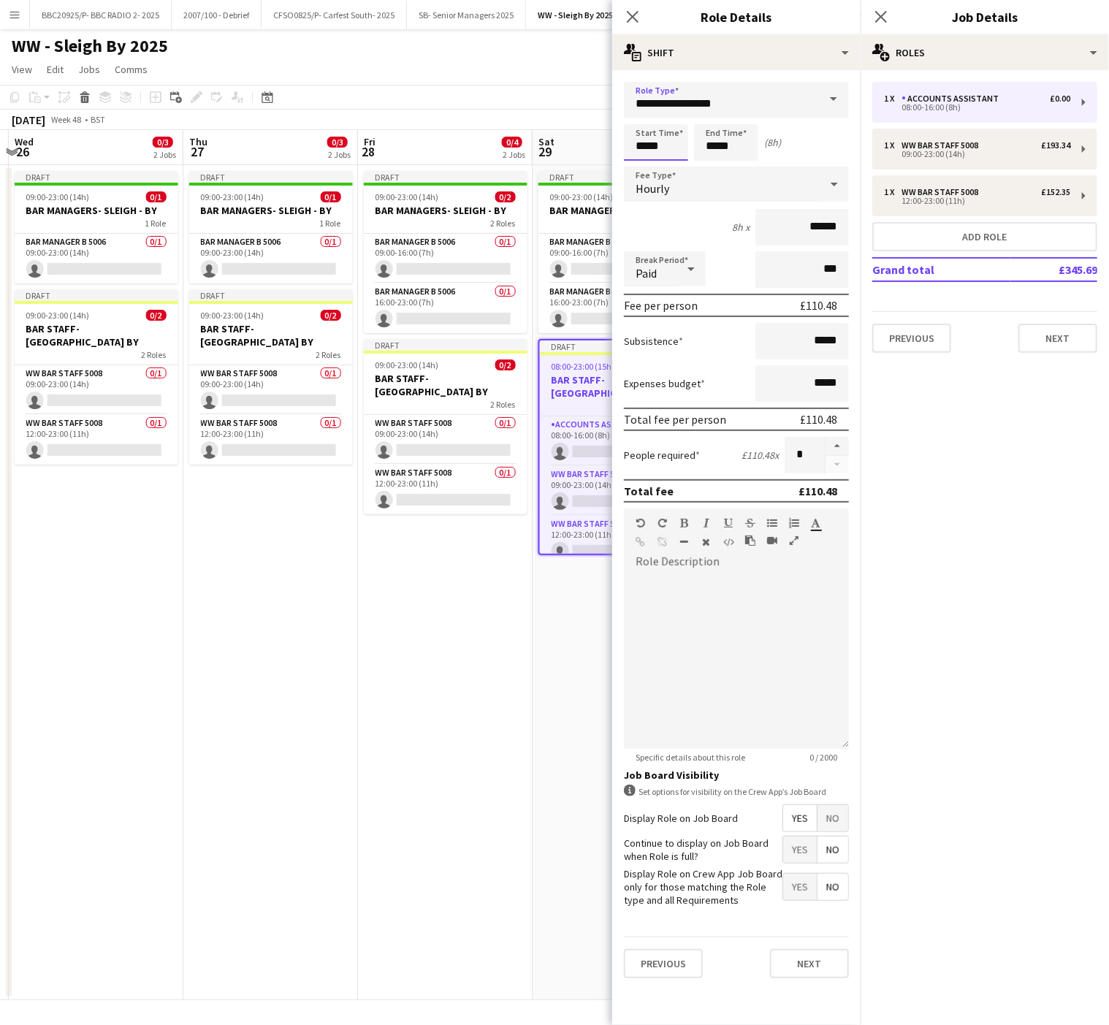
click at [651, 150] on input "*****" at bounding box center [656, 142] width 64 height 37
click at [637, 115] on div at bounding box center [641, 117] width 29 height 15
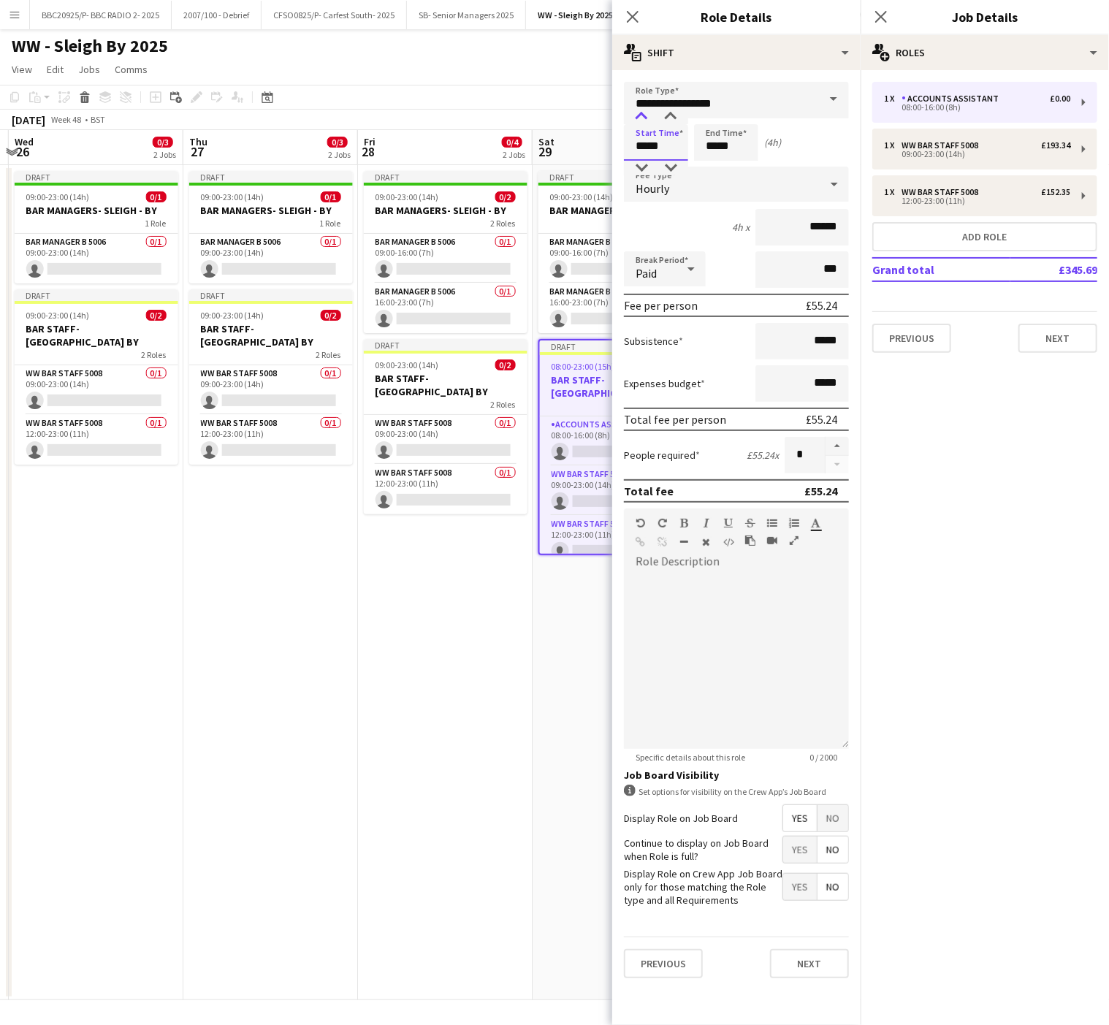
click at [637, 115] on div at bounding box center [641, 117] width 29 height 15
type input "*****"
click at [637, 115] on div at bounding box center [641, 117] width 29 height 15
click at [710, 131] on input "*****" at bounding box center [726, 142] width 64 height 37
click at [710, 115] on div at bounding box center [711, 117] width 29 height 15
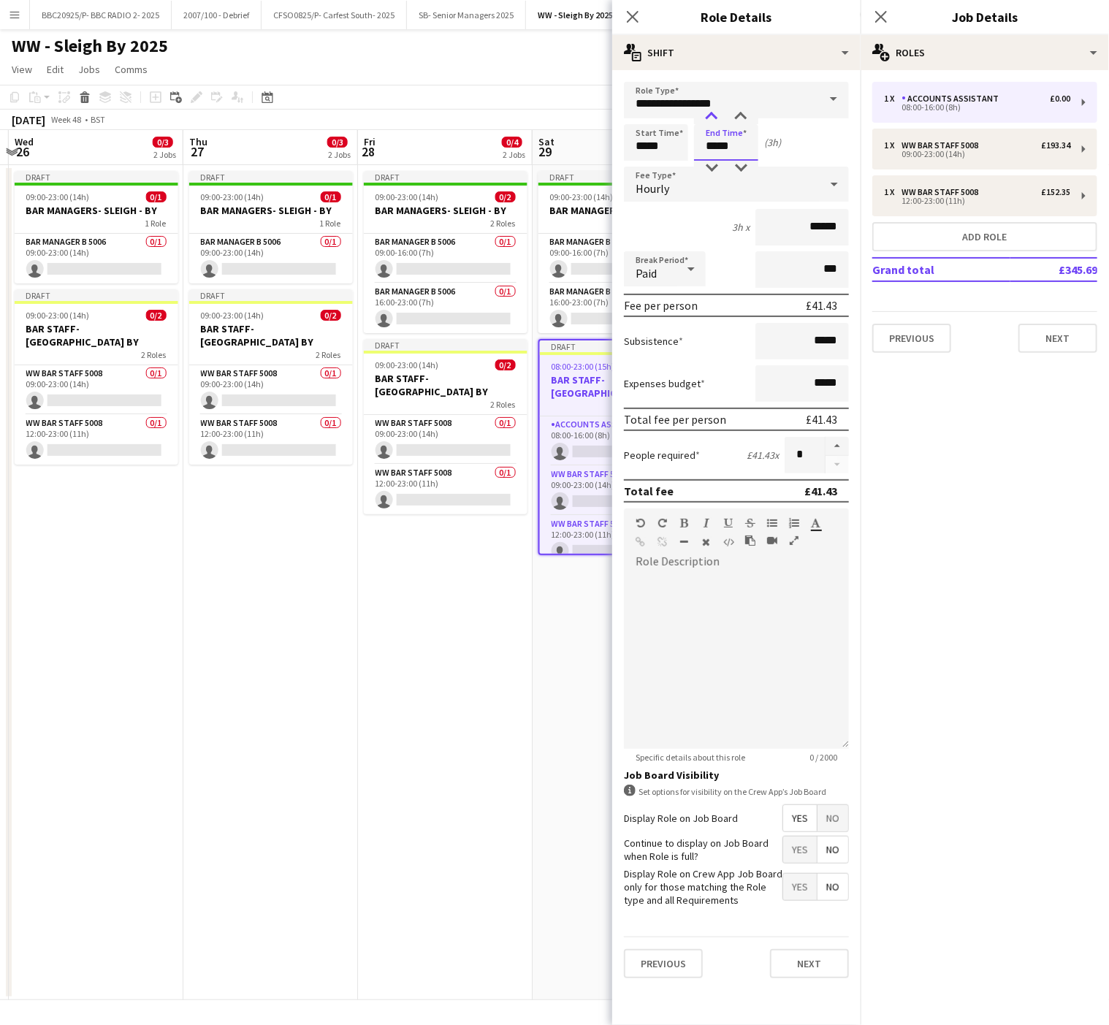
click at [710, 115] on div at bounding box center [711, 117] width 29 height 15
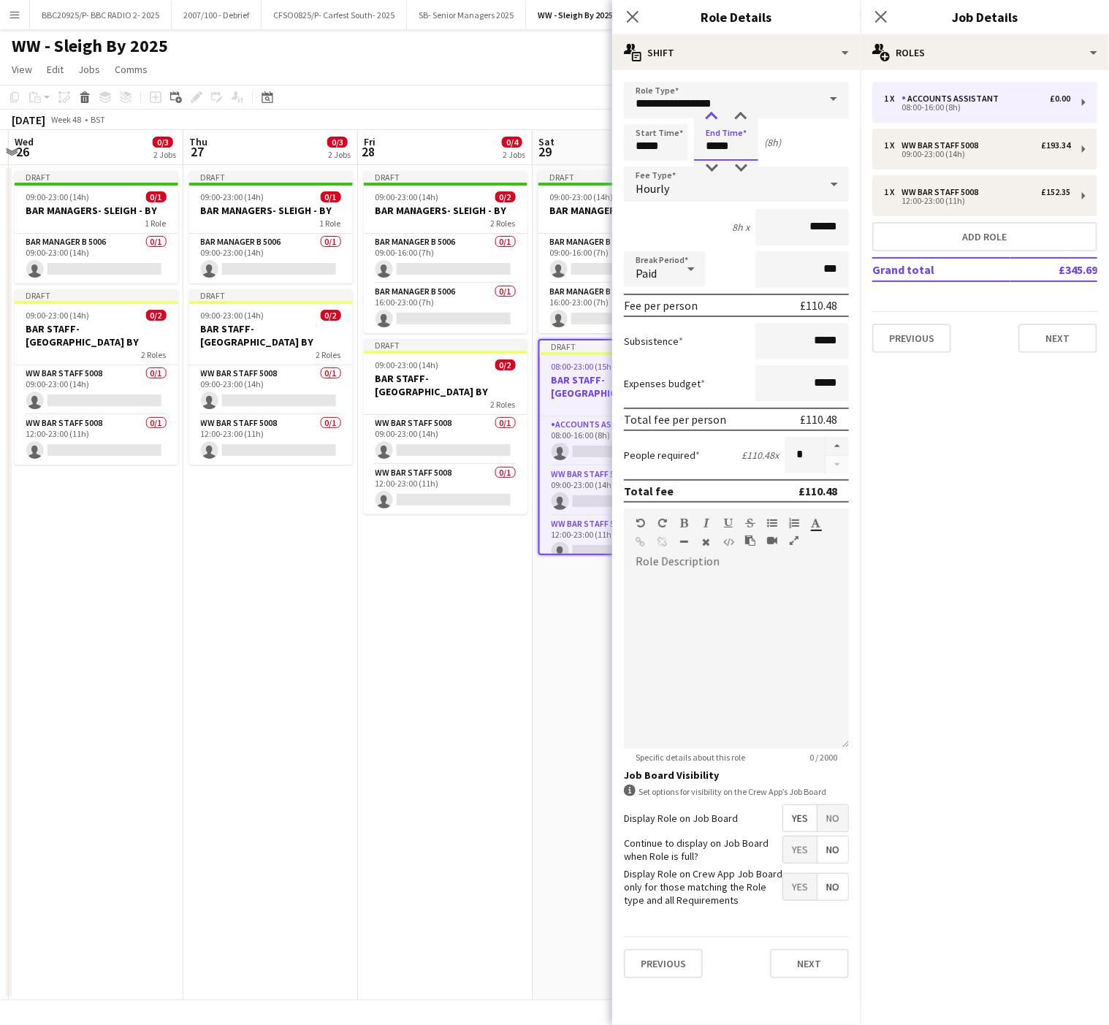
click at [710, 115] on div at bounding box center [711, 117] width 29 height 15
type input "*****"
click at [712, 173] on div at bounding box center [711, 168] width 29 height 15
click at [838, 446] on button "button" at bounding box center [837, 446] width 23 height 19
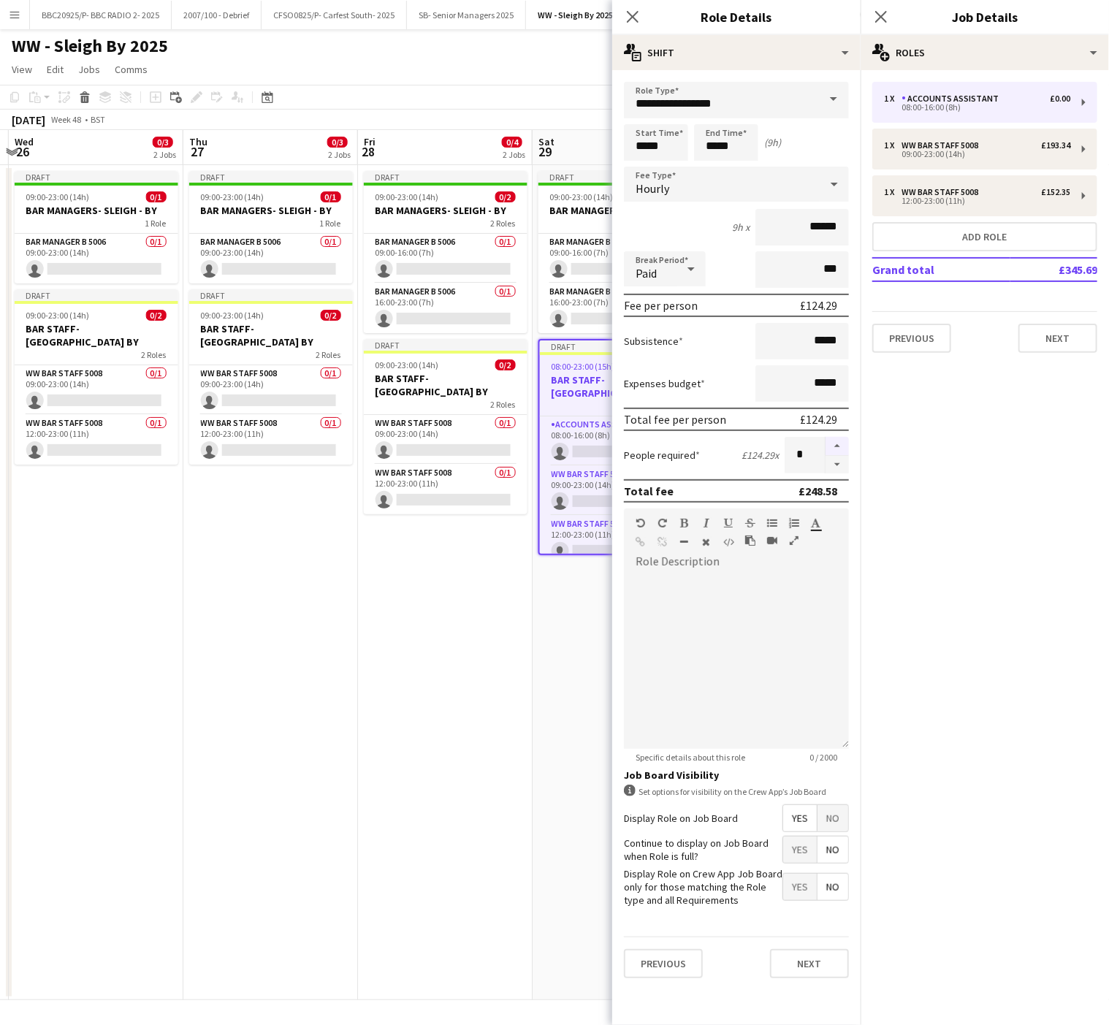
click at [838, 446] on button "button" at bounding box center [837, 446] width 23 height 19
type input "*"
click at [840, 830] on span "No" at bounding box center [833, 818] width 31 height 26
click at [422, 655] on app-date-cell "Draft 09:00-23:00 (14h) 0/2 BAR MANAGERS- SLEIGH - BY 2 Roles Bar Manager B 500…" at bounding box center [445, 582] width 175 height 835
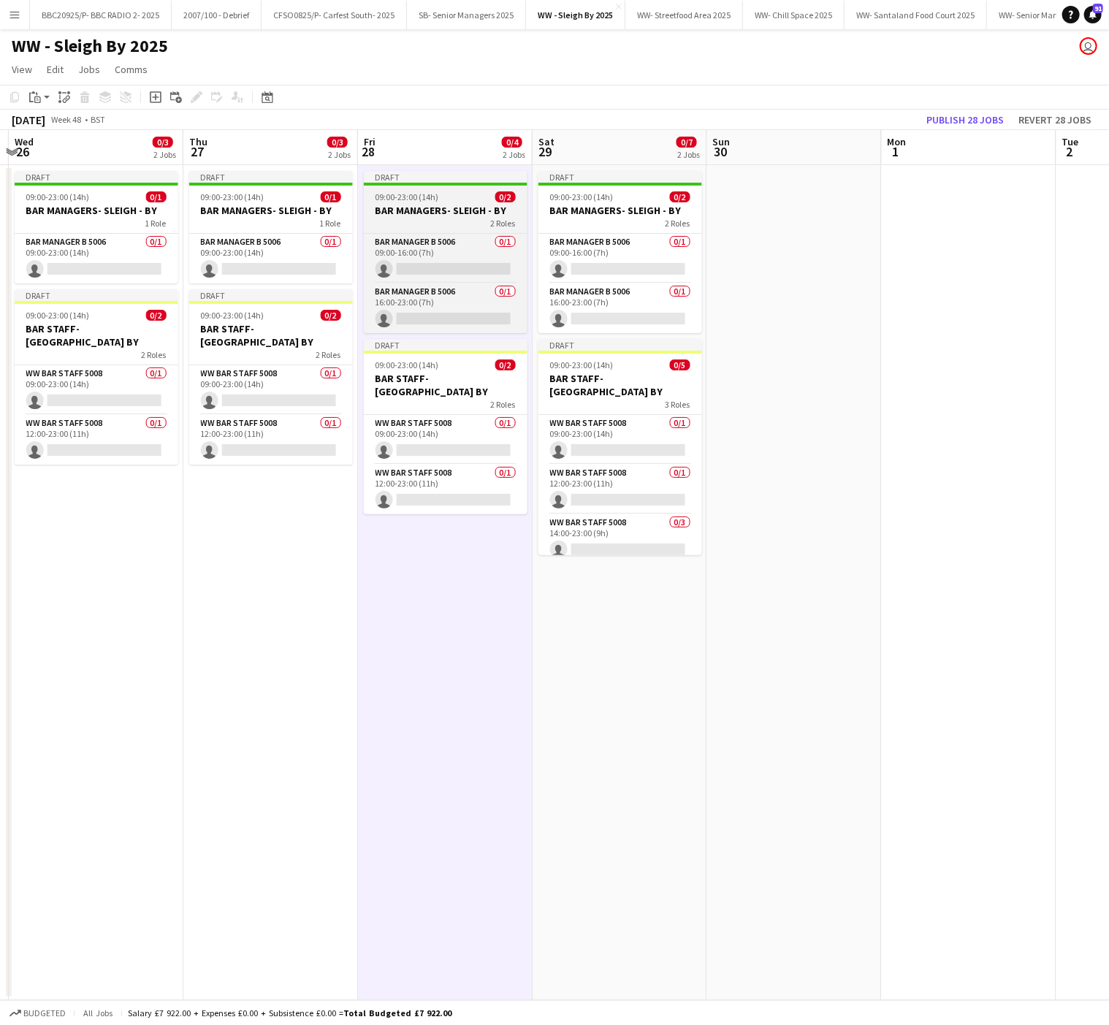
click at [406, 187] on app-job-card "Draft 09:00-23:00 (14h) 0/2 BAR MANAGERS- SLEIGH - BY 2 Roles Bar Manager B 500…" at bounding box center [446, 252] width 164 height 162
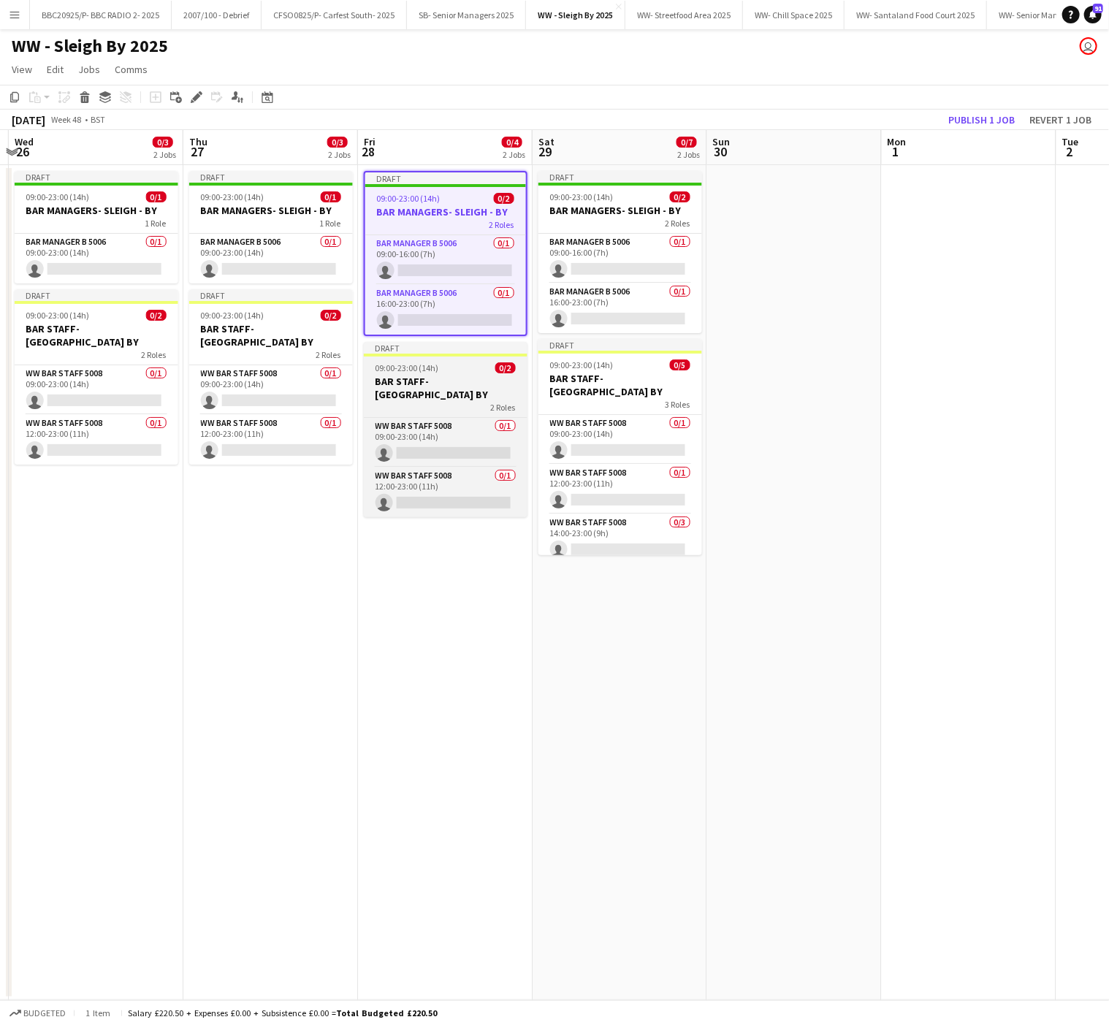
click at [412, 380] on h3 "BAR STAFF- [GEOGRAPHIC_DATA] BY" at bounding box center [446, 388] width 164 height 26
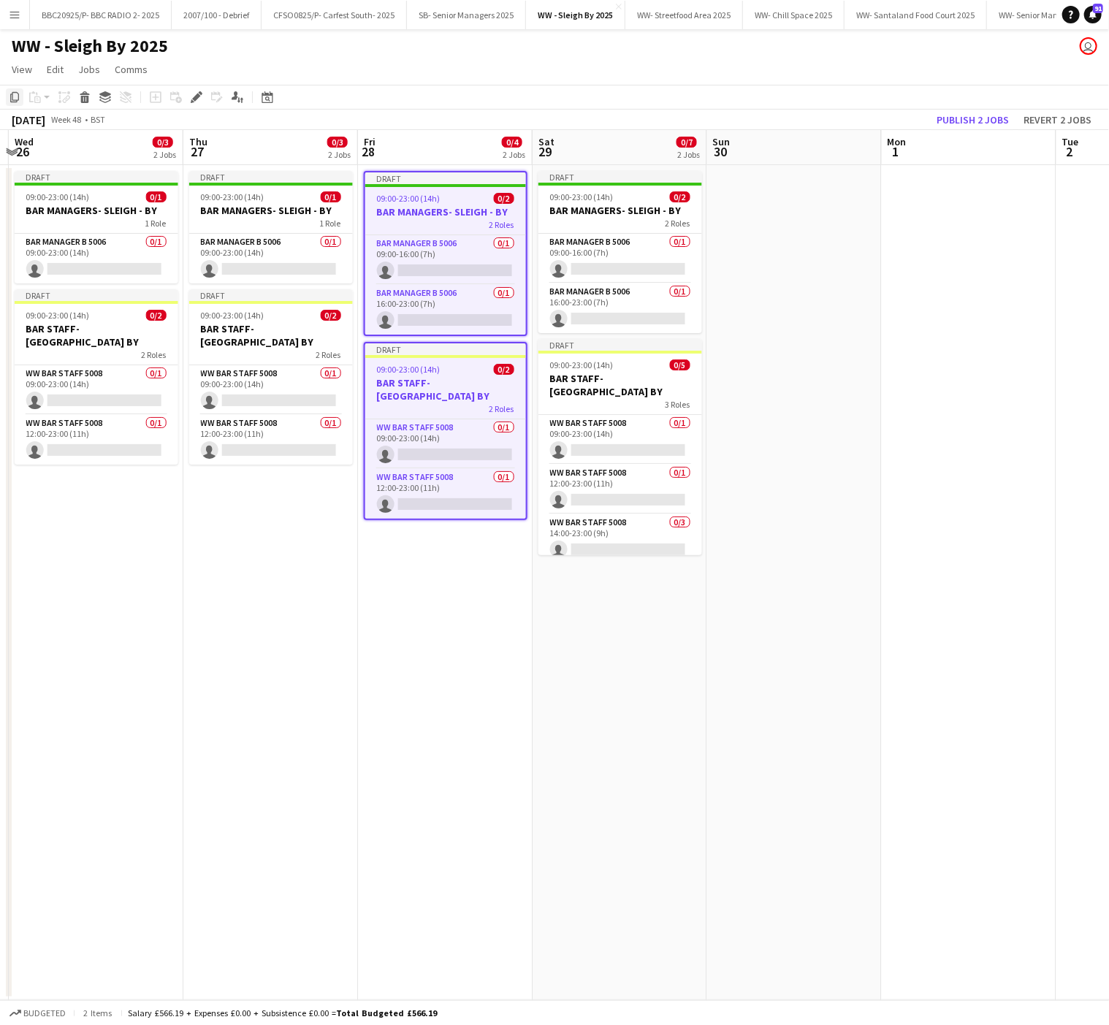
click at [16, 99] on icon "Copy" at bounding box center [15, 97] width 12 height 12
click at [762, 227] on app-date-cell at bounding box center [794, 582] width 175 height 835
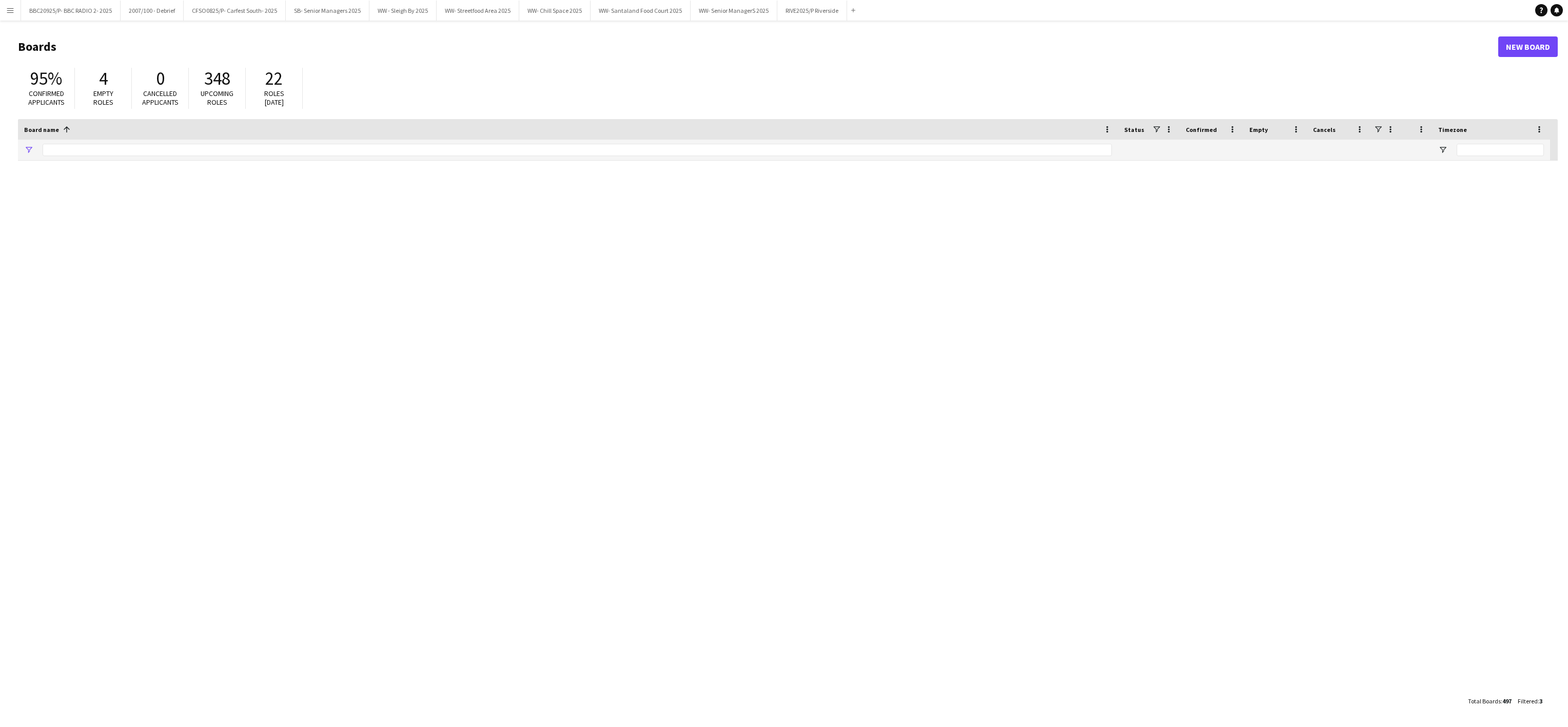
type input "*********"
click at [79, 13] on button "BBC20925/P- BBC RADIO 2- 2025 Close" at bounding box center [71, 11] width 100 height 20
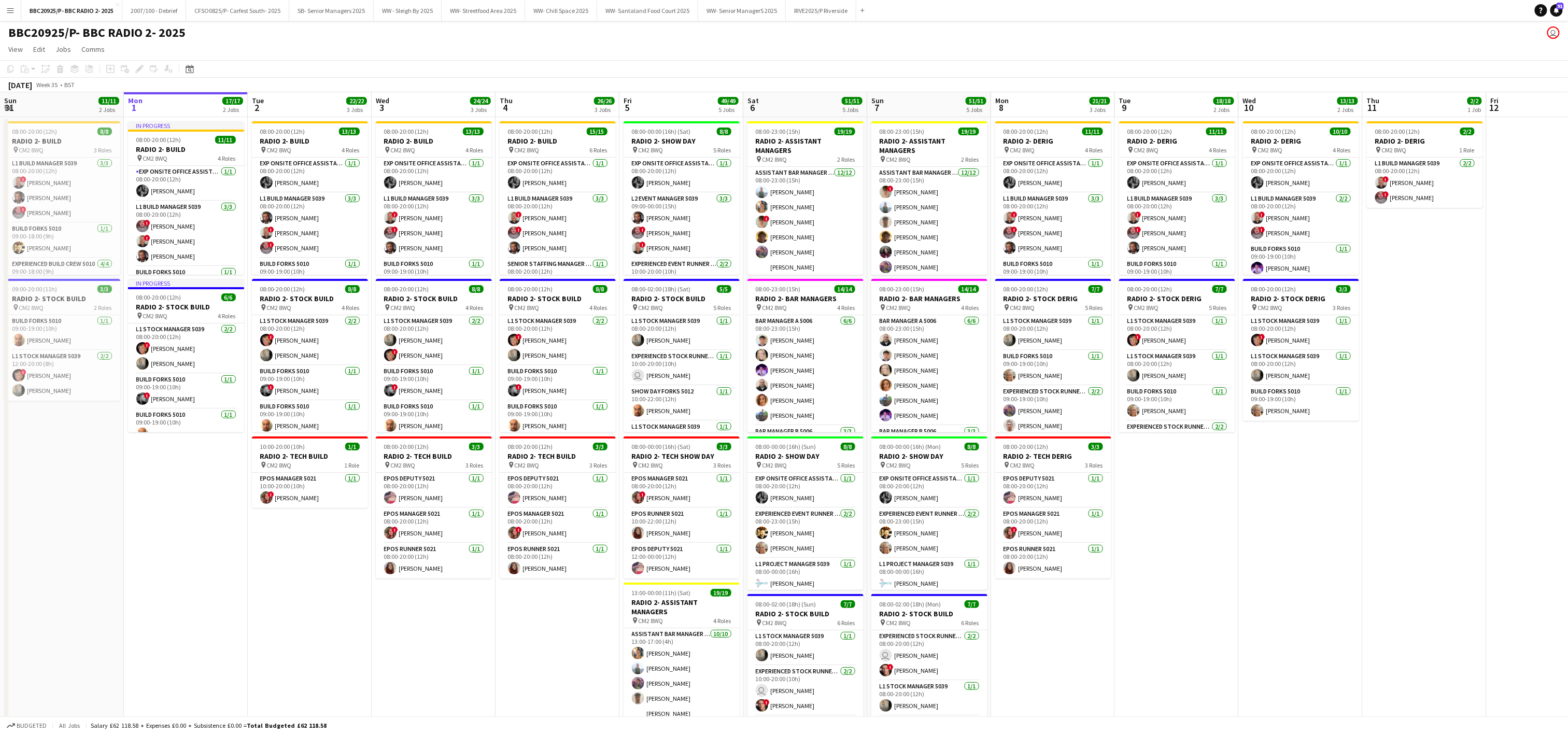
scroll to position [0, 339]
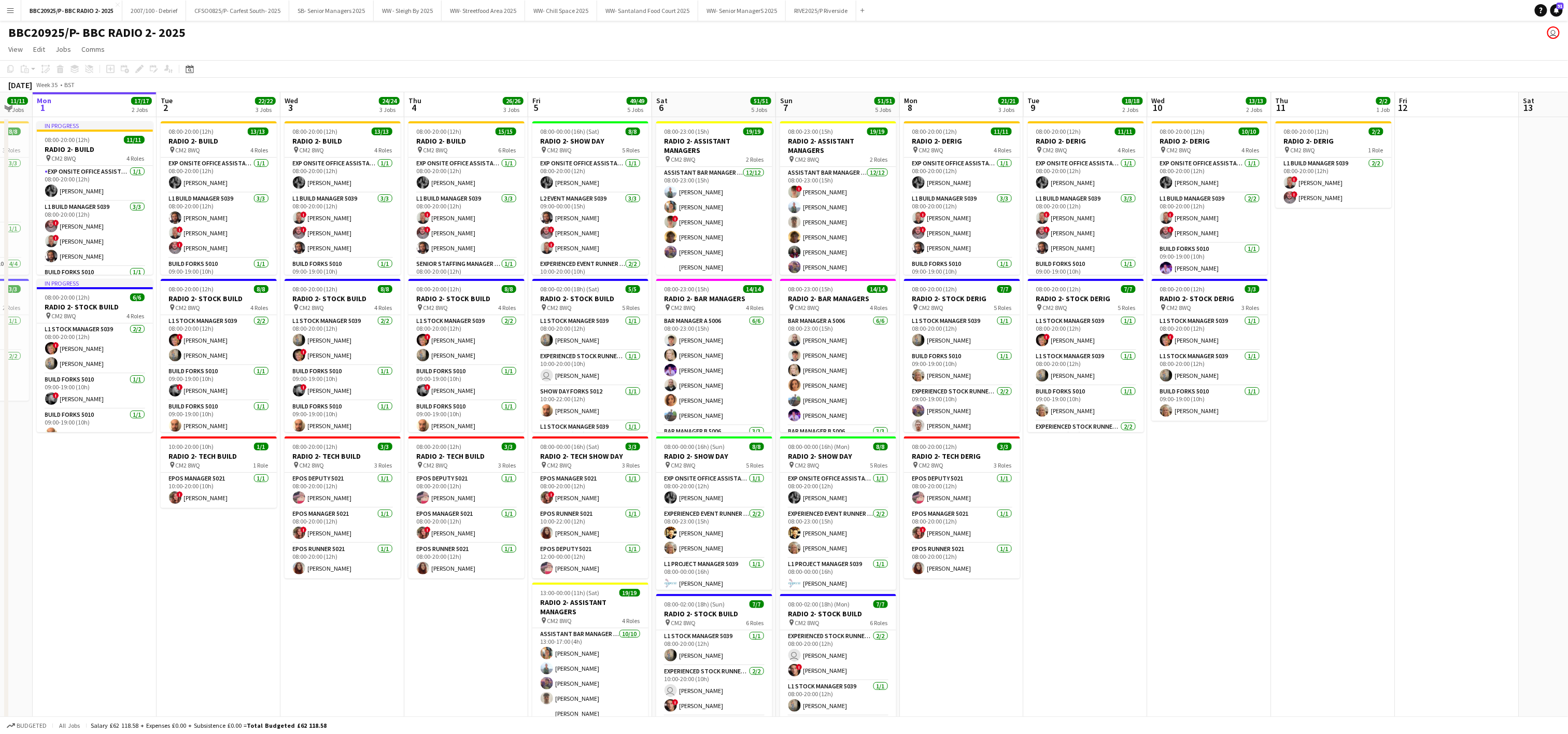
drag, startPoint x: 454, startPoint y: 660, endPoint x: 433, endPoint y: 653, distance: 22.1
click at [433, 653] on app-calendar-viewport "Fri 29 3/3 1 Job Sat 30 6/6 2 Jobs Sun 31 11/11 2 Jobs Mon 1 17/17 2 Jobs Tue 2…" at bounding box center [784, 508] width 1568 height 833
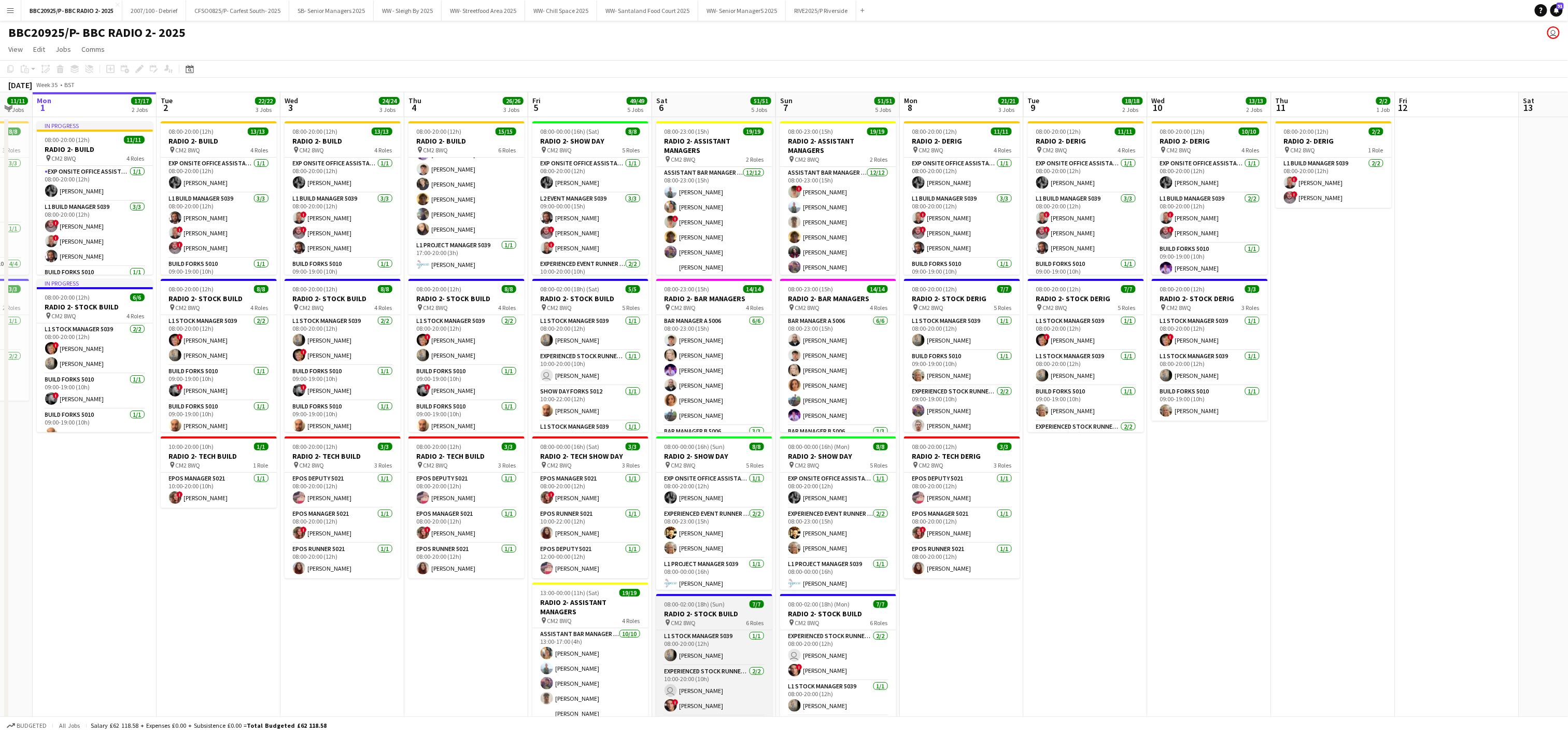
scroll to position [113, 0]
click at [786, 696] on app-date-cell "08:00-20:00 (12h) 11/11 RADIO 2- DERIG pin CM2 8WQ 4 Roles Exp Onsite Office As…" at bounding box center [1085, 521] width 124 height 808
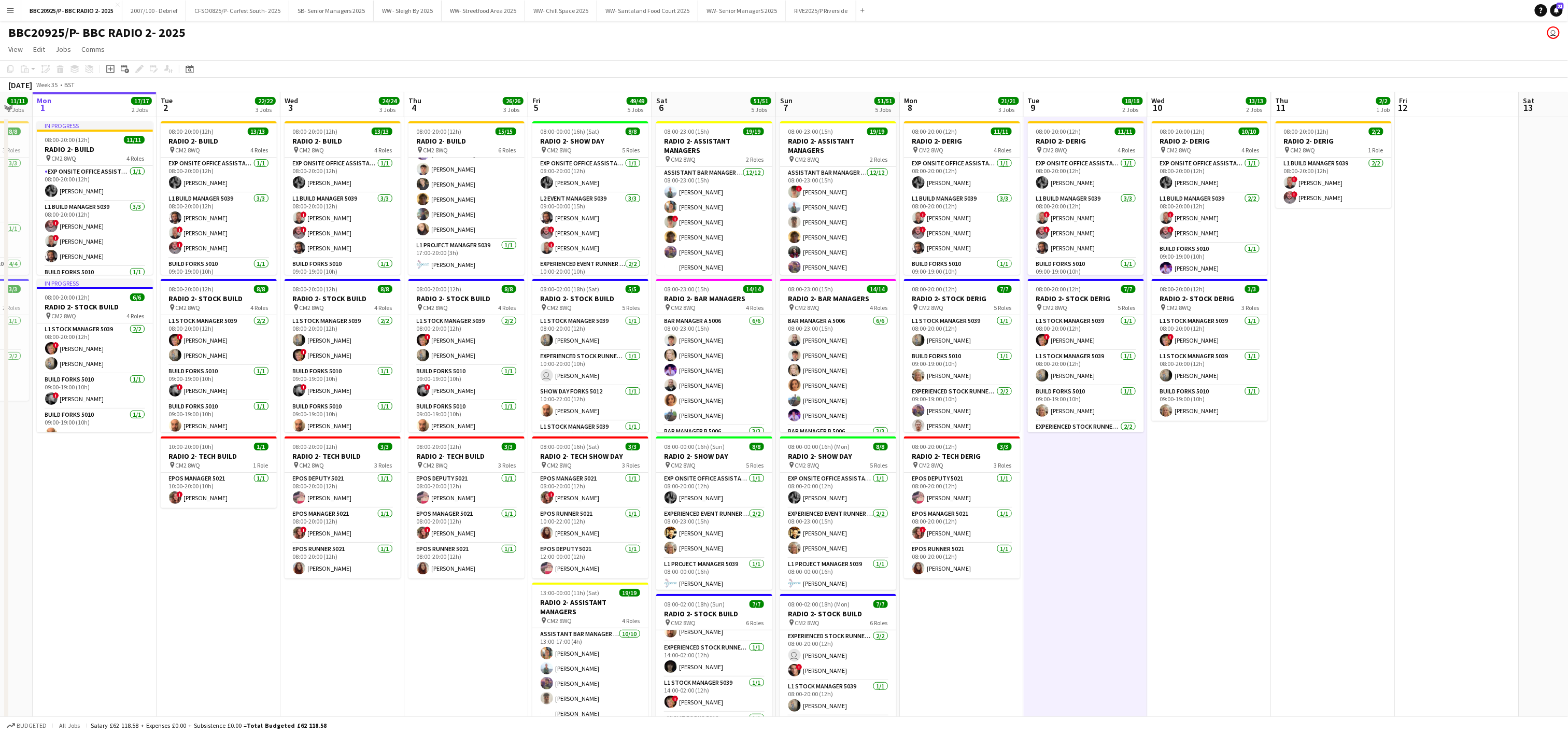
click at [786, 589] on app-date-cell "08:00-20:00 (12h) 11/11 RADIO 2- DERIG pin CM2 8WQ 4 Roles Exp Onsite Office As…" at bounding box center [1085, 521] width 124 height 808
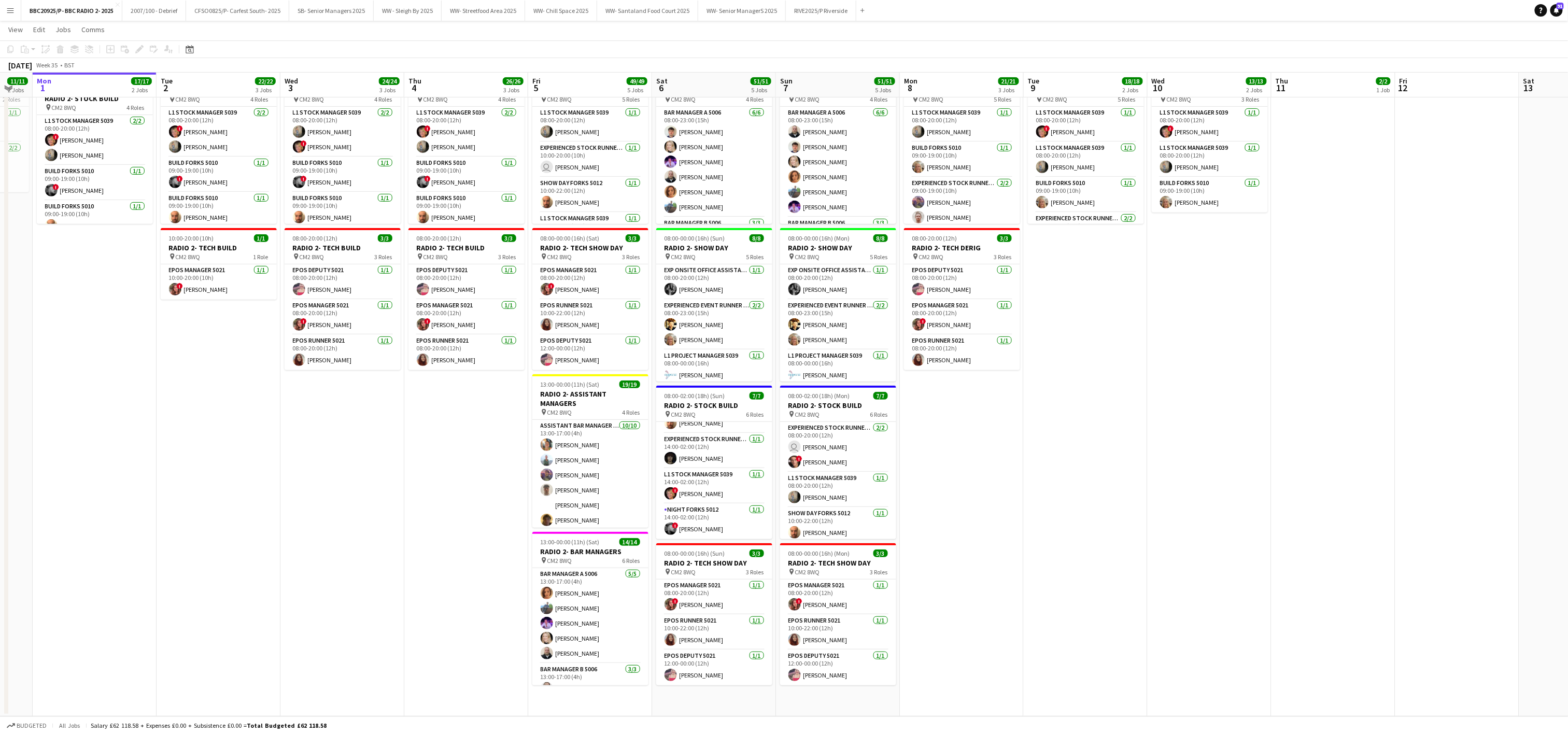
scroll to position [0, 326]
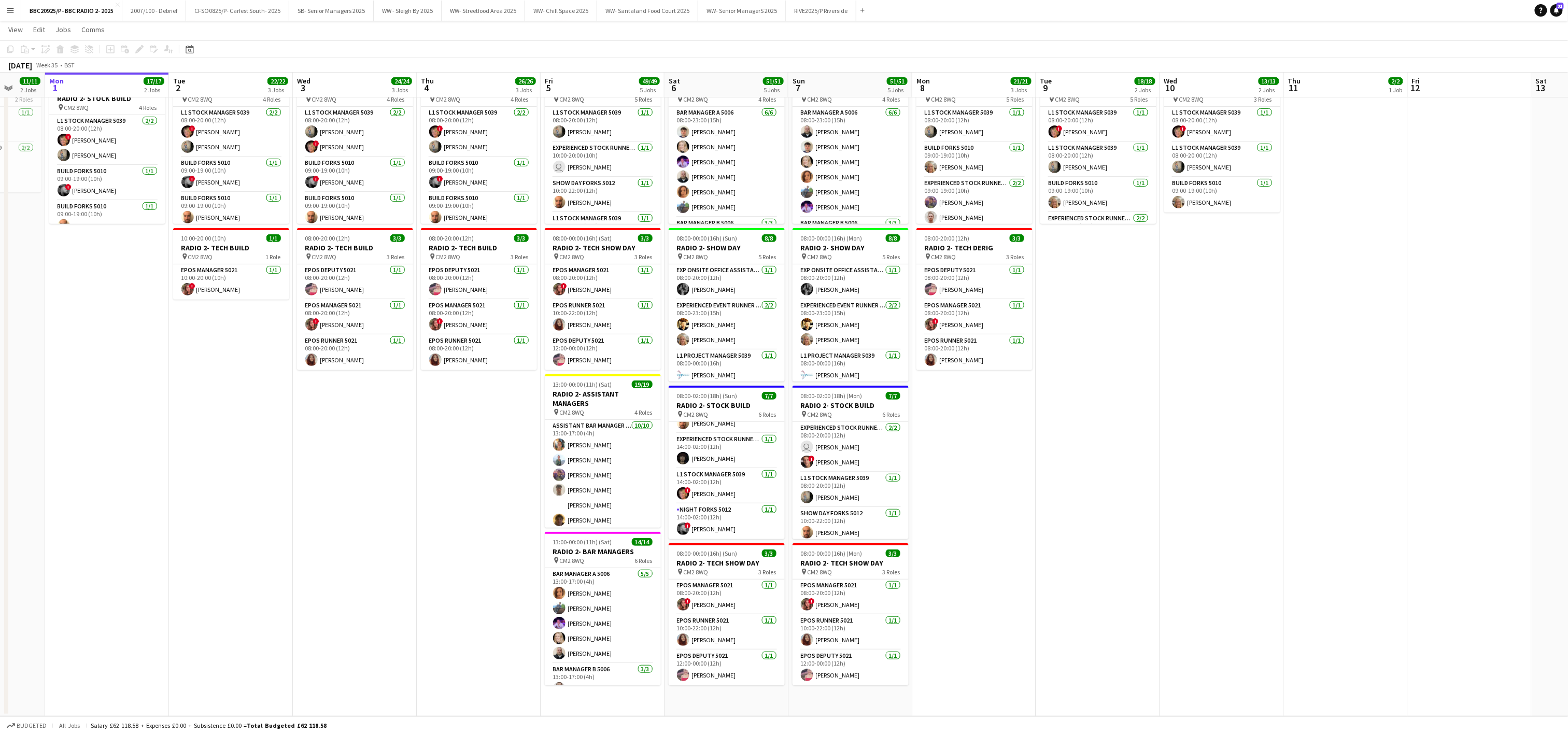
drag, startPoint x: 400, startPoint y: 413, endPoint x: 413, endPoint y: 403, distance: 16.4
click at [413, 403] on app-calendar-viewport "Fri 29 3/3 1 Job Sat 30 6/6 2 Jobs Sun 31 11/11 2 Jobs Mon 1 17/17 2 Jobs Tue 2…" at bounding box center [784, 274] width 1568 height 883
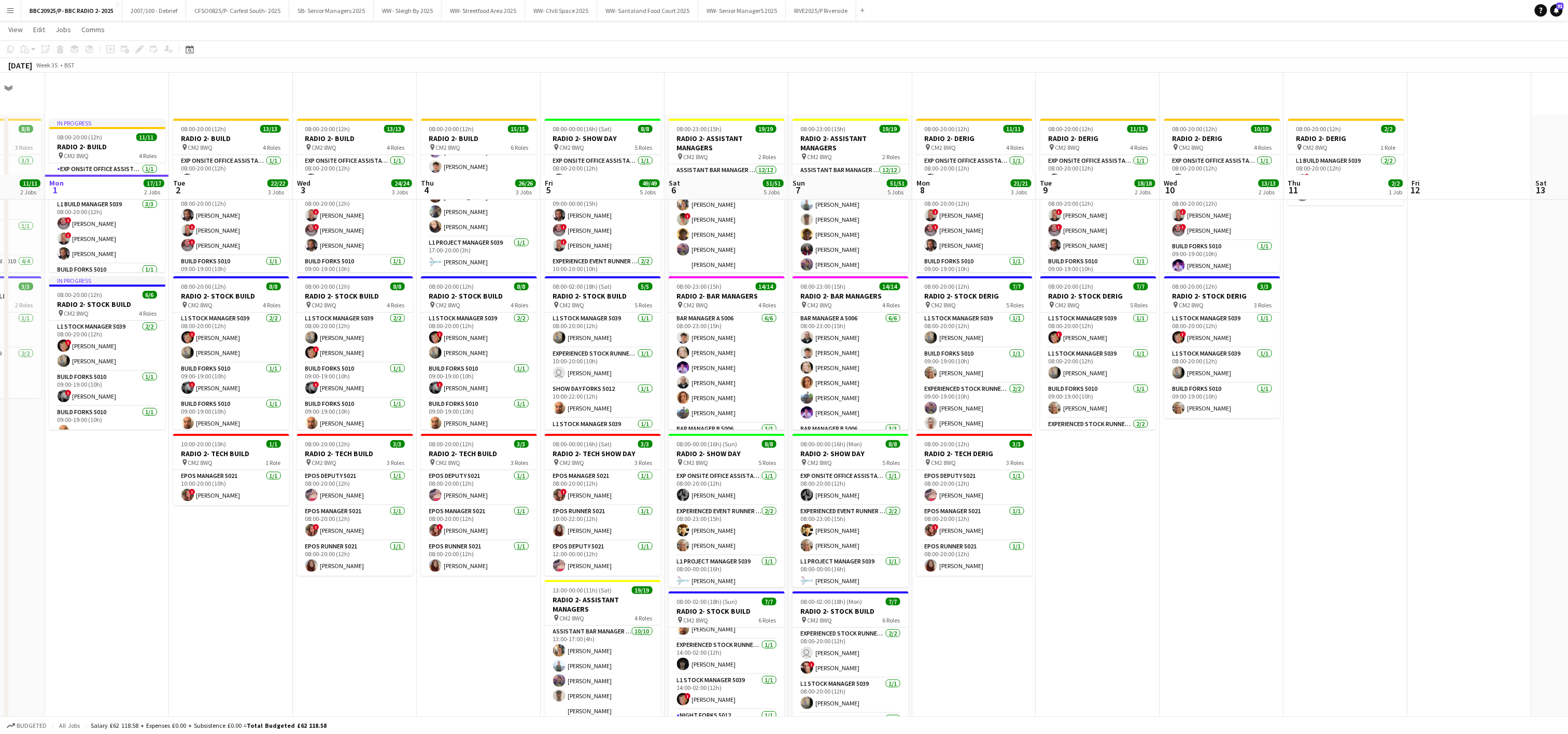
scroll to position [0, 0]
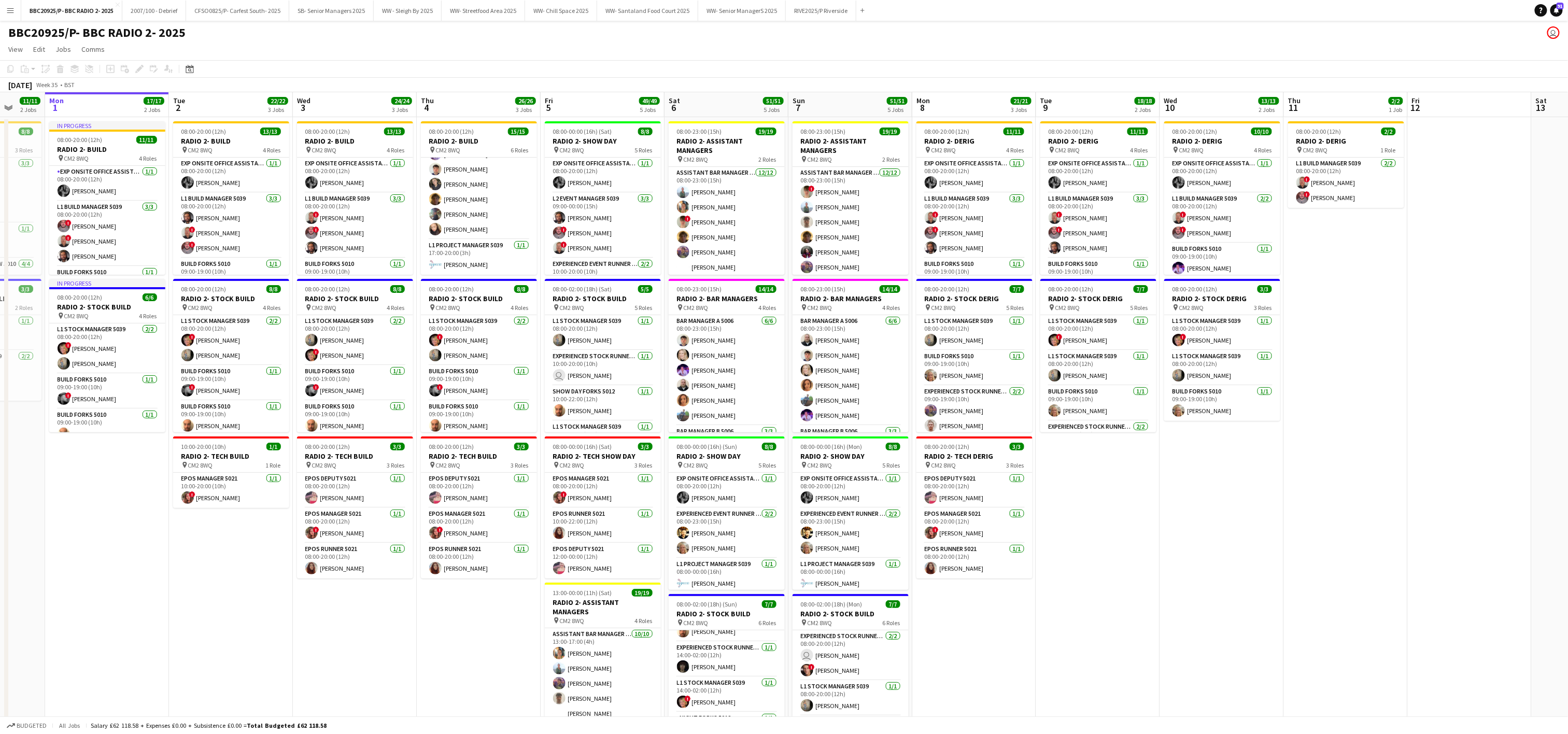
click at [786, 528] on app-date-cell "08:00-20:00 (12h) 11/11 RADIO 2- DERIG pin CM2 8WQ 4 Roles Exp Onsite Office As…" at bounding box center [1098, 521] width 124 height 808
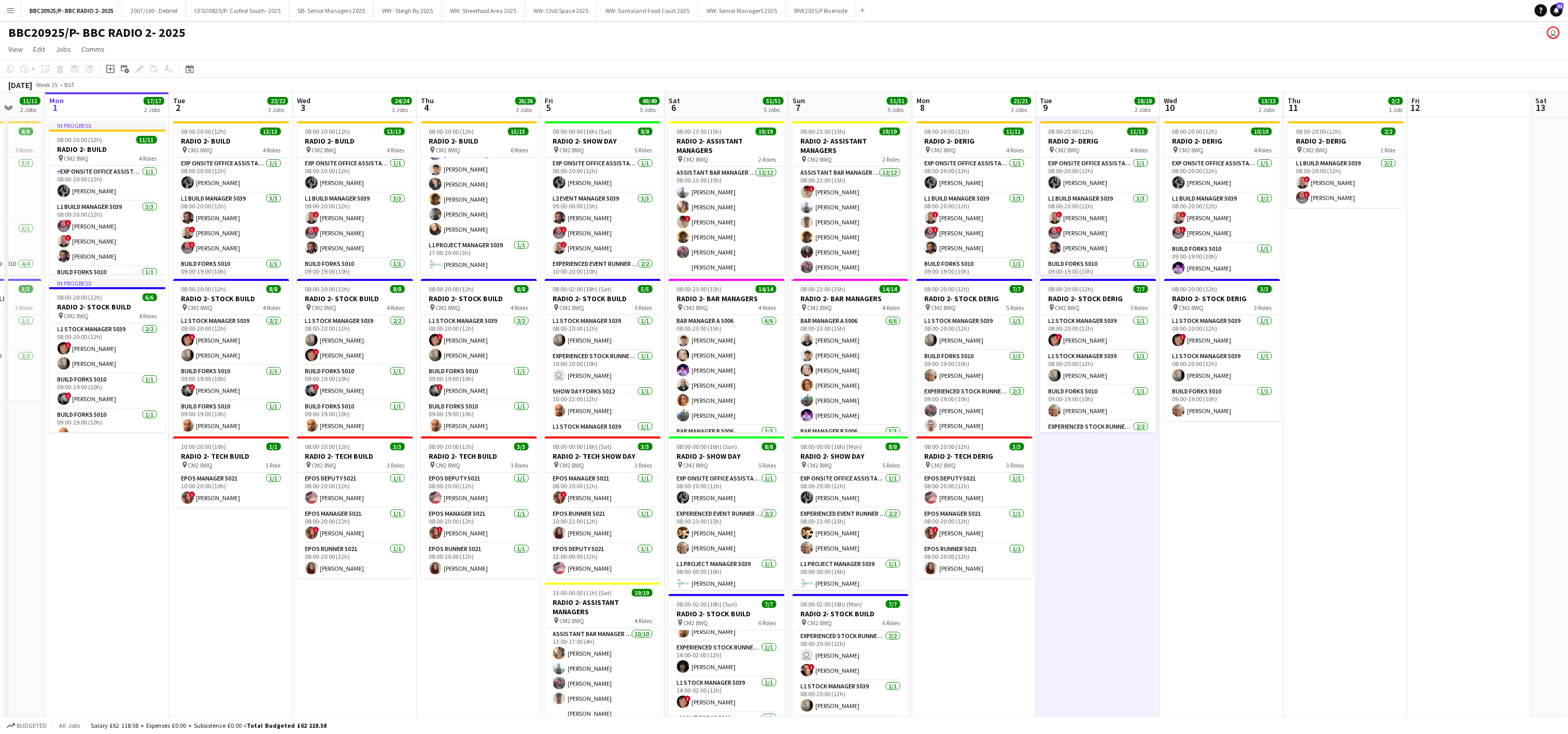
click at [786, 535] on app-date-cell "08:00-20:00 (12h) 11/11 RADIO 2- DERIG pin CM2 8WQ 4 Roles Exp Onsite Office As…" at bounding box center [1098, 521] width 124 height 808
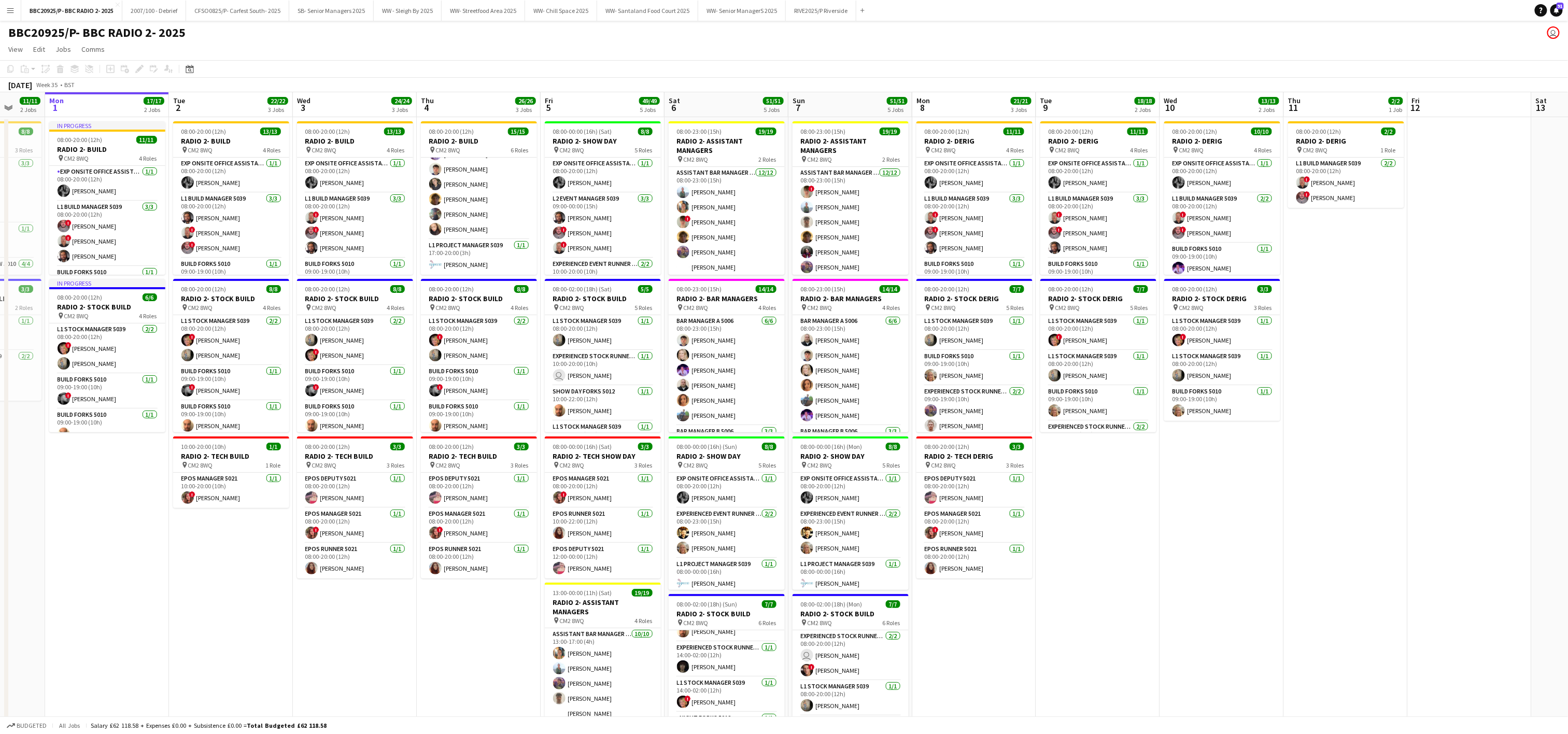
click at [786, 539] on app-date-cell "08:00-20:00 (12h) 11/11 RADIO 2- DERIG pin CM2 8WQ 4 Roles Exp Onsite Office As…" at bounding box center [1098, 521] width 124 height 808
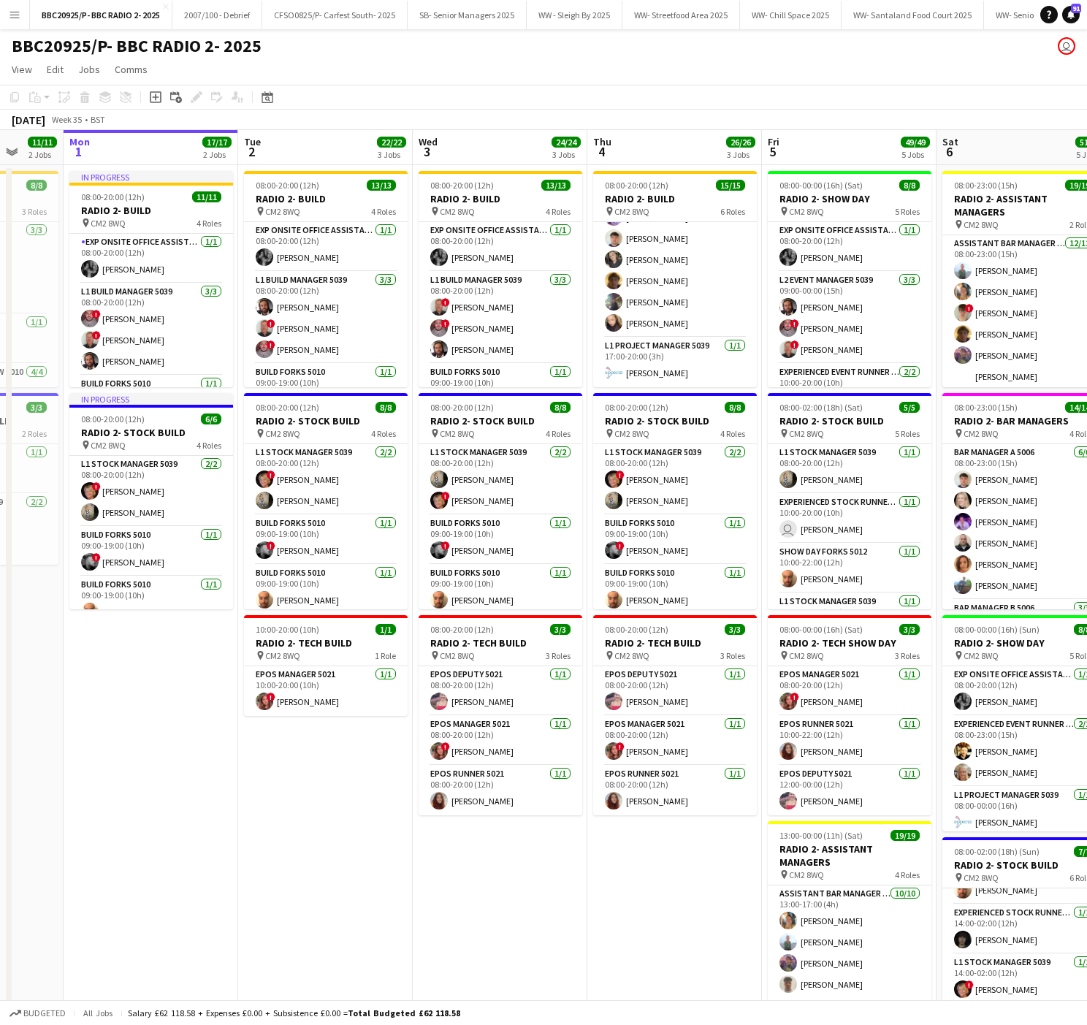
click at [362, 870] on app-date-cell "08:00-20:00 (12h) 13/13 RADIO 2- BUILD pin CM2 8WQ 4 Roles Exp Onsite Office As…" at bounding box center [325, 734] width 175 height 1139
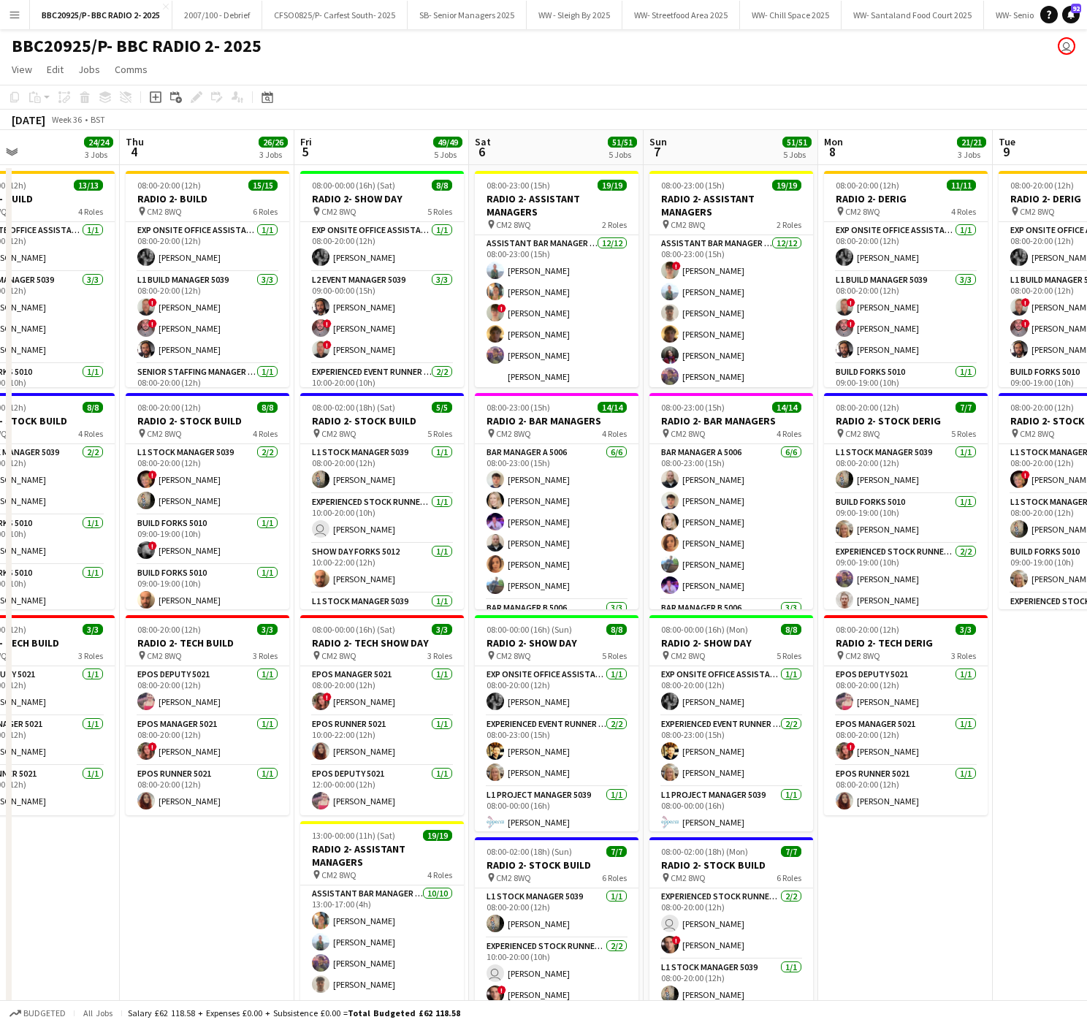
click at [145, 930] on app-date-cell "08:00-20:00 (12h) 15/15 RADIO 2- BUILD pin CM2 8WQ 6 Roles Exp Onsite Office As…" at bounding box center [207, 734] width 175 height 1139
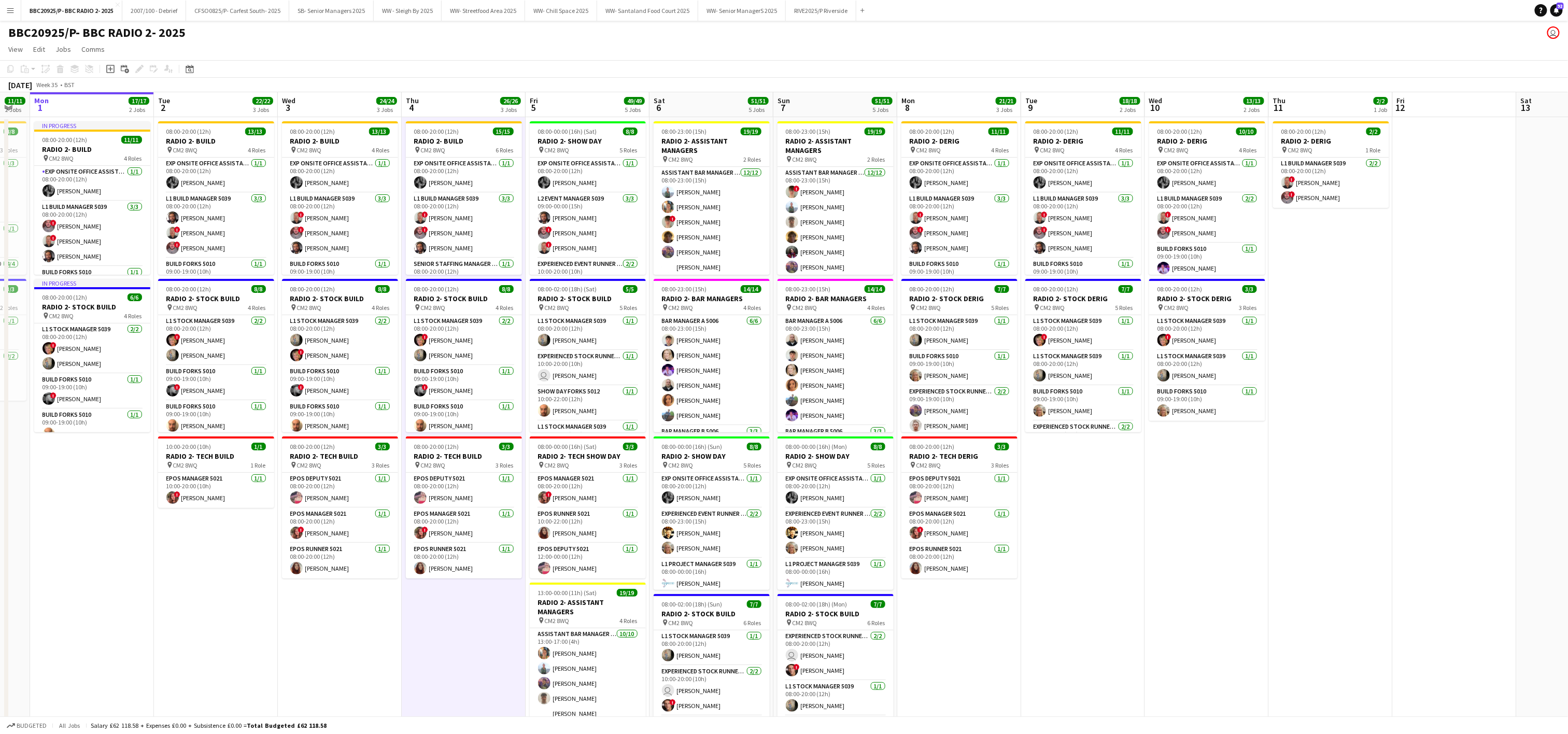
scroll to position [0, 325]
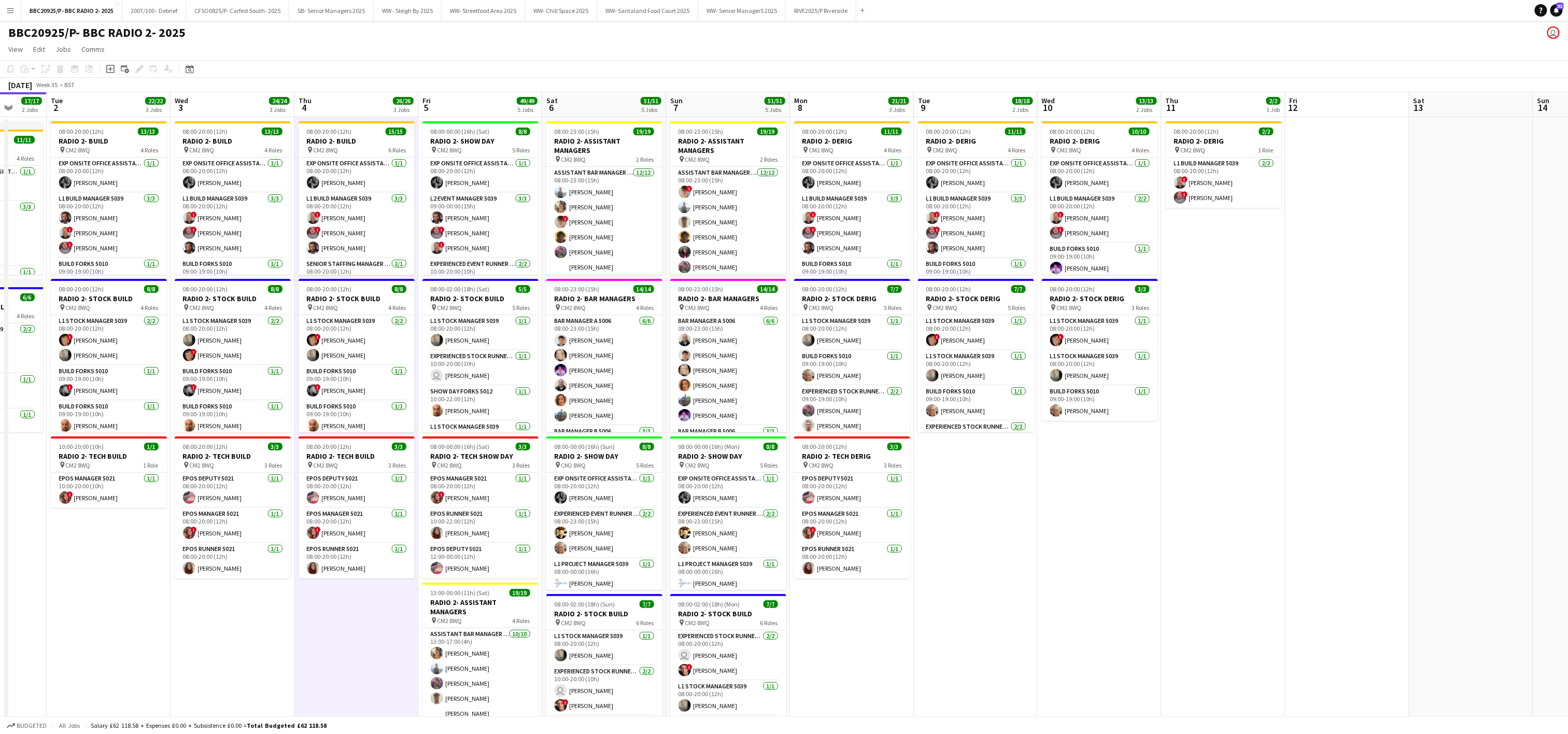
drag, startPoint x: 55, startPoint y: 633, endPoint x: 511, endPoint y: 633, distance: 456.0
click at [511, 633] on app-calendar-viewport "Sat 30 6/6 2 Jobs Sun 31 11/11 2 Jobs Mon 1 17/17 2 Jobs Tue 2 22/22 3 Jobs Wed…" at bounding box center [784, 508] width 1568 height 833
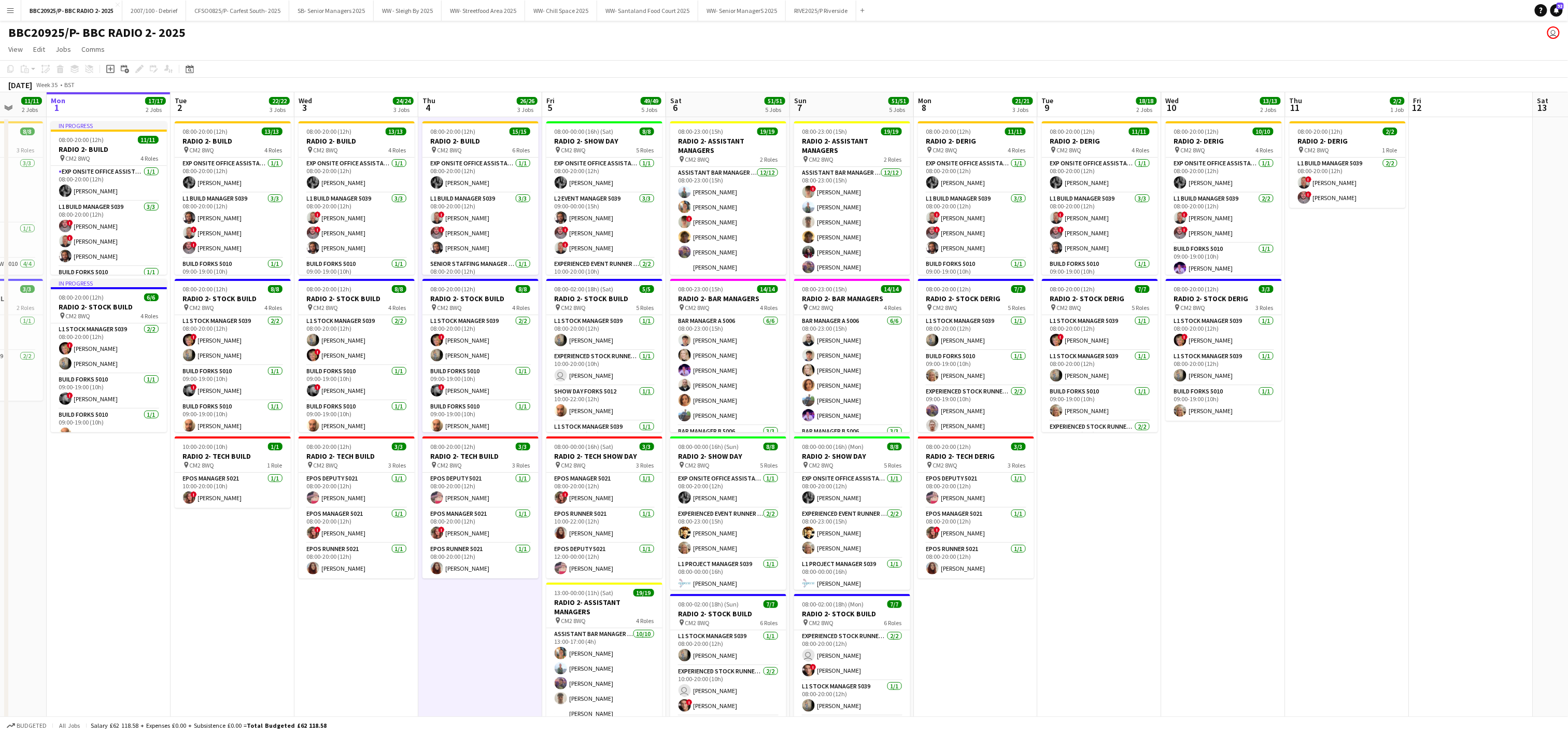
click at [786, 516] on app-date-cell "08:00-20:00 (12h) 10/10 RADIO 2- DERIG pin CM2 8WQ 4 Roles Exp Onsite Office As…" at bounding box center [1223, 521] width 124 height 808
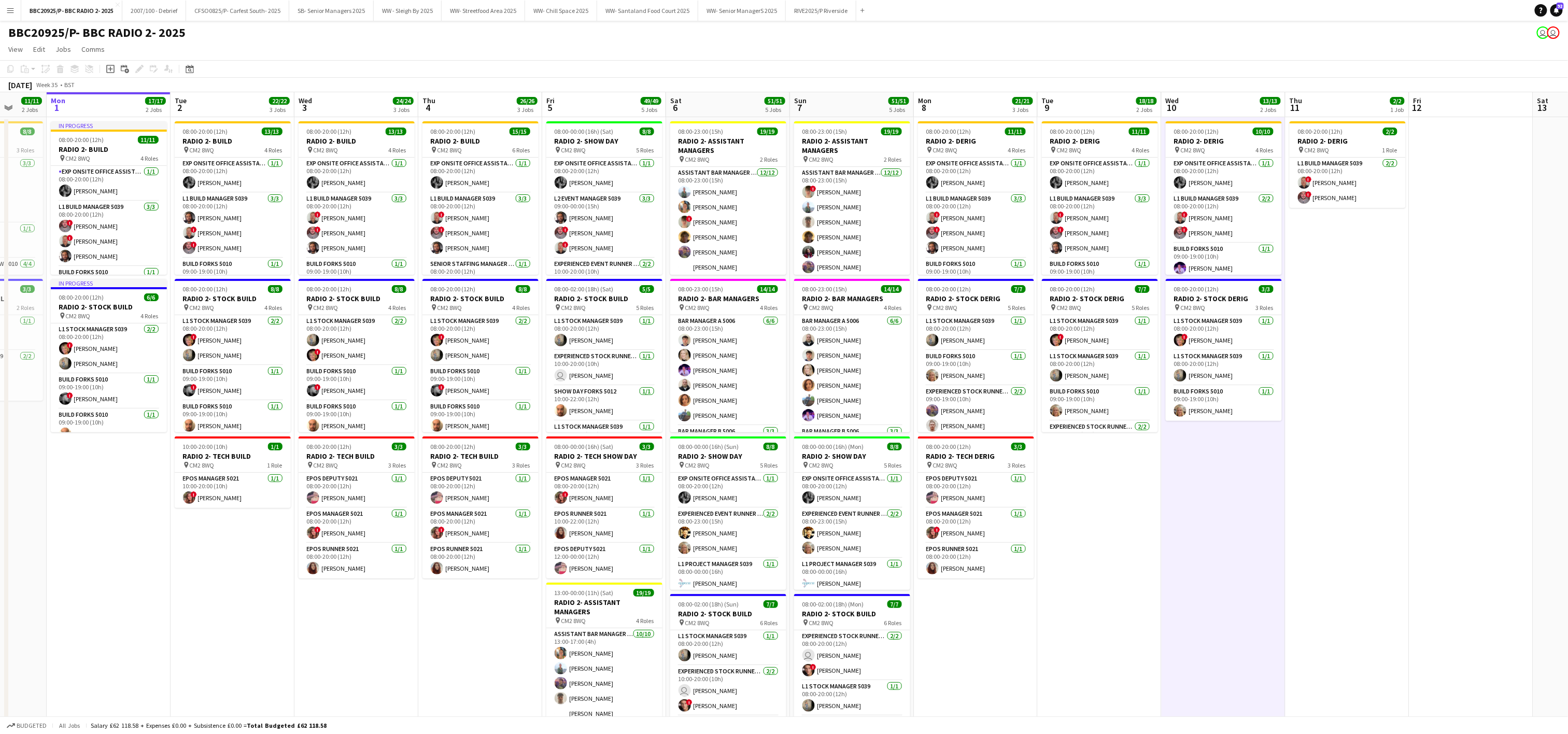
click at [435, 652] on app-date-cell "08:00-20:00 (12h) 15/15 RADIO 2- BUILD pin CM2 8WQ 6 Roles Exp Onsite Office As…" at bounding box center [480, 521] width 124 height 808
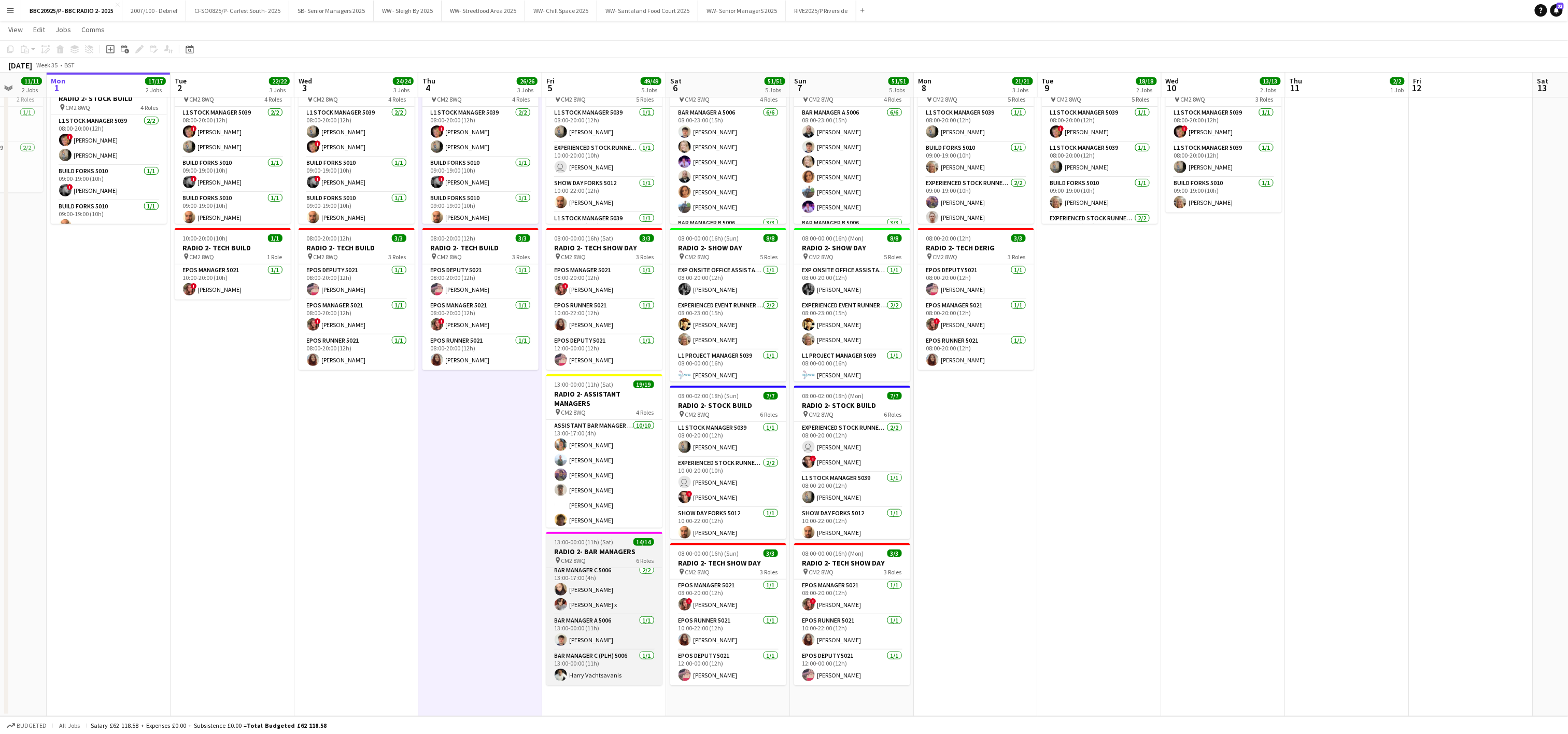
scroll to position [0, 0]
click at [416, 547] on app-date-cell "08:00-20:00 (12h) 13/13 RADIO 2- BUILD pin CM2 8WQ 4 Roles Exp Onsite Office As…" at bounding box center [356, 312] width 124 height 808
